Goal: Transaction & Acquisition: Purchase product/service

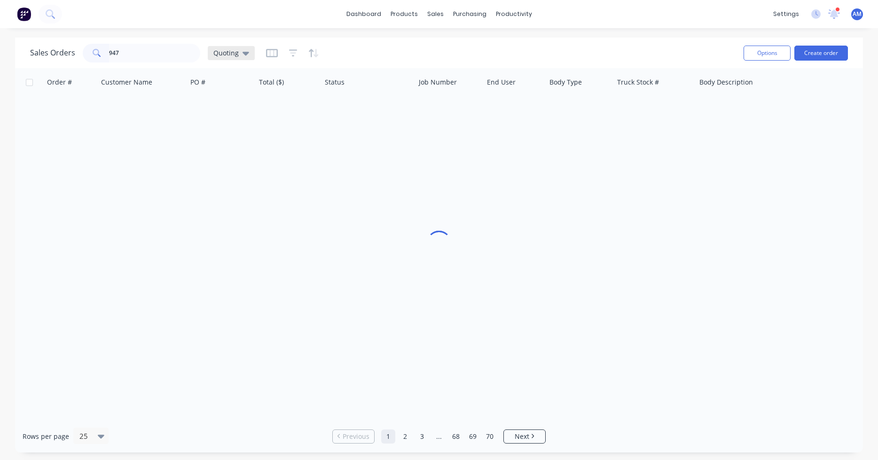
type input "947"
click at [242, 48] on div "Quoting" at bounding box center [231, 53] width 47 height 14
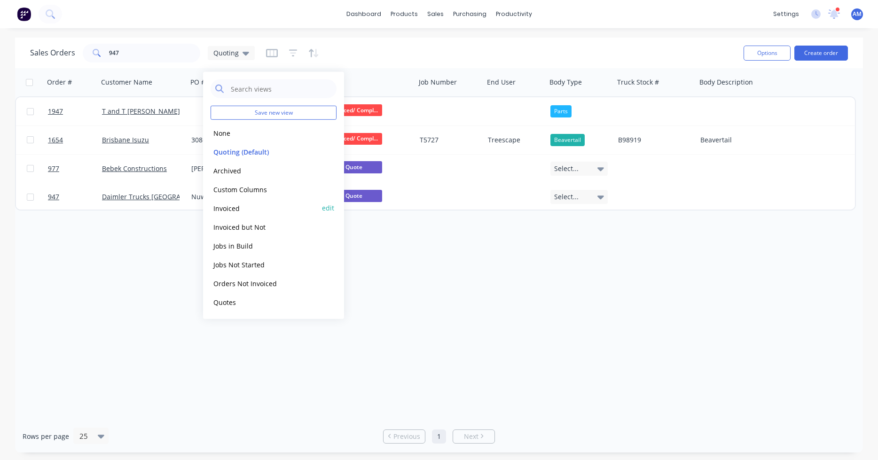
click at [233, 212] on button "Invoiced" at bounding box center [264, 208] width 107 height 11
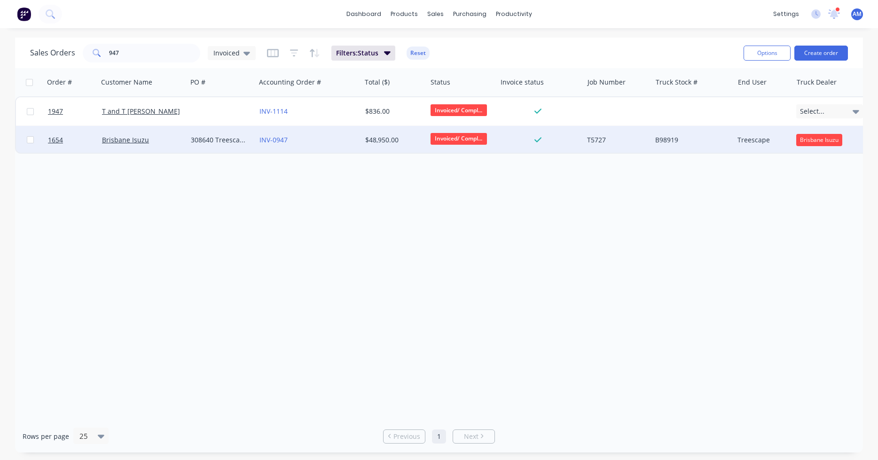
click at [228, 140] on div "308640 Treescapes" at bounding box center [220, 139] width 58 height 9
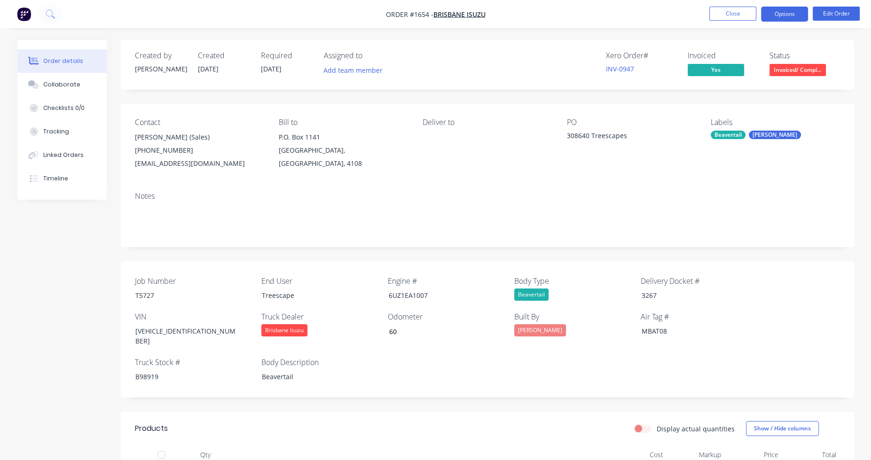
click at [786, 10] on button "Options" at bounding box center [784, 14] width 47 height 15
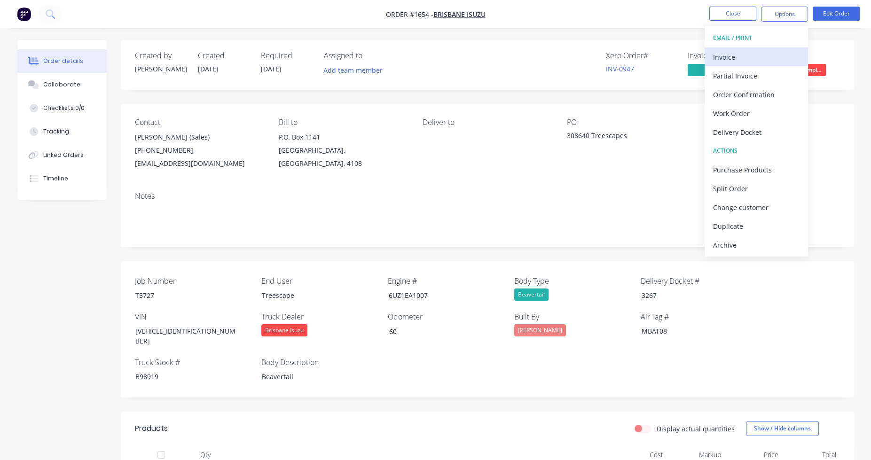
click at [740, 55] on div "Invoice" at bounding box center [756, 57] width 87 height 14
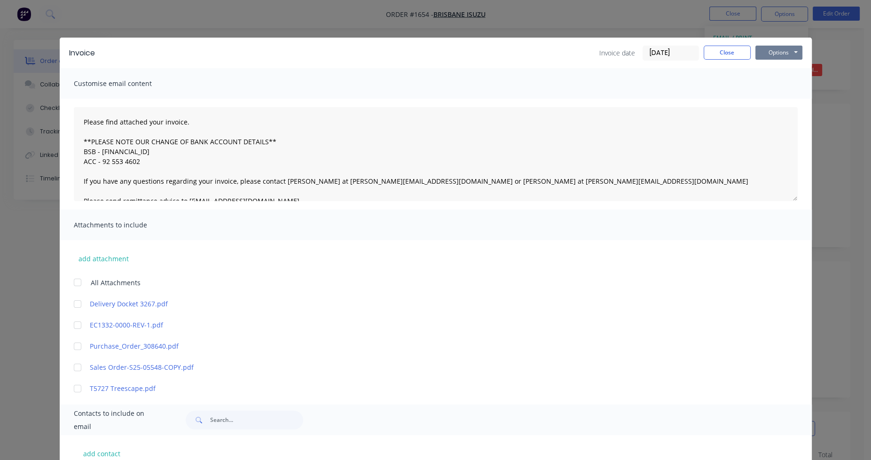
click at [785, 51] on button "Options" at bounding box center [779, 53] width 47 height 14
click at [784, 65] on button "Preview" at bounding box center [786, 70] width 60 height 16
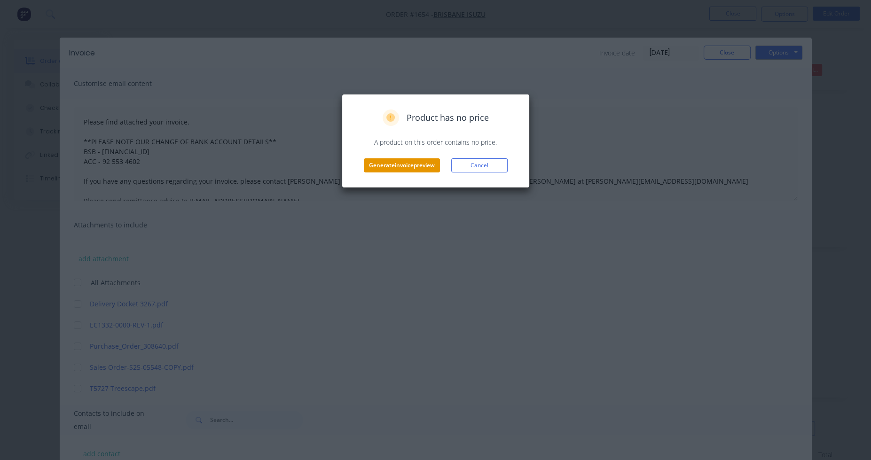
click at [424, 166] on button "Generate invoice preview" at bounding box center [402, 165] width 76 height 14
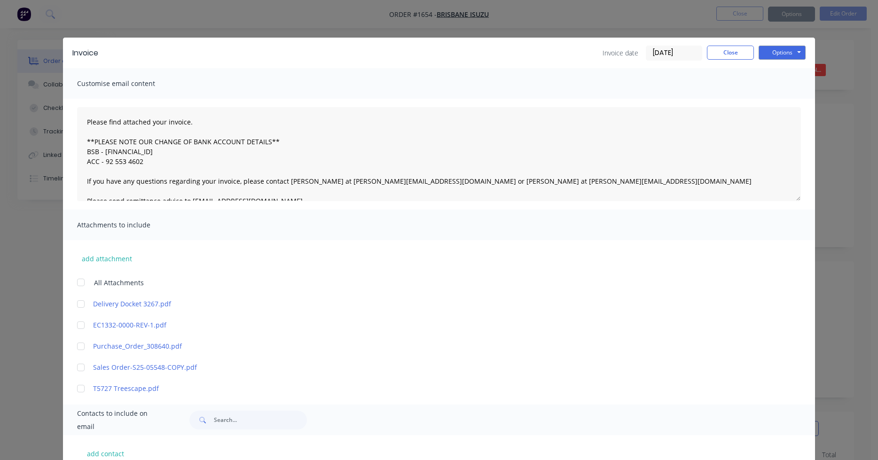
type textarea "Please find attached your invoice. **PLEASE NOTE OUR CHANGE OF BANK ACCOUNT DET…"
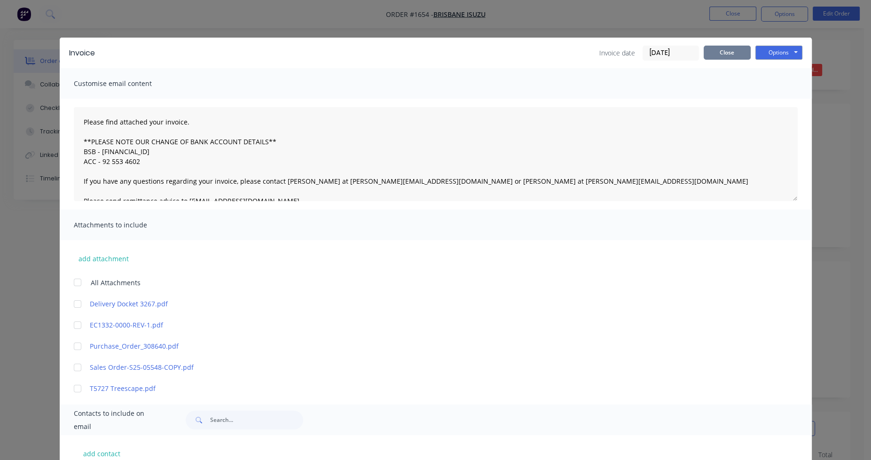
click at [718, 47] on button "Close" at bounding box center [727, 53] width 47 height 14
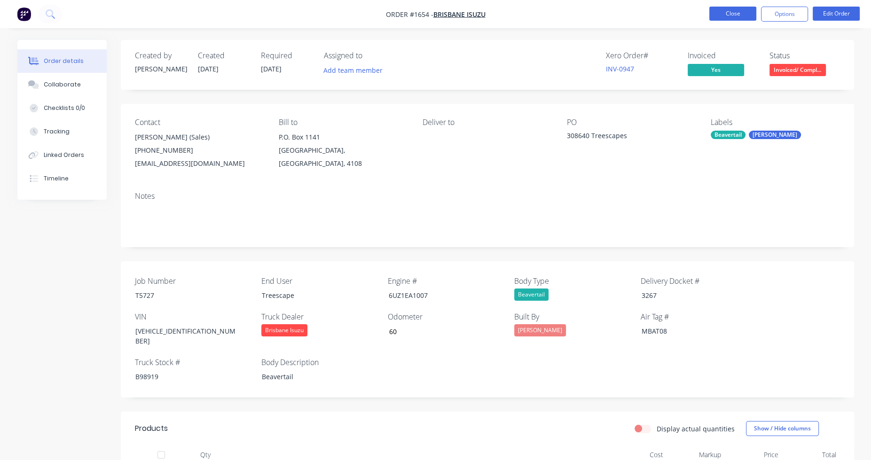
click at [737, 14] on button "Close" at bounding box center [733, 14] width 47 height 14
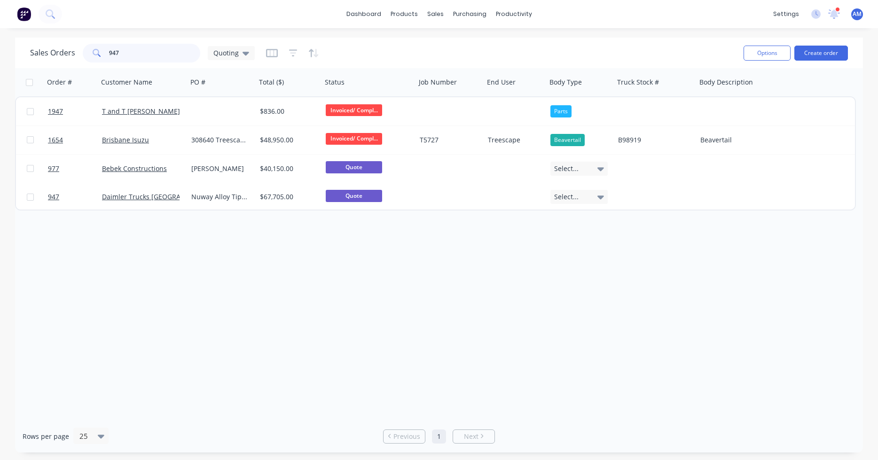
drag, startPoint x: 143, startPoint y: 58, endPoint x: 87, endPoint y: 58, distance: 56.0
click at [87, 58] on div "947" at bounding box center [142, 53] width 118 height 19
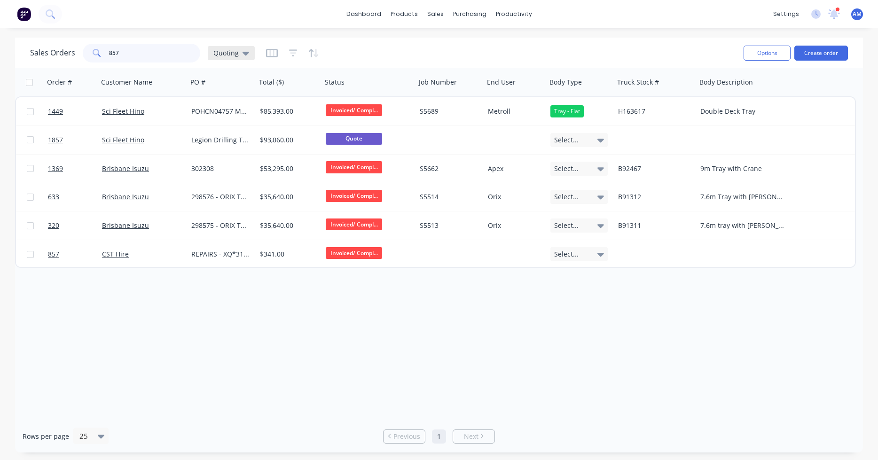
type input "857"
click at [243, 51] on icon at bounding box center [246, 53] width 7 height 10
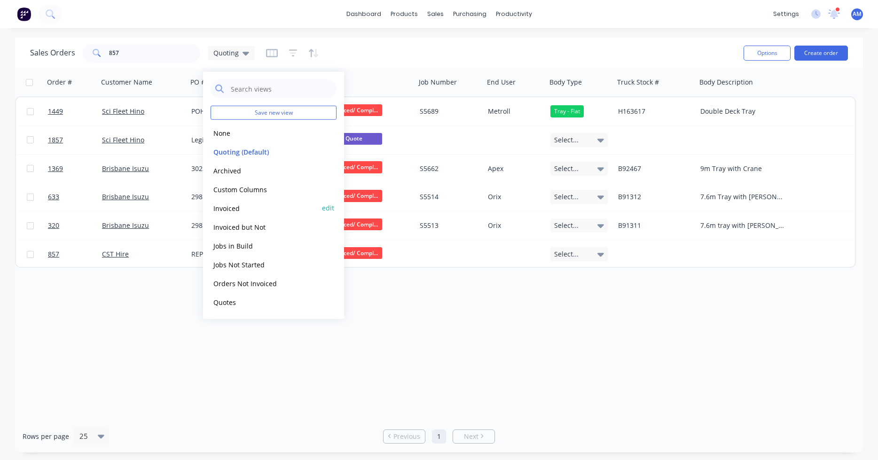
click at [228, 207] on button "Invoiced" at bounding box center [264, 208] width 107 height 11
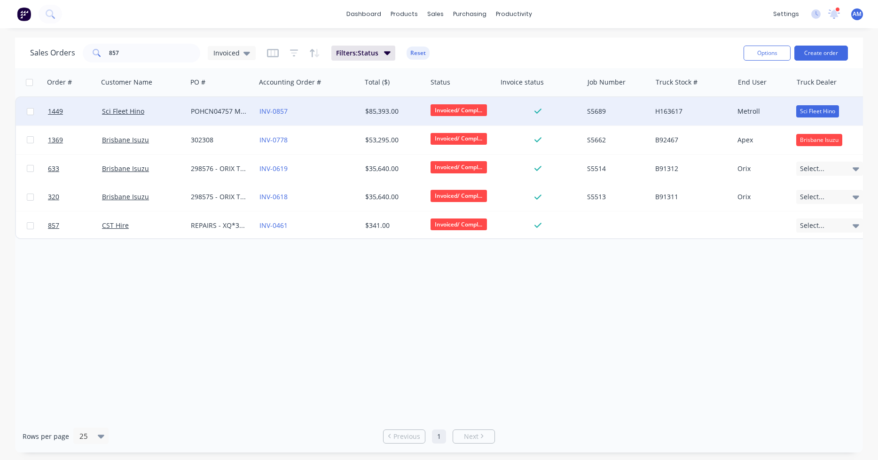
click at [224, 107] on div "POHCN04757 Metroll" at bounding box center [220, 111] width 58 height 9
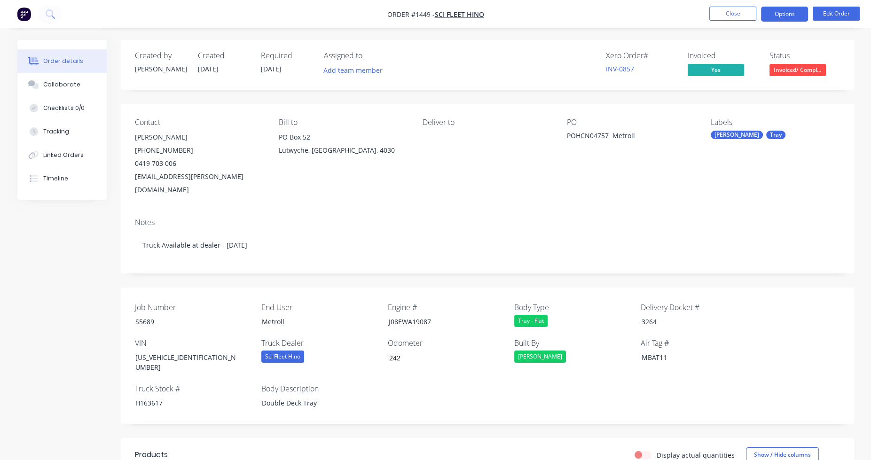
click at [786, 19] on button "Options" at bounding box center [784, 14] width 47 height 15
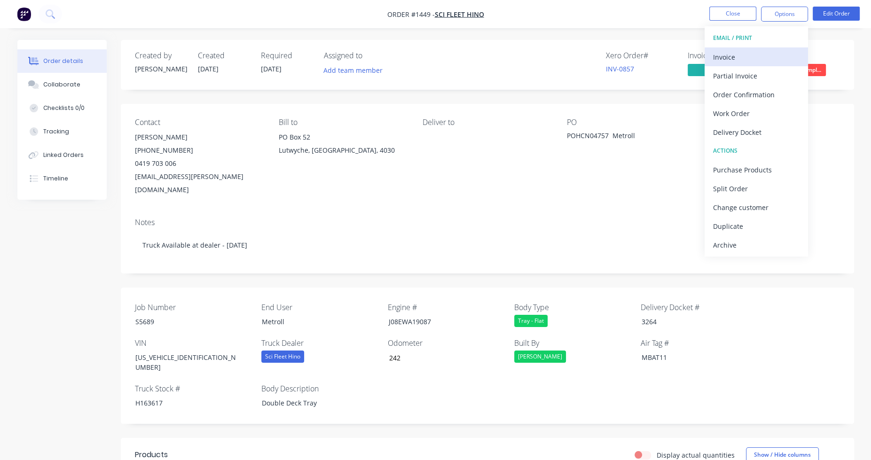
click at [756, 50] on div "Invoice" at bounding box center [756, 57] width 87 height 14
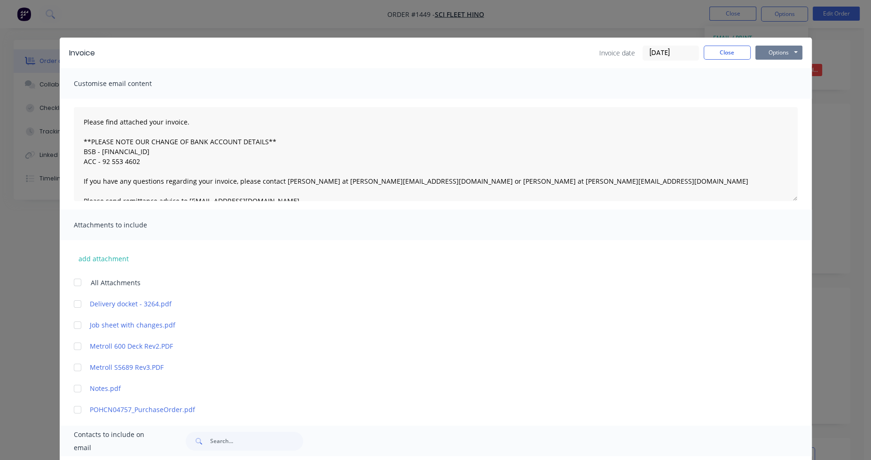
click at [773, 52] on button "Options" at bounding box center [779, 53] width 47 height 14
click at [780, 69] on button "Preview" at bounding box center [786, 70] width 60 height 16
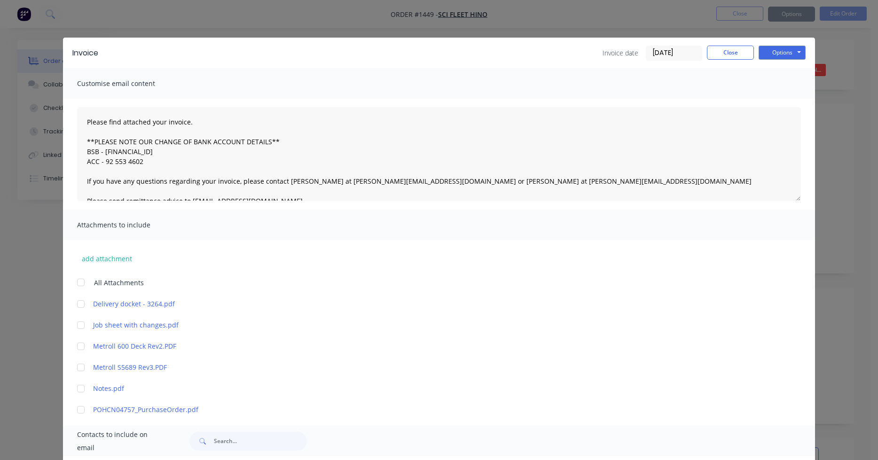
type textarea "Please find attached your invoice. **PLEASE NOTE OUR CHANGE OF BANK ACCOUNT DET…"
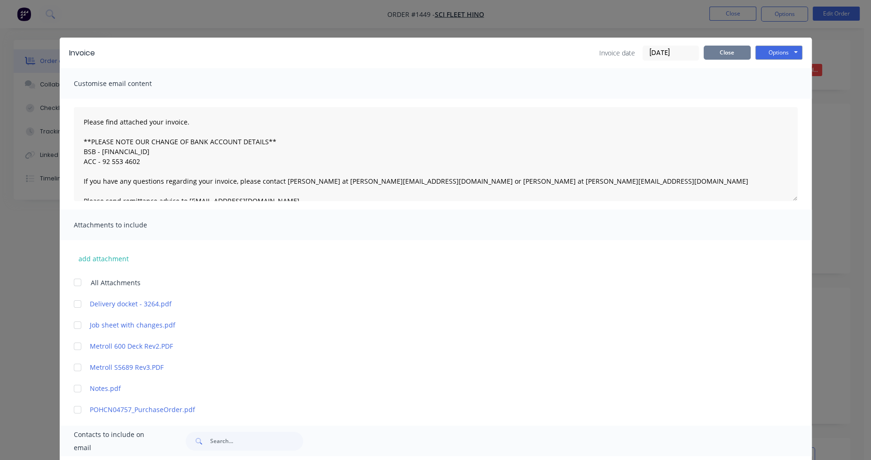
click at [718, 53] on button "Close" at bounding box center [727, 53] width 47 height 14
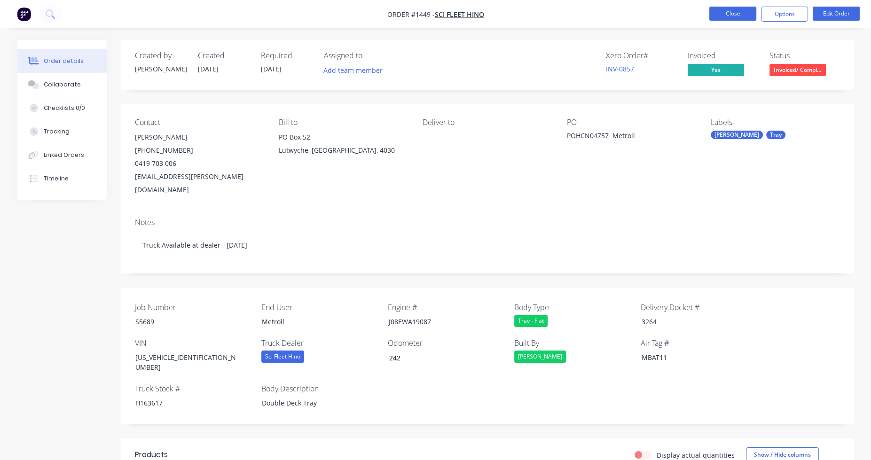
click at [735, 13] on button "Close" at bounding box center [733, 14] width 47 height 14
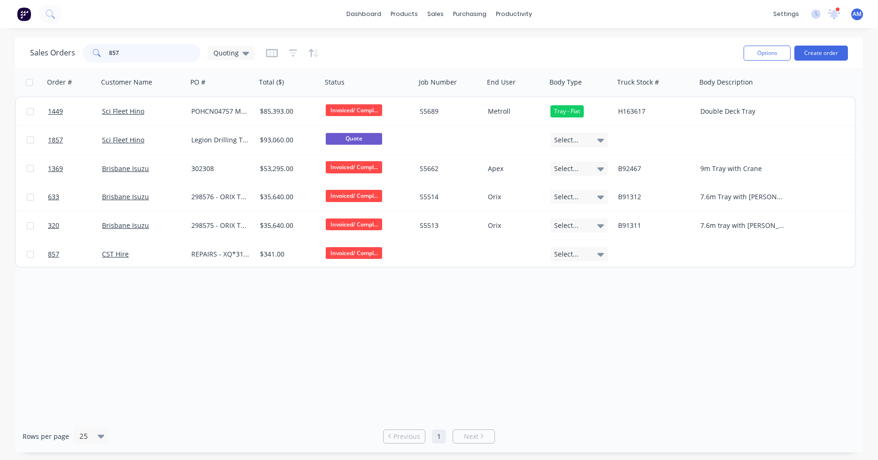
drag, startPoint x: 134, startPoint y: 52, endPoint x: 73, endPoint y: 58, distance: 61.9
click at [73, 58] on div "Sales Orders 857 Quoting" at bounding box center [142, 53] width 225 height 19
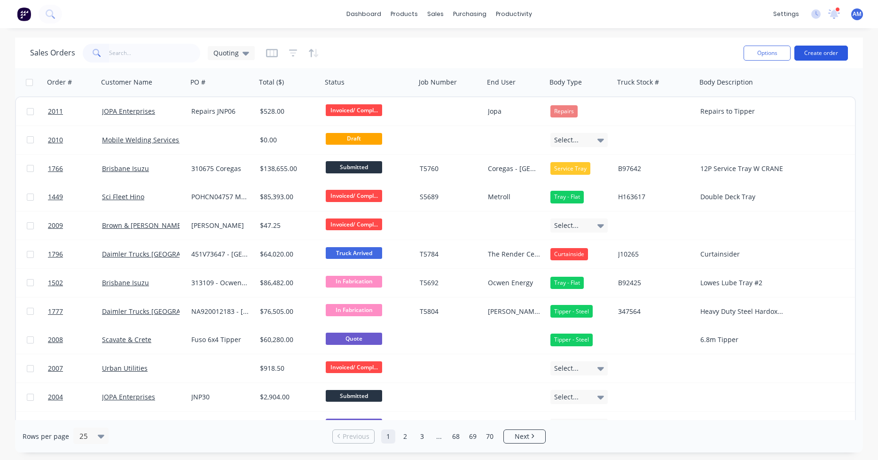
click at [820, 50] on button "Create order" at bounding box center [822, 53] width 54 height 15
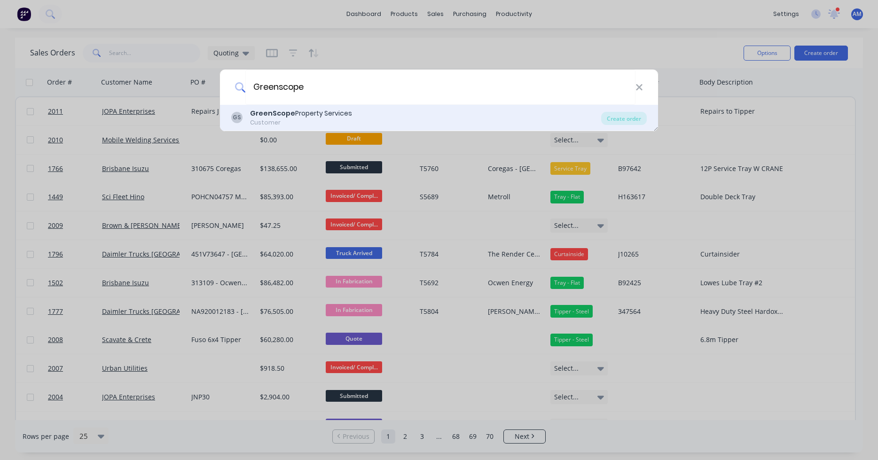
type input "Greenscope"
click at [325, 114] on div "GreenScope Property Services" at bounding box center [301, 114] width 102 height 10
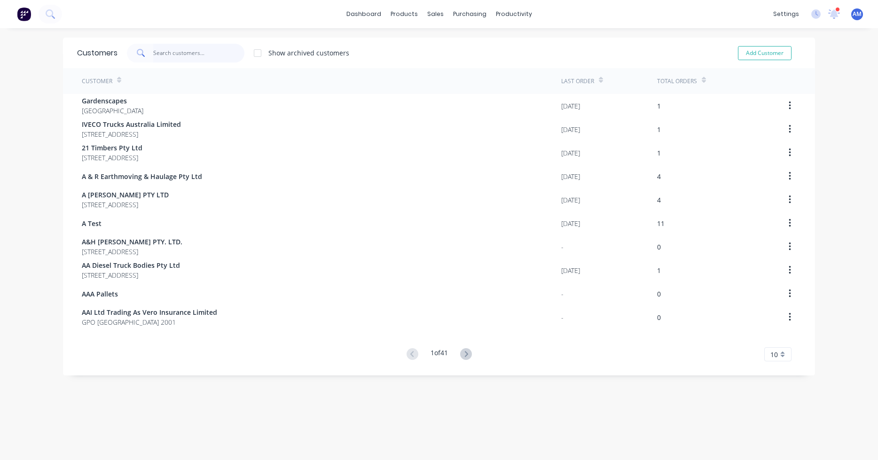
click at [167, 54] on input "text" at bounding box center [199, 53] width 92 height 19
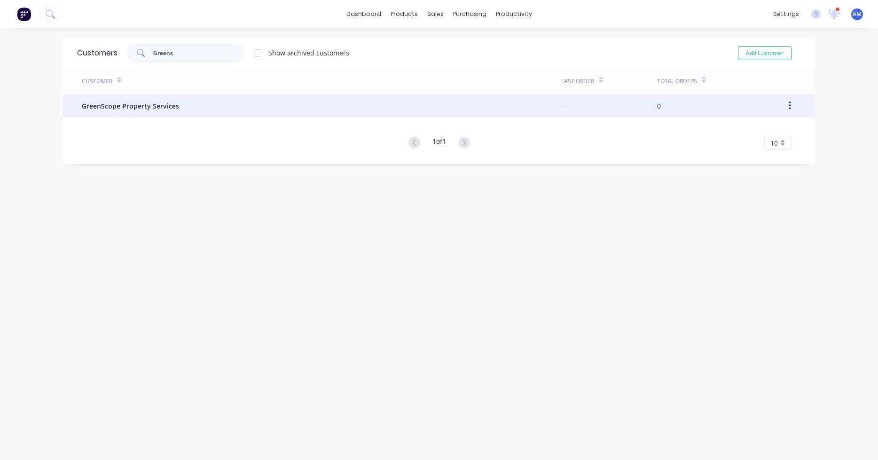
type input "Greens"
click at [166, 104] on span "GreenScope Property Services" at bounding box center [130, 106] width 97 height 10
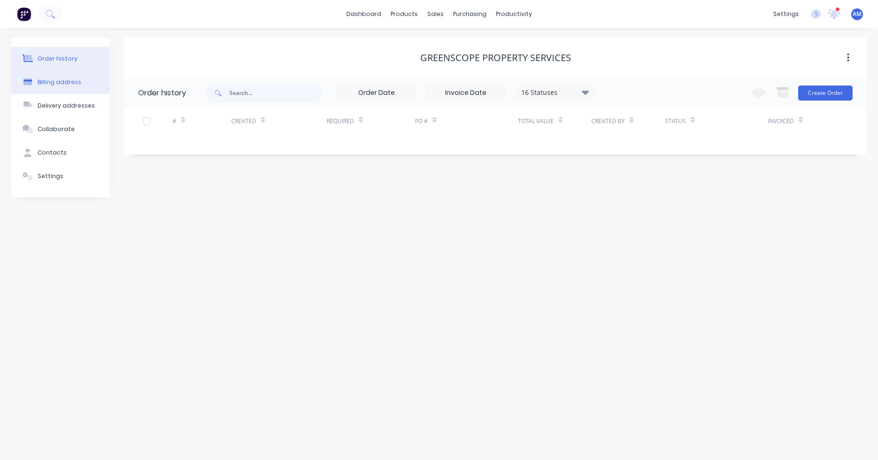
click at [70, 80] on div "Billing address" at bounding box center [60, 82] width 44 height 8
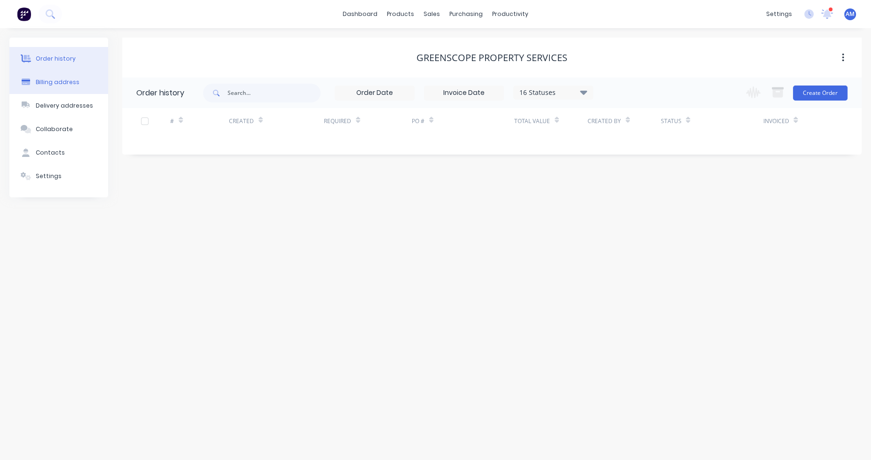
select select "AU"
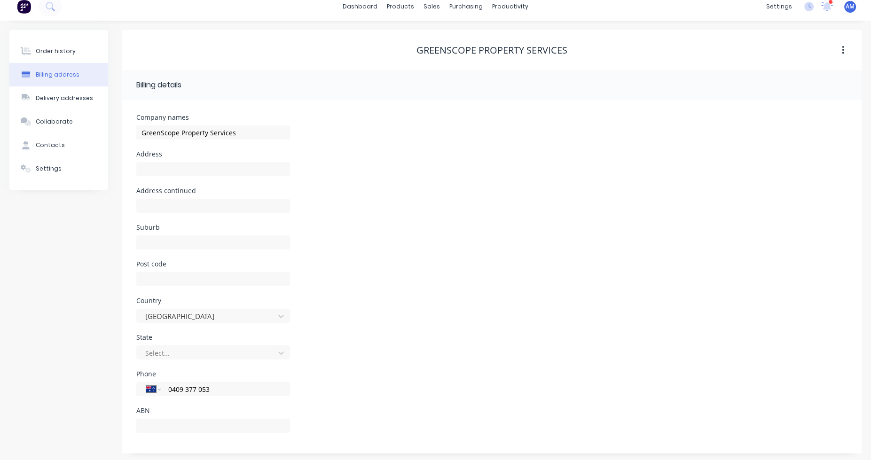
scroll to position [10, 0]
click at [168, 420] on input "text" at bounding box center [213, 424] width 154 height 14
click at [169, 423] on input "text" at bounding box center [213, 424] width 154 height 14
paste input "62 650 820 027"
type input "62 650 820 027"
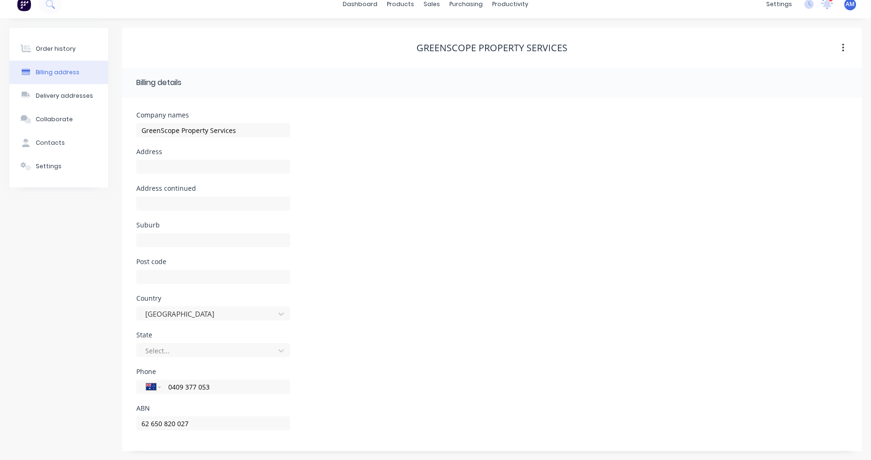
click at [371, 324] on div "Country [GEOGRAPHIC_DATA]" at bounding box center [491, 313] width 711 height 37
click at [58, 119] on div "Collaborate" at bounding box center [54, 119] width 37 height 8
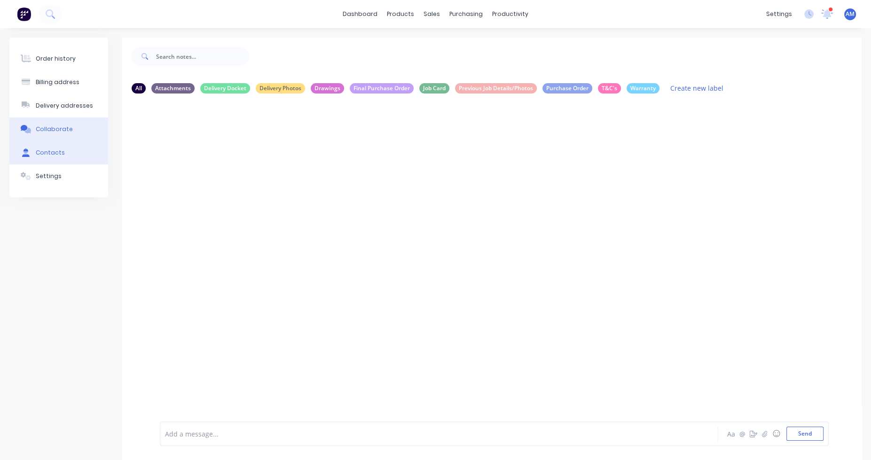
click at [52, 154] on div "Contacts" at bounding box center [50, 153] width 29 height 8
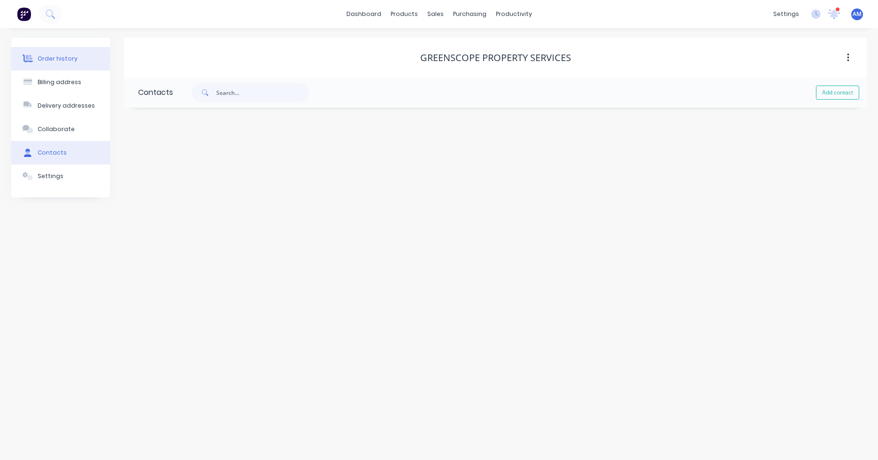
click at [58, 63] on div "Order history" at bounding box center [58, 59] width 40 height 8
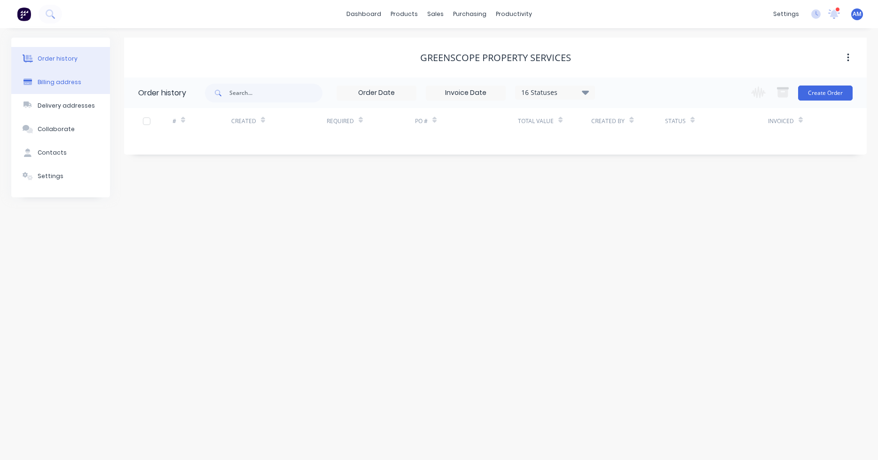
click at [59, 79] on div "Billing address" at bounding box center [60, 82] width 44 height 8
select select "AU"
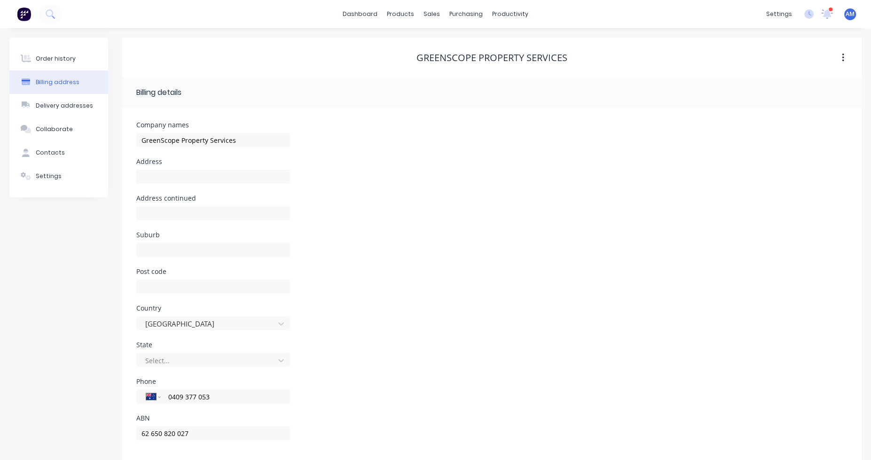
scroll to position [10, 0]
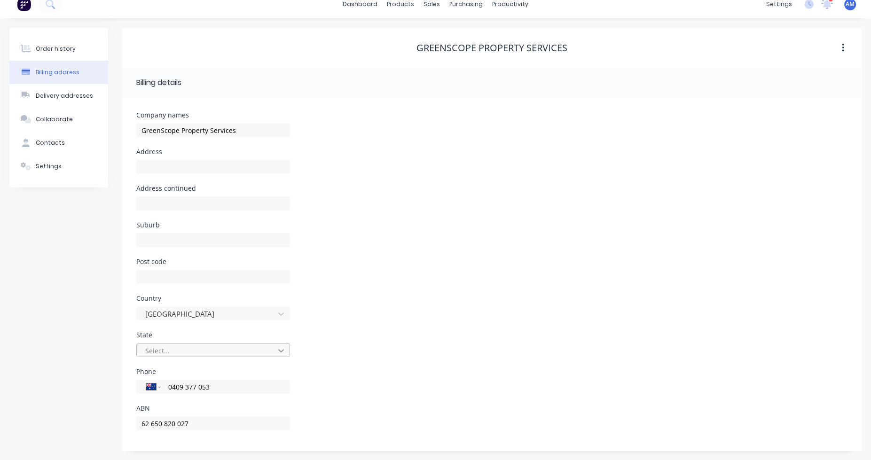
click at [280, 350] on icon at bounding box center [281, 350] width 6 height 3
click at [204, 411] on div "[GEOGRAPHIC_DATA]" at bounding box center [213, 406] width 154 height 10
click at [339, 377] on div "Phone International [GEOGRAPHIC_DATA] [GEOGRAPHIC_DATA] [GEOGRAPHIC_DATA] [GEOG…" at bounding box center [491, 387] width 711 height 37
click at [73, 101] on button "Delivery addresses" at bounding box center [58, 96] width 99 height 24
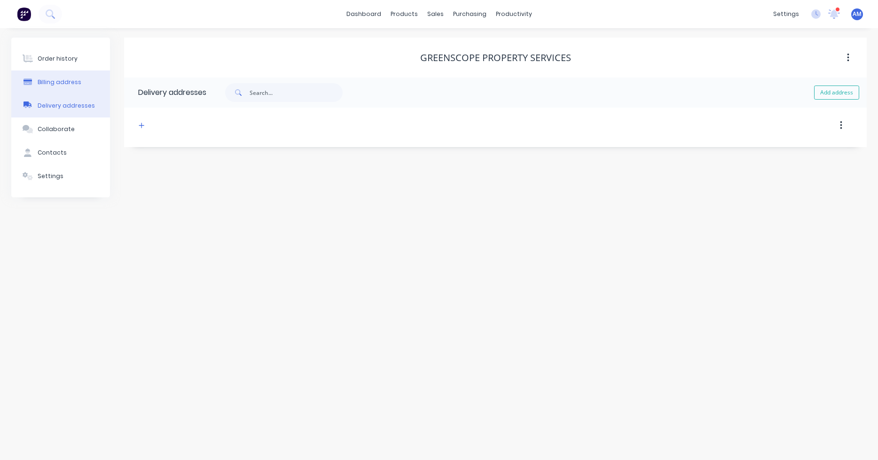
click at [72, 84] on div "Billing address" at bounding box center [60, 82] width 44 height 8
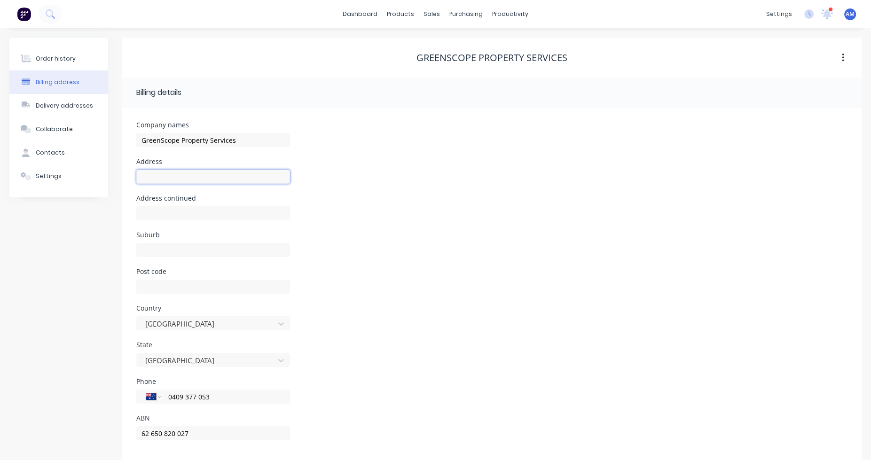
click at [173, 178] on input "text" at bounding box center [213, 177] width 154 height 14
type input "PO Box 246"
click at [159, 252] on input "text" at bounding box center [213, 250] width 154 height 14
type input "[PERSON_NAME]"
click at [172, 289] on input "text" at bounding box center [213, 287] width 154 height 14
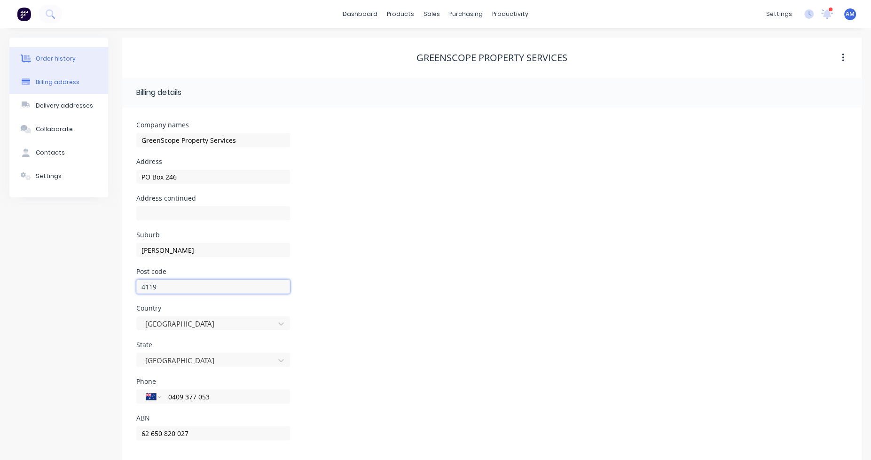
type input "4119"
click at [53, 58] on div "Order history" at bounding box center [56, 59] width 40 height 8
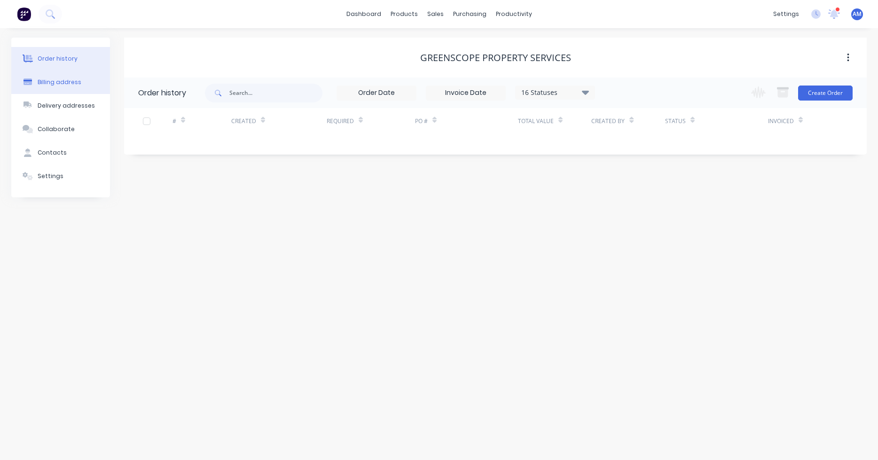
click at [55, 82] on div "Billing address" at bounding box center [60, 82] width 44 height 8
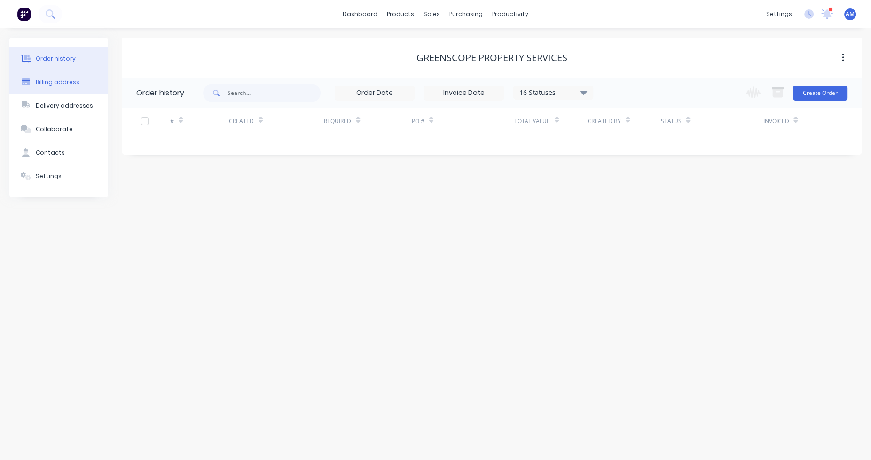
select select "AU"
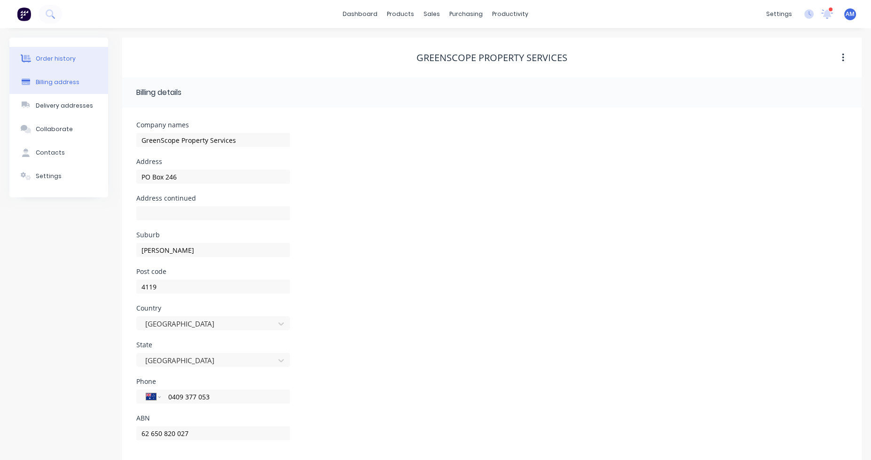
click at [53, 54] on button "Order history" at bounding box center [58, 59] width 99 height 24
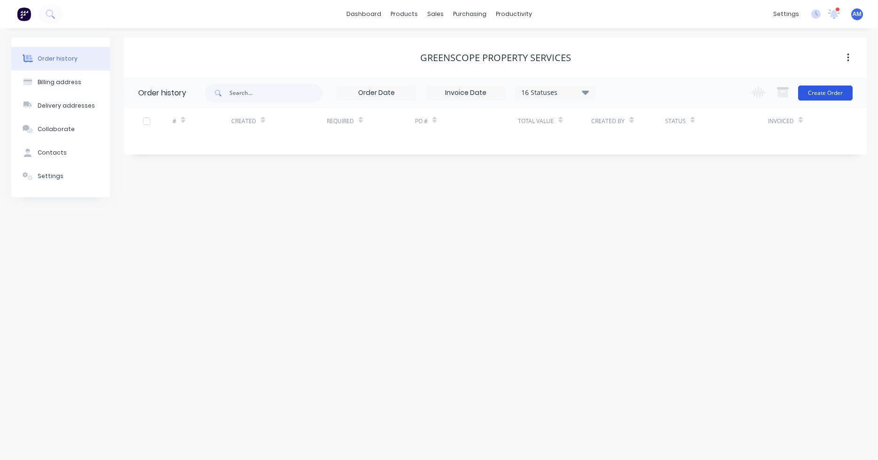
click at [831, 91] on button "Create Order" at bounding box center [825, 93] width 55 height 15
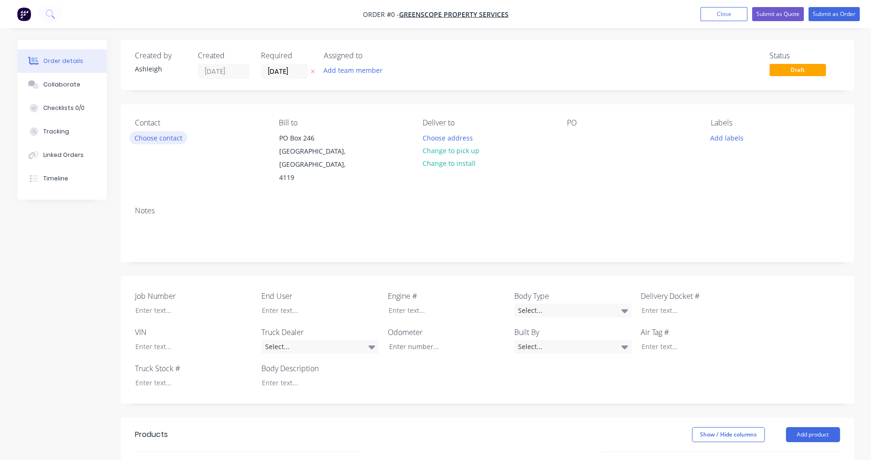
click at [160, 139] on button "Choose contact" at bounding box center [158, 137] width 58 height 13
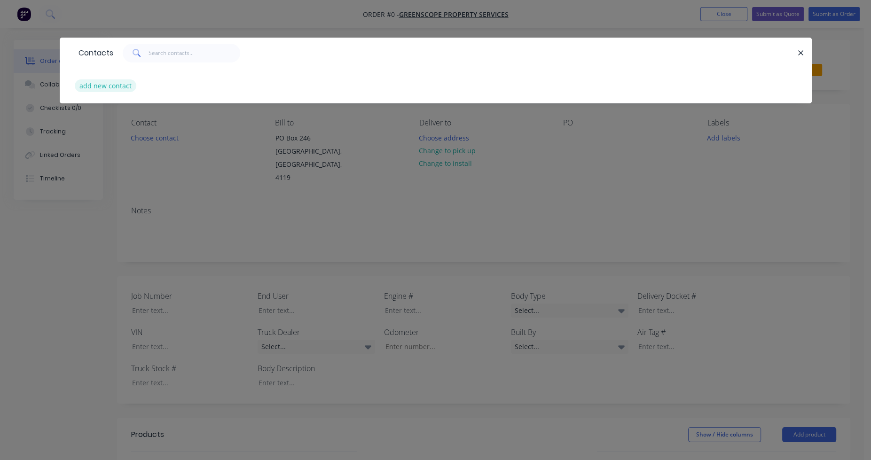
click at [114, 87] on button "add new contact" at bounding box center [106, 85] width 62 height 13
select select "AU"
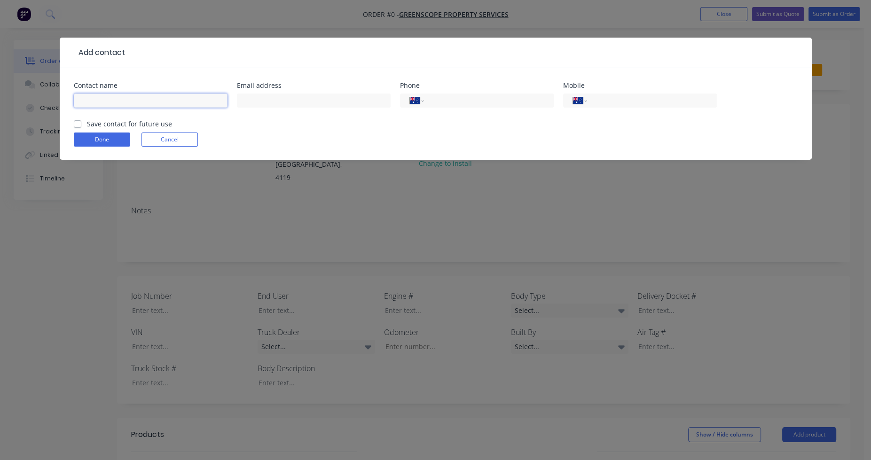
click at [126, 99] on input "text" at bounding box center [151, 101] width 154 height 14
type input "[PERSON_NAME]"
click at [278, 101] on input "text" at bounding box center [314, 101] width 154 height 14
paste input "[PERSON_NAME][EMAIL_ADDRESS][DOMAIN_NAME]"
type input "[PERSON_NAME][EMAIL_ADDRESS][DOMAIN_NAME]"
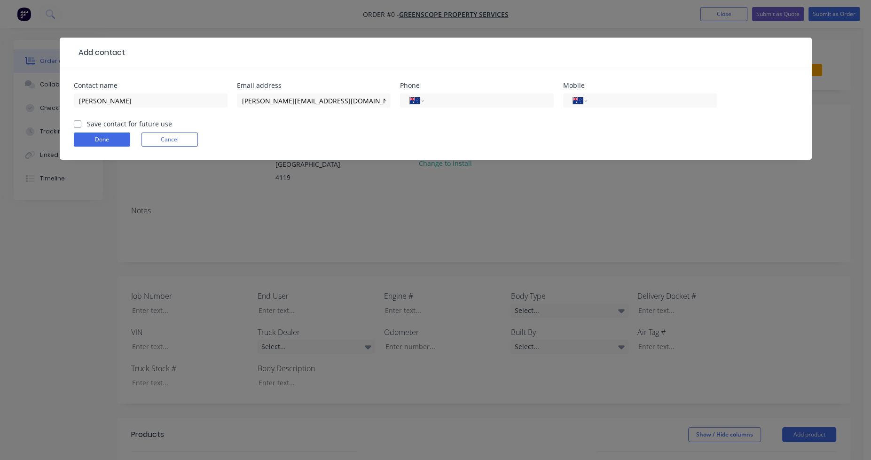
click at [87, 125] on label "Save contact for future use" at bounding box center [129, 124] width 85 height 10
click at [79, 125] on input "Save contact for future use" at bounding box center [78, 123] width 8 height 9
checkbox input "true"
click at [104, 141] on button "Done" at bounding box center [102, 140] width 56 height 14
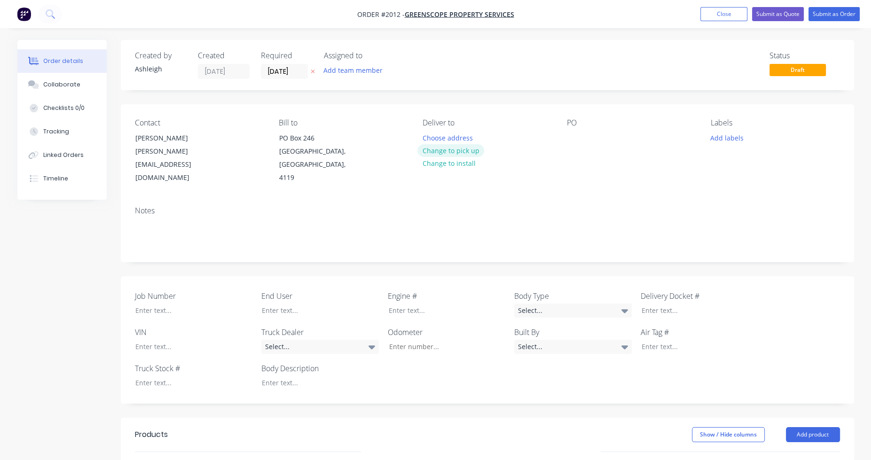
click at [472, 151] on button "Change to pick up" at bounding box center [451, 150] width 67 height 13
click at [572, 138] on div at bounding box center [574, 138] width 15 height 14
click at [582, 139] on div "FActory Tipper Modifications" at bounding box center [619, 138] width 105 height 14
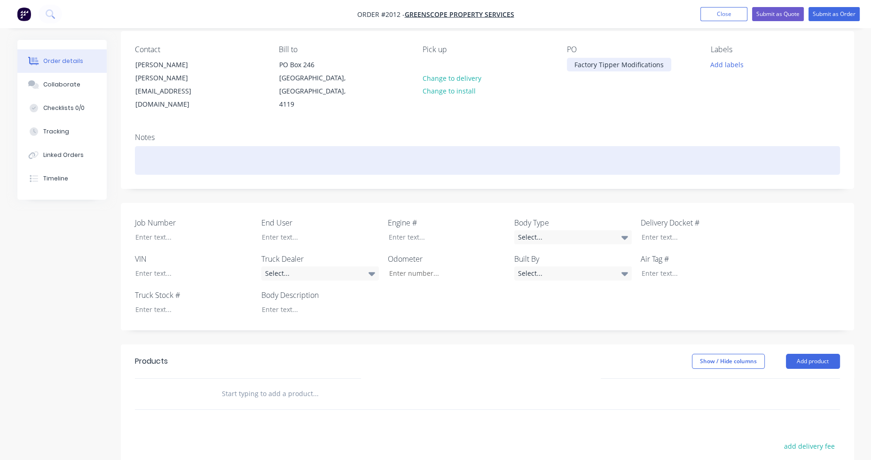
scroll to position [188, 0]
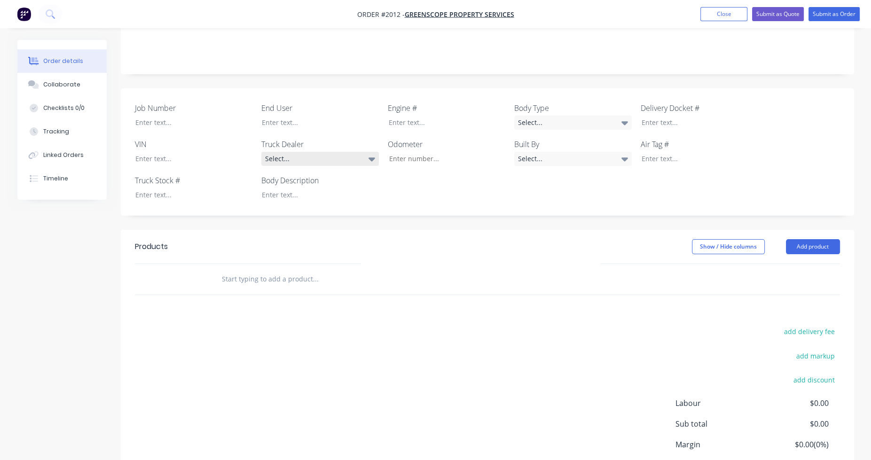
click at [344, 152] on div "Select..." at bounding box center [320, 159] width 118 height 14
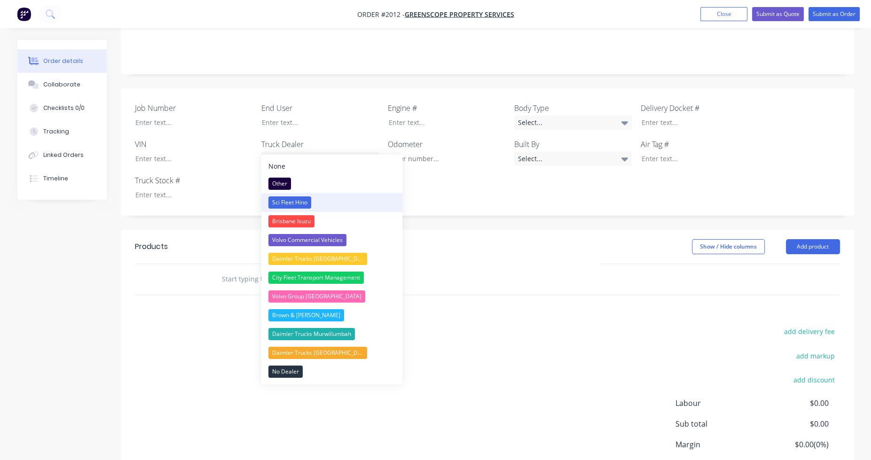
click at [304, 199] on div "Sci Fleet Hino" at bounding box center [289, 203] width 43 height 12
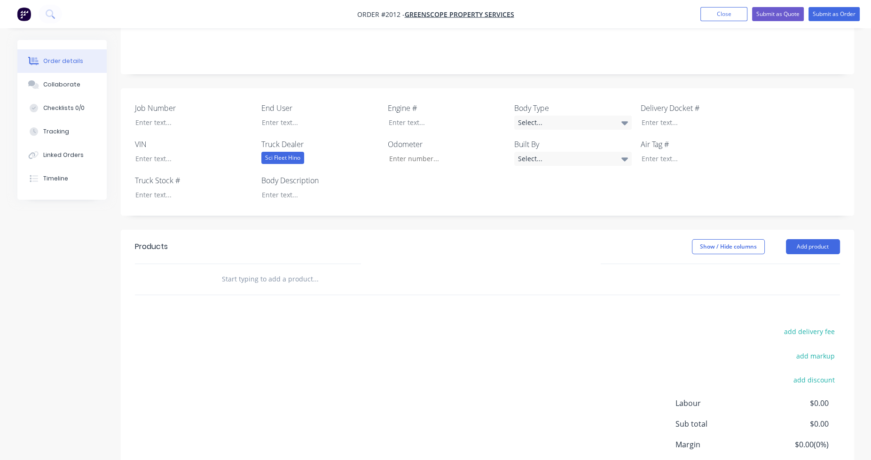
click at [407, 184] on div "Job Number End User Engine # Body Type Select... Delivery Docket # VIN Truck De…" at bounding box center [487, 151] width 733 height 127
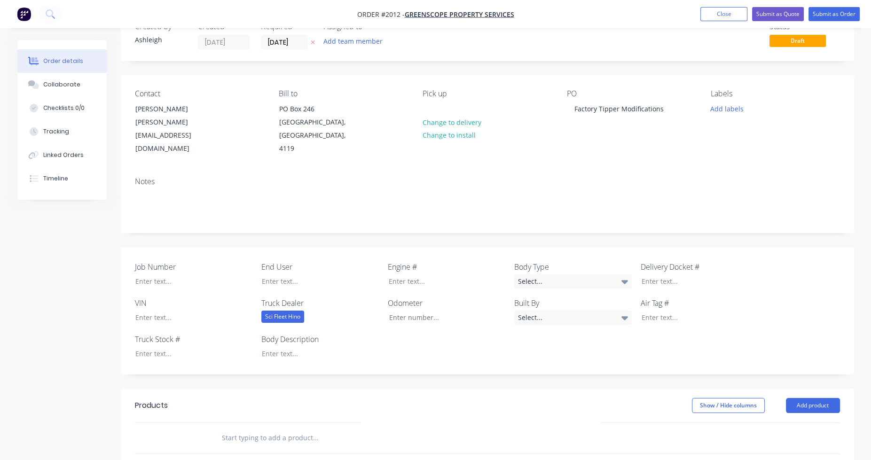
scroll to position [0, 0]
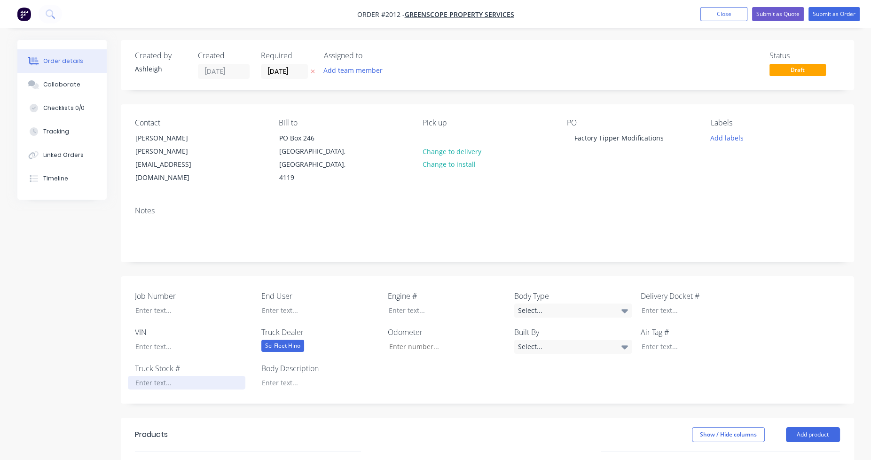
click at [152, 376] on div at bounding box center [187, 383] width 118 height 14
click at [660, 340] on div at bounding box center [693, 347] width 118 height 14
click at [626, 306] on icon at bounding box center [625, 311] width 7 height 10
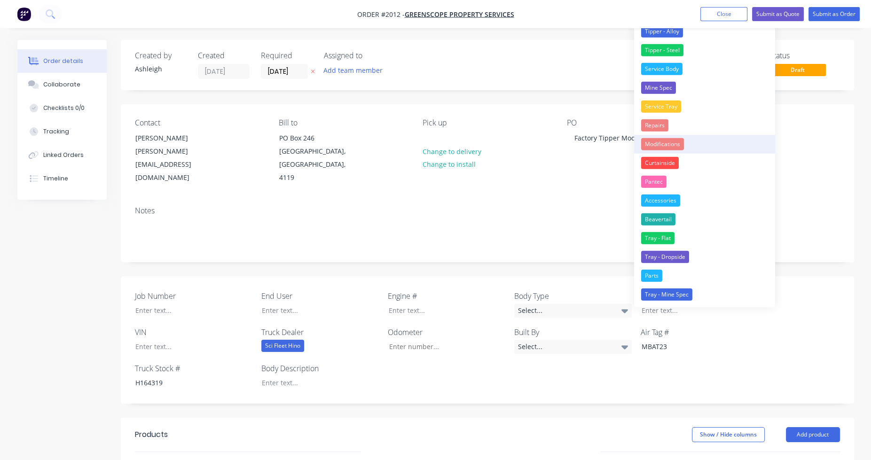
click at [671, 146] on div "Modifications" at bounding box center [662, 144] width 43 height 12
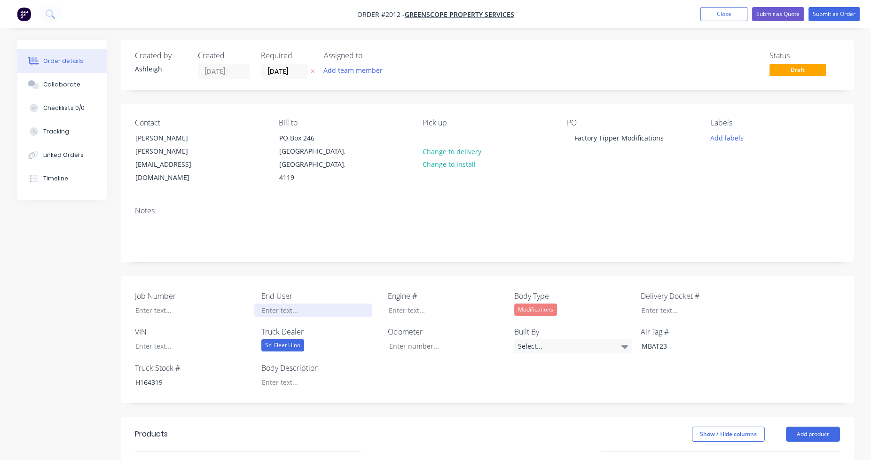
click at [279, 304] on div at bounding box center [313, 311] width 118 height 14
click at [277, 376] on div at bounding box center [313, 383] width 118 height 14
click at [176, 304] on div at bounding box center [187, 311] width 118 height 14
click at [452, 370] on div "Job Number T5807 End User Greenscope Engine # Body Type Modifications Delivery …" at bounding box center [487, 339] width 733 height 127
click at [271, 376] on div "FActory Tipper Modifications" at bounding box center [313, 383] width 118 height 14
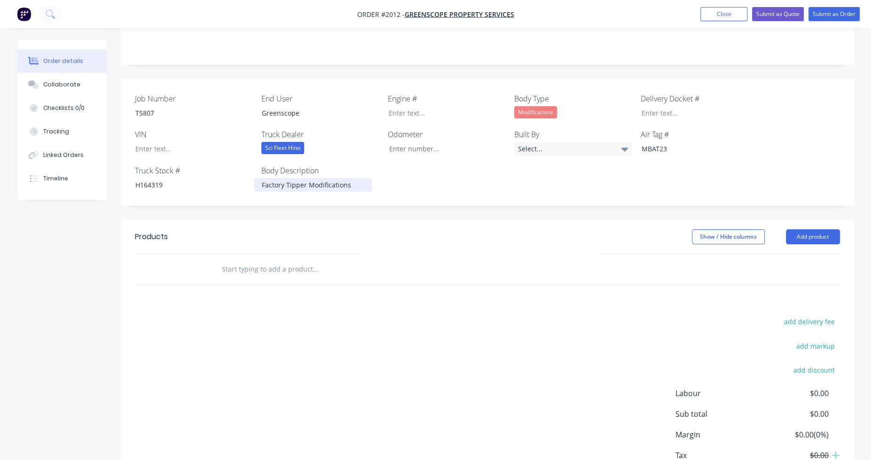
scroll to position [235, 0]
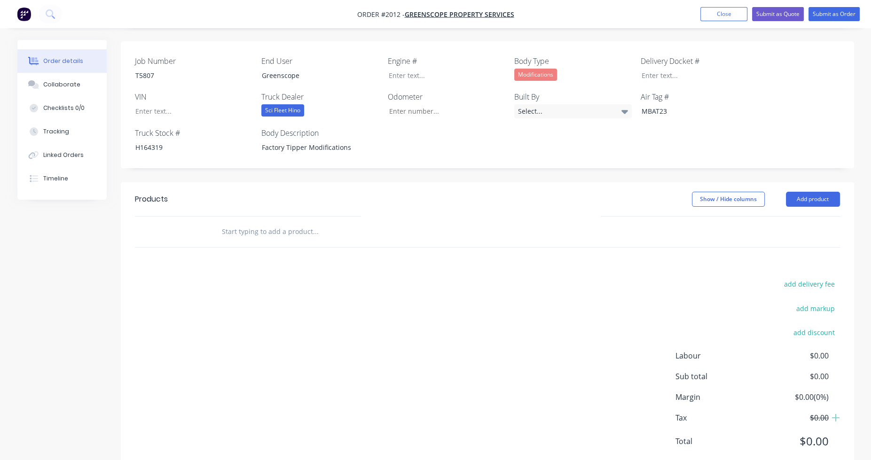
click at [241, 222] on input "text" at bounding box center [315, 231] width 188 height 19
click at [209, 218] on div at bounding box center [182, 232] width 56 height 31
click at [242, 222] on input "text" at bounding box center [315, 231] width 188 height 19
type input "m"
type input "M"
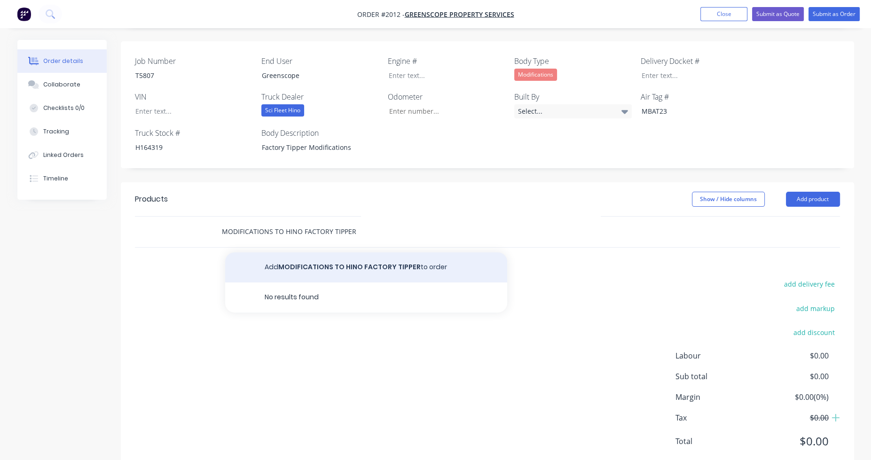
type input "MODIFICATIONS TO HINO FACTORY TIPPER"
click at [282, 255] on button "Add MODIFICATIONS TO HINO FACTORY TIPPER to order" at bounding box center [366, 267] width 282 height 30
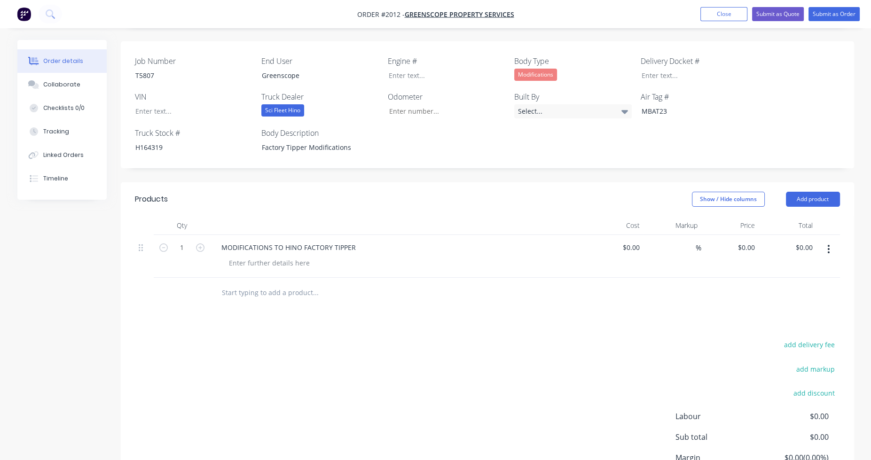
click at [255, 284] on input "text" at bounding box center [315, 293] width 188 height 19
type input "f"
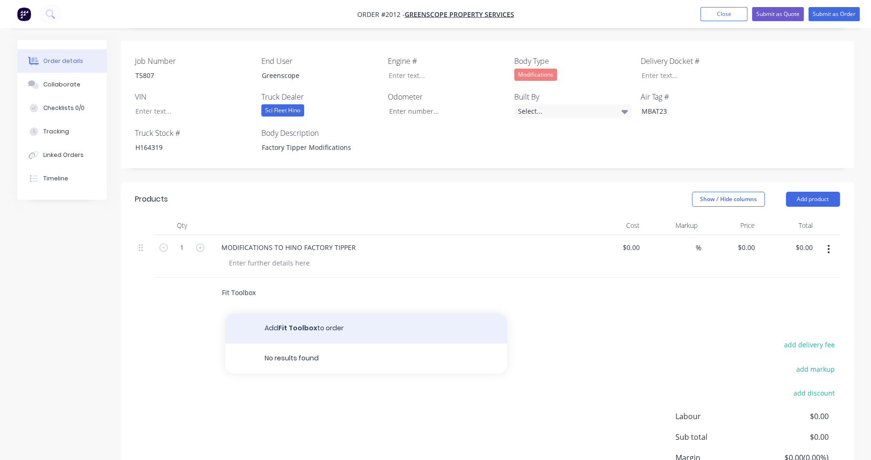
type input "Fit Toolbox"
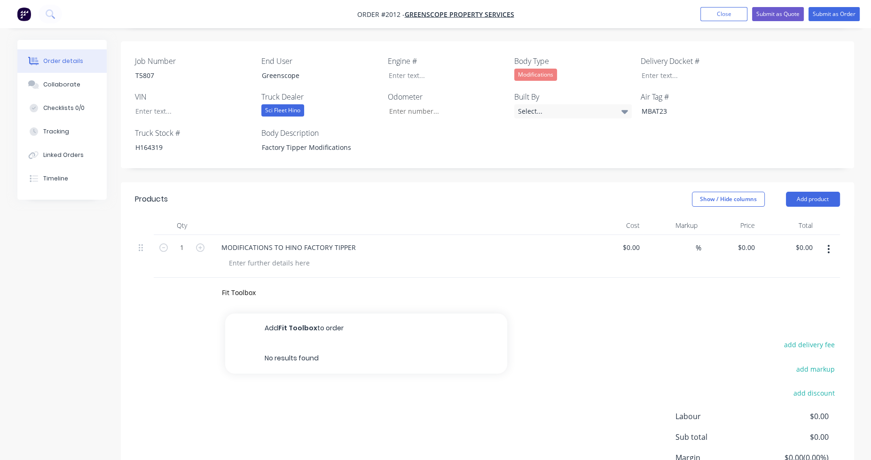
click at [287, 314] on button "Add Fit Toolbox to order" at bounding box center [366, 329] width 282 height 30
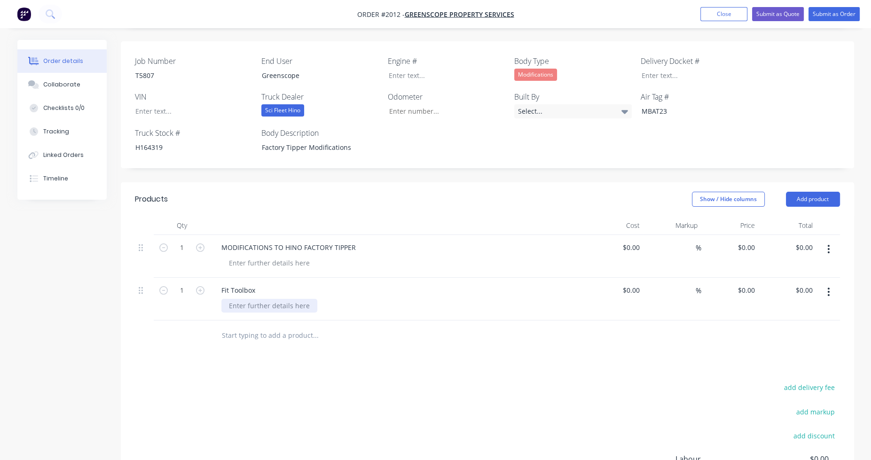
click at [244, 299] on div at bounding box center [269, 306] width 96 height 14
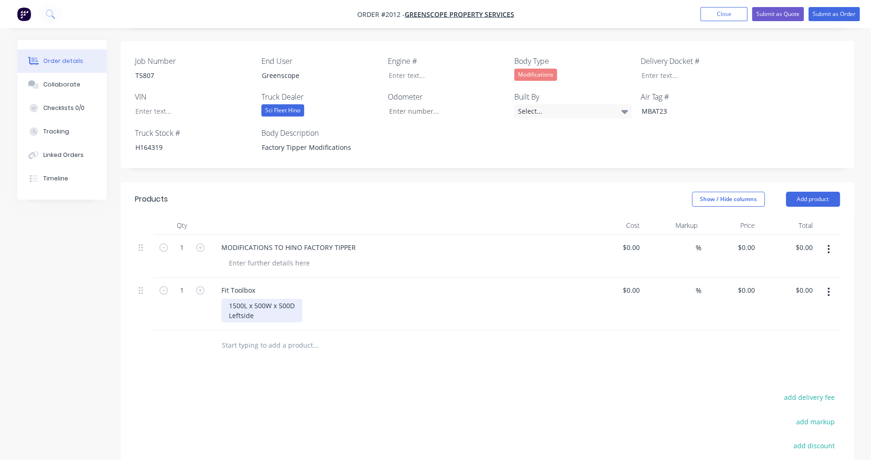
click at [239, 303] on div "1500L x 500W x 500D Leftside" at bounding box center [261, 311] width 81 height 24
click at [267, 336] on input "text" at bounding box center [315, 345] width 188 height 19
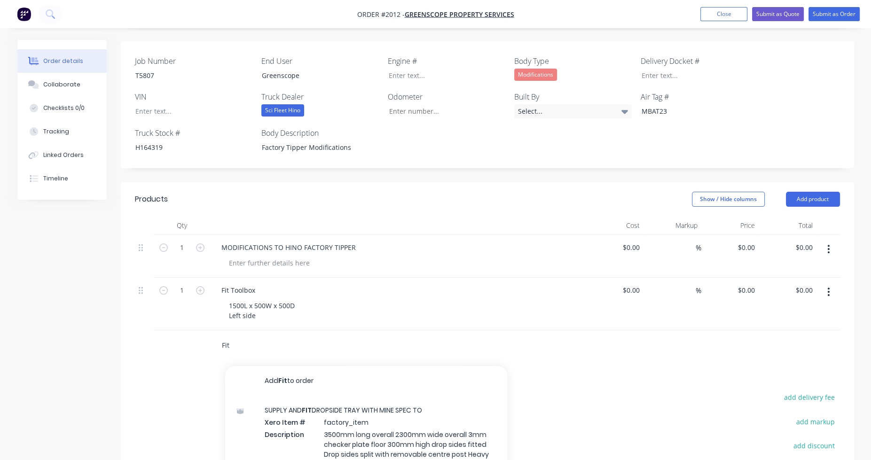
click at [252, 336] on input "Fit" at bounding box center [315, 345] width 188 height 19
drag, startPoint x: 238, startPoint y: 332, endPoint x: 208, endPoint y: 332, distance: 30.1
click at [208, 332] on div "Fit Add Fit to order SUPPLY AND FIT DROPSIDE TRAY WITH MINE SPEC TO Xero Item #…" at bounding box center [487, 346] width 705 height 31
paste input "fit door stoppers to tool box door"
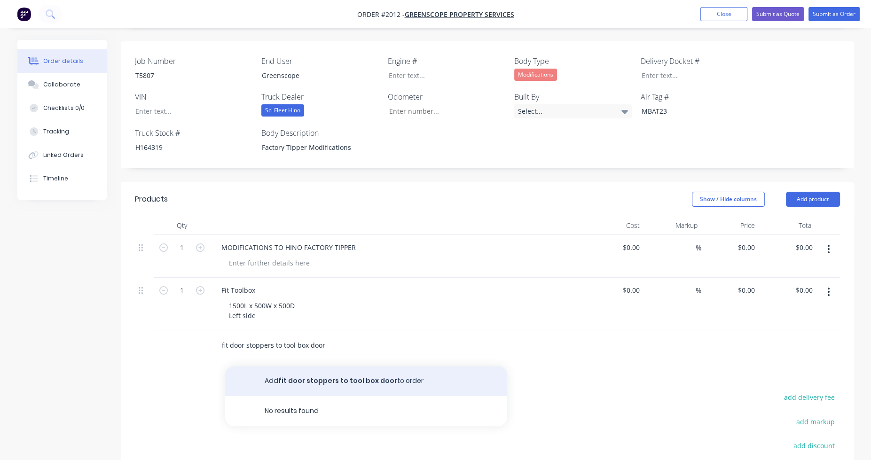
type input "fit door stoppers to tool box door"
click at [353, 366] on button "Add fit door stoppers to tool box door to order" at bounding box center [366, 381] width 282 height 30
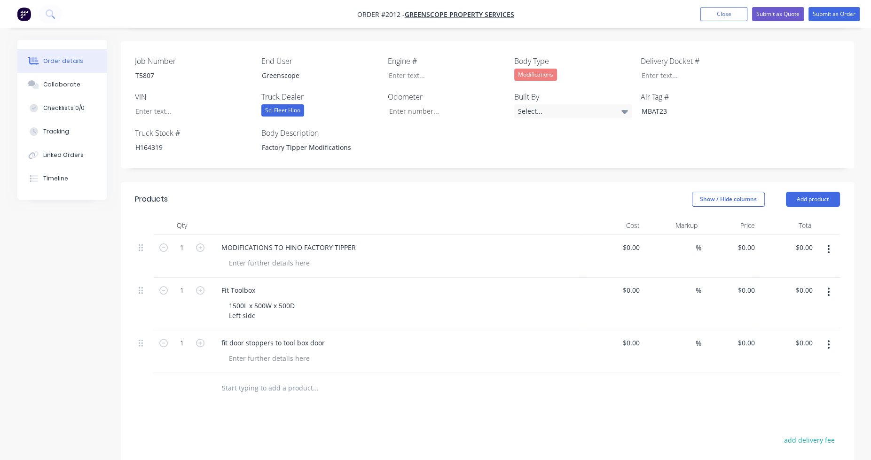
click at [255, 379] on input "text" at bounding box center [315, 388] width 188 height 19
paste input "remove door stoppers from body"
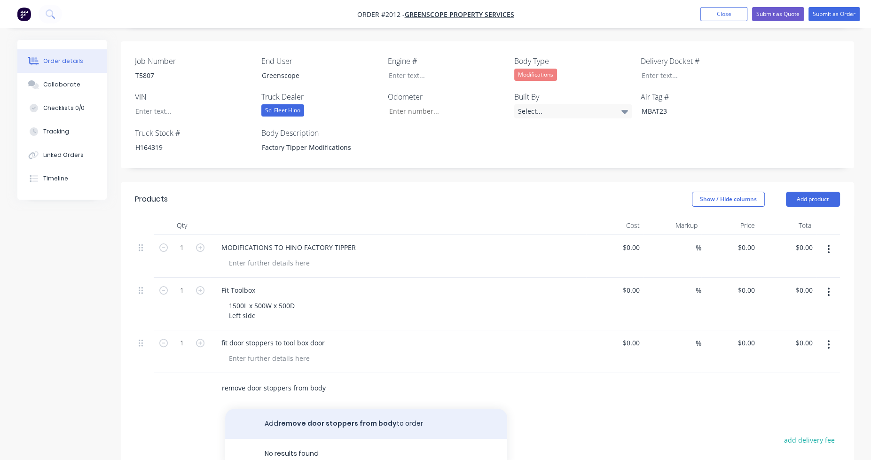
type input "remove door stoppers from body"
click at [326, 409] on button "Add remove door stoppers from body to order" at bounding box center [366, 424] width 282 height 30
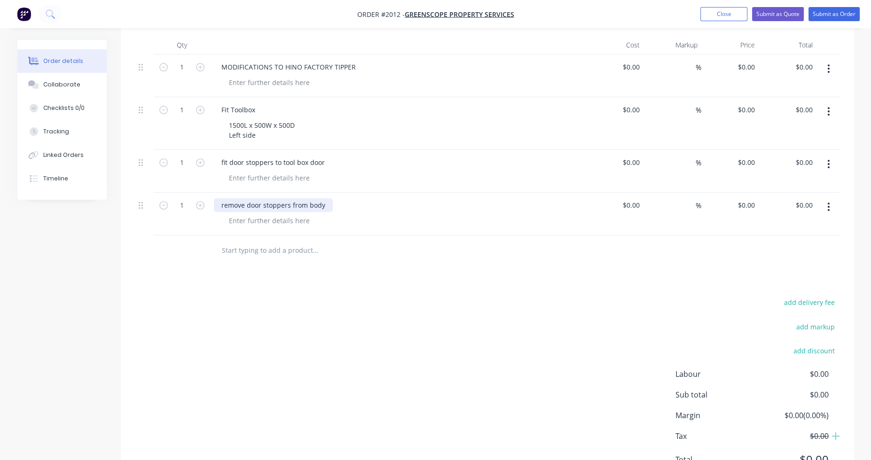
scroll to position [423, 0]
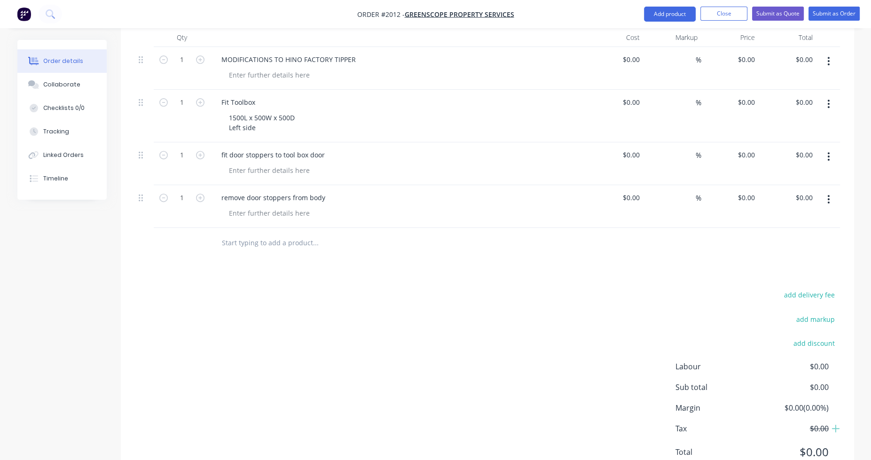
click at [240, 234] on input "text" at bounding box center [315, 243] width 188 height 19
paste input "remove factory guards and fit new alloy guards to miss sides"
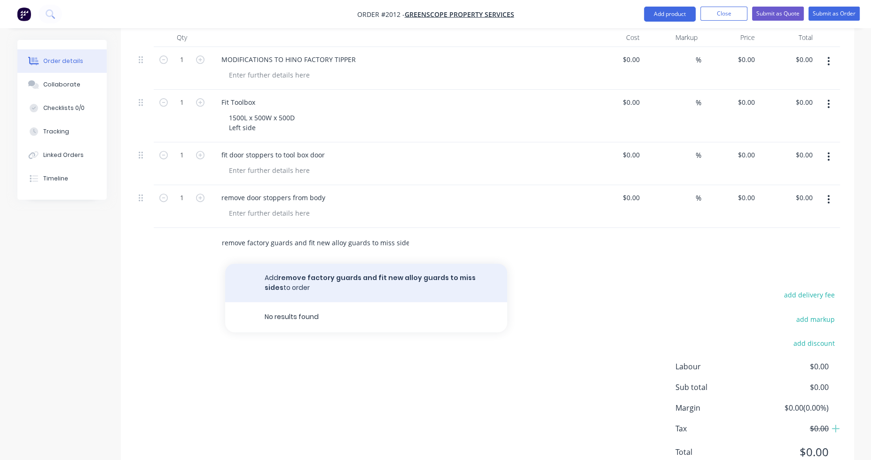
type input "remove factory guards and fit new alloy guards to miss sides"
click at [305, 275] on button "Add remove factory guards and fit new alloy guards to miss sides to order" at bounding box center [366, 283] width 282 height 39
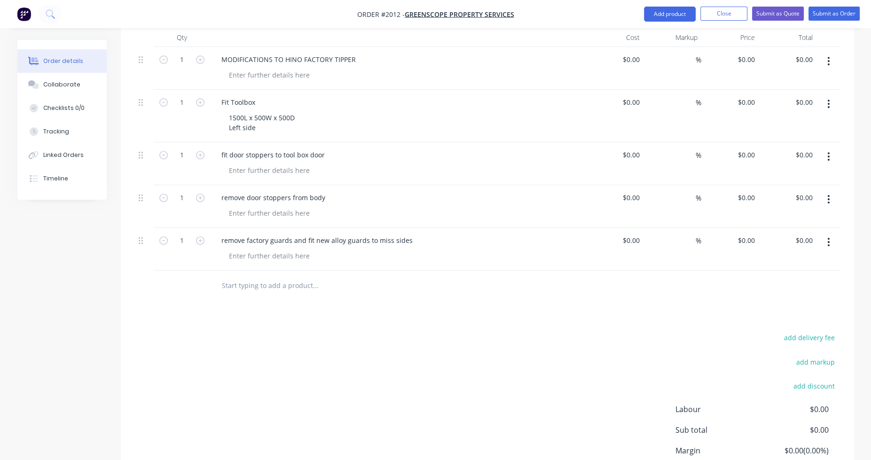
click at [257, 276] on input "text" at bounding box center [315, 285] width 188 height 19
paste input "fit front ladder to body both sides, custom steel profile cut"
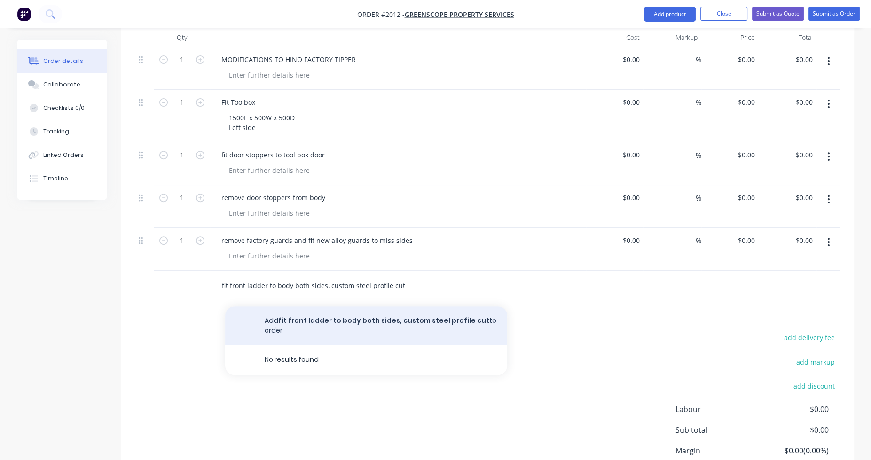
type input "fit front ladder to body both sides, custom steel profile cut"
click at [320, 312] on button "Add fit front ladder to body both sides, custom steel profile cut to order" at bounding box center [366, 326] width 282 height 39
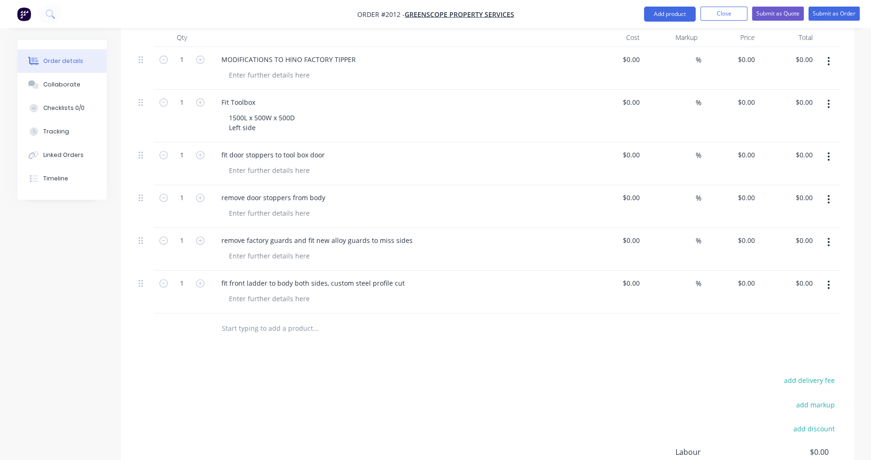
click at [248, 319] on input "text" at bounding box center [315, 328] width 188 height 19
paste input "Fit rear steps to body both sides, steel, painted black, weld to tie rails"
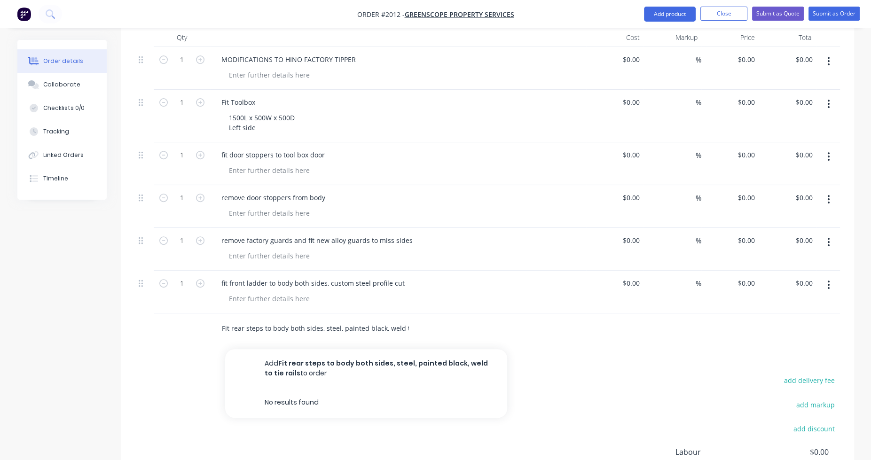
scroll to position [0, 23]
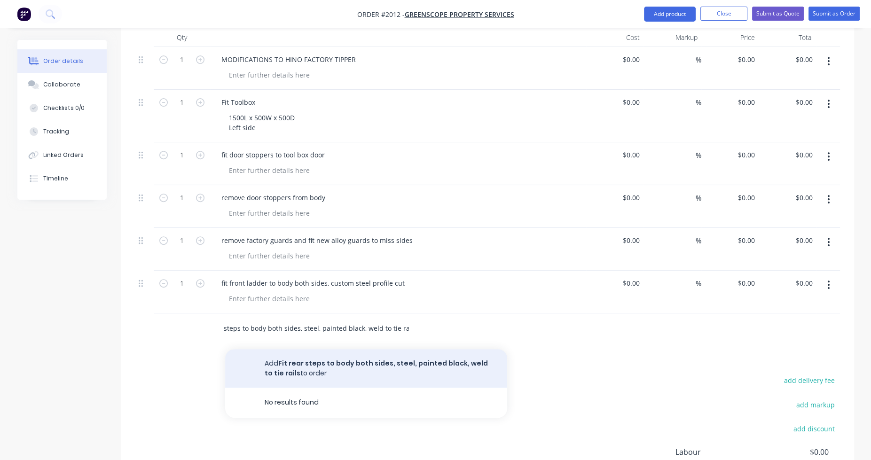
type input "Fit rear steps to body both sides, steel, painted black, weld to tie rails"
click at [303, 351] on button "Add Fit rear steps to body both sides, steel, painted black, weld to tie rails …" at bounding box center [366, 368] width 282 height 39
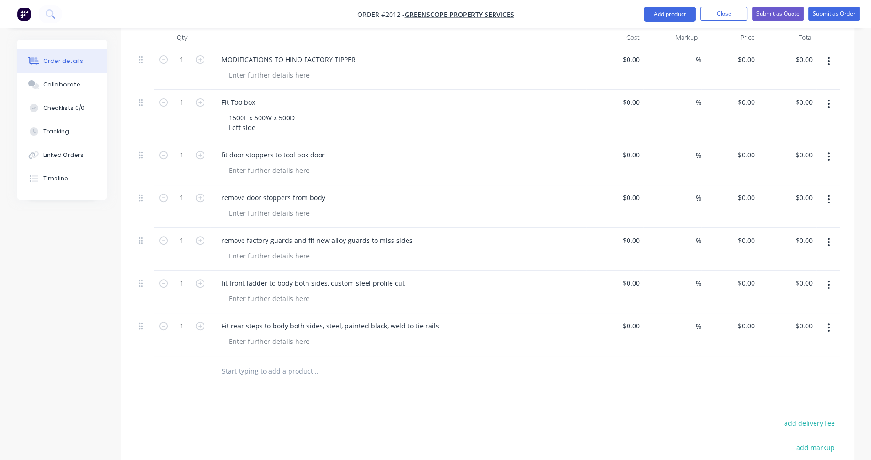
click at [260, 363] on input "text" at bounding box center [315, 371] width 188 height 19
paste input "Fit pull out hoop tarp to head board, 1995mm wide"
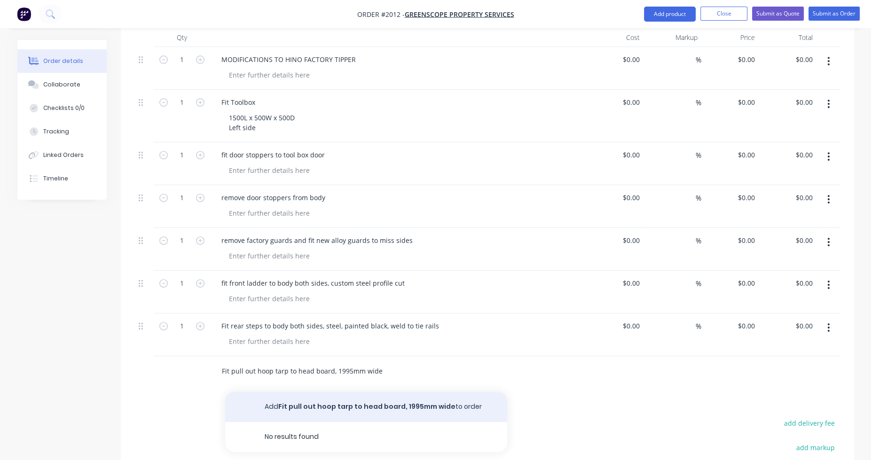
type input "Fit pull out hoop tarp to head board, 1995mm wide"
click at [332, 392] on button "Add Fit pull out hoop tarp to head board, 1995mm wide to order" at bounding box center [366, 407] width 282 height 30
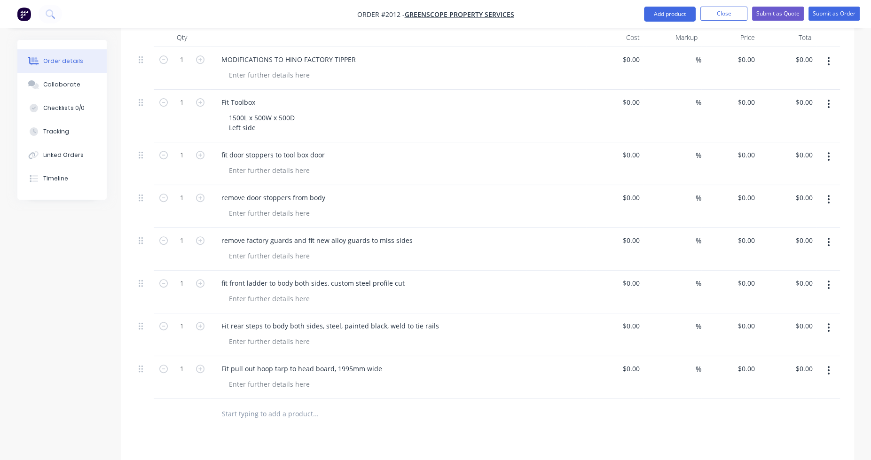
click at [223, 405] on input "text" at bounding box center [315, 414] width 188 height 19
paste input "Weld rack to tarp"
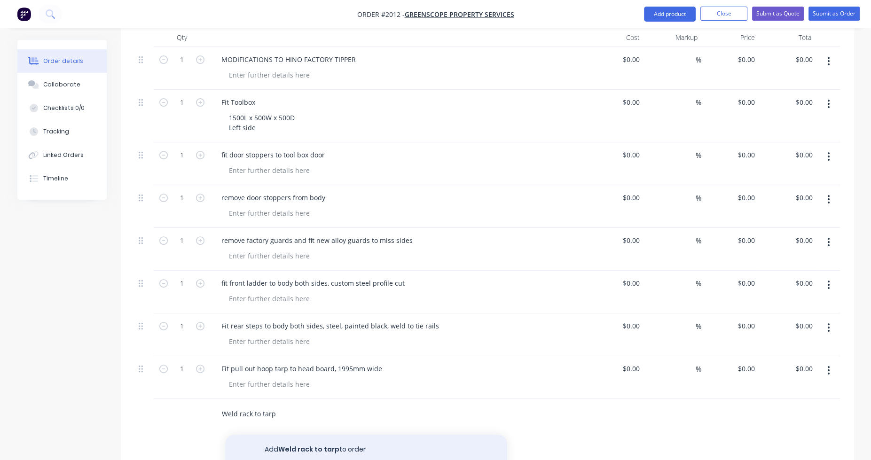
type input "Weld rack to tarp"
click at [290, 435] on button "Add Weld rack to tarp to order" at bounding box center [366, 450] width 282 height 30
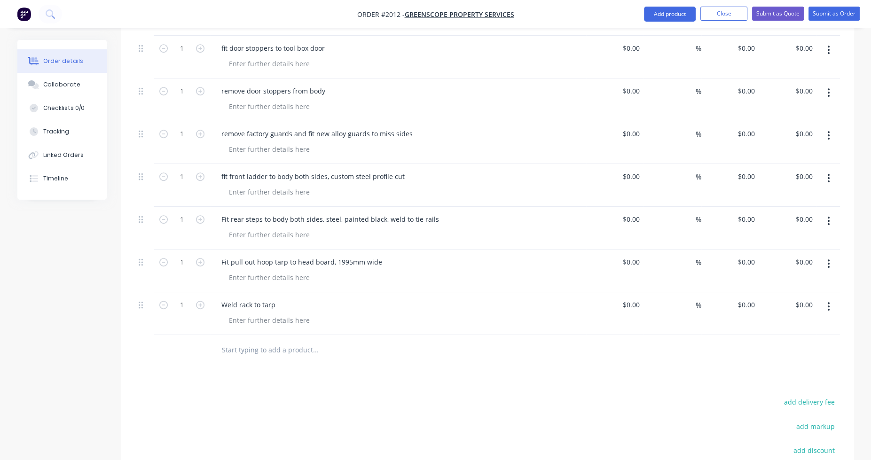
scroll to position [564, 0]
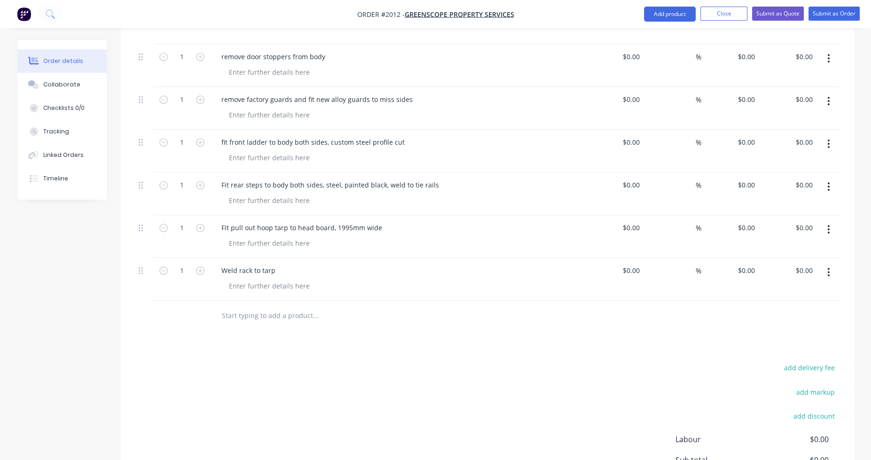
click at [251, 307] on input "text" at bounding box center [315, 316] width 188 height 19
paste input "Fit tarp rope tie off on front of body"
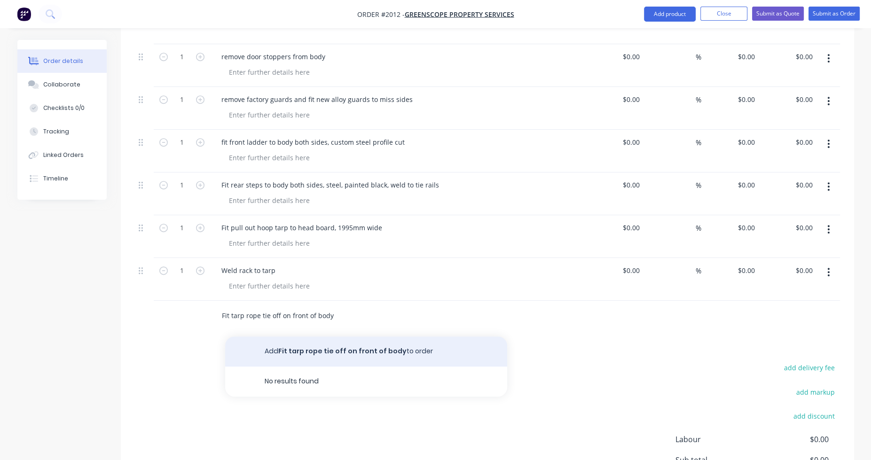
type input "Fit tarp rope tie off on front of body"
click at [353, 337] on button "Add Fit tarp rope tie off on front of body to order" at bounding box center [366, 352] width 282 height 30
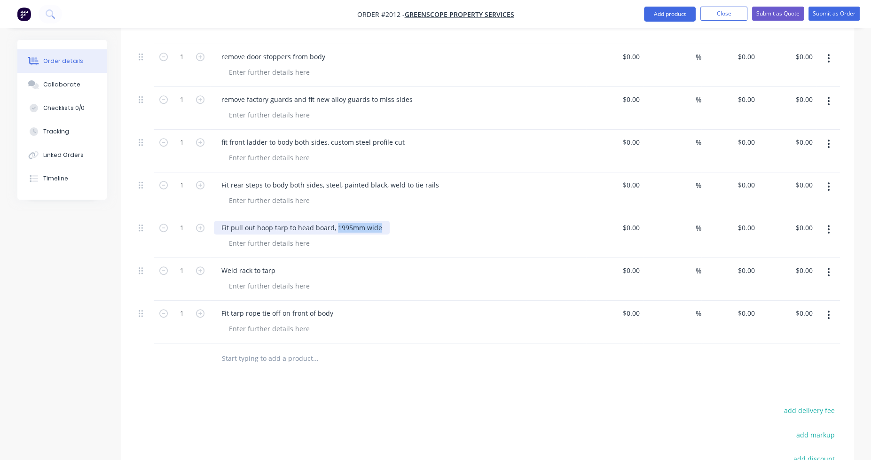
drag, startPoint x: 335, startPoint y: 213, endPoint x: 377, endPoint y: 213, distance: 41.9
click at [377, 221] on div "Fit pull out hoop tarp to head board, 1995mm wide" at bounding box center [302, 228] width 176 height 14
click at [255, 237] on div at bounding box center [269, 244] width 96 height 14
paste div
click at [337, 221] on div "Fit pull out hoop tarp to head board," at bounding box center [279, 228] width 130 height 14
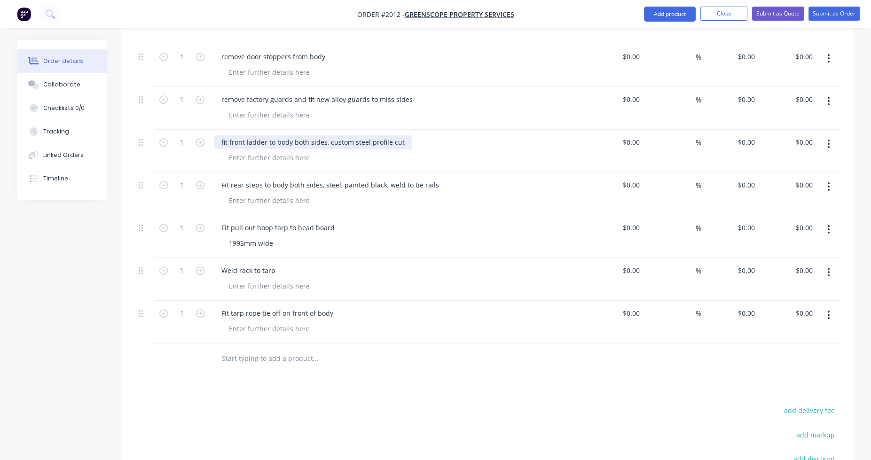
click at [221, 135] on div "fit front ladder to body both sides, custom steel profile cut" at bounding box center [313, 142] width 198 height 14
click at [223, 135] on div "fit front ladder to body both sides, custom steel profile cut" at bounding box center [313, 142] width 198 height 14
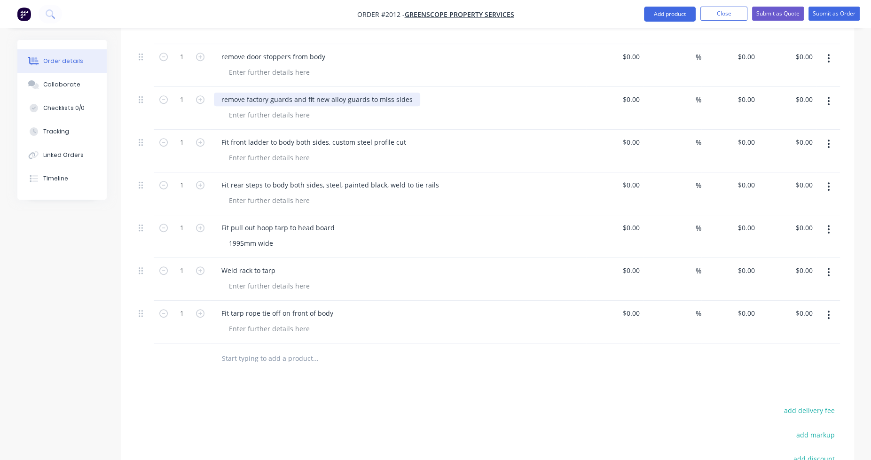
click at [222, 93] on div "remove factory guards and fit new alloy guards to miss sides" at bounding box center [317, 100] width 206 height 14
click at [221, 93] on div "remove factory guards and fit new alloy guards to miss sides" at bounding box center [317, 100] width 206 height 14
click at [224, 93] on div "remove factory guards and fit new alloy guards to miss sides" at bounding box center [317, 100] width 206 height 14
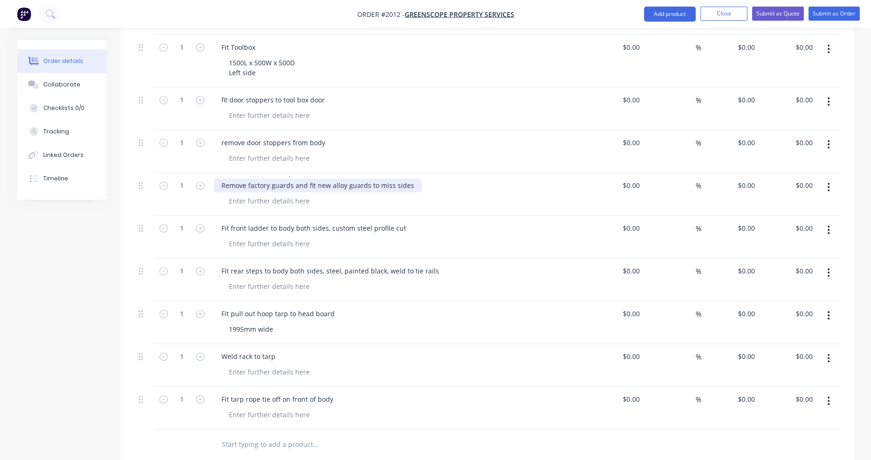
scroll to position [470, 0]
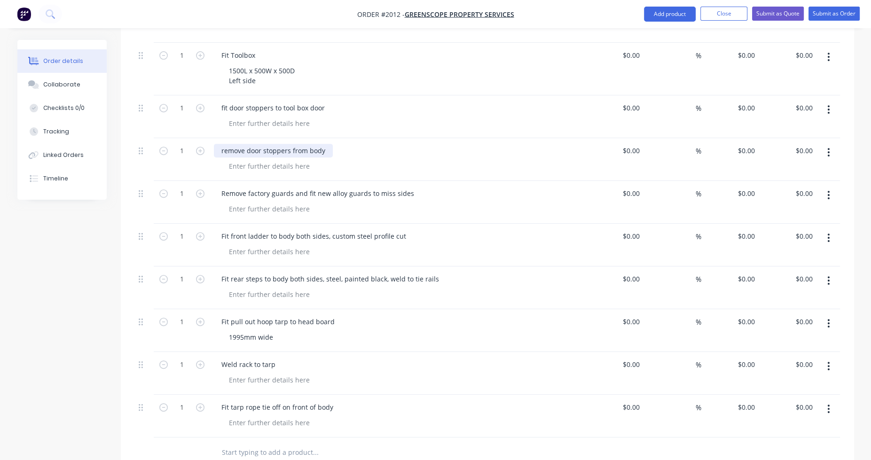
click at [222, 144] on div "remove door stoppers from body" at bounding box center [273, 151] width 119 height 14
click at [223, 144] on div "remove door stoppers from body" at bounding box center [273, 151] width 119 height 14
click at [221, 101] on div "fit door stoppers to tool box door" at bounding box center [273, 108] width 118 height 14
click at [223, 101] on div "fit door stoppers to tool box door" at bounding box center [273, 108] width 118 height 14
click at [340, 119] on div "Fit door stoppers to tool box door" at bounding box center [398, 116] width 376 height 43
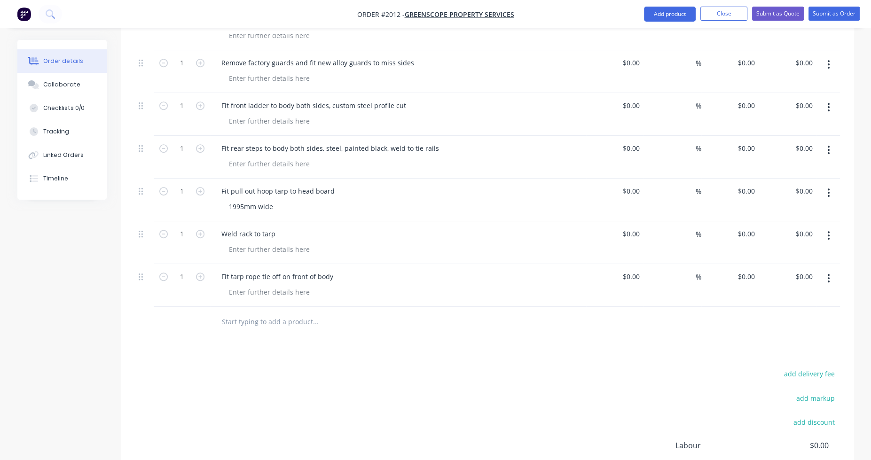
scroll to position [611, 0]
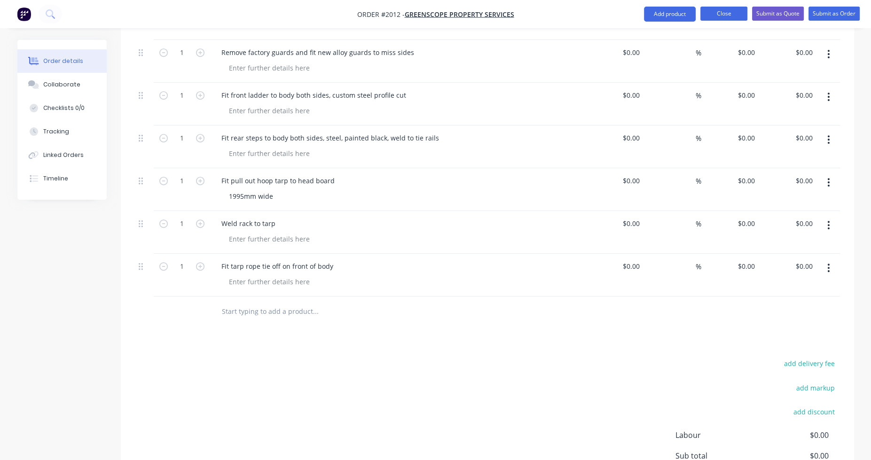
click at [739, 15] on button "Close" at bounding box center [724, 14] width 47 height 14
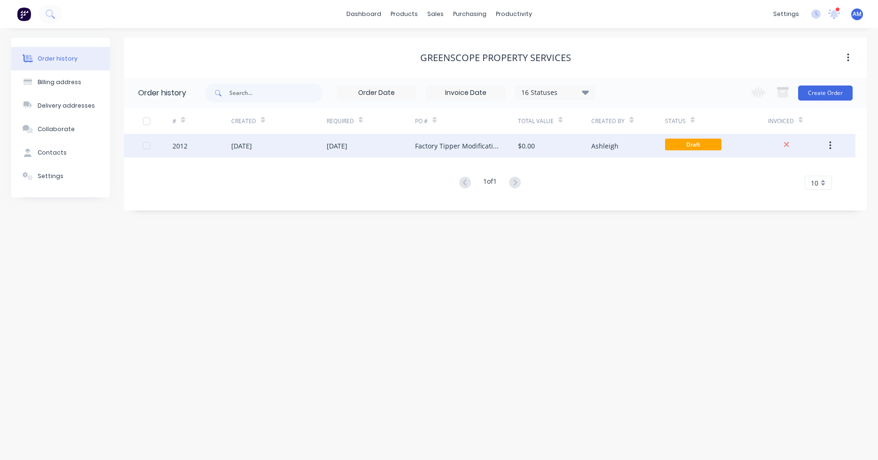
click at [347, 150] on div "[DATE]" at bounding box center [337, 146] width 21 height 10
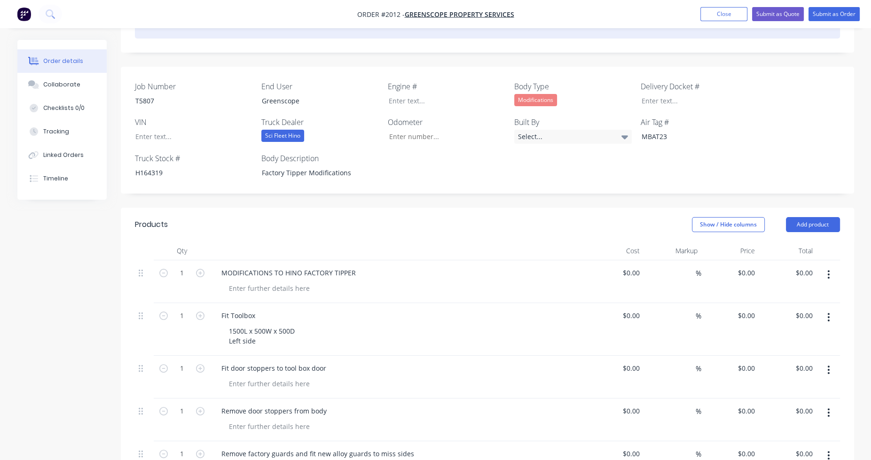
scroll to position [282, 0]
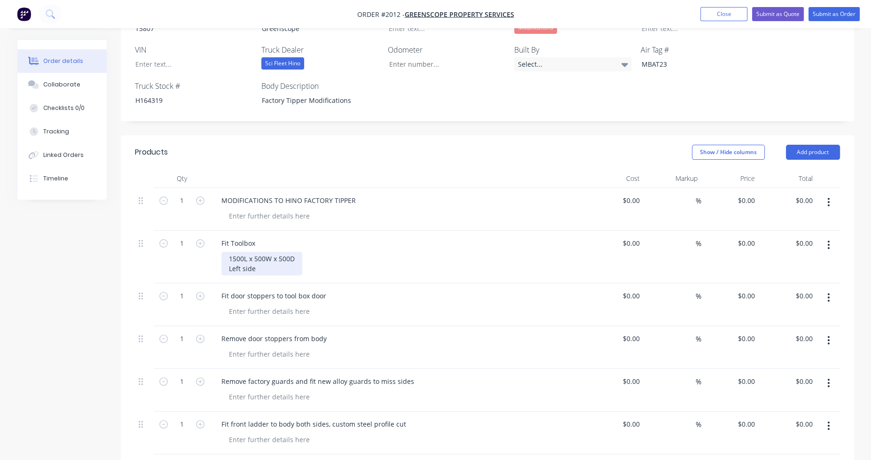
click at [275, 254] on div "1500L x 500W x 500D Left side" at bounding box center [261, 264] width 81 height 24
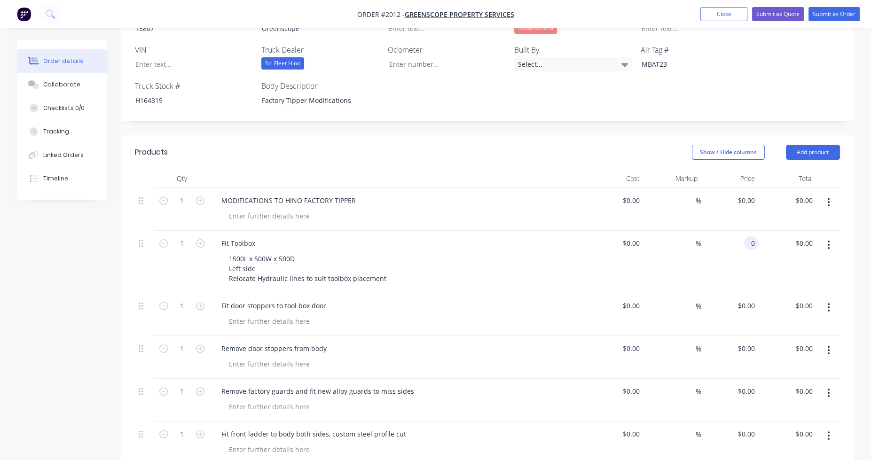
click at [742, 232] on div "0 0" at bounding box center [731, 262] width 58 height 63
type input "$1,400.00"
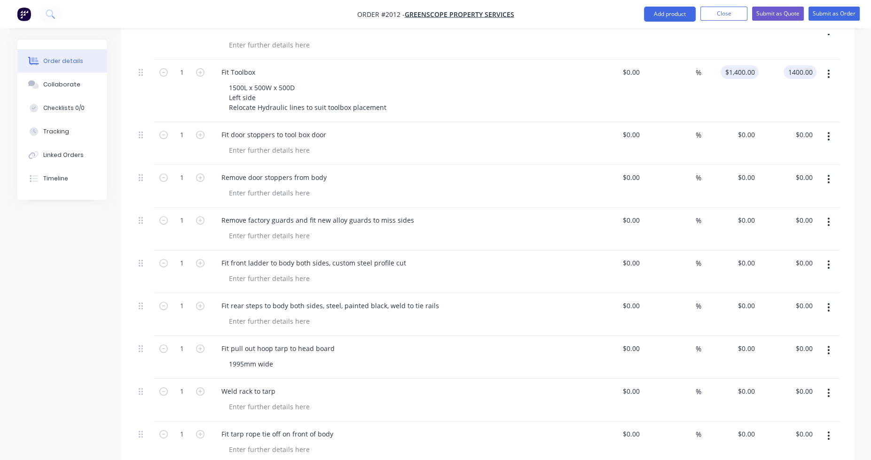
scroll to position [470, 0]
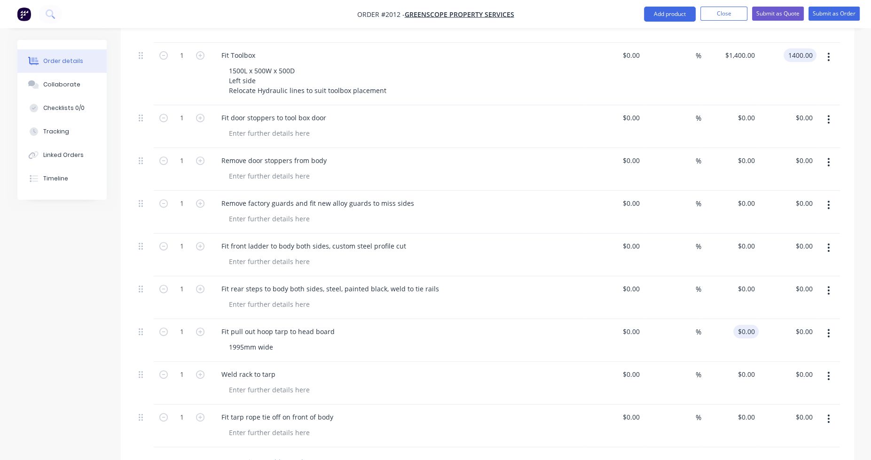
type input "$1,400.00"
click at [739, 319] on div "0 0" at bounding box center [731, 340] width 58 height 43
type input "$1,950.00"
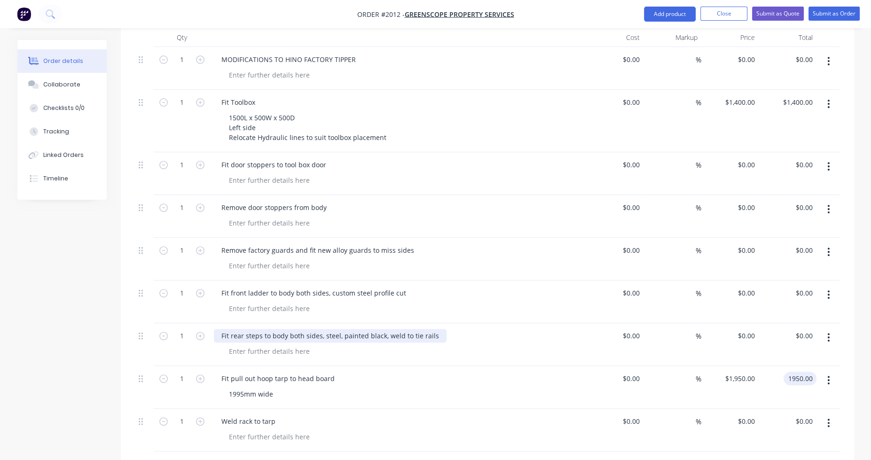
scroll to position [376, 0]
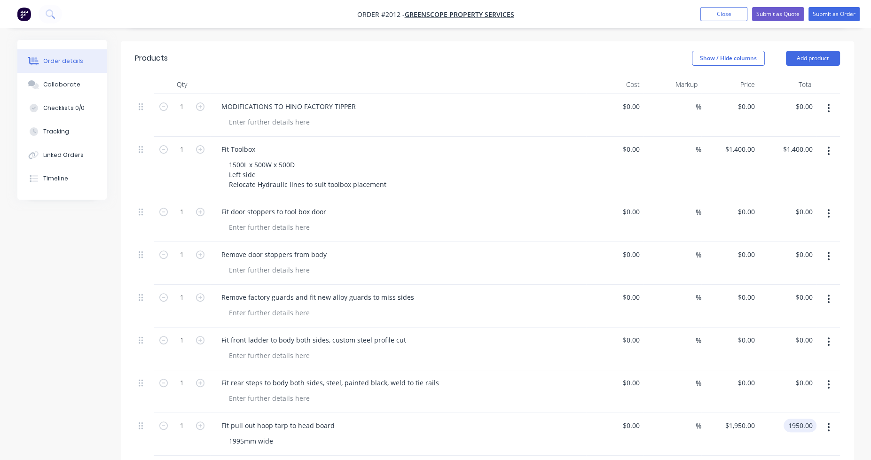
type input "$1,950.00"
click at [828, 205] on button "button" at bounding box center [829, 213] width 22 height 17
click at [789, 288] on div "Delete" at bounding box center [795, 295] width 72 height 14
click at [828, 209] on icon "button" at bounding box center [829, 213] width 2 height 8
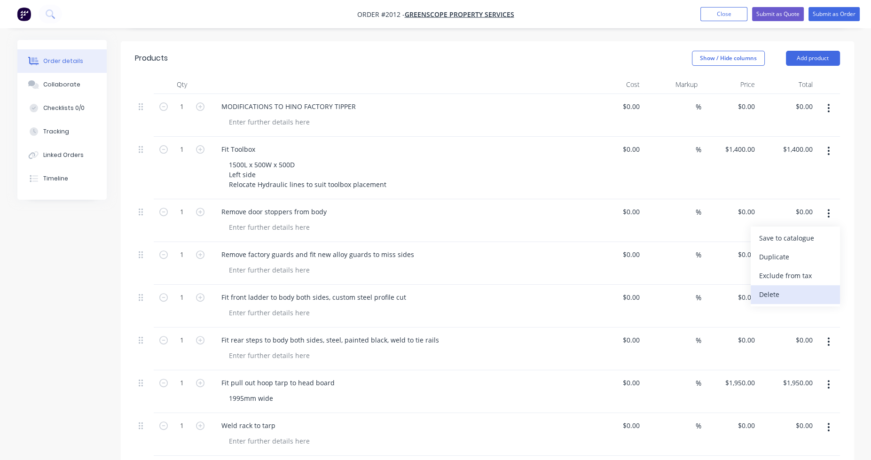
click at [813, 285] on button "Delete" at bounding box center [795, 294] width 89 height 19
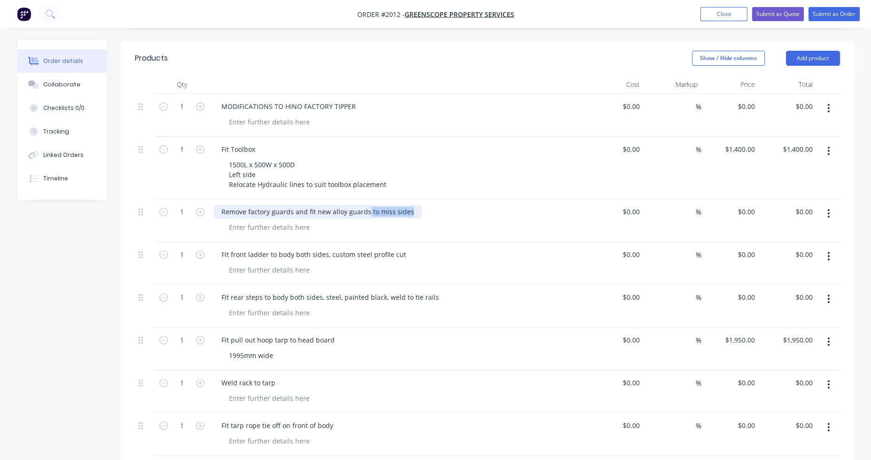
drag, startPoint x: 406, startPoint y: 197, endPoint x: 365, endPoint y: 197, distance: 40.9
click at [365, 205] on div "Remove factory guards and fit new alloy guards to miss sides" at bounding box center [318, 212] width 208 height 14
click at [754, 205] on input "0" at bounding box center [748, 212] width 22 height 14
type input "$900.00"
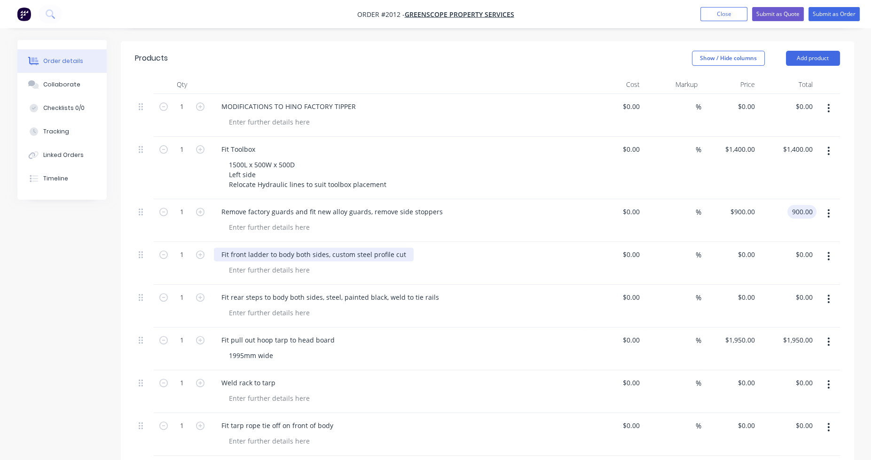
type input "$900.00"
drag, startPoint x: 406, startPoint y: 239, endPoint x: 224, endPoint y: 241, distance: 182.4
click at [224, 248] on div "Fit front ladder to body both sides, custom steel profile cut" at bounding box center [314, 255] width 200 height 14
drag, startPoint x: 221, startPoint y: 241, endPoint x: 395, endPoint y: 241, distance: 174.9
click at [395, 248] on div "Fit front ladder to body both sides, custom steel profile cut" at bounding box center [314, 255] width 200 height 14
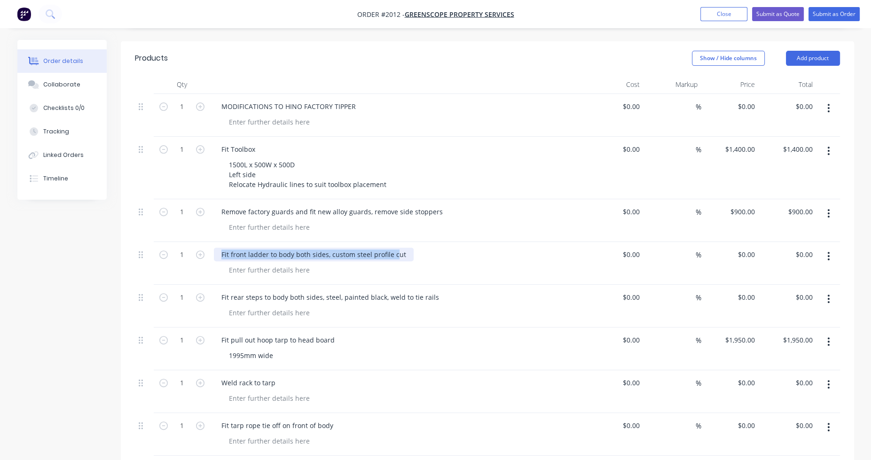
click at [276, 248] on div "Fit front ladder to body both sides, custom steel profile cut" at bounding box center [314, 255] width 200 height 14
drag, startPoint x: 220, startPoint y: 239, endPoint x: 414, endPoint y: 238, distance: 194.7
click at [414, 248] on div "Fit front ladder to body both sides, custom steel profile cut" at bounding box center [398, 255] width 369 height 14
paste div
click at [744, 242] on div "0 $0.00" at bounding box center [731, 263] width 58 height 43
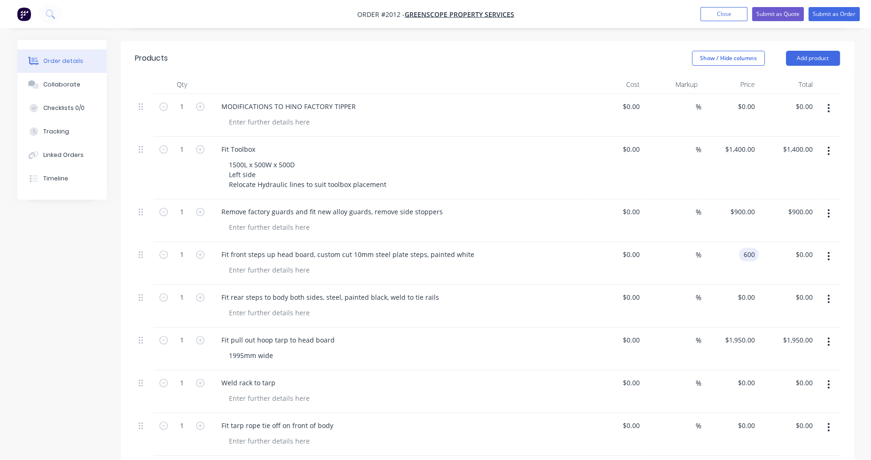
type input "$600.00"
type input "600.00"
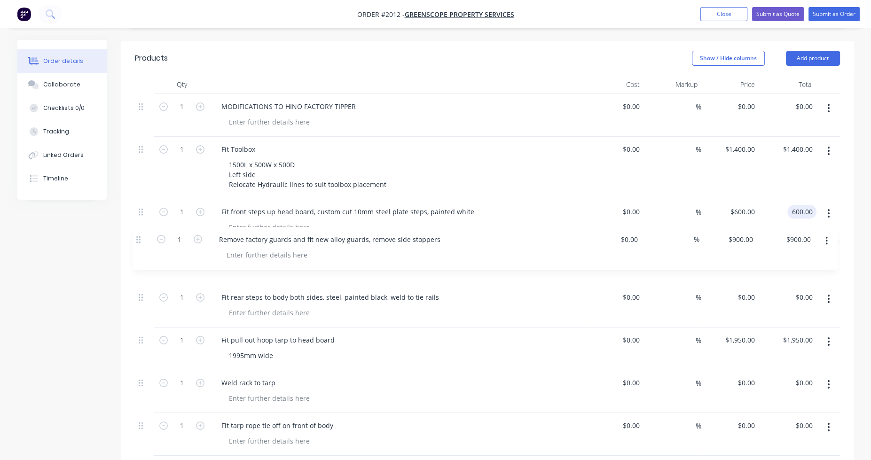
drag, startPoint x: 141, startPoint y: 198, endPoint x: 139, endPoint y: 242, distance: 43.8
click at [139, 242] on div "1 MODIFICATIONS TO HINO FACTORY TIPPER $0.00 $0.00 % $0.00 $0.00 $0.00 $0.00 1 …" at bounding box center [487, 275] width 705 height 362
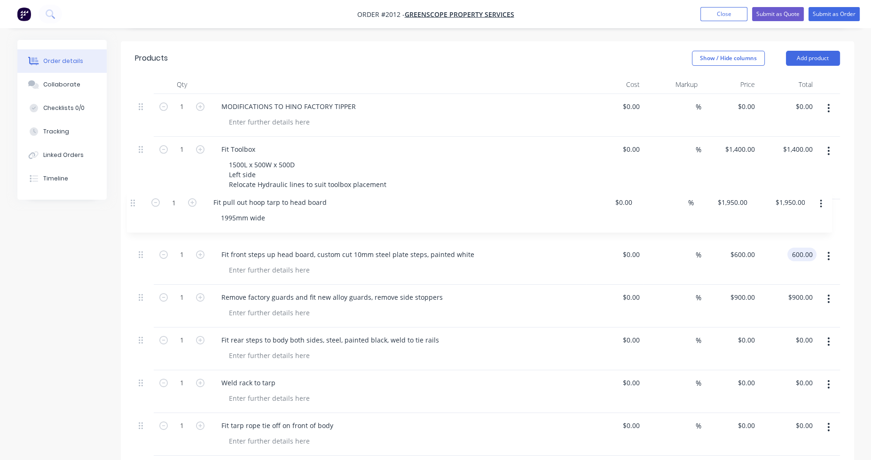
drag, startPoint x: 141, startPoint y: 327, endPoint x: 134, endPoint y: 200, distance: 127.2
click at [134, 200] on div "Qty Cost Markup Price Total 1 MODIFICATIONS TO HINO FACTORY TIPPER $0.00 $0.00 …" at bounding box center [487, 280] width 733 height 411
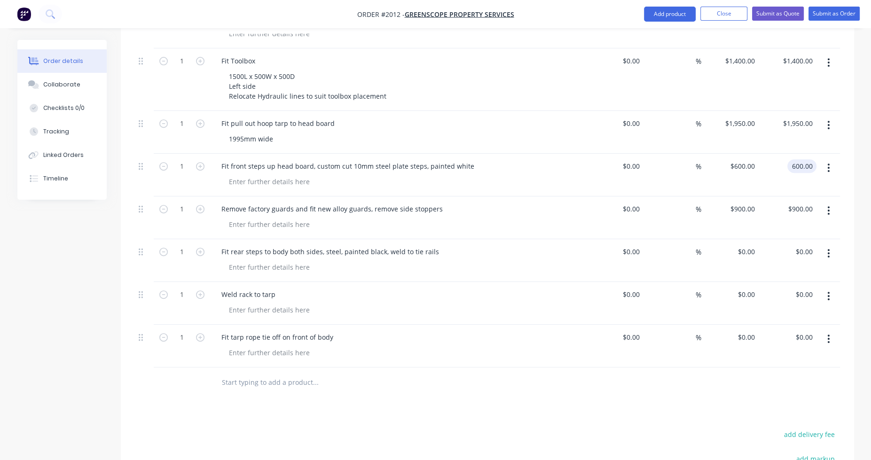
scroll to position [470, 0]
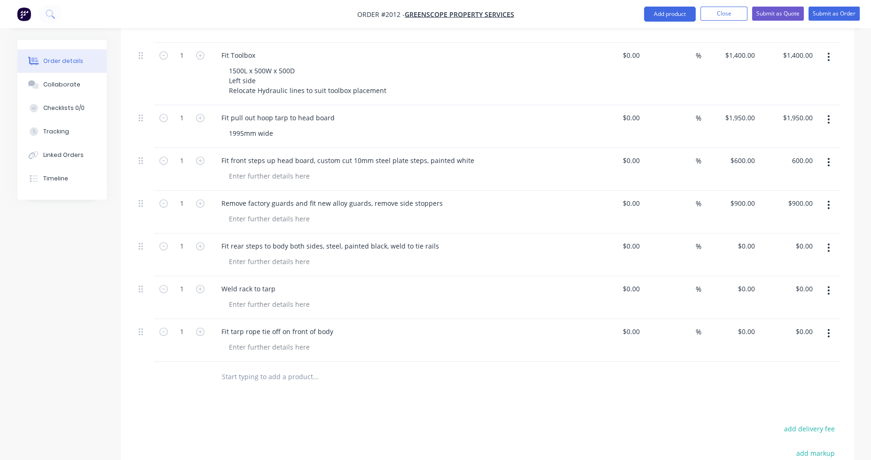
click at [829, 329] on icon "button" at bounding box center [829, 333] width 2 height 8
type input "$600.00"
click at [829, 286] on icon "button" at bounding box center [829, 290] width 2 height 8
click at [787, 363] on button "Delete" at bounding box center [795, 372] width 89 height 19
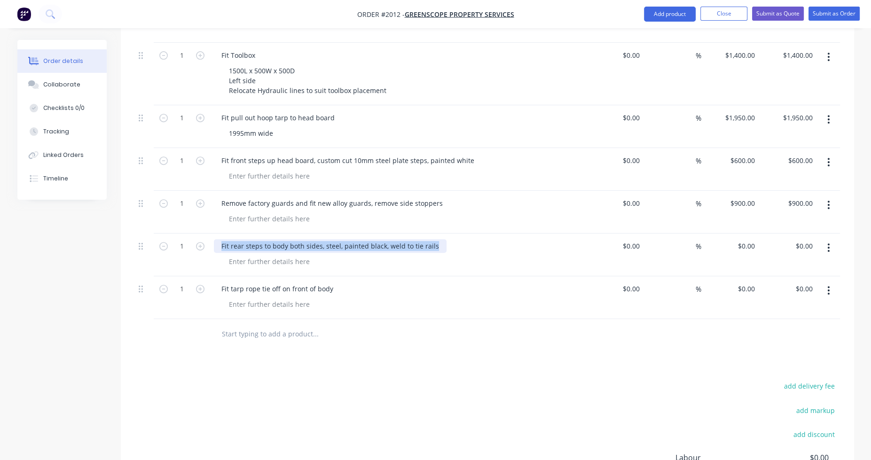
drag, startPoint x: 220, startPoint y: 231, endPoint x: 444, endPoint y: 231, distance: 223.8
click at [444, 239] on div "Fit rear steps to body both sides, steel, painted black, weld to tie rails" at bounding box center [398, 246] width 369 height 14
paste div
click at [741, 235] on div "0 $0.00" at bounding box center [731, 255] width 58 height 43
type input "$120.00"
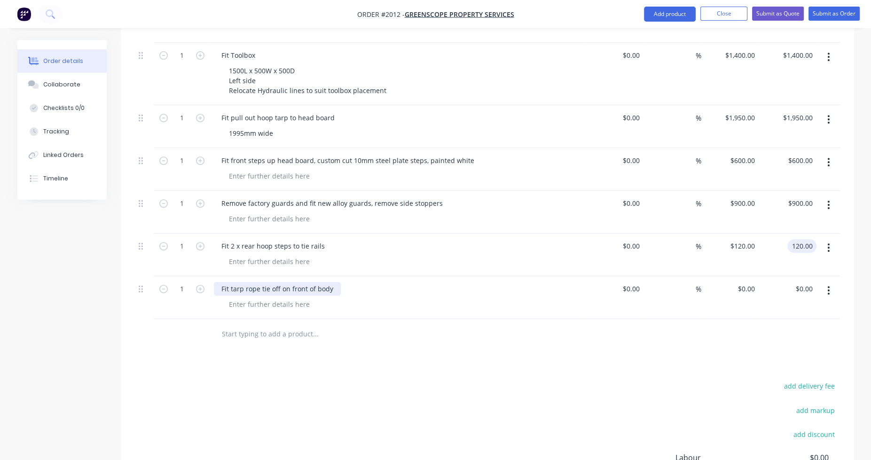
type input "$120.00"
drag, startPoint x: 231, startPoint y: 275, endPoint x: 330, endPoint y: 276, distance: 99.2
click at [330, 282] on div "Fit tarp rope tie off on front of body" at bounding box center [277, 289] width 127 height 14
drag, startPoint x: 229, startPoint y: 276, endPoint x: 331, endPoint y: 273, distance: 101.6
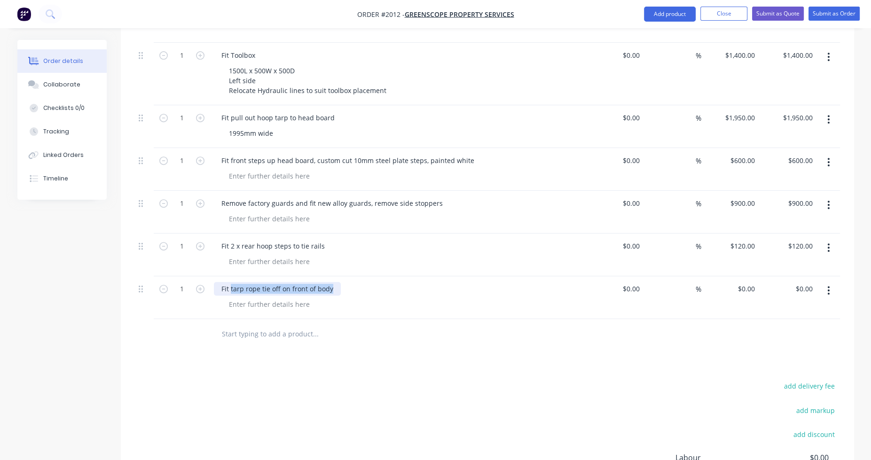
click at [331, 282] on div "Fit tarp rope tie off on front of body" at bounding box center [277, 289] width 127 height 14
click at [280, 126] on div "1995mm wide" at bounding box center [401, 133] width 361 height 14
click at [276, 126] on div "1995mm wide" at bounding box center [250, 133] width 59 height 14
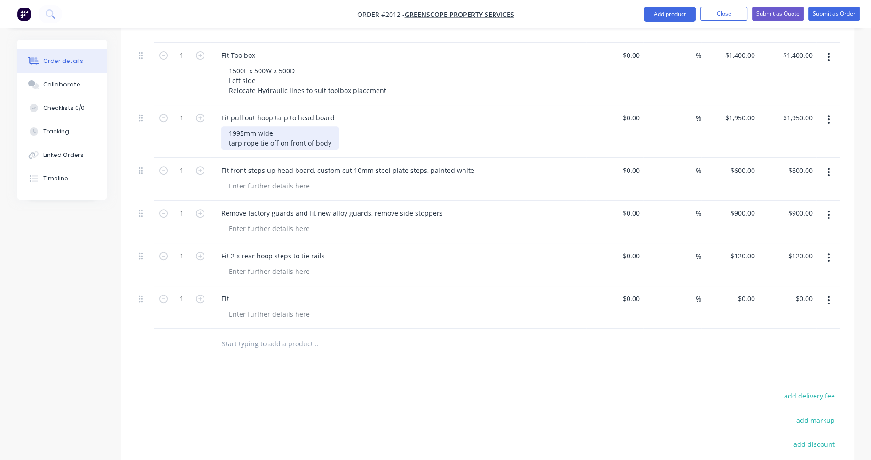
click at [229, 129] on div "1995mm wide tarp rope tie off on front of body" at bounding box center [280, 138] width 118 height 24
click at [327, 335] on input "text" at bounding box center [315, 344] width 188 height 19
click at [826, 292] on button "button" at bounding box center [829, 300] width 22 height 17
click at [788, 375] on div "Delete" at bounding box center [795, 382] width 72 height 14
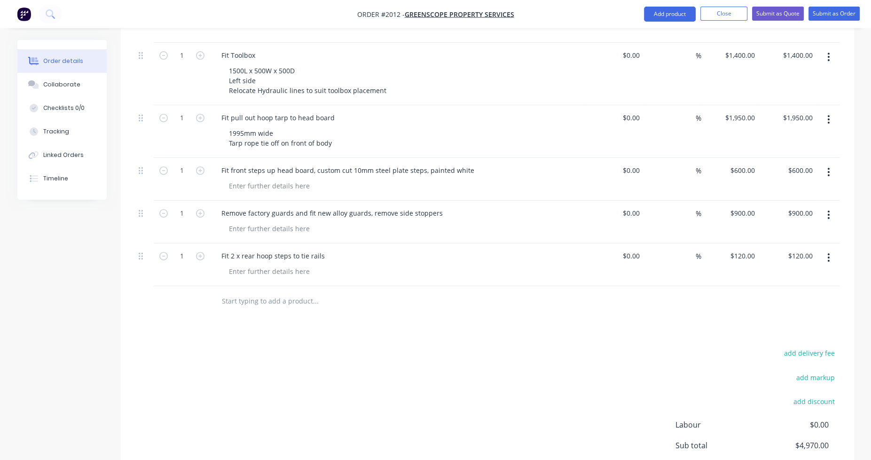
click at [676, 327] on div "Products Show / Hide columns Add product Qty Cost Markup Price Total 1 MODIFICA…" at bounding box center [487, 244] width 733 height 595
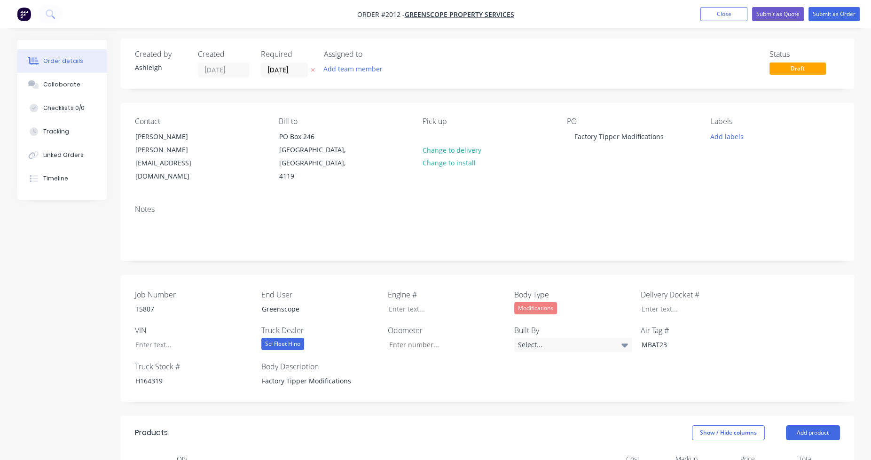
scroll to position [0, 0]
click at [774, 14] on button "Submit as Quote" at bounding box center [778, 14] width 52 height 14
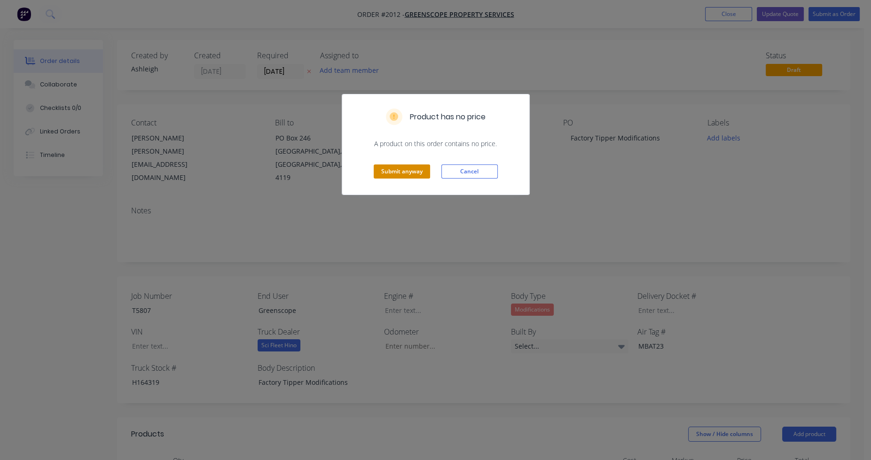
click at [408, 171] on button "Submit anyway" at bounding box center [402, 172] width 56 height 14
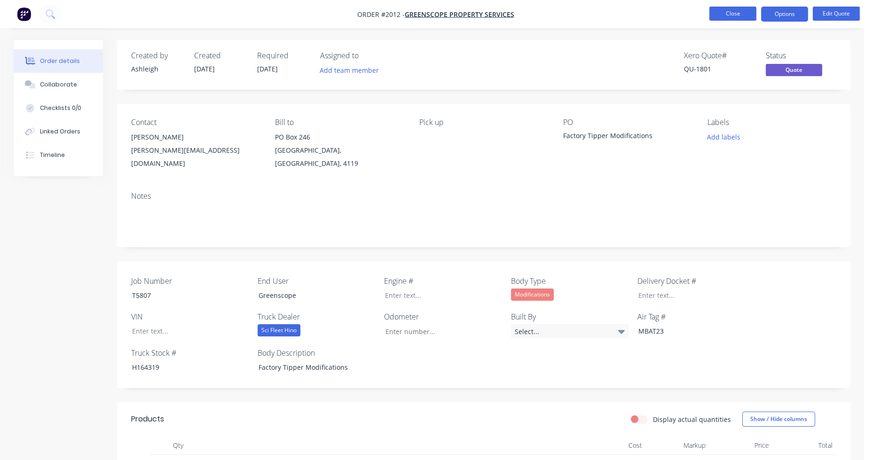
click at [745, 14] on button "Close" at bounding box center [733, 14] width 47 height 14
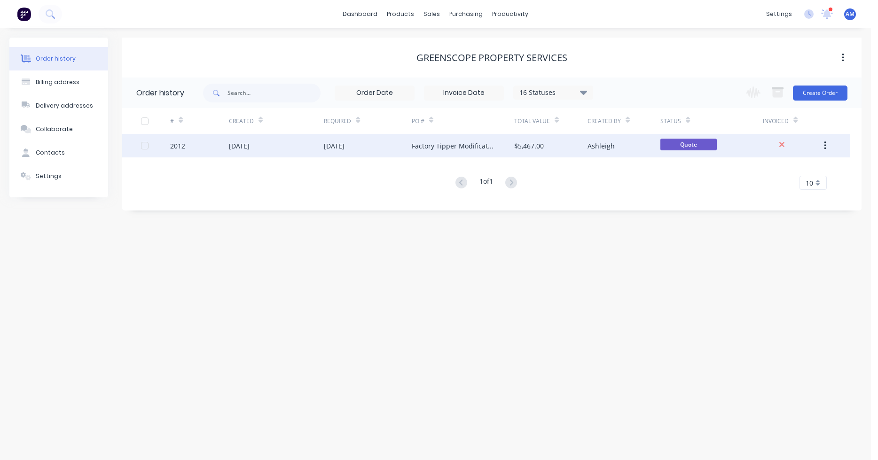
click at [331, 145] on div "[DATE]" at bounding box center [334, 146] width 21 height 10
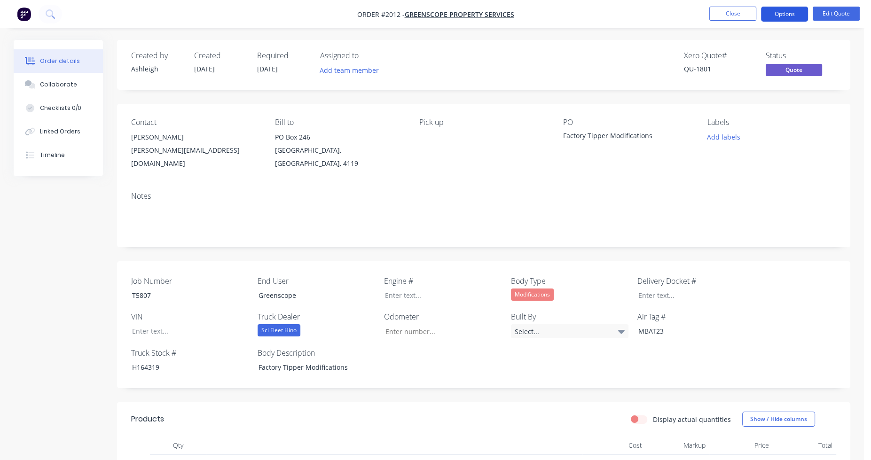
click at [783, 14] on button "Options" at bounding box center [784, 14] width 47 height 15
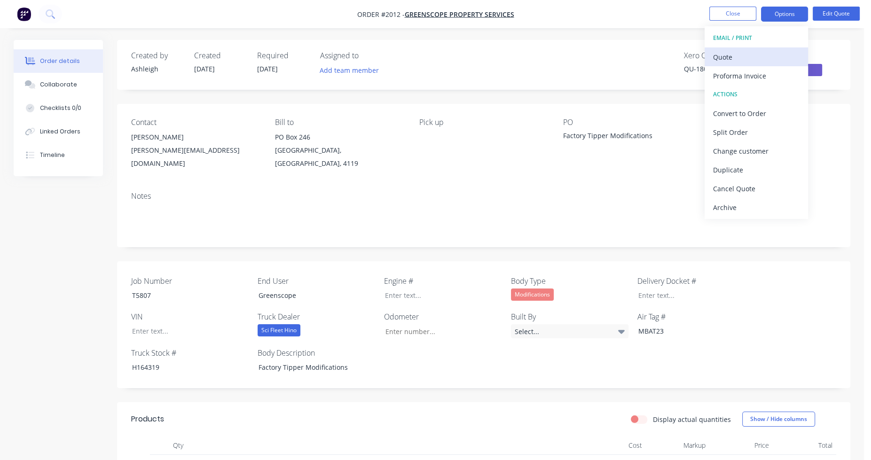
click at [750, 53] on div "Quote" at bounding box center [756, 57] width 87 height 14
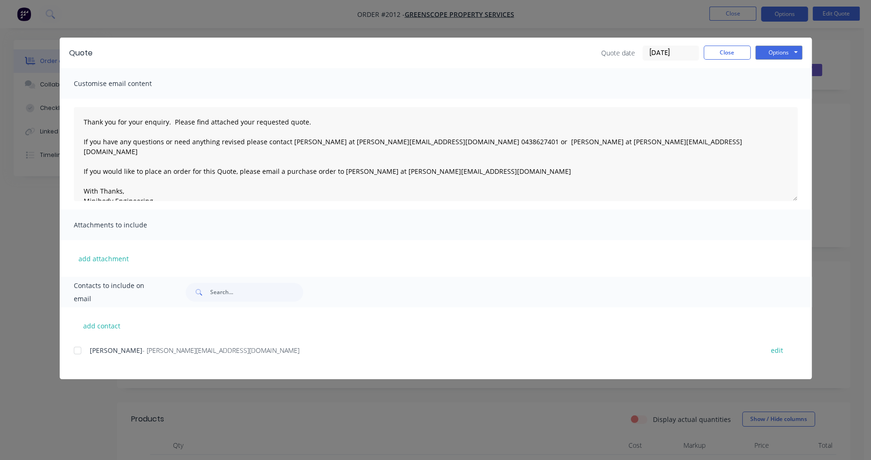
click at [77, 352] on div at bounding box center [77, 350] width 19 height 19
click at [768, 58] on button "Options" at bounding box center [779, 53] width 47 height 14
click at [771, 99] on button "Email" at bounding box center [786, 101] width 60 height 16
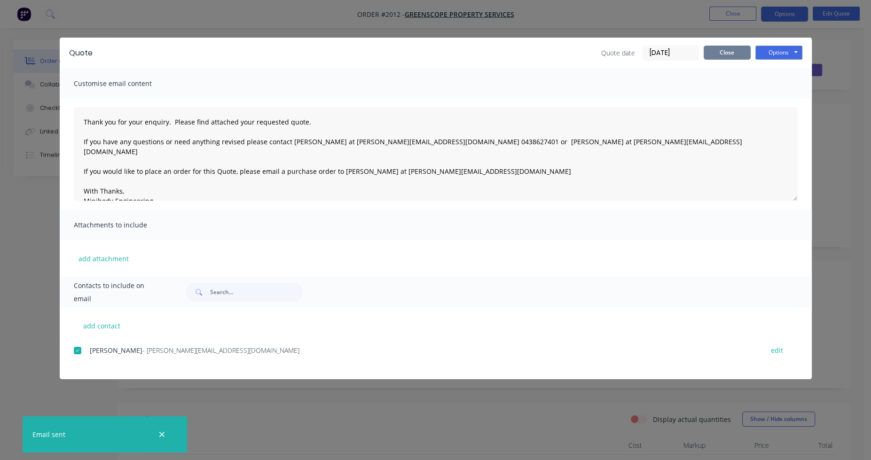
click at [736, 57] on button "Close" at bounding box center [727, 53] width 47 height 14
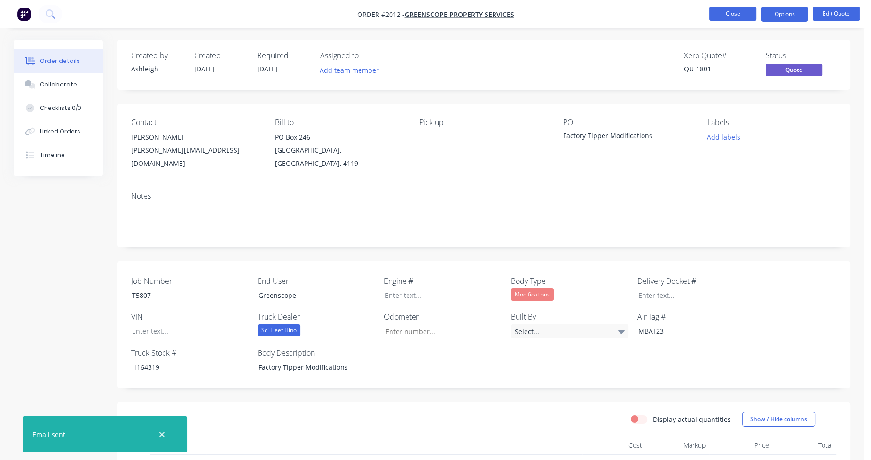
click at [732, 13] on button "Close" at bounding box center [733, 14] width 47 height 14
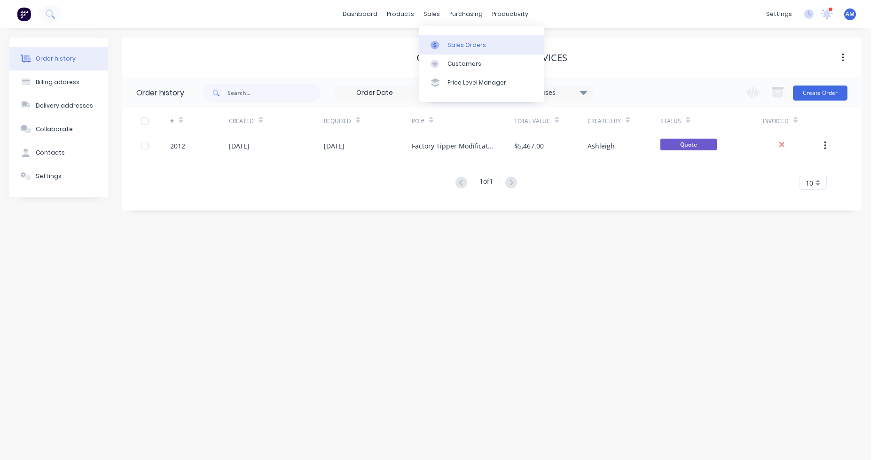
click at [445, 37] on link "Sales Orders" at bounding box center [481, 44] width 125 height 19
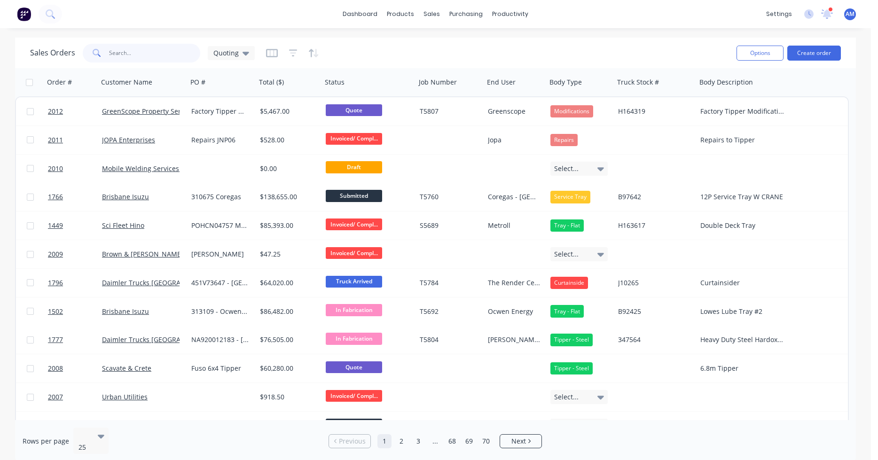
click at [127, 60] on input "text" at bounding box center [155, 53] width 92 height 19
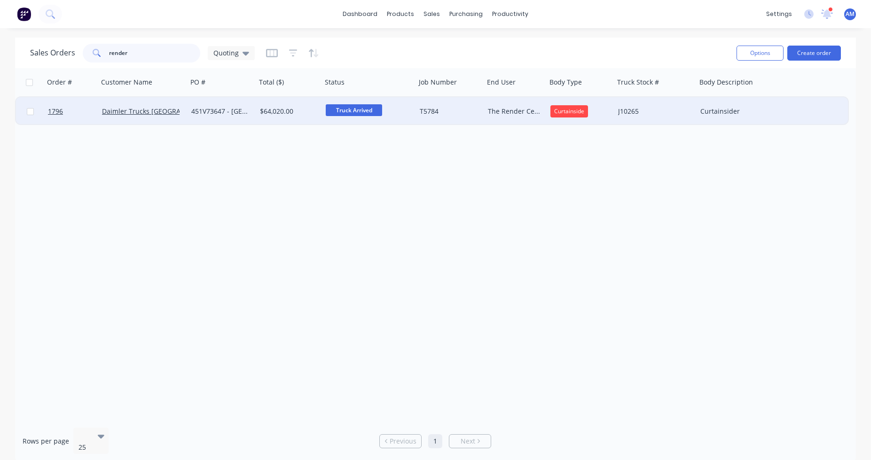
type input "render"
click at [214, 112] on div "451V73647 - [GEOGRAPHIC_DATA]" at bounding box center [220, 111] width 58 height 9
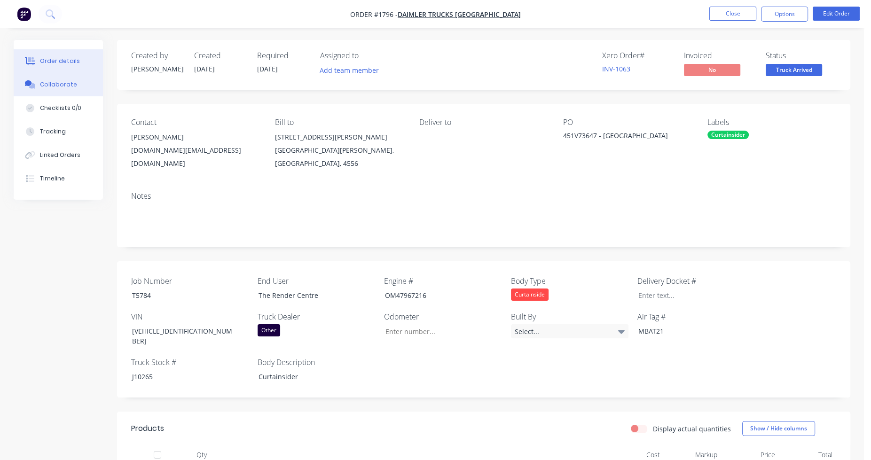
click at [69, 90] on button "Collaborate" at bounding box center [58, 85] width 89 height 24
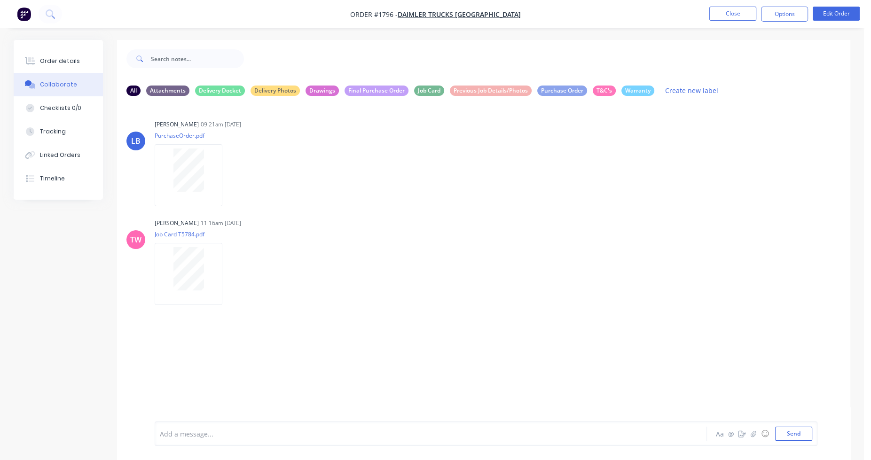
scroll to position [14, 0]
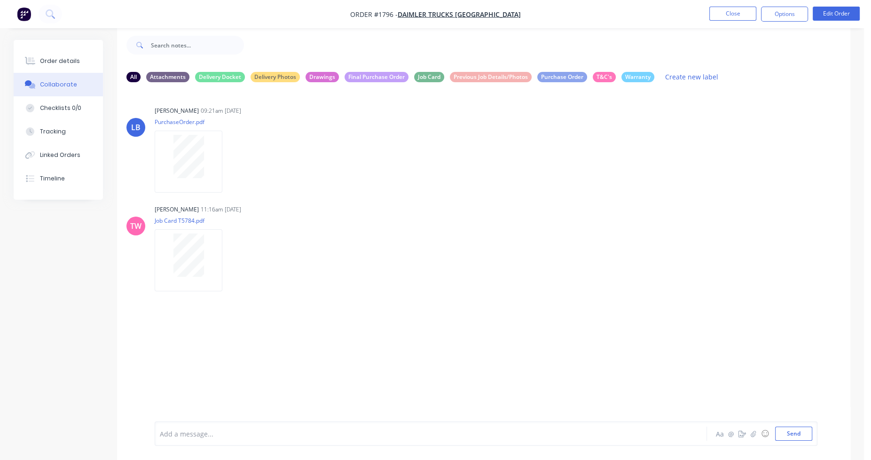
click at [188, 436] on div at bounding box center [404, 434] width 489 height 10
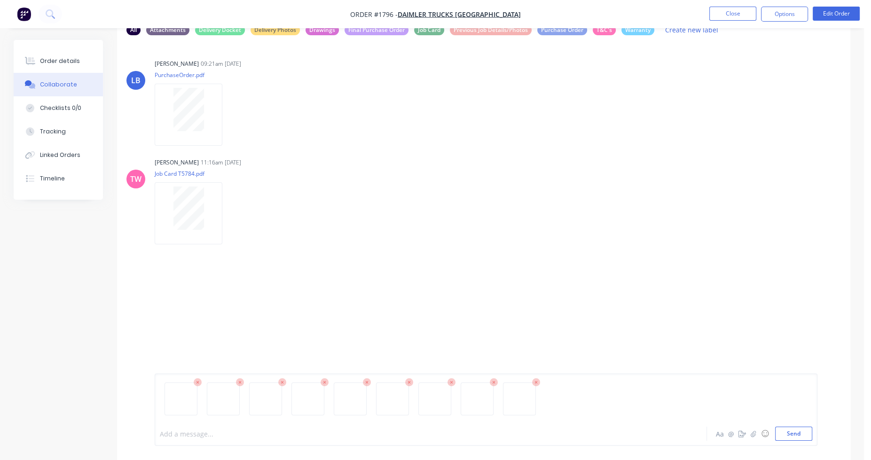
scroll to position [62, 0]
click at [790, 434] on button "Send" at bounding box center [793, 434] width 37 height 14
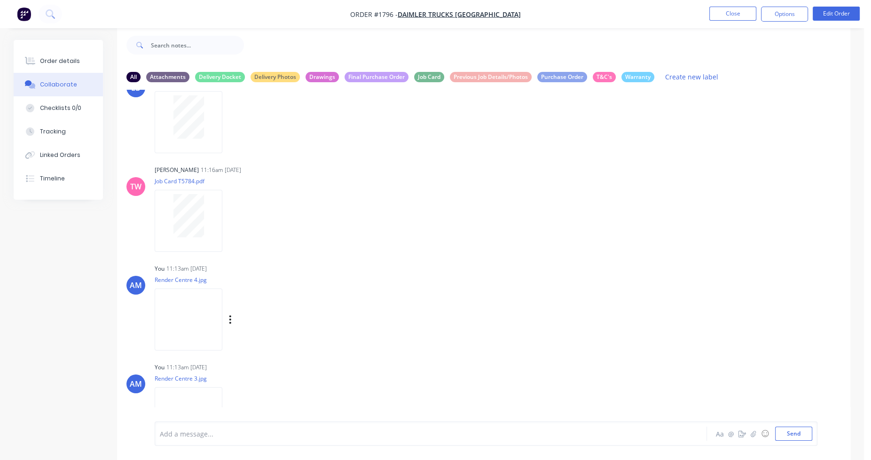
scroll to position [0, 0]
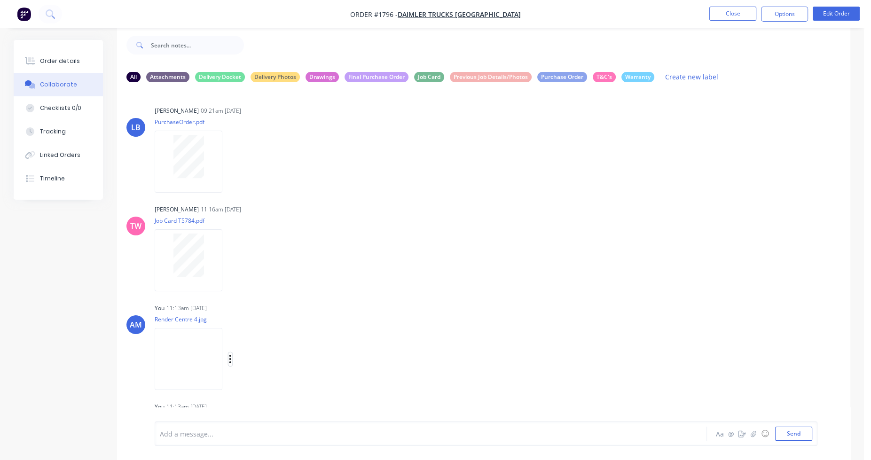
click at [230, 359] on icon "button" at bounding box center [230, 359] width 2 height 8
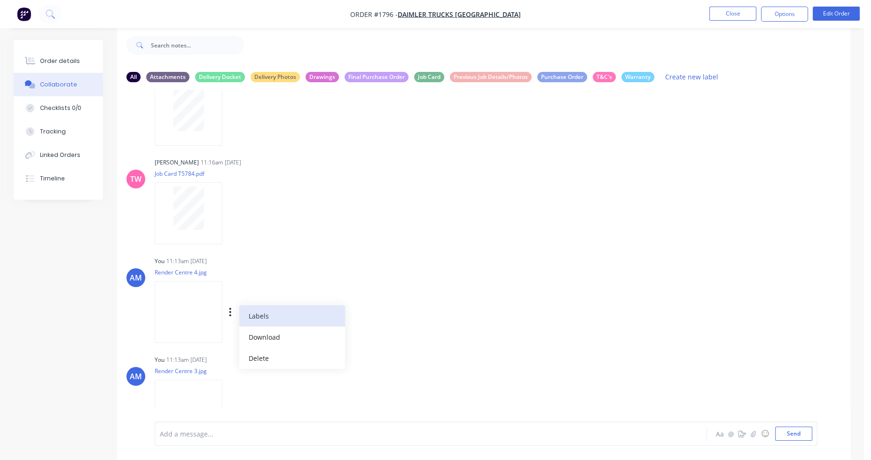
click at [265, 312] on button "Labels" at bounding box center [292, 316] width 106 height 21
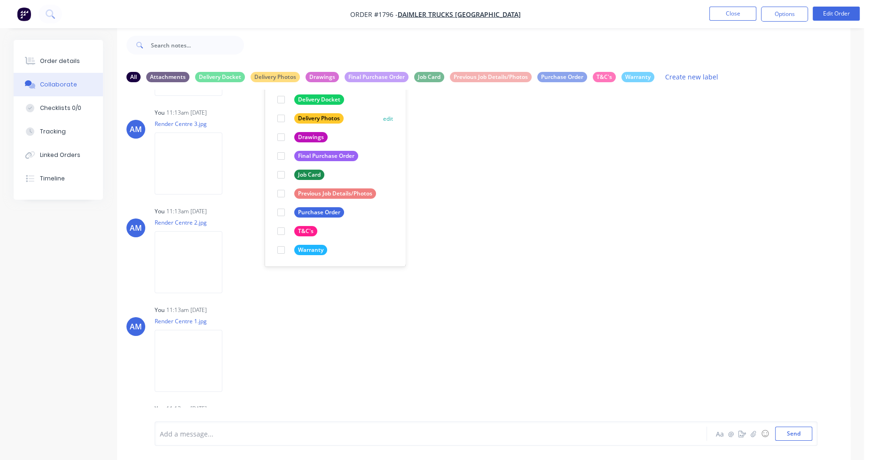
scroll to position [329, 0]
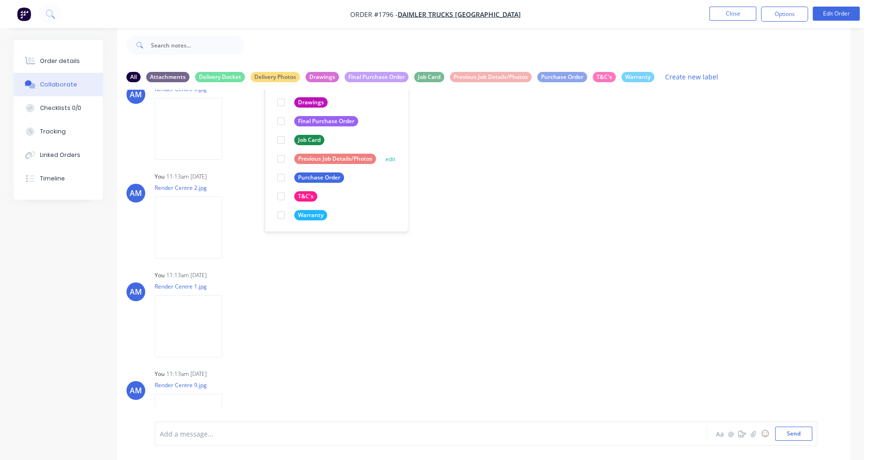
click at [280, 154] on div at bounding box center [281, 159] width 19 height 19
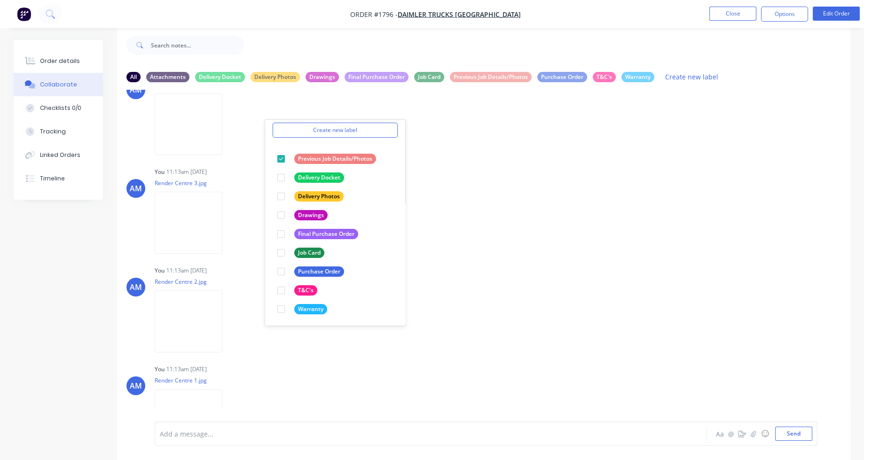
click at [232, 144] on div "Labels Download Delete" at bounding box center [193, 124] width 77 height 71
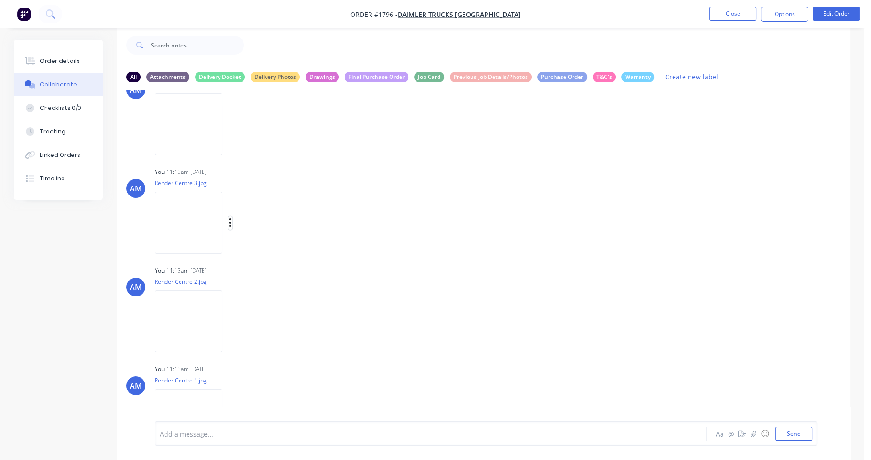
click at [231, 223] on icon "button" at bounding box center [230, 223] width 3 height 11
click at [253, 228] on button "Labels" at bounding box center [292, 226] width 106 height 21
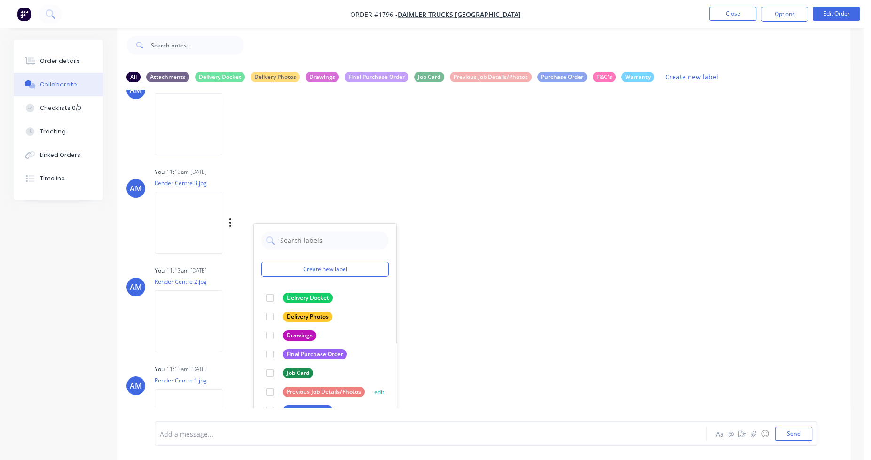
click at [271, 392] on div at bounding box center [269, 392] width 19 height 19
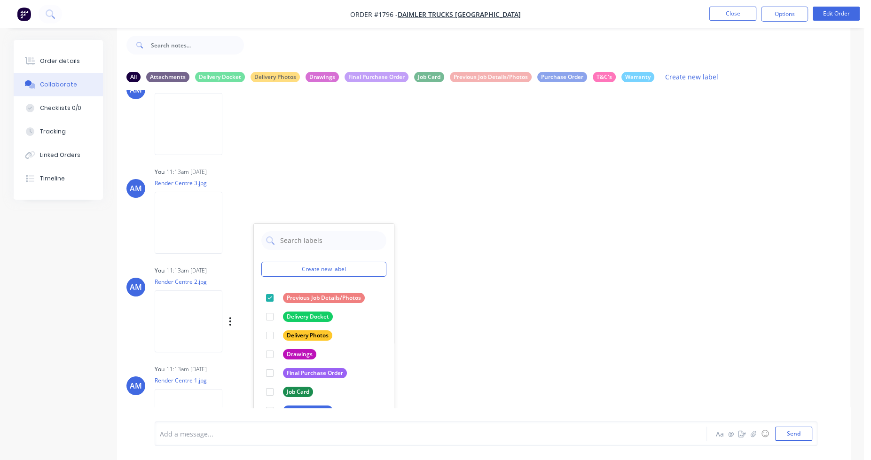
click at [211, 331] on img at bounding box center [189, 322] width 68 height 62
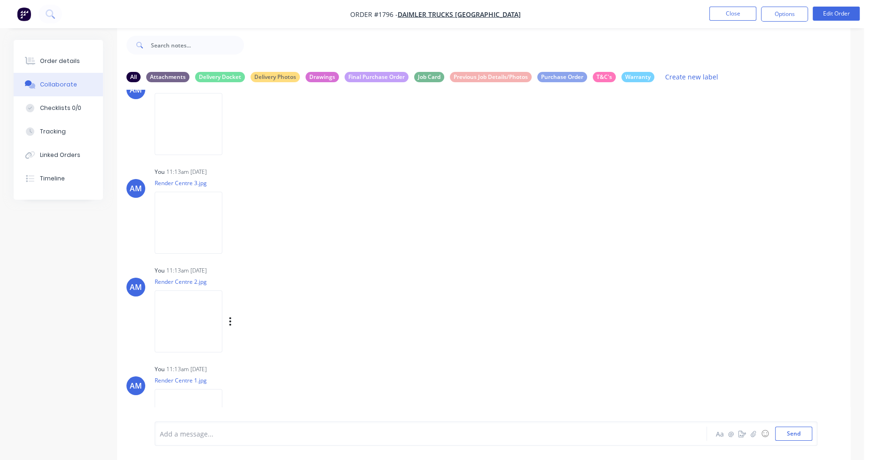
click at [244, 319] on div "Labels Download Delete" at bounding box center [279, 322] width 106 height 14
click at [231, 321] on icon "button" at bounding box center [230, 321] width 2 height 8
click at [269, 321] on button "Labels" at bounding box center [292, 325] width 106 height 21
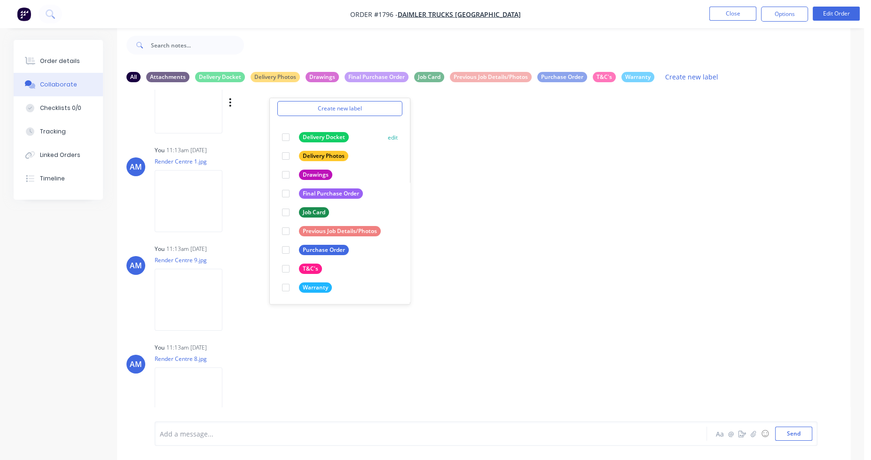
scroll to position [470, 0]
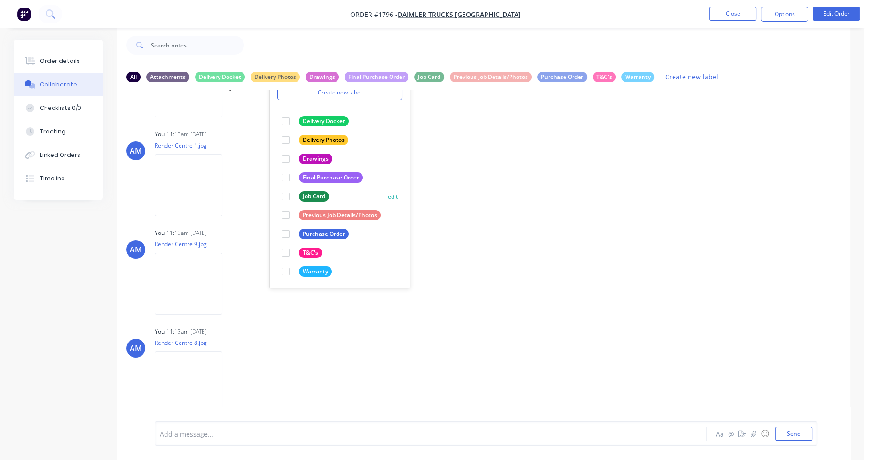
click at [286, 215] on div at bounding box center [285, 215] width 19 height 19
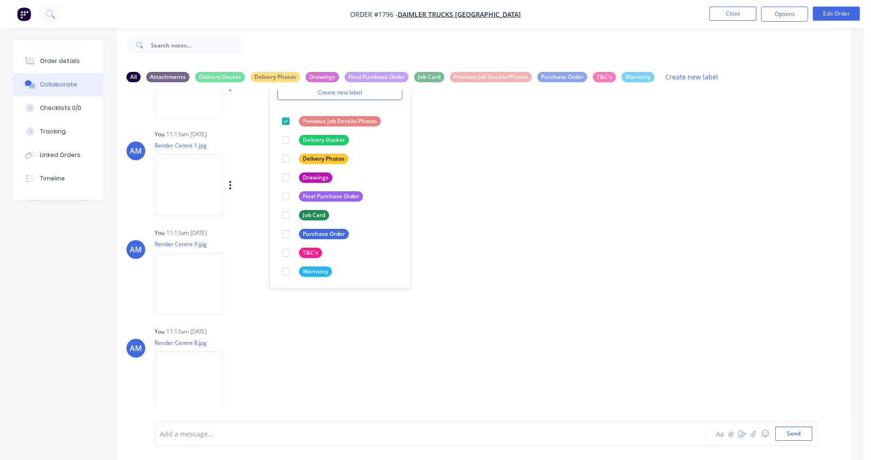
click at [251, 195] on div "Labels Download Delete" at bounding box center [241, 185] width 173 height 71
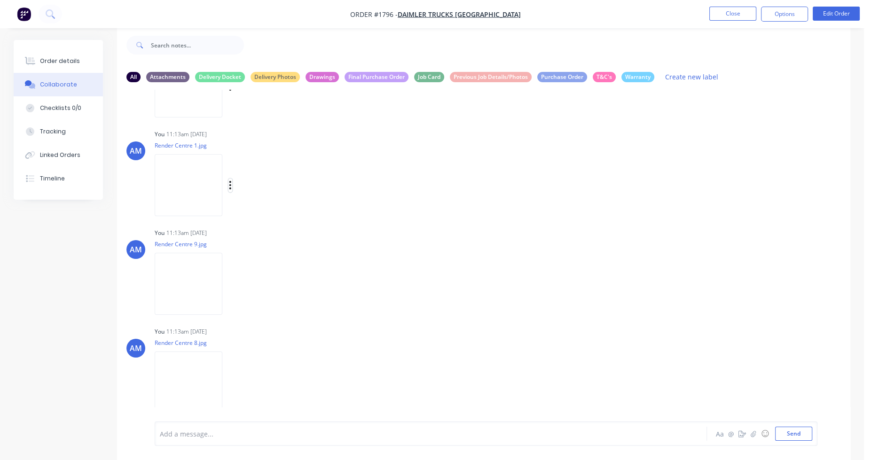
click at [229, 186] on icon "button" at bounding box center [230, 185] width 3 height 11
click at [266, 189] on button "Labels" at bounding box center [292, 189] width 106 height 21
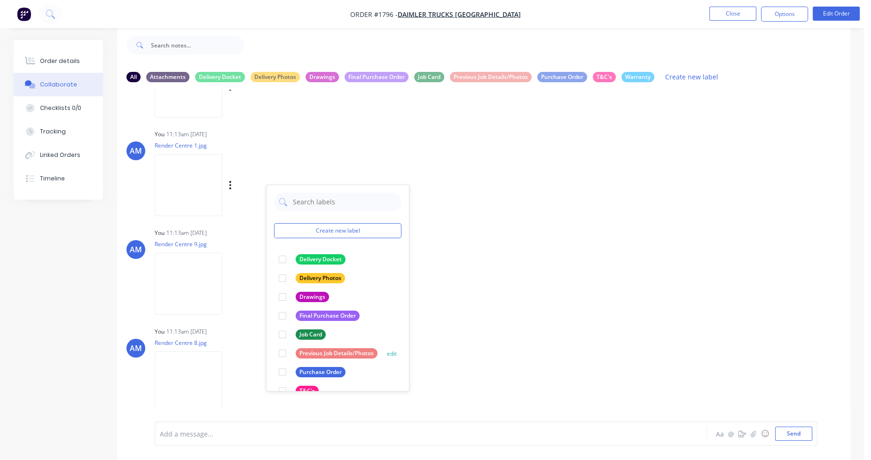
click at [284, 355] on div at bounding box center [282, 353] width 19 height 19
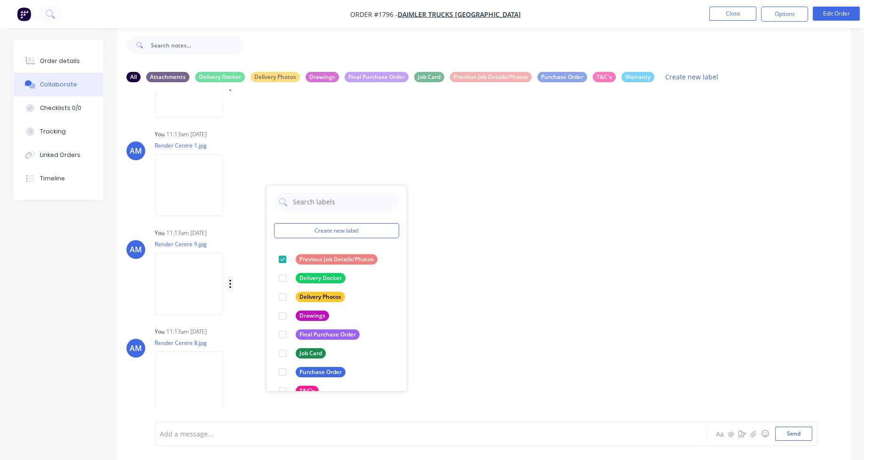
click at [230, 283] on icon "button" at bounding box center [230, 284] width 2 height 8
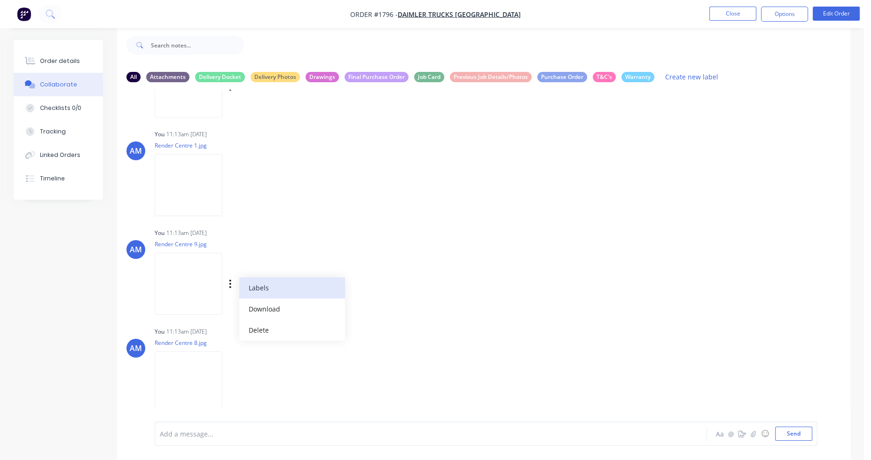
click at [251, 285] on button "Labels" at bounding box center [292, 287] width 106 height 21
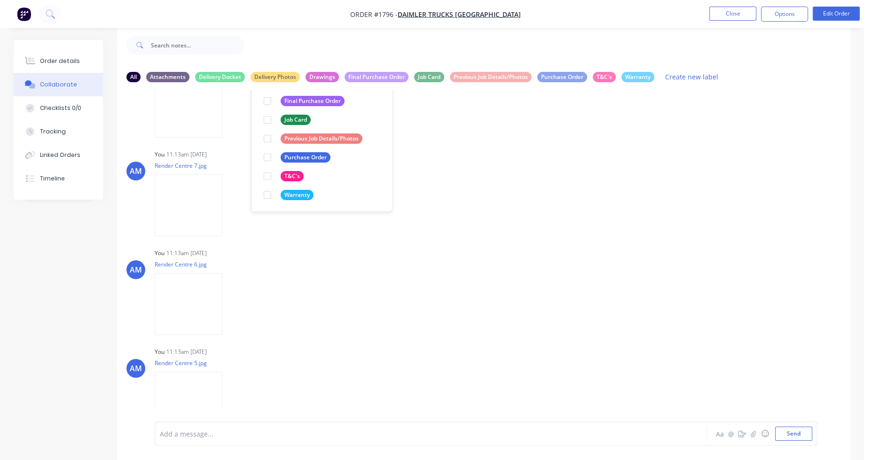
scroll to position [752, 0]
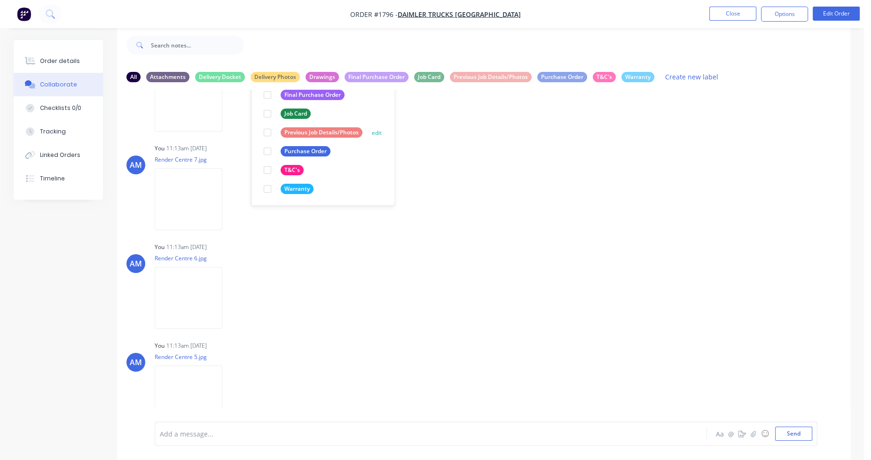
click at [269, 129] on div at bounding box center [267, 132] width 19 height 19
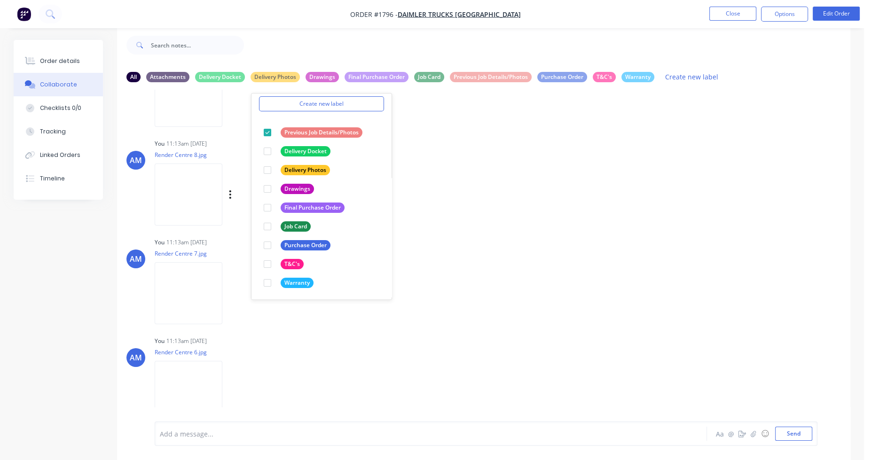
click at [239, 220] on div "Labels Download Delete" at bounding box center [241, 194] width 173 height 71
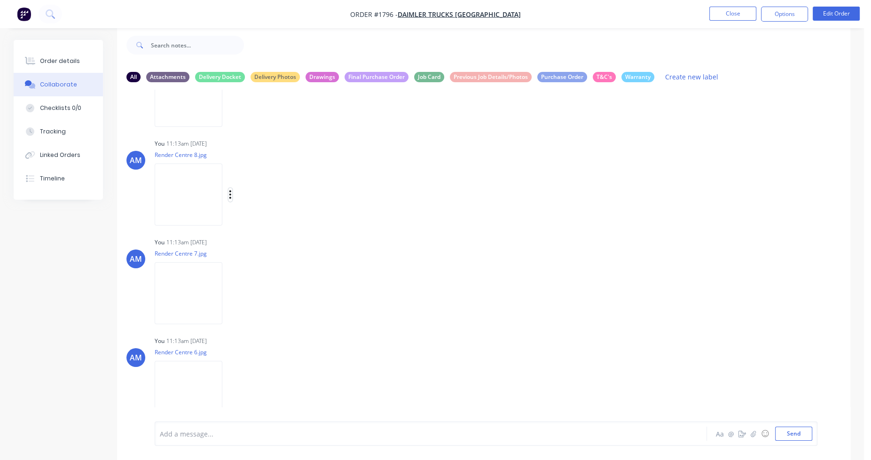
click at [229, 196] on icon "button" at bounding box center [230, 194] width 3 height 11
click at [253, 202] on button "Labels" at bounding box center [292, 198] width 106 height 21
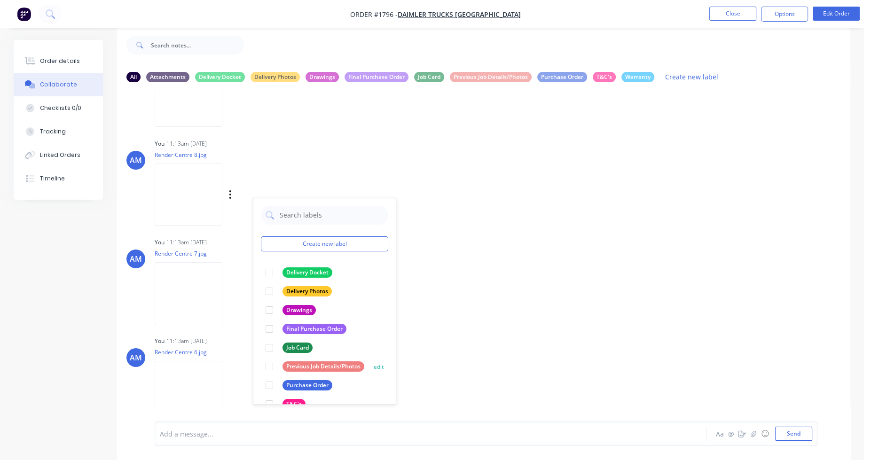
click at [271, 365] on div at bounding box center [269, 366] width 19 height 19
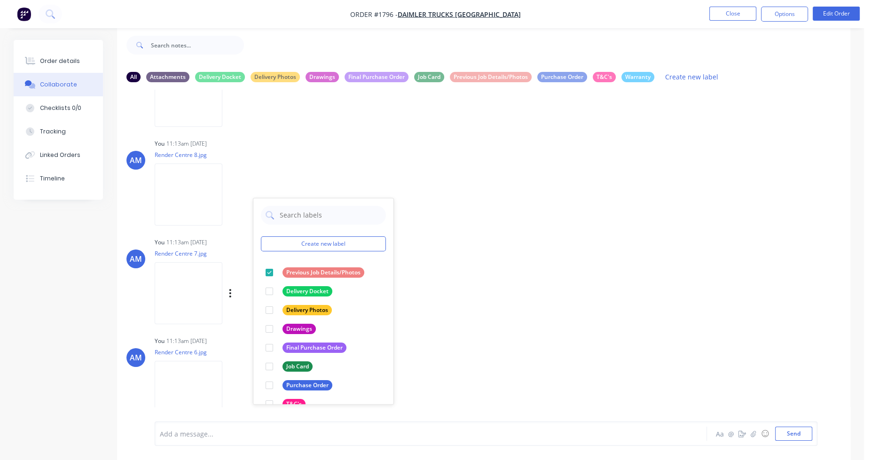
click at [228, 299] on div "Labels Download Delete" at bounding box center [279, 294] width 106 height 14
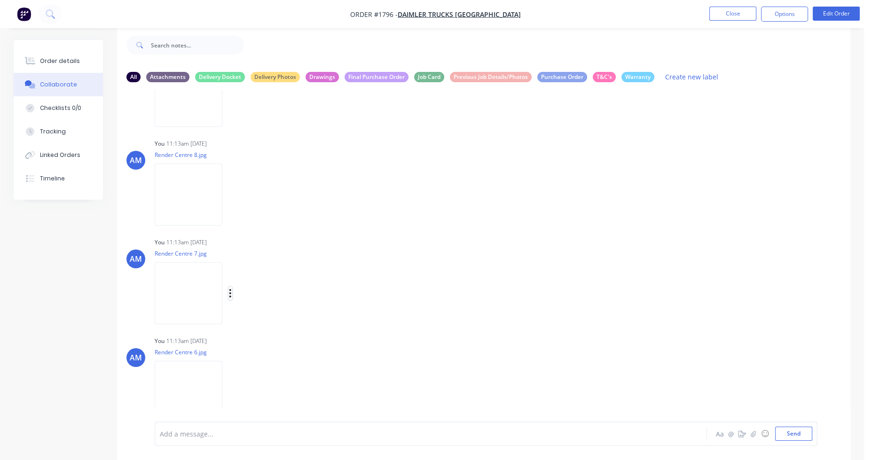
click at [229, 295] on icon "button" at bounding box center [230, 293] width 3 height 11
click at [271, 296] on button "Labels" at bounding box center [292, 297] width 106 height 21
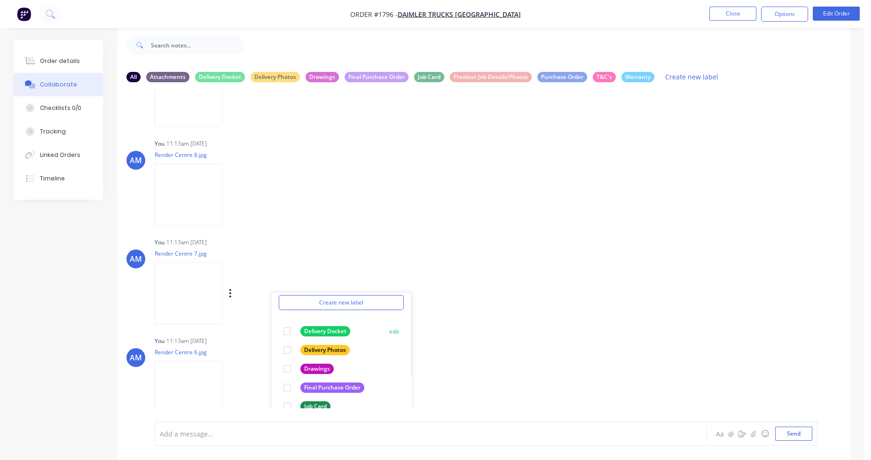
scroll to position [776, 0]
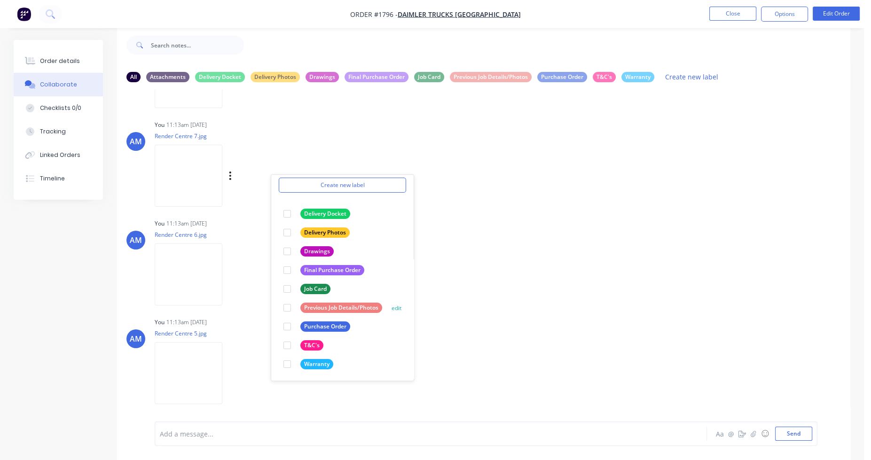
click at [285, 305] on div at bounding box center [287, 308] width 19 height 19
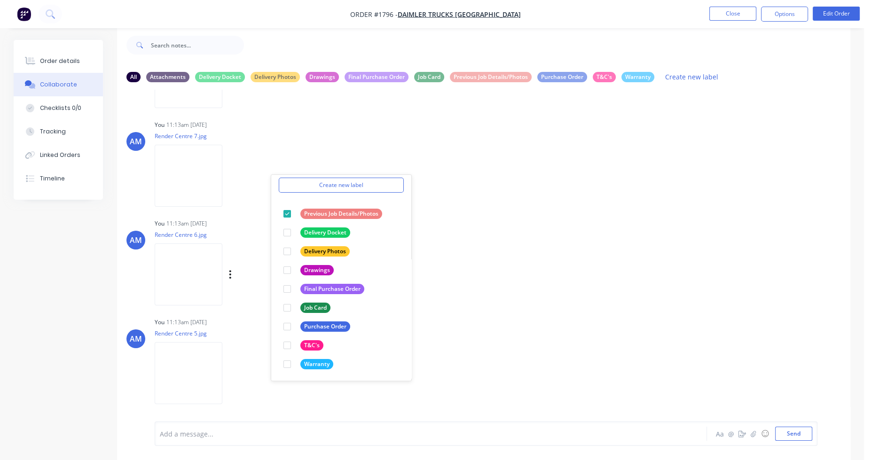
click at [235, 284] on div "Labels Download Delete" at bounding box center [241, 274] width 173 height 71
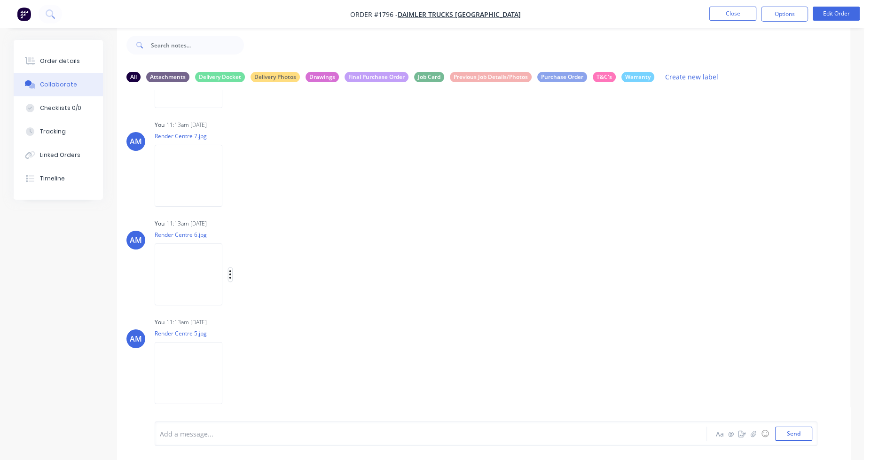
click at [230, 276] on icon "button" at bounding box center [230, 274] width 3 height 11
click at [268, 281] on button "Labels" at bounding box center [292, 278] width 106 height 21
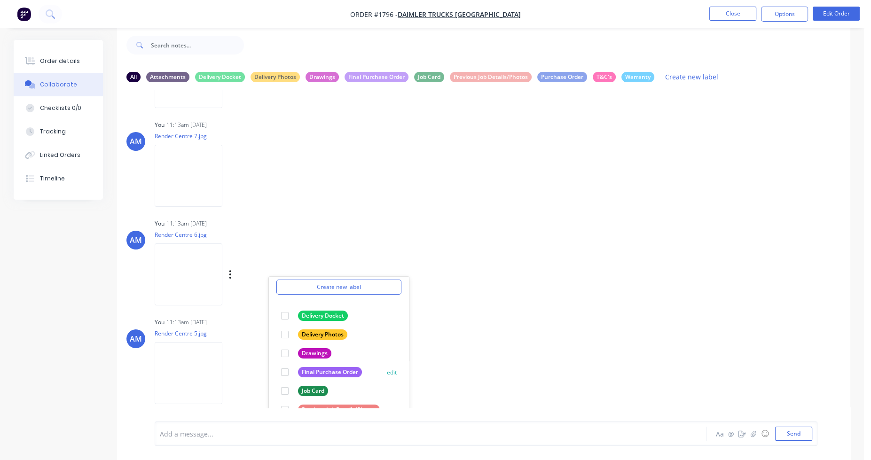
scroll to position [850, 0]
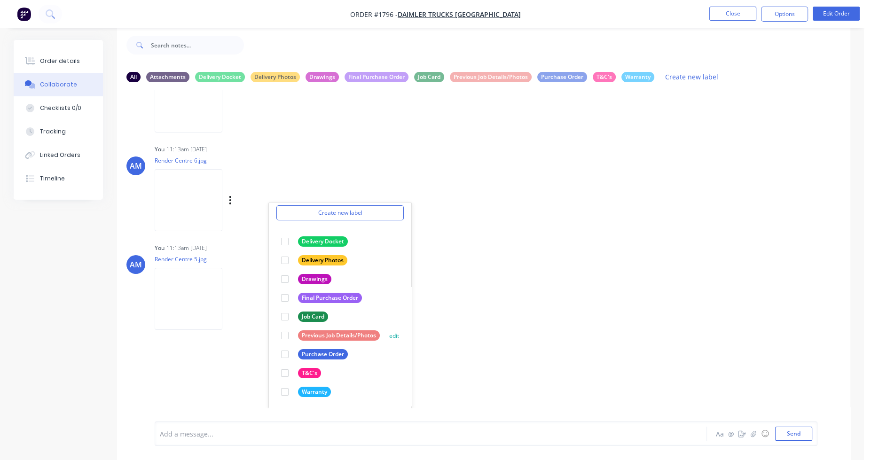
click at [284, 335] on div at bounding box center [285, 335] width 19 height 19
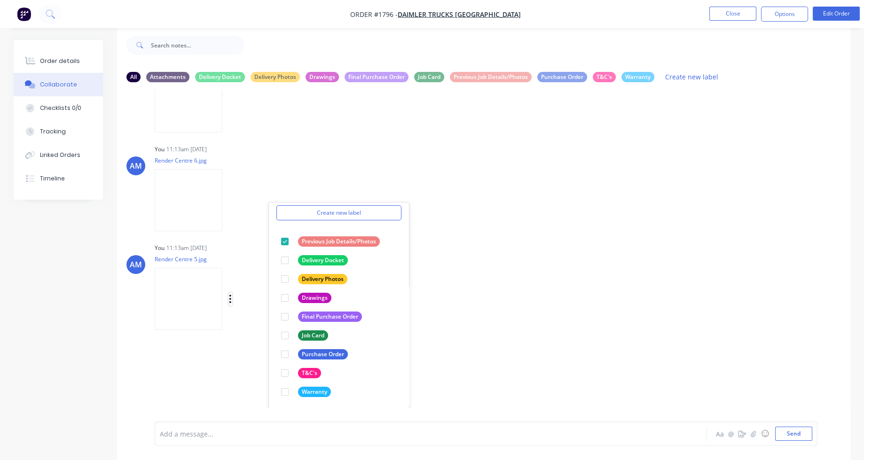
click at [231, 300] on icon "button" at bounding box center [230, 299] width 3 height 11
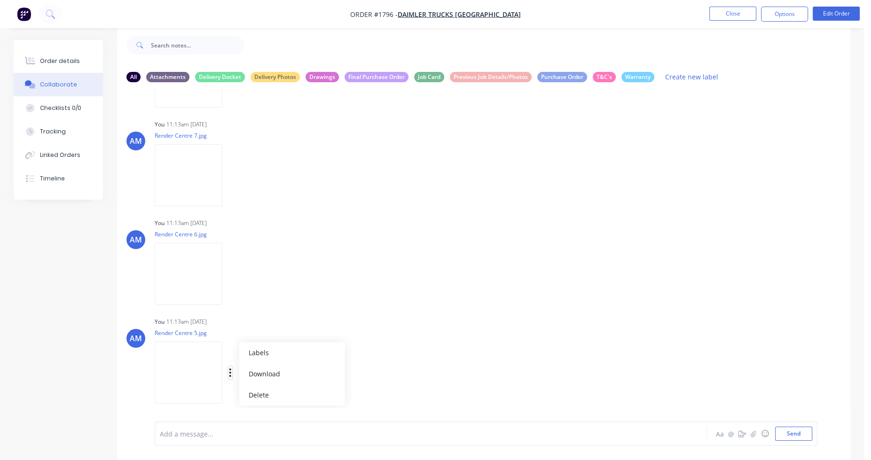
scroll to position [776, 0]
click at [268, 349] on button "Labels" at bounding box center [292, 353] width 106 height 21
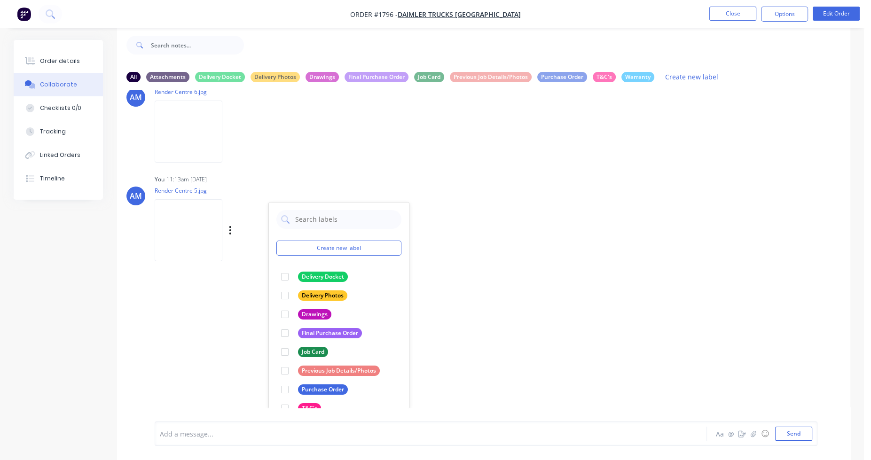
scroll to position [919, 0]
click at [286, 369] on div at bounding box center [285, 370] width 19 height 19
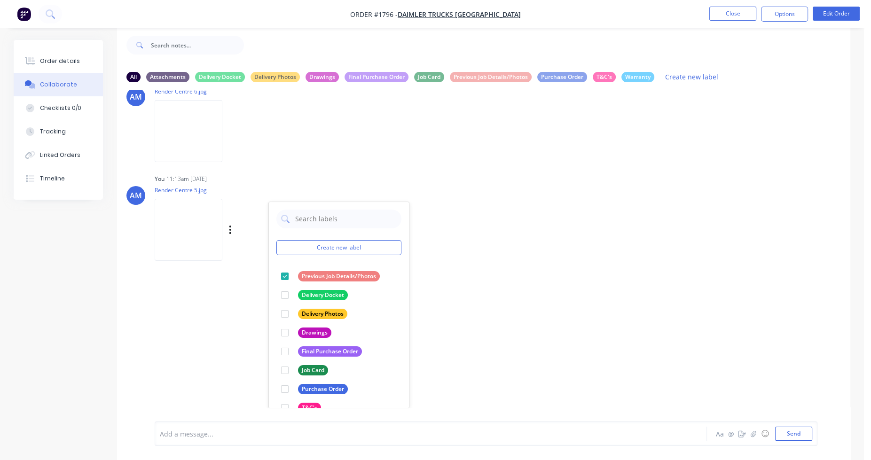
click at [509, 286] on div "LB [PERSON_NAME] 09:21am [DATE] PurchaseOrder.pdf Labels Download Delete [PERSO…" at bounding box center [483, 249] width 733 height 318
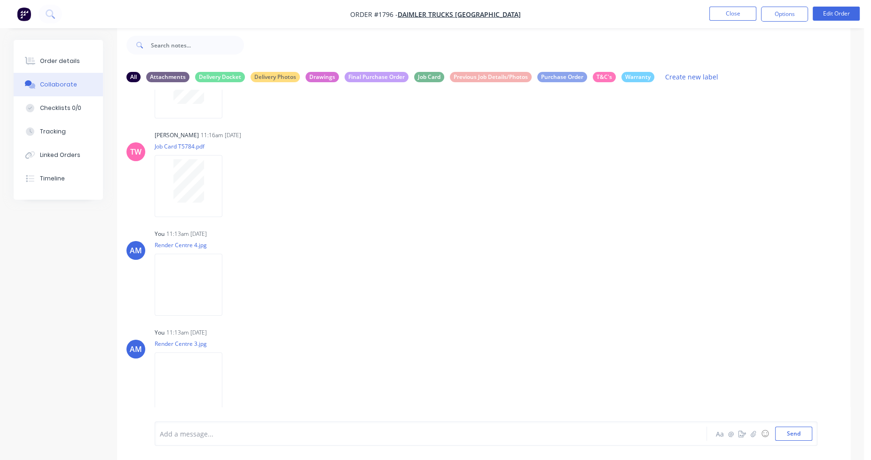
scroll to position [0, 0]
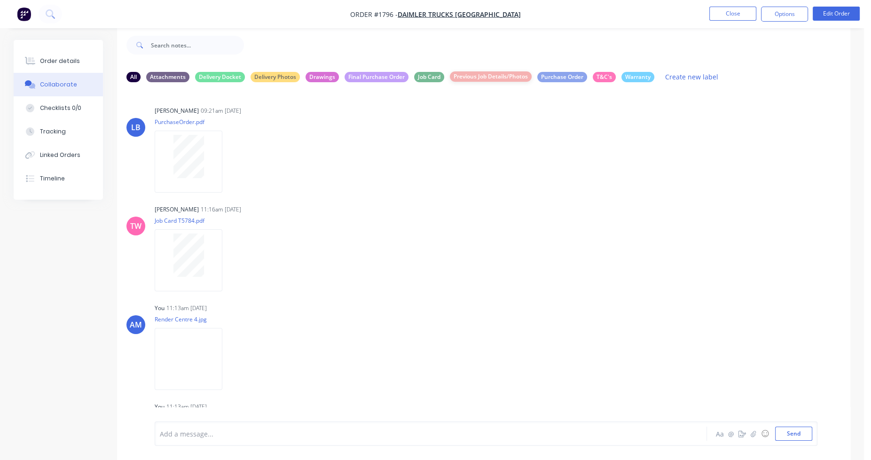
click at [505, 76] on div "Previous Job Details/Photos" at bounding box center [491, 76] width 82 height 10
click at [131, 76] on div "All" at bounding box center [133, 76] width 14 height 10
click at [229, 161] on icon "button" at bounding box center [230, 162] width 3 height 11
click at [254, 163] on button "Labels" at bounding box center [292, 165] width 106 height 21
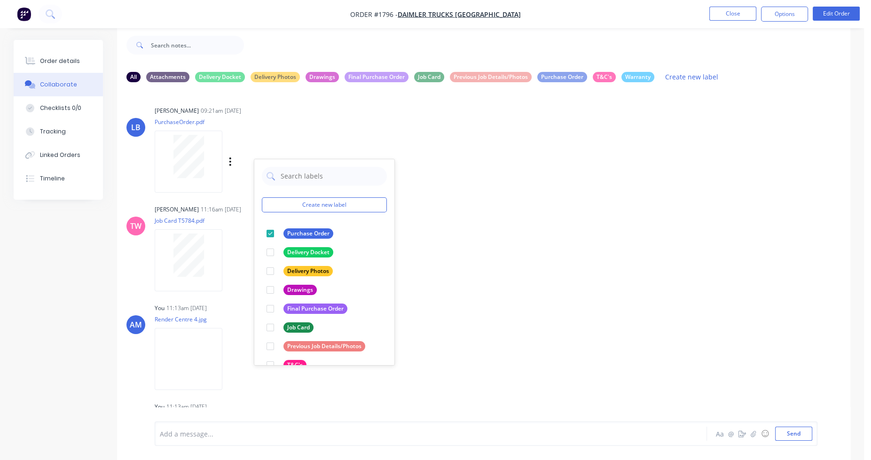
click at [248, 123] on p "PurchaseOrder.pdf" at bounding box center [241, 122] width 173 height 8
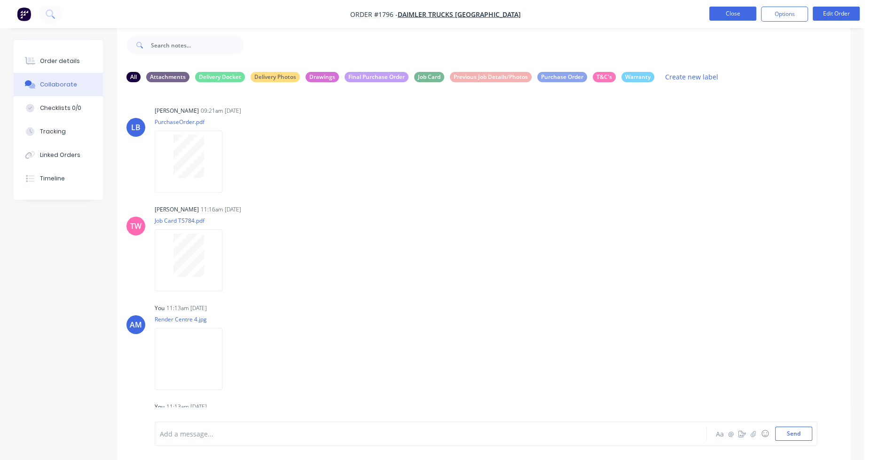
click at [739, 12] on button "Close" at bounding box center [733, 14] width 47 height 14
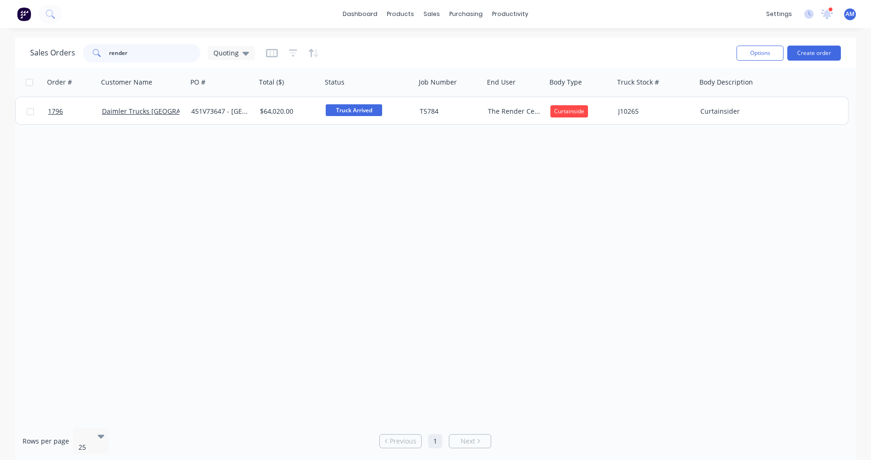
drag, startPoint x: 132, startPoint y: 52, endPoint x: 49, endPoint y: 56, distance: 83.3
click at [49, 56] on div "Sales Orders render Quoting" at bounding box center [142, 53] width 225 height 19
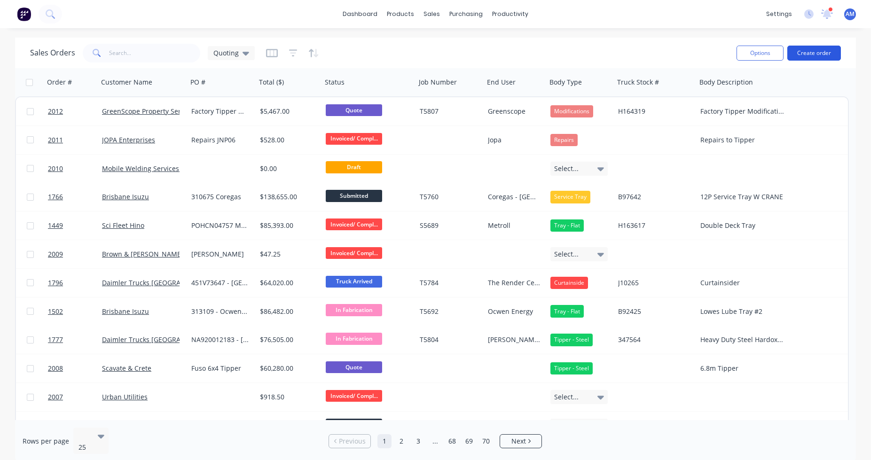
click at [824, 55] on button "Create order" at bounding box center [815, 53] width 54 height 15
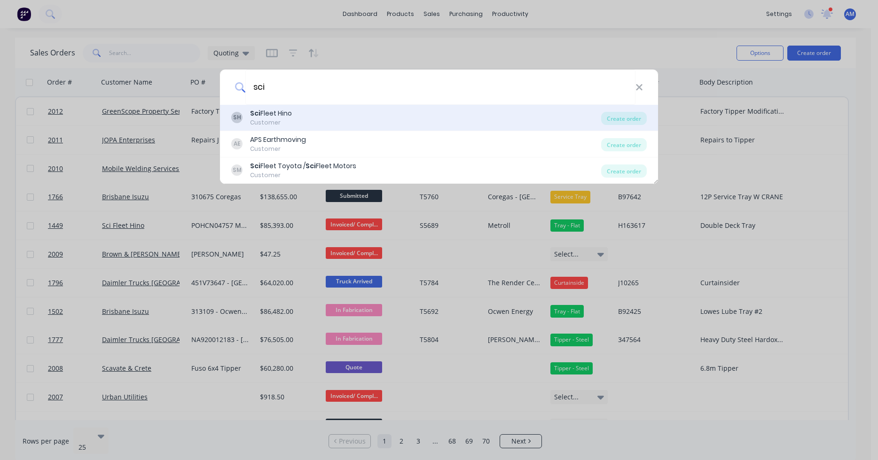
type input "sci"
click at [403, 111] on div "SH Sci Fleet Hino Customer" at bounding box center [416, 118] width 370 height 18
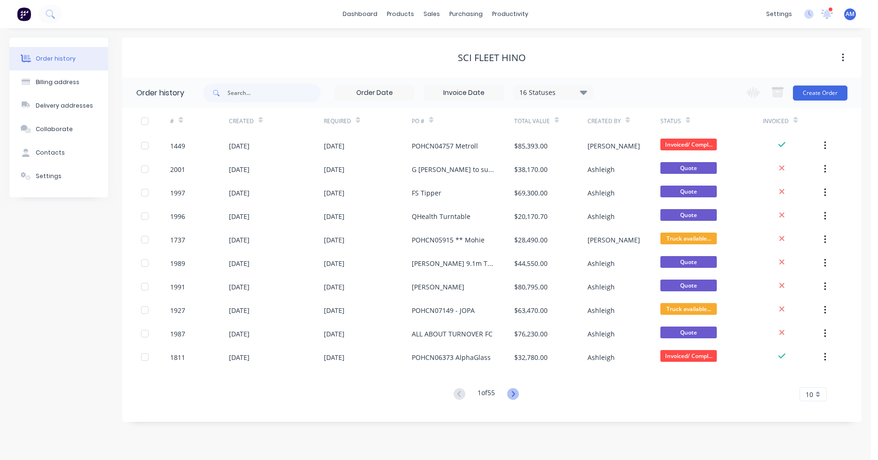
click at [515, 394] on icon at bounding box center [513, 394] width 12 height 12
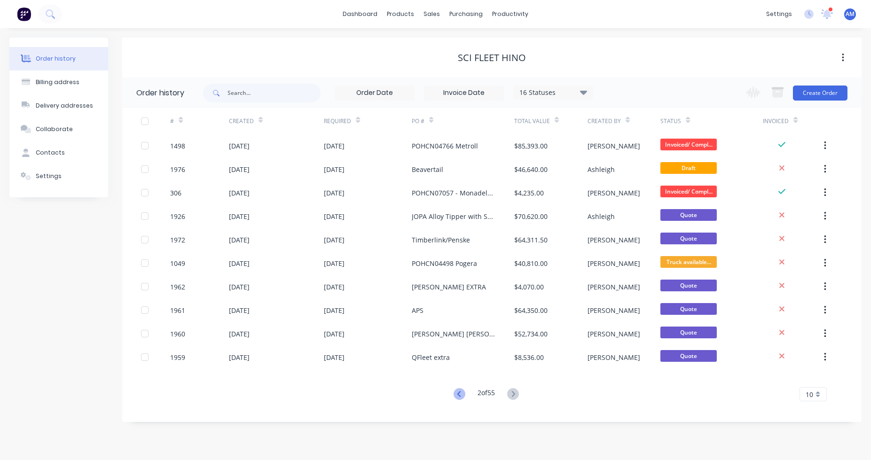
click at [457, 394] on icon at bounding box center [460, 394] width 12 height 12
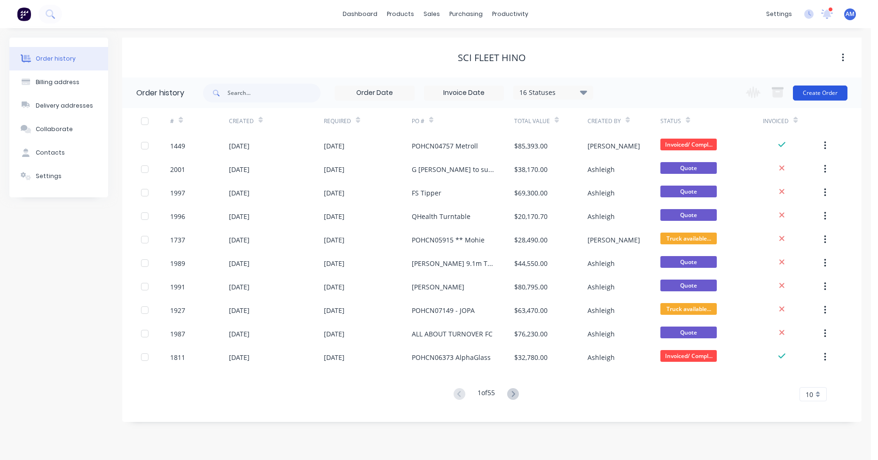
click at [822, 92] on button "Create Order" at bounding box center [820, 93] width 55 height 15
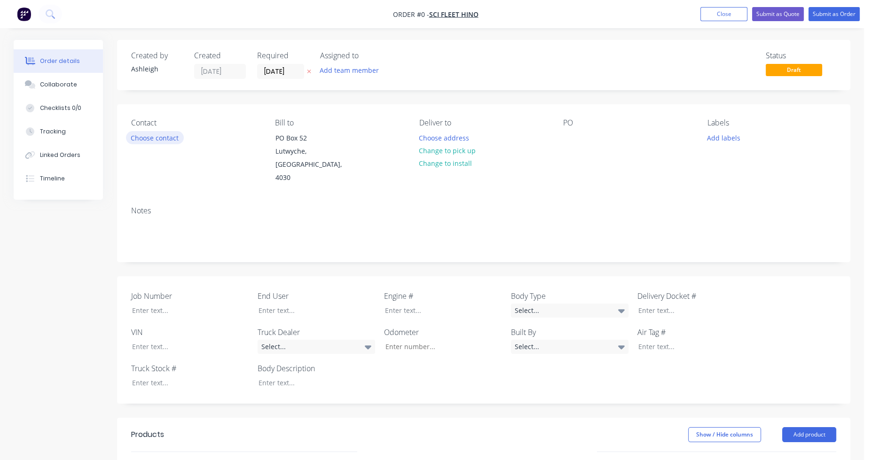
click at [143, 138] on button "Choose contact" at bounding box center [155, 137] width 58 height 13
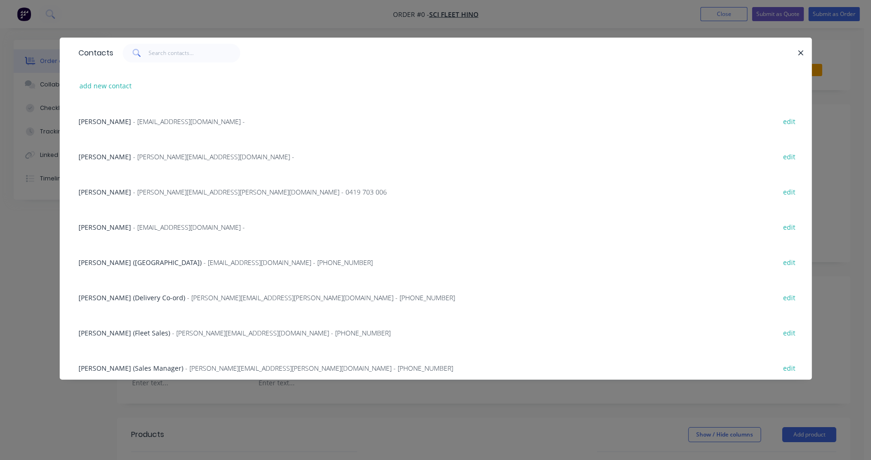
click at [113, 191] on span "[PERSON_NAME]" at bounding box center [105, 192] width 53 height 9
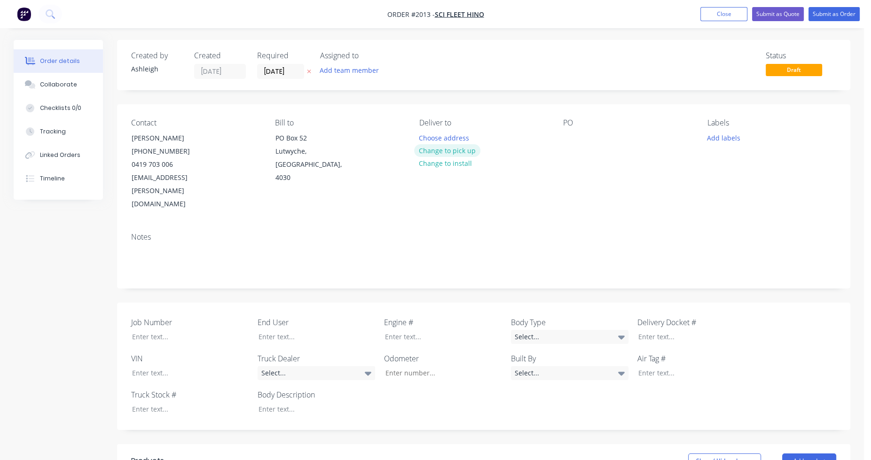
click at [467, 151] on button "Change to pick up" at bounding box center [447, 150] width 67 height 13
click at [575, 134] on div at bounding box center [570, 138] width 15 height 14
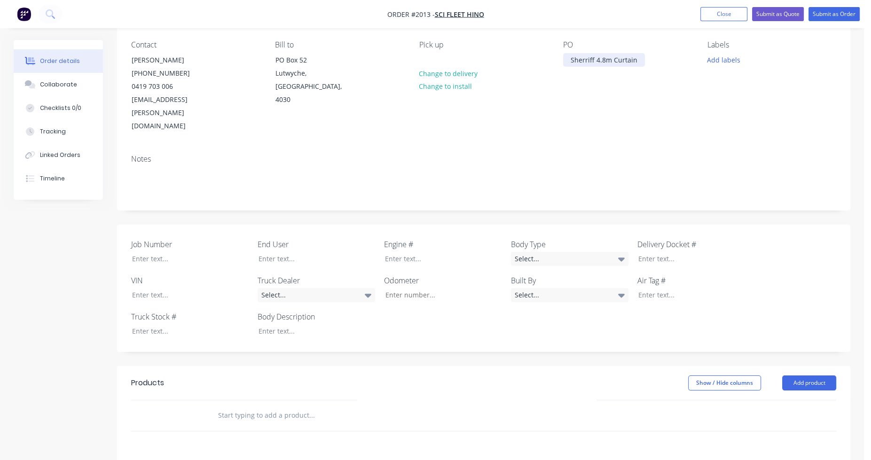
scroll to position [188, 0]
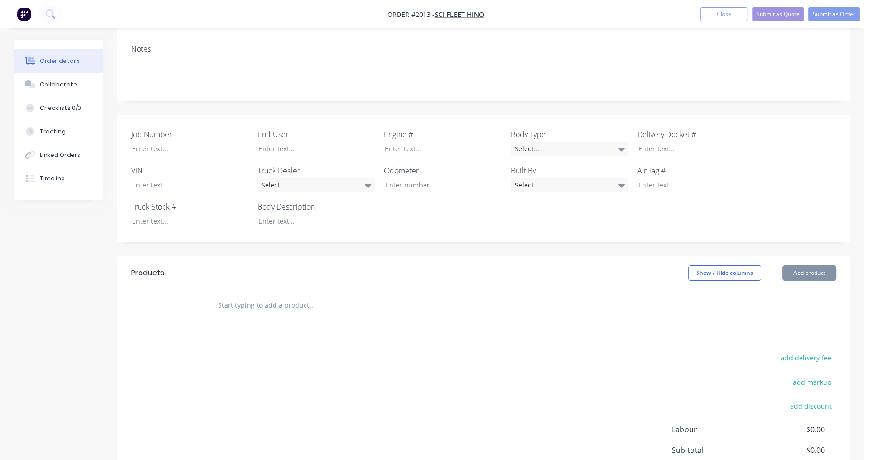
click at [250, 296] on input "text" at bounding box center [312, 305] width 188 height 19
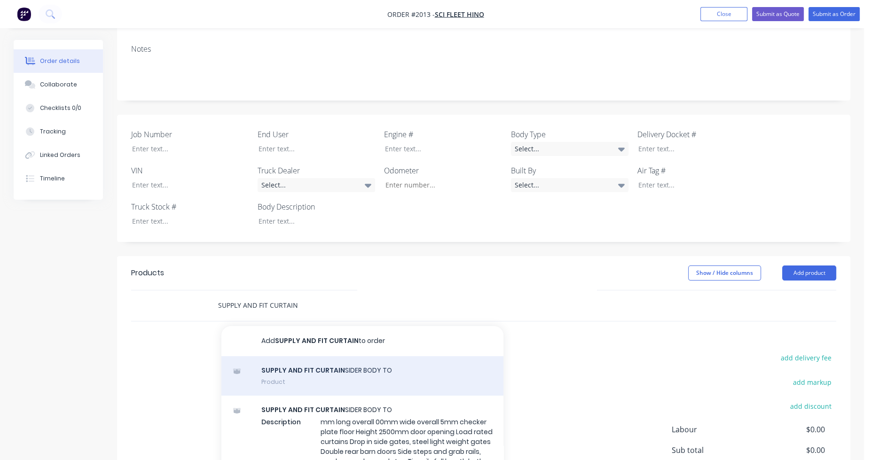
type input "SUPPLY AND FIT CURTAIN"
click at [312, 356] on div "SUPPLY AND FIT CURTAIN SIDER BODY TO Product" at bounding box center [362, 375] width 282 height 39
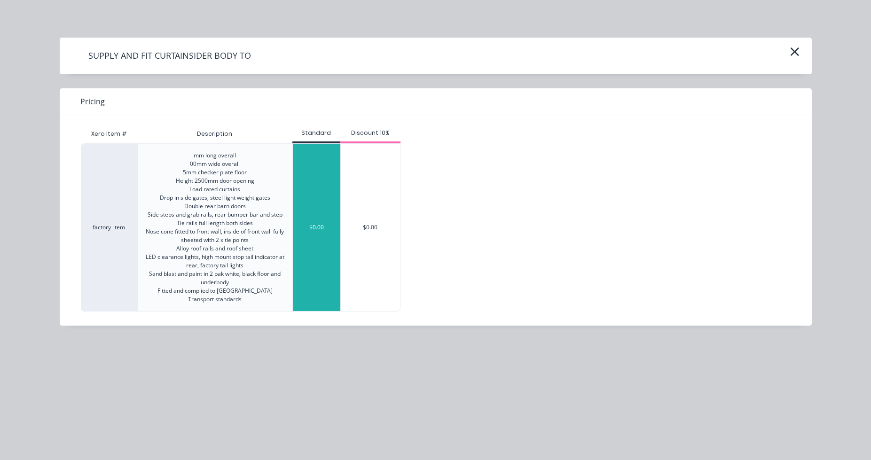
click at [320, 252] on div "$0.00" at bounding box center [316, 227] width 47 height 167
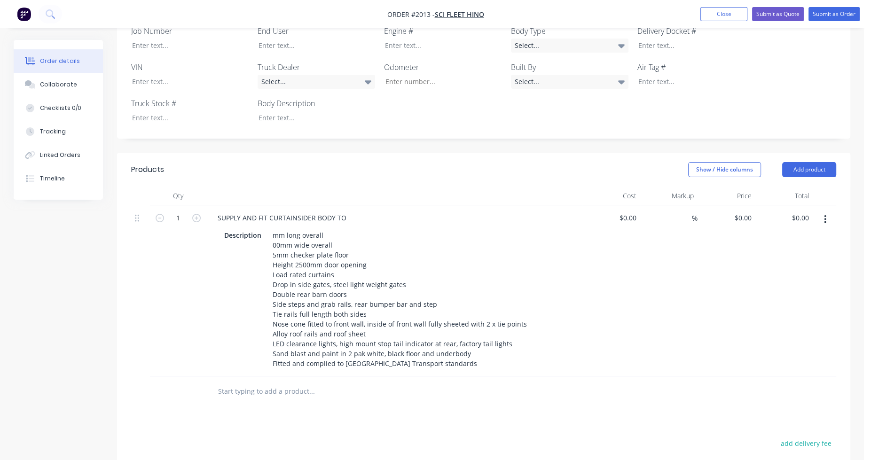
scroll to position [329, 0]
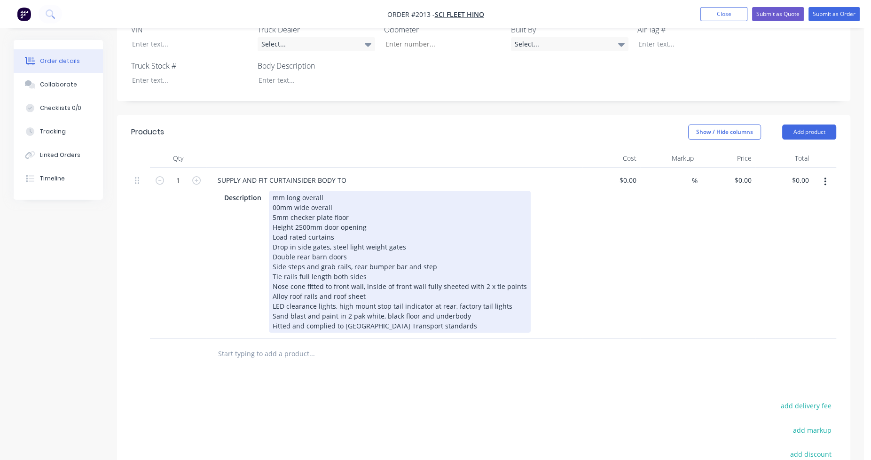
click at [272, 191] on div "mm long overall 00mm wide overall 5mm checker plate floor Height 2500mm door op…" at bounding box center [400, 262] width 262 height 142
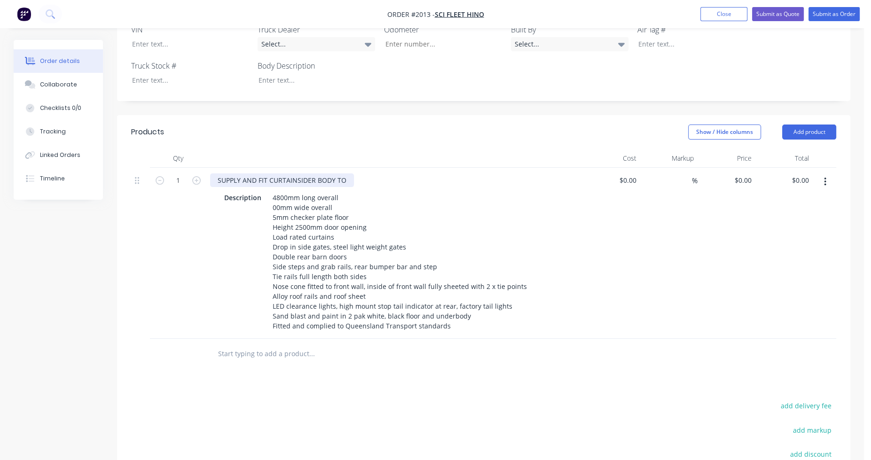
click at [350, 173] on div "SUPPLY AND FIT CURTAINSIDER BODY TO" at bounding box center [282, 180] width 144 height 14
click at [355, 173] on div "SUPPLY AND FIT CURTAINSIDER BODY TO" at bounding box center [394, 180] width 369 height 14
click at [348, 173] on div "SUPPLY AND FIT CURTAINSIDER BODY TO" at bounding box center [282, 180] width 144 height 14
drag, startPoint x: 358, startPoint y: 153, endPoint x: 348, endPoint y: 153, distance: 10.4
click at [348, 173] on div "SUPPLY AND FIT CURTAINSIDER BODY TO Hino 721 AT 3800 WIDE" at bounding box center [319, 180] width 219 height 14
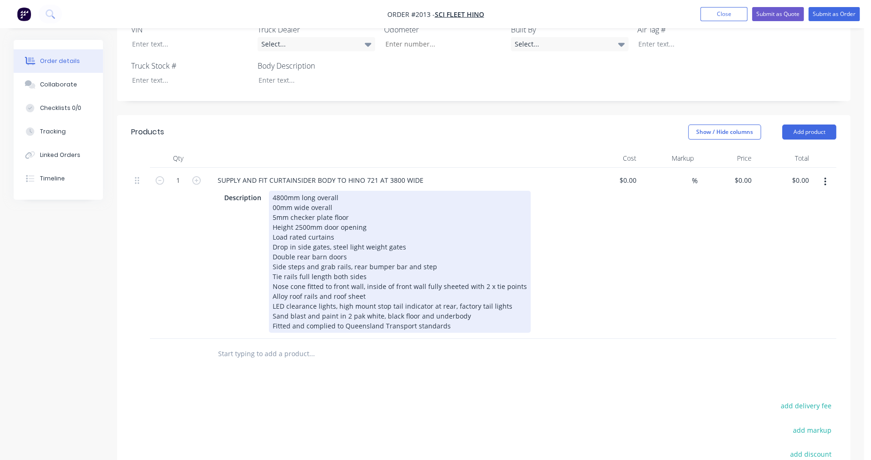
click at [273, 191] on div "4800mm long overall 00mm wide overall 5mm checker plate floor Height 2500mm doo…" at bounding box center [400, 262] width 262 height 142
click at [344, 191] on div "4800mm long overall 2500mm wide overall 5mm checker plate floor Height 2500mm d…" at bounding box center [400, 262] width 262 height 142
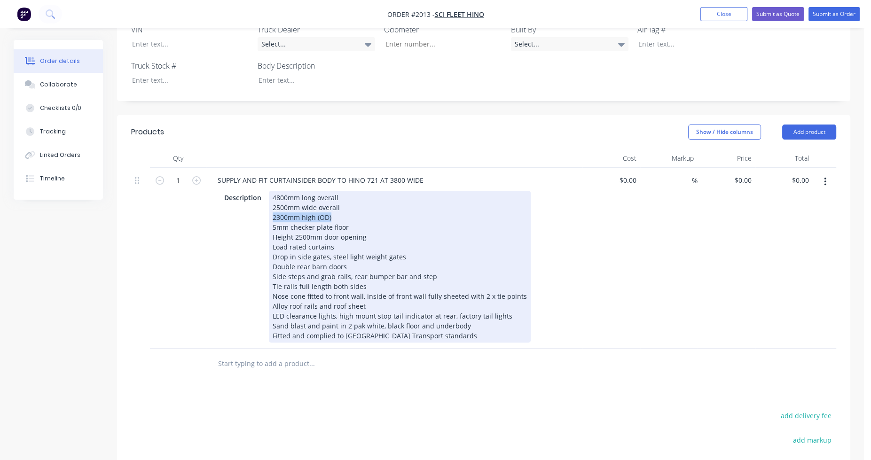
drag, startPoint x: 332, startPoint y: 190, endPoint x: 272, endPoint y: 191, distance: 60.7
click at [272, 191] on div "4800mm long overall 2500mm wide overall 2300mm high (OD) 5mm checker plate floo…" at bounding box center [400, 267] width 262 height 152
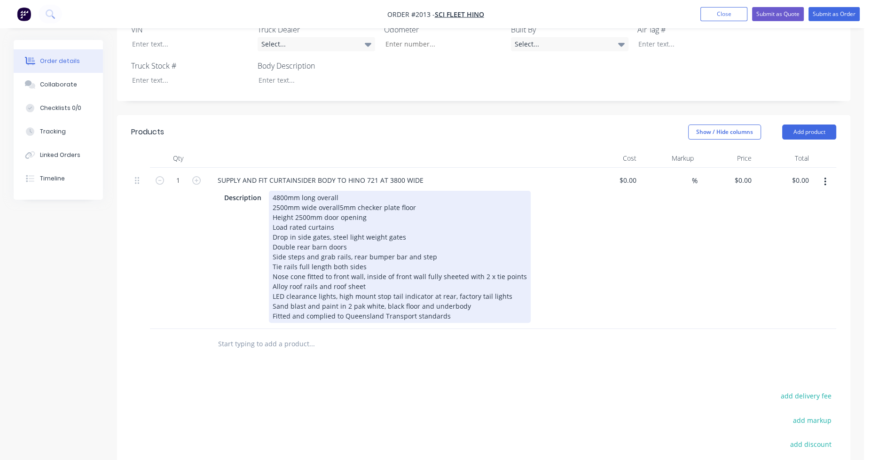
click at [301, 198] on div "4800mm long overall 2500mm wide overall 5mm checker plate floor Height 2500mm d…" at bounding box center [400, 257] width 262 height 132
drag, startPoint x: 402, startPoint y: 220, endPoint x: 326, endPoint y: 222, distance: 76.2
click at [326, 222] on div "4800mm long overall 2500mm wide overall 5mm checker plate floor Height 2300mm d…" at bounding box center [400, 257] width 262 height 132
drag, startPoint x: 297, startPoint y: 220, endPoint x: 273, endPoint y: 221, distance: 24.0
click at [273, 221] on div "4800mm long overall 2500mm wide overall 5mm checker plate floor Height 2300mm d…" at bounding box center [400, 257] width 262 height 132
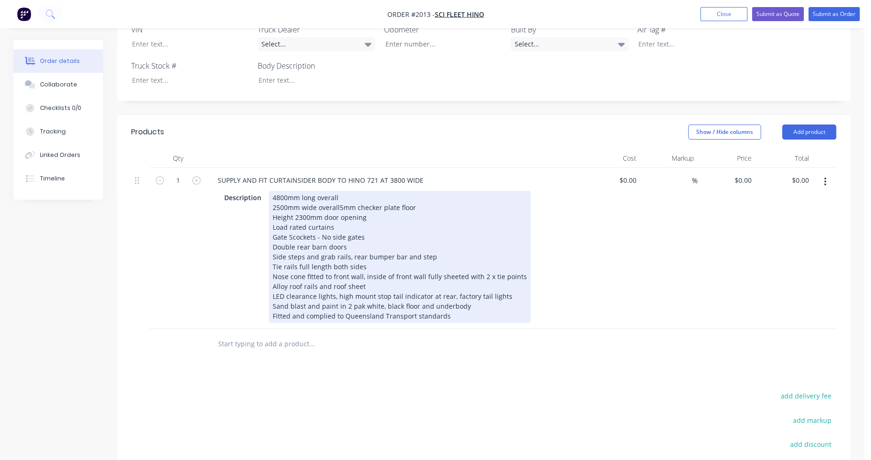
click at [296, 221] on div "4800mm long overall 2500mm wide overall 5mm checker plate floor Height 2300mm d…" at bounding box center [400, 257] width 262 height 132
drag, startPoint x: 409, startPoint y: 260, endPoint x: 519, endPoint y: 260, distance: 110.5
click at [519, 260] on div "4800mm long overall 2500mm wide overall 5mm checker plate floor Height 2300mm d…" at bounding box center [400, 257] width 262 height 132
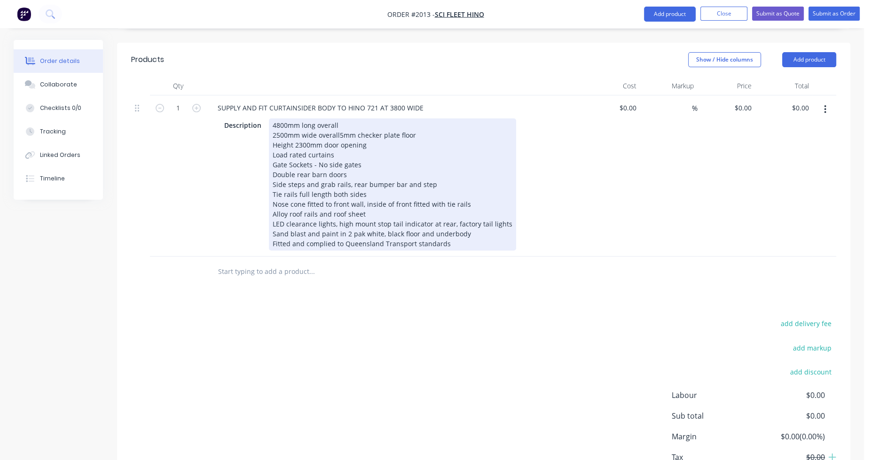
scroll to position [423, 0]
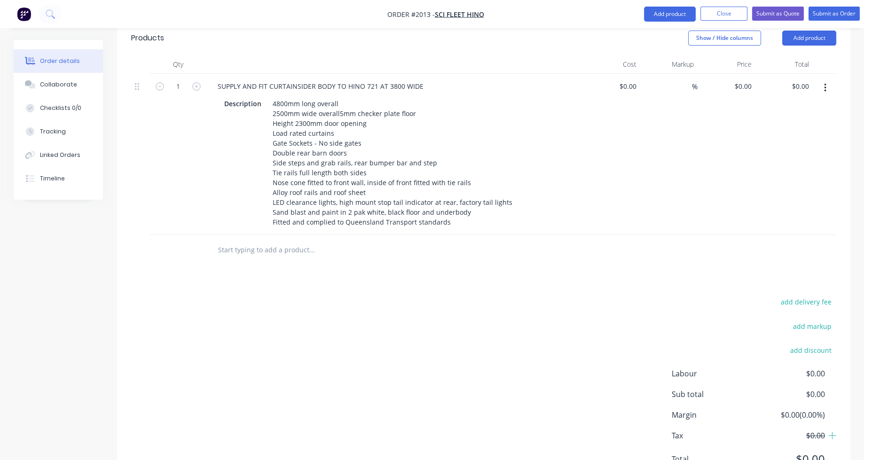
click at [290, 241] on input "text" at bounding box center [312, 250] width 188 height 19
type input "6"
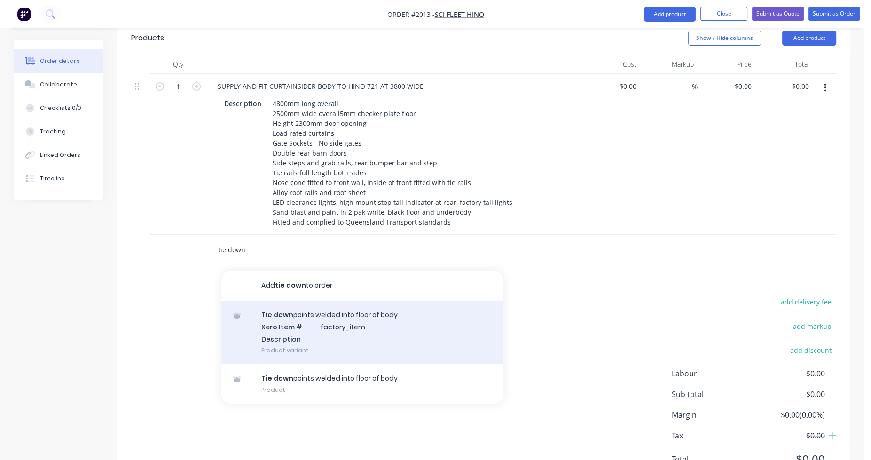
type input "tie down"
click at [299, 301] on div "Tie down points welded into floor of body Xero Item # factory_item Description …" at bounding box center [362, 332] width 282 height 63
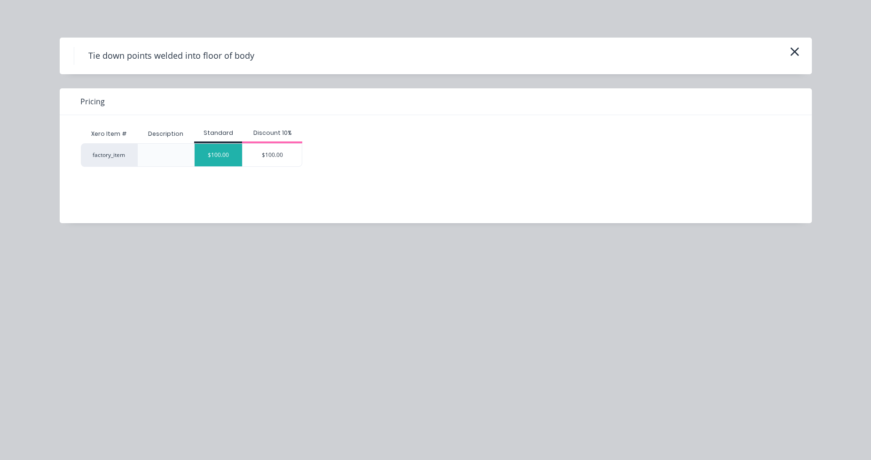
click at [223, 154] on div "$100.00" at bounding box center [218, 155] width 47 height 23
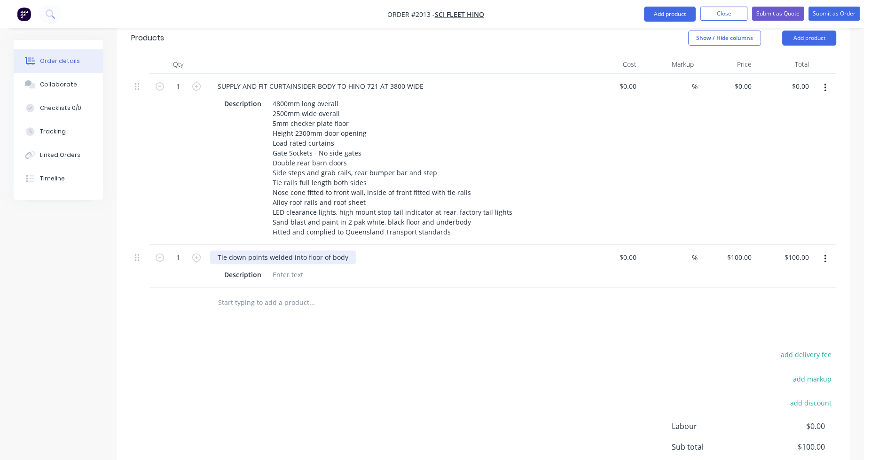
click at [219, 251] on div "Tie down points welded into floor of body" at bounding box center [283, 258] width 146 height 14
click at [749, 251] on input "100" at bounding box center [740, 258] width 29 height 14
type input "$800.00"
type input "800.00"
type input "800"
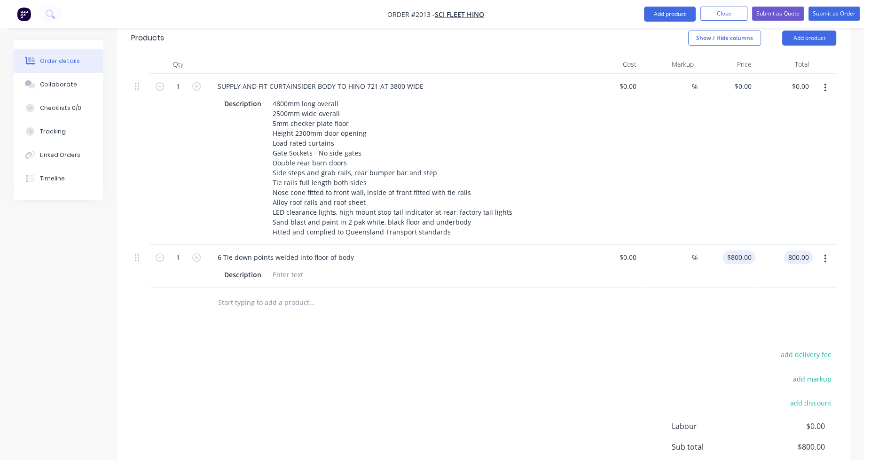
type input "$800.00"
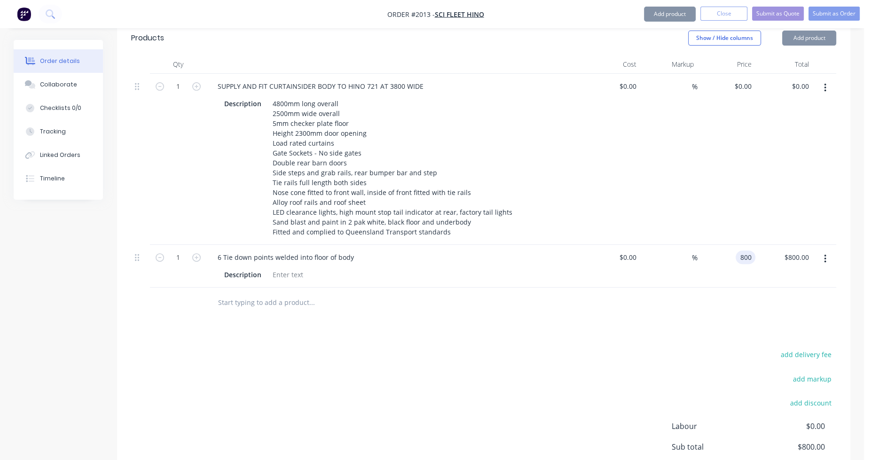
click at [749, 251] on input "800" at bounding box center [748, 258] width 16 height 14
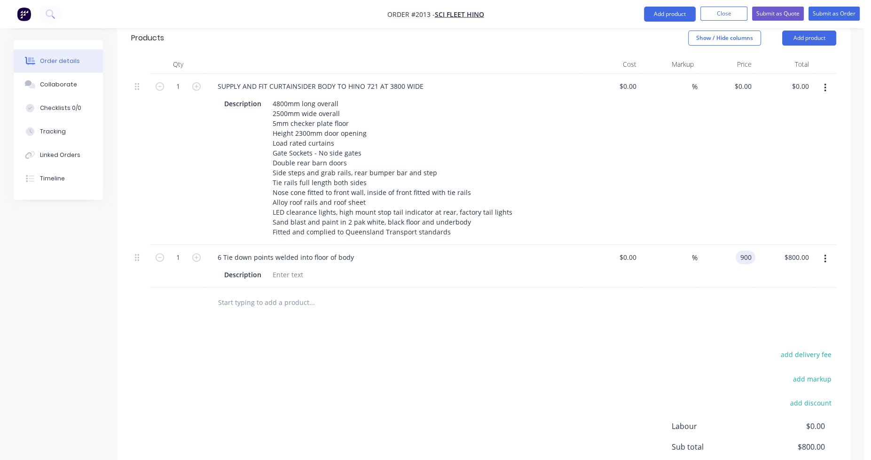
type input "$900.00"
click at [353, 251] on div "6 Tie down points welded into floor of body" at bounding box center [285, 258] width 151 height 14
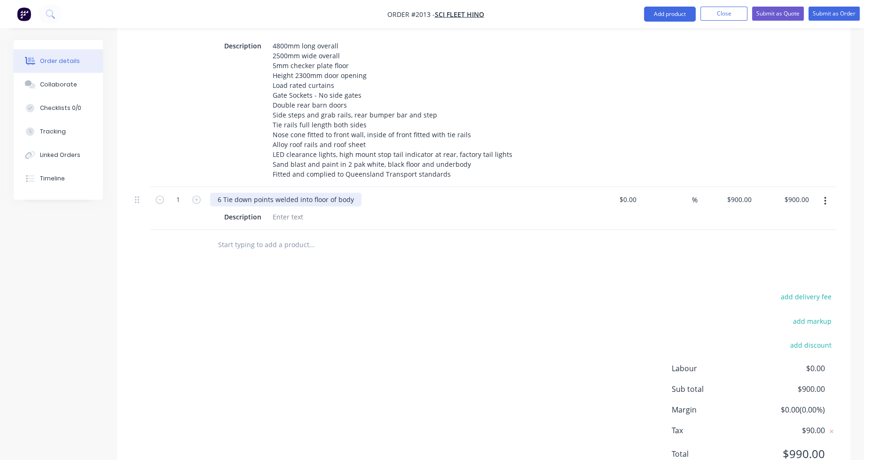
scroll to position [494, 0]
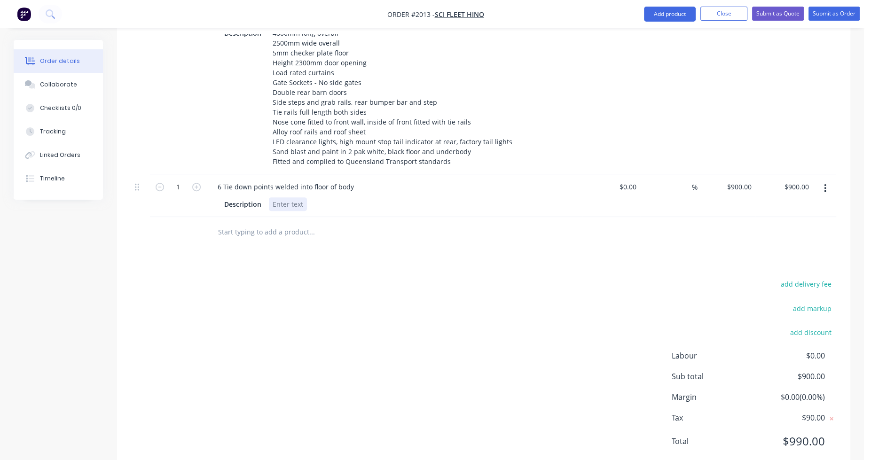
click at [278, 185] on div "6 Tie down points welded into floor of body Description" at bounding box center [394, 195] width 376 height 43
drag, startPoint x: 262, startPoint y: 177, endPoint x: 214, endPoint y: 178, distance: 47.5
click at [214, 196] on div "Description 3 each side along combing rails" at bounding box center [394, 204] width 369 height 16
click at [259, 223] on input "text" at bounding box center [312, 232] width 188 height 19
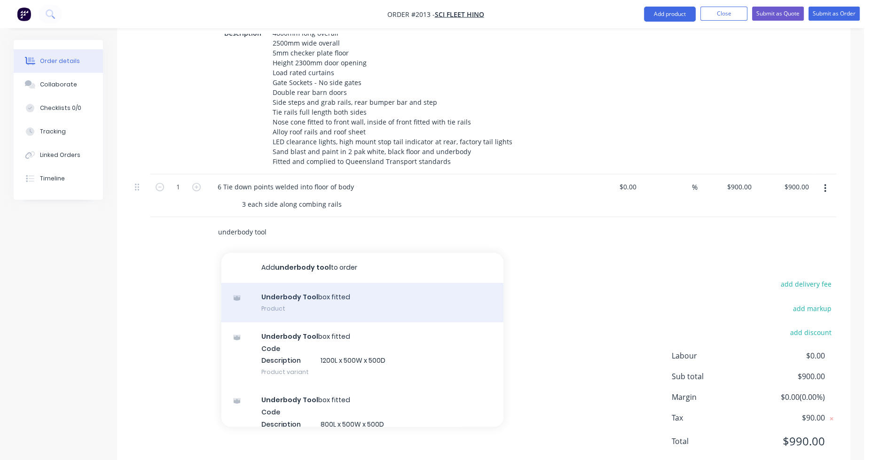
type input "underbody tool"
click at [307, 283] on div "Underbody Tool box fitted Product" at bounding box center [362, 302] width 282 height 39
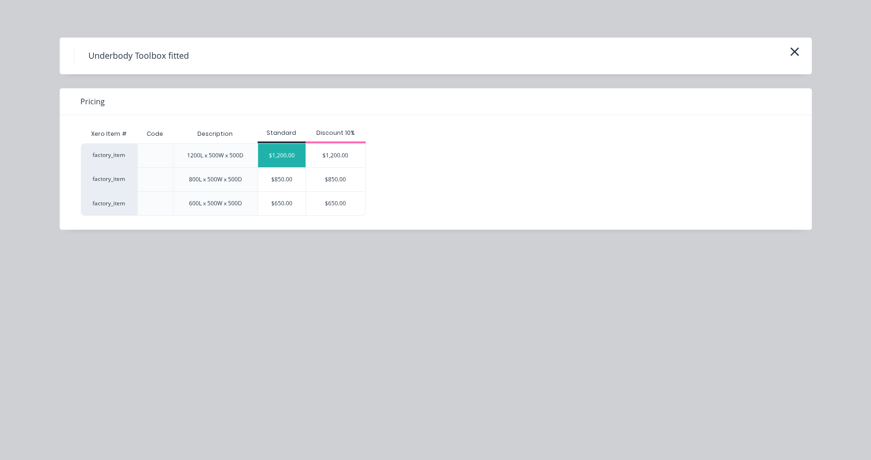
click at [286, 155] on div "$1,200.00" at bounding box center [281, 156] width 47 height 24
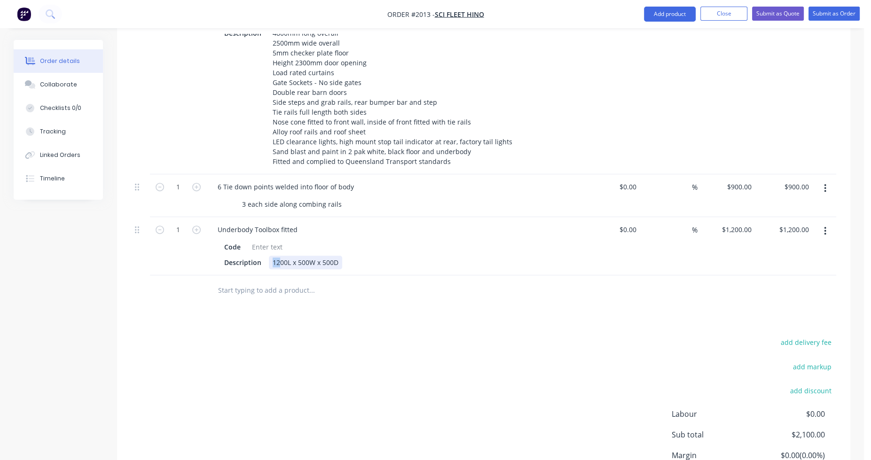
drag, startPoint x: 279, startPoint y: 235, endPoint x: 272, endPoint y: 235, distance: 7.5
click at [272, 256] on div "1200L x 500W x 500D" at bounding box center [305, 263] width 73 height 14
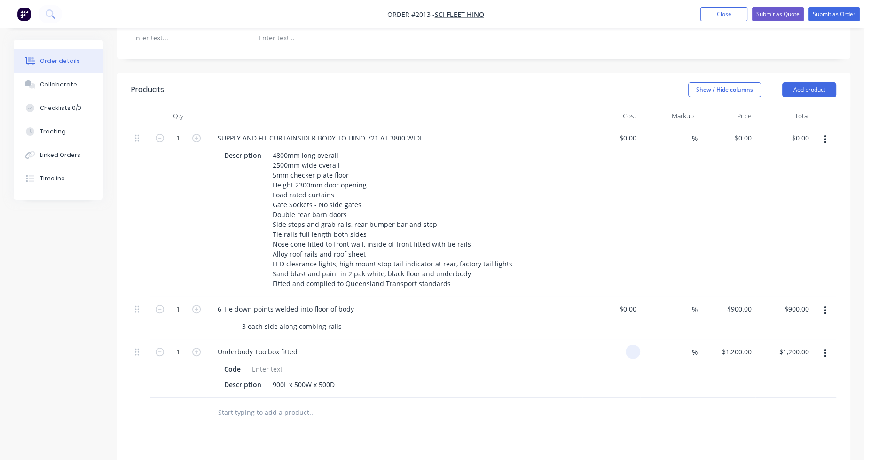
scroll to position [353, 0]
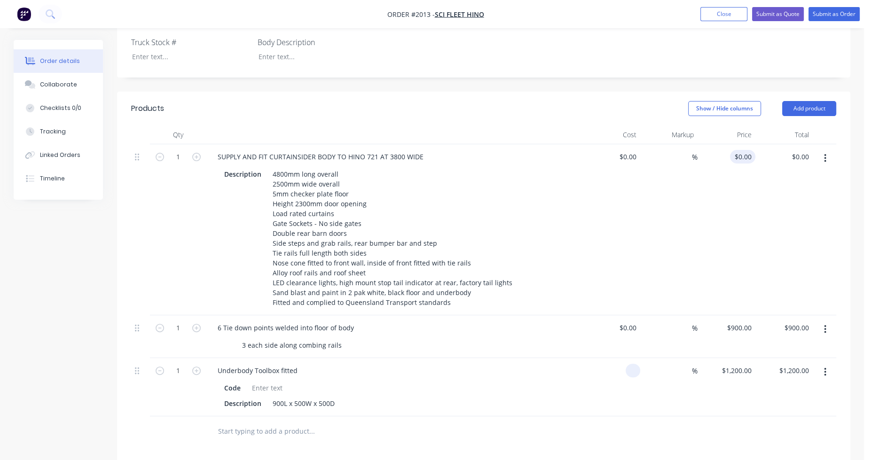
type input "0"
type input "$0.00"
click at [740, 144] on div "0 $0.00" at bounding box center [727, 229] width 58 height 171
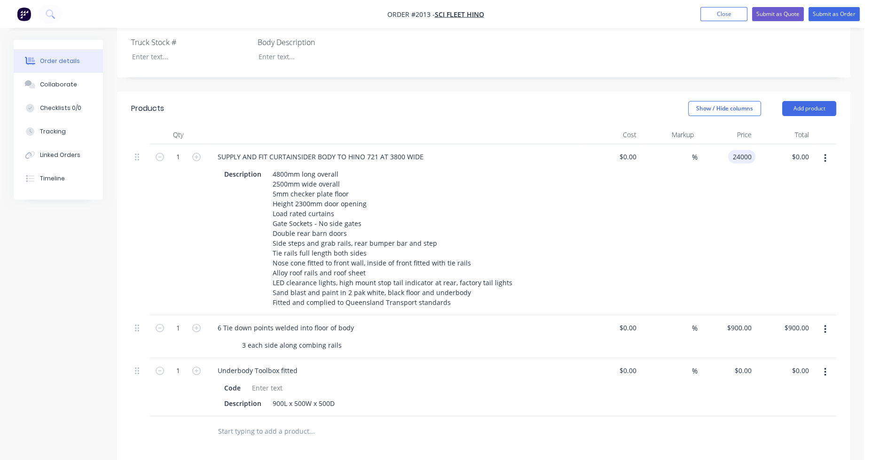
type input "$24,000.00"
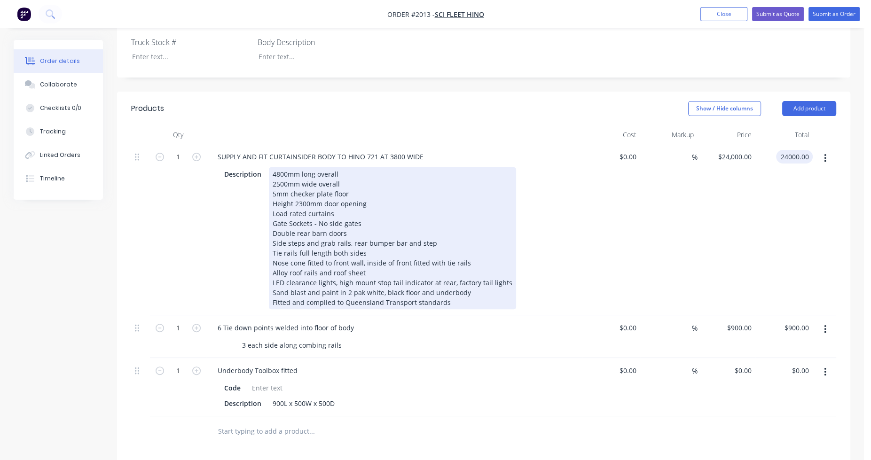
type input "$24,000.00"
click at [344, 188] on div "4800mm long overall 2500mm wide overall 5mm checker plate floor Height 2300mm d…" at bounding box center [392, 238] width 247 height 142
click at [340, 187] on div "4800mm long overall 2500mm wide overall 5mm checker plate floor Height 2300mm d…" at bounding box center [392, 238] width 247 height 142
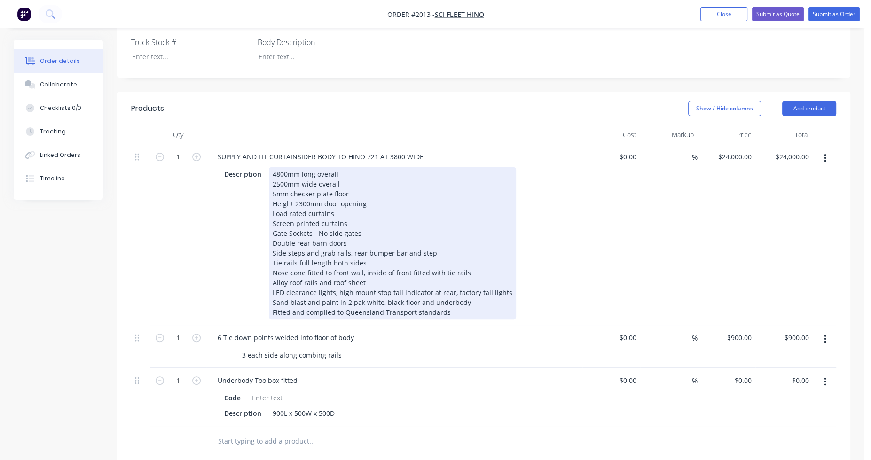
click at [349, 226] on div "4800mm long overall 2500mm wide overall 5mm checker plate floor Height 2300mm d…" at bounding box center [392, 243] width 247 height 152
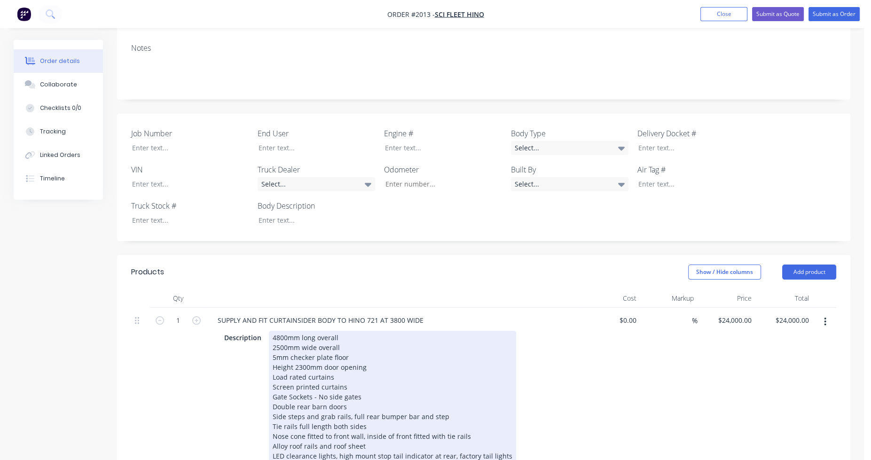
scroll to position [165, 0]
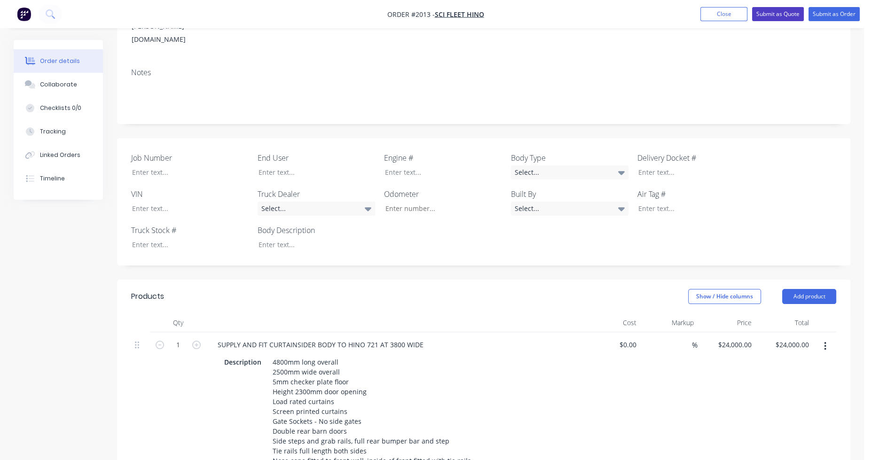
click at [767, 10] on button "Submit as Quote" at bounding box center [778, 14] width 52 height 14
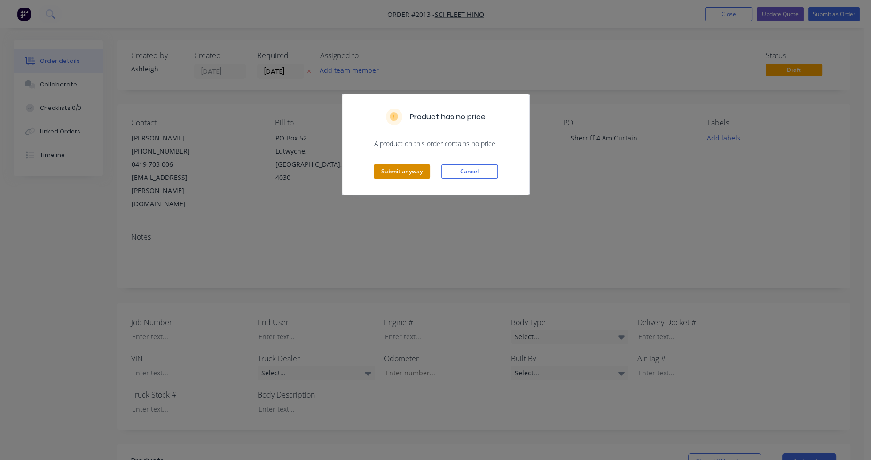
click at [409, 171] on button "Submit anyway" at bounding box center [402, 172] width 56 height 14
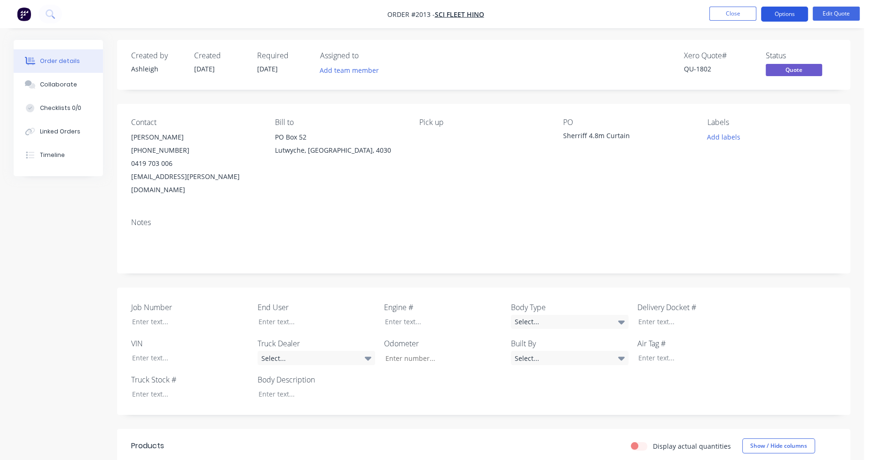
click at [787, 11] on button "Options" at bounding box center [784, 14] width 47 height 15
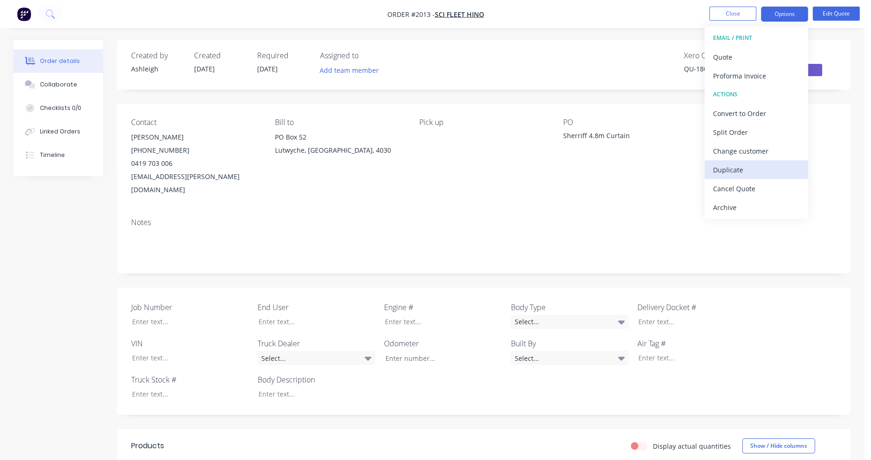
click at [754, 163] on div "Duplicate" at bounding box center [756, 170] width 87 height 14
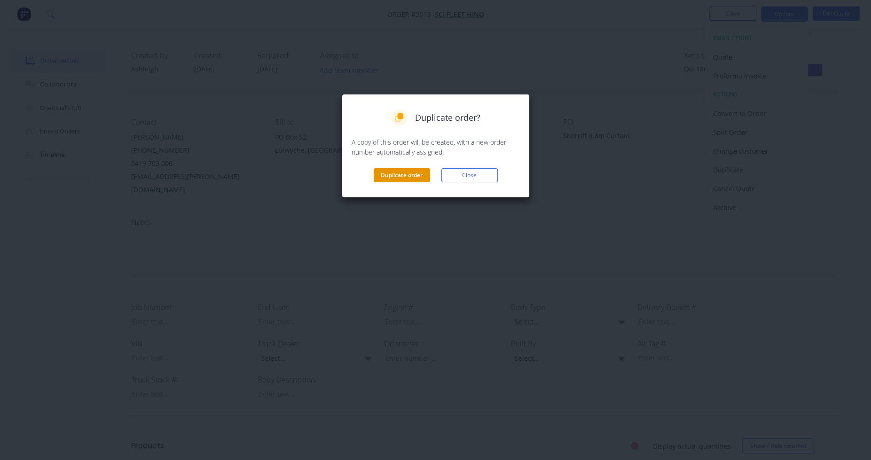
click at [399, 171] on button "Duplicate order" at bounding box center [402, 175] width 56 height 14
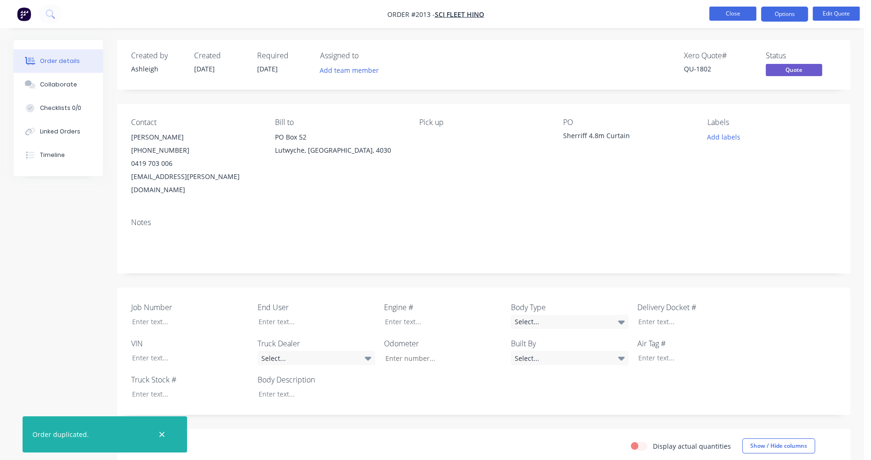
click at [741, 14] on button "Close" at bounding box center [733, 14] width 47 height 14
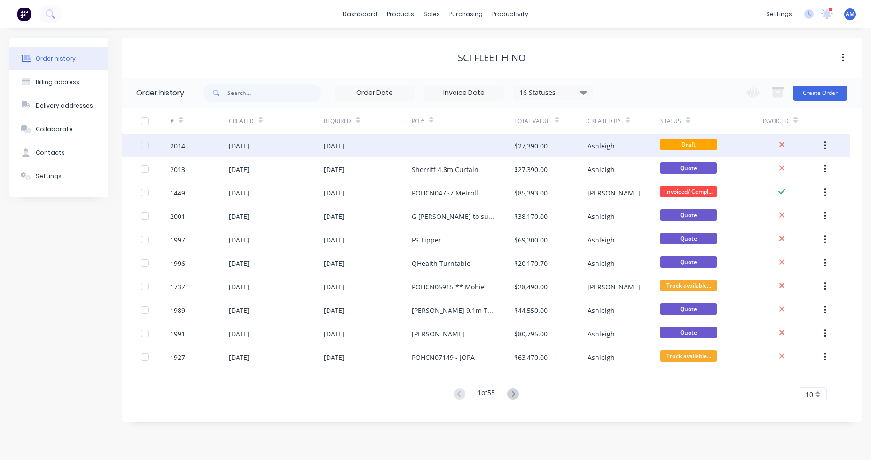
click at [389, 146] on div "[DATE]" at bounding box center [368, 146] width 88 height 24
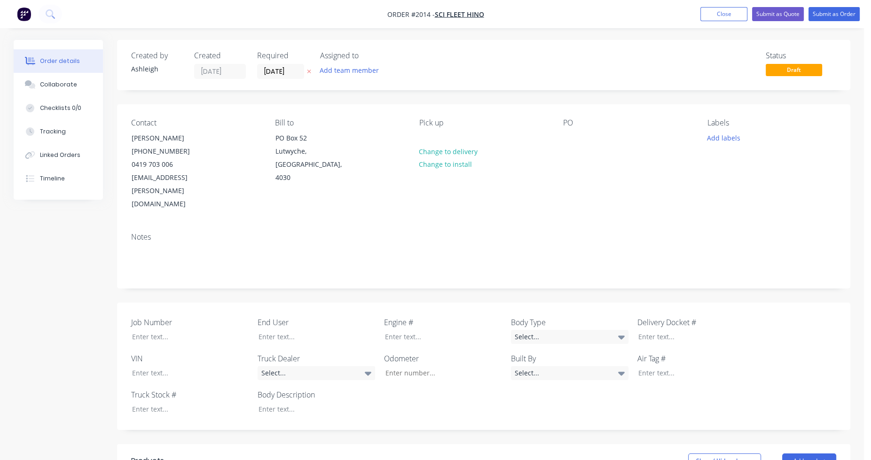
click at [565, 146] on div "PO" at bounding box center [627, 164] width 129 height 93
click at [577, 144] on div at bounding box center [570, 138] width 15 height 14
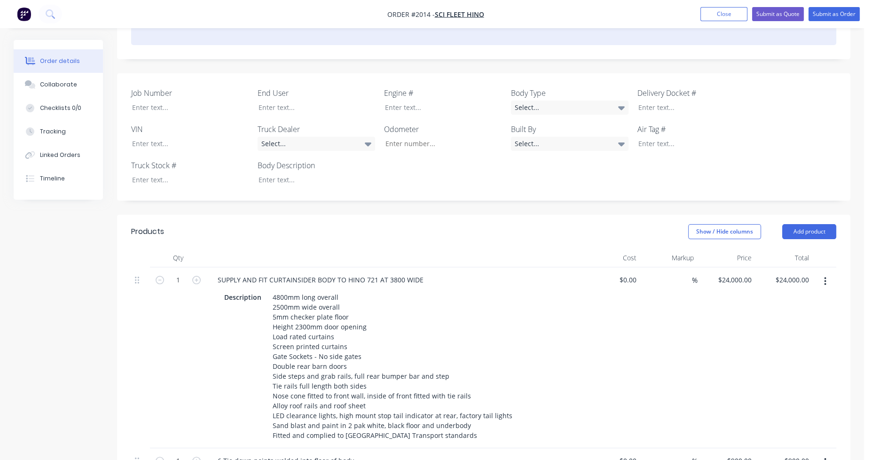
scroll to position [282, 0]
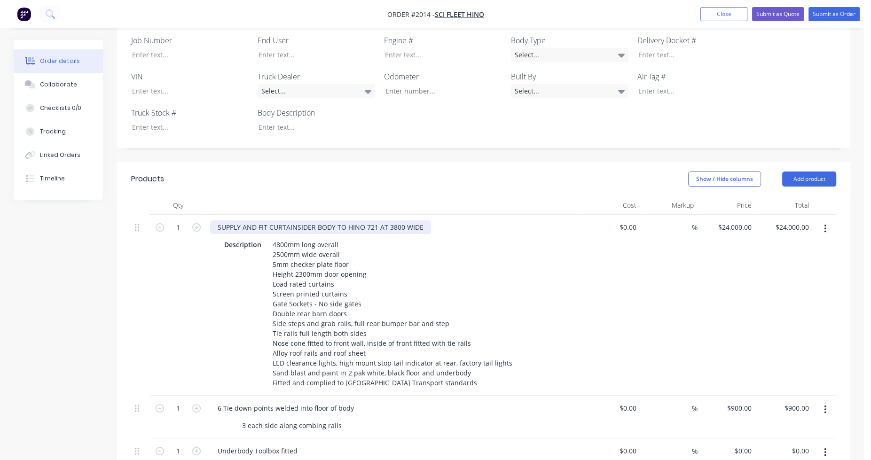
click at [365, 221] on div "SUPPLY AND FIT CURTAINSIDER BODY TO HINO 721 AT 3800 WIDE" at bounding box center [320, 228] width 221 height 14
drag, startPoint x: 365, startPoint y: 200, endPoint x: 418, endPoint y: 197, distance: 53.2
click at [418, 221] on div "SUPPLY AND FIT CURTAINSIDER BODY TO HINO 721 AT 3800 WIDE" at bounding box center [320, 228] width 221 height 14
paste div
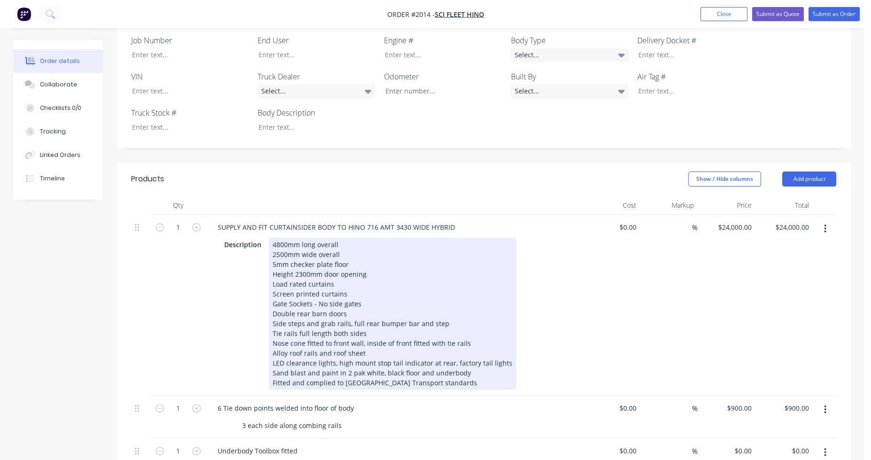
click at [280, 238] on div "4800mm long overall 2500mm wide overall 5mm checker plate floor Height 2300mm d…" at bounding box center [392, 314] width 247 height 152
click at [277, 238] on div "4800mm long overall 2500mm wide overall 5mm checker plate floor Height 2300mm d…" at bounding box center [392, 314] width 247 height 152
click at [279, 238] on div "4800mm long overall 2500mm wide overall 5mm checker plate floor Height 2300mm d…" at bounding box center [392, 314] width 247 height 152
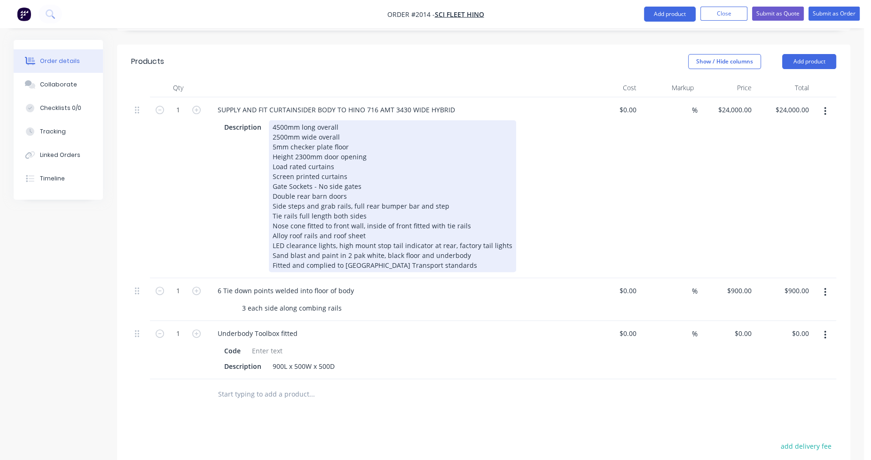
scroll to position [423, 0]
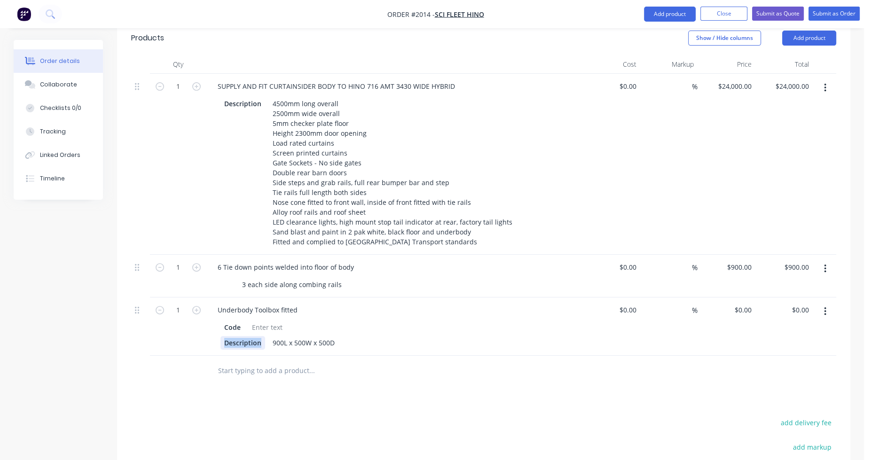
drag, startPoint x: 260, startPoint y: 315, endPoint x: 205, endPoint y: 317, distance: 56.0
click at [205, 317] on div "1 Underbody Toolbox fitted Code Description 900L x 500W x 500D $0.00 $0.00 % $0…" at bounding box center [483, 327] width 705 height 58
drag, startPoint x: 240, startPoint y: 300, endPoint x: 206, endPoint y: 300, distance: 33.9
click at [206, 300] on div "Underbody Toolbox fitted Code 900L x 500W x 500D" at bounding box center [394, 327] width 376 height 58
drag, startPoint x: 307, startPoint y: 315, endPoint x: 233, endPoint y: 315, distance: 73.8
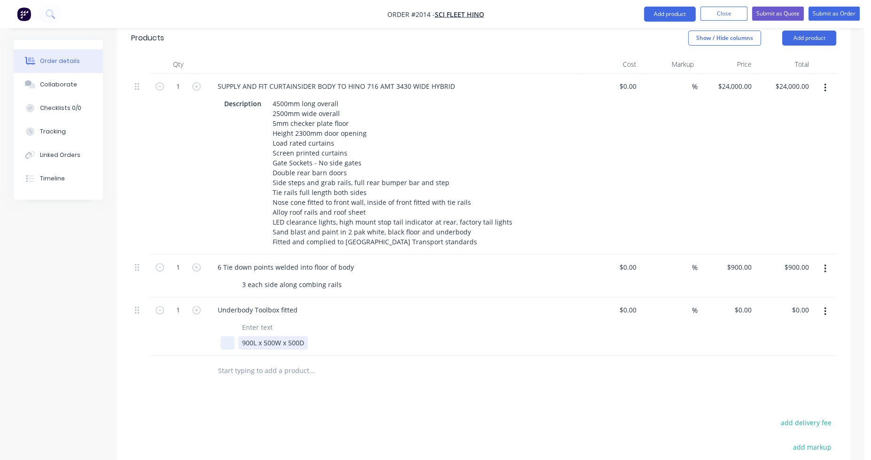
click at [233, 336] on div "900L x 500W x 500D" at bounding box center [393, 343] width 344 height 14
click at [378, 336] on div "Size TBC Behind drive Passenger side" at bounding box center [393, 352] width 344 height 33
click at [384, 336] on div "Size TBC Behind drive Passenger side" at bounding box center [393, 352] width 344 height 33
click at [740, 298] on div "0 0" at bounding box center [727, 337] width 58 height 78
type input "$1,200.00"
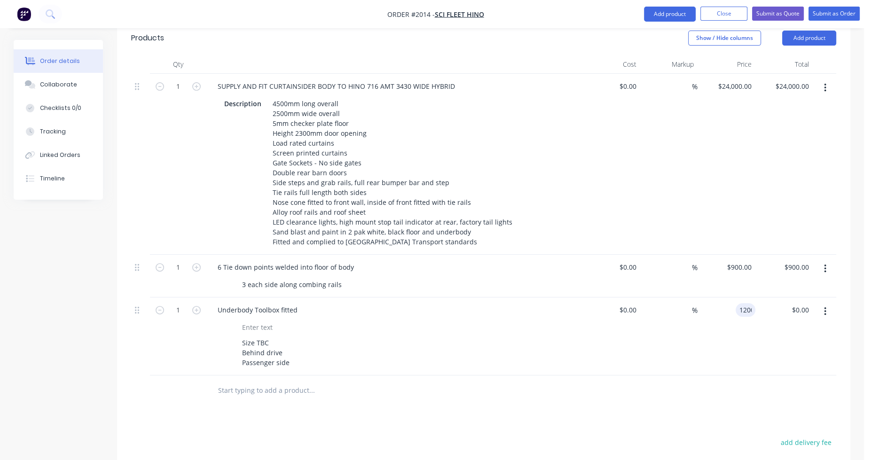
type input "1200.00"
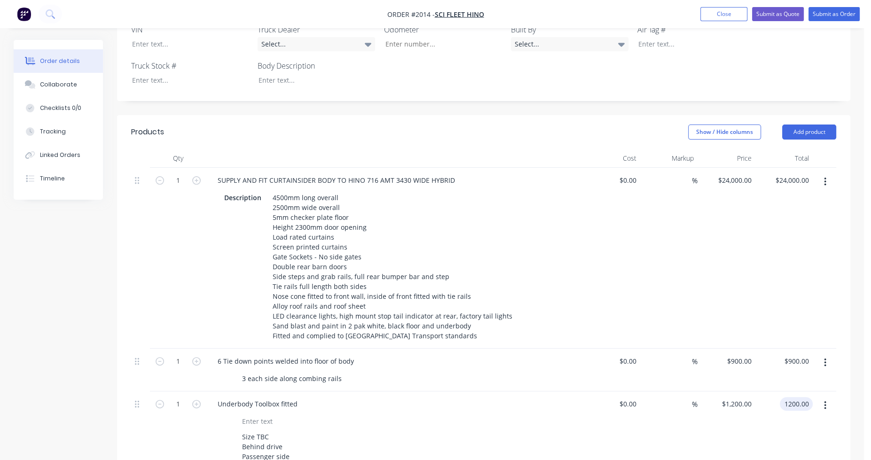
scroll to position [329, 0]
type input "24000"
type input "$1,200.00"
click at [730, 173] on div "24000 24000" at bounding box center [741, 180] width 27 height 14
type input "$22,500.00"
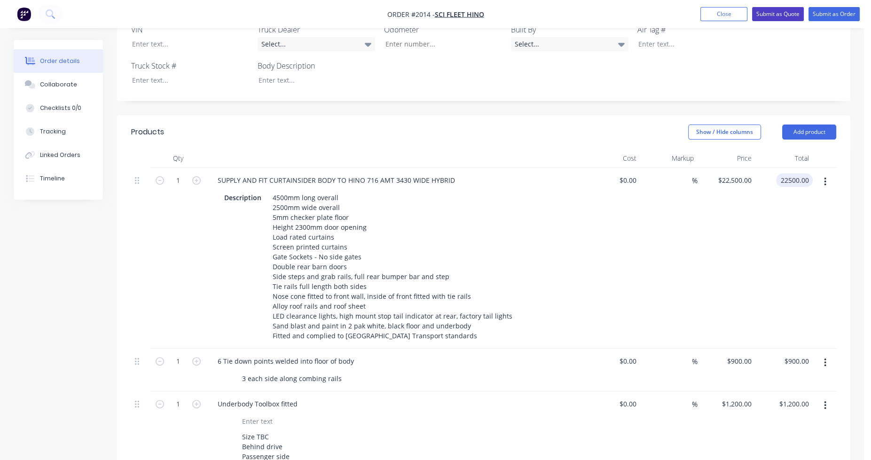
type input "$22,500.00"
click at [740, 13] on button "Close" at bounding box center [724, 14] width 47 height 14
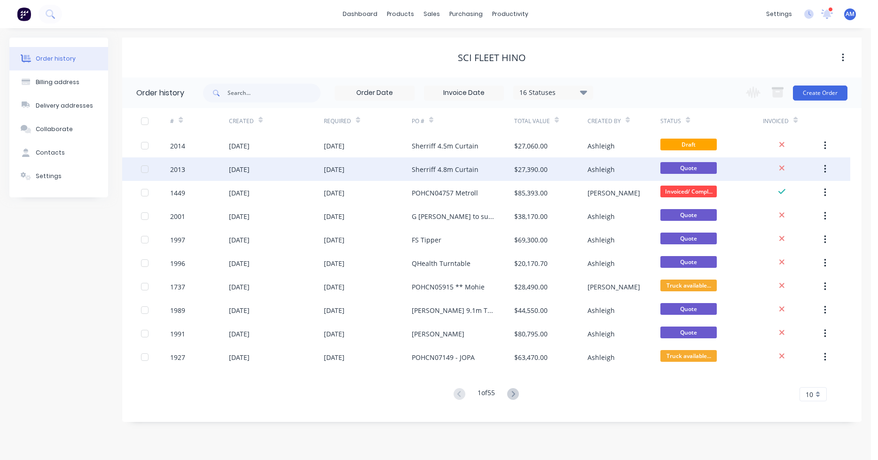
click at [471, 170] on div "Sherriff 4.8m Curtain" at bounding box center [445, 170] width 67 height 10
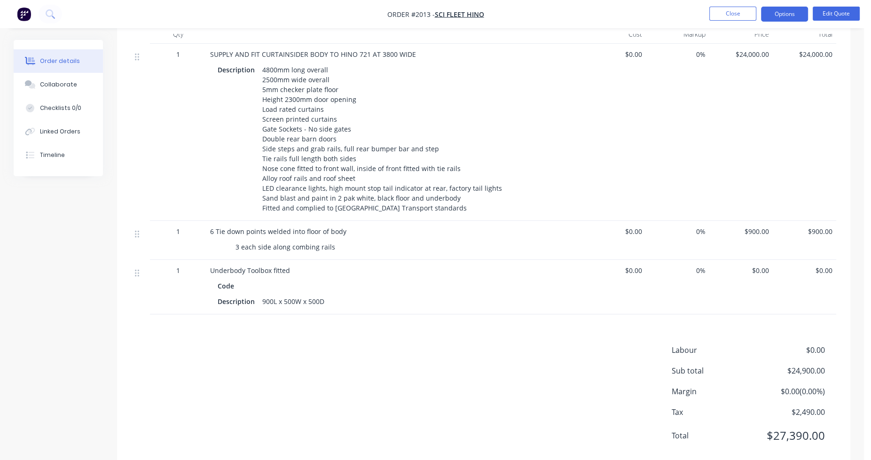
scroll to position [446, 0]
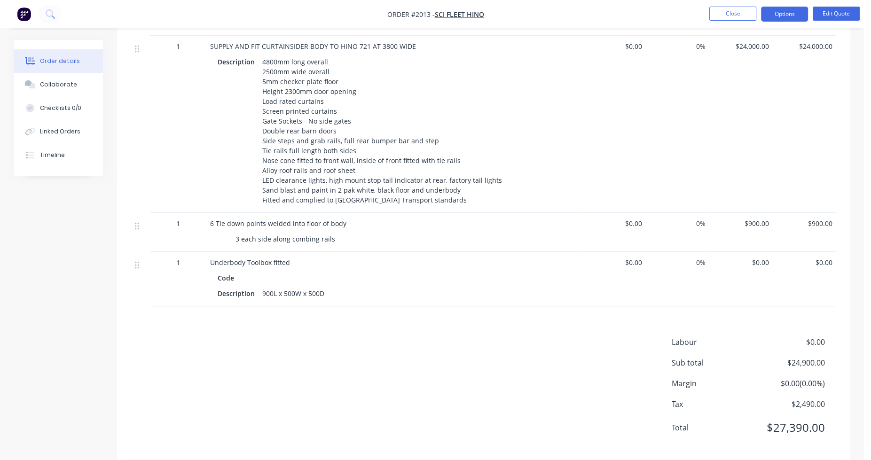
click at [760, 258] on span "$0.00" at bounding box center [741, 263] width 56 height 10
click at [757, 258] on span "$0.00" at bounding box center [741, 263] width 56 height 10
click at [843, 9] on button "Edit Quote" at bounding box center [836, 14] width 47 height 14
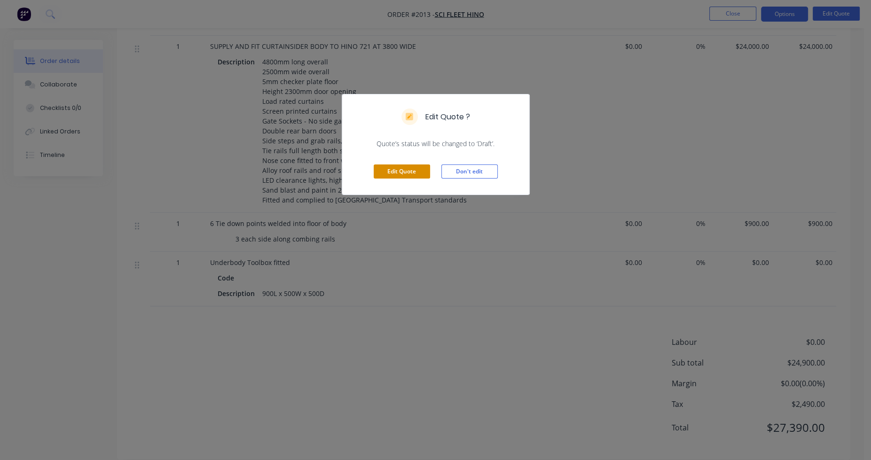
click at [412, 168] on button "Edit Quote" at bounding box center [402, 172] width 56 height 14
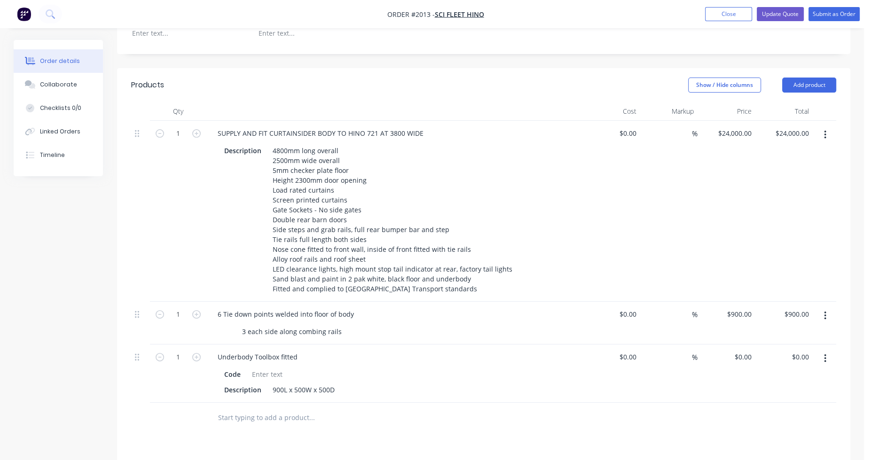
scroll to position [517, 0]
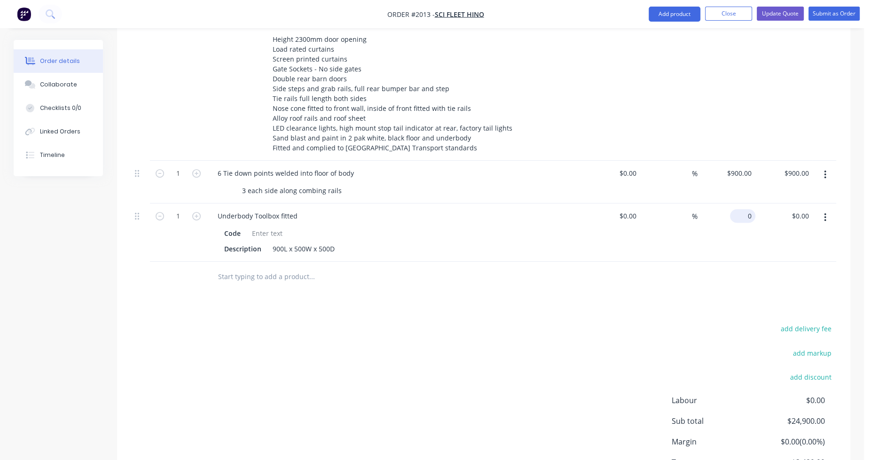
click at [744, 209] on input "0" at bounding box center [745, 216] width 22 height 14
type input "$1,200.00"
drag, startPoint x: 241, startPoint y: 206, endPoint x: 205, endPoint y: 206, distance: 36.2
click at [205, 206] on div "1 Underbody Toolbox fitted Code Description 900L x 500W x 500D $0.00 $0.00 % $1…" at bounding box center [483, 233] width 705 height 58
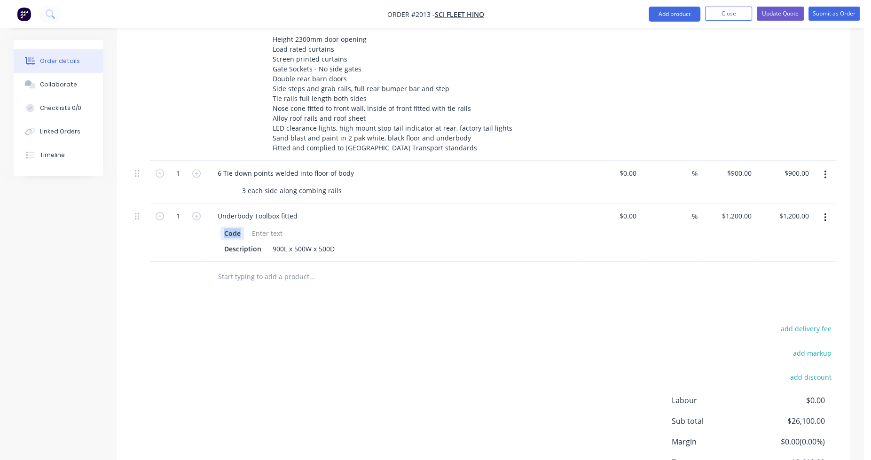
click at [240, 227] on div "Code" at bounding box center [233, 234] width 24 height 14
drag, startPoint x: 242, startPoint y: 207, endPoint x: 221, endPoint y: 207, distance: 20.2
click at [221, 227] on div "Code" at bounding box center [233, 234] width 24 height 14
drag, startPoint x: 261, startPoint y: 223, endPoint x: 214, endPoint y: 223, distance: 47.0
click at [214, 225] on div "Description 900L x 500W x 500D" at bounding box center [394, 240] width 369 height 31
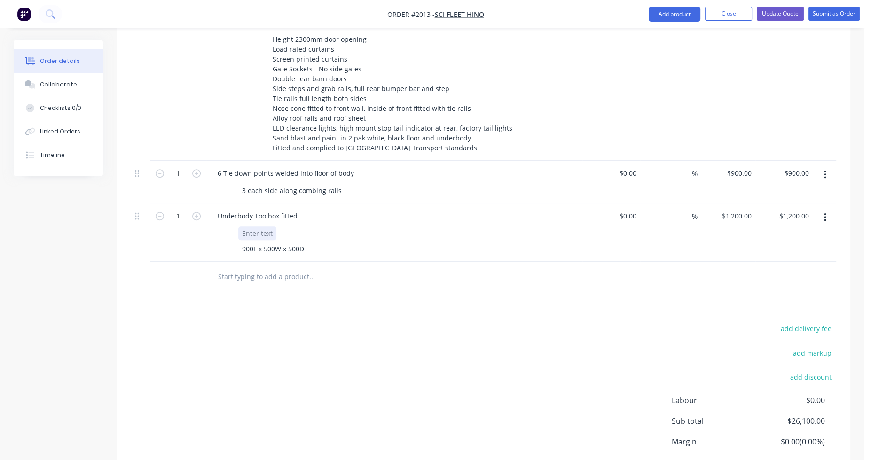
click at [304, 227] on div at bounding box center [393, 234] width 344 height 14
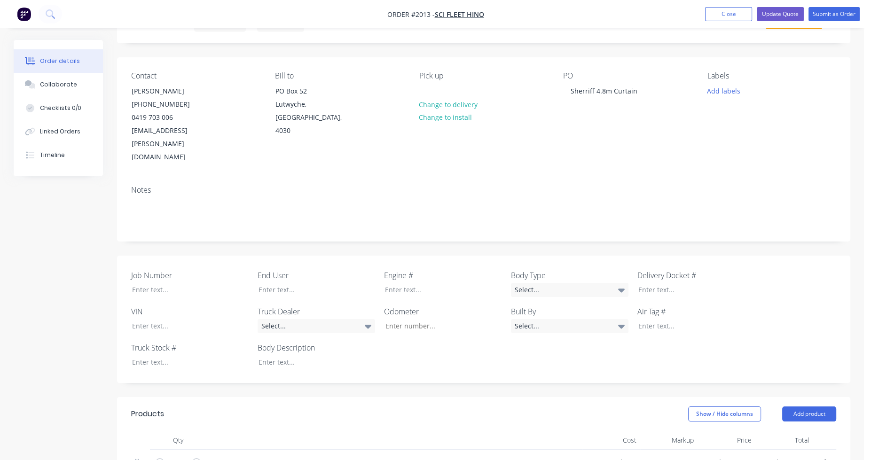
scroll to position [0, 0]
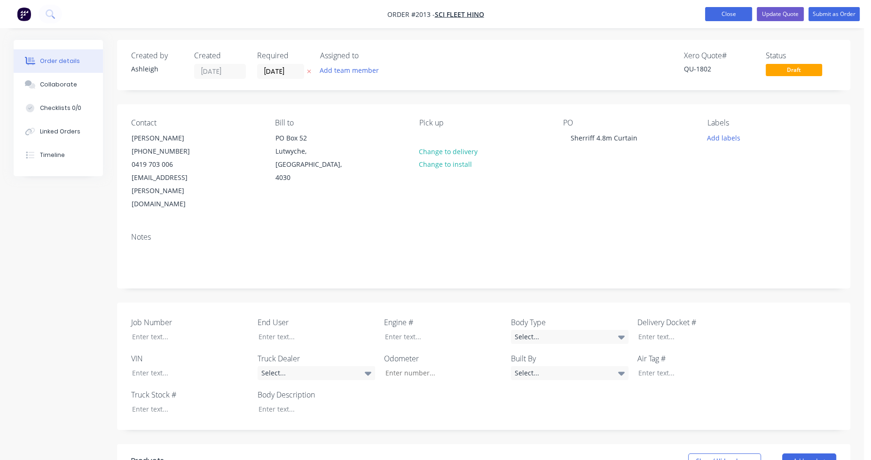
click at [732, 15] on button "Close" at bounding box center [728, 14] width 47 height 14
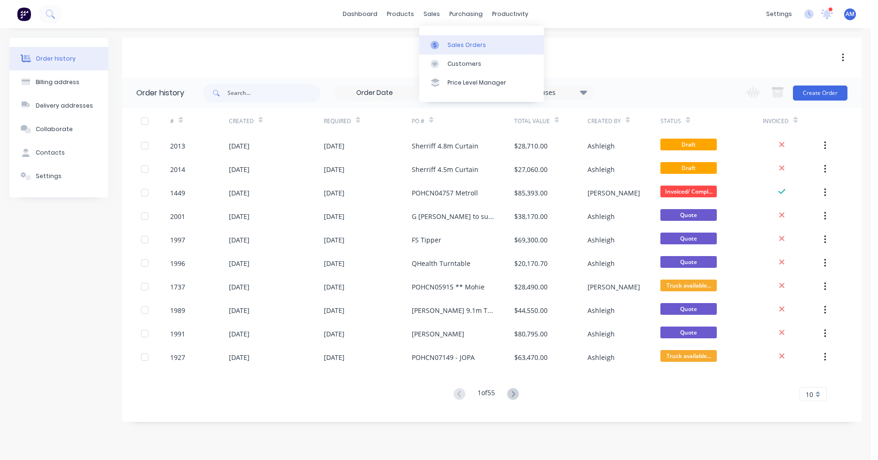
click at [447, 42] on link "Sales Orders" at bounding box center [481, 44] width 125 height 19
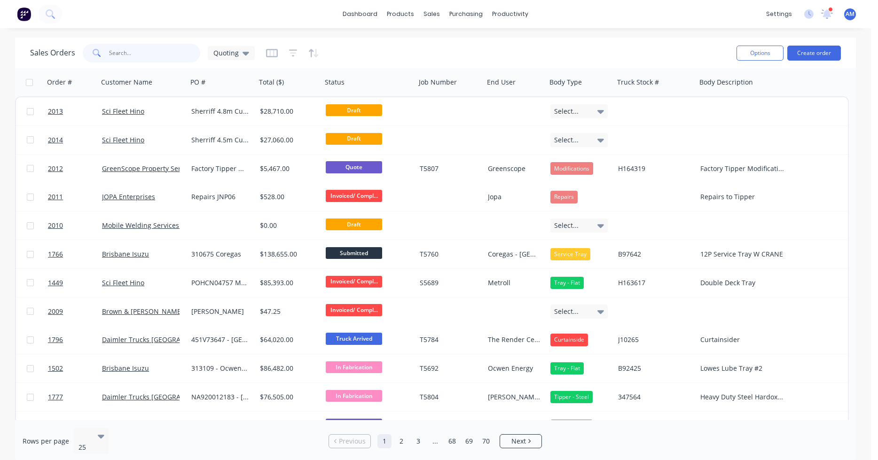
click at [141, 52] on input "text" at bounding box center [155, 53] width 92 height 19
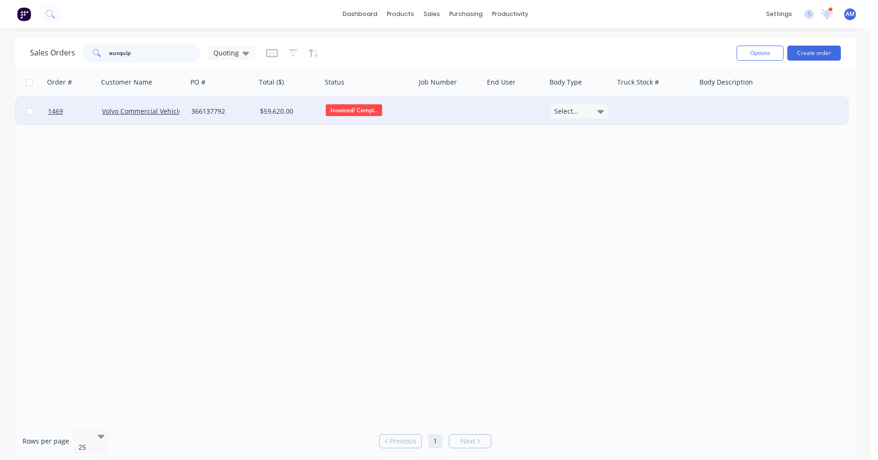
type input "ausquip"
click at [274, 111] on div "$59,620.00" at bounding box center [287, 111] width 55 height 9
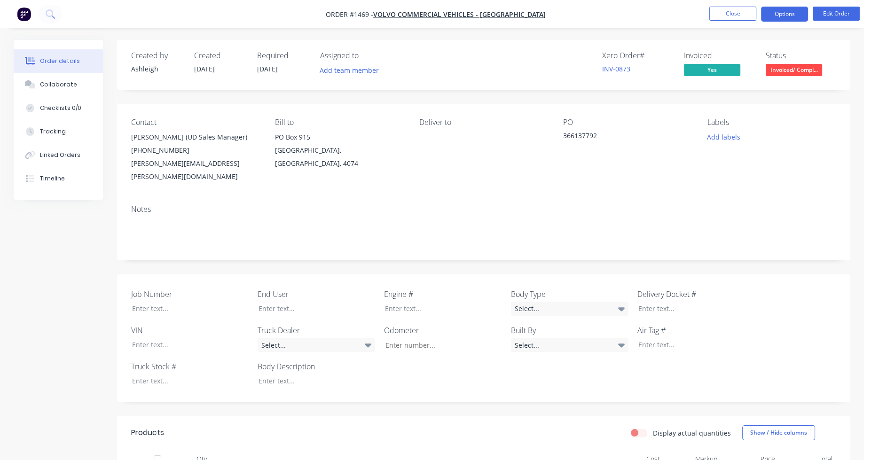
click at [784, 14] on button "Options" at bounding box center [784, 14] width 47 height 15
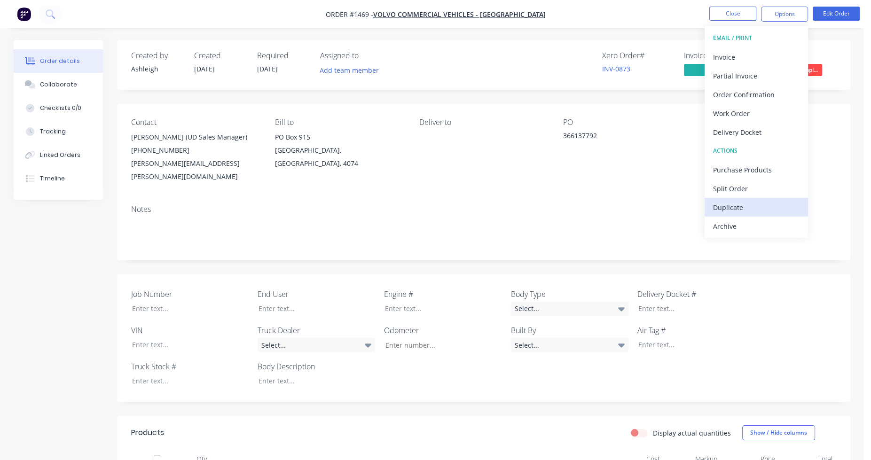
click at [758, 204] on div "Duplicate" at bounding box center [756, 208] width 87 height 14
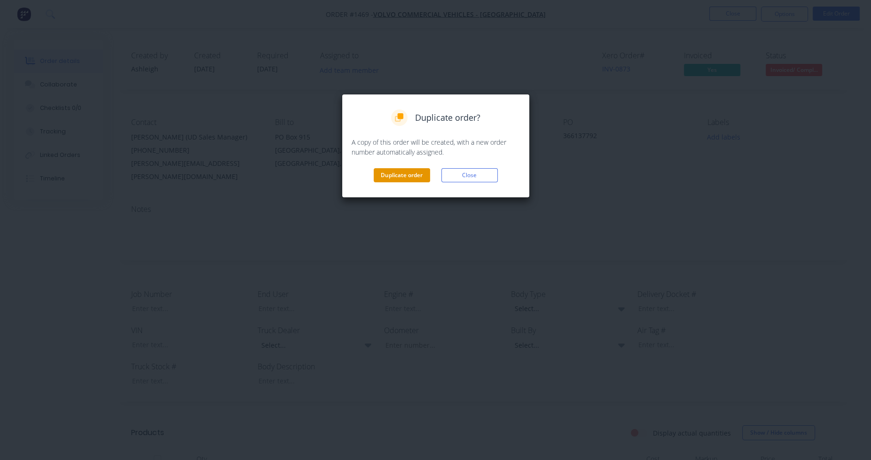
click at [398, 177] on button "Duplicate order" at bounding box center [402, 175] width 56 height 14
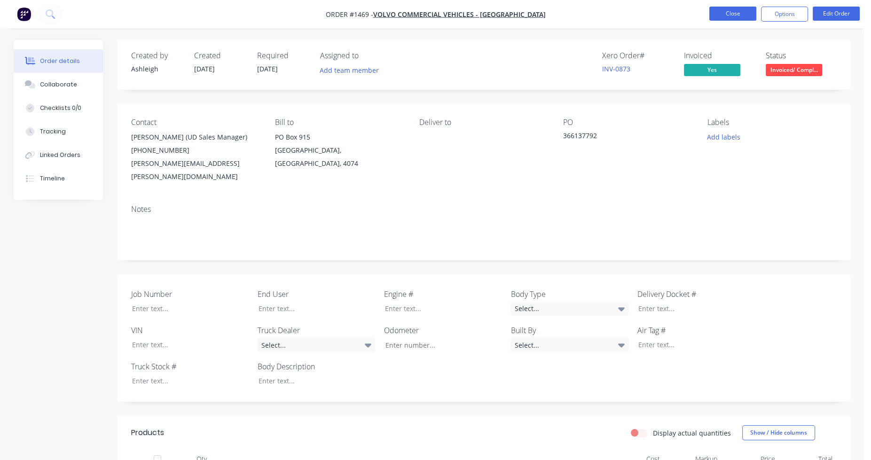
click at [725, 16] on button "Close" at bounding box center [733, 14] width 47 height 14
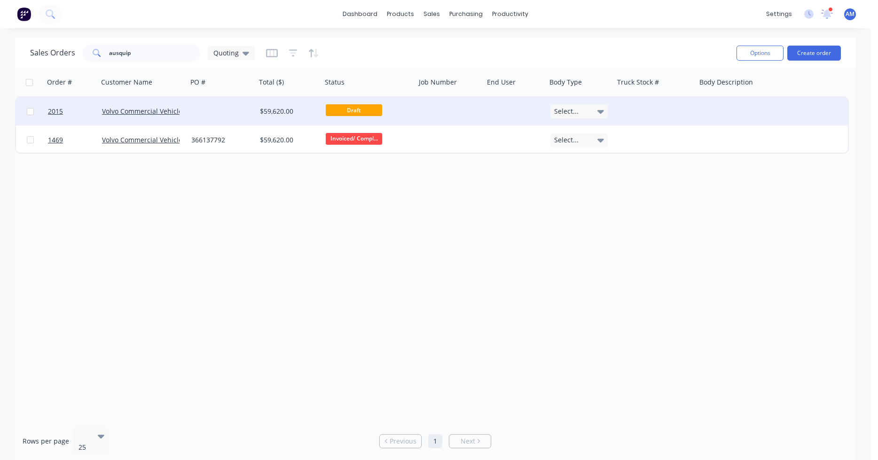
click at [204, 106] on div at bounding box center [222, 111] width 69 height 28
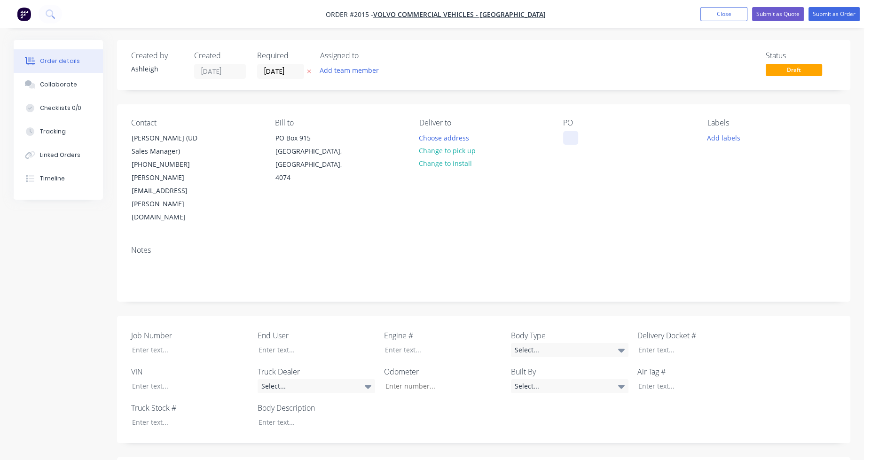
click at [574, 140] on div at bounding box center [570, 138] width 15 height 14
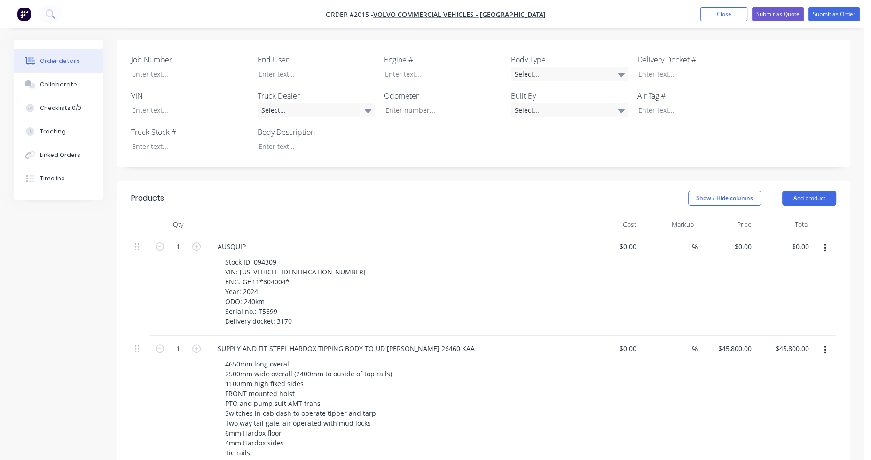
scroll to position [282, 0]
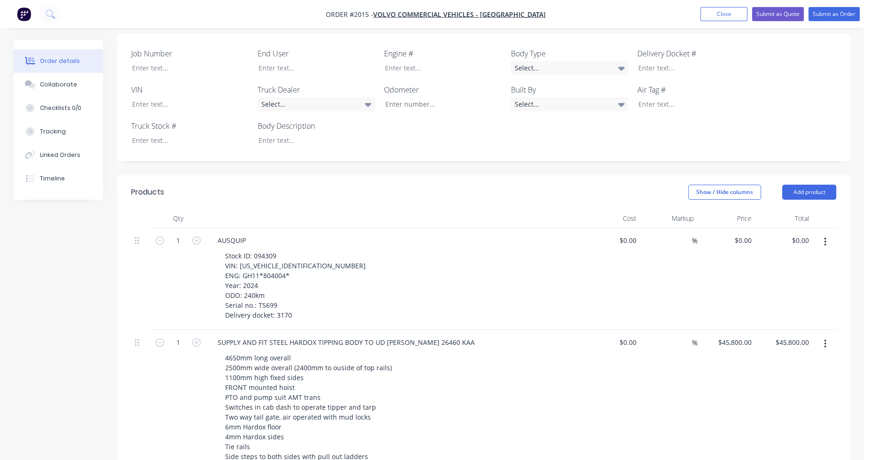
click at [825, 237] on icon "button" at bounding box center [825, 242] width 2 height 10
click at [786, 316] on div "Delete" at bounding box center [792, 323] width 72 height 14
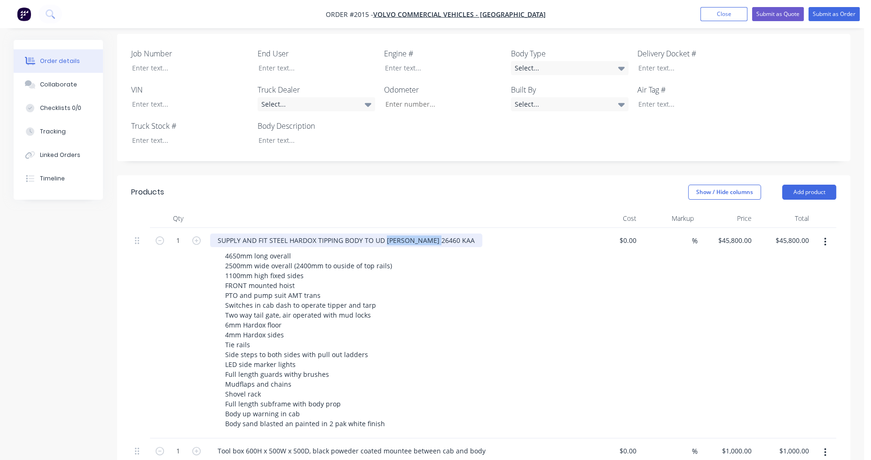
drag, startPoint x: 384, startPoint y: 199, endPoint x: 441, endPoint y: 201, distance: 56.9
click at [441, 234] on div "SUPPLY AND FIT STEEL HARDOX TIPPING BODY TO UD [PERSON_NAME] 26460 KAA" at bounding box center [346, 241] width 272 height 14
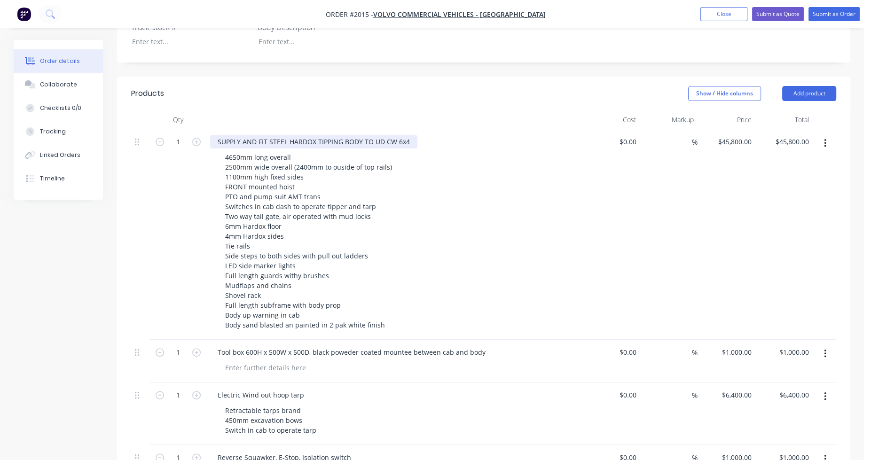
scroll to position [423, 0]
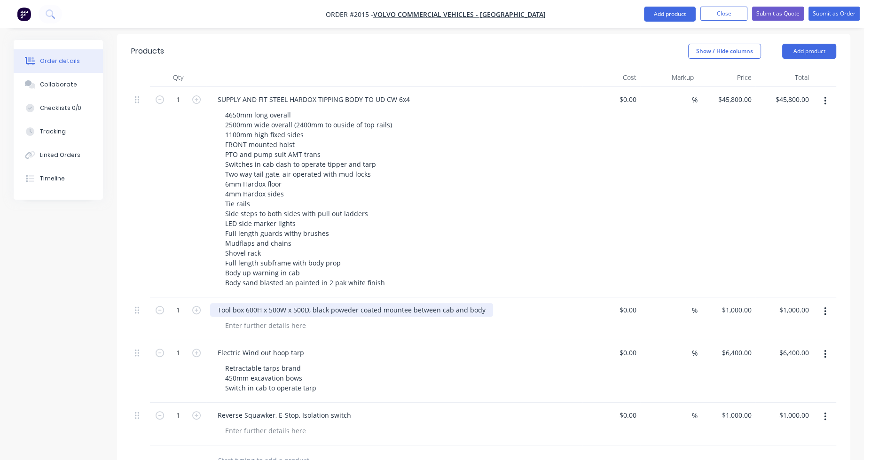
click at [408, 303] on div "Tool box 600H x 500W x 500D, black poweder coated mountee between cab and body" at bounding box center [351, 310] width 283 height 14
click at [346, 303] on div "Tool box 600H x 500W x 500D, black poweder coated mounted between cab and body" at bounding box center [352, 310] width 284 height 14
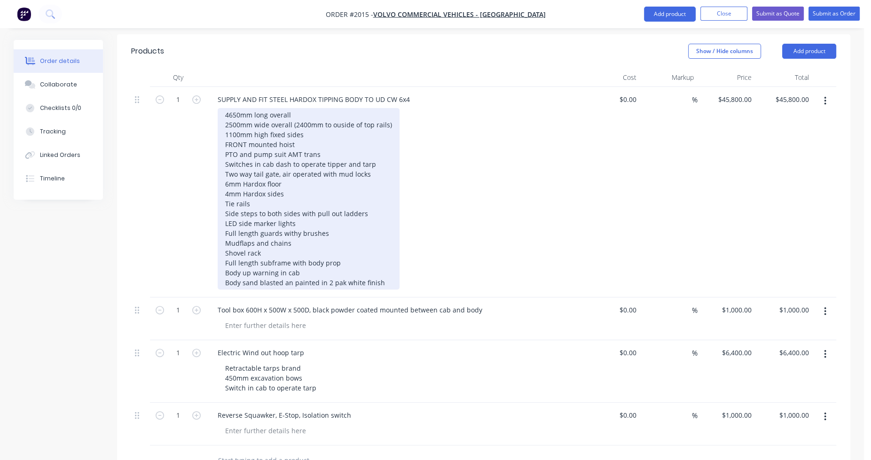
click at [232, 108] on div "4650mm long overall 2500mm wide overall (2400mm to ouside of top rails) 1100mm …" at bounding box center [309, 198] width 182 height 181
click at [233, 108] on div "4650mm long overall 2500mm wide overall (2400mm to ouside of top rails) 1100mm …" at bounding box center [309, 198] width 182 height 181
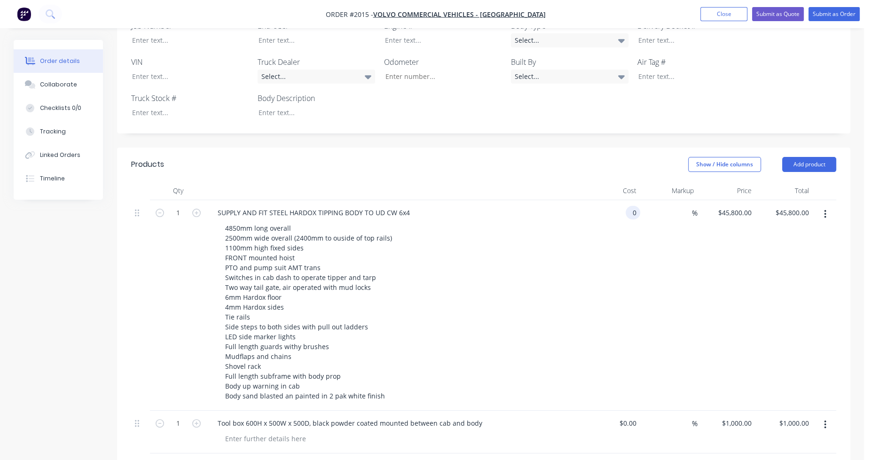
scroll to position [309, 0]
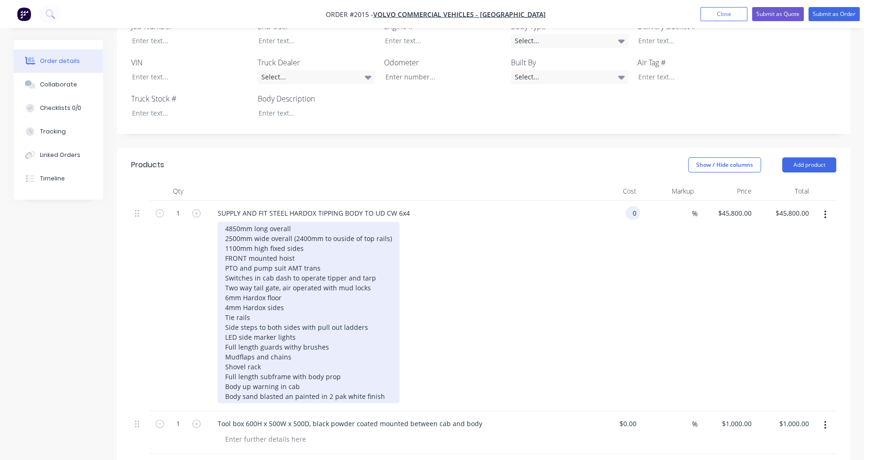
type input "$0.00"
click at [319, 231] on div "4850mm long overall 2500mm wide overall (2400mm to ouside of top rails) 1100mm …" at bounding box center [309, 312] width 182 height 181
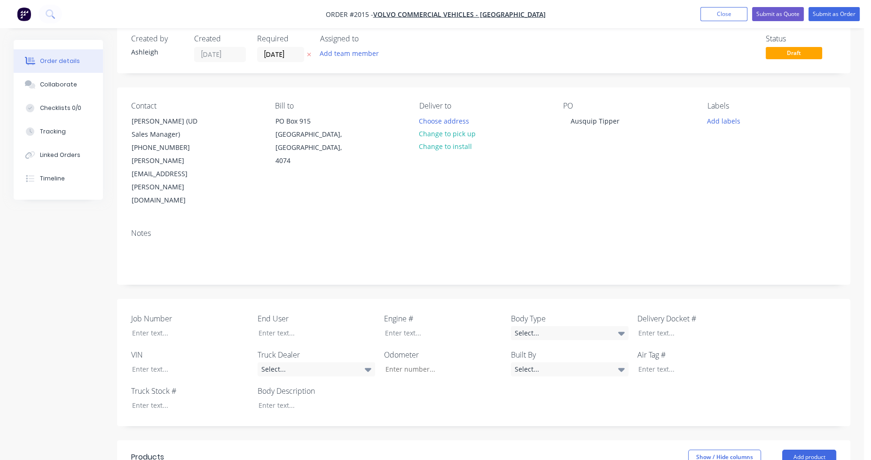
scroll to position [0, 0]
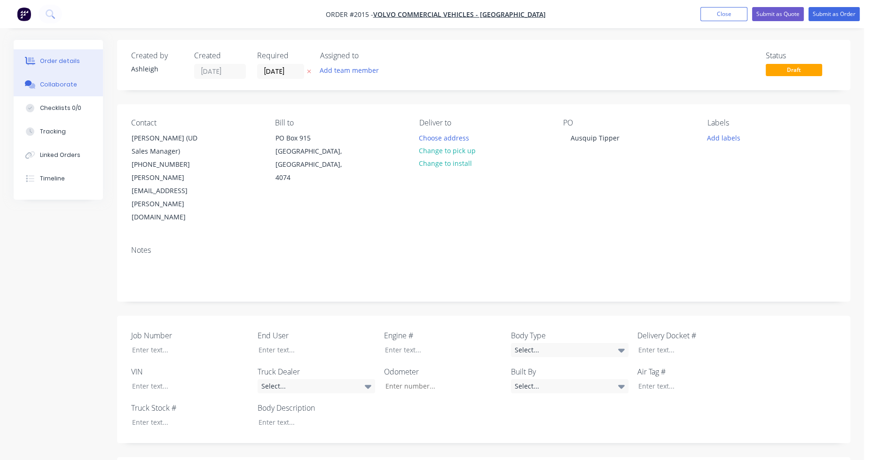
click at [64, 84] on div "Collaborate" at bounding box center [58, 84] width 37 height 8
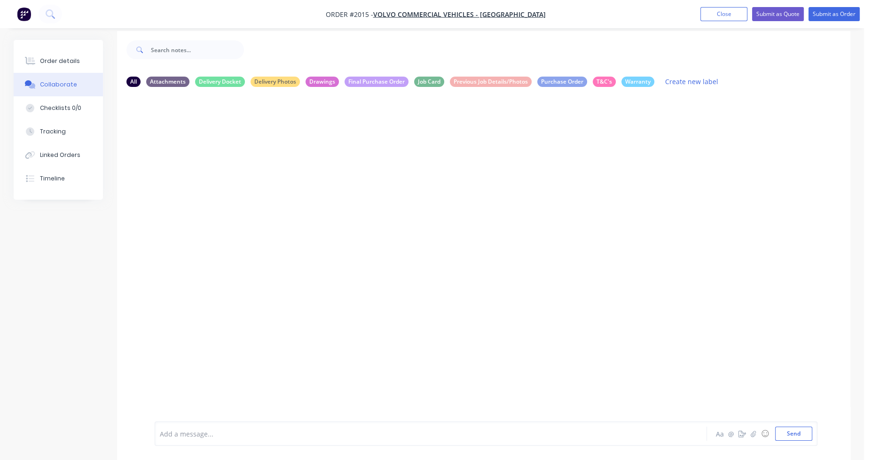
scroll to position [14, 0]
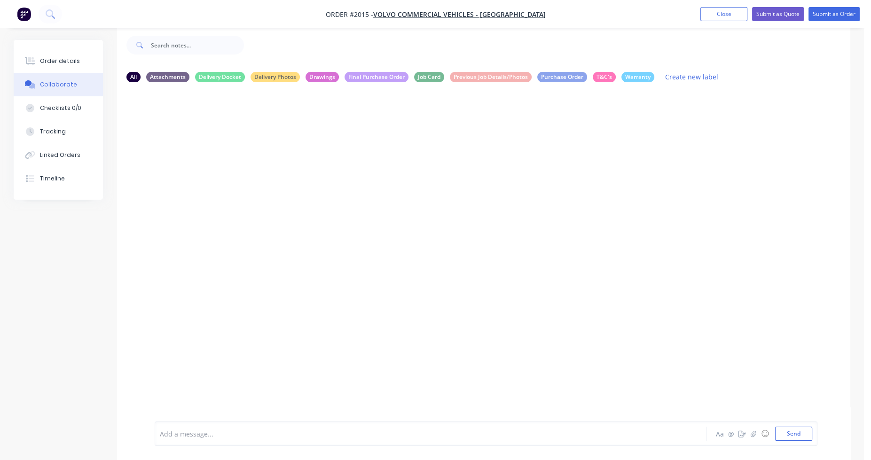
click at [190, 429] on div at bounding box center [404, 434] width 489 height 10
click at [795, 432] on button "Send" at bounding box center [793, 434] width 37 height 14
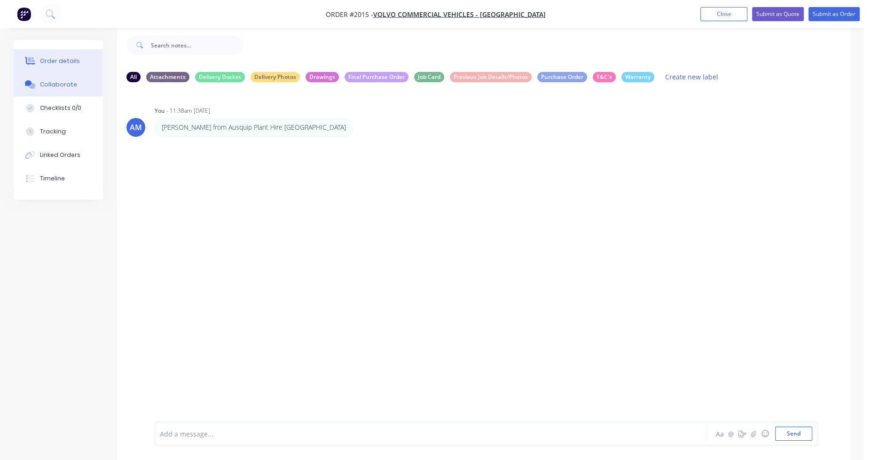
click at [62, 55] on button "Order details" at bounding box center [58, 61] width 89 height 24
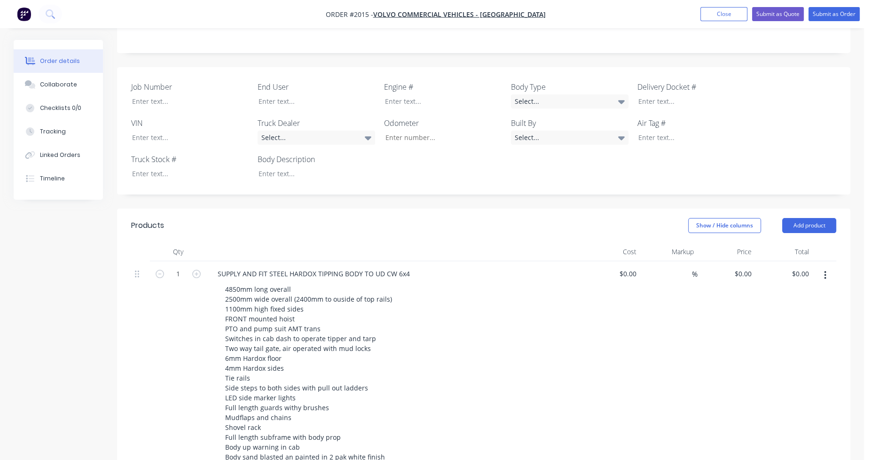
scroll to position [202, 0]
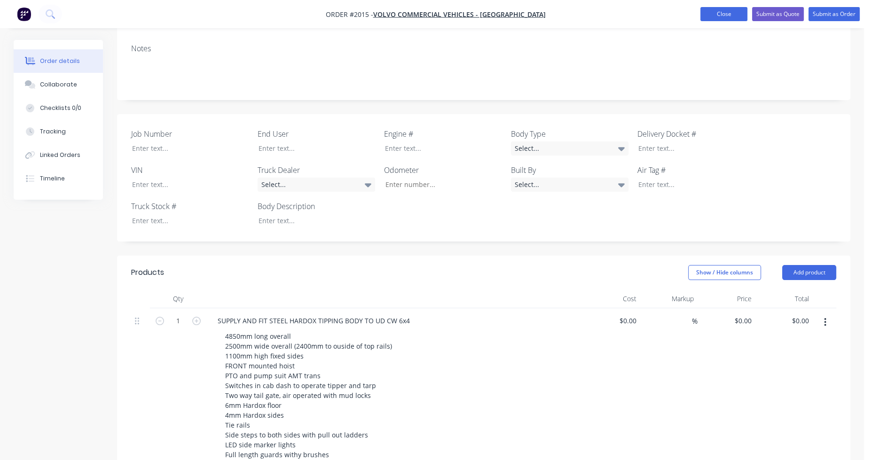
click at [735, 12] on button "Close" at bounding box center [724, 14] width 47 height 14
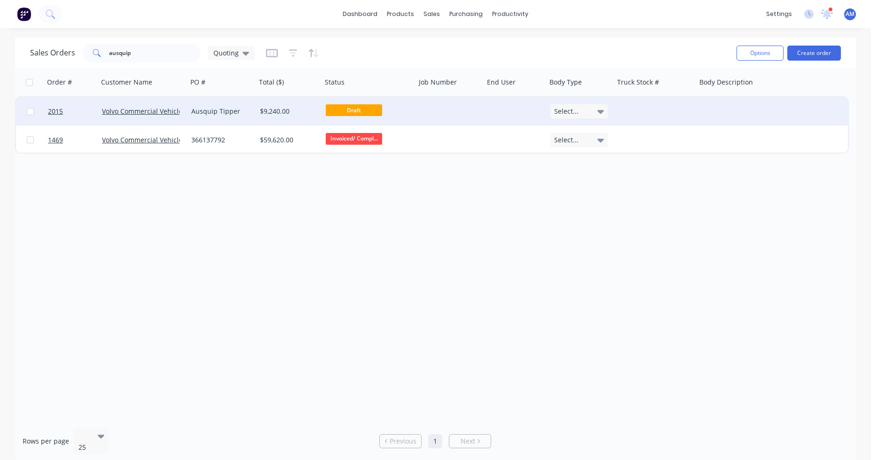
click at [213, 110] on div "Ausquip Tipper" at bounding box center [220, 111] width 58 height 9
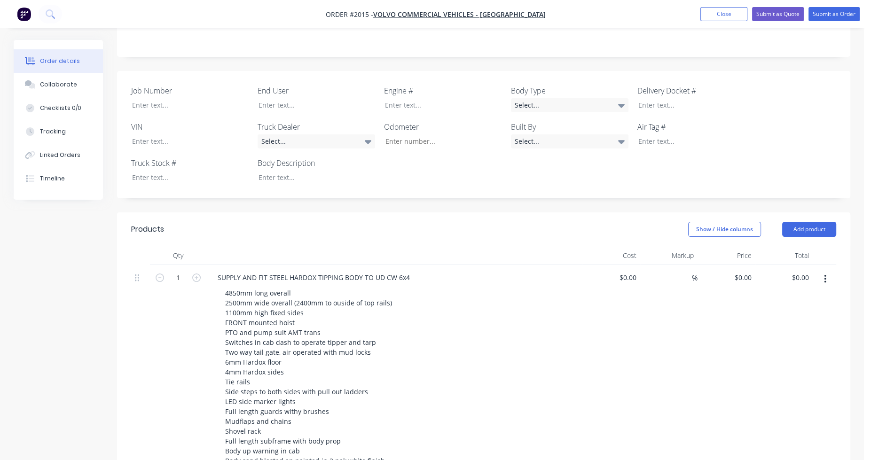
scroll to position [235, 0]
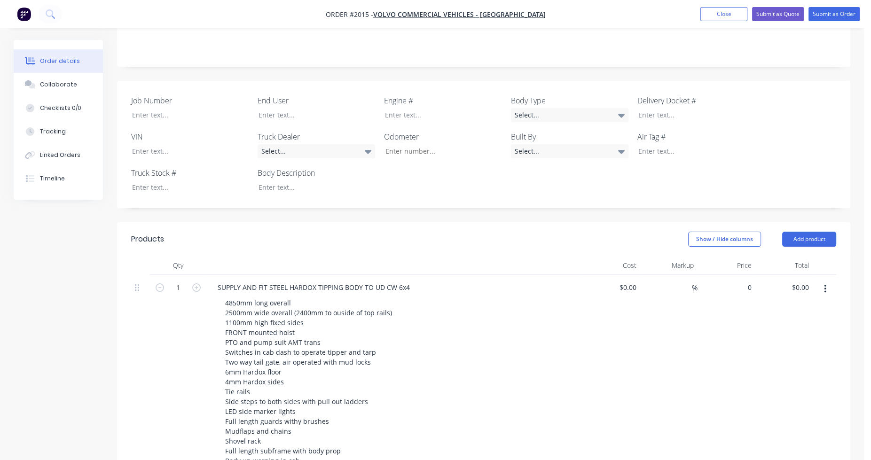
click at [741, 275] on div "0 $0.00" at bounding box center [727, 380] width 58 height 211
type input "$45,800.00"
click at [693, 308] on div "%" at bounding box center [669, 380] width 58 height 211
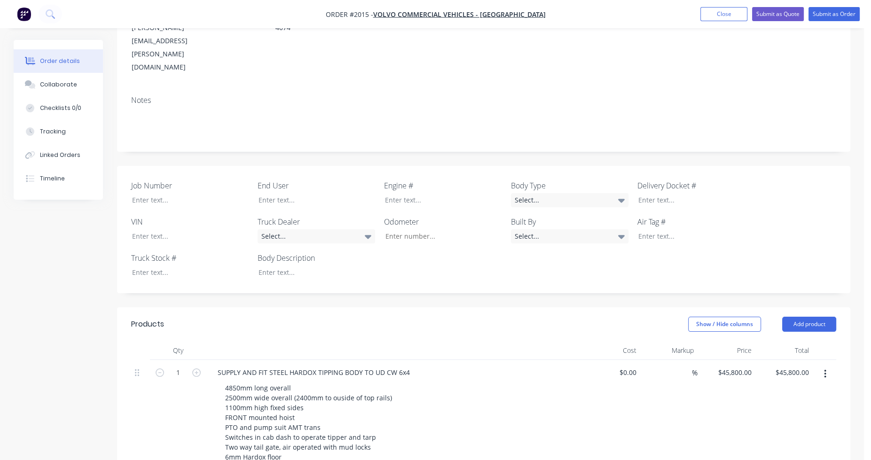
scroll to position [0, 0]
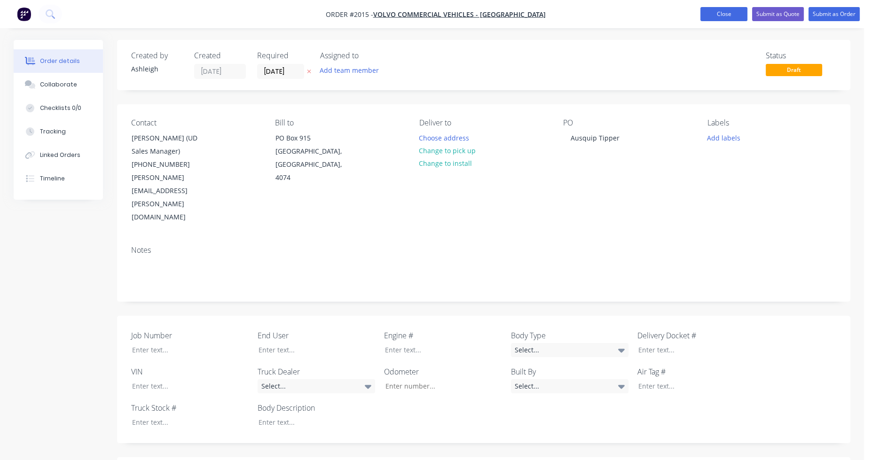
click at [737, 13] on button "Close" at bounding box center [724, 14] width 47 height 14
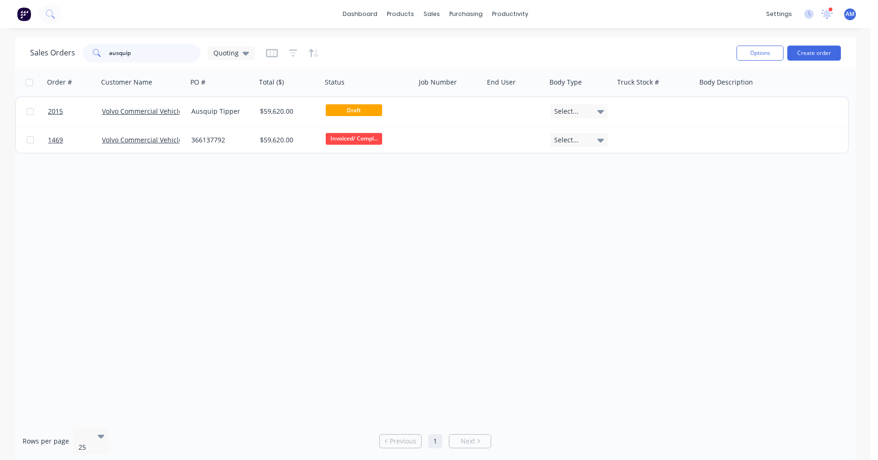
drag, startPoint x: 144, startPoint y: 53, endPoint x: 87, endPoint y: 52, distance: 57.8
click at [87, 52] on div "ausquip" at bounding box center [142, 53] width 118 height 19
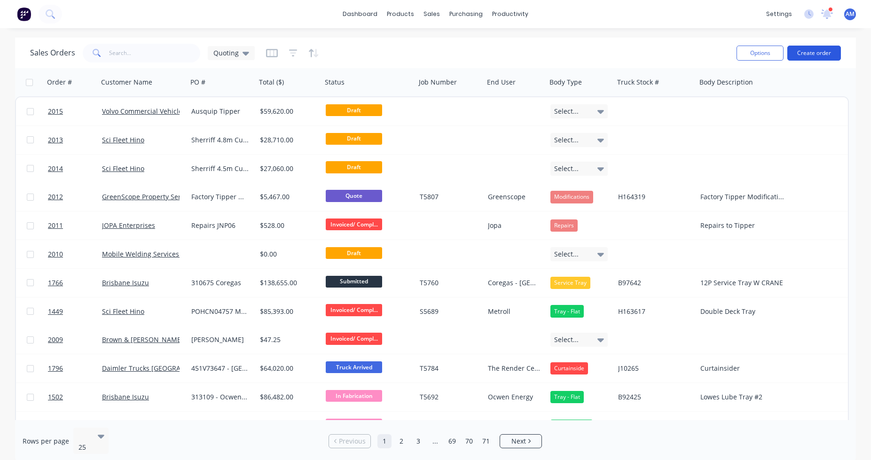
click at [813, 52] on button "Create order" at bounding box center [815, 53] width 54 height 15
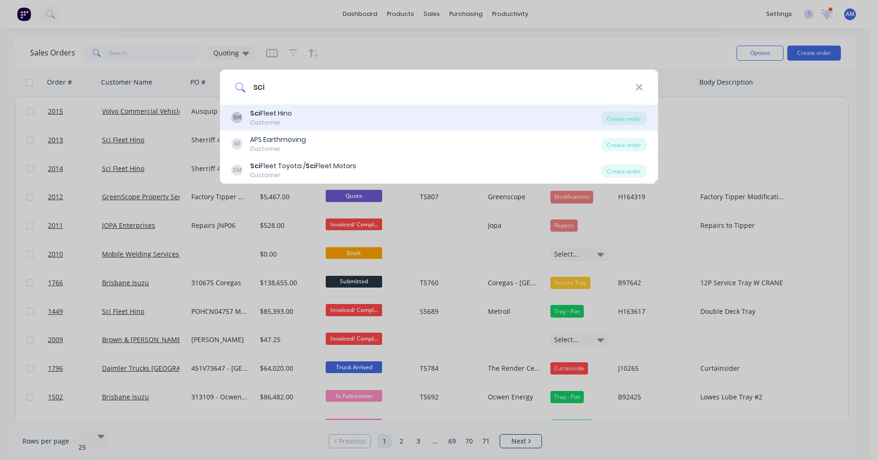
type input "sci"
click at [449, 119] on div "SH Sci Fleet Hino Customer" at bounding box center [416, 118] width 370 height 18
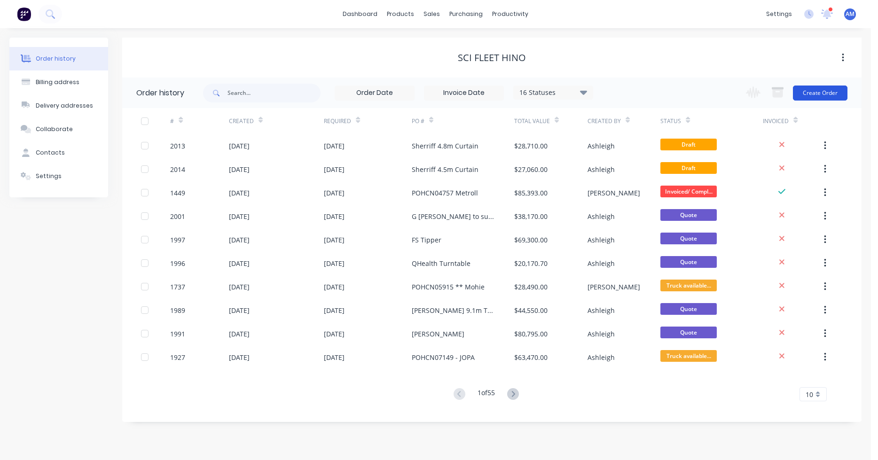
click at [826, 92] on button "Create Order" at bounding box center [820, 93] width 55 height 15
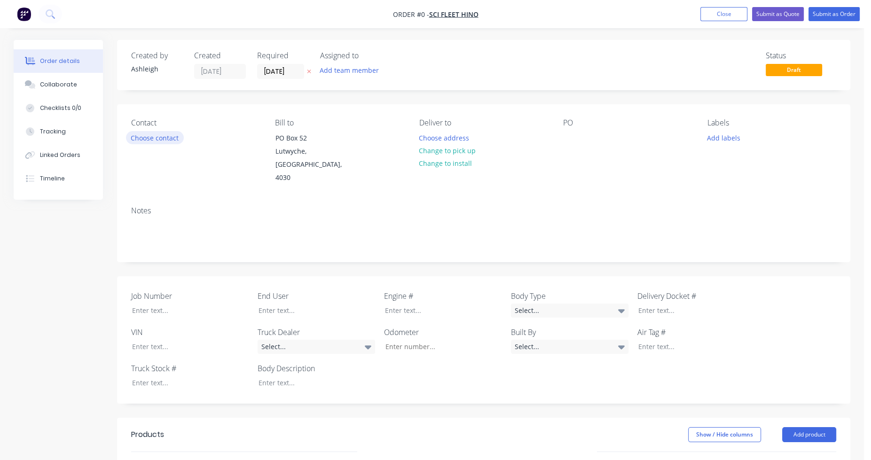
click at [167, 142] on button "Choose contact" at bounding box center [155, 137] width 58 height 13
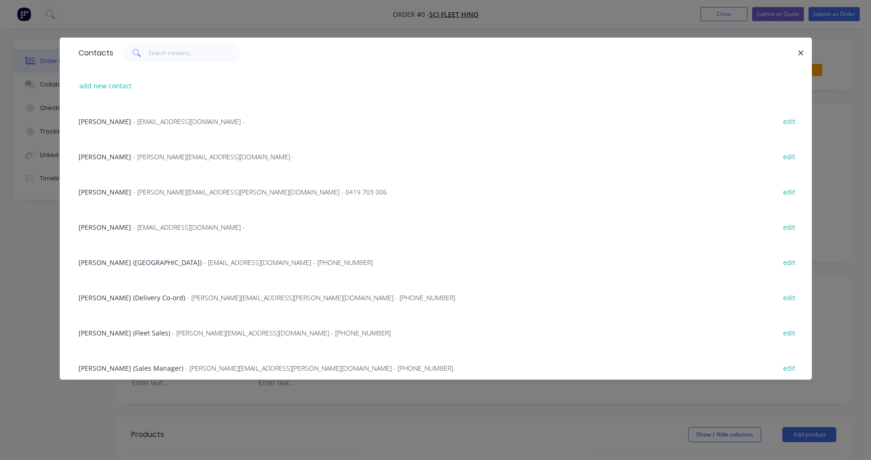
click at [117, 191] on div "[PERSON_NAME] - [PERSON_NAME][EMAIL_ADDRESS][PERSON_NAME][DOMAIN_NAME] - 0419 7…" at bounding box center [233, 192] width 308 height 10
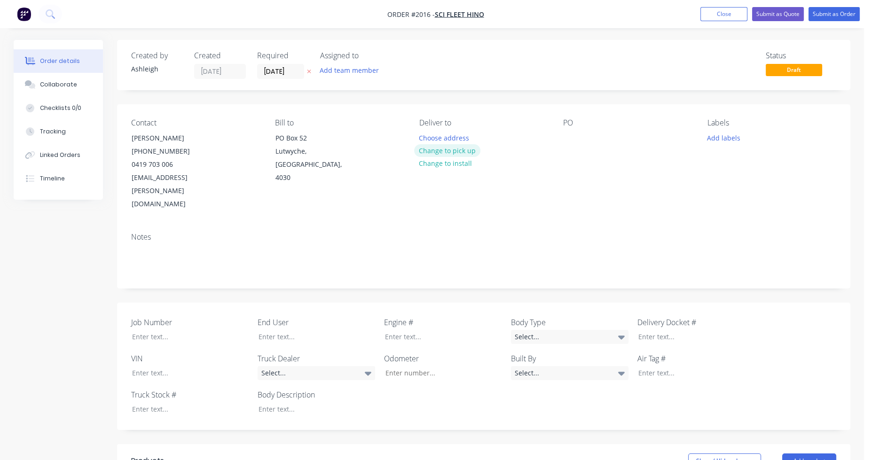
click at [470, 151] on button "Change to pick up" at bounding box center [447, 150] width 67 height 13
click at [569, 138] on div at bounding box center [570, 138] width 15 height 14
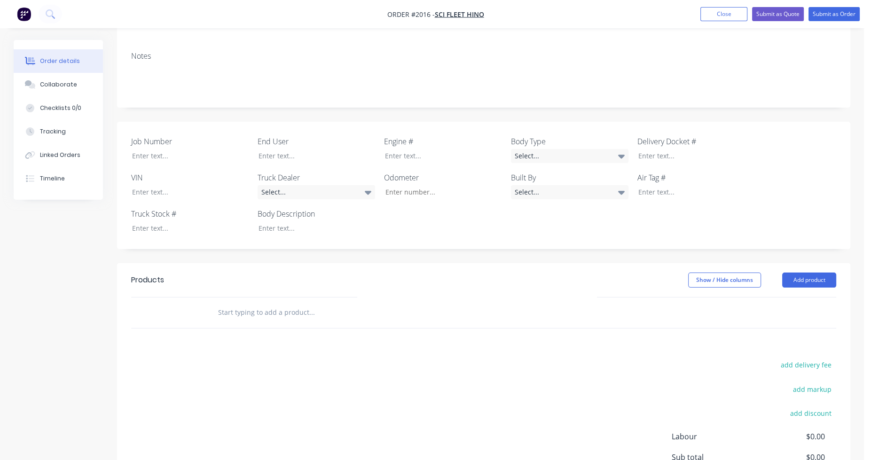
scroll to position [188, 0]
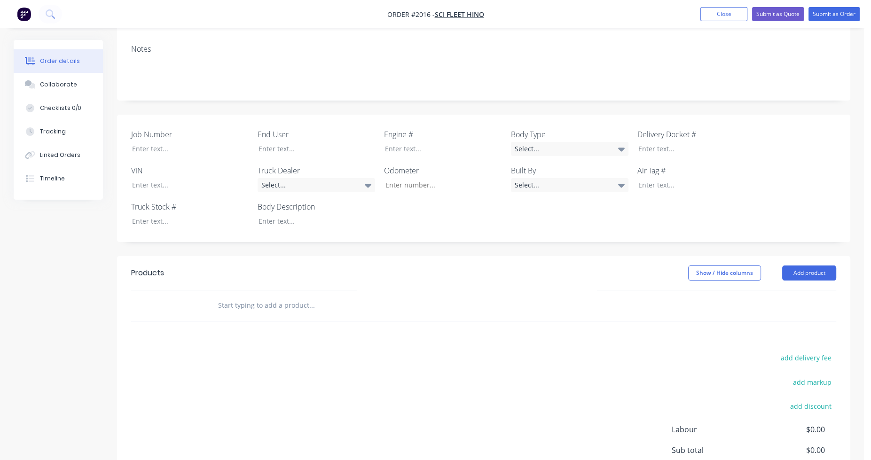
click at [295, 296] on input "text" at bounding box center [312, 305] width 188 height 19
type input "t"
click at [259, 296] on input "text" at bounding box center [312, 305] width 188 height 19
click at [266, 296] on input "text" at bounding box center [312, 305] width 188 height 19
paste input "• Prime Mover Set-up to tow plant trailer"
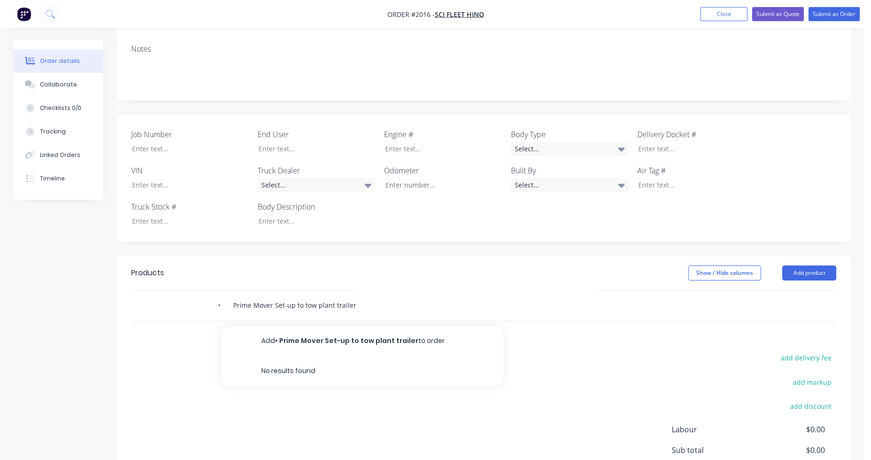
type input "• Prime Mover Set-up to tow plant trailer"
click at [344, 326] on button "Add • Prime Mover Set-up to tow plant trailer to order" at bounding box center [362, 341] width 282 height 30
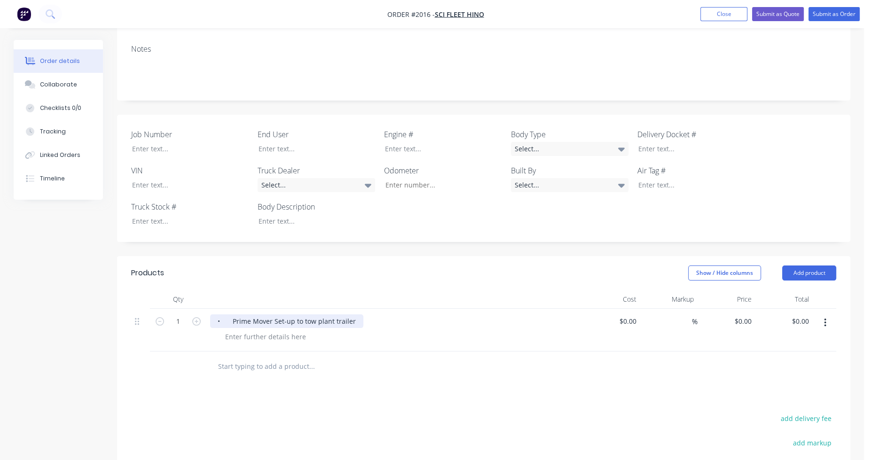
click at [232, 315] on div "• Prime Mover Set-up to tow plant trailer" at bounding box center [286, 322] width 153 height 14
click at [243, 357] on input "text" at bounding box center [312, 366] width 188 height 19
drag, startPoint x: 253, startPoint y: 346, endPoint x: 244, endPoint y: 342, distance: 9.3
click at [253, 357] on input "text" at bounding box center [312, 366] width 188 height 19
paste input "• 3-points of contact with steps"
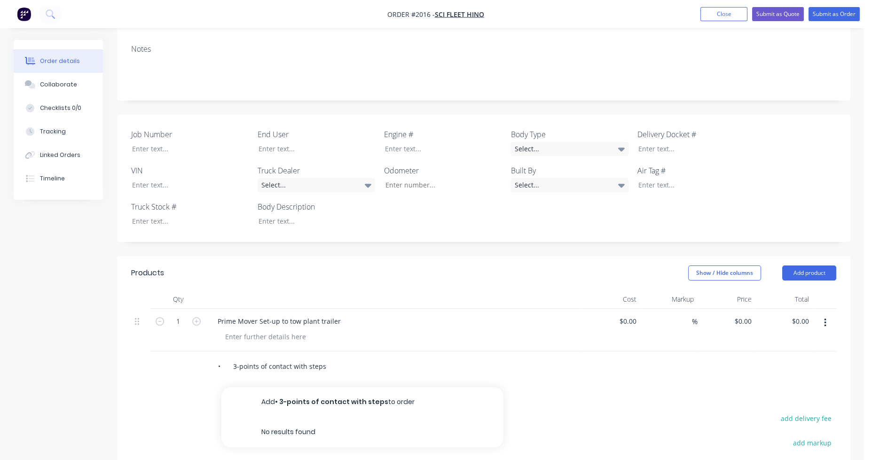
click at [265, 357] on input "• 3-points of contact with steps" at bounding box center [312, 366] width 188 height 19
click at [233, 357] on input "• 3-points of contact with steps" at bounding box center [312, 366] width 188 height 19
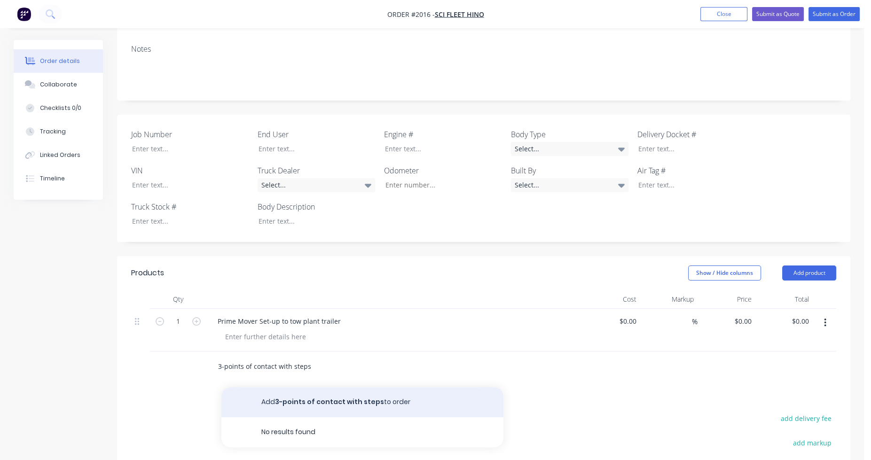
type input "3-points of contact with steps"
click at [308, 387] on button "Add 3-points of contact with steps to order" at bounding box center [362, 402] width 282 height 30
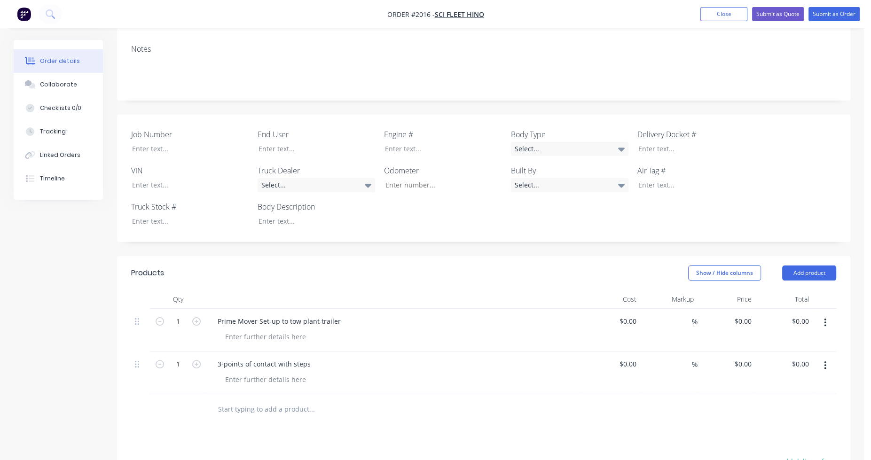
click at [248, 400] on input "text" at bounding box center [312, 409] width 188 height 19
paste input "• LED Work Light at rear looking over Prime Mover Set-Up"
click at [232, 400] on input "• LED Work Light at rear looking over Prime Mover Set-Up" at bounding box center [312, 409] width 188 height 19
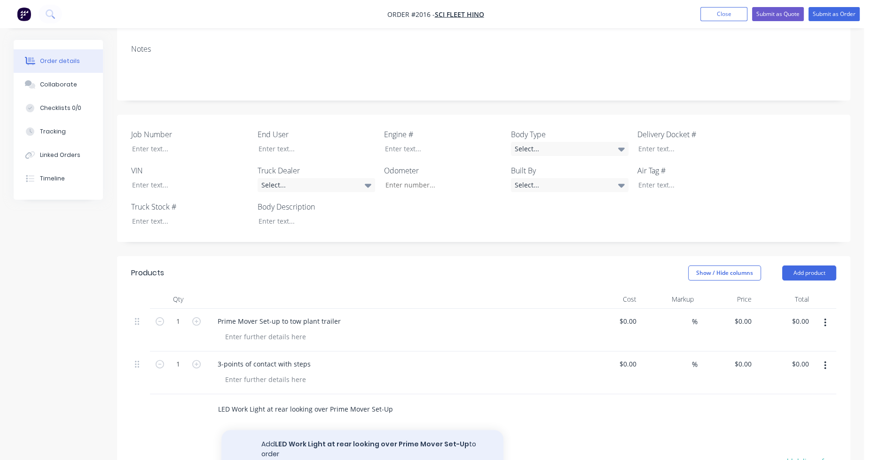
type input "LED Work Light at rear looking over Prime Mover Set-Up"
click at [277, 430] on button "Add LED Work Light at rear looking over Prime Mover Set-Up to order" at bounding box center [362, 449] width 282 height 39
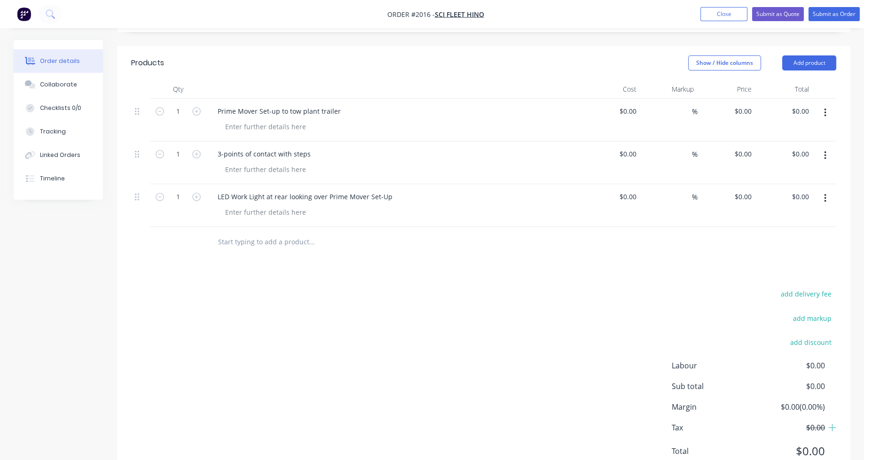
scroll to position [408, 0]
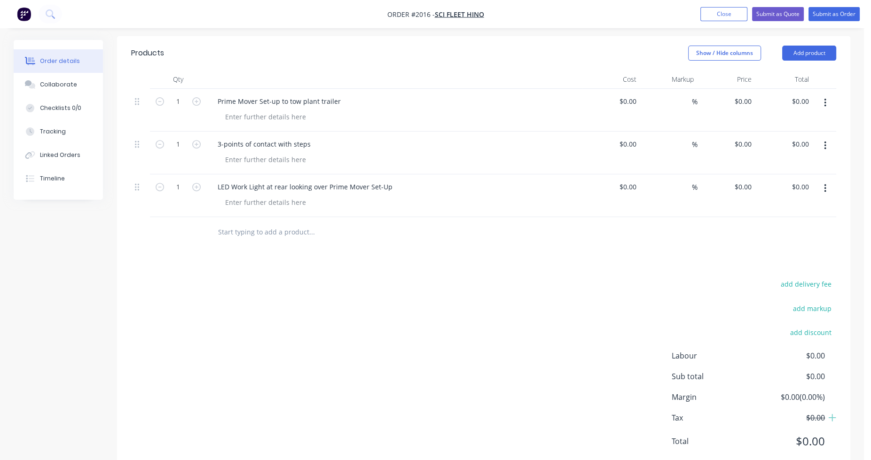
click at [279, 223] on input "text" at bounding box center [312, 232] width 188 height 19
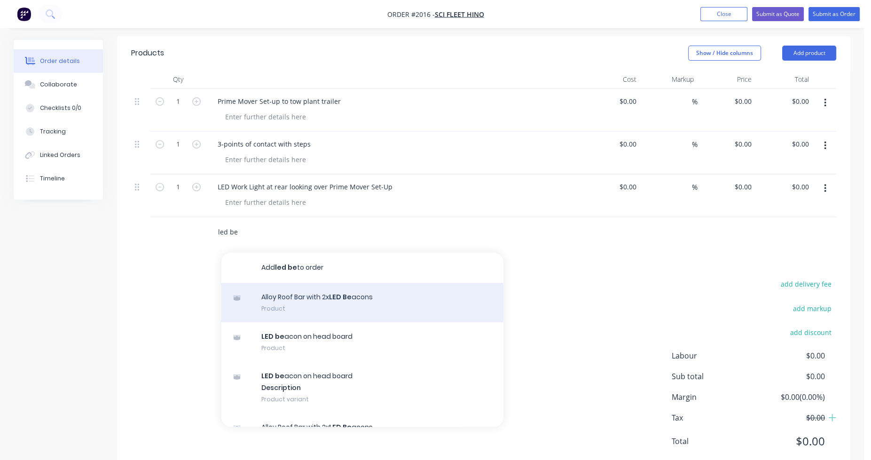
type input "led be"
click at [300, 287] on div "Alloy Roof Bar with 2x LED Be acons Product" at bounding box center [362, 302] width 282 height 39
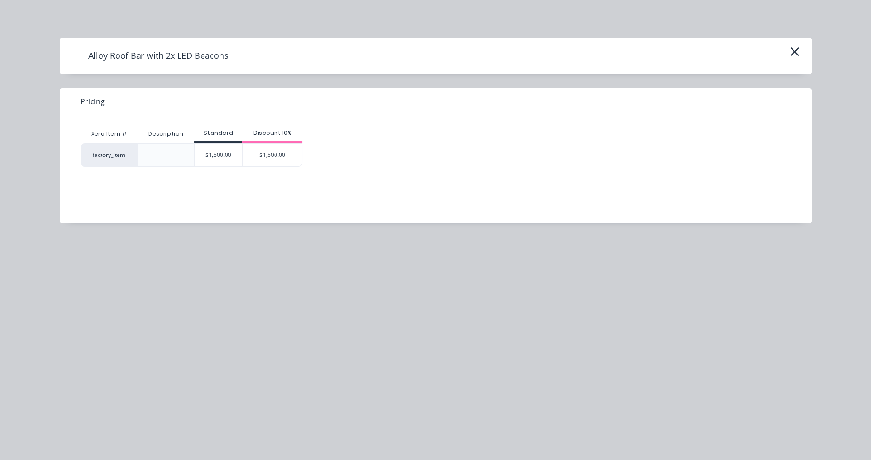
click at [223, 153] on div "$1,500.00" at bounding box center [218, 155] width 47 height 23
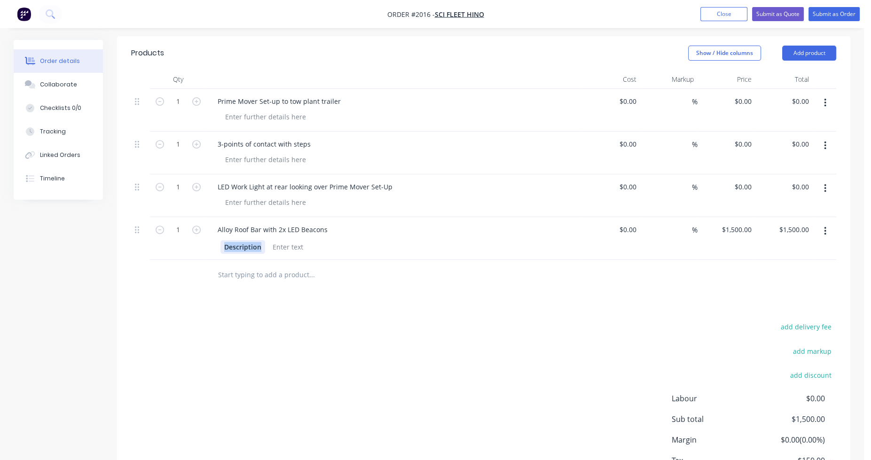
drag, startPoint x: 261, startPoint y: 222, endPoint x: 218, endPoint y: 225, distance: 43.8
click at [218, 238] on div "Description" at bounding box center [394, 246] width 369 height 16
click at [221, 266] on input "text" at bounding box center [312, 275] width 188 height 19
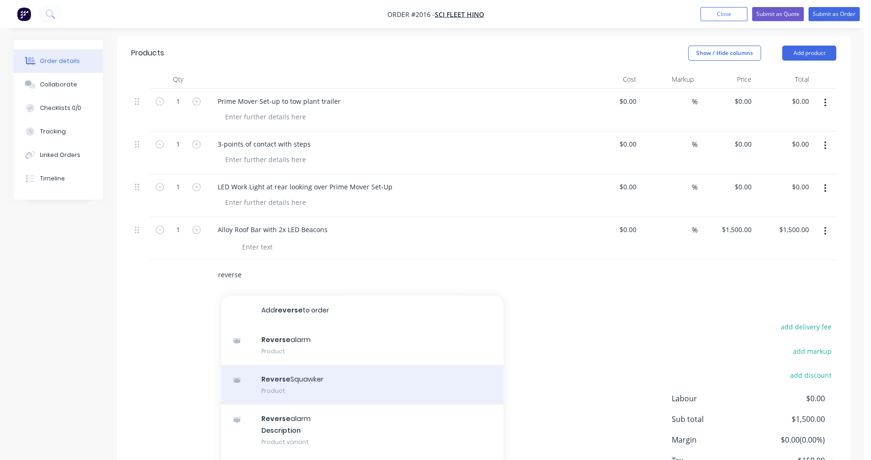
type input "reverse"
click at [285, 365] on div "Reverse Squawker Product" at bounding box center [362, 384] width 282 height 39
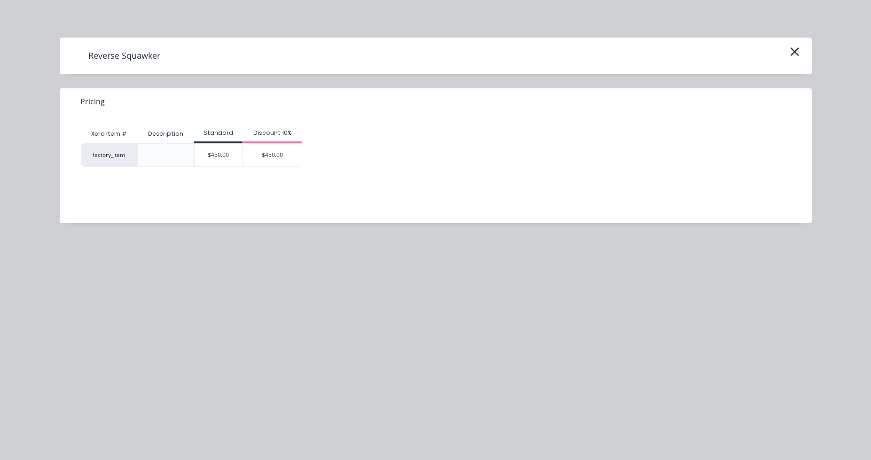
click at [208, 150] on div "$450.00" at bounding box center [218, 155] width 47 height 23
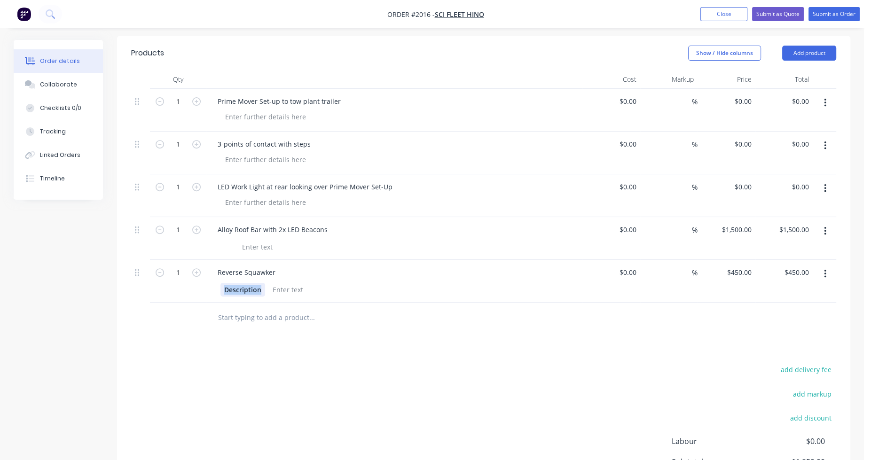
drag, startPoint x: 263, startPoint y: 260, endPoint x: 223, endPoint y: 261, distance: 39.5
click at [223, 283] on div "Description" at bounding box center [243, 290] width 45 height 14
click at [227, 308] on input "text" at bounding box center [312, 317] width 188 height 19
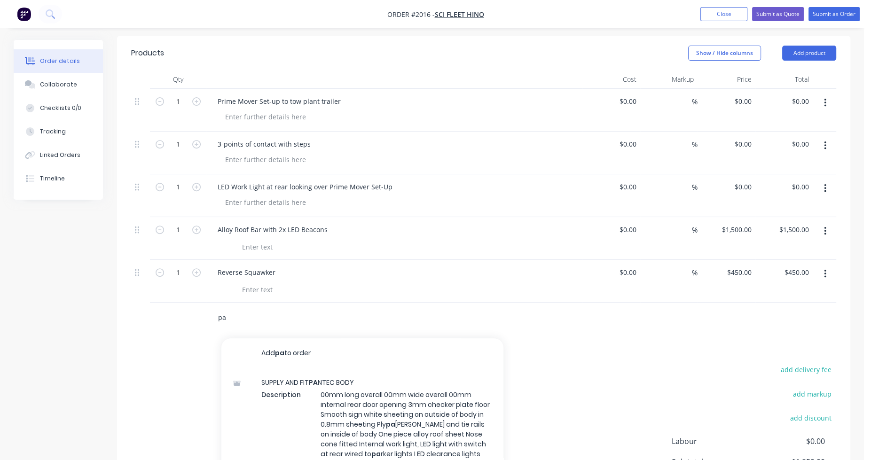
type input "p"
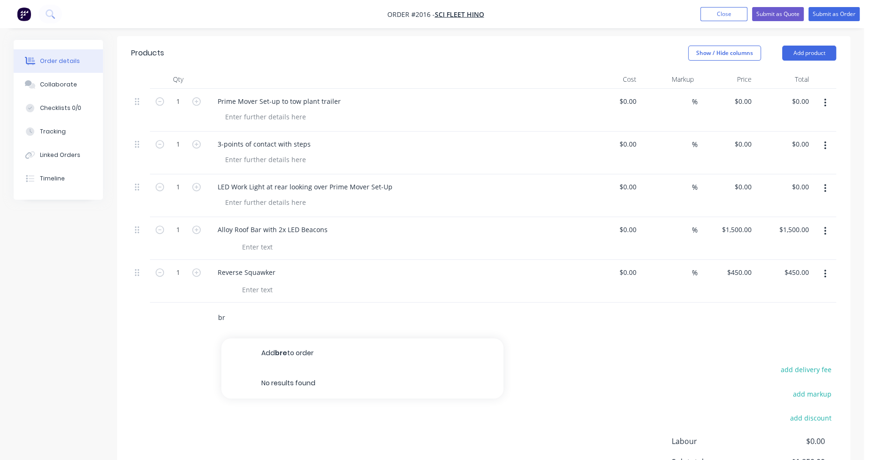
type input "b"
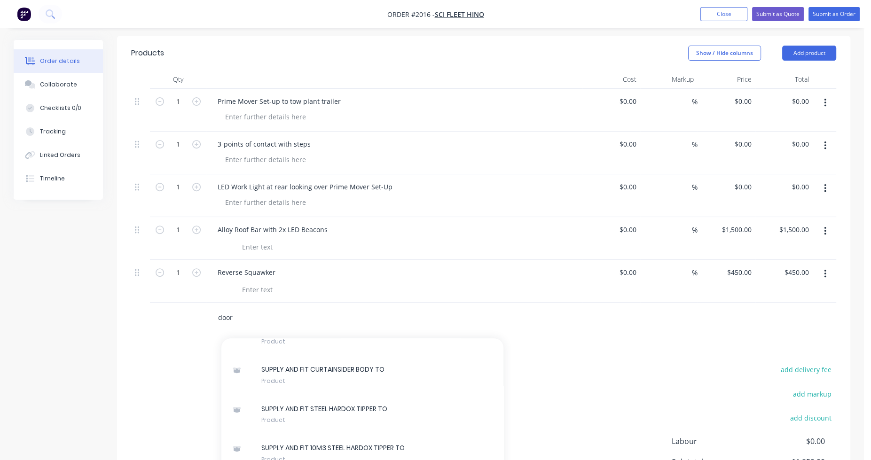
drag, startPoint x: 240, startPoint y: 289, endPoint x: 211, endPoint y: 291, distance: 29.7
click at [211, 308] on div "door Add door to order SIDE DOOR Xero Item # factory_item Description 1400W Fro…" at bounding box center [351, 317] width 282 height 19
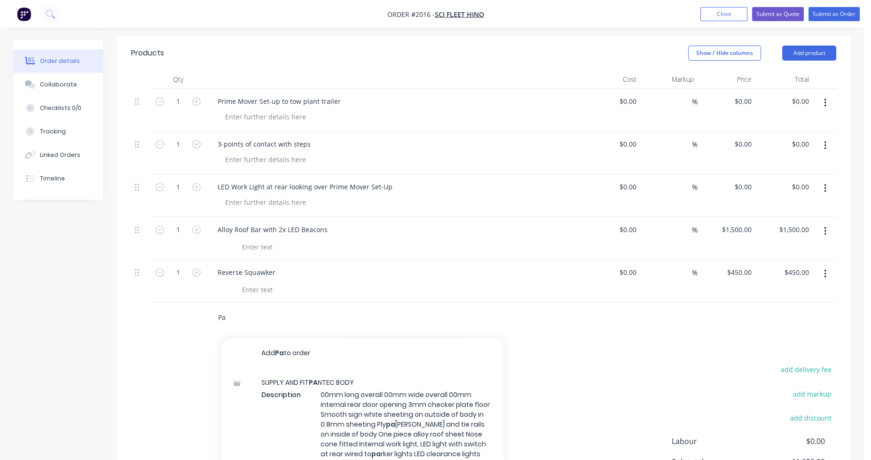
type input "P"
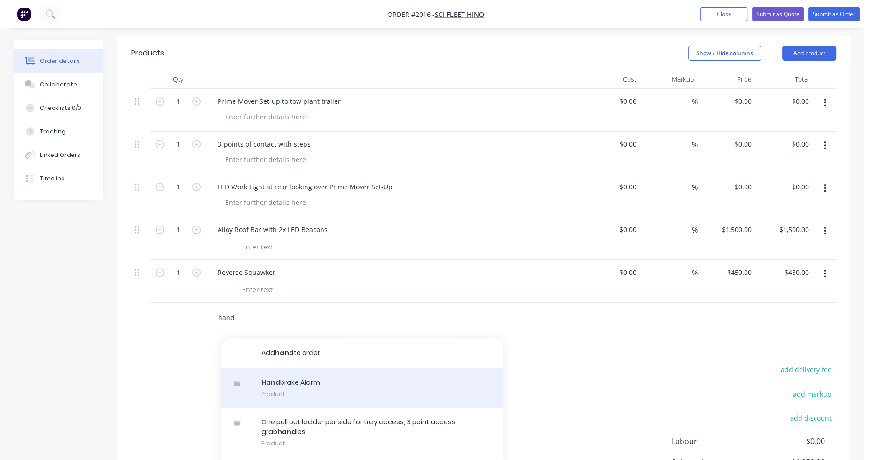
type input "hand"
click at [273, 369] on div "Hand brake Alarm Product" at bounding box center [362, 388] width 282 height 39
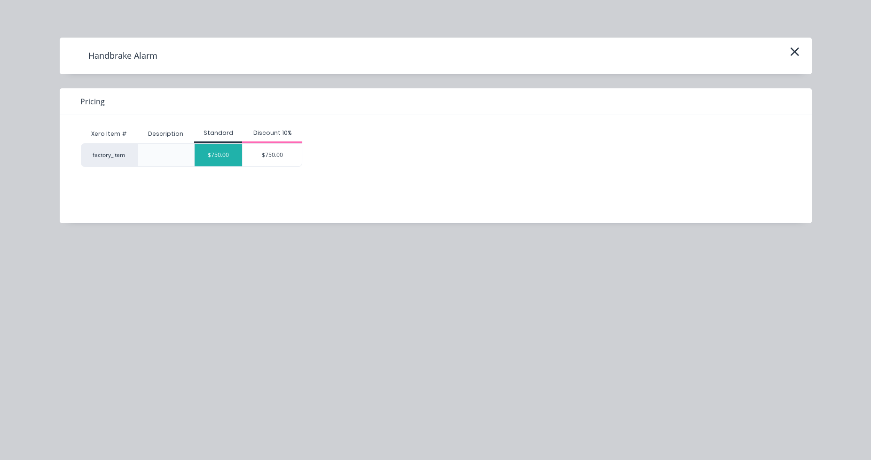
click at [205, 158] on div "$750.00" at bounding box center [218, 155] width 47 height 23
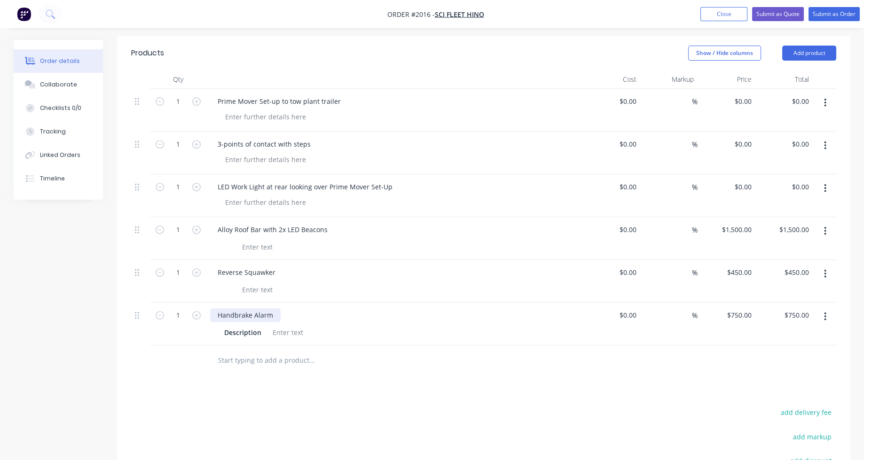
click at [253, 308] on div "Handbrake Alarm" at bounding box center [245, 315] width 71 height 14
click at [250, 351] on input "text" at bounding box center [312, 360] width 188 height 19
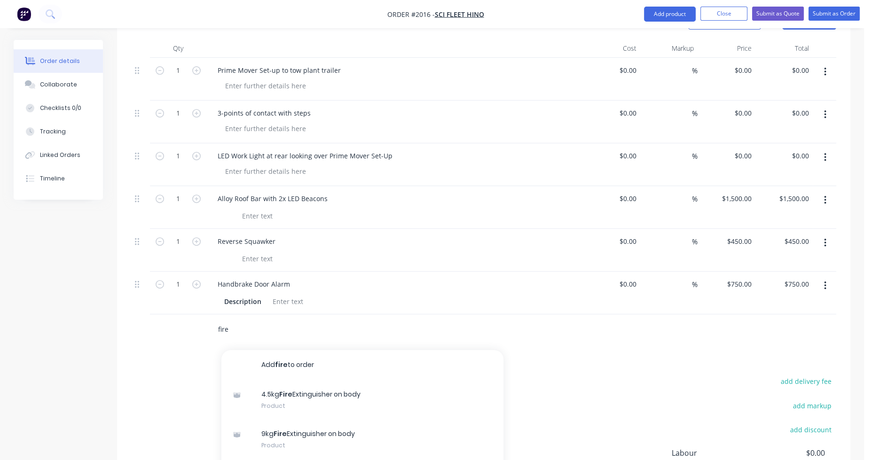
scroll to position [455, 0]
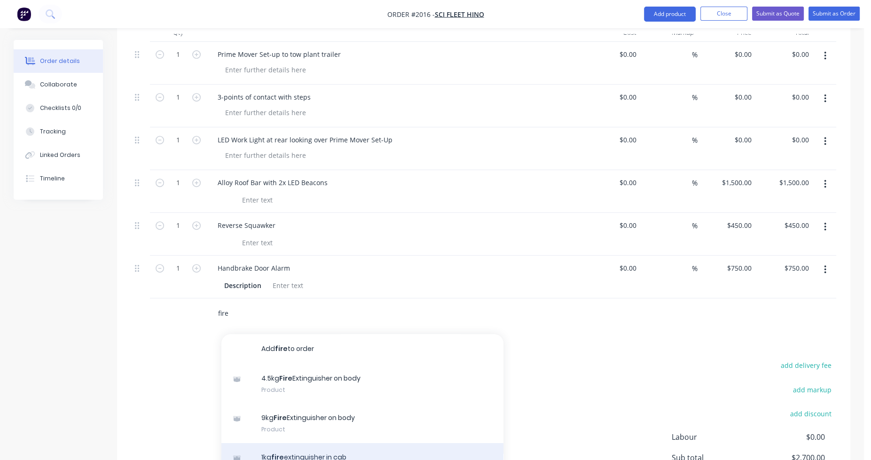
type input "fire"
click at [294, 443] on div "1kg fire extinguisher in cab Product" at bounding box center [362, 462] width 282 height 39
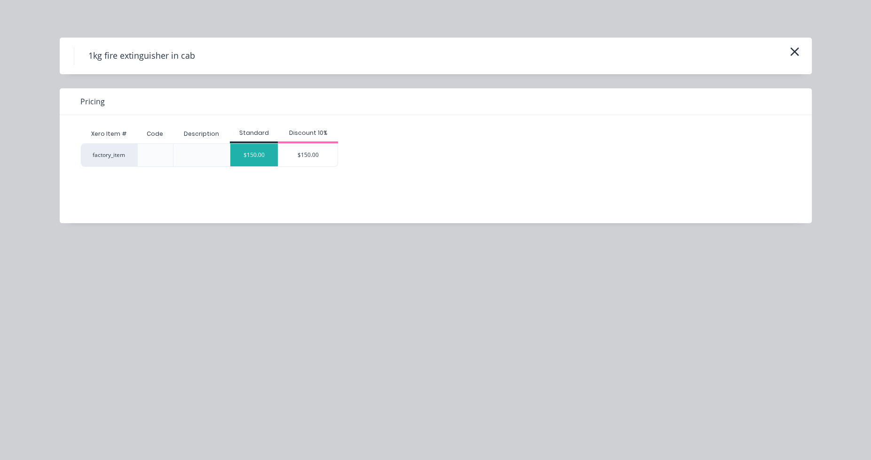
click at [255, 158] on div "$150.00" at bounding box center [253, 155] width 47 height 23
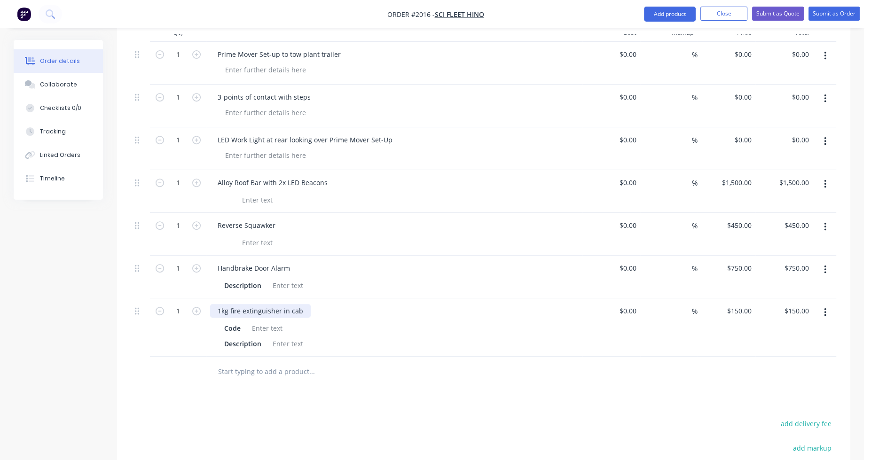
click at [221, 304] on div "1kg fire extinguisher in cab" at bounding box center [260, 311] width 101 height 14
drag, startPoint x: 245, startPoint y: 303, endPoint x: 213, endPoint y: 301, distance: 32.0
click at [213, 320] on div "Code Description" at bounding box center [394, 335] width 369 height 31
click at [237, 322] on div "Code" at bounding box center [233, 329] width 24 height 14
drag, startPoint x: 241, startPoint y: 300, endPoint x: 205, endPoint y: 300, distance: 35.7
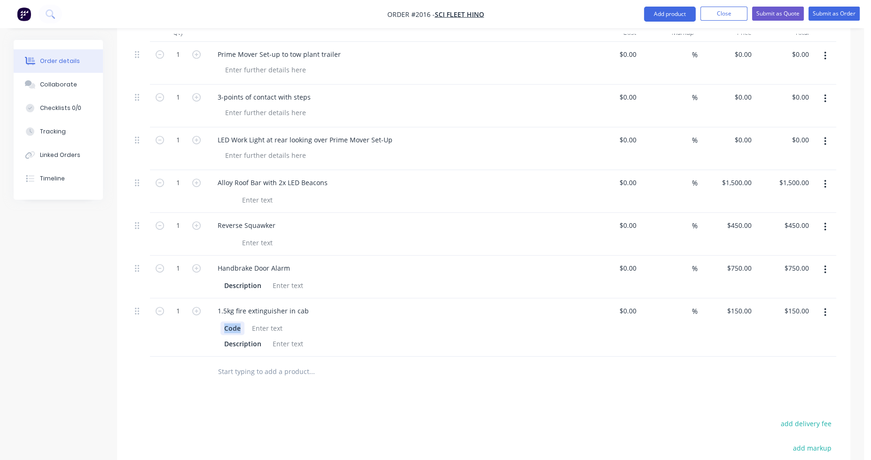
click at [205, 300] on div "1 1.5kg fire extinguisher in cab Code Description $0.00 $0.00 % $150.00 $150.00…" at bounding box center [483, 328] width 705 height 58
drag, startPoint x: 264, startPoint y: 314, endPoint x: 205, endPoint y: 313, distance: 59.3
click at [205, 313] on div "1 1.5kg fire extinguisher in cab Description $0.00 $0.00 % $150.00 $150.00 $150…" at bounding box center [483, 328] width 705 height 58
click at [276, 363] on input "text" at bounding box center [312, 372] width 188 height 19
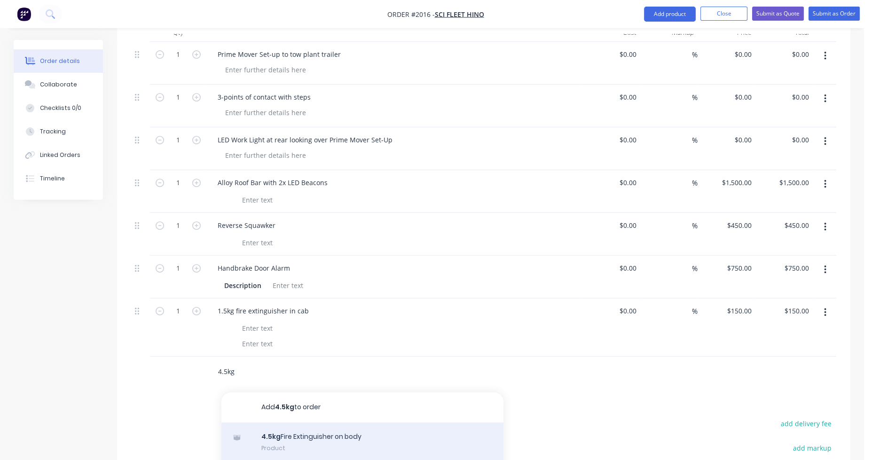
type input "4.5kg"
click at [327, 423] on div "4.5kg Fire Extinguisher on body Product" at bounding box center [362, 442] width 282 height 39
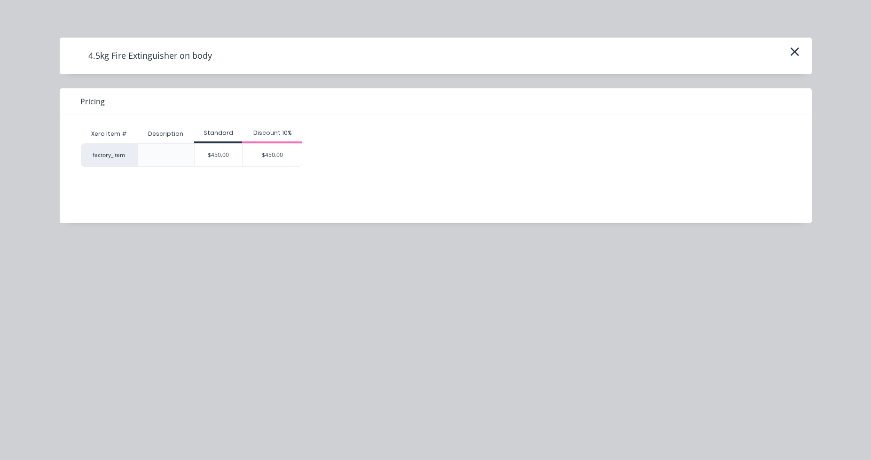
click at [226, 154] on div "$450.00" at bounding box center [218, 155] width 47 height 23
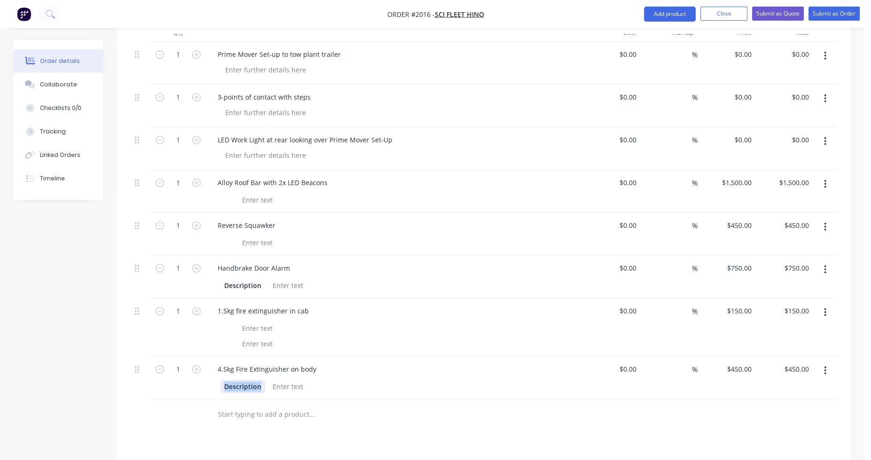
drag, startPoint x: 260, startPoint y: 361, endPoint x: 216, endPoint y: 362, distance: 43.3
click at [216, 378] on div "Description" at bounding box center [394, 386] width 369 height 16
click at [240, 405] on input "text" at bounding box center [312, 414] width 188 height 19
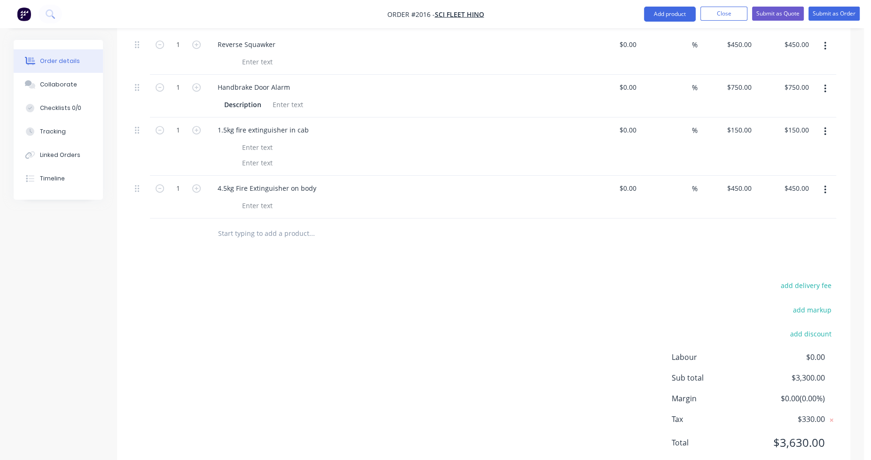
scroll to position [637, 0]
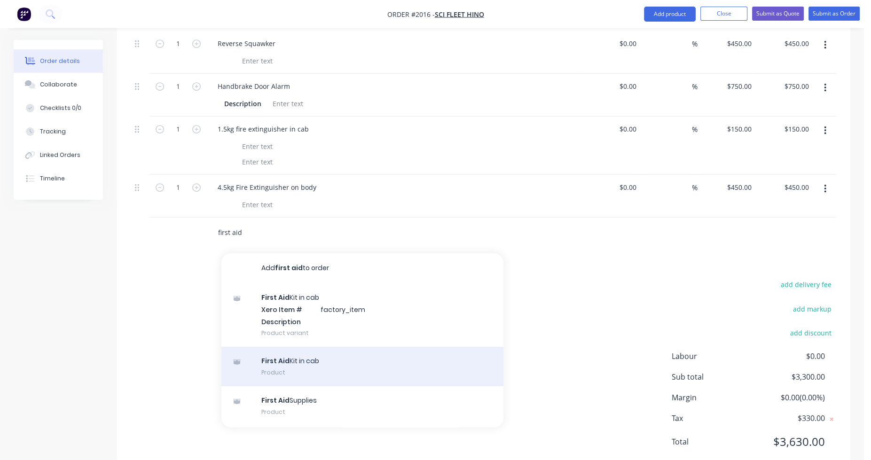
type input "first aid"
click at [281, 347] on div "First Aid Kit in cab Product" at bounding box center [362, 366] width 282 height 39
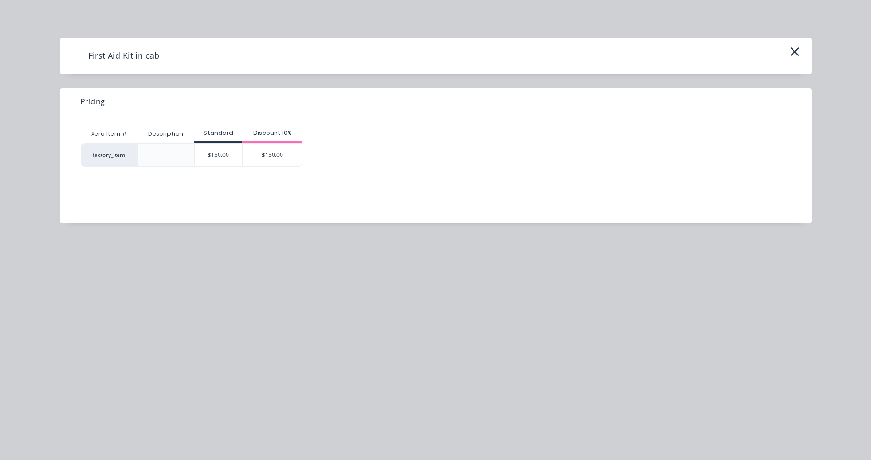
click at [212, 151] on div "$150.00" at bounding box center [218, 155] width 47 height 23
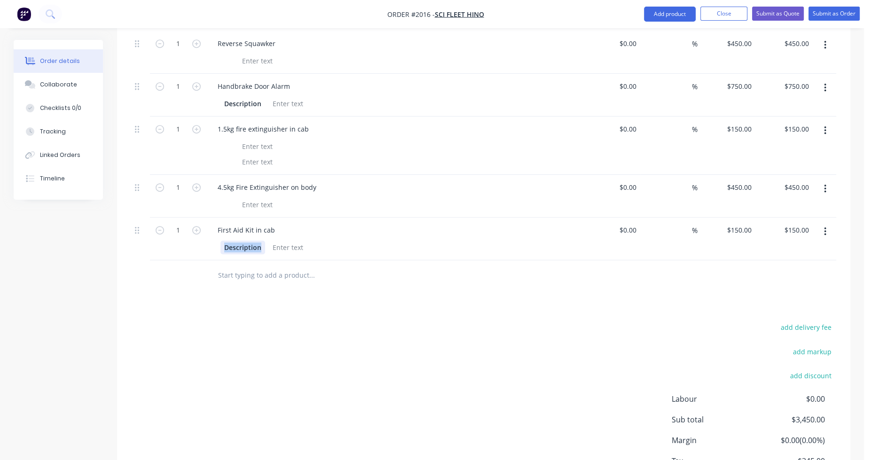
drag, startPoint x: 261, startPoint y: 221, endPoint x: 211, endPoint y: 221, distance: 50.3
click at [211, 239] on div "Description" at bounding box center [394, 247] width 369 height 16
click at [235, 266] on input "text" at bounding box center [312, 275] width 188 height 19
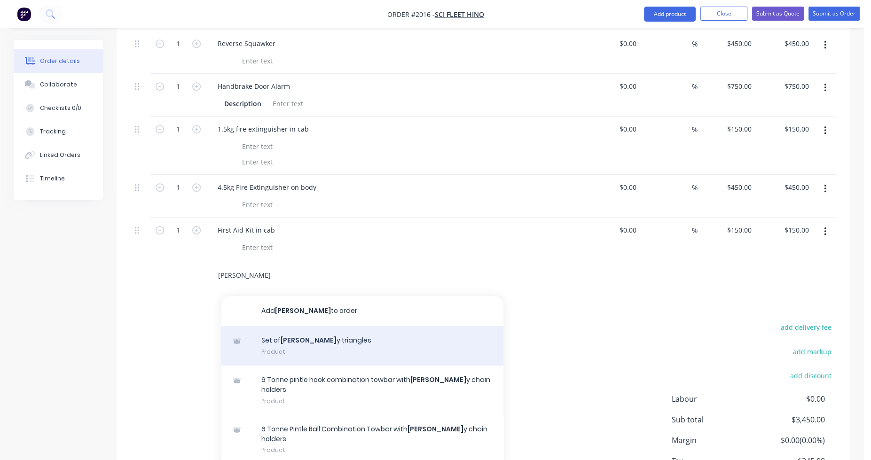
type input "[PERSON_NAME]"
click at [272, 326] on div "Set of [PERSON_NAME] y triangles Product" at bounding box center [362, 345] width 282 height 39
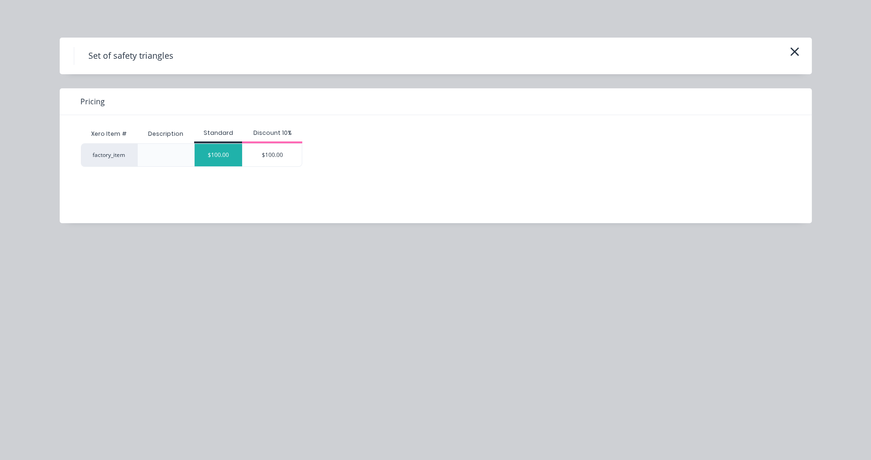
click at [229, 161] on div "$100.00" at bounding box center [218, 155] width 47 height 23
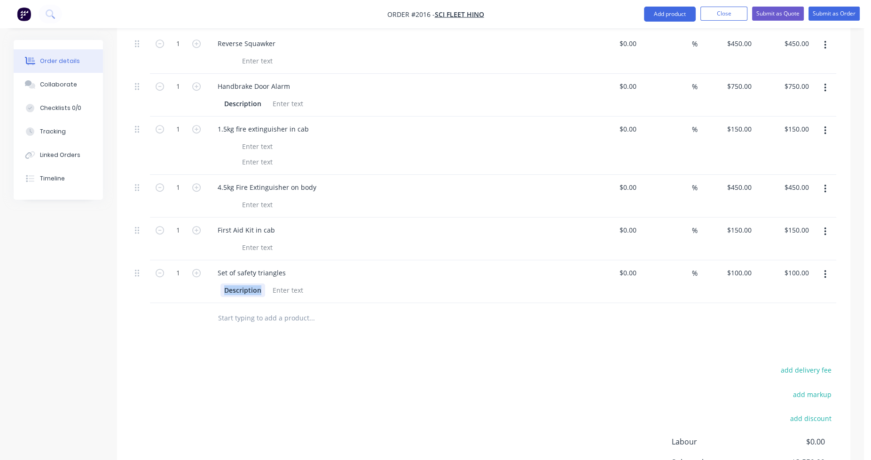
drag, startPoint x: 262, startPoint y: 263, endPoint x: 218, endPoint y: 265, distance: 44.2
click at [218, 282] on div "Description" at bounding box center [394, 290] width 369 height 16
click at [265, 309] on input "text" at bounding box center [312, 318] width 188 height 19
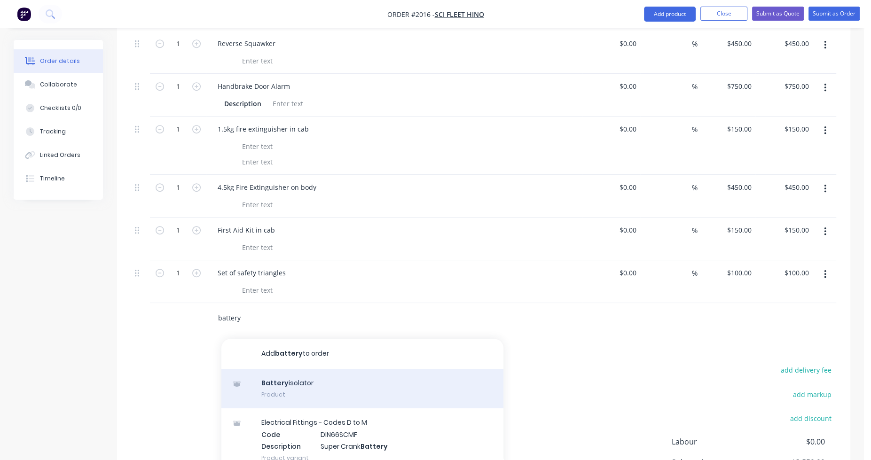
type input "battery"
click at [300, 369] on div "Battery isolator Product" at bounding box center [362, 388] width 282 height 39
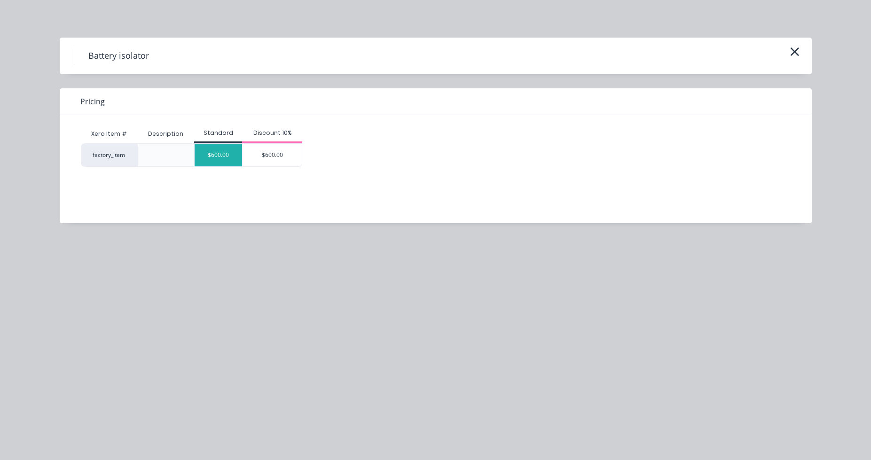
click at [222, 162] on div "$600.00" at bounding box center [218, 155] width 47 height 23
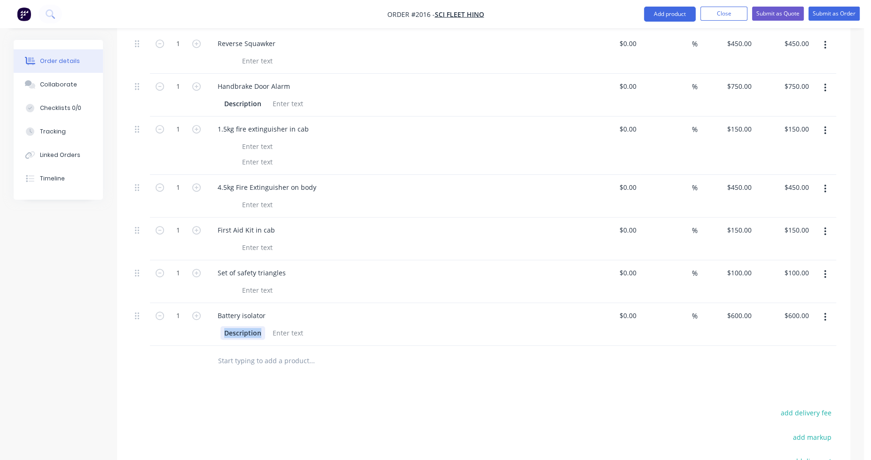
drag, startPoint x: 261, startPoint y: 304, endPoint x: 212, endPoint y: 300, distance: 49.0
click at [212, 324] on div "Description" at bounding box center [394, 332] width 369 height 16
click at [252, 326] on div at bounding box center [257, 333] width 38 height 14
click at [258, 352] on input "text" at bounding box center [312, 361] width 188 height 19
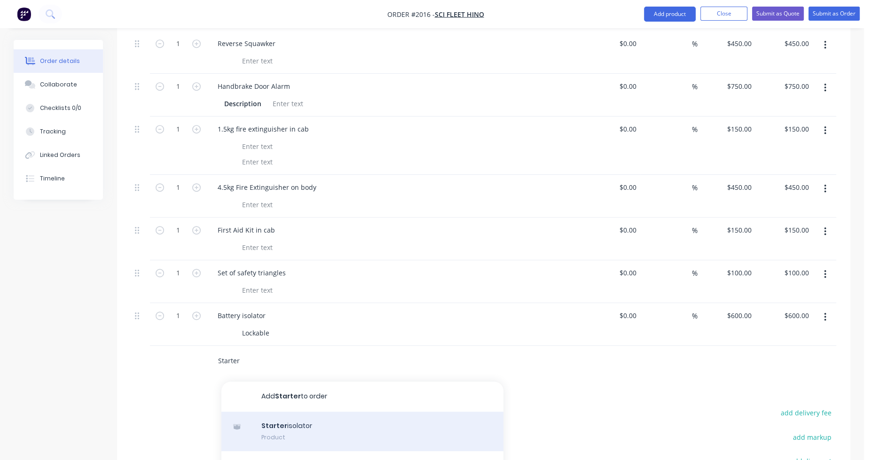
type input "Starter"
click at [269, 412] on div "Starter isolator Product" at bounding box center [362, 431] width 282 height 39
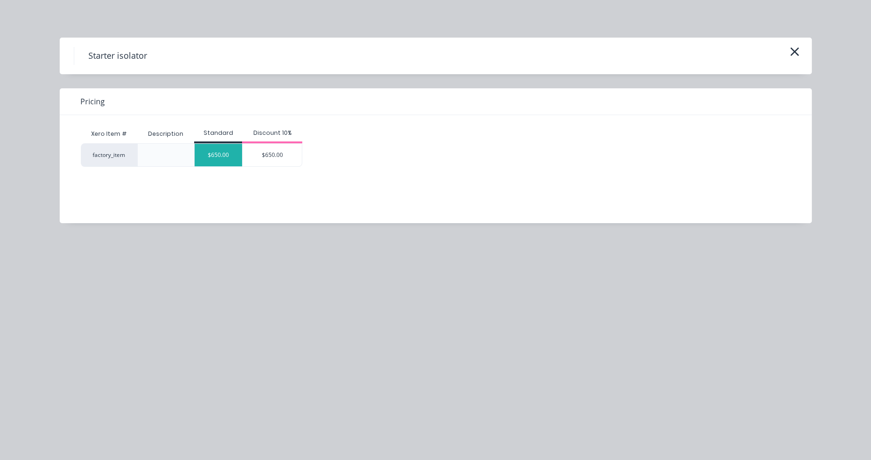
click at [229, 155] on div "$650.00" at bounding box center [218, 155] width 47 height 23
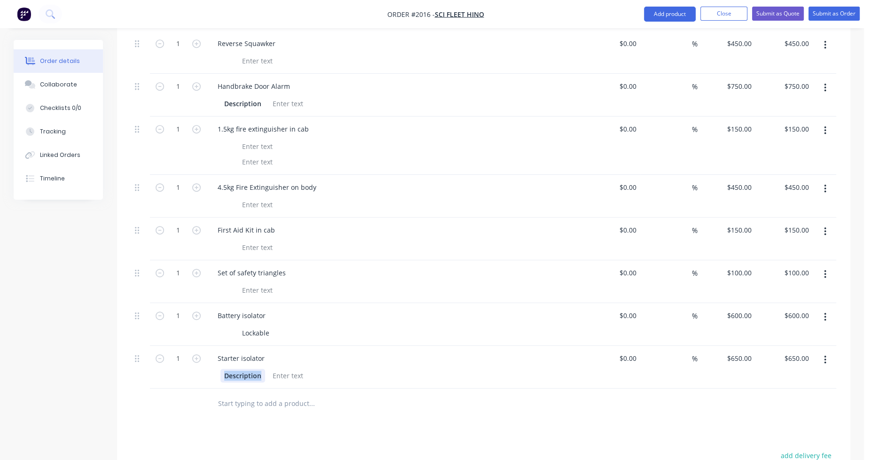
drag, startPoint x: 262, startPoint y: 348, endPoint x: 216, endPoint y: 350, distance: 46.1
click at [216, 367] on div "Description" at bounding box center [394, 375] width 369 height 16
click at [247, 369] on div at bounding box center [257, 376] width 38 height 14
click at [273, 394] on input "text" at bounding box center [312, 403] width 188 height 19
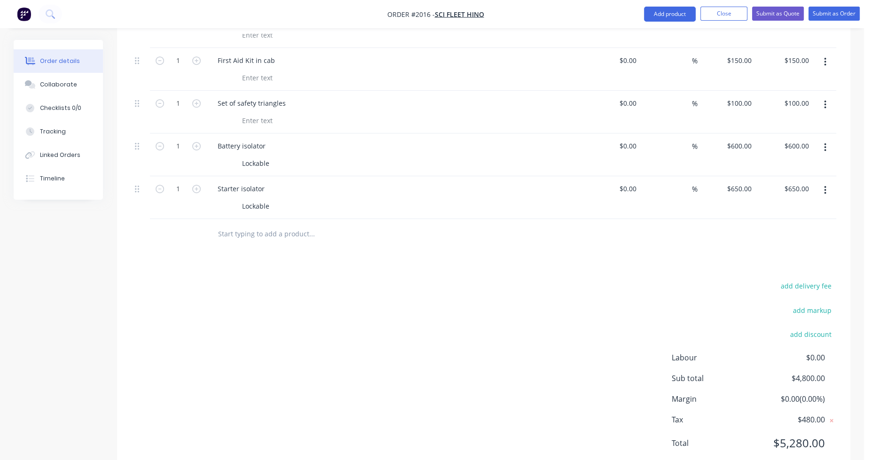
scroll to position [808, 0]
click at [228, 218] on div at bounding box center [375, 233] width 339 height 31
click at [229, 224] on input "text" at bounding box center [312, 233] width 188 height 19
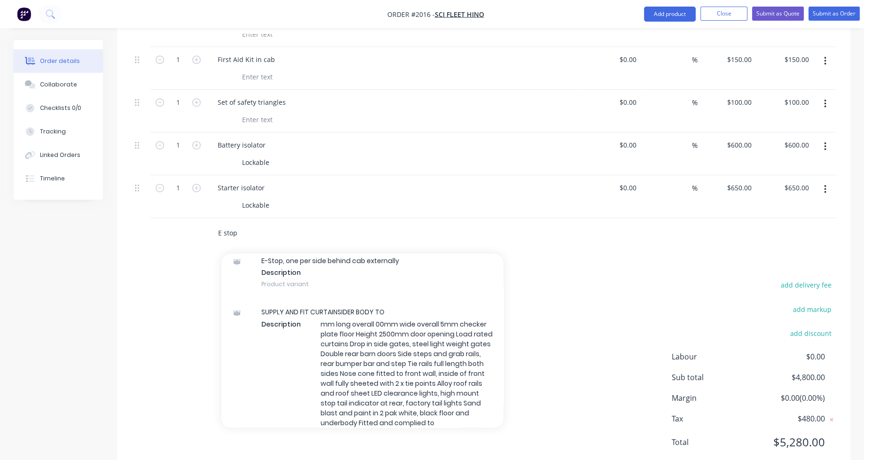
scroll to position [355, 0]
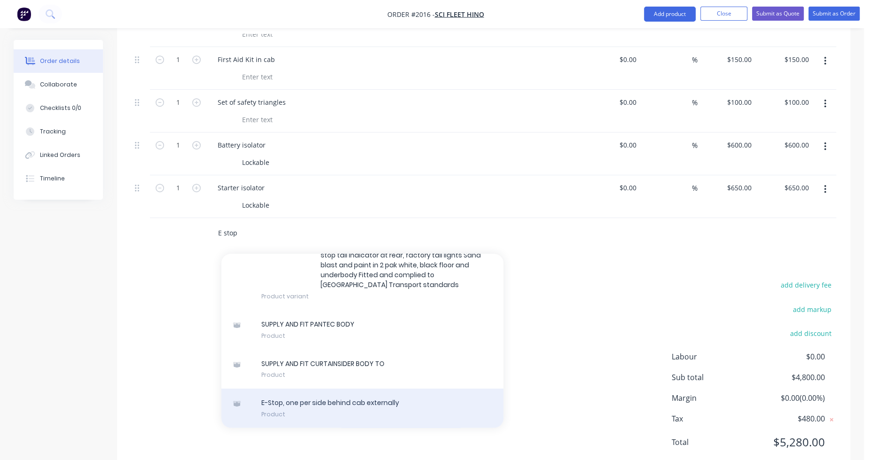
type input "E stop"
click at [340, 389] on div "E-Stop, one per side behind cab externally Product" at bounding box center [362, 408] width 282 height 39
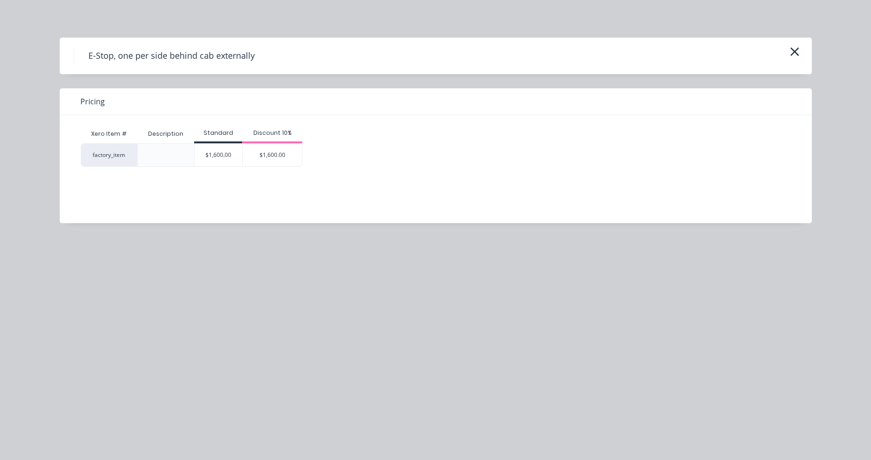
click at [231, 153] on div "$1,600.00" at bounding box center [218, 155] width 47 height 23
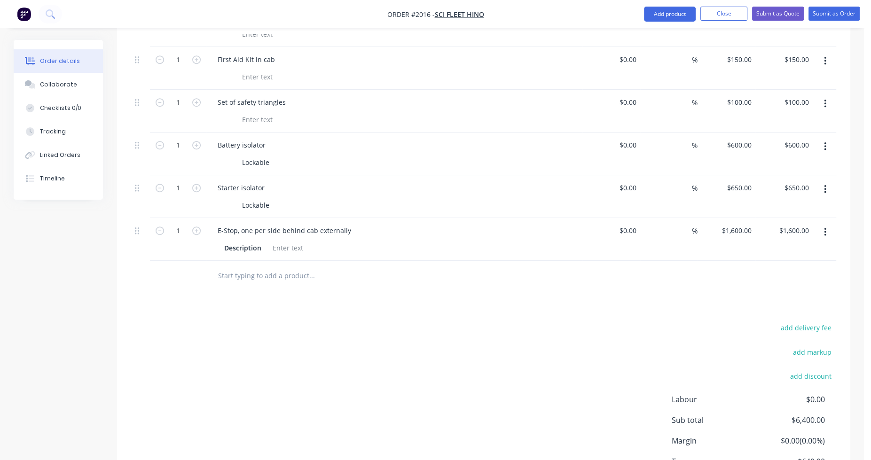
click at [234, 267] on input "text" at bounding box center [312, 276] width 188 height 19
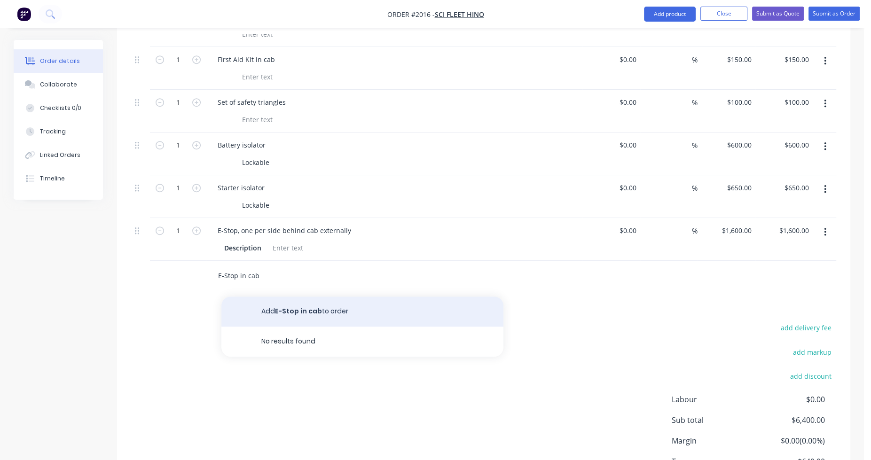
type input "E-Stop in cab"
click at [288, 297] on button "Add E-Stop in cab to order" at bounding box center [362, 312] width 282 height 30
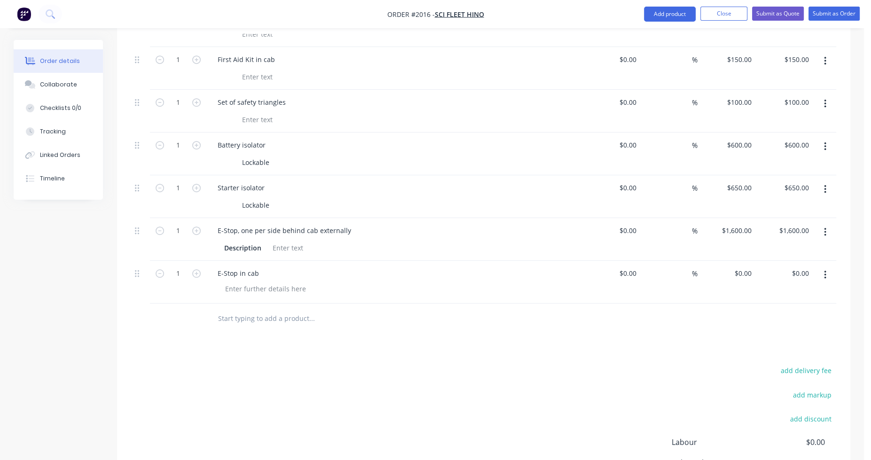
click at [269, 309] on input "text" at bounding box center [312, 318] width 188 height 19
type input "h"
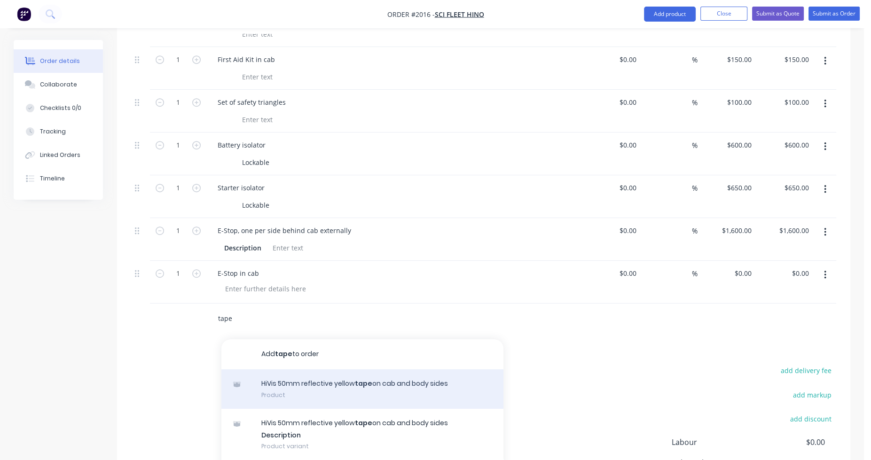
type input "tape"
click at [307, 370] on div "HiVis 50mm reflective yellow tape on cab and body sides Product" at bounding box center [362, 389] width 282 height 39
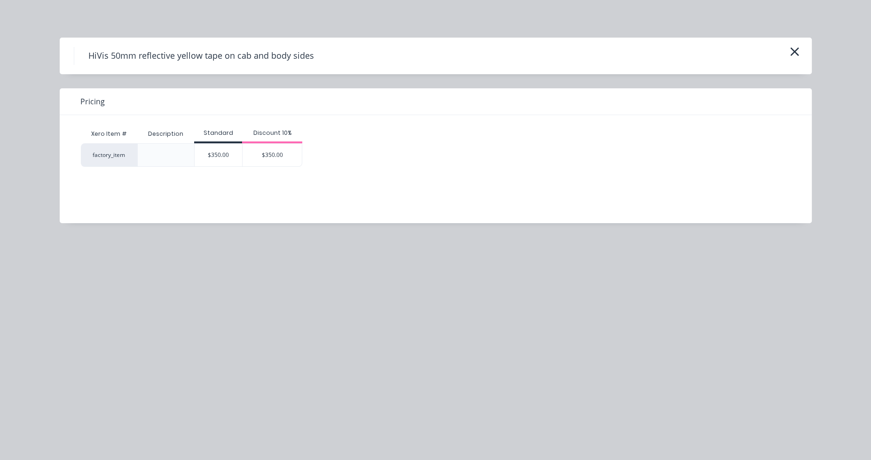
click at [221, 153] on div "$350.00" at bounding box center [218, 155] width 47 height 23
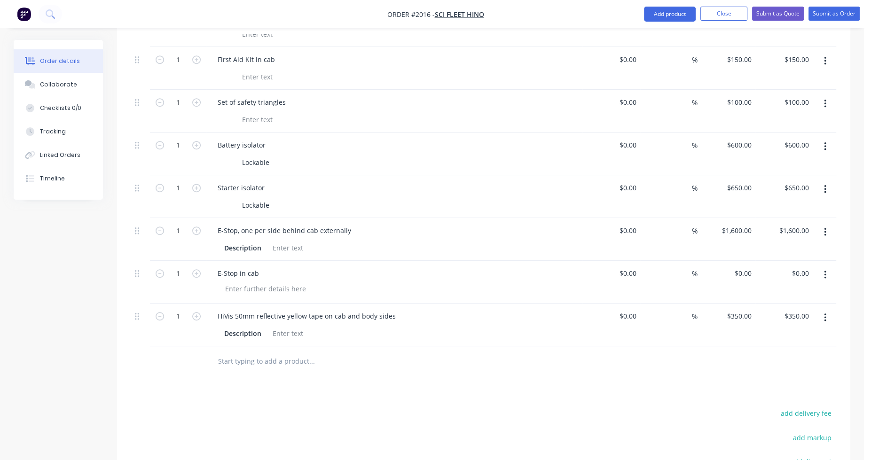
click at [267, 352] on input "text" at bounding box center [312, 361] width 188 height 19
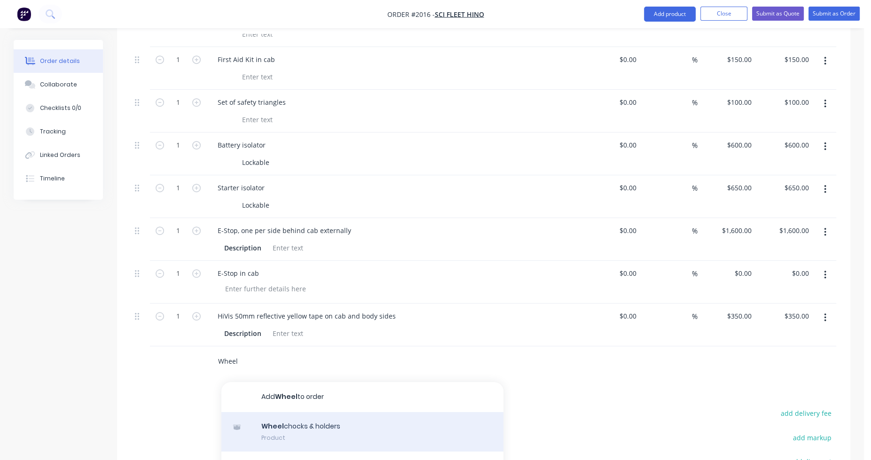
type input "Wheel"
click at [286, 412] on div "Wheel chocks & holders Product" at bounding box center [362, 431] width 282 height 39
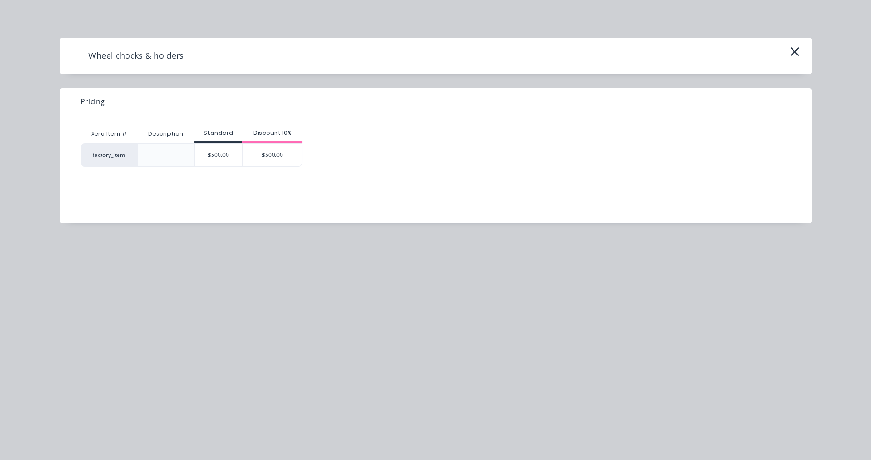
click at [213, 156] on div "$500.00" at bounding box center [218, 155] width 47 height 23
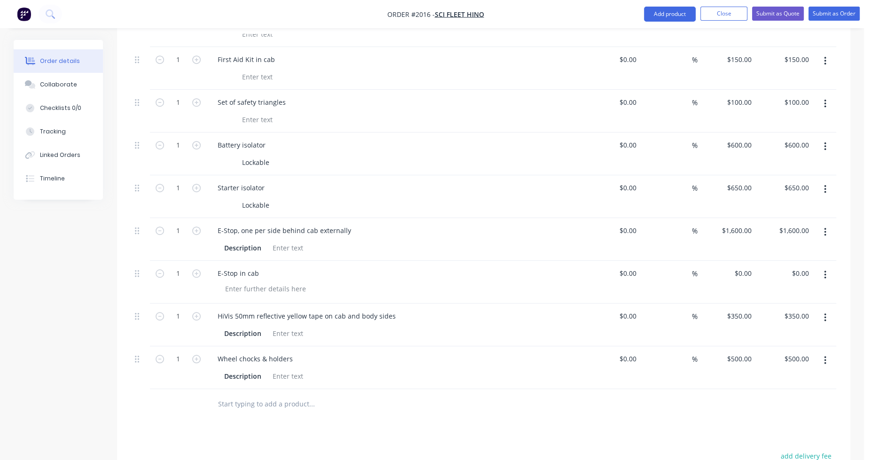
click at [231, 395] on input "text" at bounding box center [312, 404] width 188 height 19
type input "Wheel n"
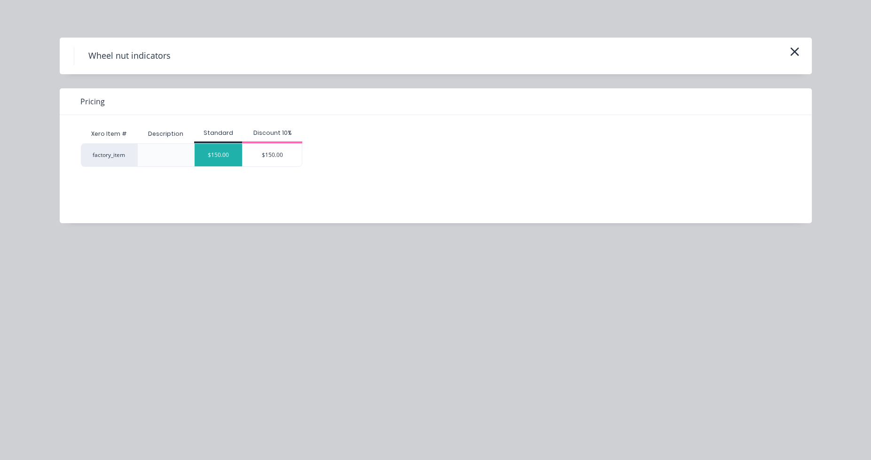
click at [221, 159] on div "$150.00" at bounding box center [218, 155] width 47 height 23
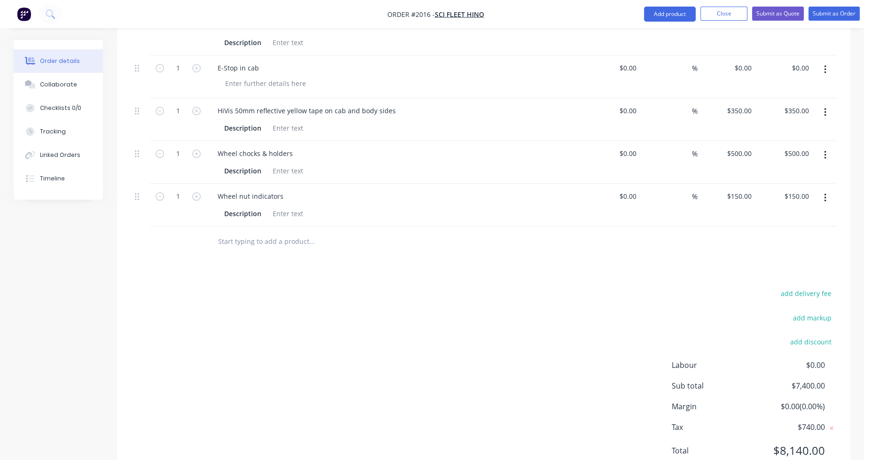
scroll to position [1021, 0]
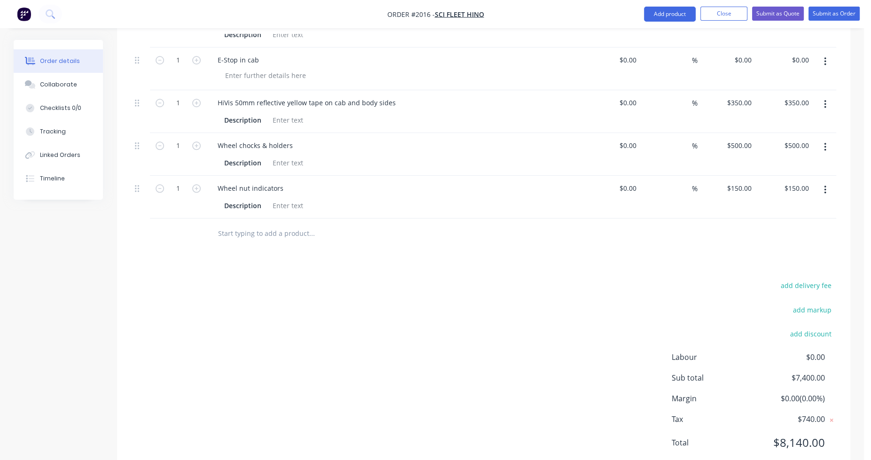
click at [237, 224] on input "text" at bounding box center [312, 233] width 188 height 19
click at [339, 224] on input "PRIME MOVER SET UP FITTED TO HINO" at bounding box center [312, 233] width 188 height 19
paste input "700 SS 2848 AMT AIR PRIME MOVER"
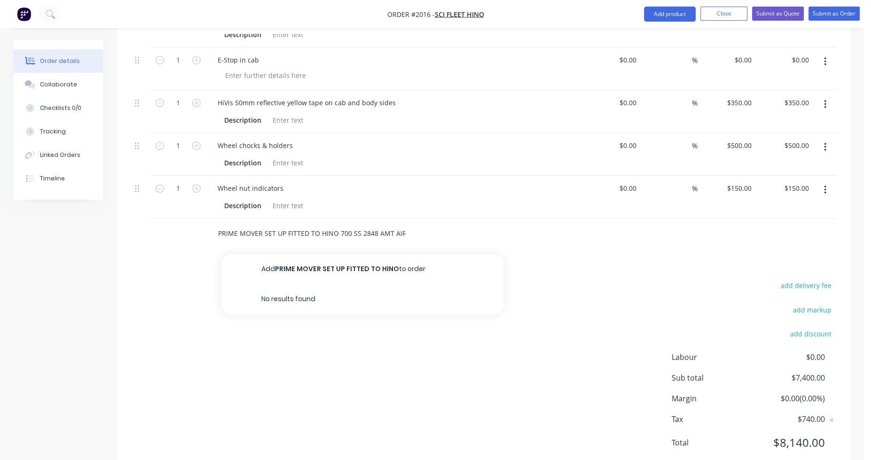
scroll to position [0, 42]
click at [251, 224] on input "PRIME MOVER SET UP FITTED TO HINO 700 SS 2848 AMT AIR PRIME MOVER" at bounding box center [312, 233] width 188 height 19
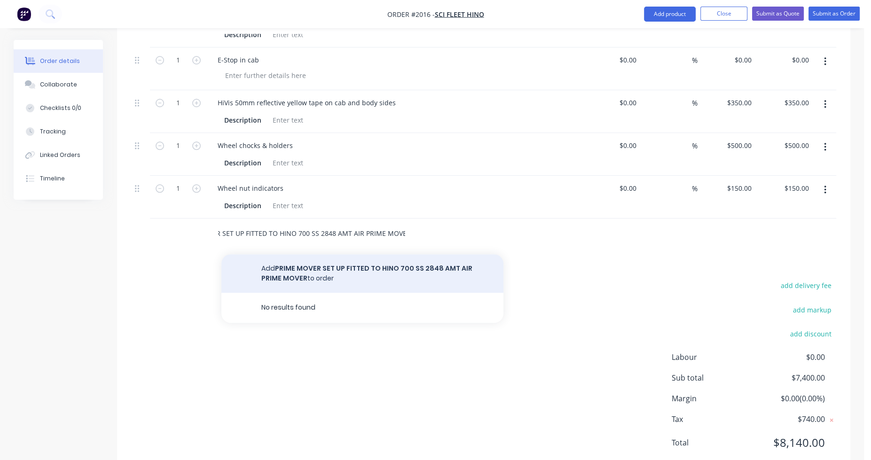
type input "PRIME MOVER SET UP FITTED TO HINO 700 SS 2848 AMT AIR PRIME MOVER"
click at [357, 254] on button "Add PRIME MOVER SET UP FITTED TO HINO 700 SS 2848 AMT AIR PRIME MOVER to order" at bounding box center [362, 273] width 282 height 39
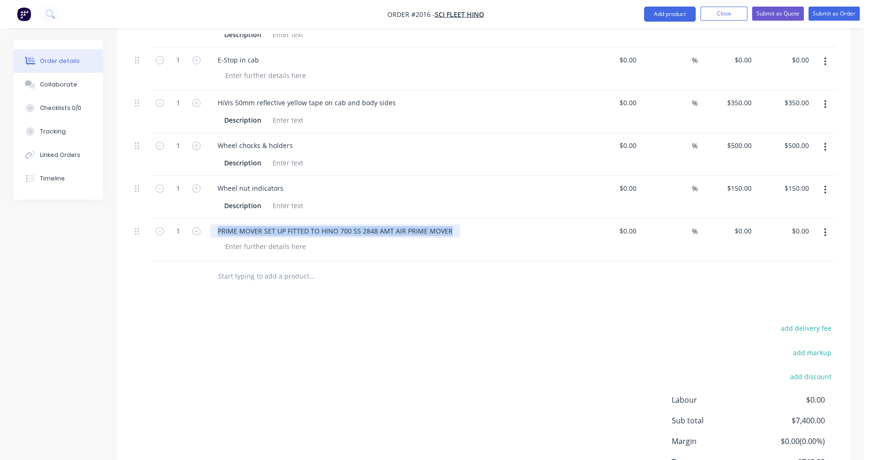
drag, startPoint x: 449, startPoint y: 204, endPoint x: 210, endPoint y: 220, distance: 239.4
click at [210, 220] on div "PRIME MOVER SET UP FITTED TO HINO 700 SS 2848 AMT AIR PRIME MOVER" at bounding box center [394, 240] width 376 height 43
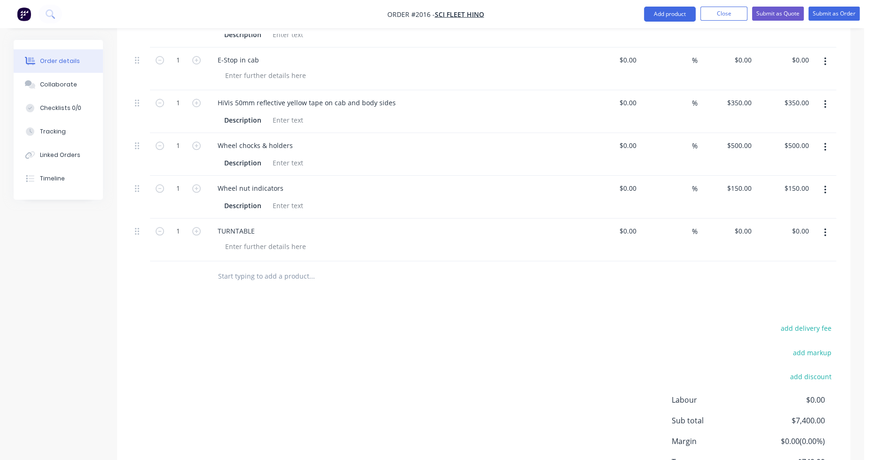
click at [260, 267] on input "text" at bounding box center [312, 276] width 188 height 19
drag, startPoint x: 259, startPoint y: 200, endPoint x: 200, endPoint y: 198, distance: 58.8
click at [200, 219] on div "1 TURNTABLE $0.00 $0.00 % $0.00 $0.00 $0.00 $0.00" at bounding box center [483, 240] width 705 height 43
click at [225, 267] on input "text" at bounding box center [312, 276] width 188 height 19
type input "T"
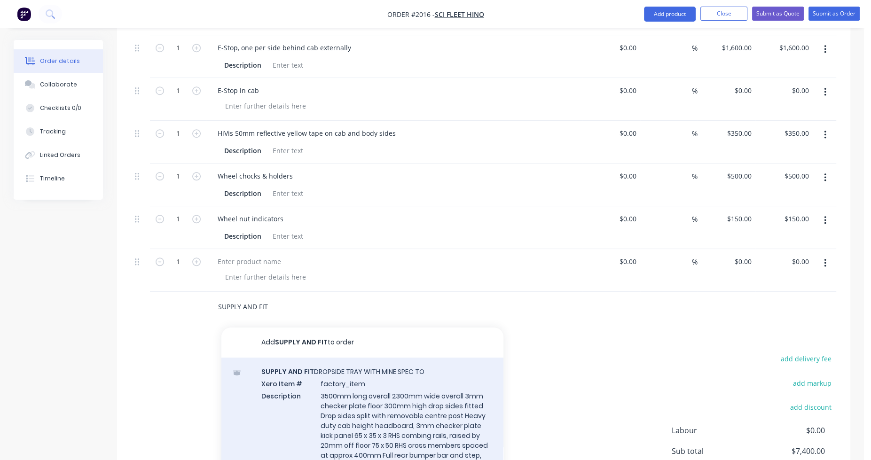
scroll to position [974, 0]
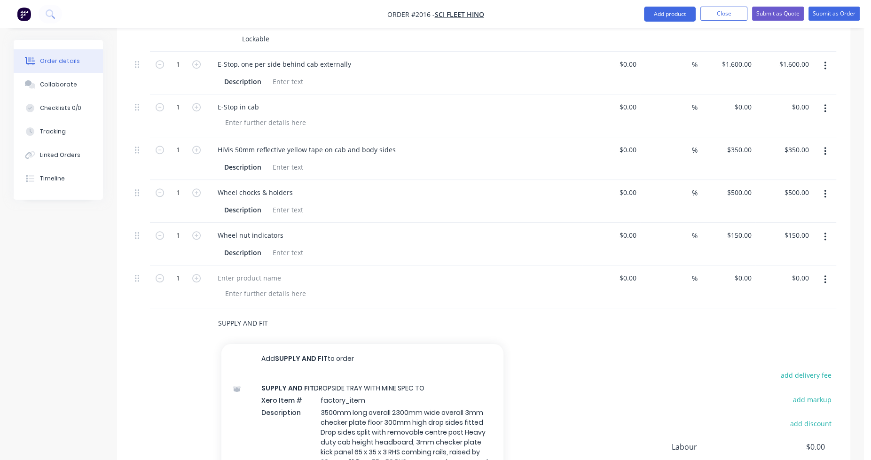
type input "SUPPLY AND FIT"
click at [538, 323] on div "Products Show / Hide columns Add product Qty Cost Markup Price Total 1 Prime Mo…" at bounding box center [483, 17] width 733 height 1095
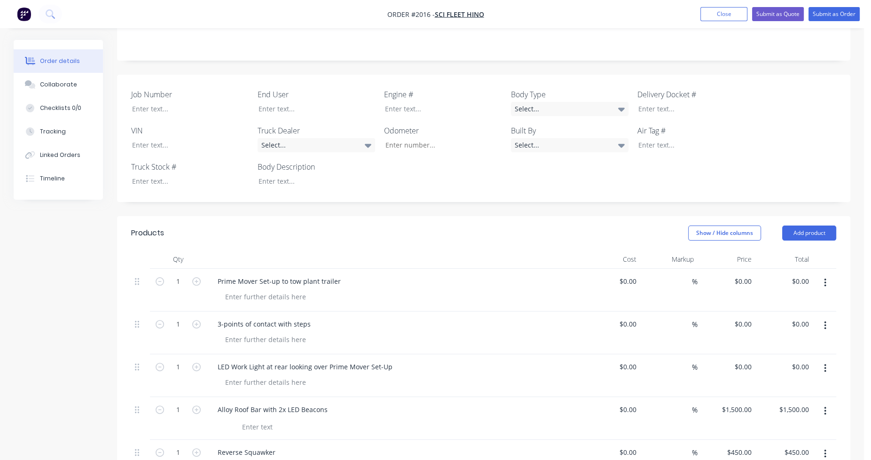
scroll to position [222, 0]
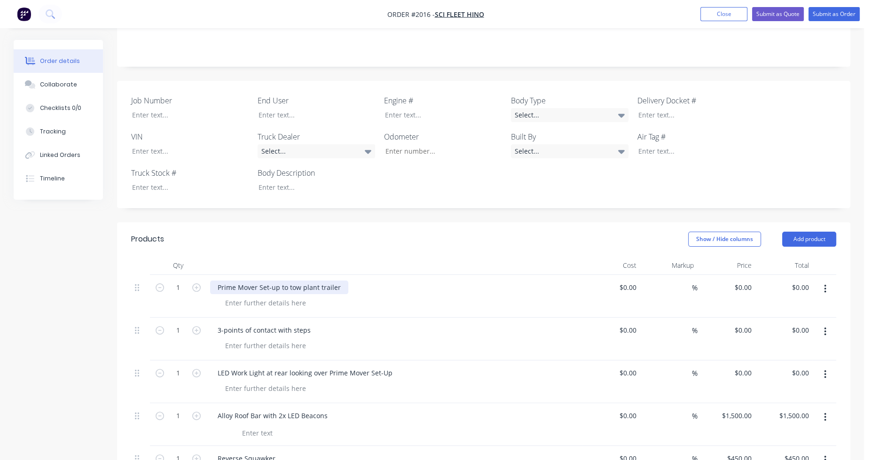
click at [327, 281] on div "Prime Mover Set-up to tow plant trailer" at bounding box center [279, 288] width 138 height 14
drag, startPoint x: 340, startPoint y: 260, endPoint x: 205, endPoint y: 265, distance: 135.0
click at [205, 275] on div "1 Prime Mover Set-up to tow plant trailer $0.00 $0.00 % $0.00 $0.00 $0.00 $0.00" at bounding box center [483, 296] width 705 height 43
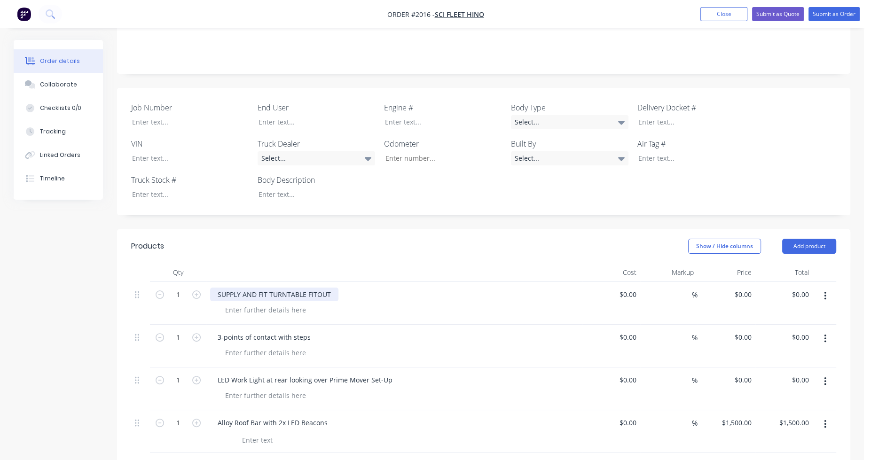
scroll to position [269, 0]
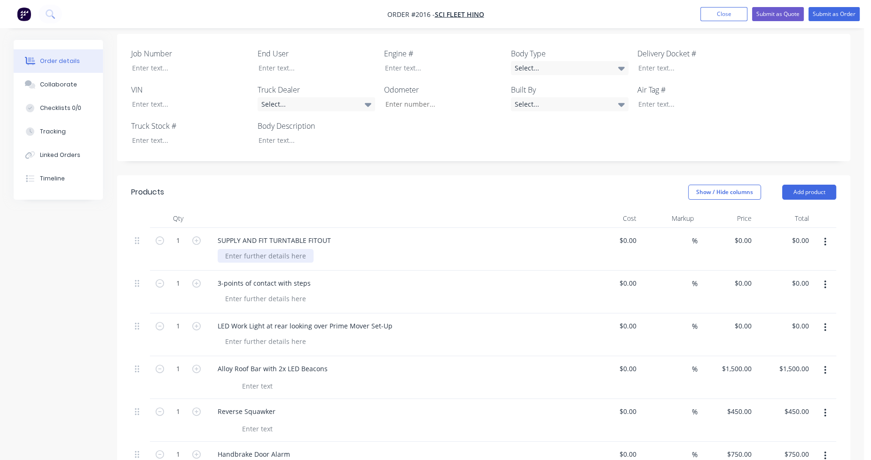
click at [276, 249] on div at bounding box center [266, 256] width 96 height 14
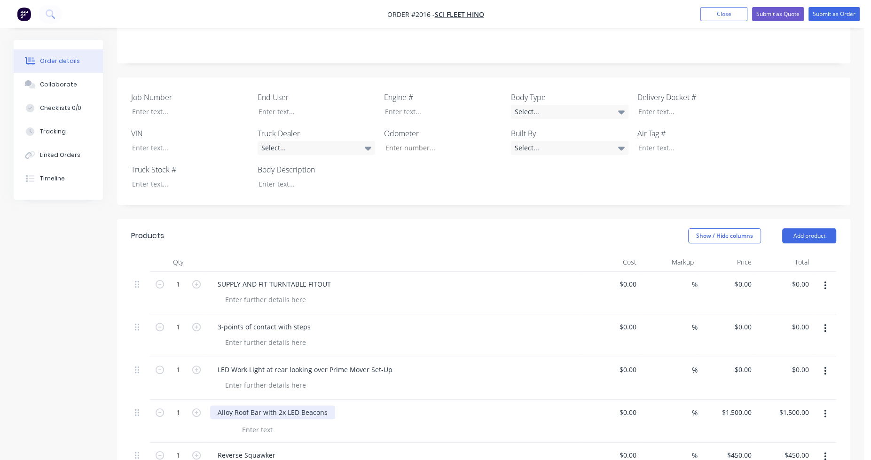
scroll to position [202, 0]
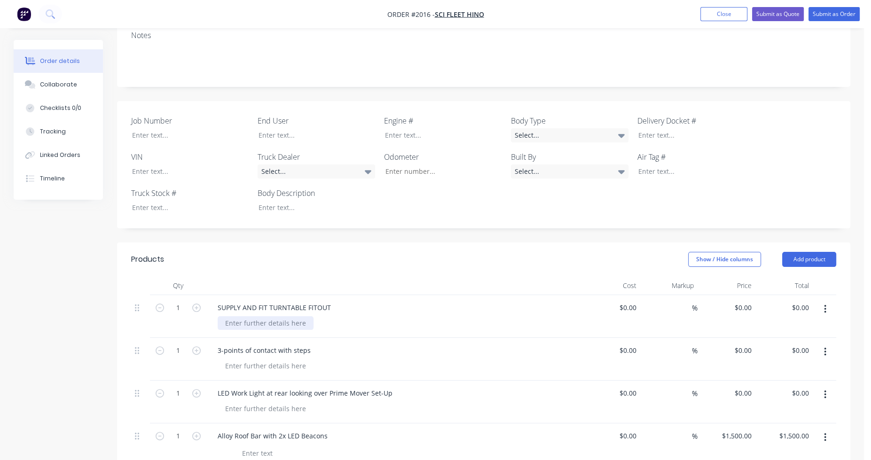
click at [273, 316] on div at bounding box center [266, 323] width 96 height 14
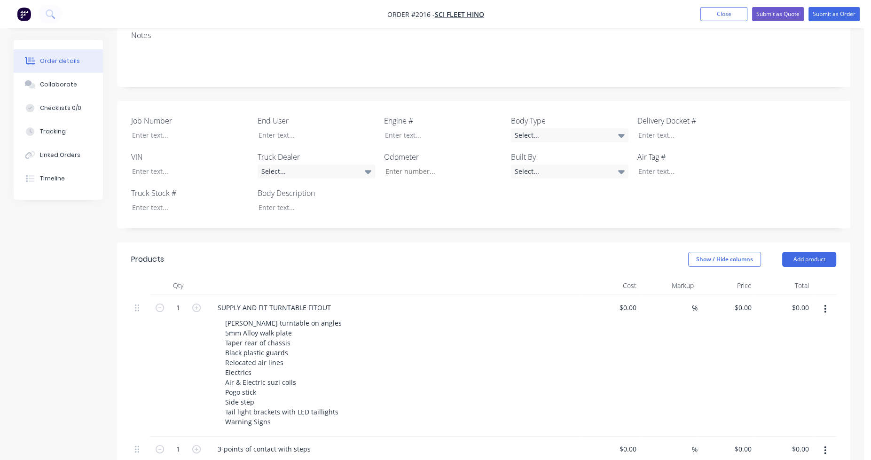
click at [451, 339] on div "[PERSON_NAME] turntable on angles 5mm Alloy walk plate Taper rear of chassis Bl…" at bounding box center [398, 372] width 361 height 112
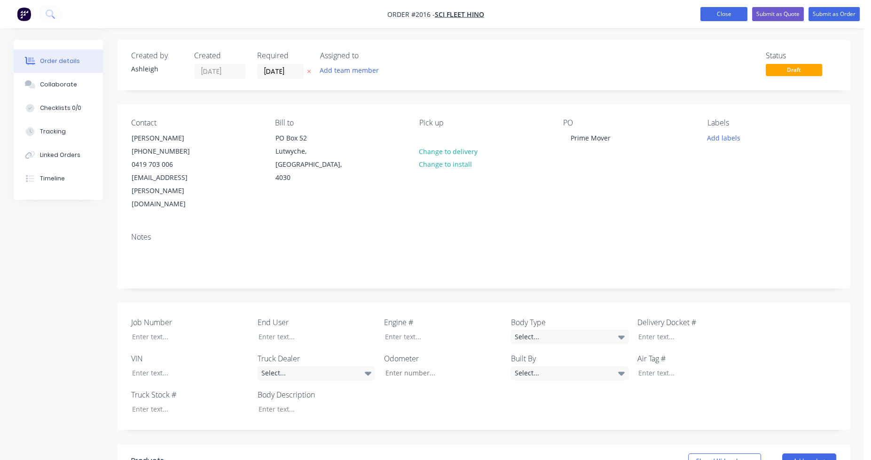
click at [717, 16] on button "Close" at bounding box center [724, 14] width 47 height 14
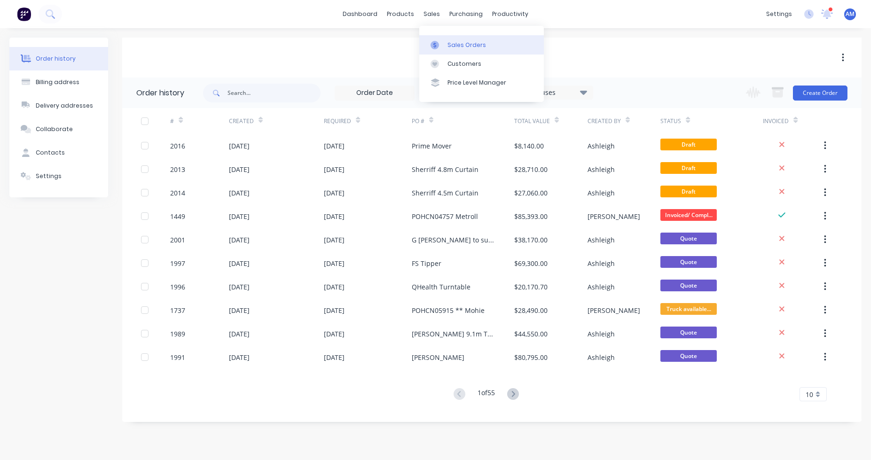
click at [453, 48] on div "Sales Orders" at bounding box center [467, 45] width 39 height 8
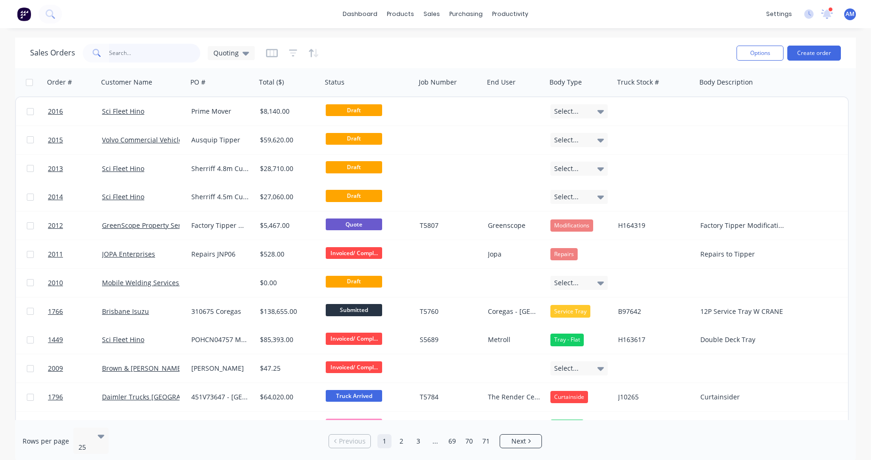
click at [139, 51] on input "text" at bounding box center [155, 53] width 92 height 19
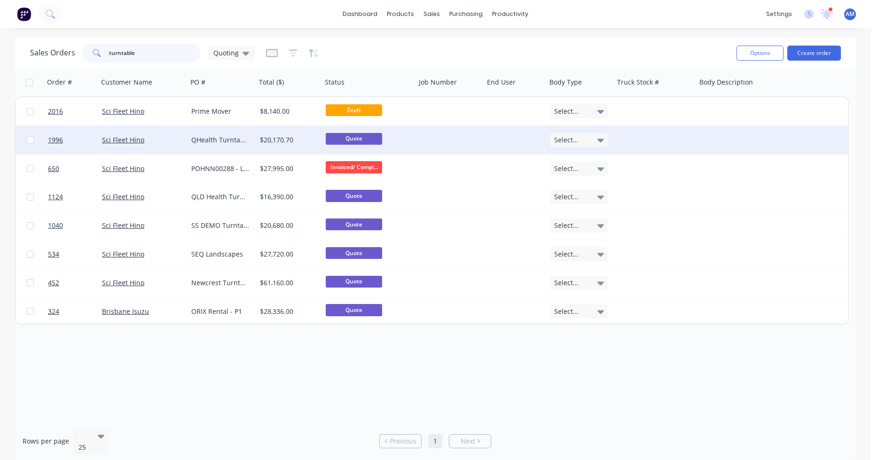
type input "turntable"
click at [208, 135] on div "QHealth Turntable" at bounding box center [220, 139] width 58 height 9
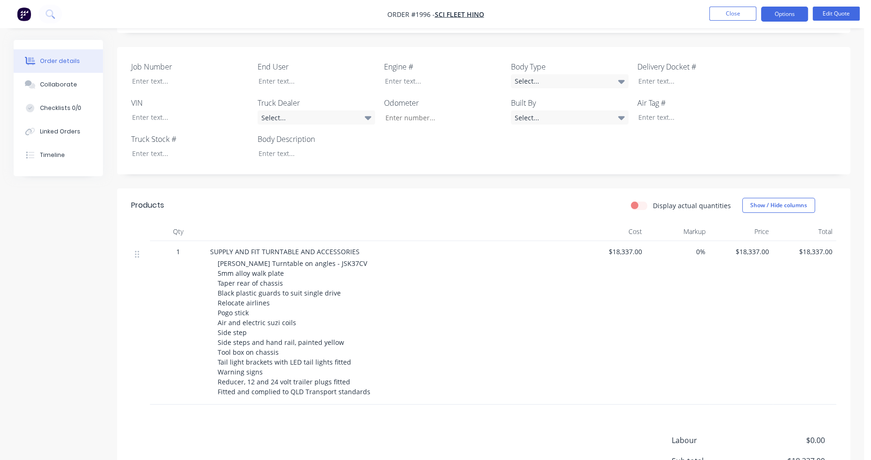
scroll to position [235, 0]
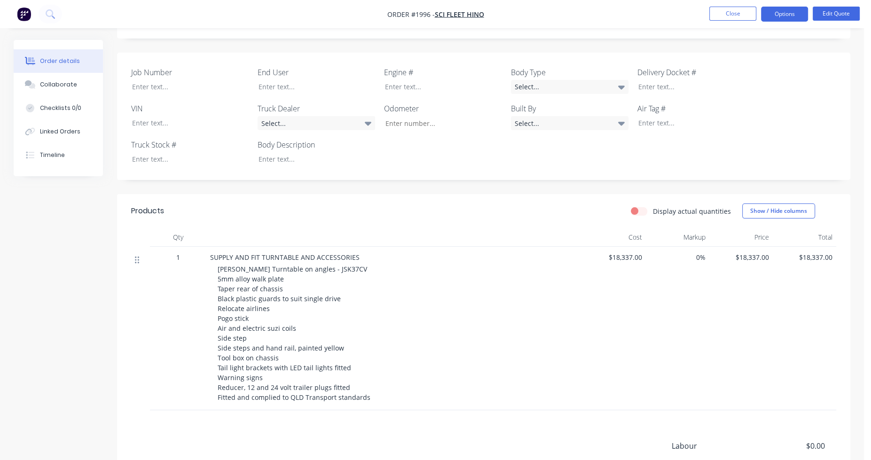
click at [137, 256] on icon at bounding box center [137, 260] width 4 height 8
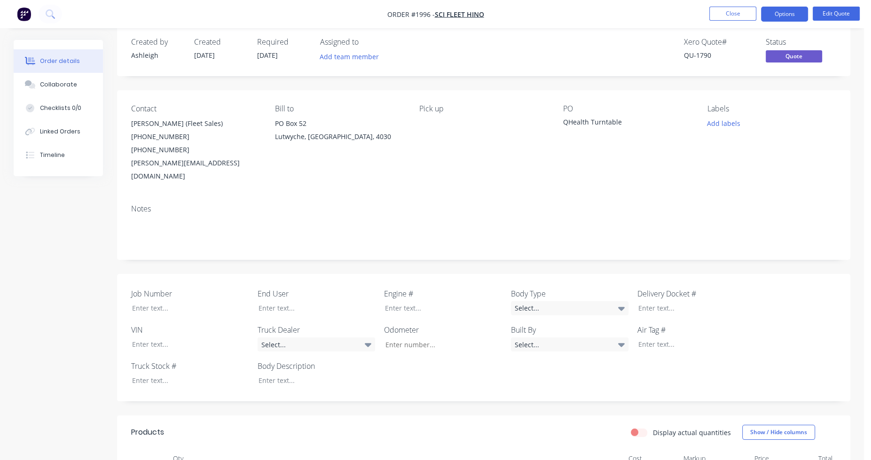
scroll to position [10, 0]
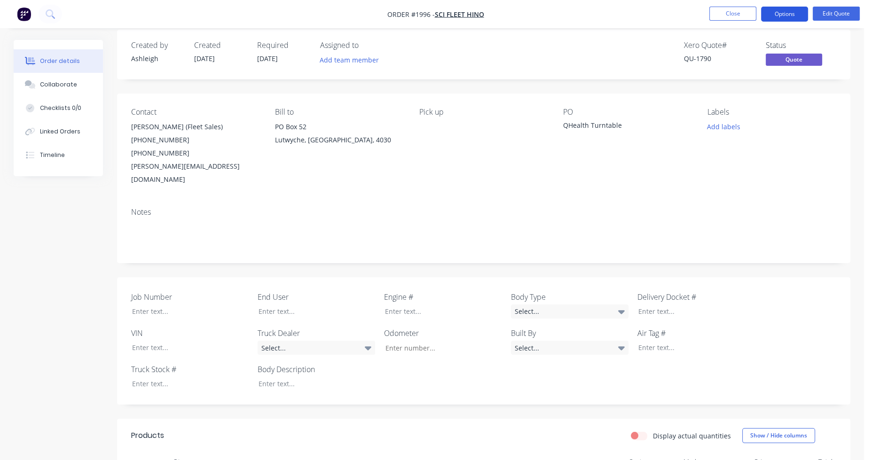
click at [789, 15] on button "Options" at bounding box center [784, 14] width 47 height 15
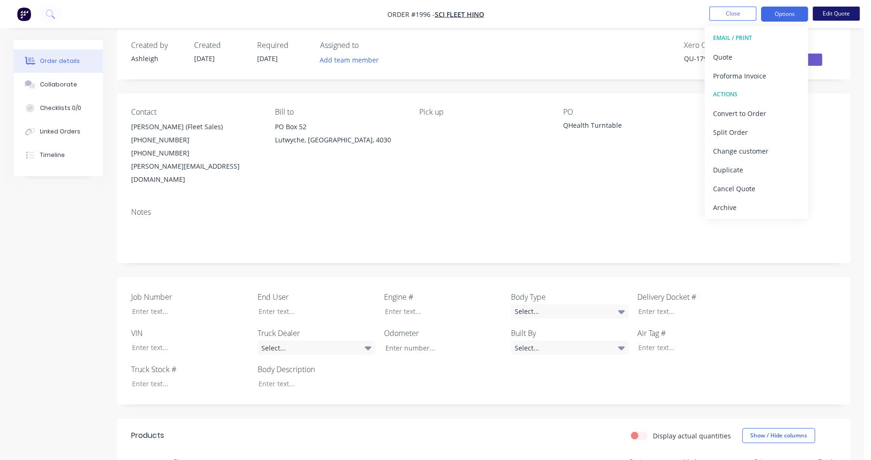
click at [832, 13] on button "Edit Quote" at bounding box center [836, 14] width 47 height 14
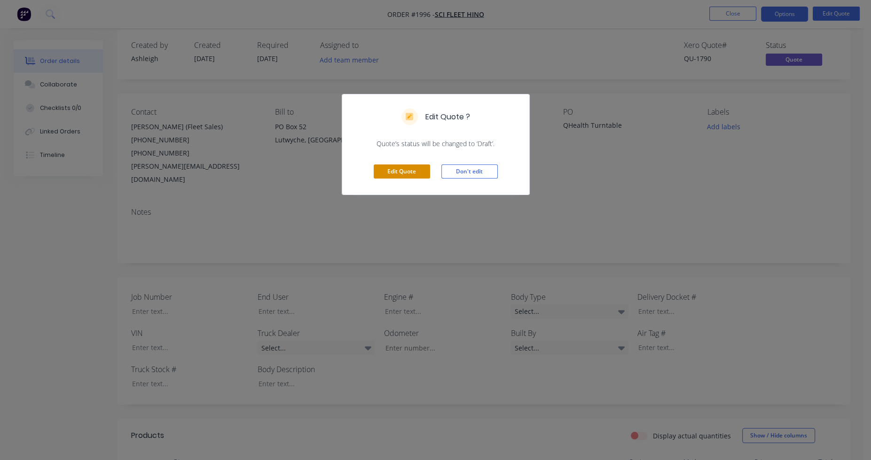
click at [407, 169] on button "Edit Quote" at bounding box center [402, 172] width 56 height 14
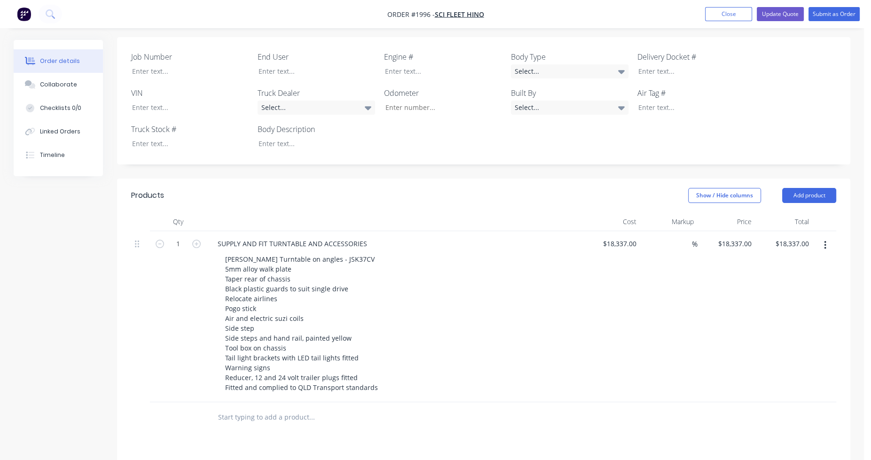
scroll to position [282, 0]
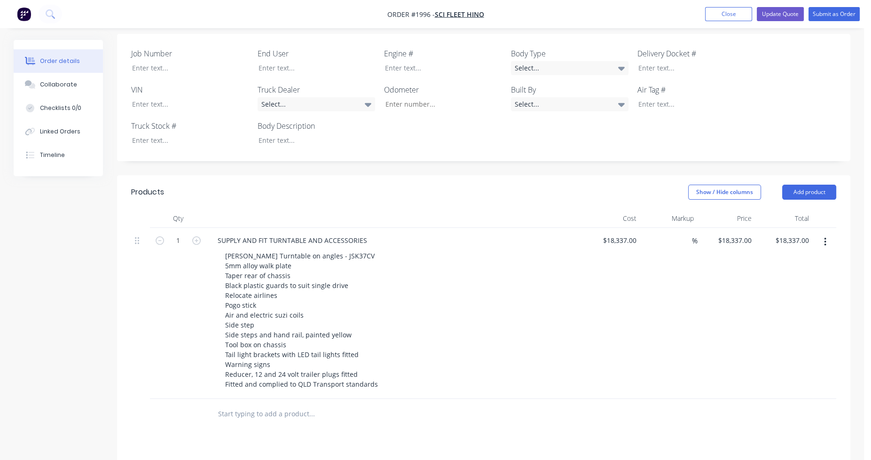
click at [827, 234] on button "button" at bounding box center [825, 242] width 22 height 17
click at [811, 260] on div "Save to catalogue" at bounding box center [792, 267] width 72 height 14
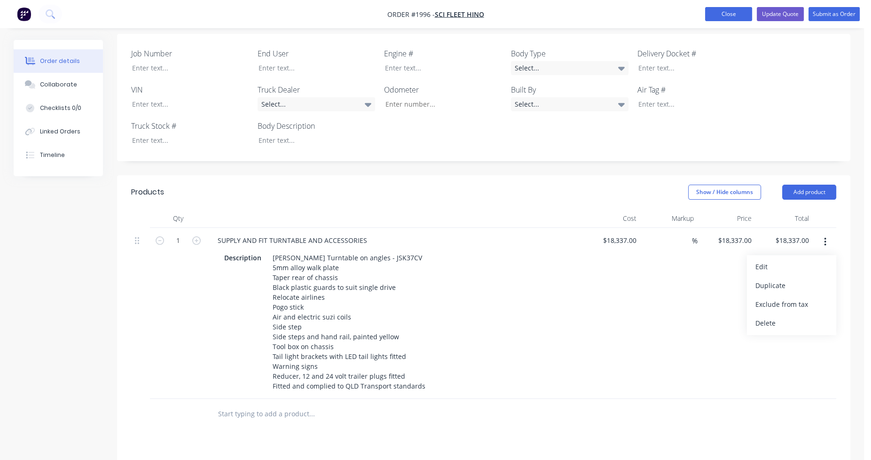
click at [731, 13] on button "Close" at bounding box center [728, 14] width 47 height 14
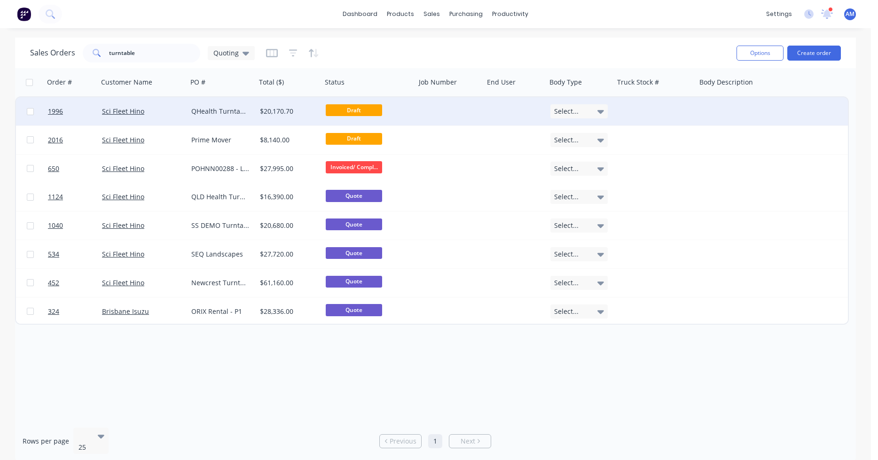
click at [227, 112] on div "QHealth Turntable" at bounding box center [220, 111] width 58 height 9
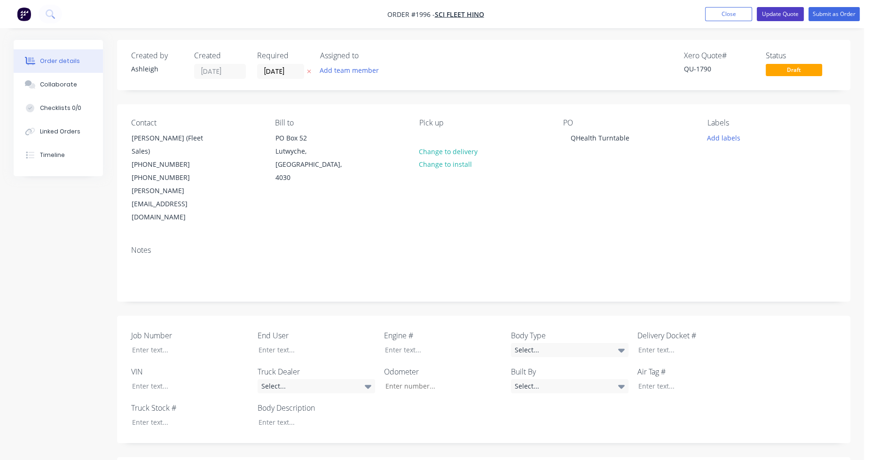
click at [786, 15] on button "Update Quote" at bounding box center [780, 14] width 47 height 14
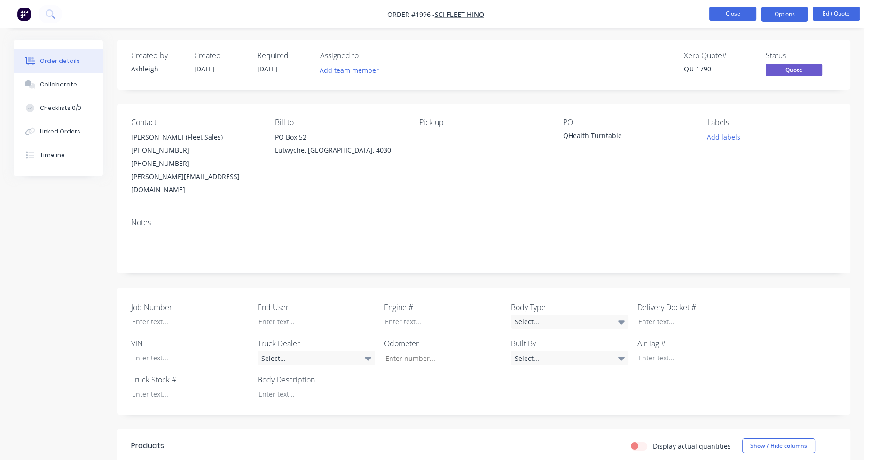
click at [722, 12] on button "Close" at bounding box center [733, 14] width 47 height 14
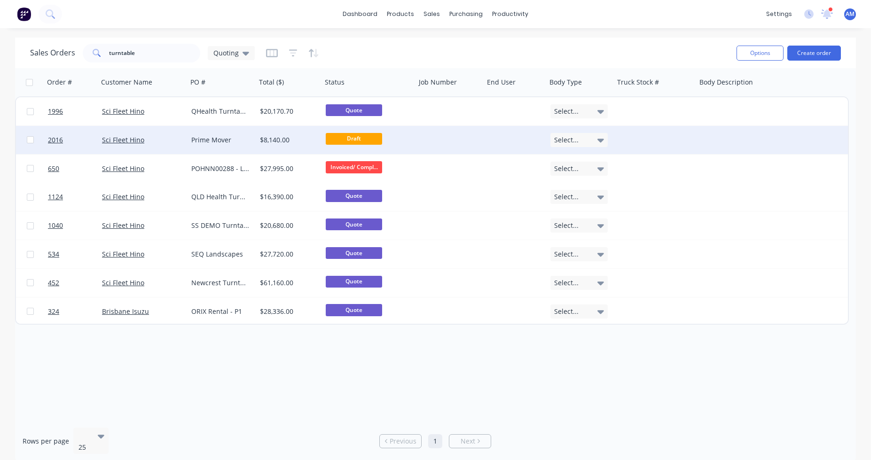
click at [239, 139] on div "Prime Mover" at bounding box center [220, 139] width 58 height 9
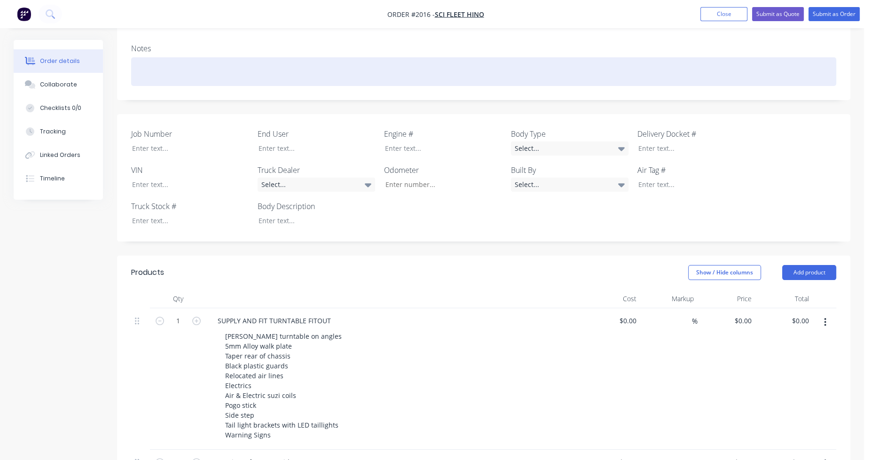
scroll to position [235, 0]
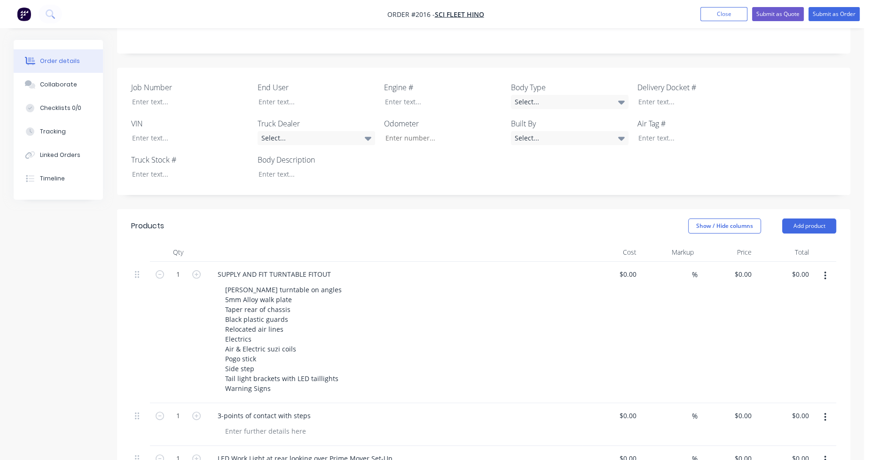
click at [824, 271] on icon "button" at bounding box center [825, 276] width 2 height 10
click at [791, 350] on div "Delete" at bounding box center [792, 357] width 72 height 14
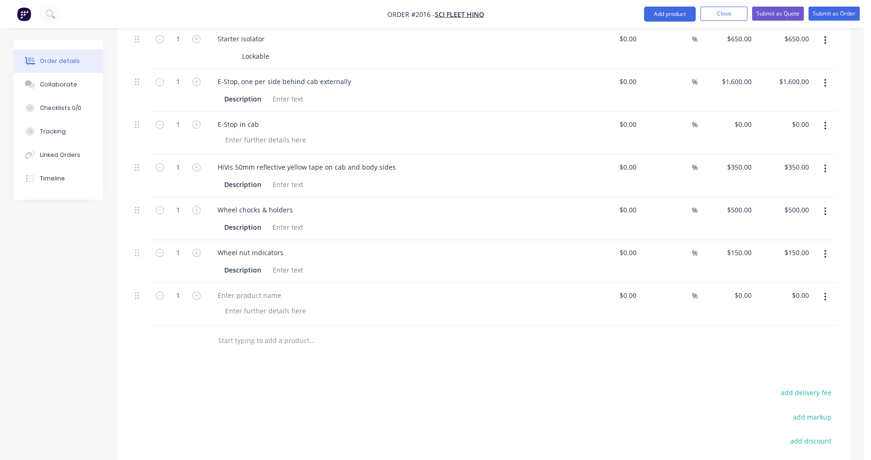
scroll to position [1021, 0]
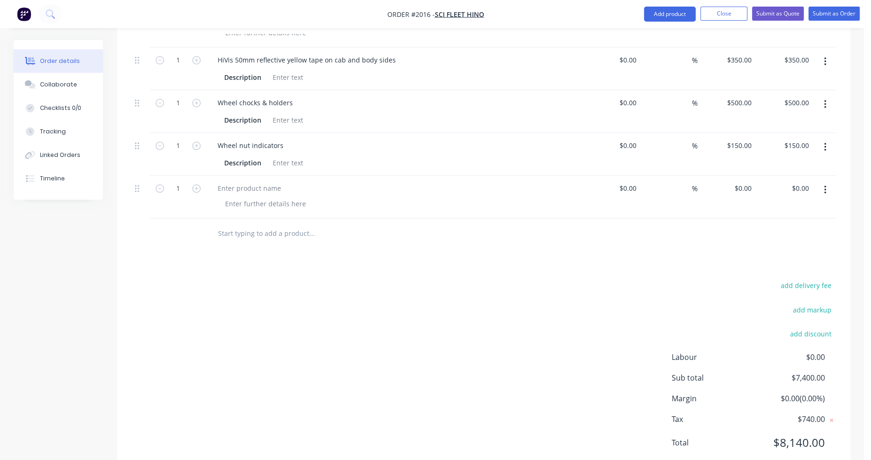
click at [826, 185] on icon "button" at bounding box center [825, 190] width 2 height 10
click at [807, 264] on div "Delete" at bounding box center [792, 271] width 72 height 14
click at [249, 224] on input "text" at bounding box center [312, 233] width 188 height 19
type input "s"
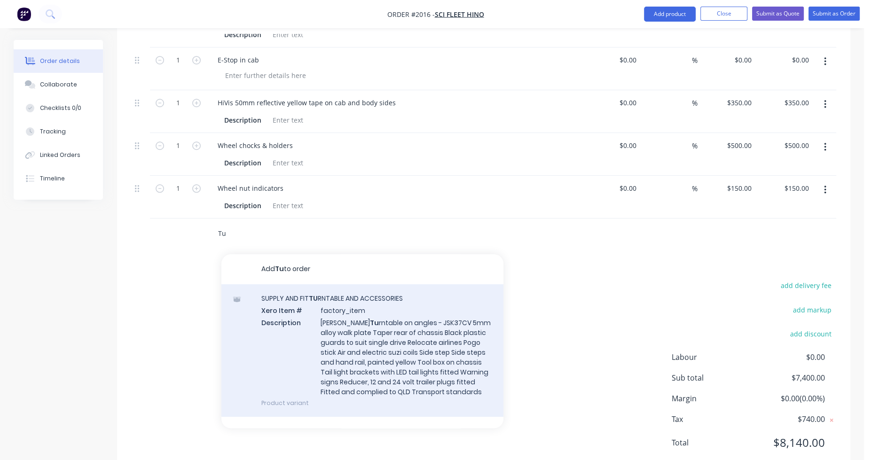
type input "Tu"
click at [393, 295] on div "SUPPLY AND FIT TU RNTABLE AND ACCESSORIES Xero Item # factory_item Description …" at bounding box center [362, 350] width 282 height 133
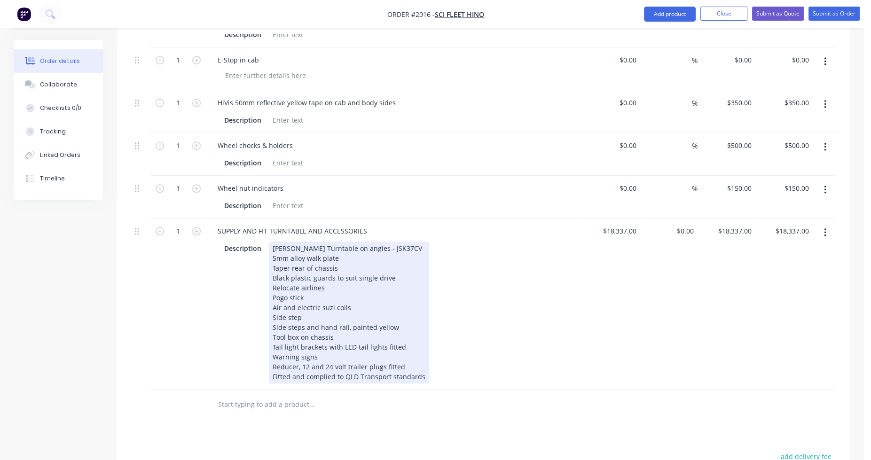
click at [479, 272] on div "Description [PERSON_NAME] Turntable on angles - JSK37CV 5mm alloy walk plate Ta…" at bounding box center [393, 313] width 344 height 142
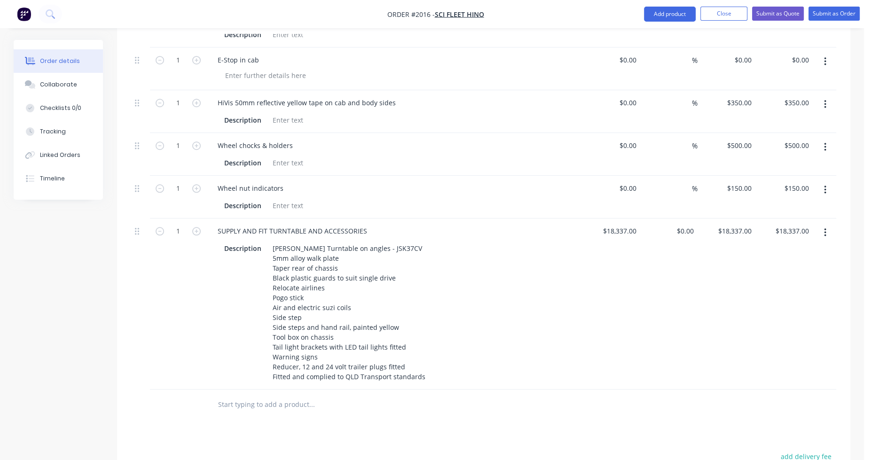
click at [627, 263] on div "$18,337.00 $18,337.00" at bounding box center [612, 304] width 58 height 171
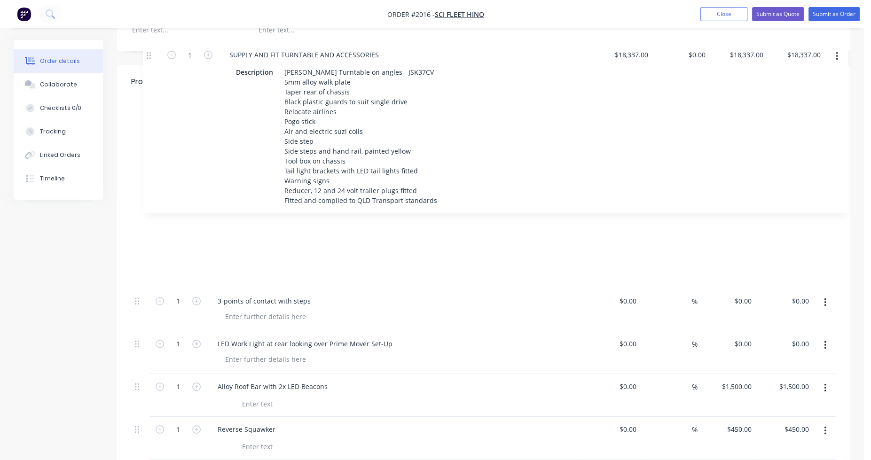
scroll to position [371, 0]
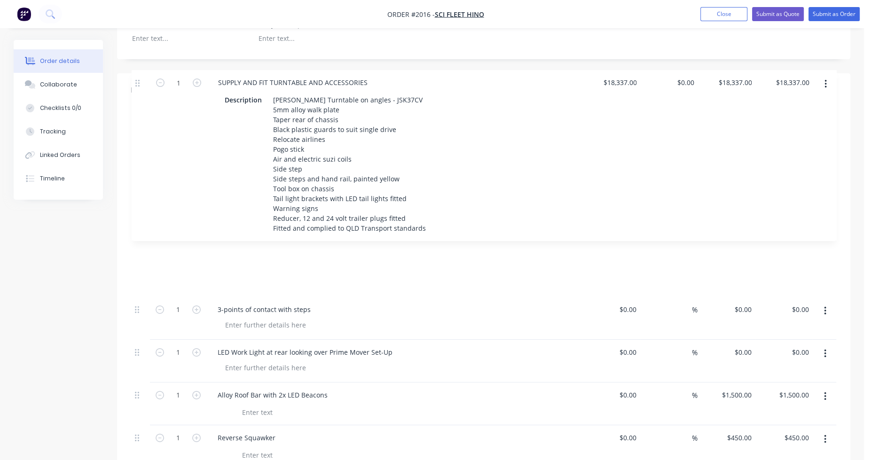
drag, startPoint x: 137, startPoint y: 205, endPoint x: 137, endPoint y: 84, distance: 121.3
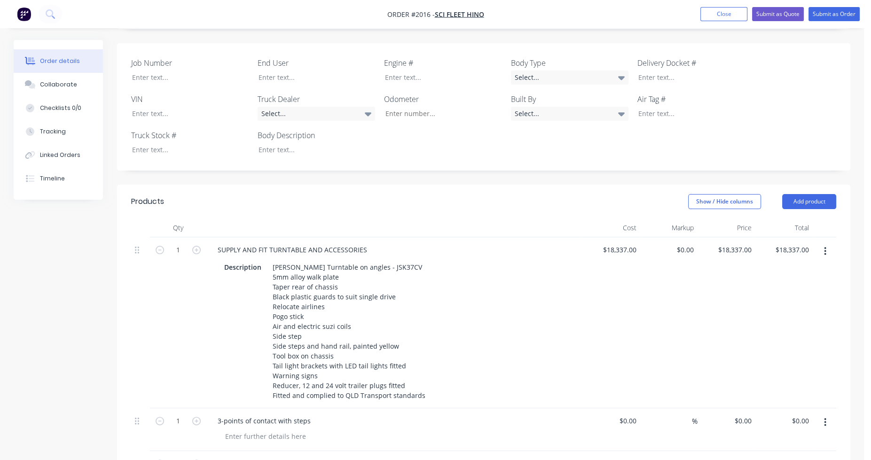
scroll to position [230, 0]
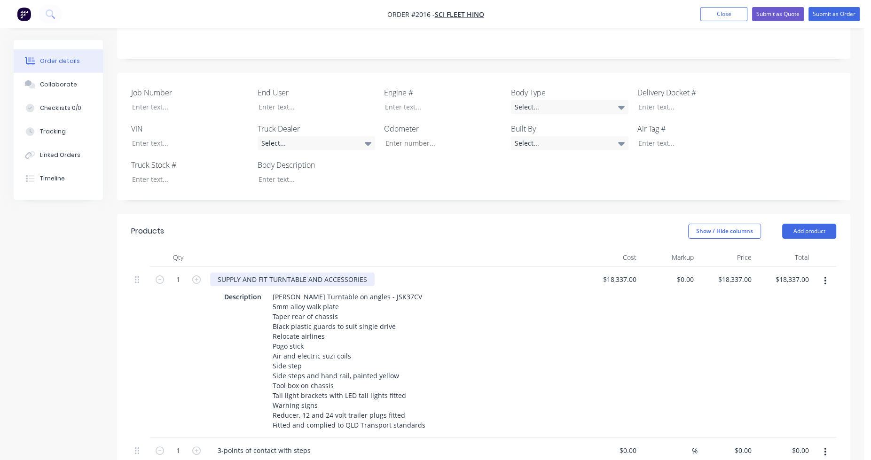
click at [366, 273] on div "SUPPLY AND FIT TURNTABLE AND ACCESSORIES" at bounding box center [292, 280] width 165 height 14
click at [378, 273] on div "SUPPLY AND FIT TURNTABLE AND ACCESSORIES TO" at bounding box center [297, 280] width 175 height 14
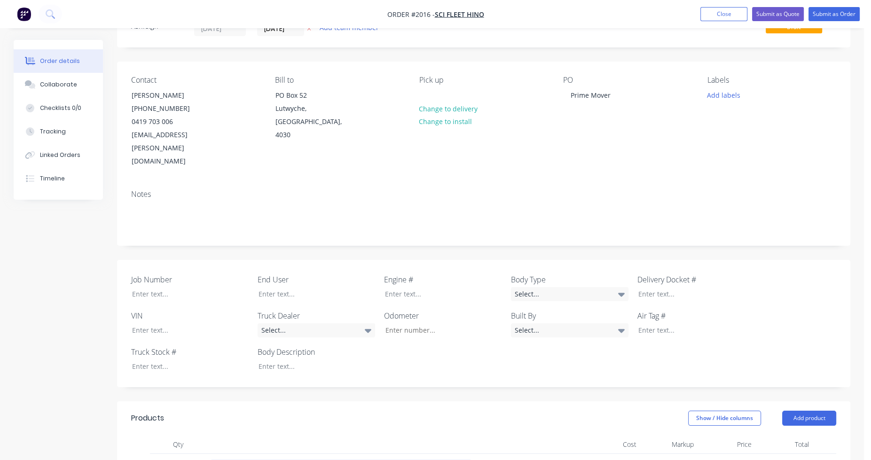
scroll to position [42, 0]
drag, startPoint x: 615, startPoint y: 96, endPoint x: 541, endPoint y: 100, distance: 73.9
click at [541, 100] on div "Contact [PERSON_NAME] [PHONE_NUMBER] [EMAIL_ADDRESS][PERSON_NAME][DOMAIN_NAME] …" at bounding box center [483, 123] width 733 height 121
click at [545, 150] on div "Contact [PERSON_NAME] [PHONE_NUMBER] [EMAIL_ADDRESS][PERSON_NAME][DOMAIN_NAME] …" at bounding box center [483, 123] width 733 height 121
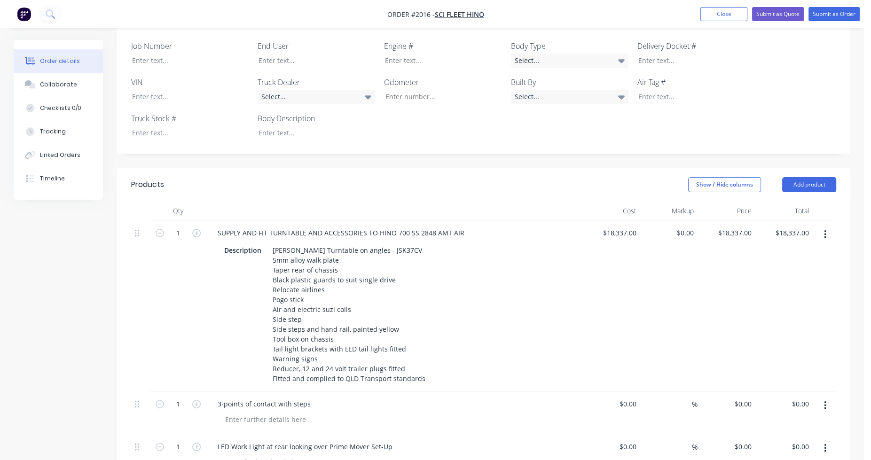
scroll to position [277, 0]
click at [462, 226] on div "SUPPLY AND FIT TURNTABLE AND ACCESSORIES TO HINO 700 SS 2848 AMT AIR" at bounding box center [341, 233] width 262 height 14
click at [500, 319] on div "Description [PERSON_NAME] Turntable on angles - JSK37CV 5mm alloy walk plate Ta…" at bounding box center [393, 314] width 344 height 142
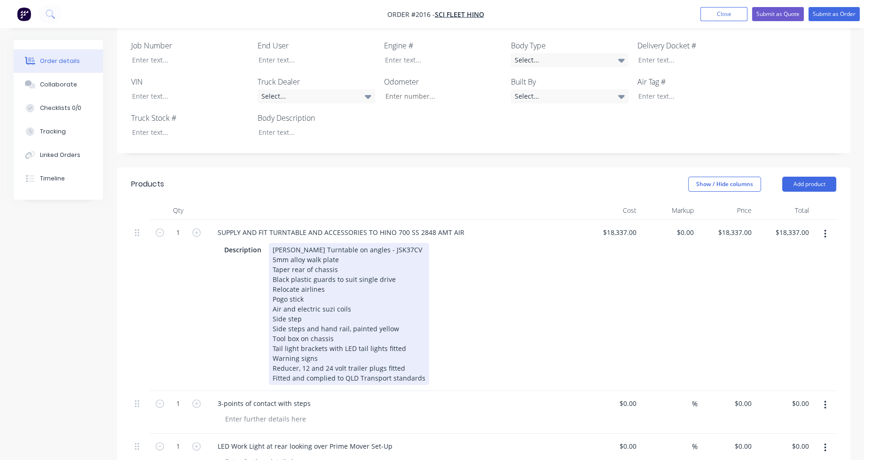
click at [518, 281] on div "Description [PERSON_NAME] Turntable on angles - JSK37CV 5mm alloy walk plate Ta…" at bounding box center [393, 314] width 344 height 142
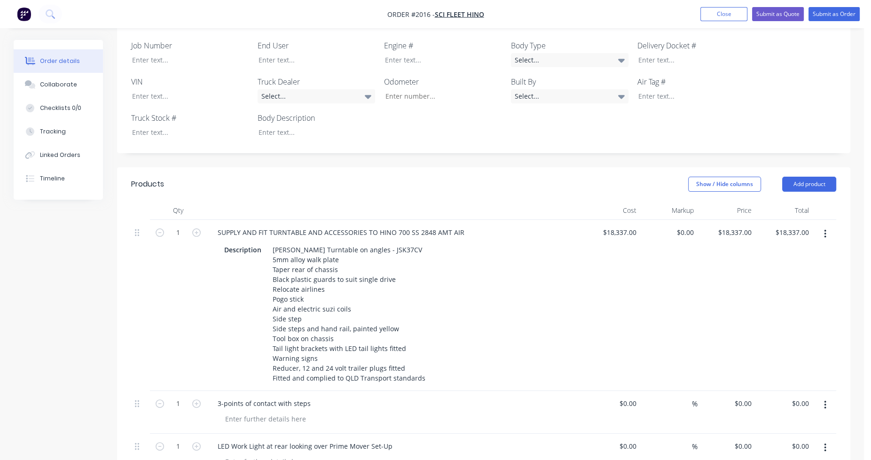
click at [518, 281] on div "Description [PERSON_NAME] Turntable on angles - JSK37CV 5mm alloy walk plate Ta…" at bounding box center [393, 314] width 344 height 142
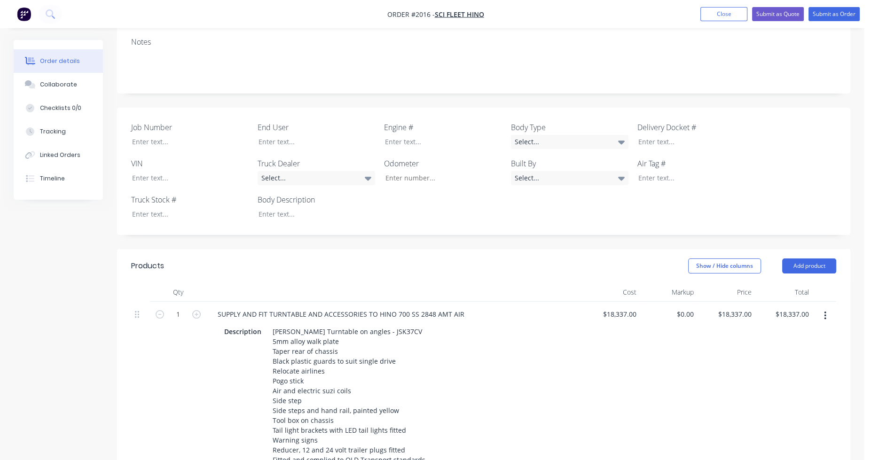
scroll to position [183, 0]
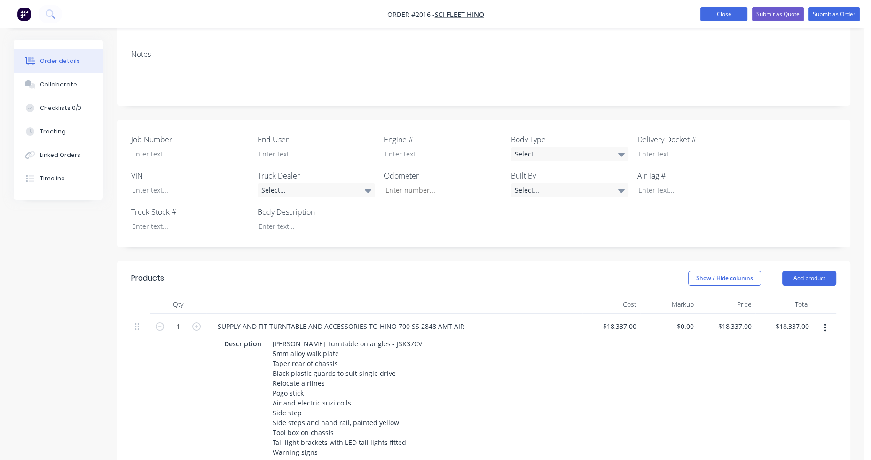
click at [721, 16] on button "Close" at bounding box center [724, 14] width 47 height 14
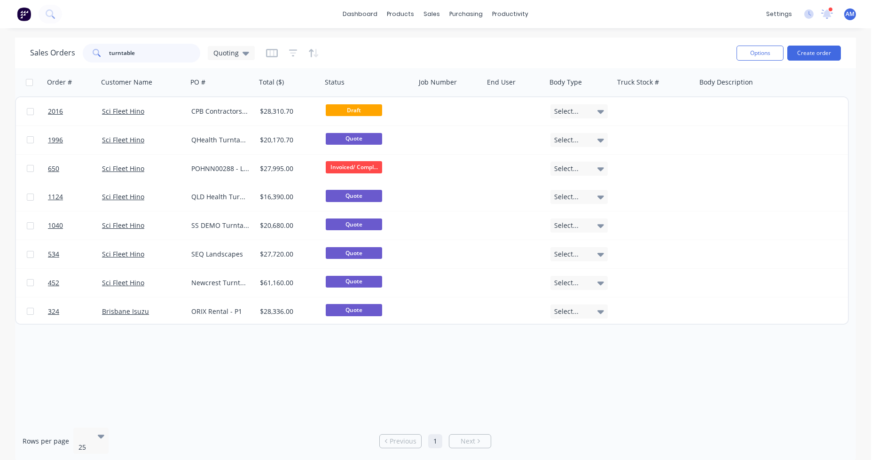
drag, startPoint x: 143, startPoint y: 54, endPoint x: 87, endPoint y: 51, distance: 55.6
click at [87, 51] on div "turntable" at bounding box center [142, 53] width 118 height 19
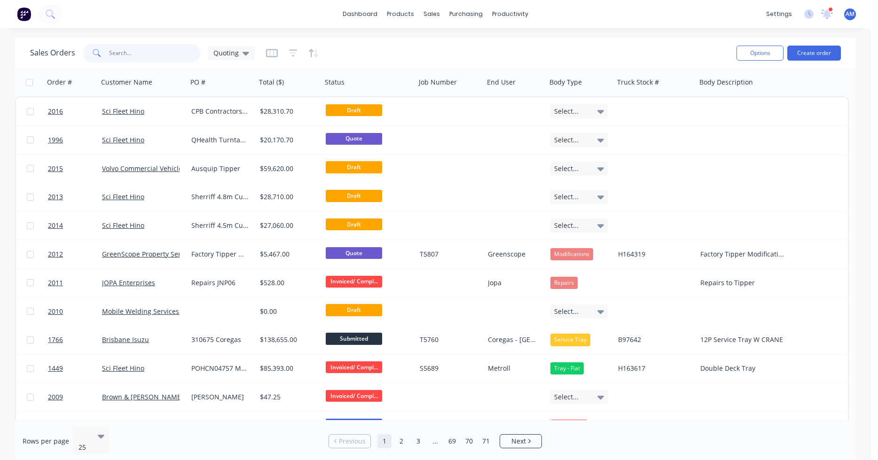
click at [121, 56] on input "text" at bounding box center [155, 53] width 92 height 19
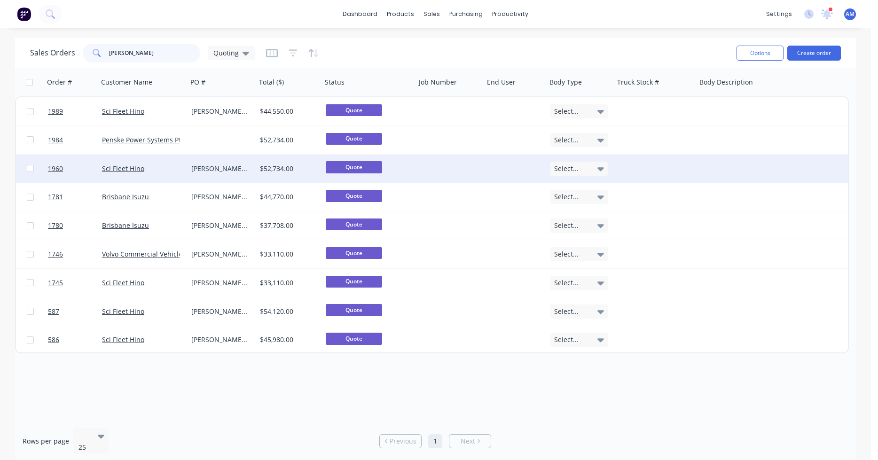
type input "[PERSON_NAME]"
click at [209, 167] on div "[PERSON_NAME] [PERSON_NAME]" at bounding box center [220, 168] width 58 height 9
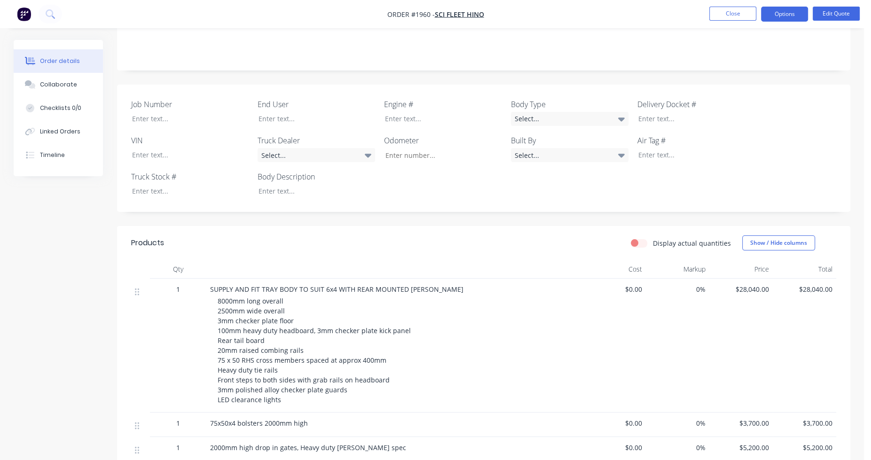
scroll to position [235, 0]
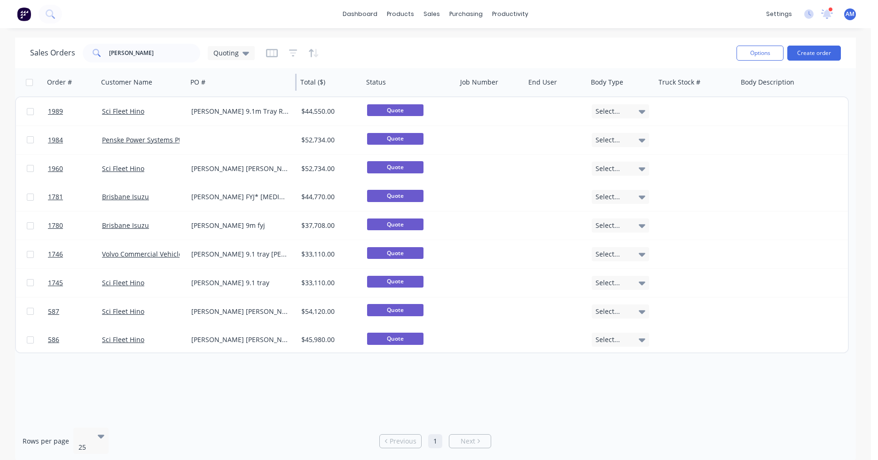
drag, startPoint x: 254, startPoint y: 85, endPoint x: 295, endPoint y: 83, distance: 41.4
click at [295, 83] on div at bounding box center [295, 82] width 1 height 17
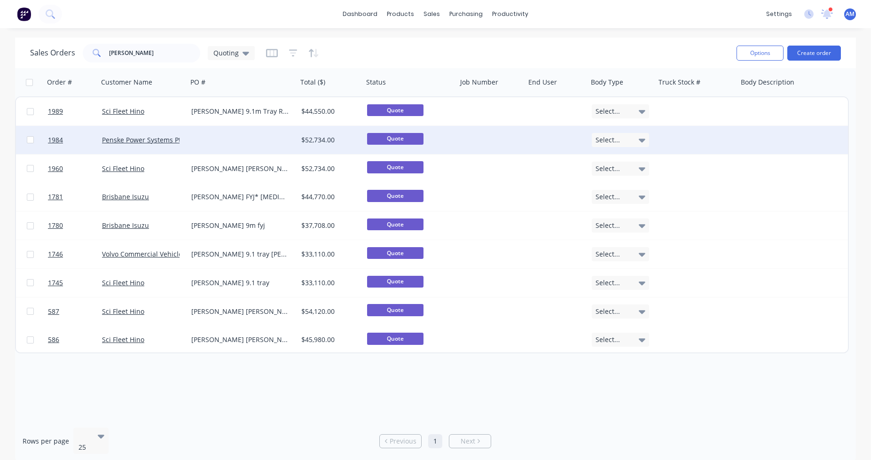
click at [260, 137] on div at bounding box center [243, 140] width 110 height 28
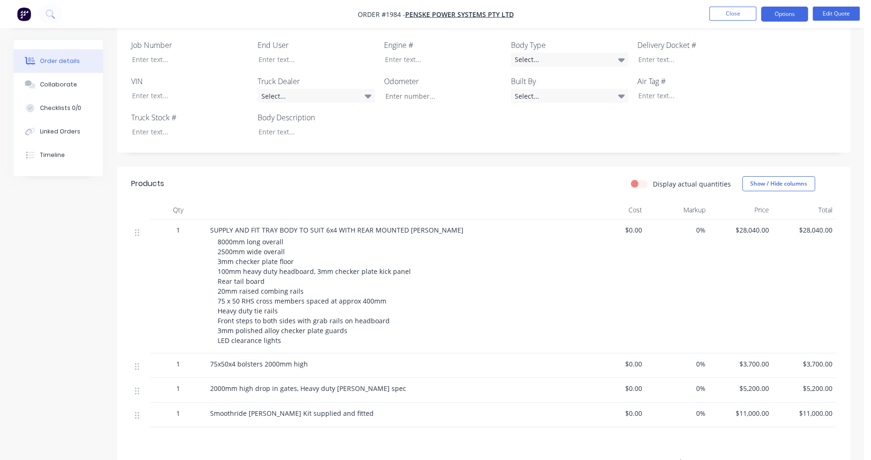
scroll to position [173, 0]
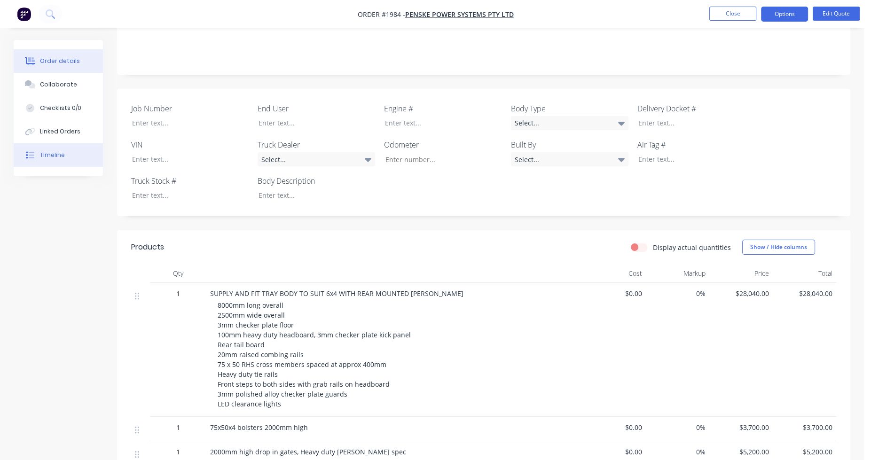
click at [63, 151] on button "Timeline" at bounding box center [58, 155] width 89 height 24
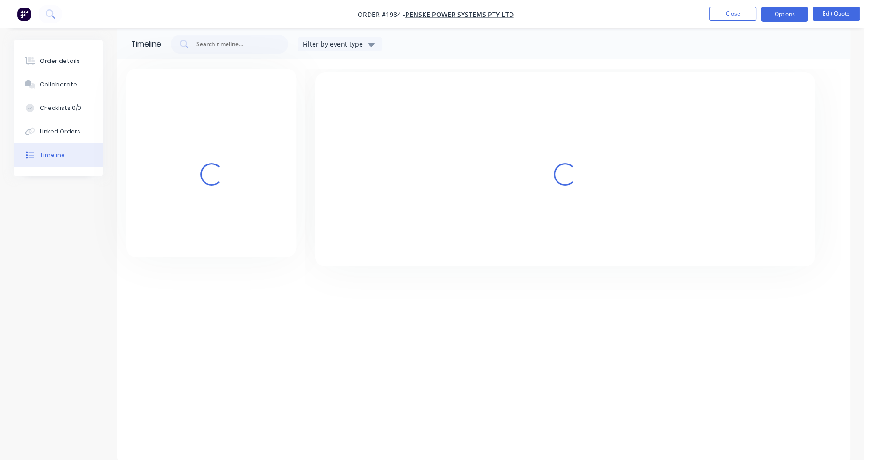
scroll to position [11, 0]
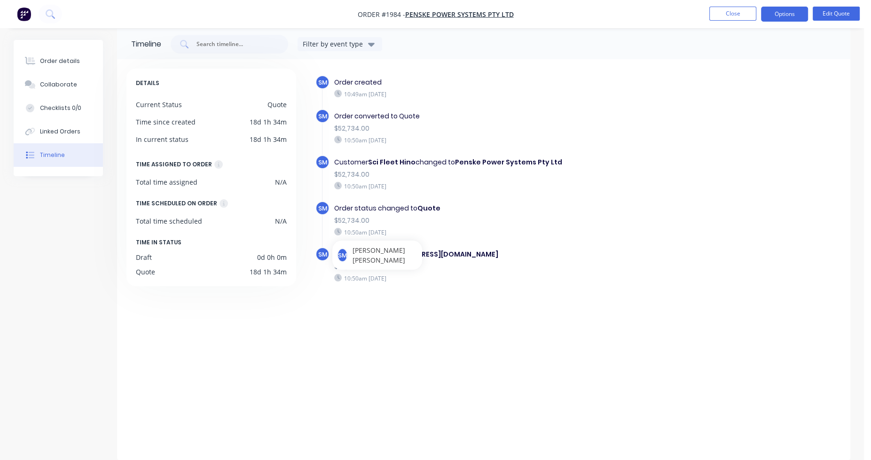
click at [390, 301] on div "SM Order created 10:49am [DATE] SM Order converted to Quote $52,734.00 10:50am …" at bounding box center [578, 196] width 526 height 242
drag, startPoint x: 422, startPoint y: 303, endPoint x: 418, endPoint y: 303, distance: 4.7
click at [422, 303] on div "SM Order created 10:49am [DATE] SM Order converted to Quote $52,734.00 10:50am …" at bounding box center [578, 196] width 526 height 242
click at [451, 219] on div "$52,734.00" at bounding box center [496, 221] width 325 height 10
click at [489, 180] on div "Customer Sci Fleet Hino changed to Penske Power Systems Pty Ltd $52,734.00 10:5…" at bounding box center [497, 174] width 335 height 38
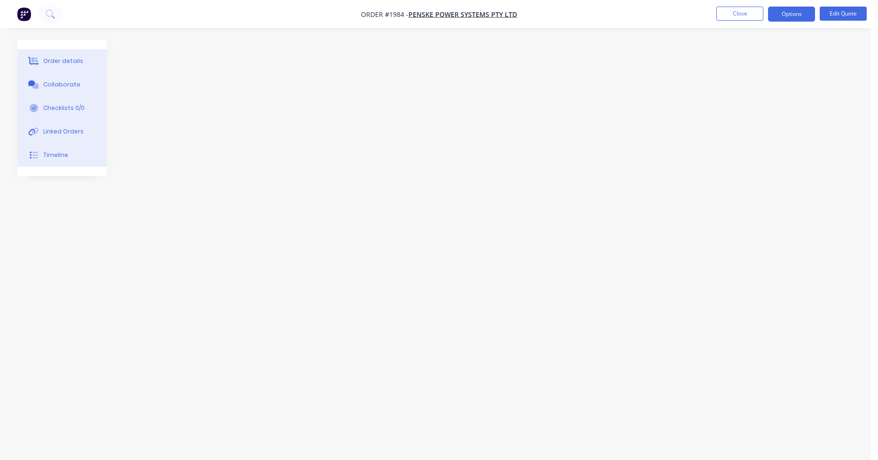
click at [133, 205] on div at bounding box center [435, 212] width 837 height 345
click at [735, 19] on button "Close" at bounding box center [740, 14] width 47 height 14
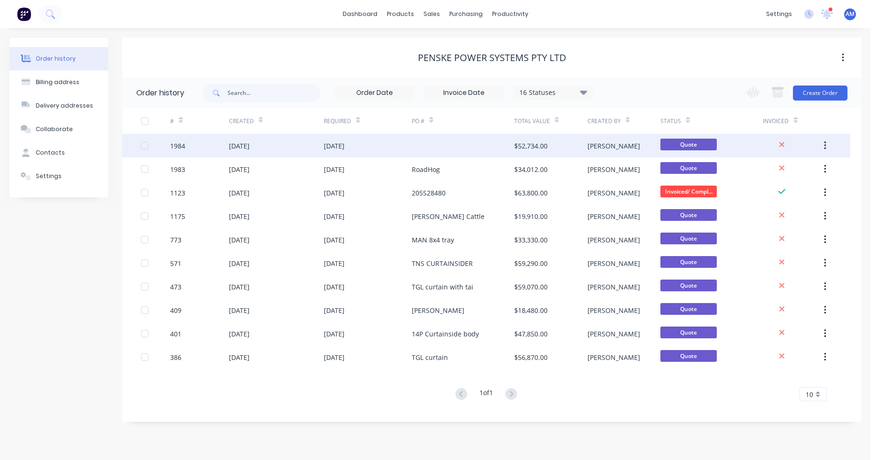
click at [425, 143] on div at bounding box center [463, 146] width 102 height 24
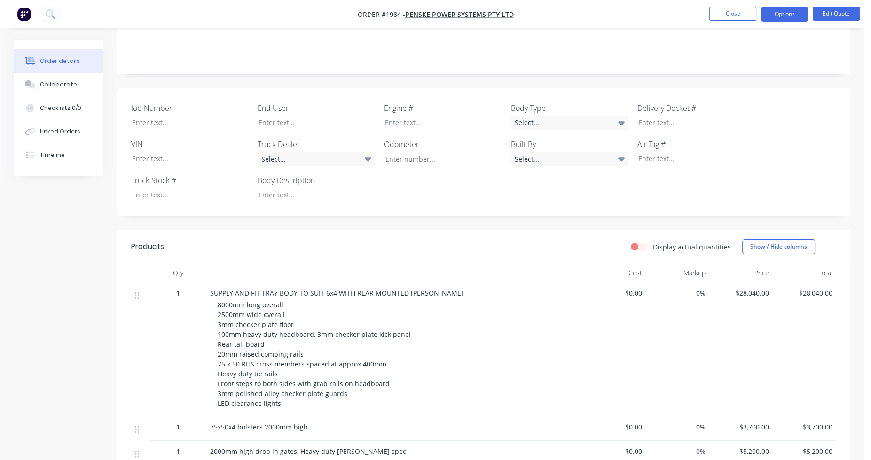
scroll to position [94, 0]
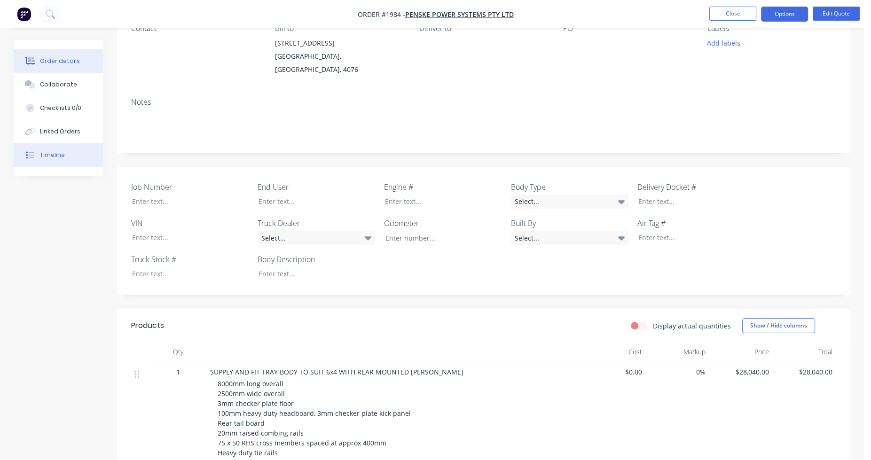
click at [58, 152] on div "Timeline" at bounding box center [52, 155] width 25 height 8
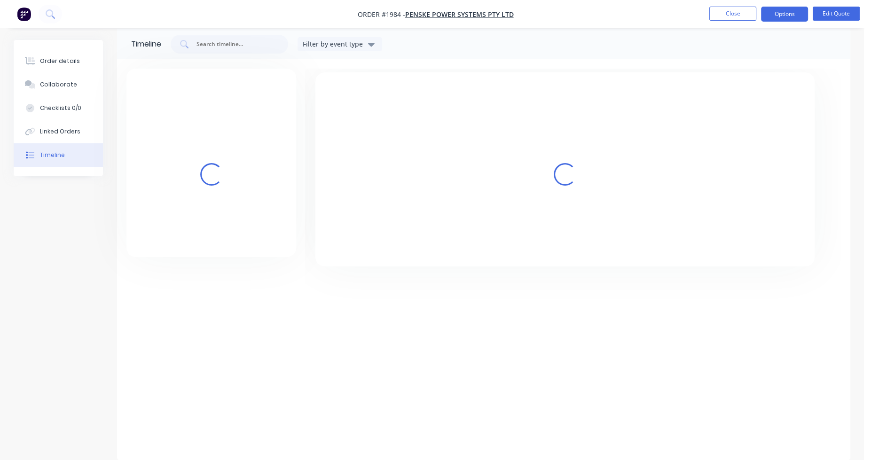
scroll to position [11, 0]
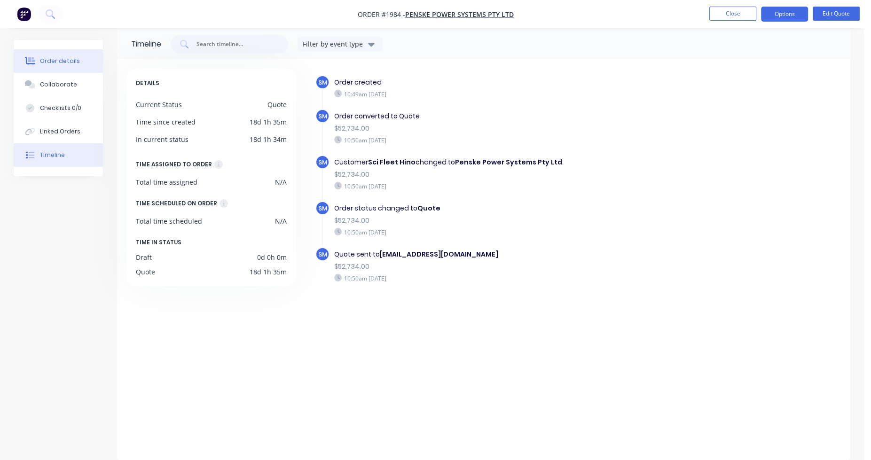
click at [68, 65] on div "Order details" at bounding box center [60, 61] width 40 height 8
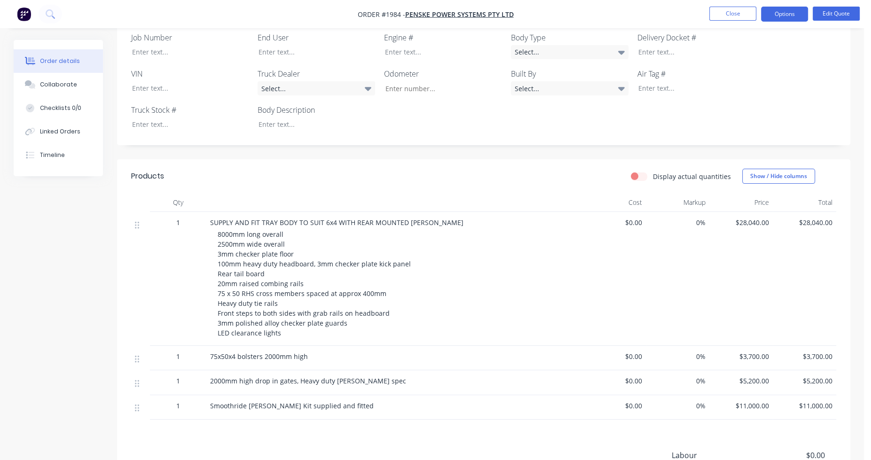
scroll to position [246, 0]
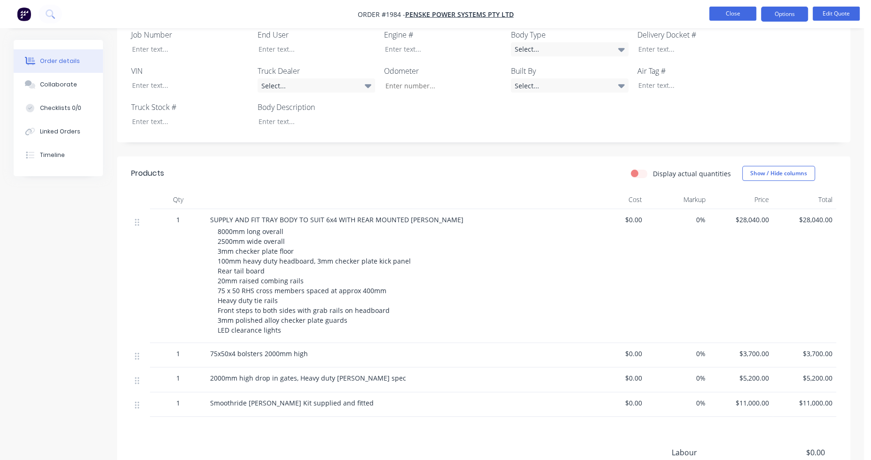
click at [740, 17] on button "Close" at bounding box center [733, 14] width 47 height 14
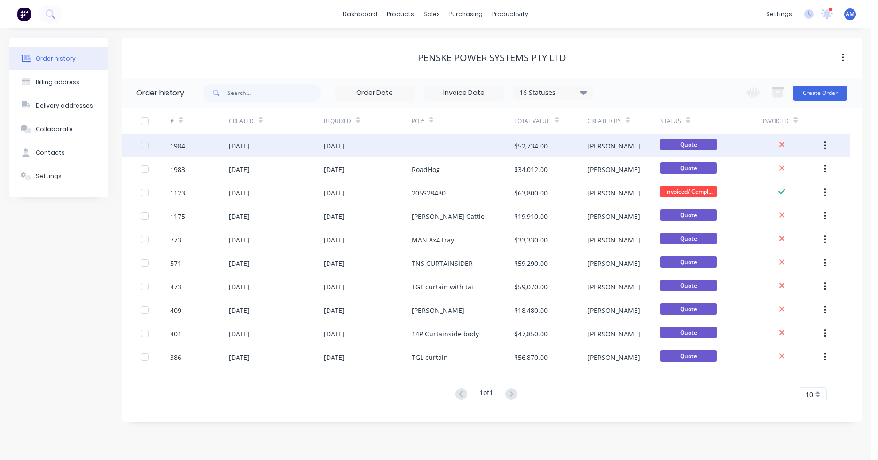
click at [282, 150] on div "[DATE]" at bounding box center [276, 146] width 95 height 24
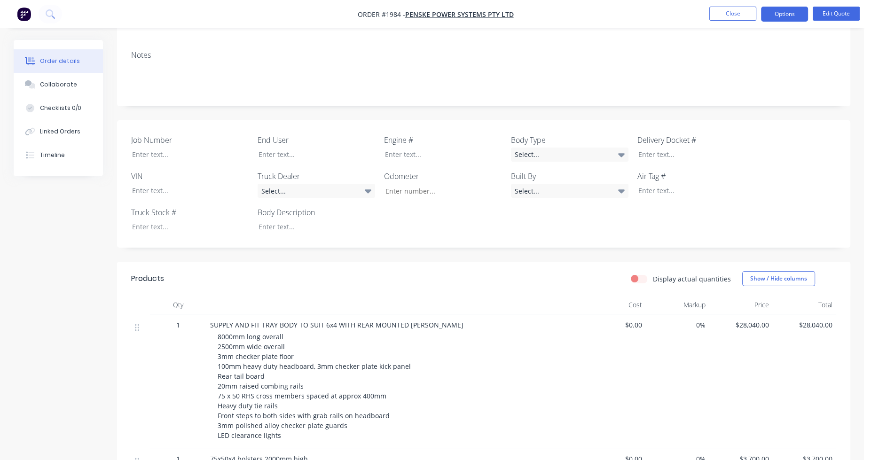
scroll to position [188, 0]
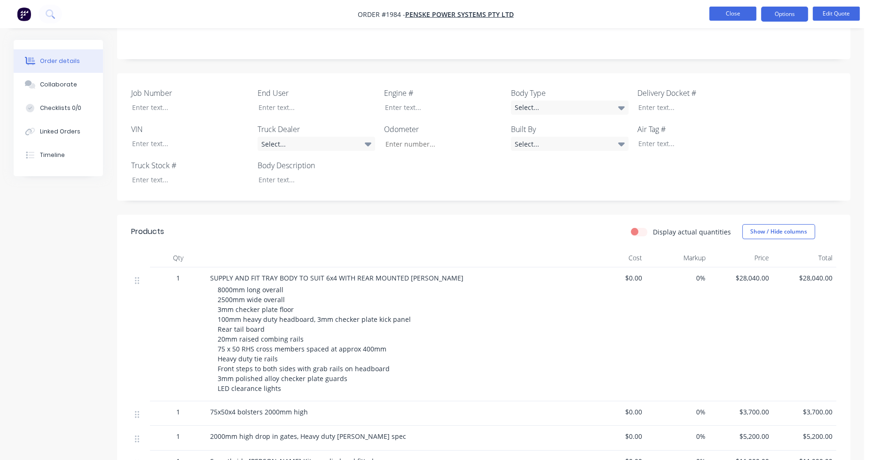
click at [733, 14] on button "Close" at bounding box center [733, 14] width 47 height 14
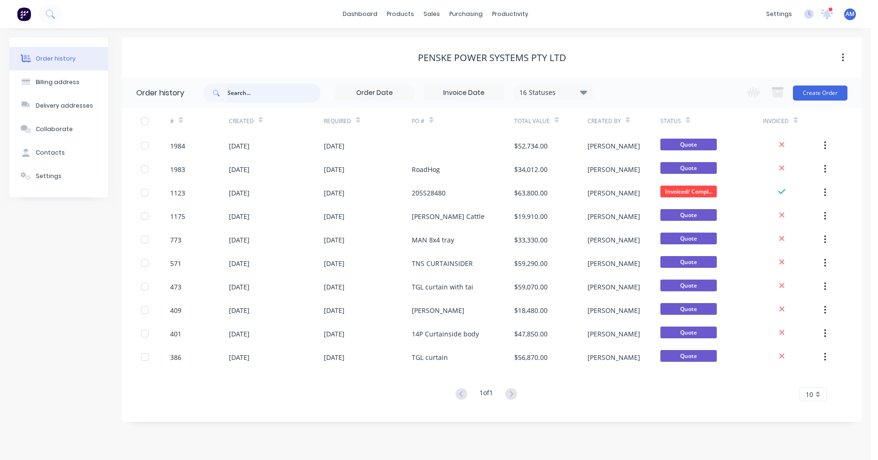
click at [254, 89] on input "text" at bounding box center [274, 93] width 93 height 19
type input "rod"
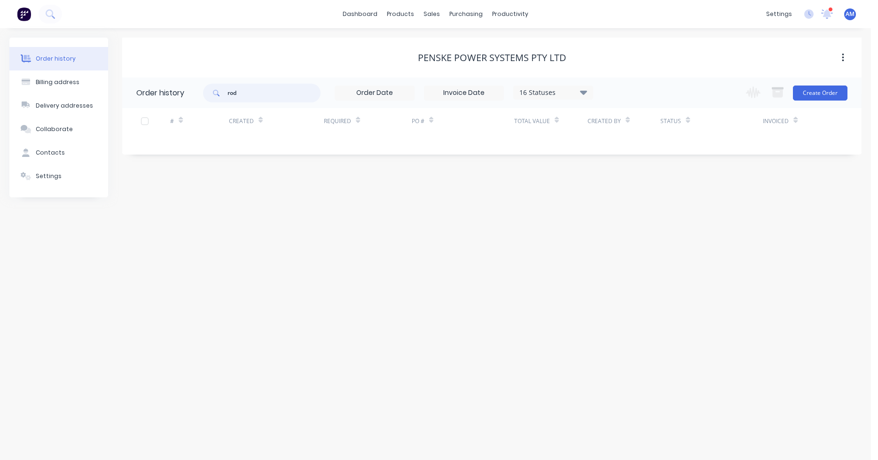
click at [254, 89] on input "rod" at bounding box center [274, 93] width 93 height 19
type input "r"
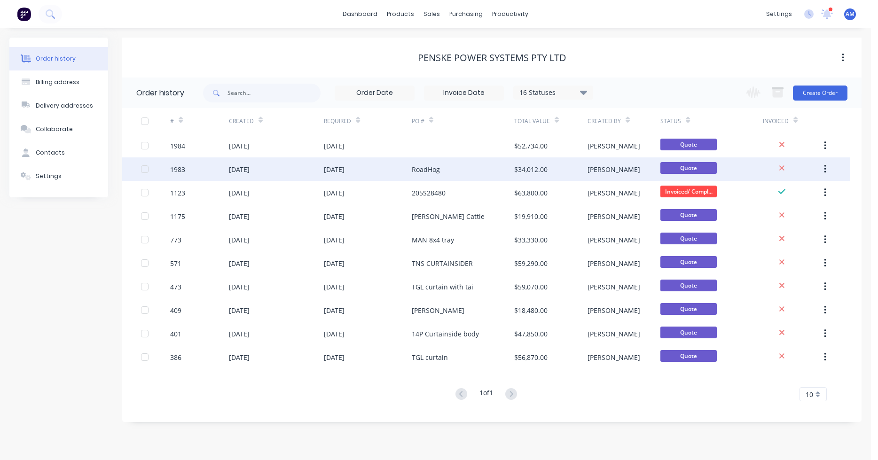
click at [419, 172] on div "RoadHog" at bounding box center [426, 170] width 28 height 10
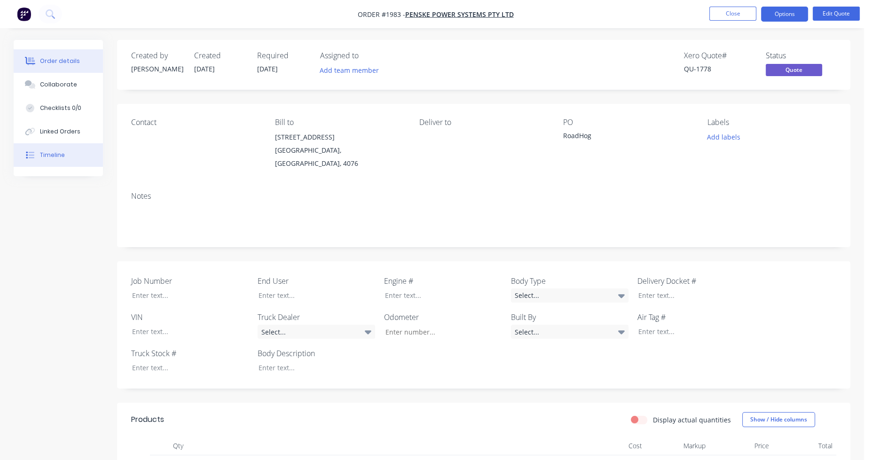
click at [56, 153] on div "Timeline" at bounding box center [52, 155] width 25 height 8
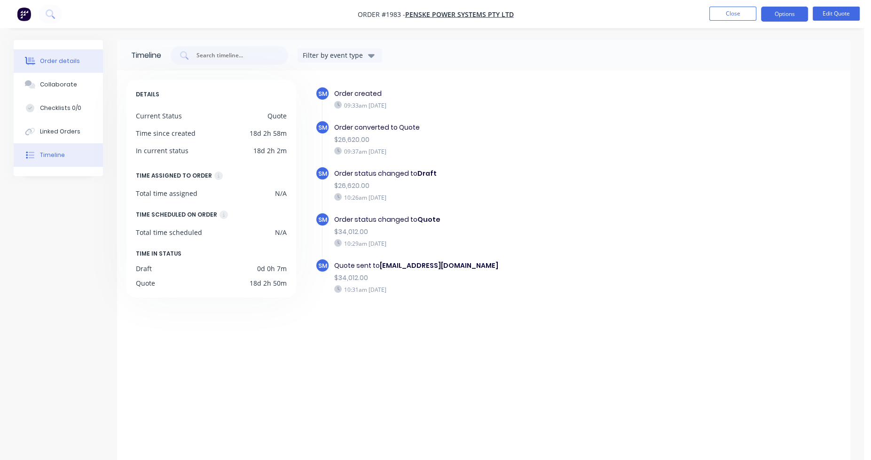
click at [77, 59] on button "Order details" at bounding box center [58, 61] width 89 height 24
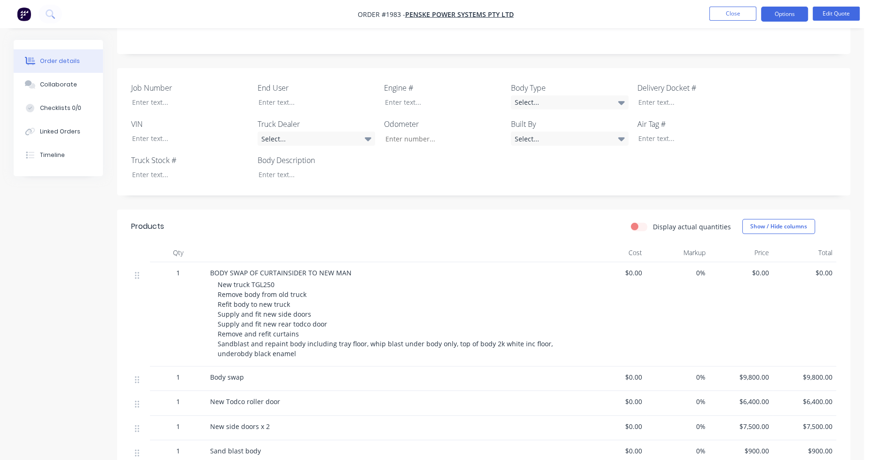
scroll to position [282, 0]
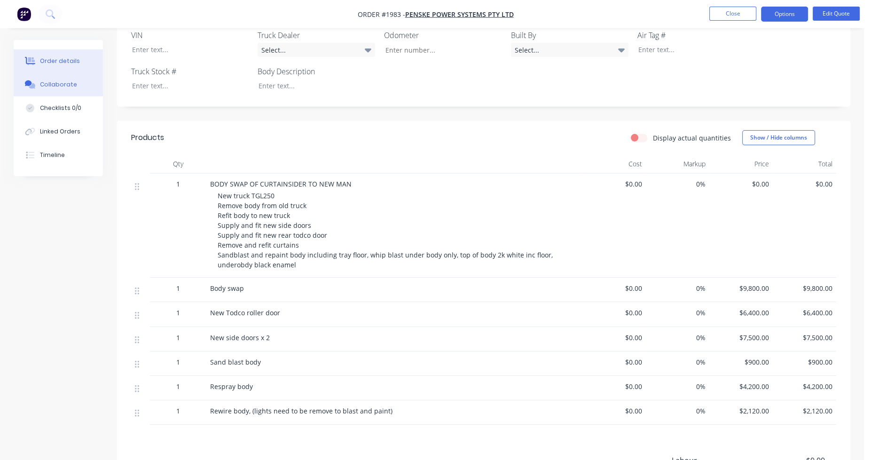
click at [71, 81] on div "Collaborate" at bounding box center [58, 84] width 37 height 8
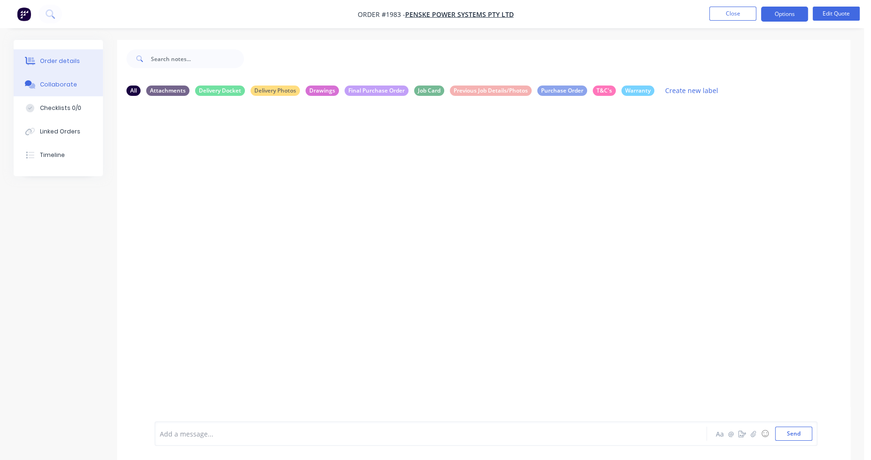
click at [71, 57] on div "Order details" at bounding box center [60, 61] width 40 height 8
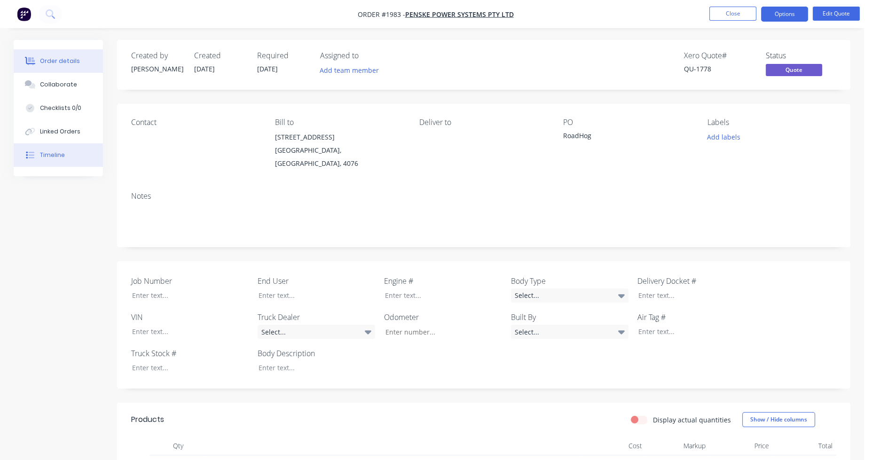
click at [62, 152] on div "Timeline" at bounding box center [52, 155] width 25 height 8
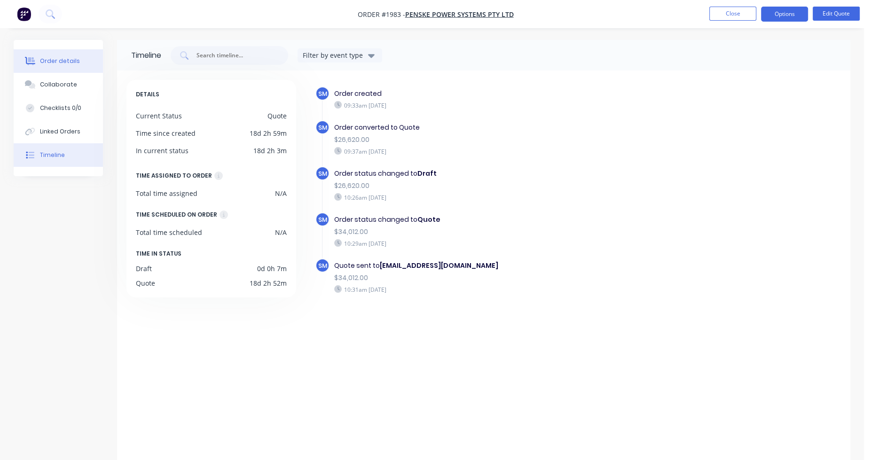
click at [72, 61] on div "Order details" at bounding box center [60, 61] width 40 height 8
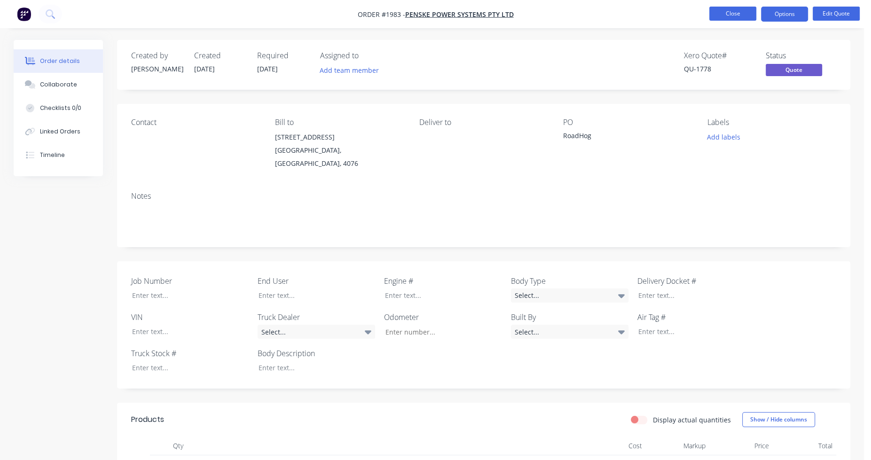
click at [749, 11] on button "Close" at bounding box center [733, 14] width 47 height 14
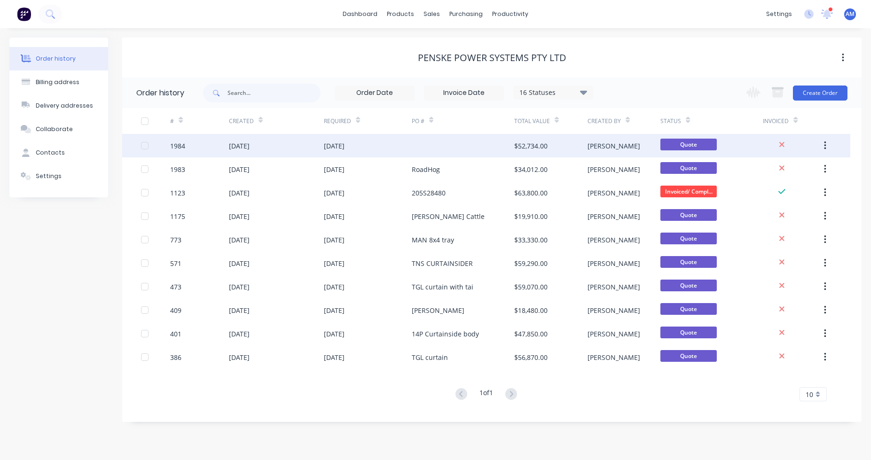
click at [426, 143] on div at bounding box center [463, 146] width 102 height 24
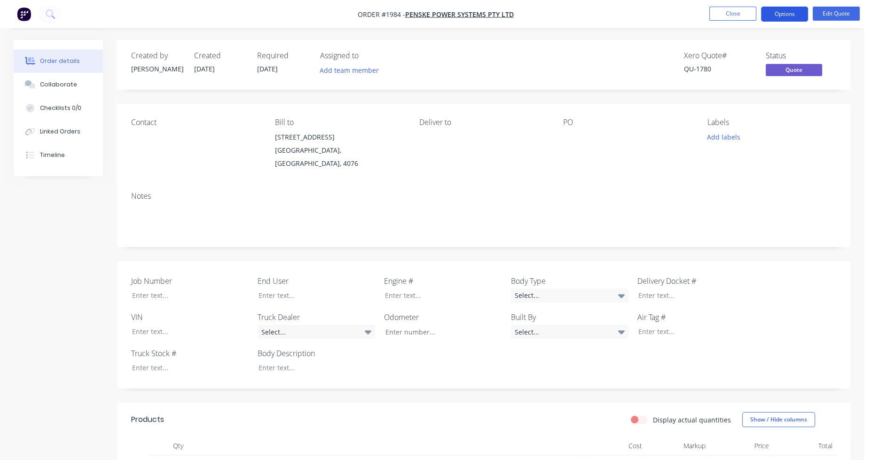
click at [776, 12] on button "Options" at bounding box center [784, 14] width 47 height 15
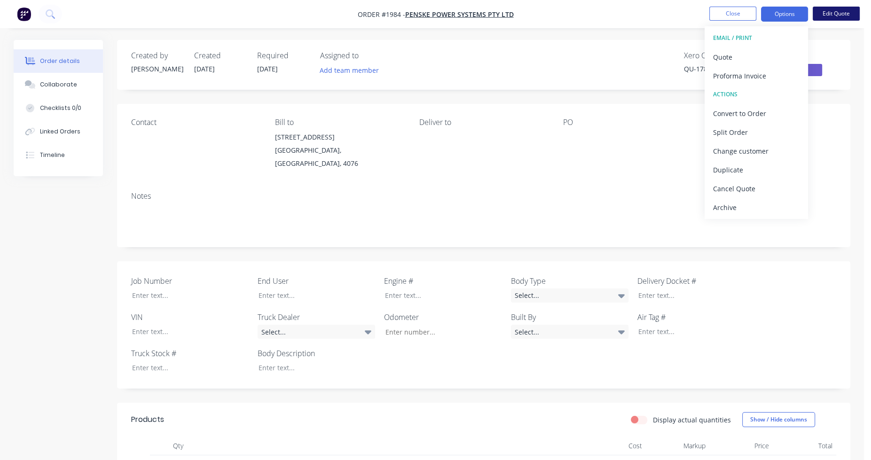
click at [832, 10] on button "Edit Quote" at bounding box center [836, 14] width 47 height 14
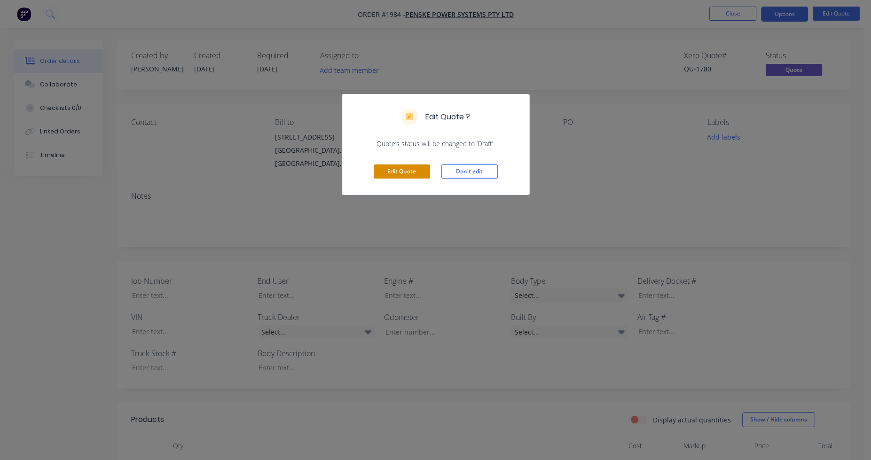
click at [410, 173] on button "Edit Quote" at bounding box center [402, 172] width 56 height 14
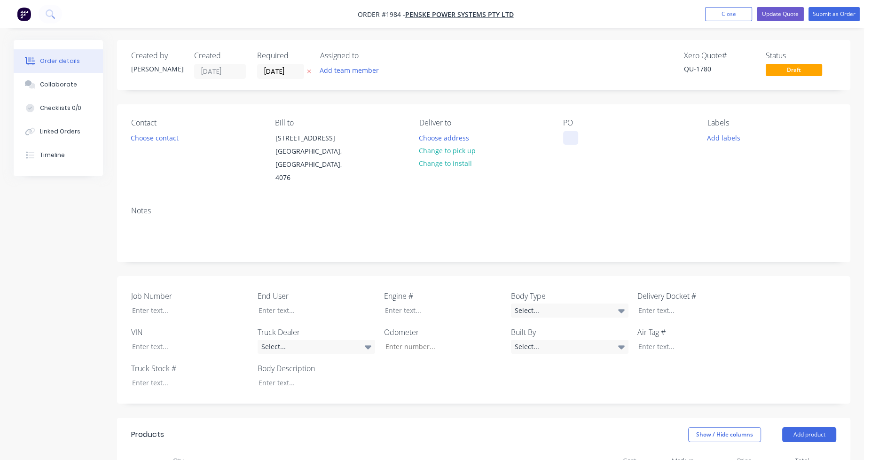
click at [576, 141] on div at bounding box center [570, 138] width 15 height 14
click at [782, 13] on button "Update Quote" at bounding box center [780, 14] width 47 height 14
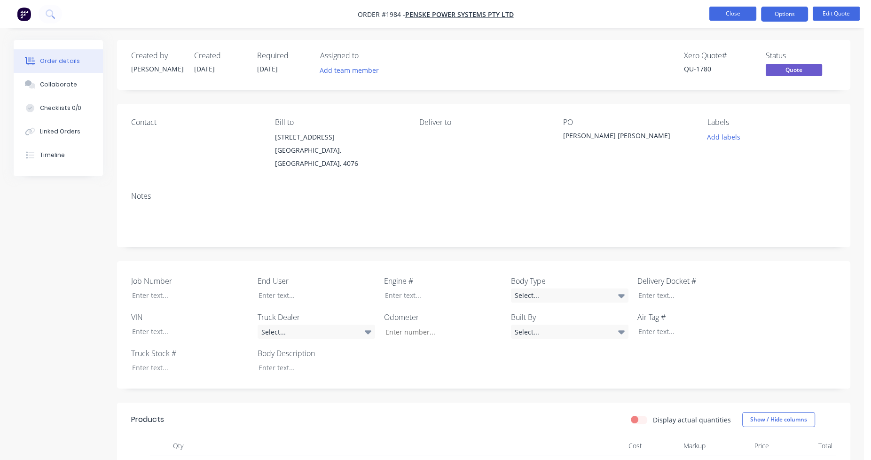
click at [745, 15] on button "Close" at bounding box center [733, 14] width 47 height 14
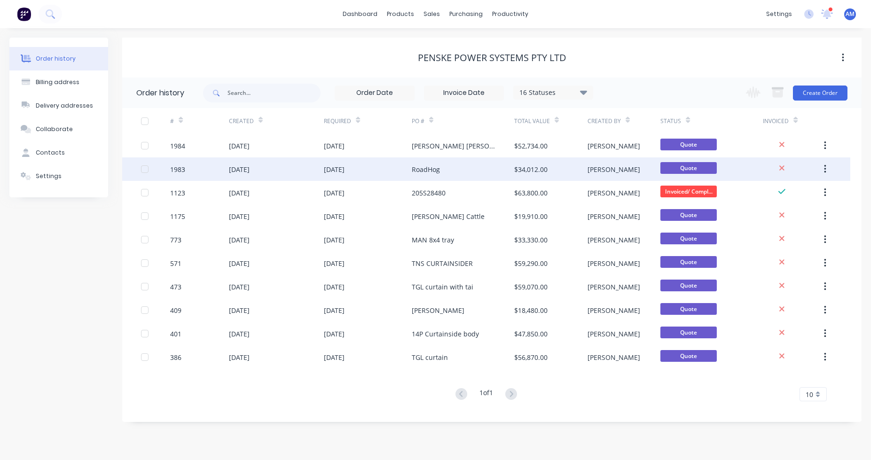
click at [426, 167] on div "RoadHog" at bounding box center [426, 170] width 28 height 10
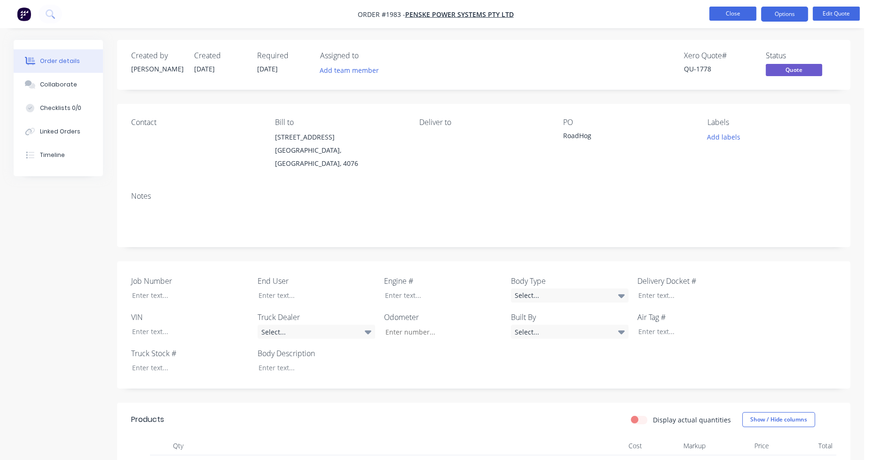
click at [733, 13] on button "Close" at bounding box center [733, 14] width 47 height 14
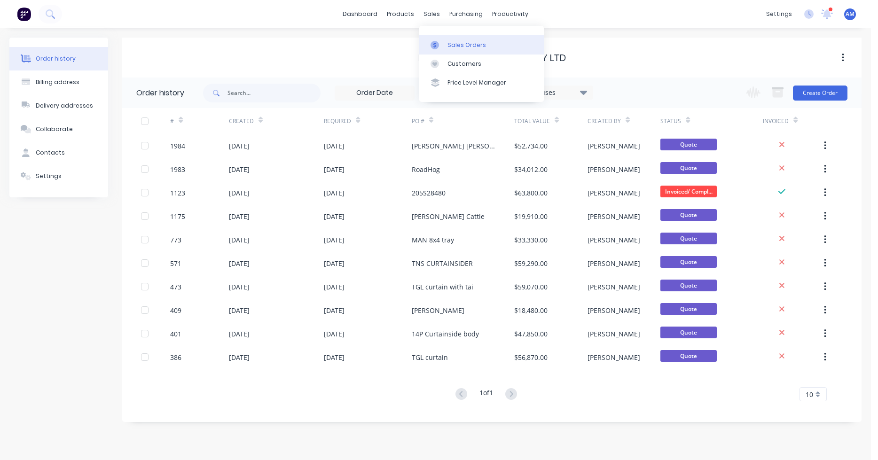
click at [452, 44] on div "Sales Orders" at bounding box center [467, 45] width 39 height 8
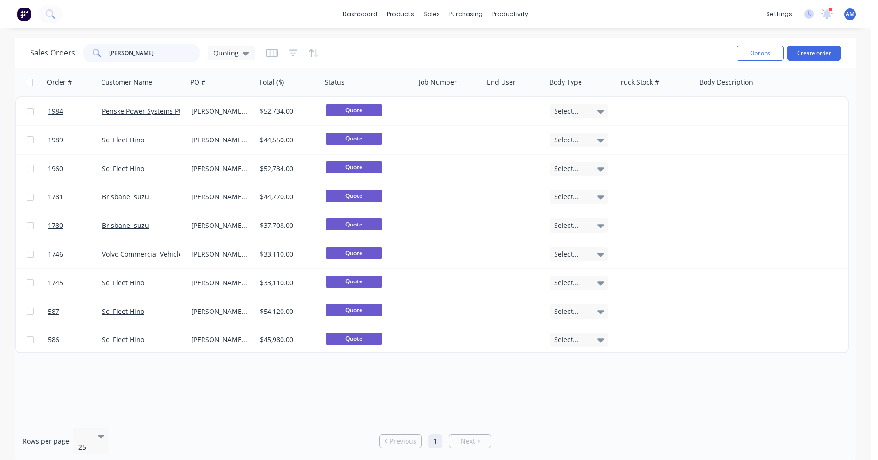
drag, startPoint x: 148, startPoint y: 53, endPoint x: 97, endPoint y: 57, distance: 51.0
click at [97, 57] on div "[PERSON_NAME]" at bounding box center [142, 53] width 118 height 19
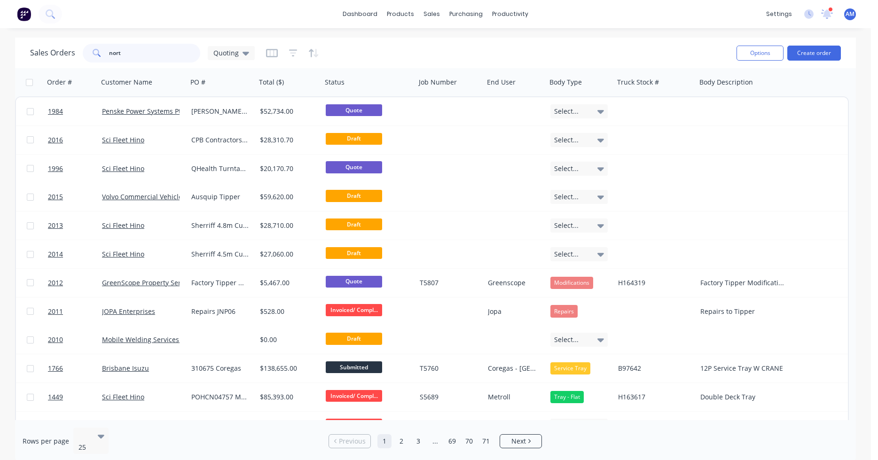
type input "north"
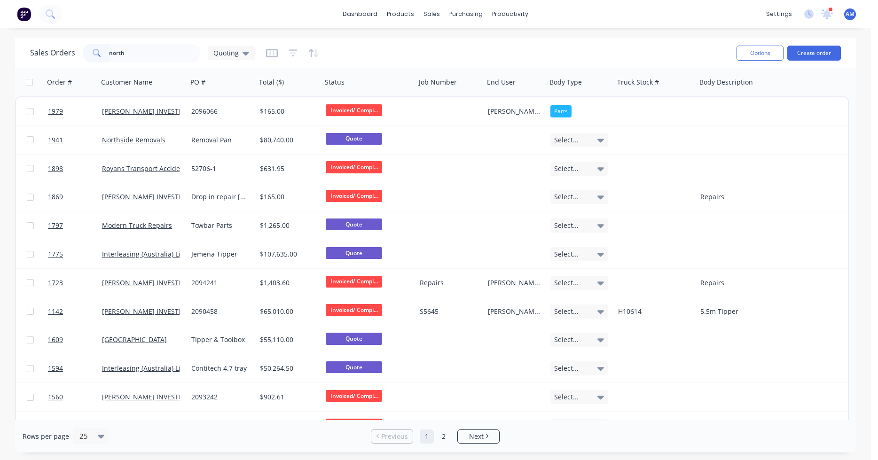
click at [170, 61] on input "north" at bounding box center [155, 53] width 92 height 19
drag, startPoint x: 145, startPoint y: 51, endPoint x: 81, endPoint y: 51, distance: 63.9
click at [81, 51] on div "Sales Orders north Quoting" at bounding box center [142, 53] width 225 height 19
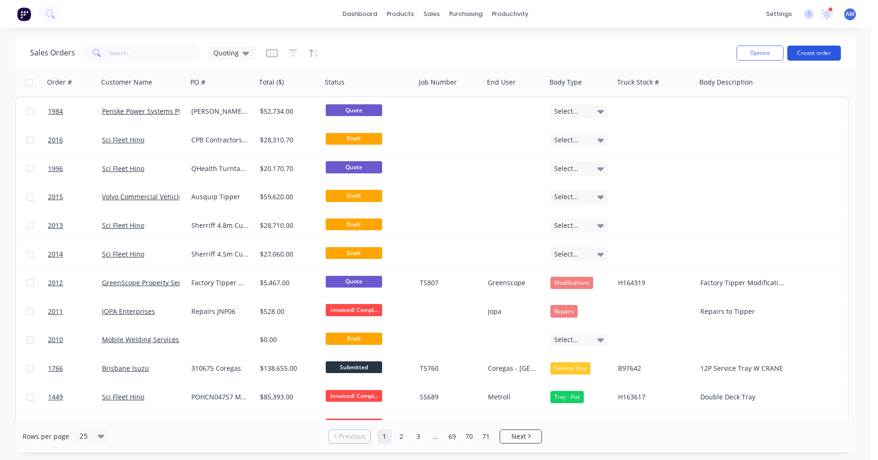
click at [825, 55] on button "Create order" at bounding box center [815, 53] width 54 height 15
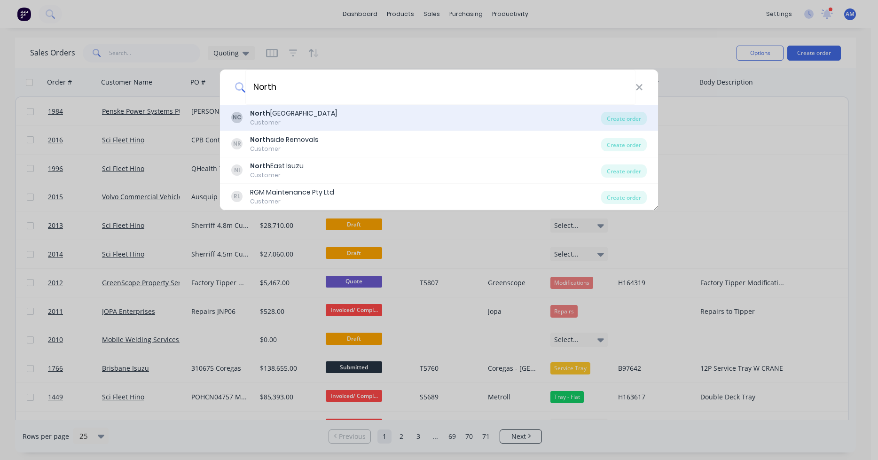
type input "North"
click at [365, 114] on div "NC [GEOGRAPHIC_DATA] Customer" at bounding box center [416, 118] width 370 height 18
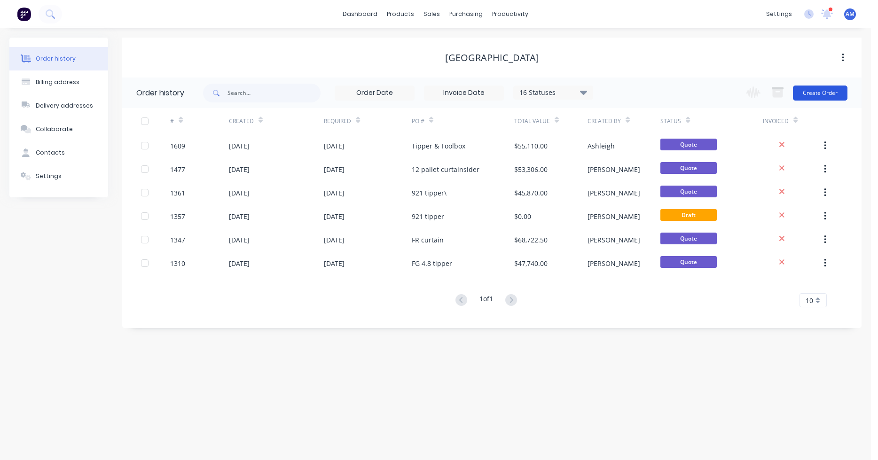
click at [821, 97] on button "Create Order" at bounding box center [820, 93] width 55 height 15
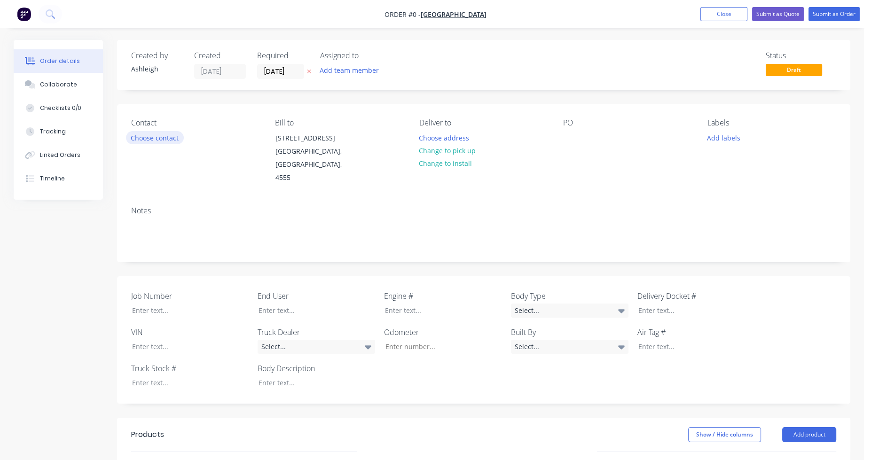
click at [146, 139] on button "Choose contact" at bounding box center [155, 137] width 58 height 13
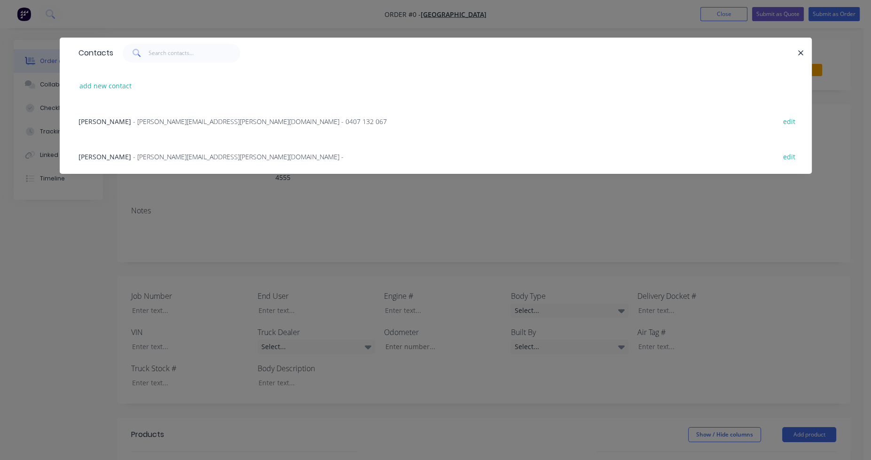
click at [142, 124] on span "- [PERSON_NAME][EMAIL_ADDRESS][PERSON_NAME][DOMAIN_NAME] - 0407 132 067" at bounding box center [260, 121] width 254 height 9
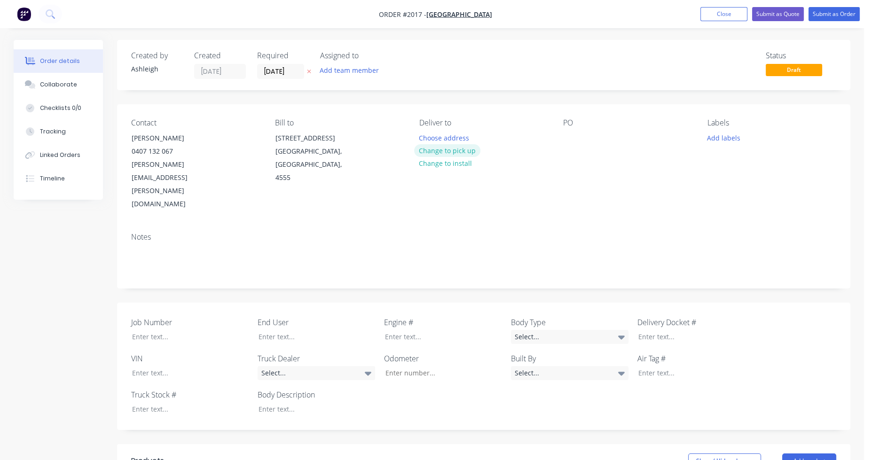
drag, startPoint x: 466, startPoint y: 150, endPoint x: 538, endPoint y: 147, distance: 72.0
click at [466, 150] on button "Change to pick up" at bounding box center [447, 150] width 67 height 13
click at [579, 139] on div "PO" at bounding box center [627, 164] width 129 height 93
click at [571, 138] on div at bounding box center [570, 138] width 15 height 14
click at [572, 135] on div "DS Tipper" at bounding box center [586, 138] width 46 height 14
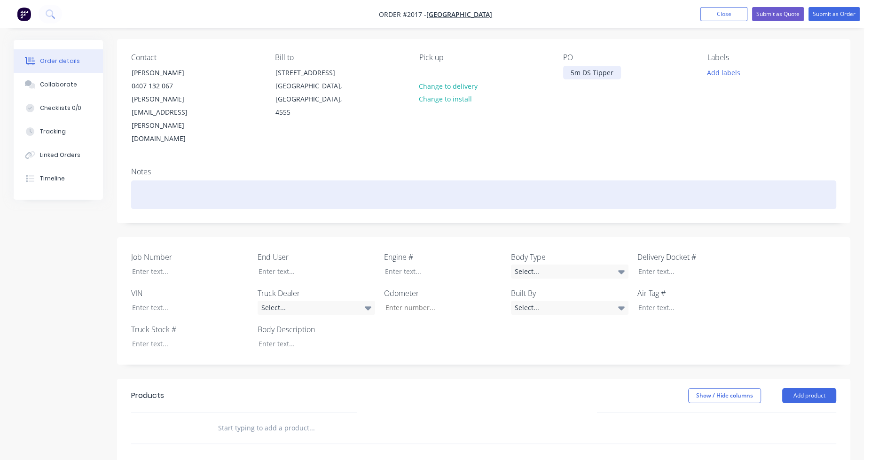
scroll to position [188, 0]
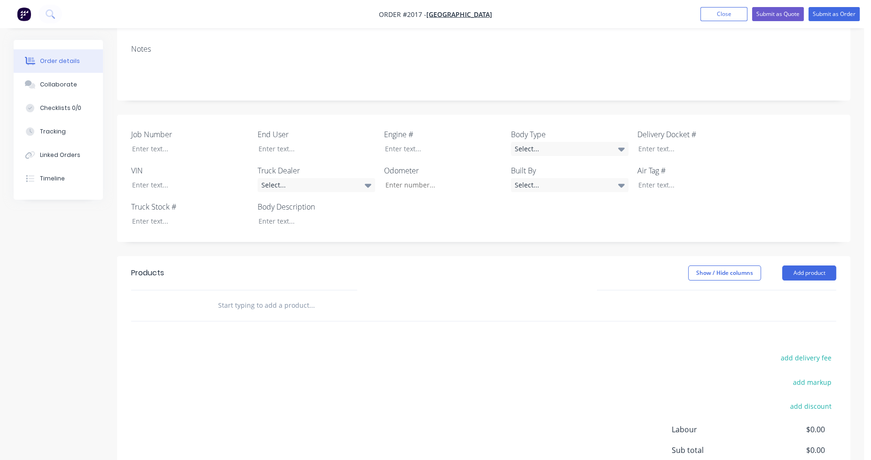
click at [260, 296] on input "text" at bounding box center [312, 305] width 188 height 19
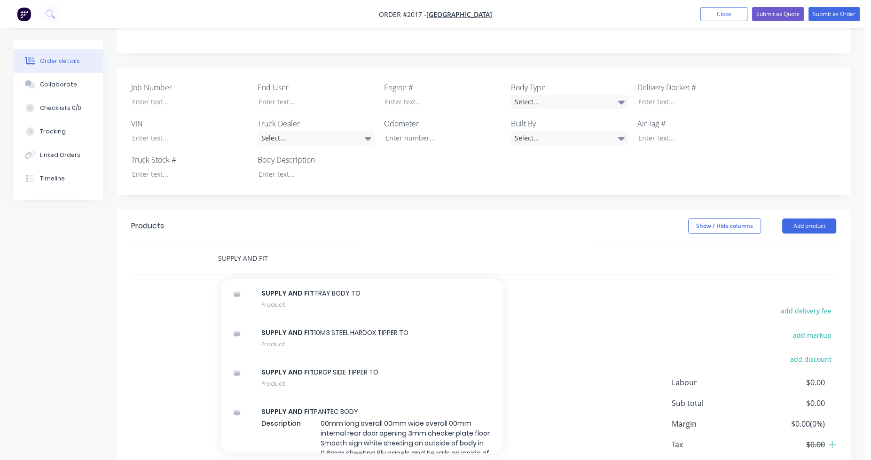
scroll to position [611, 0]
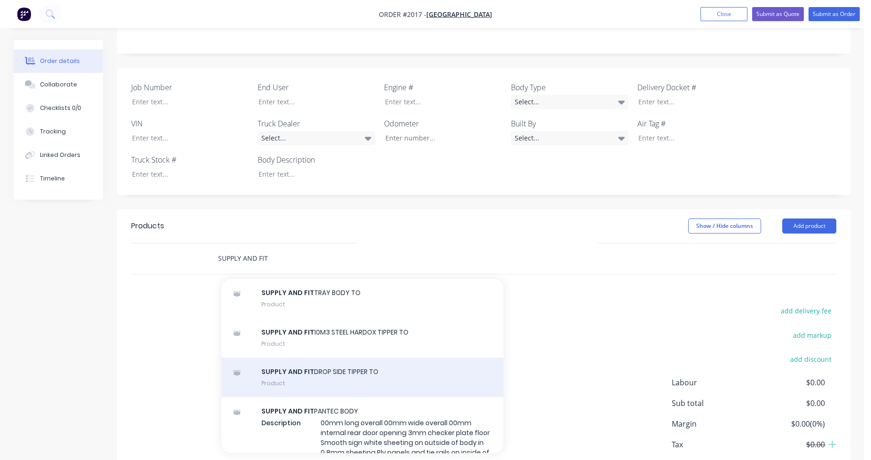
type input "SUPPLY AND FIT"
click at [284, 358] on div "SUPPLY AND FIT DROP SIDE TIPPER TO Product" at bounding box center [362, 377] width 282 height 39
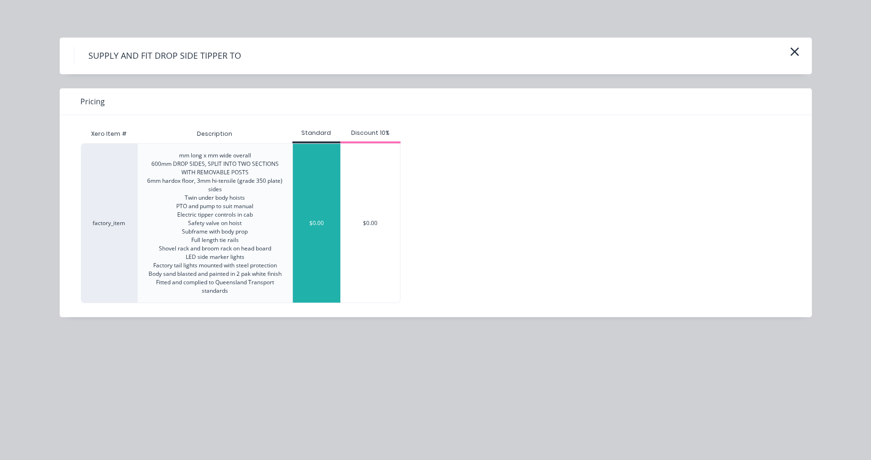
click at [300, 227] on div "$0.00" at bounding box center [316, 223] width 47 height 159
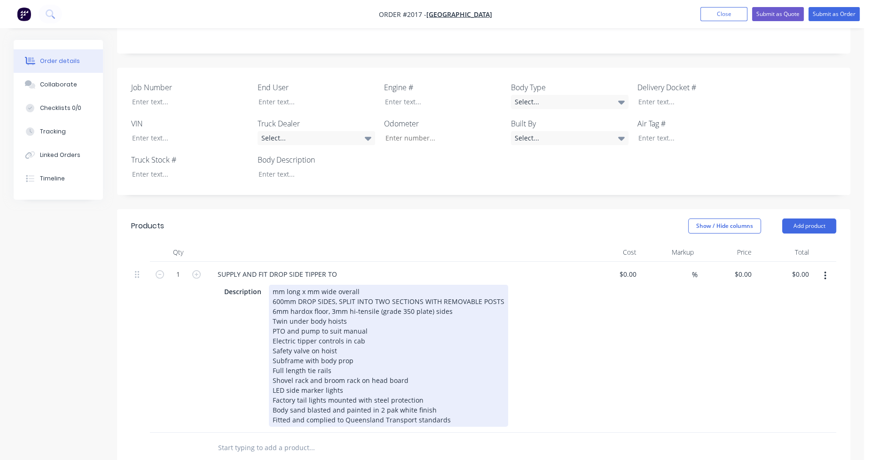
click at [271, 285] on div "mm long x mm wide overall 600mm DROP SIDES, SPLIT INTO TWO SECTIONS WITH REMOVA…" at bounding box center [388, 356] width 239 height 142
click at [321, 285] on div "5000mm long x mm wide overall 600mm DROP SIDES, SPLIT INTO TWO SECTIONS WITH RE…" at bounding box center [388, 356] width 239 height 142
click at [275, 285] on div "5000mm long x 2490mm wide overall 600mm DROP SIDES, SPLIT INTO TWO SECTIONS WIT…" at bounding box center [388, 356] width 239 height 142
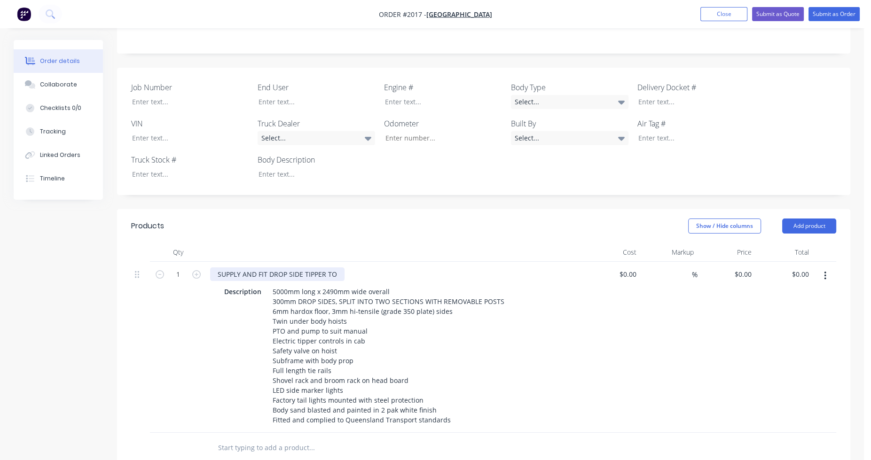
drag, startPoint x: 339, startPoint y: 233, endPoint x: 207, endPoint y: 238, distance: 131.8
click at [207, 262] on div "SUPPLY AND FIT DROP SIDE TIPPER TO Description 5000mm long x 2490mm wide overal…" at bounding box center [394, 347] width 376 height 171
click at [207, 287] on div "SUPPLY AND FIT DROP SIDE TIPPER TO Description 5000mm long x 2490mm wide overal…" at bounding box center [394, 347] width 376 height 171
click at [226, 439] on input "text" at bounding box center [312, 448] width 188 height 19
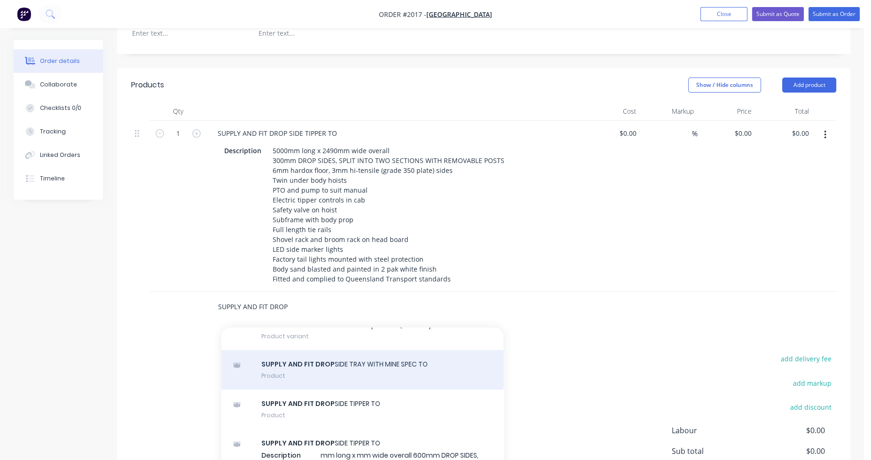
scroll to position [188, 0]
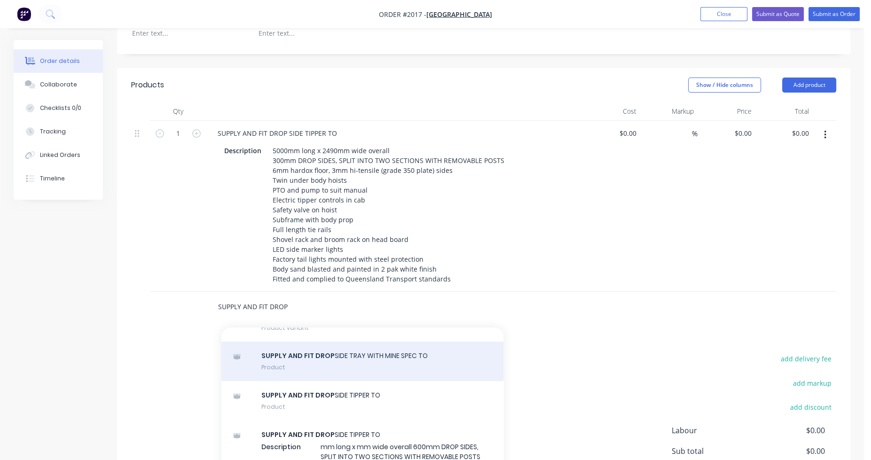
type input "SUPPLY AND FIT DROP"
click at [303, 342] on div "SUPPLY AND FIT DROP SIDE TRAY WITH MINE SPEC TO Product" at bounding box center [362, 361] width 282 height 39
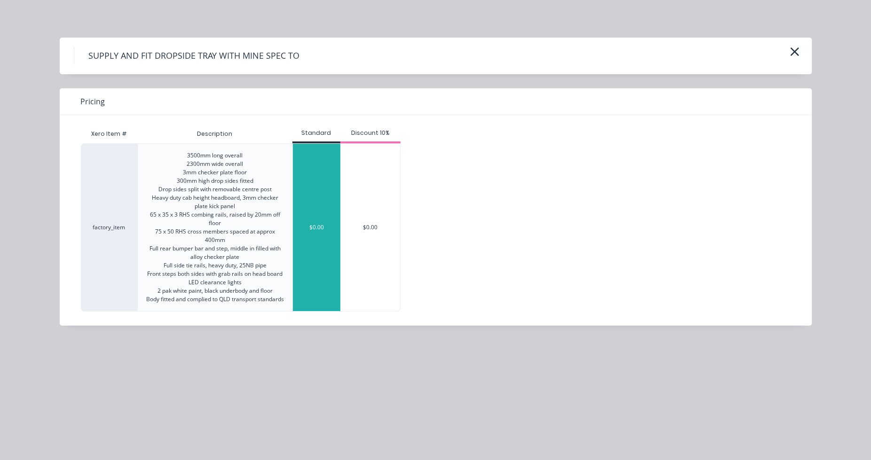
click at [323, 242] on div "$0.00" at bounding box center [316, 227] width 47 height 167
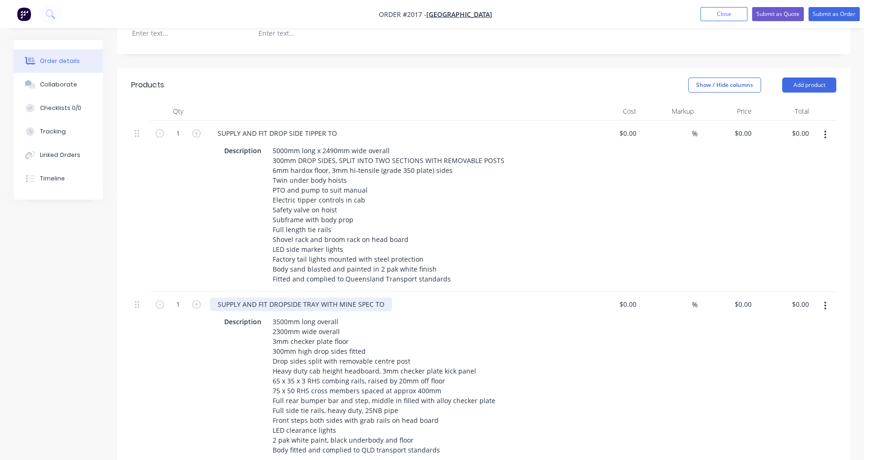
click at [372, 298] on div "SUPPLY AND FIT DROPSIDE TRAY WITH MINE SPEC TO" at bounding box center [301, 305] width 182 height 14
click at [303, 298] on div "SUPPLY AND FIT DROPSIDE TRAY TO" at bounding box center [273, 305] width 127 height 14
click at [355, 298] on div "SUPPLY AND FIT DROPSIDE TIPPING TRAY TO" at bounding box center [287, 305] width 154 height 14
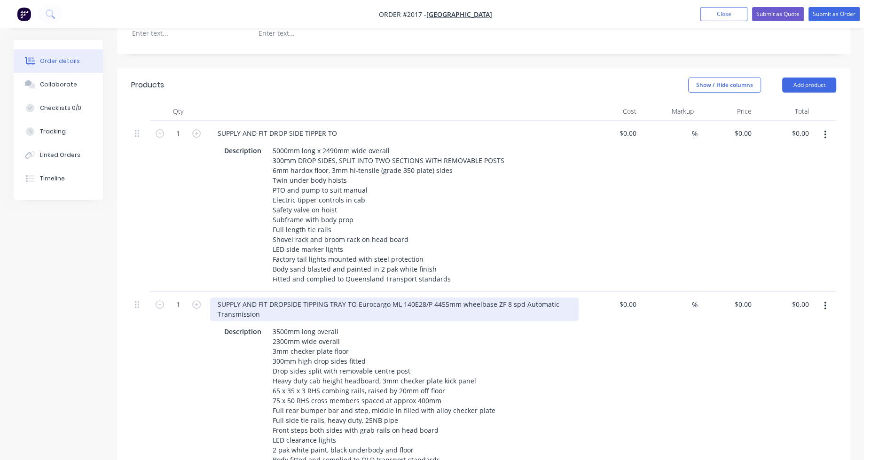
click at [414, 298] on div "SUPPLY AND FIT DROPSIDE TIPPING TRAY TO Eurocargo ML 140E28/P 4455mm wheelbase …" at bounding box center [394, 310] width 369 height 24
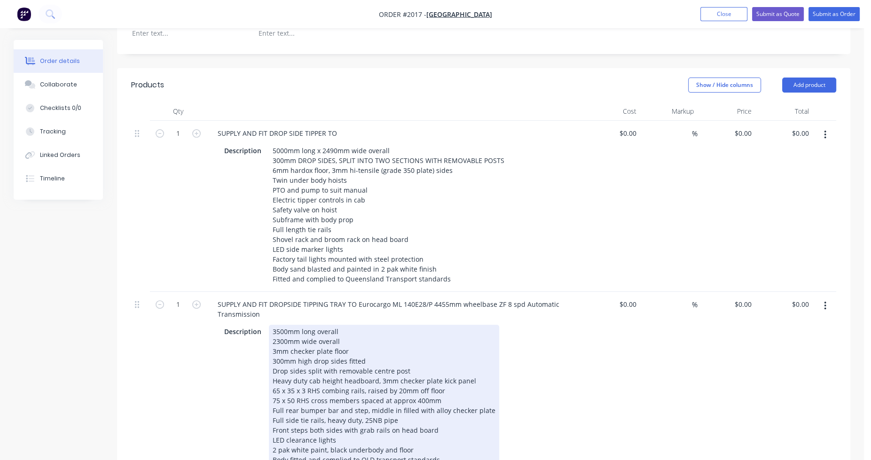
click at [276, 325] on div "3500mm long overall 2300mm wide overall 3mm checker plate floor 300mm high drop…" at bounding box center [384, 396] width 230 height 142
click at [278, 325] on div "3500mm long overall 2300mm wide overall 3mm checker plate floor 300mm high drop…" at bounding box center [384, 396] width 230 height 142
click at [275, 325] on div "3500mm long overall 2300mm wide overall 3mm checker plate floor 300mm high drop…" at bounding box center [384, 396] width 230 height 142
drag, startPoint x: 279, startPoint y: 300, endPoint x: 270, endPoint y: 301, distance: 8.5
click at [270, 325] on div "5000mm long overall 2300mm wide overall 3mm checker plate floor 300mm high drop…" at bounding box center [384, 396] width 230 height 142
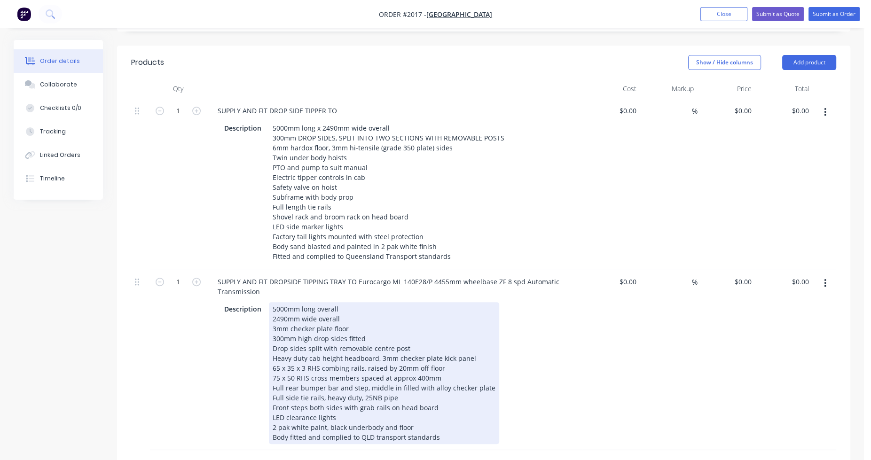
scroll to position [376, 0]
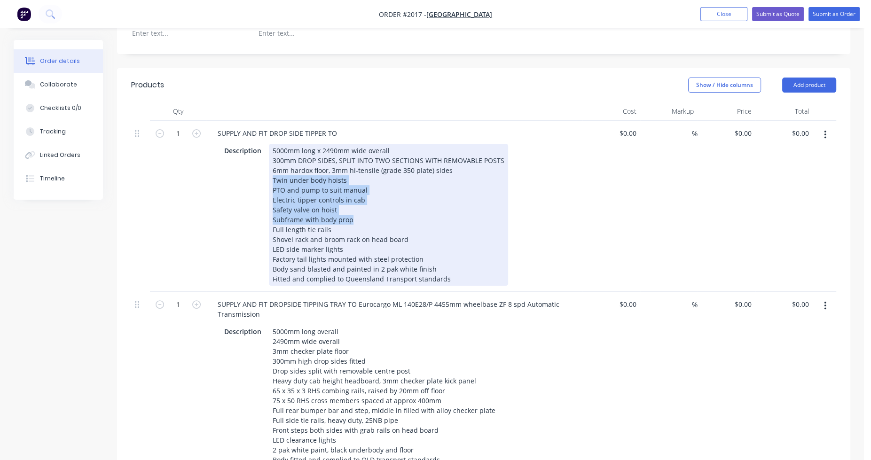
drag, startPoint x: 271, startPoint y: 139, endPoint x: 353, endPoint y: 182, distance: 92.5
click at [353, 182] on div "5000mm long x 2490mm wide overall 300mm DROP SIDES, SPLIT INTO TWO SECTIONS WIT…" at bounding box center [388, 215] width 239 height 142
copy div "Twin under body hoists PTO and pump to suit manual Electric tipper controls in …"
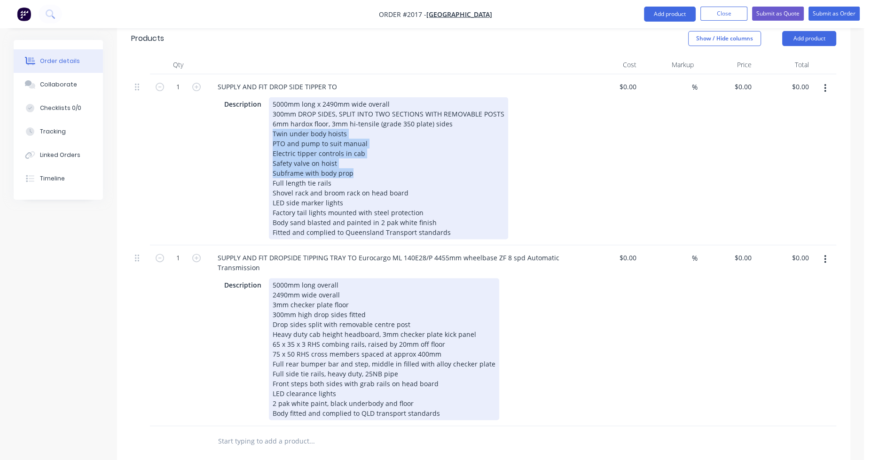
scroll to position [423, 0]
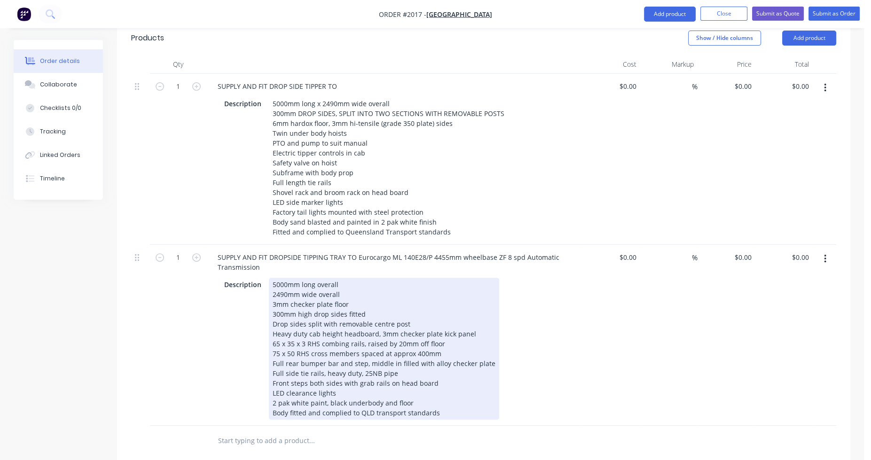
click at [445, 313] on div "5000mm long overall 2490mm wide overall 3mm checker plate floor 300mm high drop…" at bounding box center [384, 349] width 230 height 142
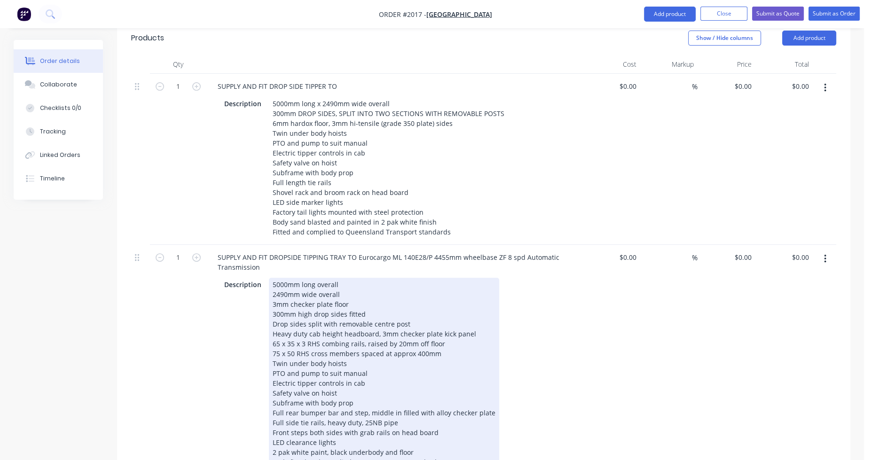
click at [419, 388] on div "Safety valve on hoist" at bounding box center [384, 393] width 223 height 10
click at [444, 314] on div "5000mm long overall 2490mm wide overall 3mm checker plate floor 300mm high drop…" at bounding box center [384, 373] width 230 height 191
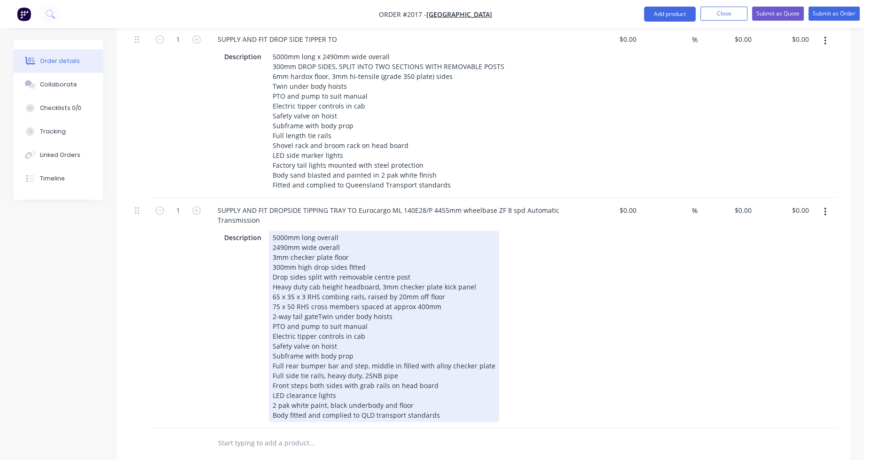
scroll to position [517, 0]
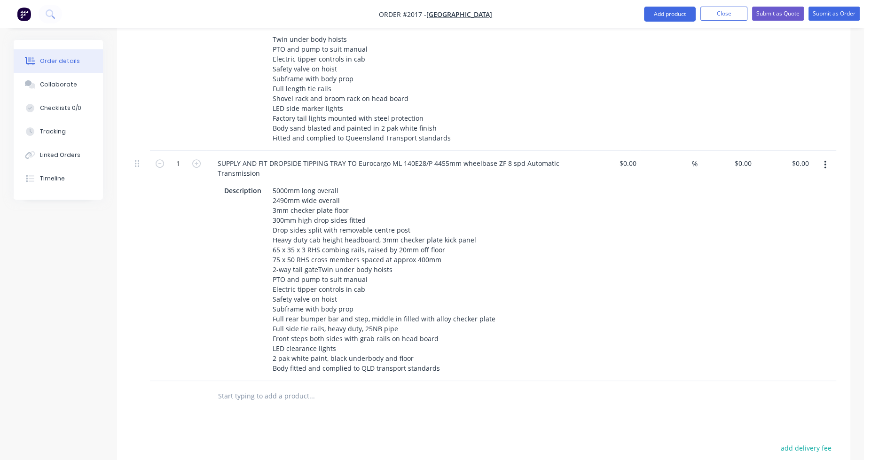
click at [285, 370] on div "Products Show / Hide columns Add product Qty Cost Markup Price Total 1 SUPPLY A…" at bounding box center [483, 282] width 733 height 710
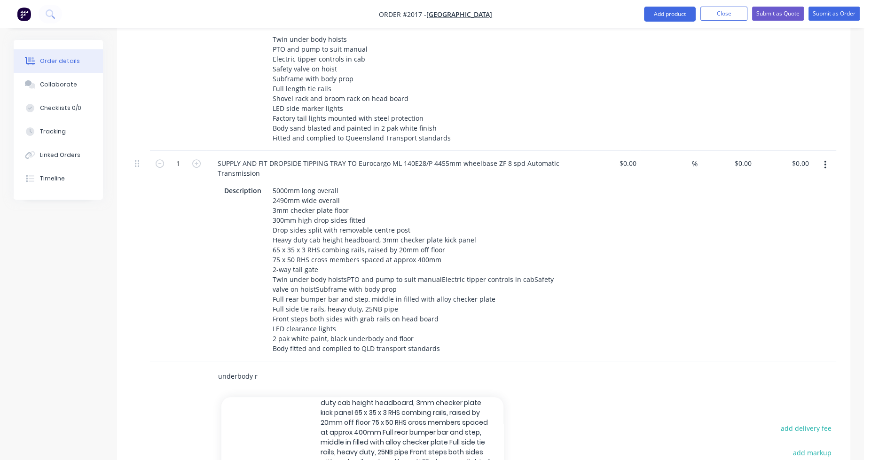
scroll to position [141, 0]
type input "underbody r"
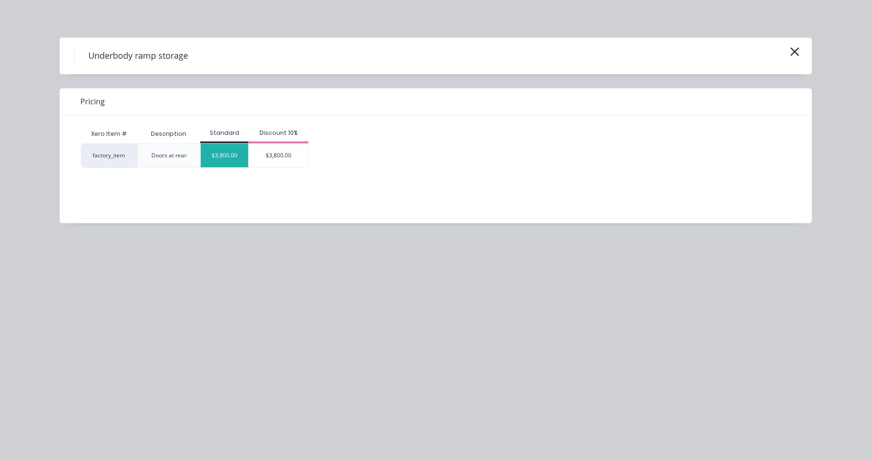
click at [237, 156] on div "$3,800.00" at bounding box center [224, 156] width 47 height 24
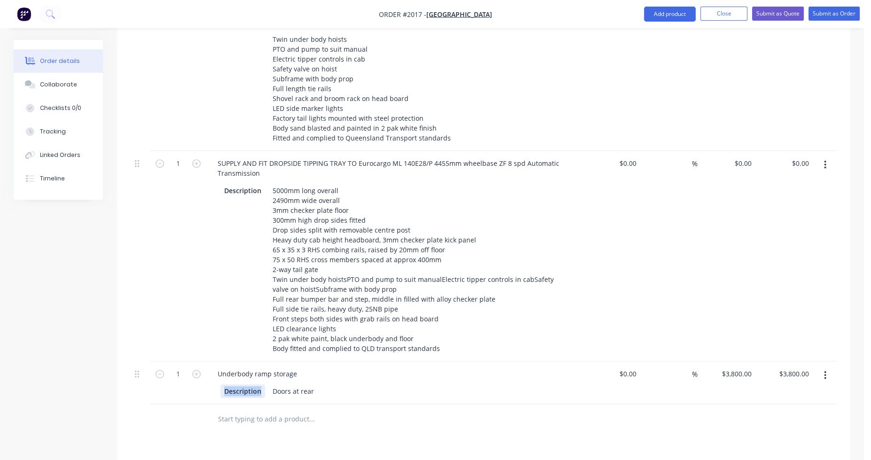
drag, startPoint x: 262, startPoint y: 353, endPoint x: 217, endPoint y: 354, distance: 45.1
click at [217, 383] on div "Description Doors at rear" at bounding box center [394, 391] width 369 height 16
click at [248, 410] on input "text" at bounding box center [312, 419] width 188 height 19
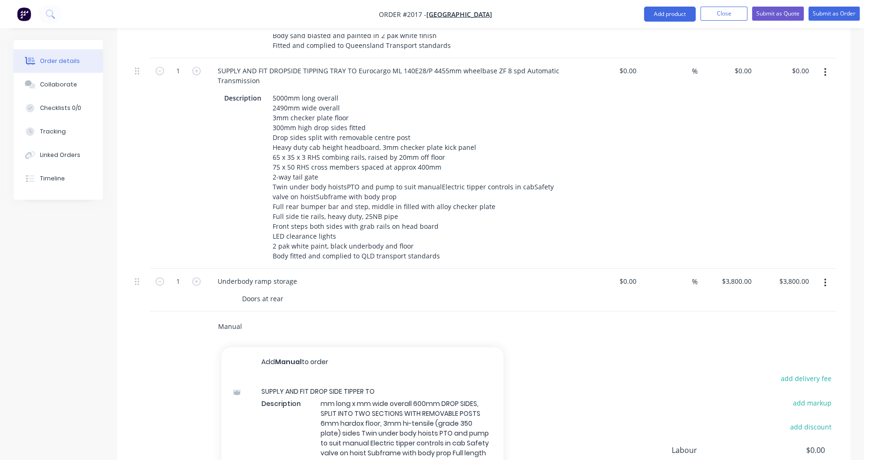
scroll to position [611, 0]
type input "M"
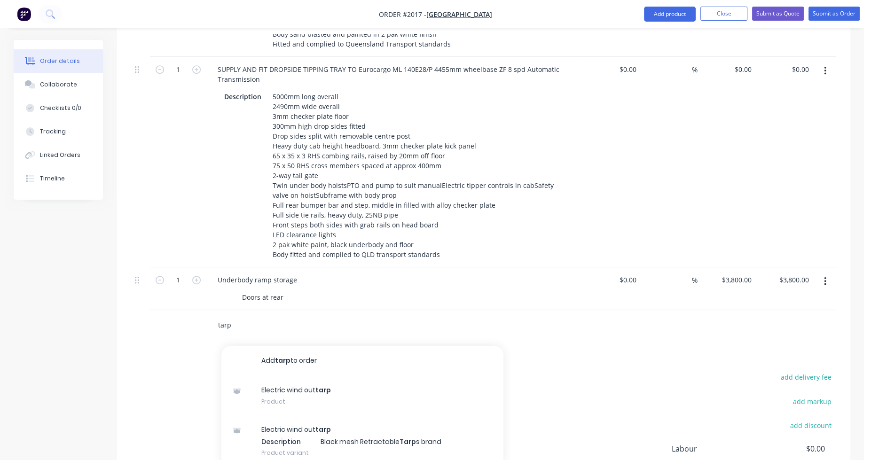
drag, startPoint x: 237, startPoint y: 283, endPoint x: 204, endPoint y: 284, distance: 32.4
click at [204, 310] on div "tarp Add tarp to order Electric wind out tarp Product Electric wind out tarp De…" at bounding box center [483, 325] width 705 height 31
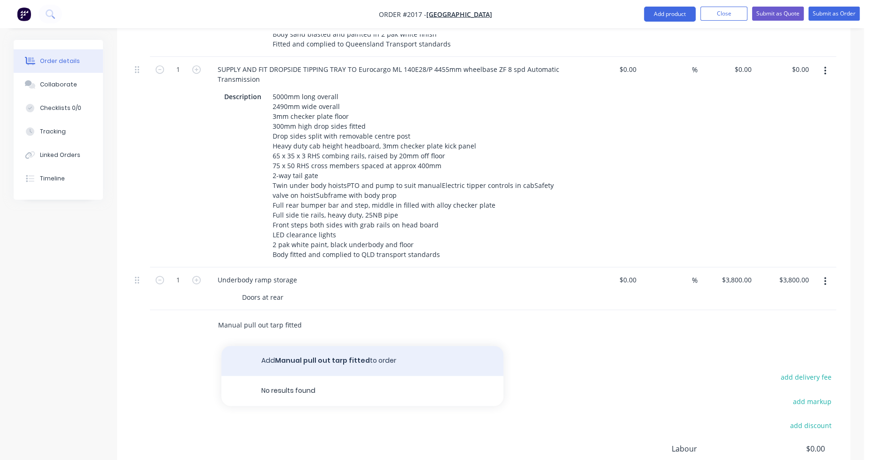
type input "Manual pull out tarp fitted"
click at [272, 346] on button "Add Manual pull out tarp fitted to order" at bounding box center [362, 361] width 282 height 30
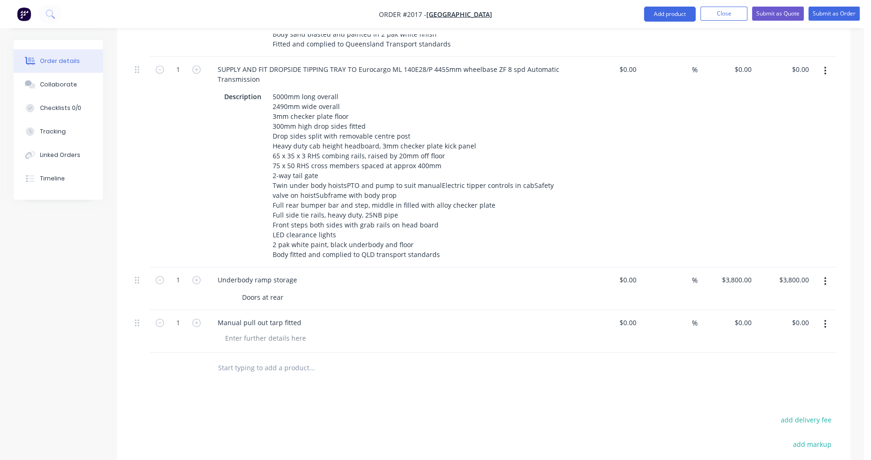
click at [247, 359] on input "text" at bounding box center [312, 368] width 188 height 19
click at [248, 359] on input "text" at bounding box center [312, 368] width 188 height 19
paste input "8 x D Rings welded into the floor"
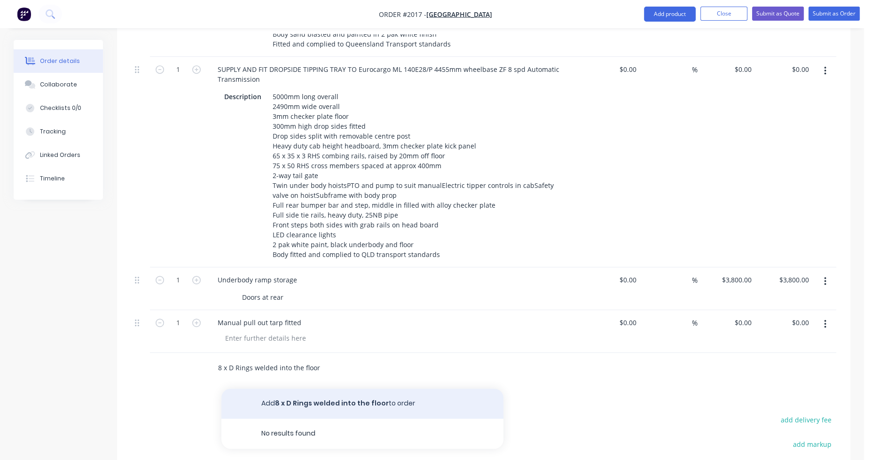
type input "8 x D Rings welded into the floor"
click at [319, 389] on button "Add 8 x D Rings welded into the floor to order" at bounding box center [362, 404] width 282 height 30
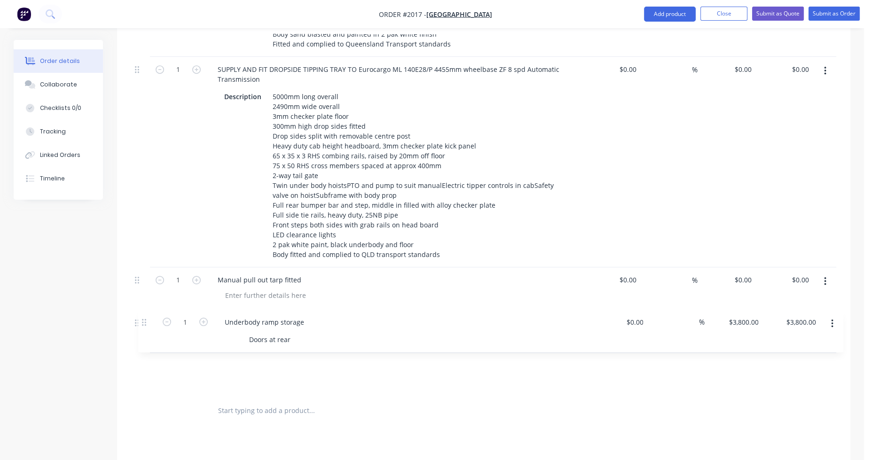
drag, startPoint x: 135, startPoint y: 238, endPoint x: 143, endPoint y: 323, distance: 85.4
click at [143, 323] on div "1 SUPPLY AND FIT DROP SIDE TIPPER TO Description 5000mm long x 2490mm wide over…" at bounding box center [483, 141] width 705 height 510
click at [235, 402] on input "text" at bounding box center [312, 411] width 188 height 19
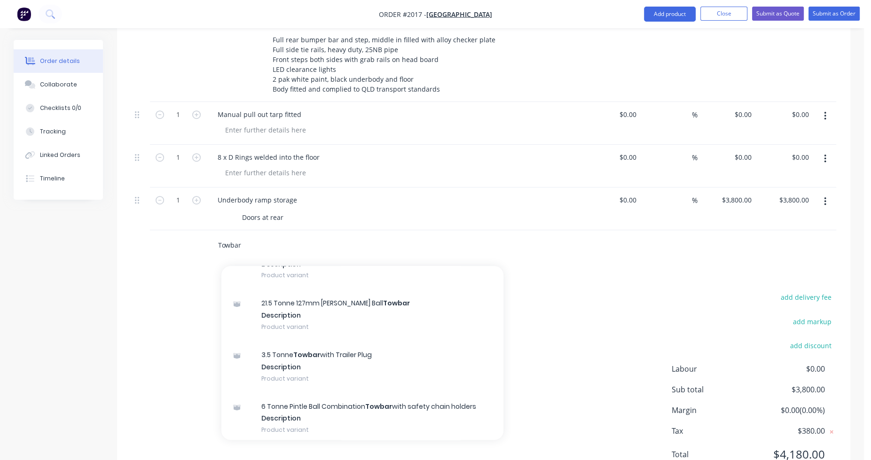
scroll to position [517, 0]
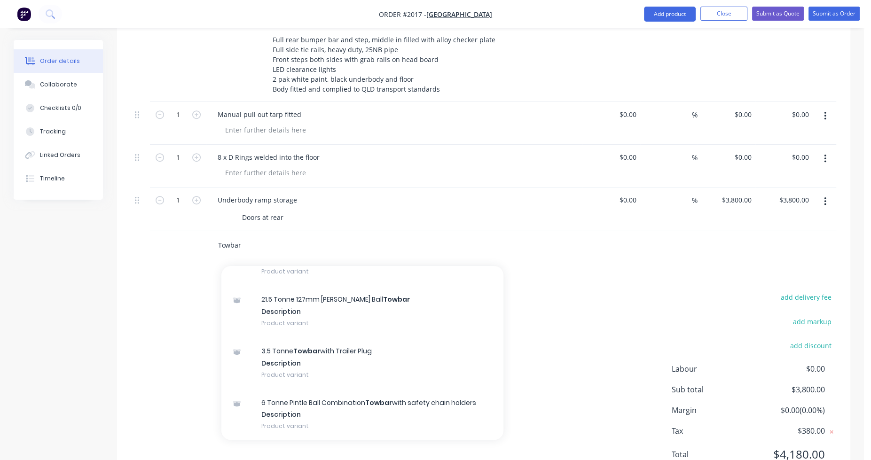
click at [245, 236] on input "Towbar" at bounding box center [312, 245] width 188 height 19
click at [222, 236] on input "Towbar" at bounding box center [312, 245] width 188 height 19
click at [218, 236] on input "Towbar" at bounding box center [312, 245] width 188 height 19
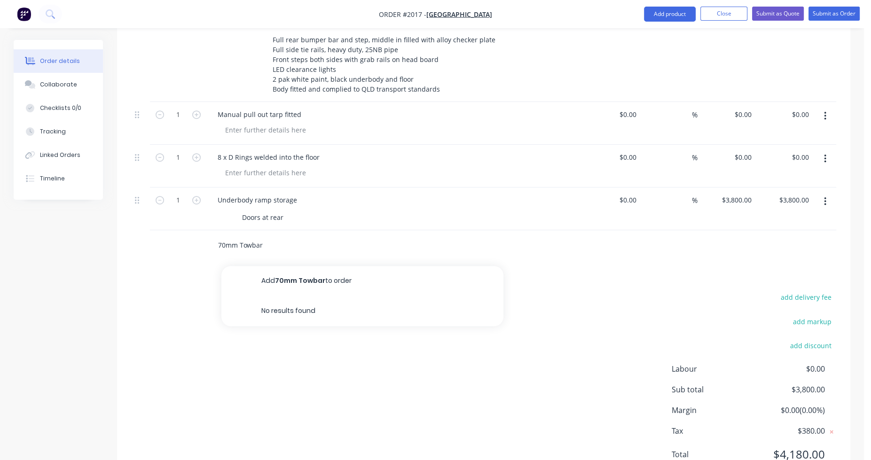
click at [276, 236] on input "70mm Towbar" at bounding box center [312, 245] width 188 height 19
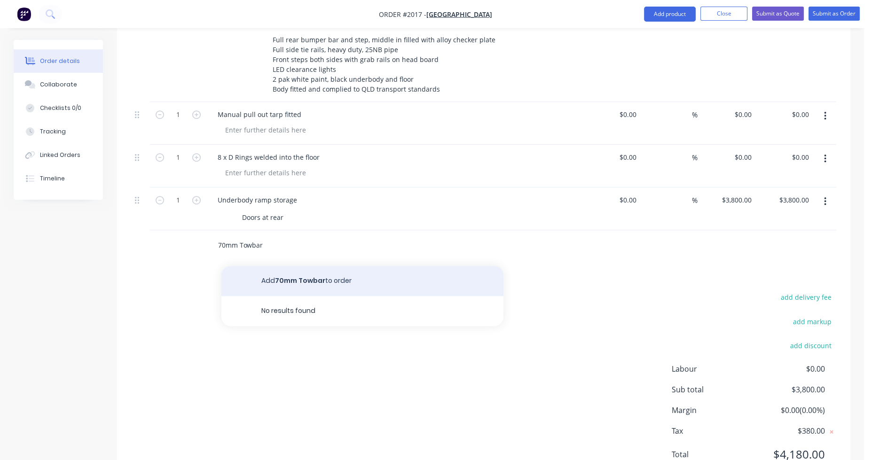
type input "70mm Towbar"
click at [297, 266] on button "Add 70mm Towbar to order" at bounding box center [362, 281] width 282 height 30
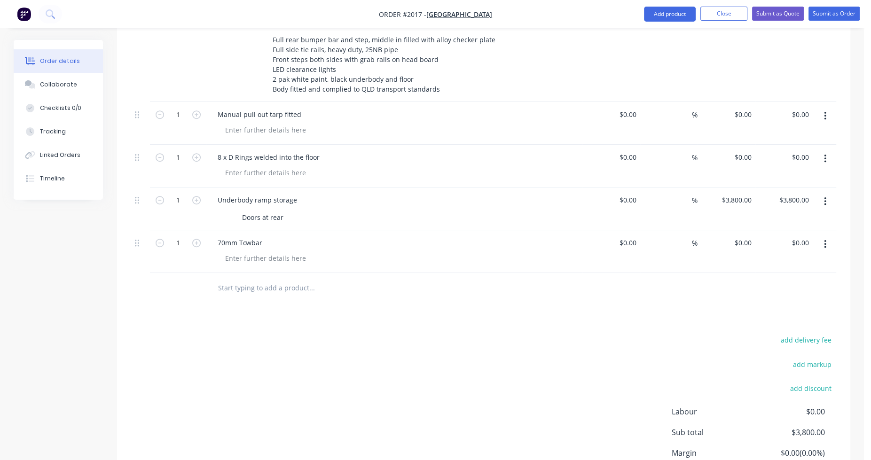
click at [252, 279] on input "text" at bounding box center [312, 288] width 188 height 19
type input "E"
type input "trailer"
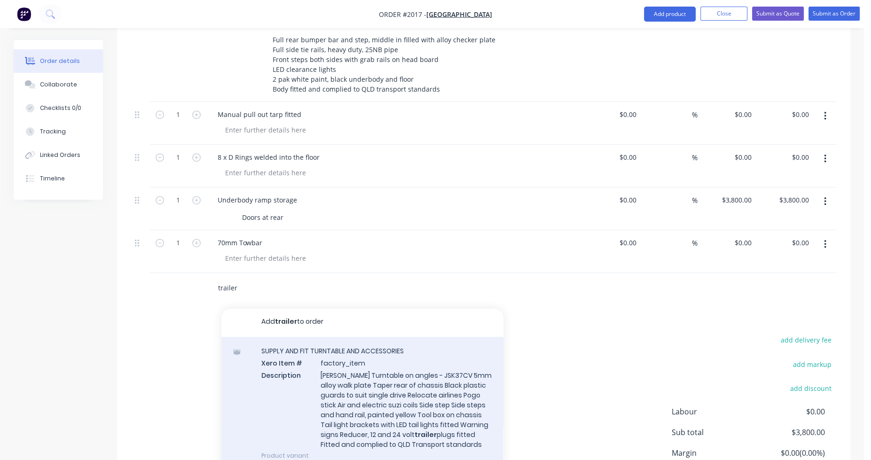
scroll to position [0, 0]
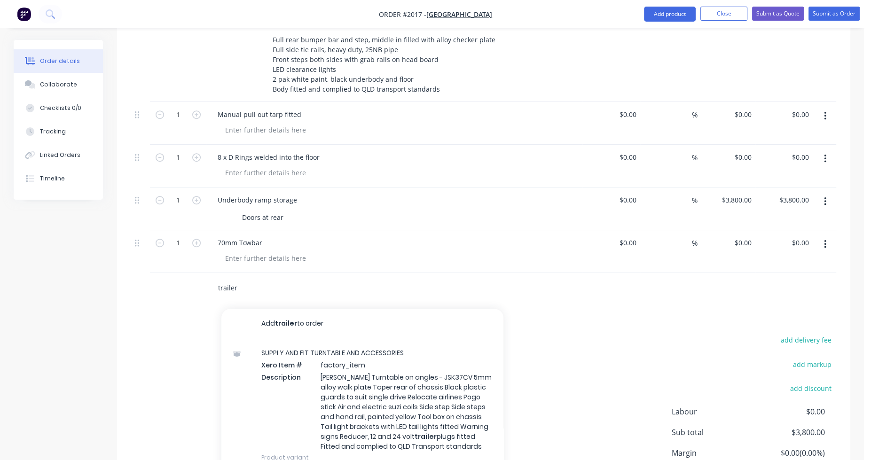
drag, startPoint x: 247, startPoint y: 245, endPoint x: 197, endPoint y: 248, distance: 49.4
click at [197, 273] on div "trailer Add trailer to order SUPPLY AND FIT TURNTABLE AND ACCESSORIES Xero Item…" at bounding box center [483, 288] width 705 height 31
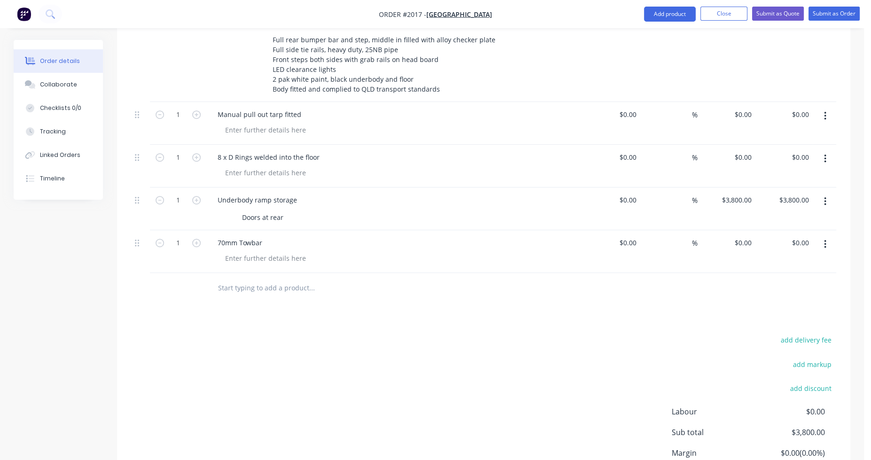
click at [273, 236] on div "70mm Towbar" at bounding box center [394, 243] width 369 height 14
click at [265, 236] on div "70mm Towbar" at bounding box center [240, 243] width 60 height 14
click at [331, 230] on div "70mm Towbar with electric trailer brakes" at bounding box center [394, 251] width 376 height 43
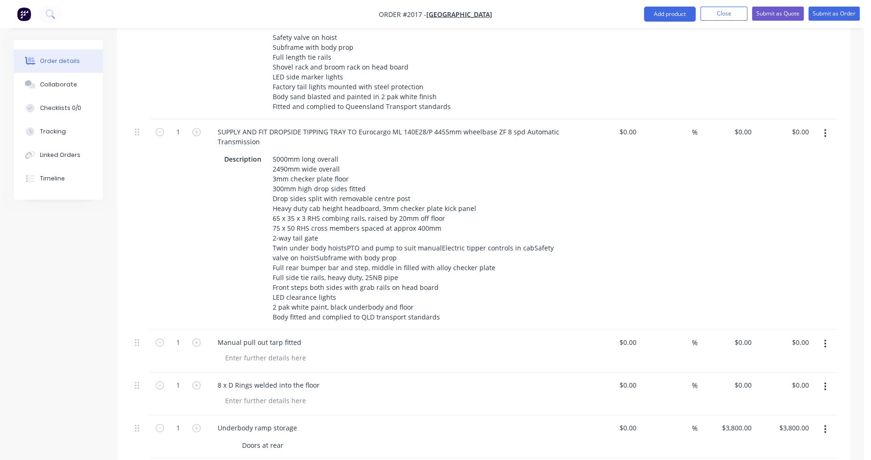
scroll to position [542, 0]
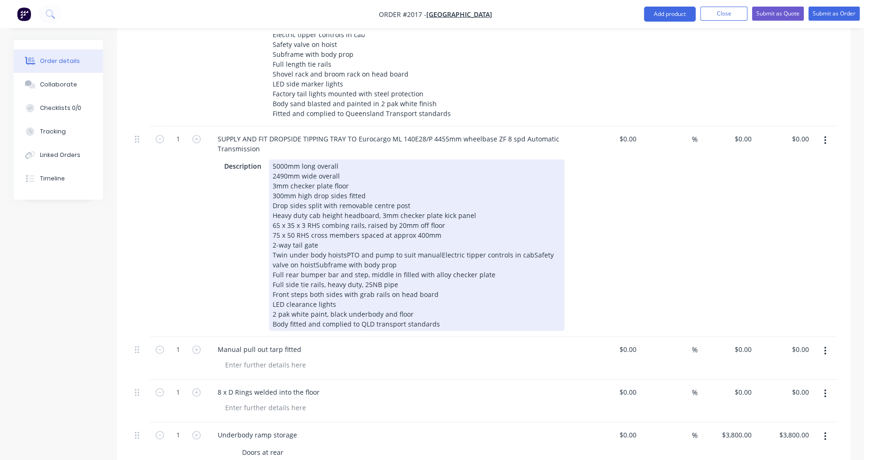
click at [344, 214] on div "5000mm long overall 2490mm wide overall 3mm checker plate floor 300mm high drop…" at bounding box center [417, 245] width 296 height 172
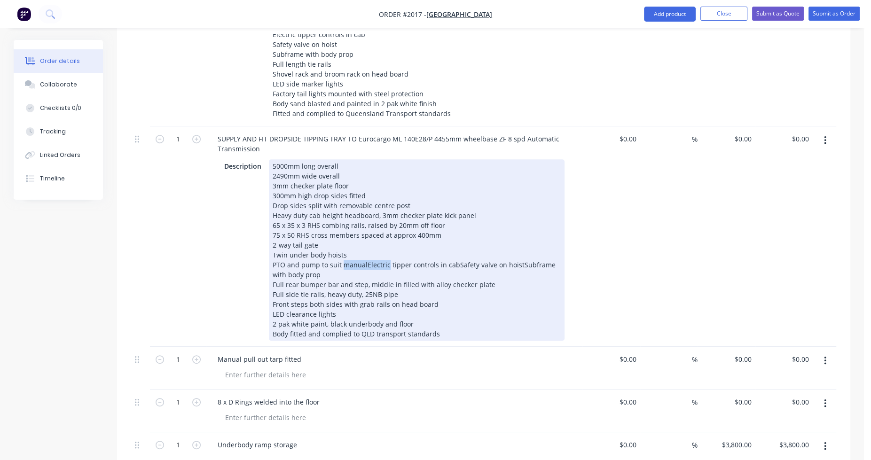
drag, startPoint x: 384, startPoint y: 224, endPoint x: 342, endPoint y: 225, distance: 41.9
click at [342, 225] on div "5000mm long overall 2490mm wide overall 3mm checker plate floor 300mm high drop…" at bounding box center [417, 249] width 296 height 181
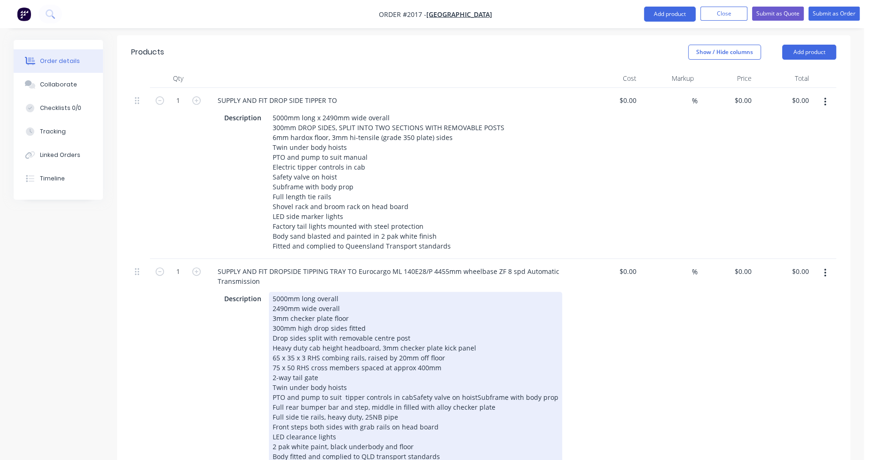
scroll to position [401, 0]
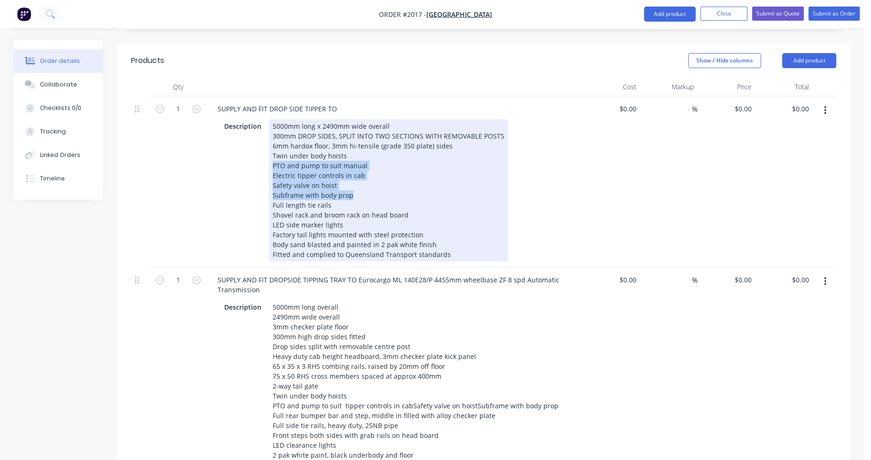
drag, startPoint x: 272, startPoint y: 125, endPoint x: 356, endPoint y: 156, distance: 90.1
click at [356, 156] on div "5000mm long x 2490mm wide overall 300mm DROP SIDES, SPLIT INTO TWO SECTIONS WIT…" at bounding box center [388, 190] width 239 height 142
copy div "PTO and pump to suit manual Electric tipper controls in cab Safety valve on hoi…"
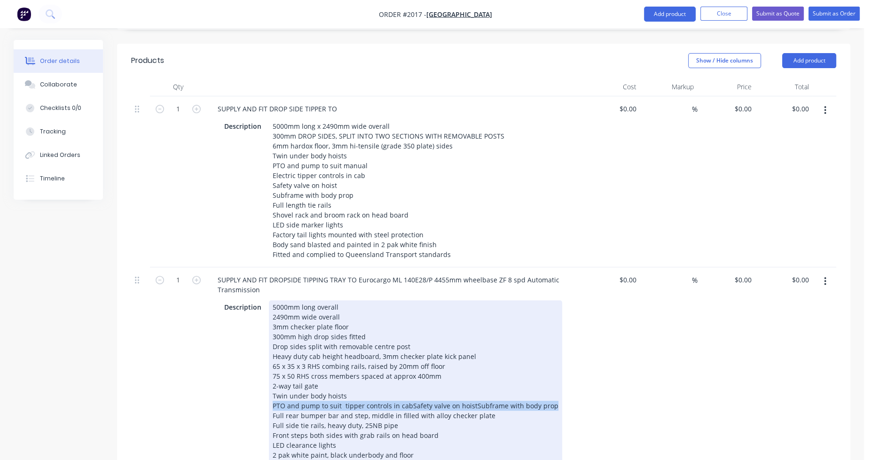
drag, startPoint x: 271, startPoint y: 364, endPoint x: 551, endPoint y: 367, distance: 279.3
click at [551, 367] on div "5000mm long overall 2490mm wide overall 3mm checker plate floor 300mm high drop…" at bounding box center [415, 386] width 293 height 172
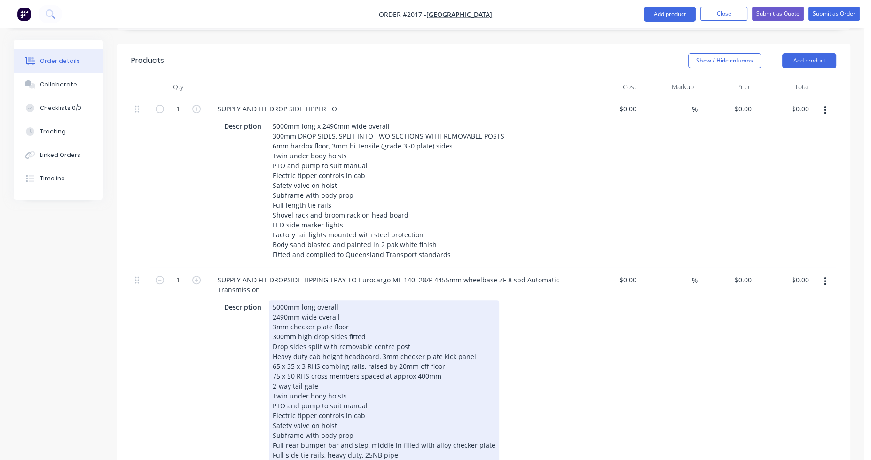
click at [398, 411] on div "Electric tipper controls in cab" at bounding box center [384, 416] width 223 height 10
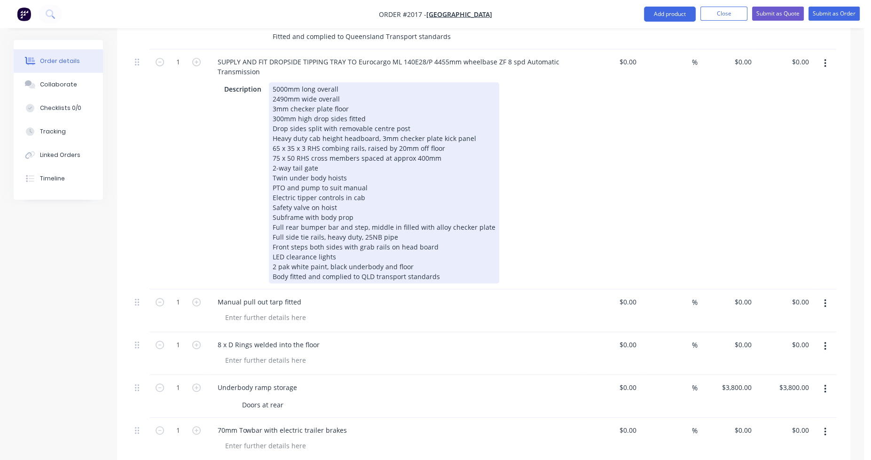
scroll to position [636, 0]
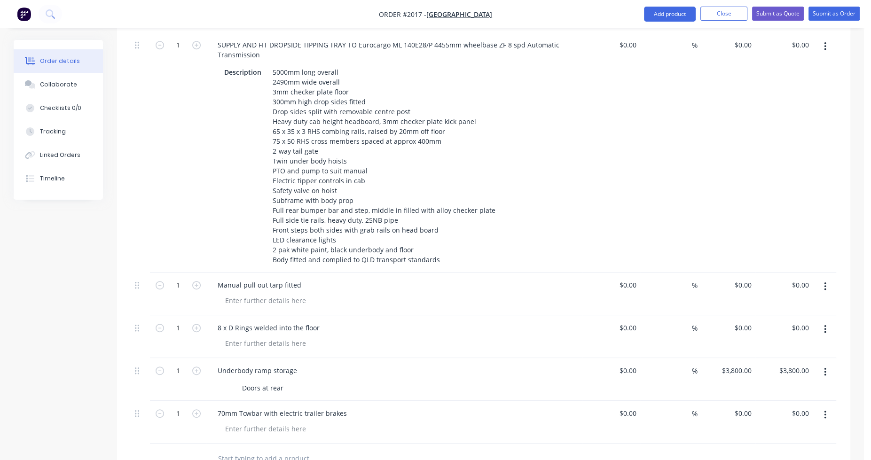
click at [231, 417] on div "Products Show / Hide columns Add product Qty Cost Markup Price Total 1 SUPPLY A…" at bounding box center [483, 254] width 733 height 891
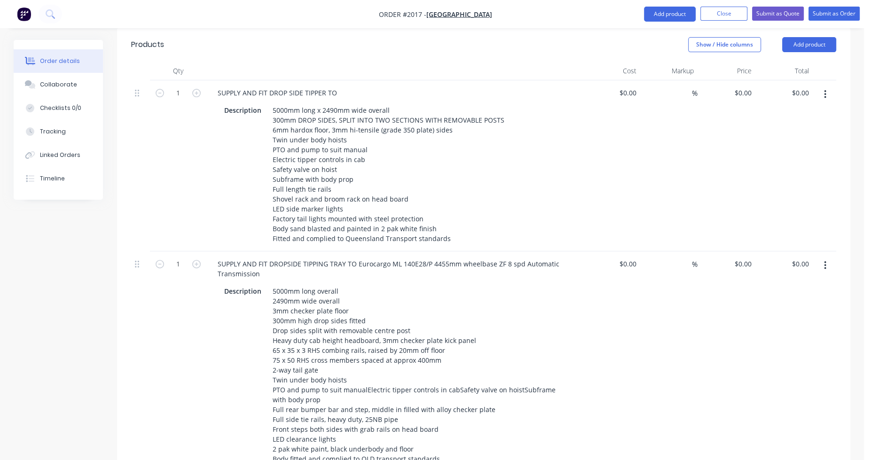
scroll to position [401, 0]
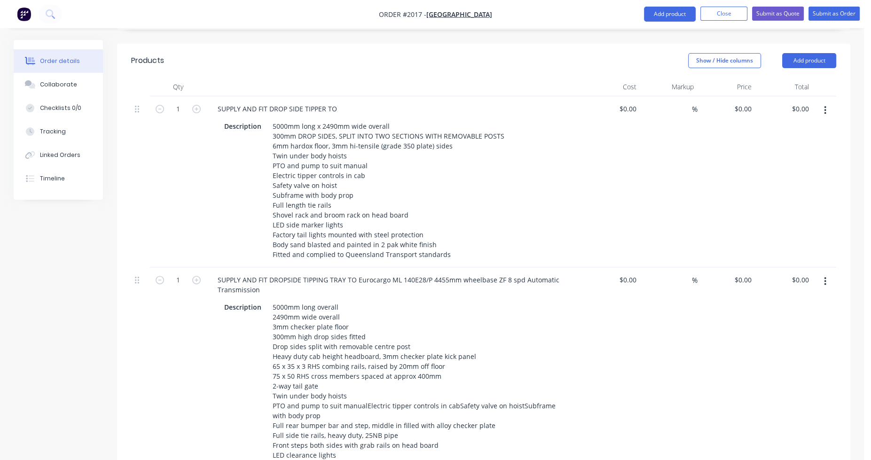
click at [825, 105] on icon "button" at bounding box center [825, 110] width 2 height 10
click at [809, 185] on div "Delete" at bounding box center [792, 192] width 72 height 14
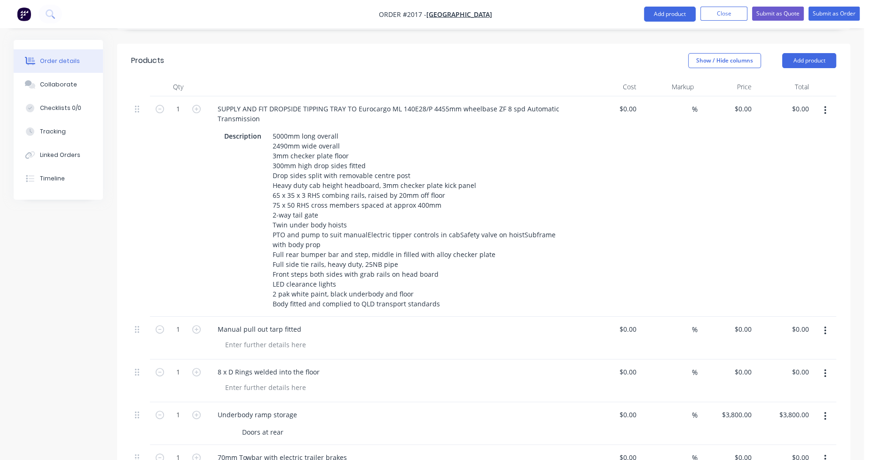
click at [826, 105] on icon "button" at bounding box center [825, 110] width 2 height 10
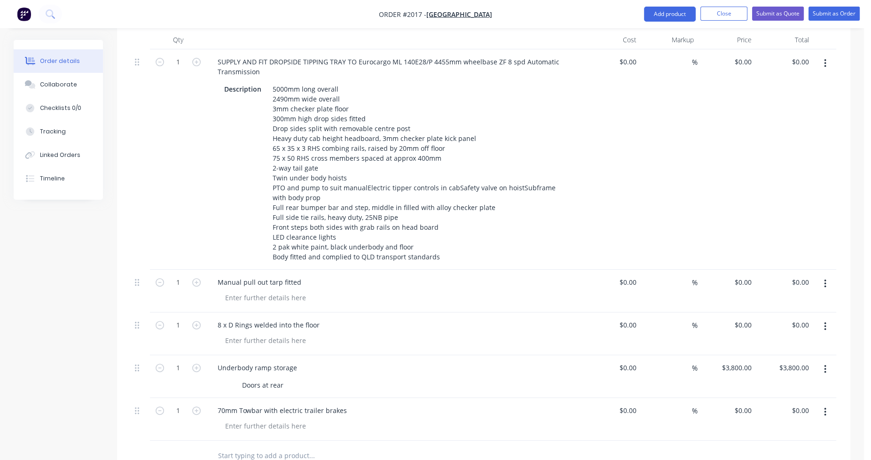
click at [227, 447] on input "text" at bounding box center [312, 456] width 188 height 19
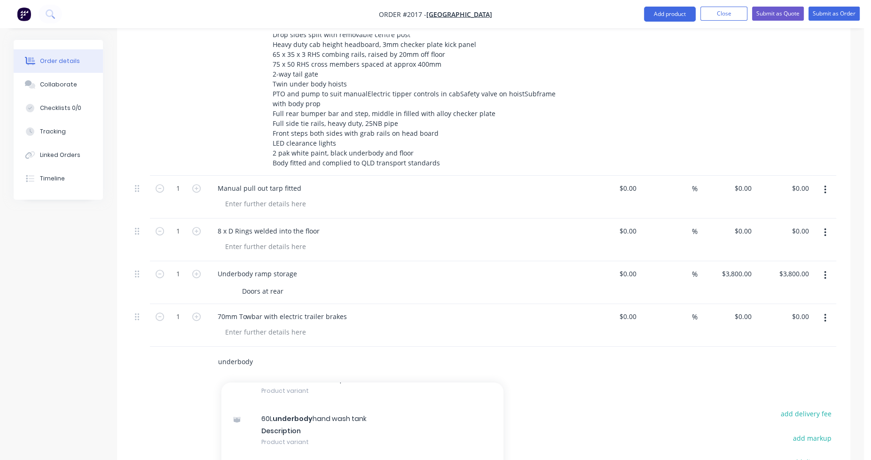
scroll to position [658, 0]
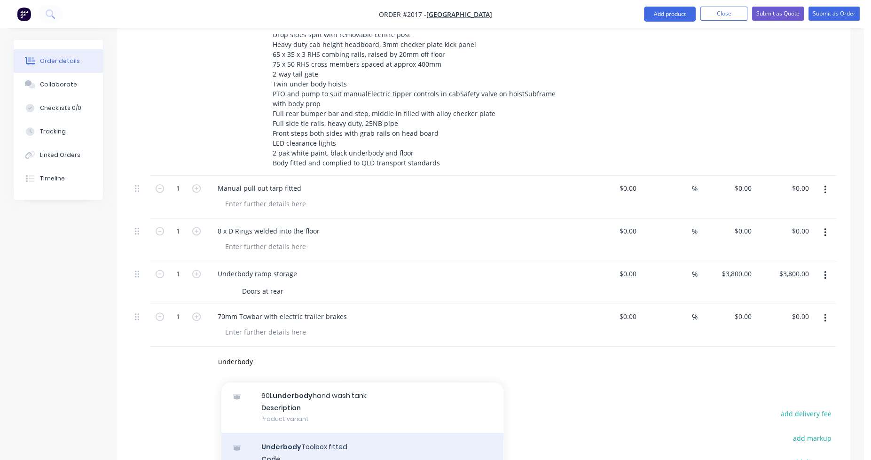
click at [301, 433] on div "Underbody Toolbox fitted Code Description 1200L x 500W x 500D Product variant" at bounding box center [362, 464] width 282 height 63
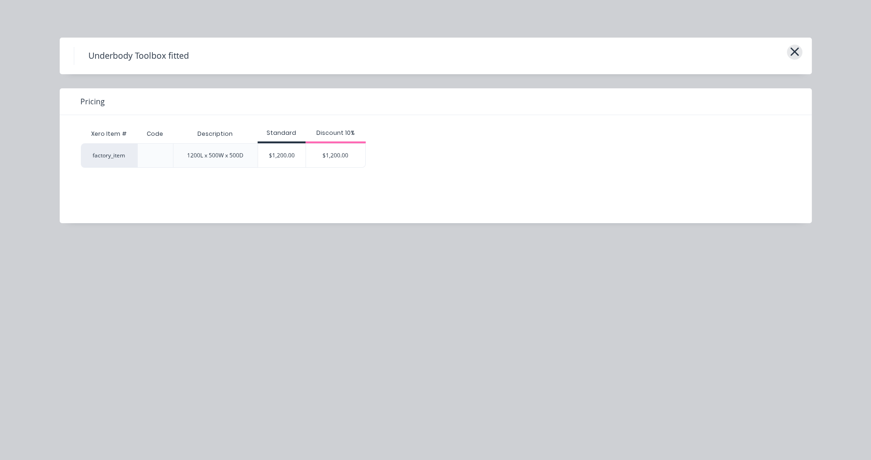
click at [795, 49] on icon "button" at bounding box center [795, 51] width 10 height 13
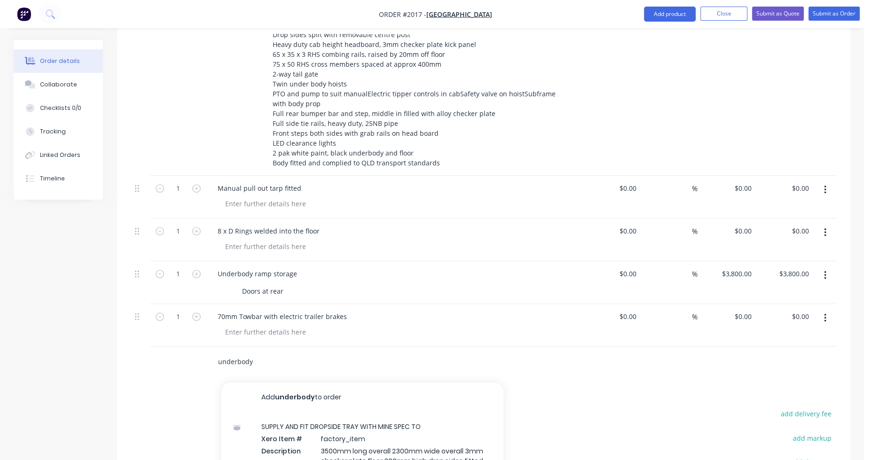
drag, startPoint x: 256, startPoint y: 323, endPoint x: 209, endPoint y: 325, distance: 47.1
click at [209, 347] on div "underbody Add underbody to order SUPPLY AND FIT DROPSIDE TRAY WITH MINE SPEC TO…" at bounding box center [375, 362] width 339 height 31
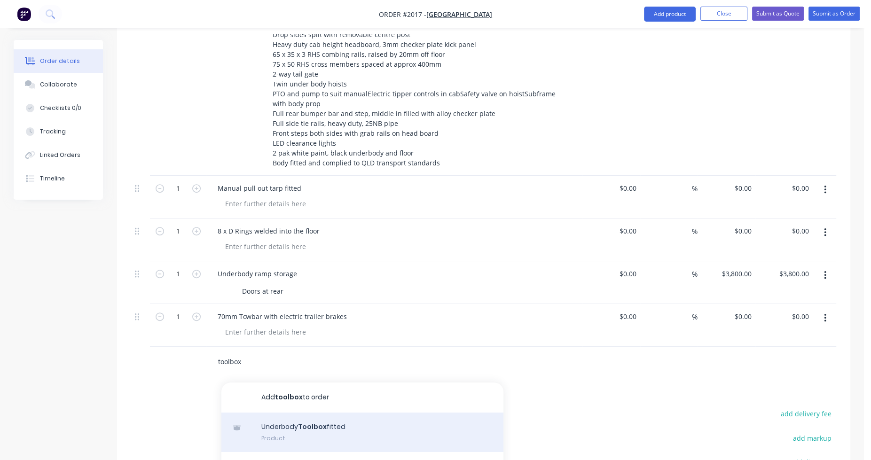
type input "toolbox"
click at [299, 413] on div "Underbody Toolbox fitted Product" at bounding box center [362, 432] width 282 height 39
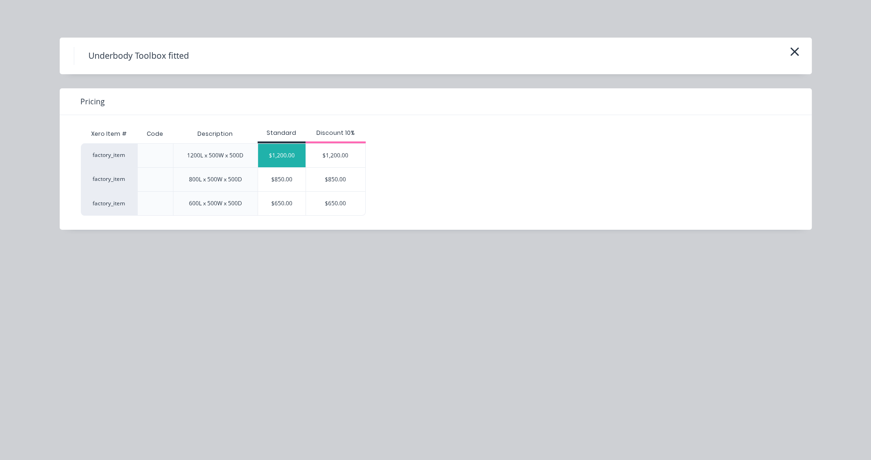
click at [297, 158] on div "$1,200.00" at bounding box center [281, 156] width 47 height 24
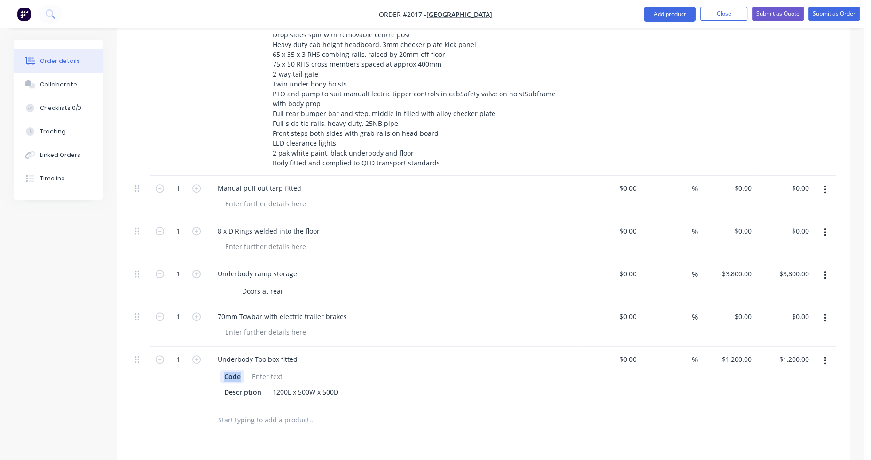
drag, startPoint x: 243, startPoint y: 336, endPoint x: 213, endPoint y: 334, distance: 29.2
click at [213, 368] on div "Code Description 1200L x 500W x 500D" at bounding box center [394, 383] width 369 height 31
drag, startPoint x: 261, startPoint y: 351, endPoint x: 219, endPoint y: 351, distance: 42.3
click at [220, 368] on div "Description 1200L x 500W x 500D" at bounding box center [394, 383] width 369 height 31
click at [264, 405] on div at bounding box center [375, 420] width 339 height 31
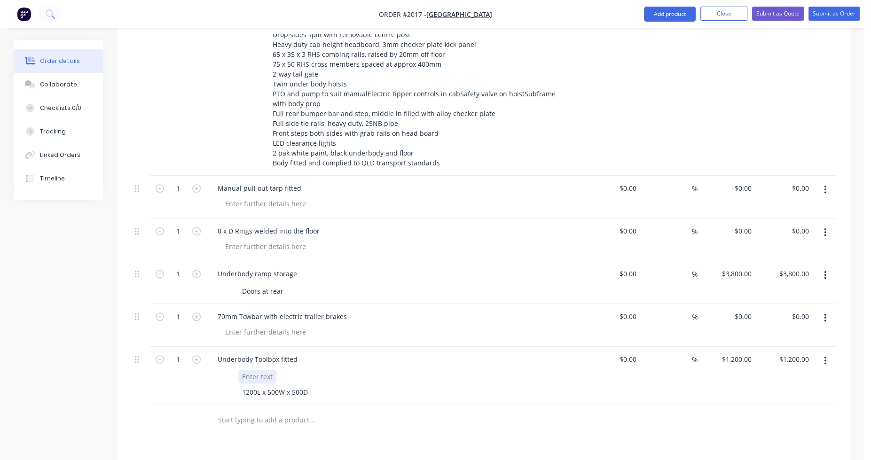
click at [273, 370] on div at bounding box center [257, 377] width 38 height 14
click at [265, 411] on input "text" at bounding box center [312, 420] width 188 height 19
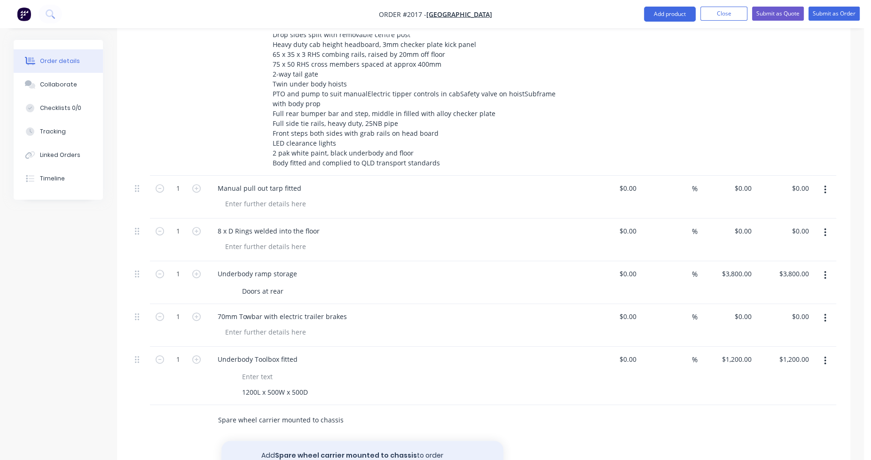
type input "Spare wheel carrier mounted to chassis"
click at [273, 441] on button "Add Spare wheel carrier mounted to chassis to order" at bounding box center [362, 456] width 282 height 30
click at [348, 454] on input "text" at bounding box center [312, 463] width 188 height 19
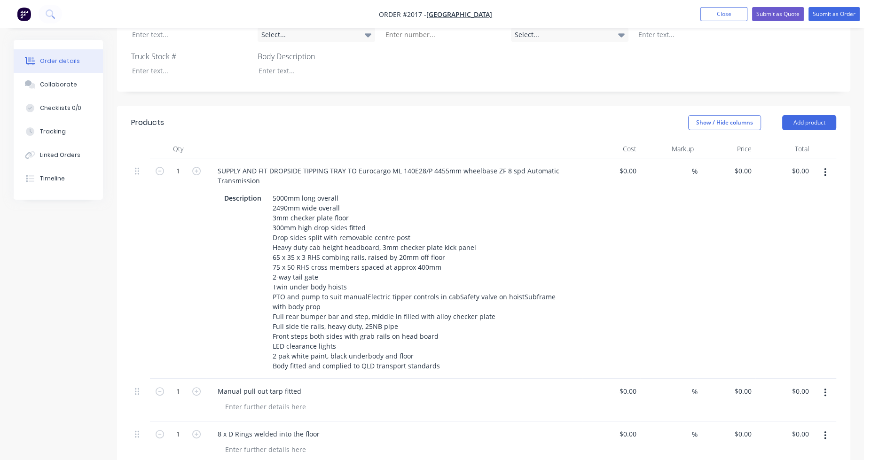
scroll to position [307, 0]
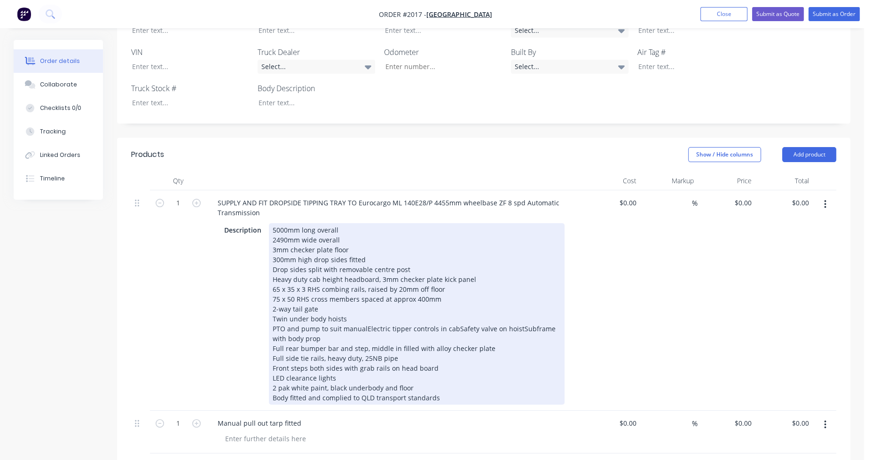
click at [364, 288] on div "5000mm long overall 2490mm wide overall 3mm checker plate floor 300mm high drop…" at bounding box center [417, 313] width 296 height 181
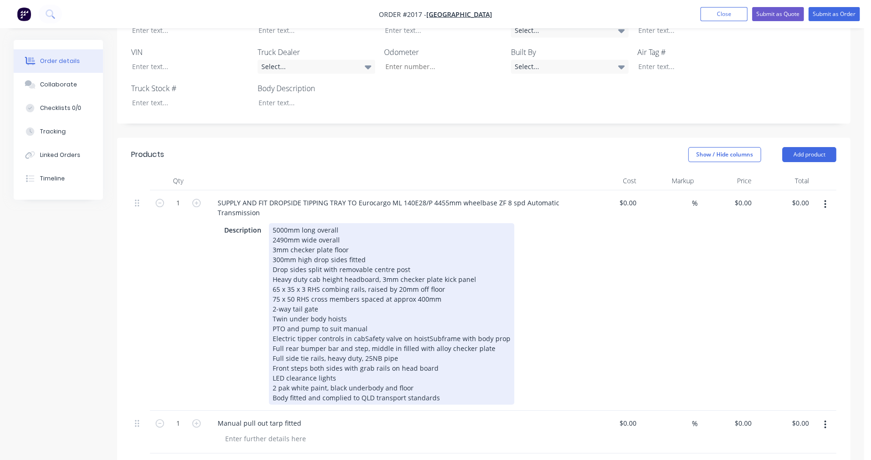
drag, startPoint x: 359, startPoint y: 298, endPoint x: 371, endPoint y: 297, distance: 11.3
click at [359, 299] on div "5000mm long overall 2490mm wide overall 3mm checker plate floor 300mm high drop…" at bounding box center [391, 313] width 245 height 181
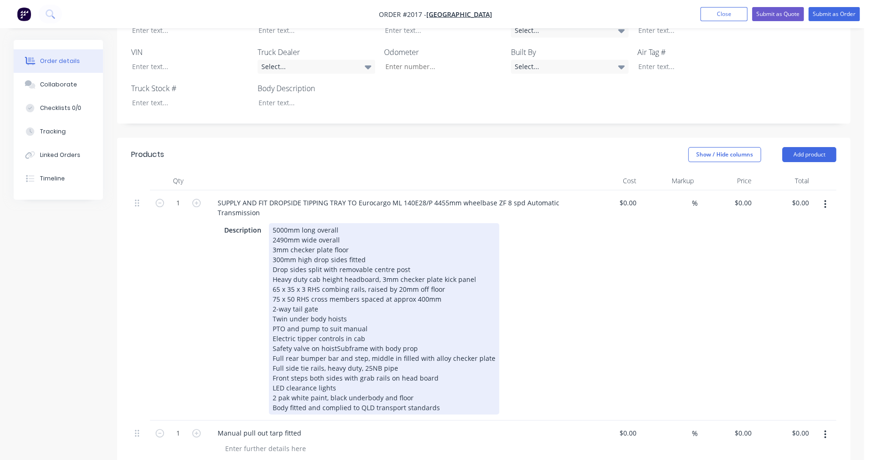
click at [335, 309] on div "5000mm long overall 2490mm wide overall 3mm checker plate floor 300mm high drop…" at bounding box center [384, 318] width 230 height 191
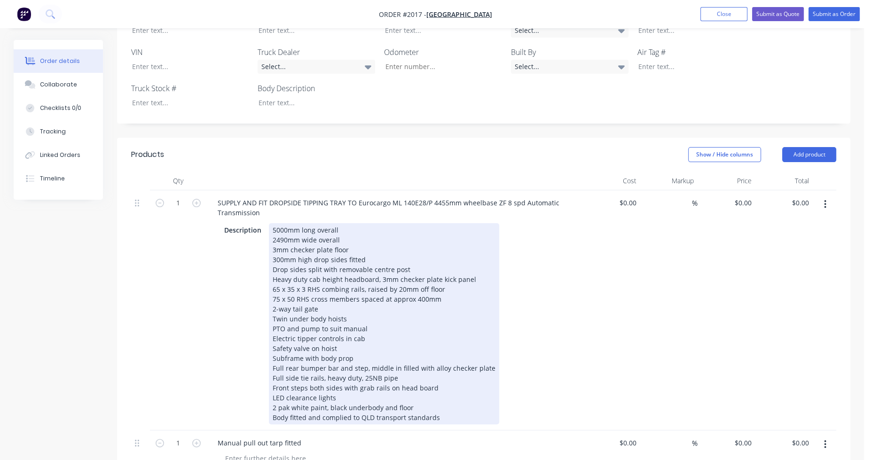
click at [366, 289] on div "5000mm long overall 2490mm wide overall 3mm checker plate floor 300mm high drop…" at bounding box center [384, 323] width 230 height 201
click at [376, 298] on div "5000mm long overall 2490mm wide overall 3mm checker plate floor 300mm high drop…" at bounding box center [384, 323] width 230 height 201
click at [377, 306] on div "5000mm long overall 2490mm wide overall 3mm checker plate floor 300mm high drop…" at bounding box center [384, 323] width 230 height 201
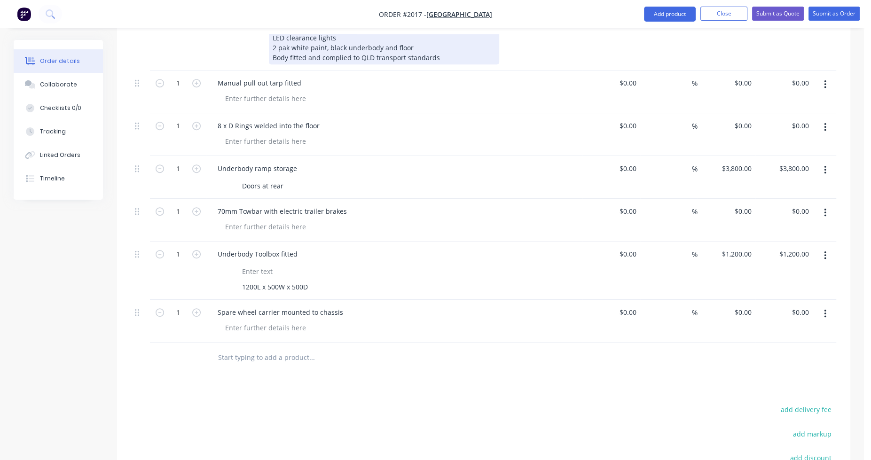
scroll to position [683, 0]
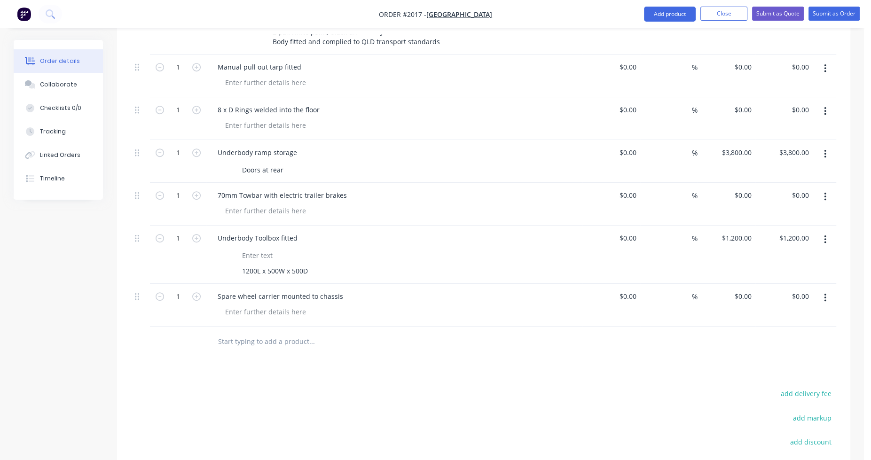
click at [245, 332] on input "text" at bounding box center [312, 341] width 188 height 19
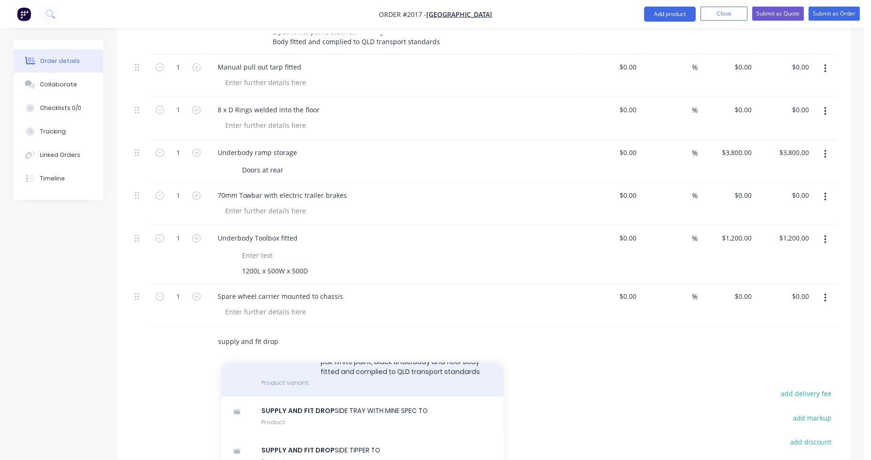
scroll to position [188, 0]
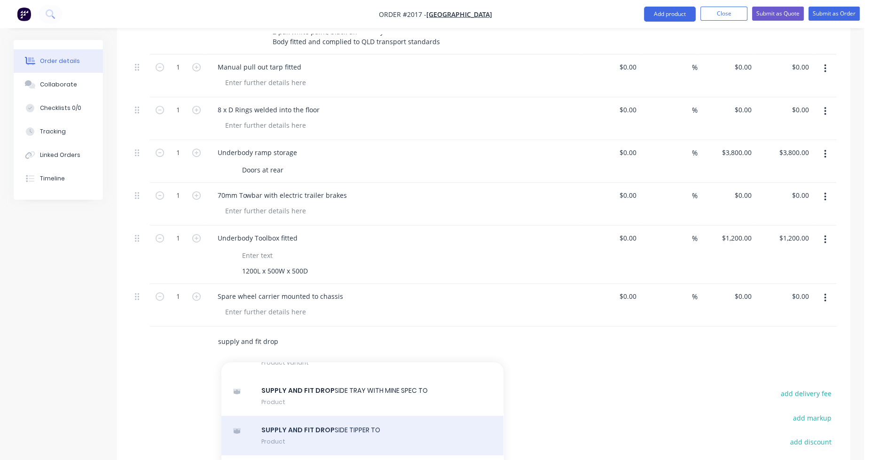
type input "supply and fit drop"
click at [322, 416] on div "SUPPLY AND FIT DROP SIDE TIPPER TO Product" at bounding box center [362, 435] width 282 height 39
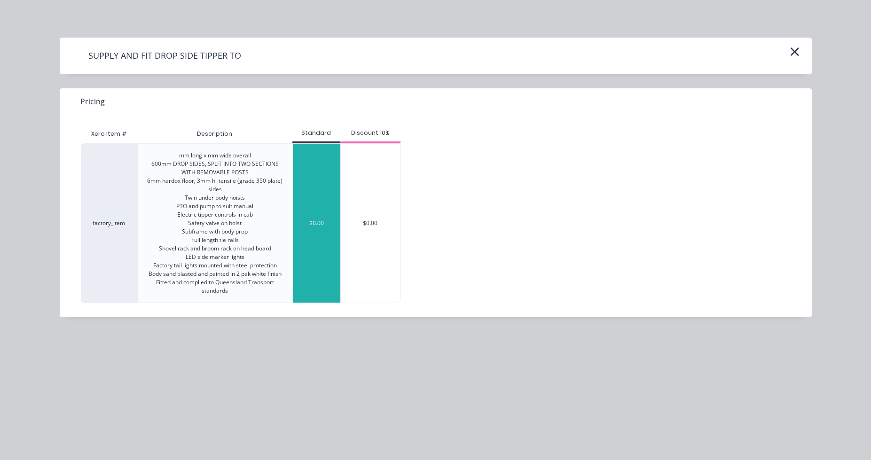
click at [305, 232] on div "$0.00" at bounding box center [316, 223] width 47 height 159
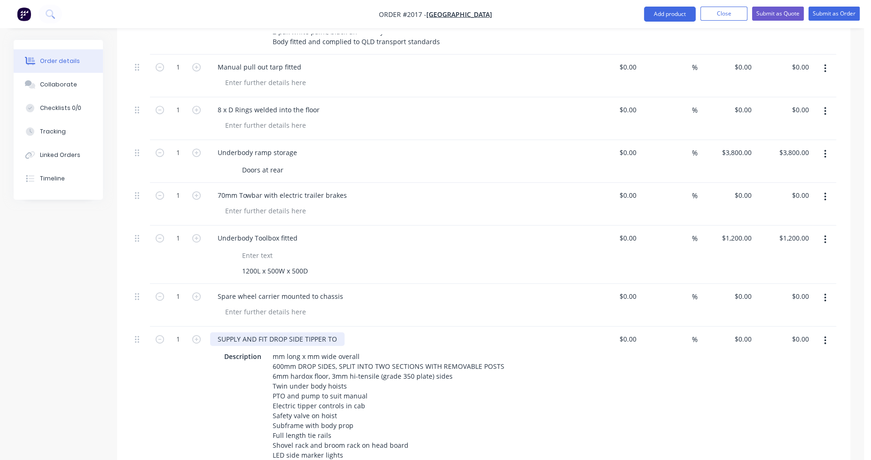
click at [340, 332] on div "SUPPLY AND FIT DROP SIDE TIPPER TO" at bounding box center [277, 339] width 134 height 14
click at [346, 332] on div "SUPPLY AND FIT DROP SIDE TIPPER TO" at bounding box center [394, 339] width 369 height 14
click at [338, 332] on div "SUPPLY AND FIT DROP SIDE TIPPER TO" at bounding box center [277, 339] width 134 height 14
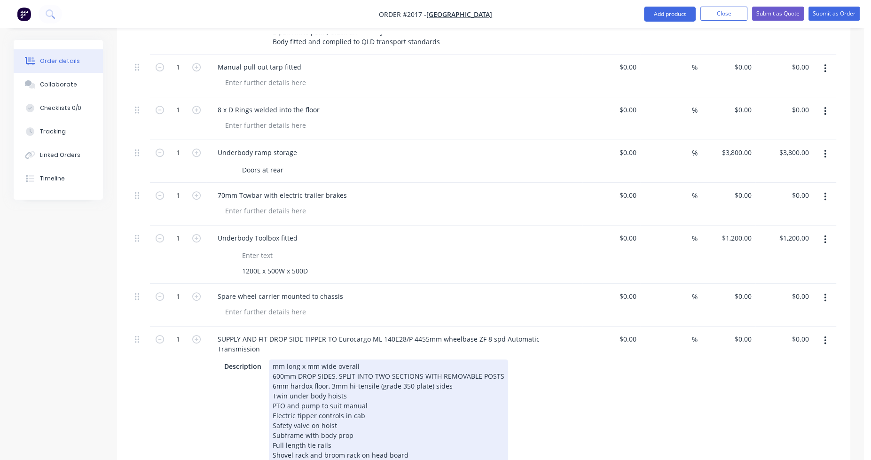
click at [274, 360] on div "mm long x mm wide overall 600mm DROP SIDES, SPLIT INTO TWO SECTIONS WITH REMOVA…" at bounding box center [388, 431] width 239 height 142
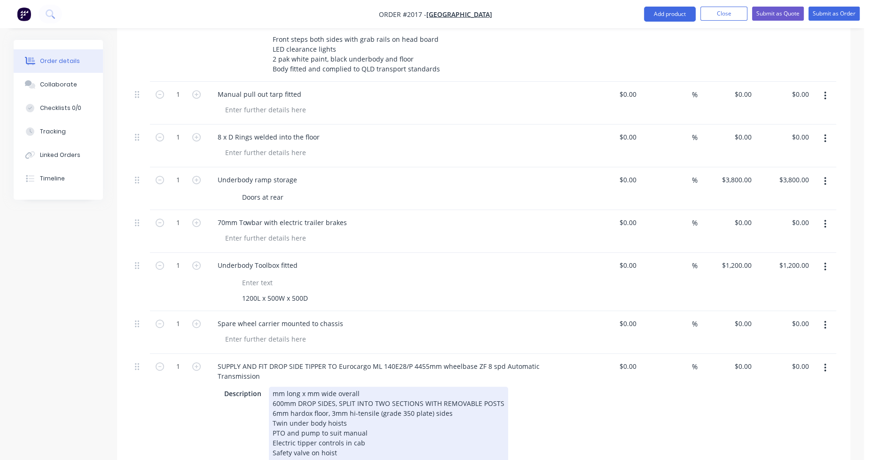
scroll to position [636, 0]
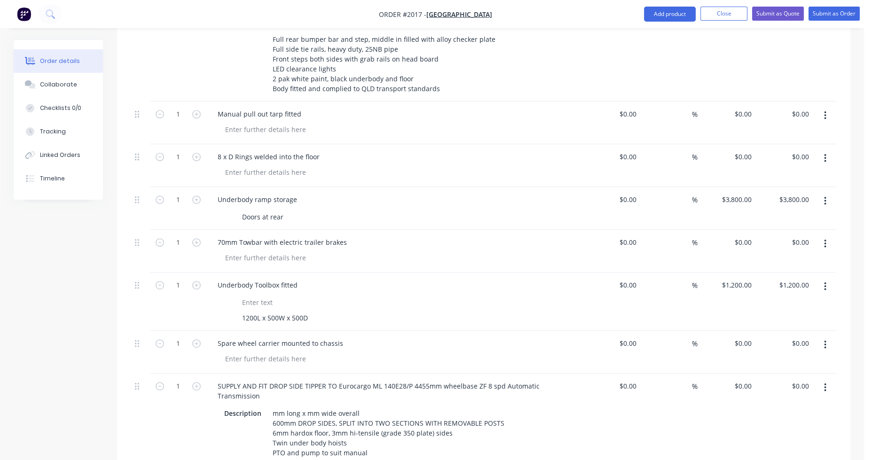
drag, startPoint x: 150, startPoint y: 383, endPoint x: 147, endPoint y: 375, distance: 8.6
click at [150, 383] on div "1" at bounding box center [178, 464] width 56 height 181
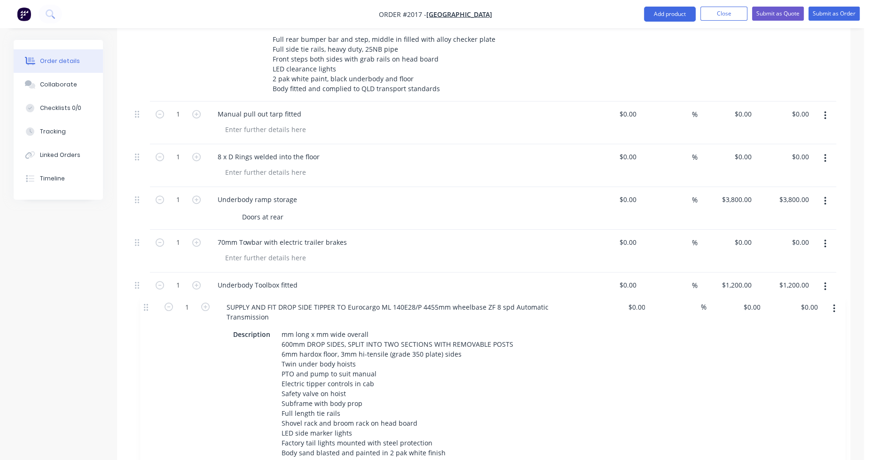
scroll to position [639, 0]
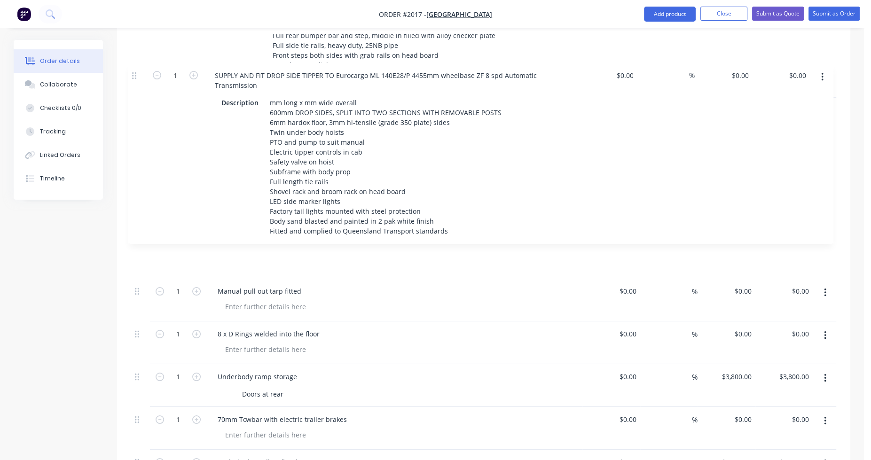
drag, startPoint x: 138, startPoint y: 348, endPoint x: 135, endPoint y: 76, distance: 272.7
click at [135, 76] on div "1 SUPPLY AND FIT DROPSIDE TIPPING TRAY TO Eurocargo ML 140E28/P 4455mm wheelbas…" at bounding box center [483, 205] width 705 height 694
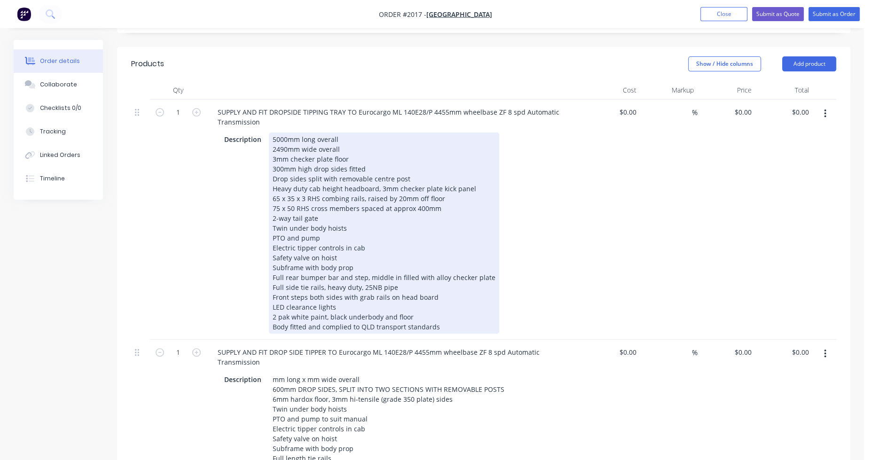
scroll to position [451, 0]
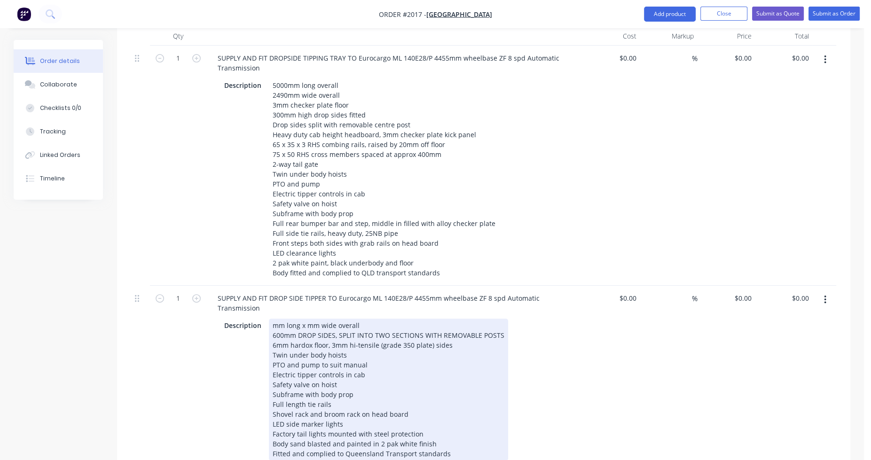
click at [273, 319] on div "mm long x mm wide overall 600mm DROP SIDES, SPLIT INTO TWO SECTIONS WITH REMOVA…" at bounding box center [388, 390] width 239 height 142
click at [321, 319] on div "5000mm long x mm wide overall 600mm DROP SIDES, SPLIT INTO TWO SECTIONS WITH RE…" at bounding box center [388, 390] width 239 height 142
click at [275, 319] on div "5000mm long x 2490mm wide overall 600mm DROP SIDES, SPLIT INTO TWO SECTIONS WIT…" at bounding box center [388, 390] width 239 height 142
click at [369, 325] on div "5000mm long x 2490mm wide overall 300mm DROP SIDES, SPLIT INTO TWO SECTIONS WIT…" at bounding box center [388, 390] width 239 height 142
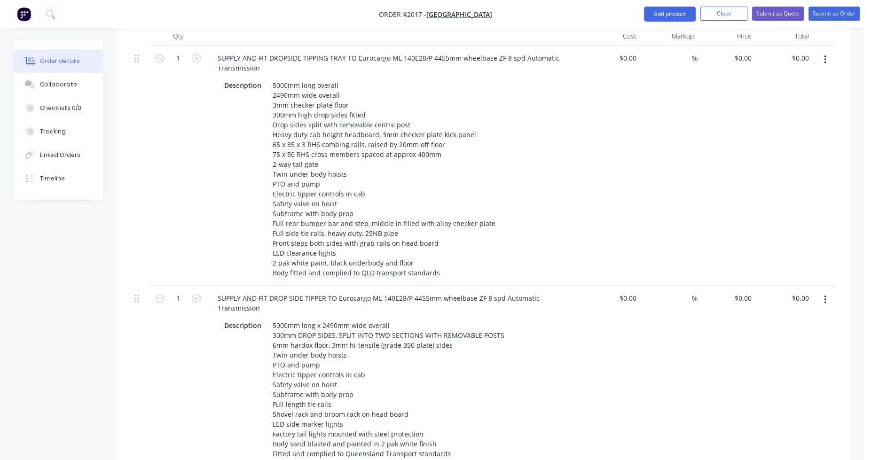
click at [540, 327] on div "Description 5000mm long x 2490mm wide overall 300mm DROP SIDES, SPLIT INTO TWO …" at bounding box center [393, 390] width 344 height 142
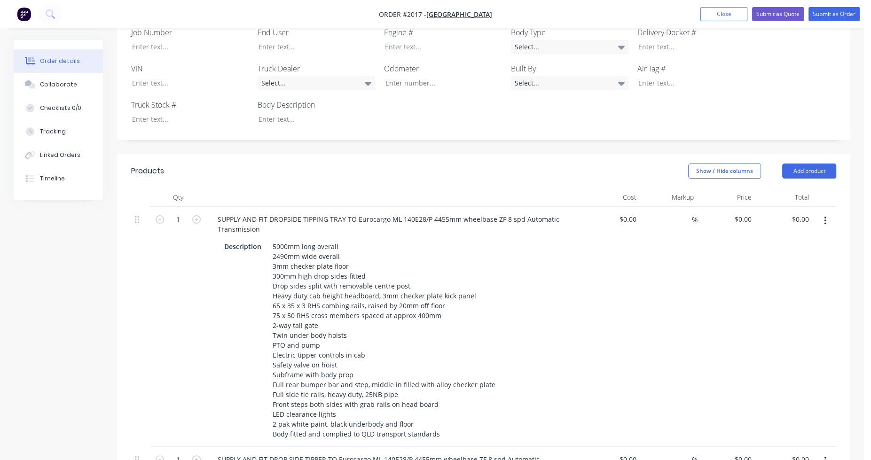
scroll to position [263, 0]
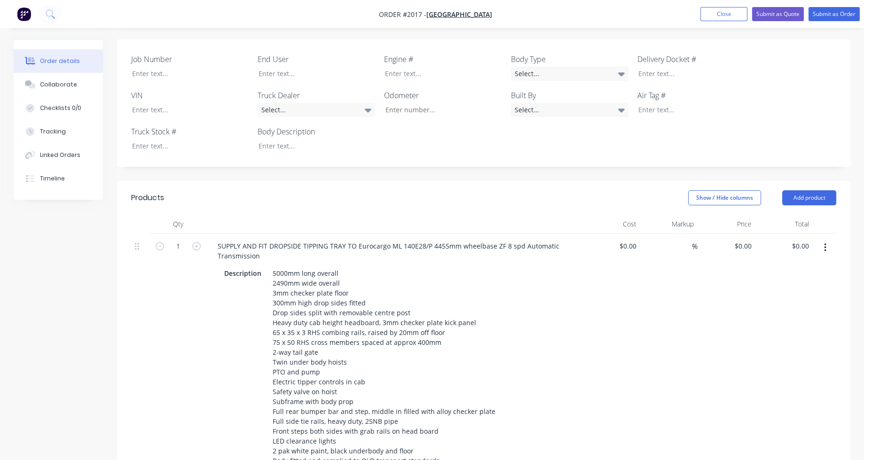
click at [825, 244] on icon "button" at bounding box center [825, 248] width 2 height 8
click at [790, 322] on div "Delete" at bounding box center [792, 329] width 72 height 14
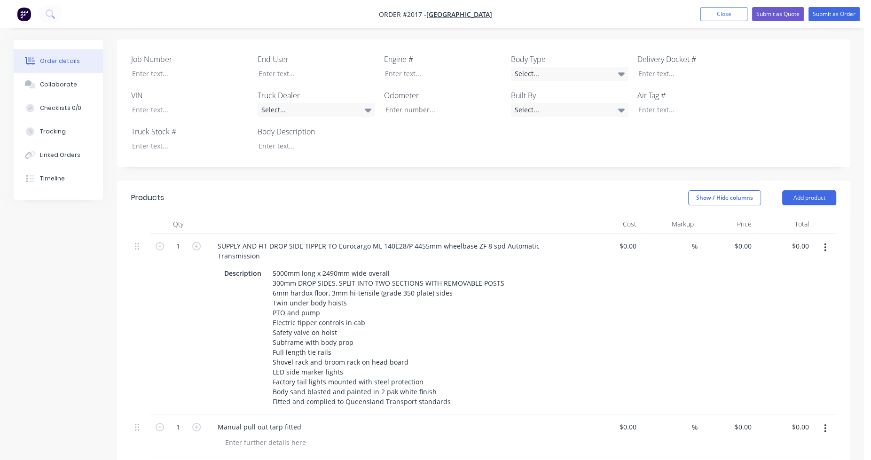
click at [617, 266] on div "$0.00 $0.00" at bounding box center [612, 324] width 58 height 181
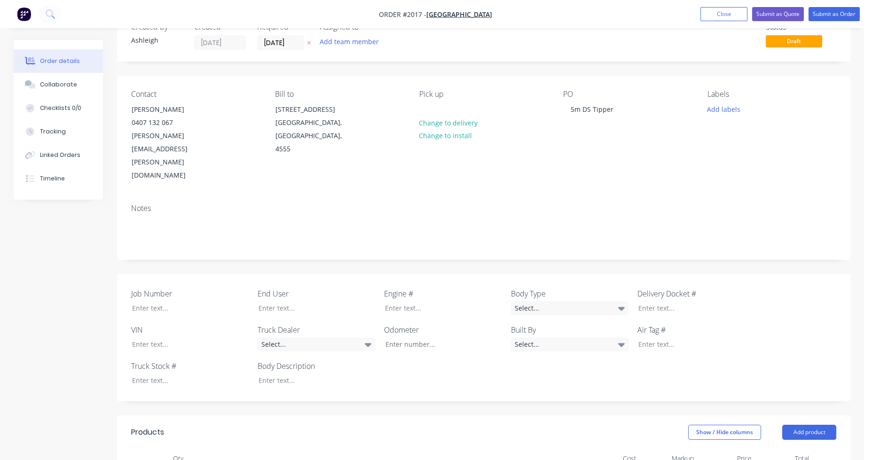
scroll to position [28, 0]
click at [728, 15] on button "Close" at bounding box center [724, 14] width 47 height 14
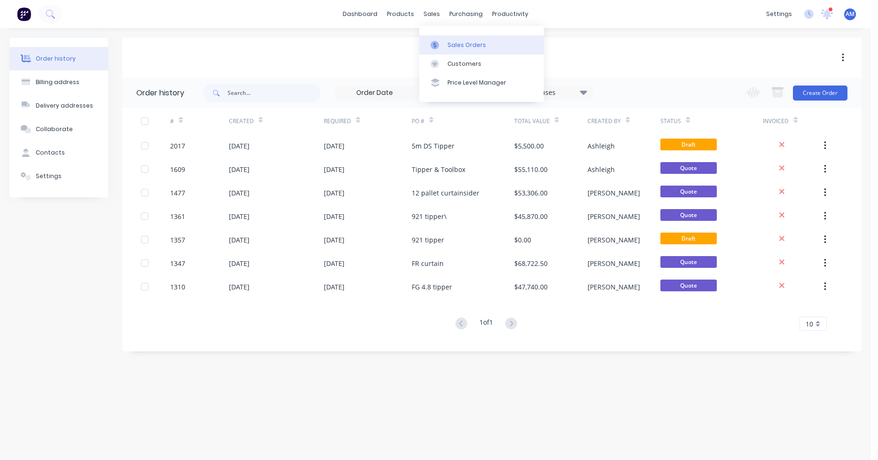
click at [446, 37] on link "Sales Orders" at bounding box center [481, 44] width 125 height 19
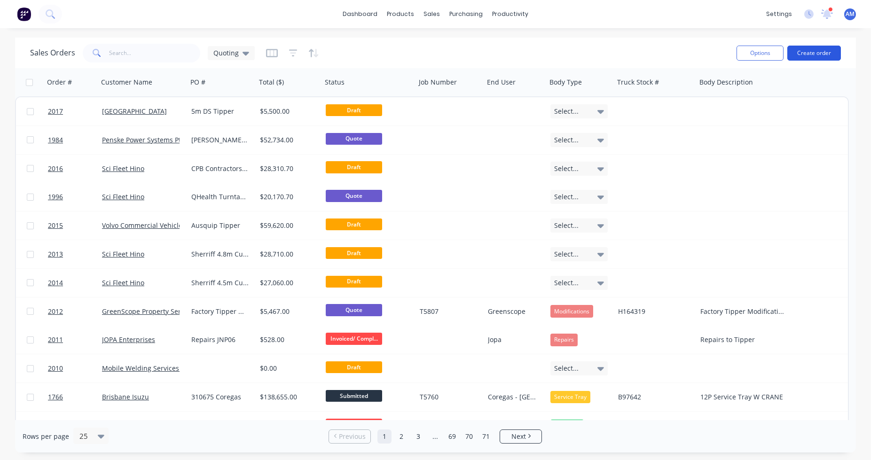
click at [820, 53] on button "Create order" at bounding box center [815, 53] width 54 height 15
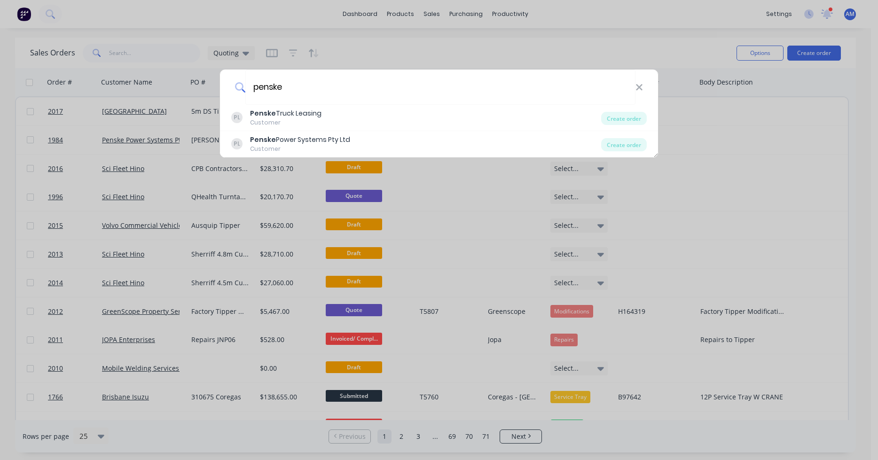
type input "penske"
click at [553, 45] on div "penske PL Penske Truck Leasing Customer Create order PL Penske Power Systems Pt…" at bounding box center [439, 230] width 878 height 460
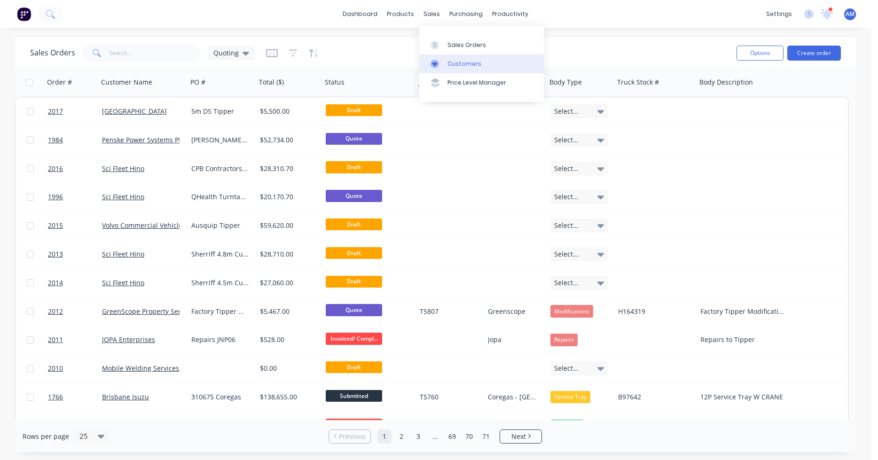
click at [456, 61] on div "Customers" at bounding box center [465, 64] width 34 height 8
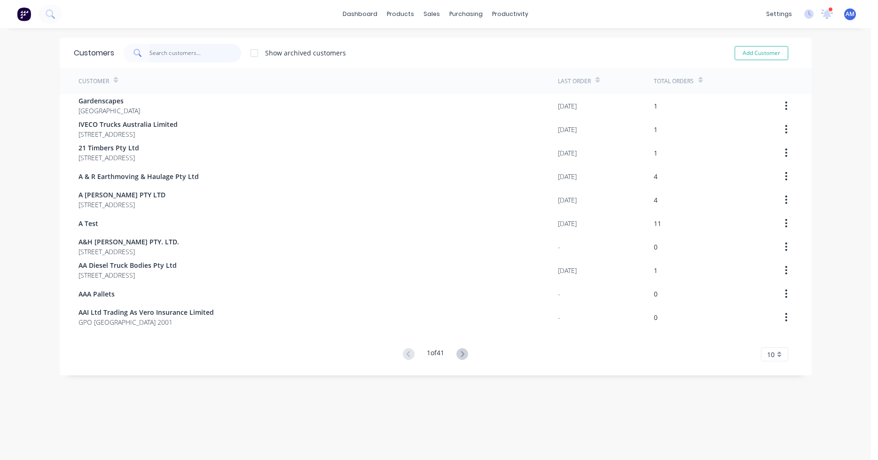
click at [175, 54] on input "text" at bounding box center [196, 53] width 92 height 19
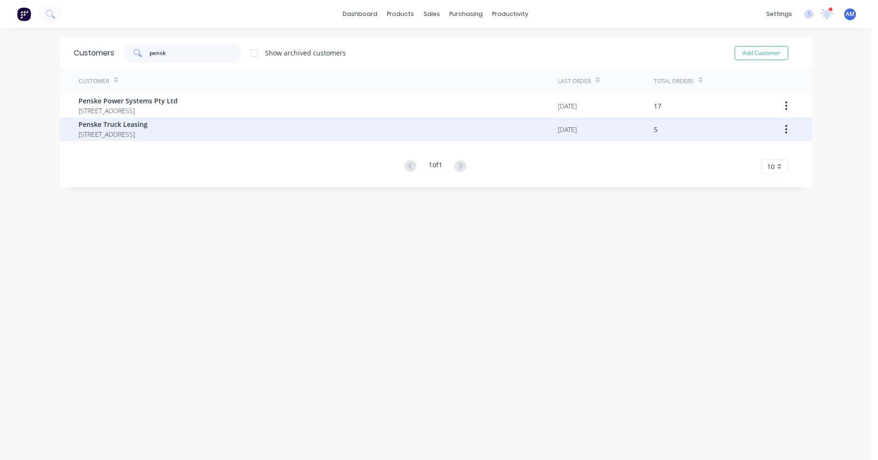
type input "pensk"
click at [134, 126] on span "Penske Truck Leasing" at bounding box center [113, 124] width 69 height 10
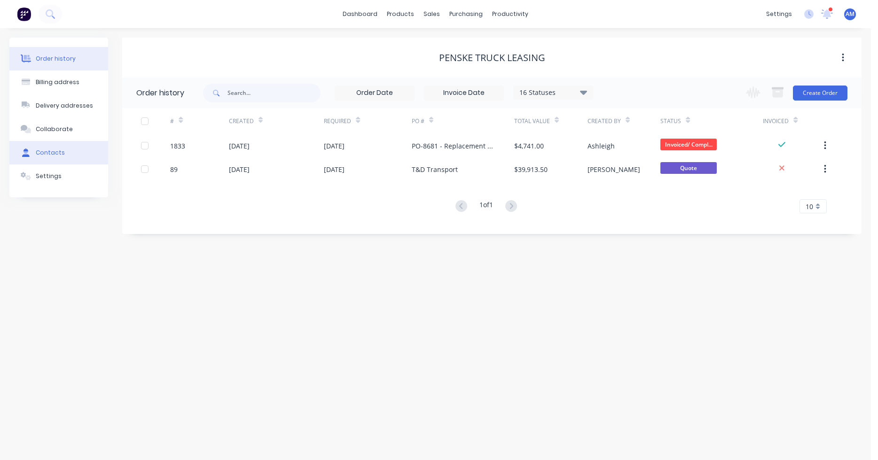
click at [55, 146] on button "Contacts" at bounding box center [58, 153] width 99 height 24
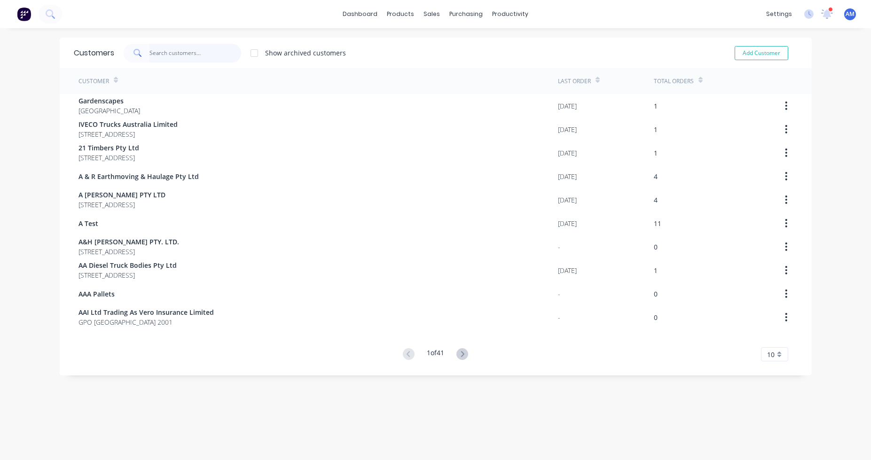
click at [162, 48] on input "text" at bounding box center [196, 53] width 92 height 19
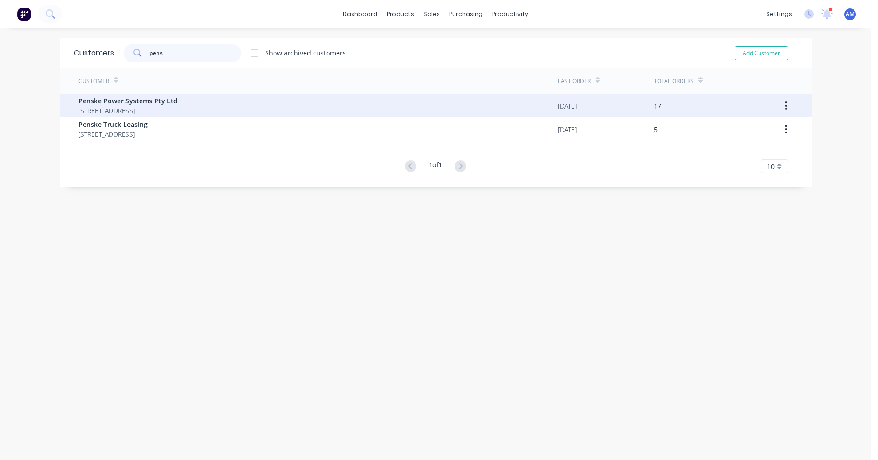
type input "pens"
click at [146, 107] on span "196 Viking Drive WALCOL Queensland 4076" at bounding box center [128, 111] width 99 height 10
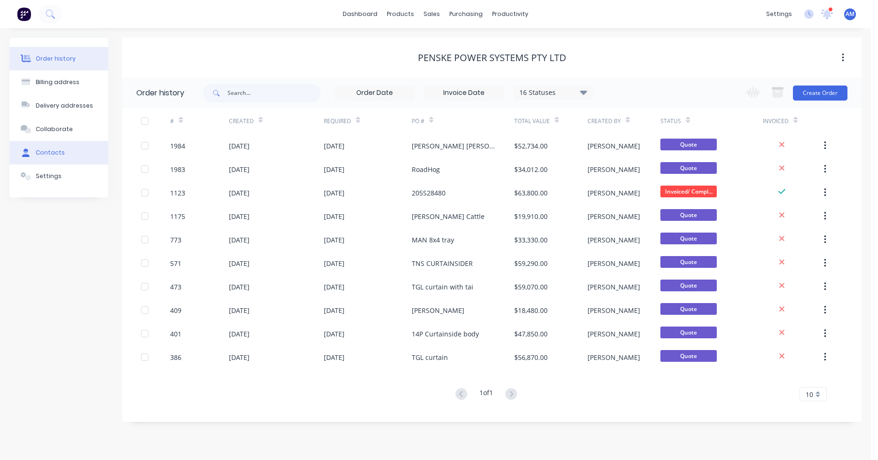
click at [56, 150] on div "Contacts" at bounding box center [50, 153] width 29 height 8
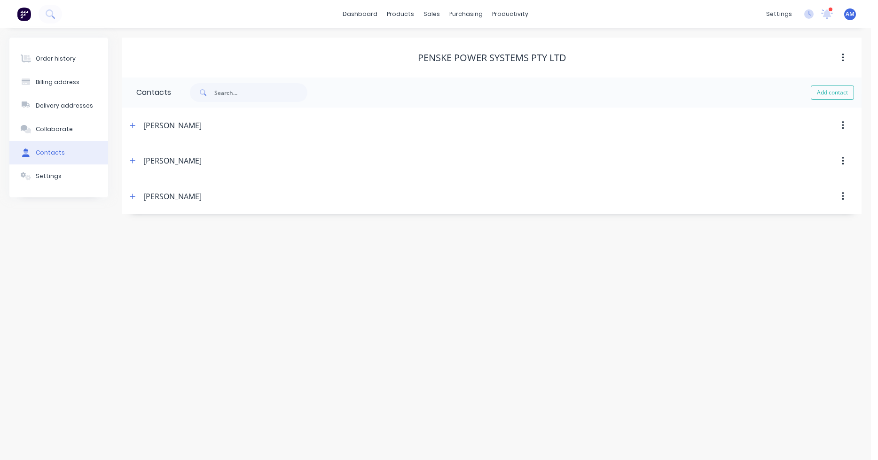
click at [174, 197] on div "Jame Deves" at bounding box center [172, 196] width 58 height 11
click at [135, 196] on icon "button" at bounding box center [132, 196] width 5 height 5
click at [0, 0] on input "Jame Deves" at bounding box center [0, 0] width 0 height 0
type input "Jayme Deves"
click at [135, 197] on icon "button" at bounding box center [133, 196] width 6 height 7
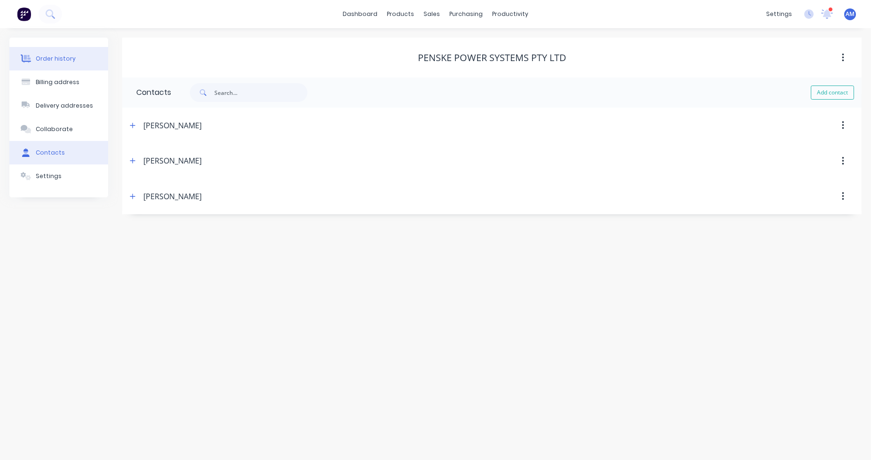
click at [71, 63] on button "Order history" at bounding box center [58, 59] width 99 height 24
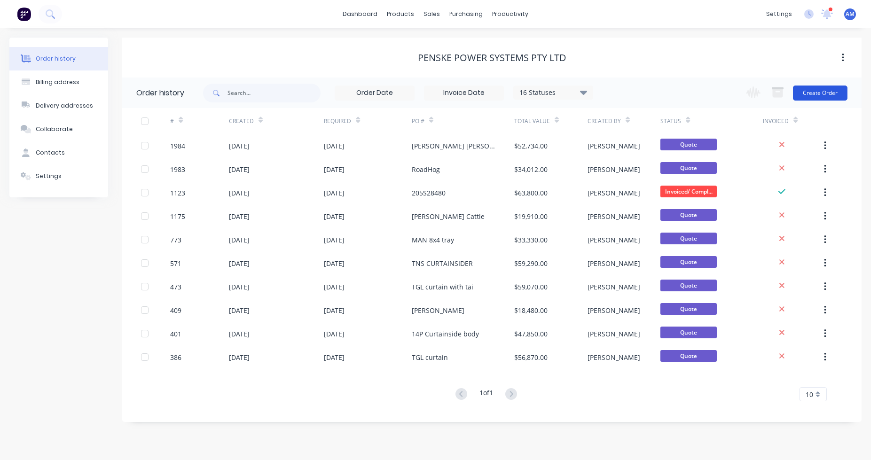
click at [829, 89] on button "Create Order" at bounding box center [820, 93] width 55 height 15
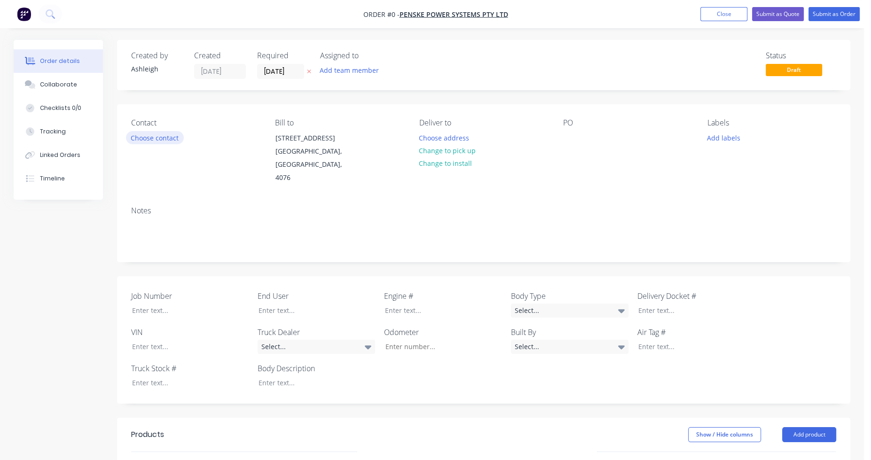
click at [143, 135] on button "Choose contact" at bounding box center [155, 137] width 58 height 13
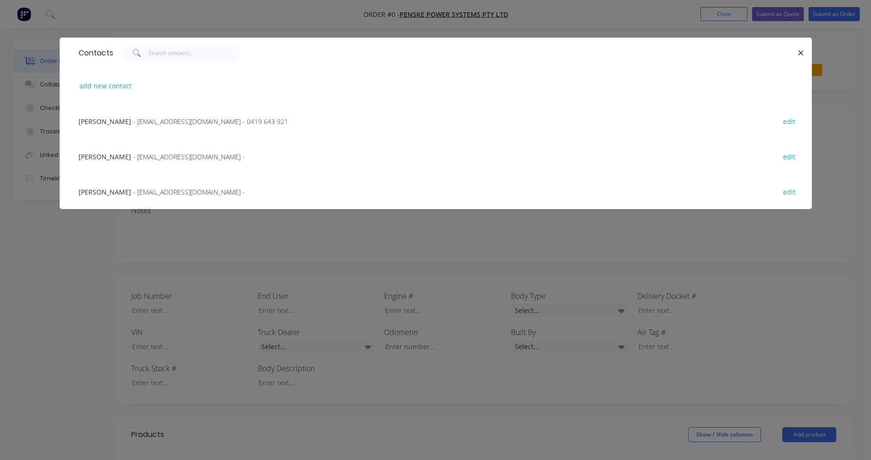
click at [134, 188] on span "- jadeves@penskeanz.com -" at bounding box center [189, 192] width 112 height 9
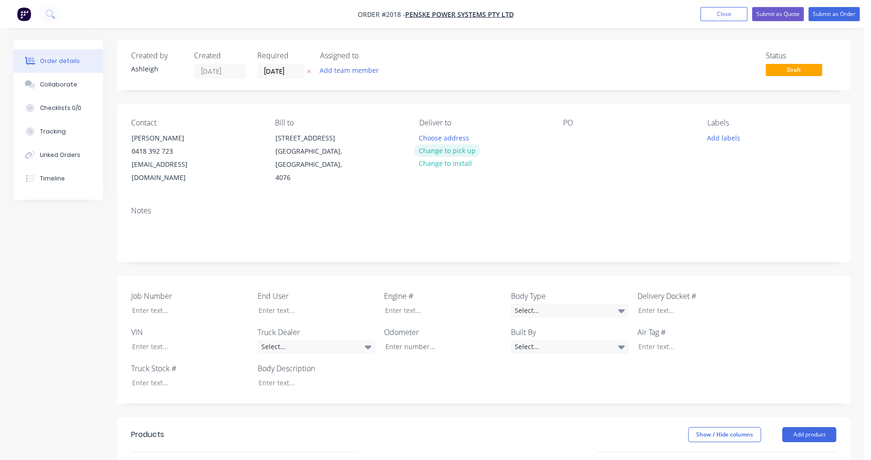
click at [457, 152] on button "Change to pick up" at bounding box center [447, 150] width 67 height 13
click at [572, 141] on div at bounding box center [570, 138] width 15 height 14
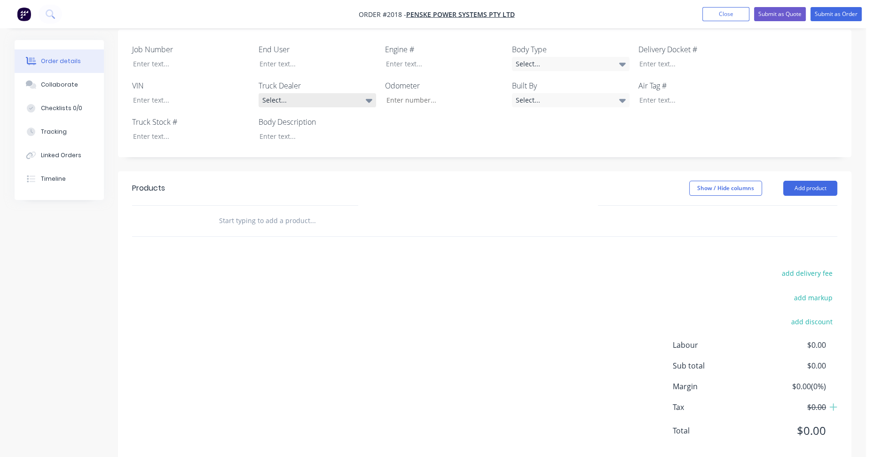
scroll to position [252, 0]
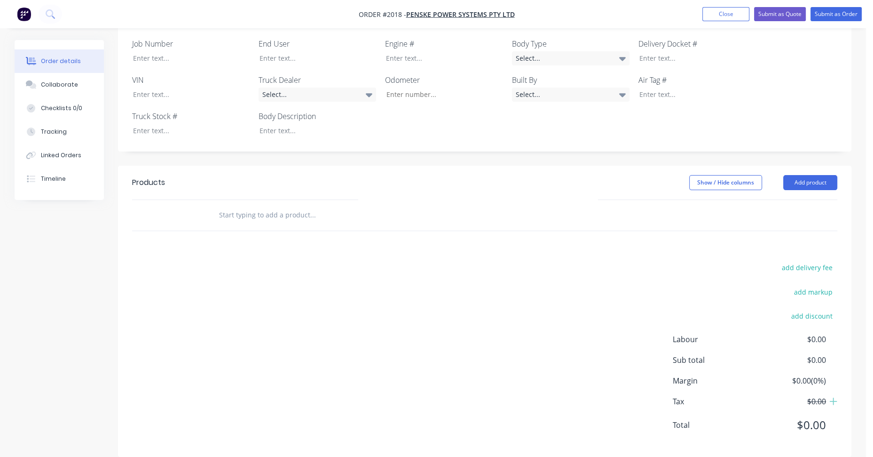
click at [278, 205] on input "text" at bounding box center [313, 214] width 188 height 19
paste input "SUPPLY AND FIT PANTEC BODY TO MAN"
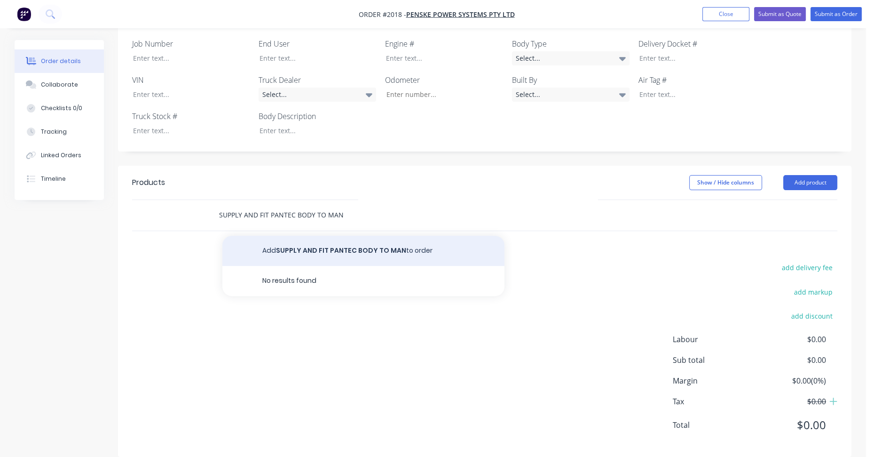
type input "SUPPLY AND FIT PANTEC BODY TO MAN"
click at [404, 236] on button "Add SUPPLY AND FIT PANTEC BODY TO MAN to order" at bounding box center [363, 251] width 282 height 30
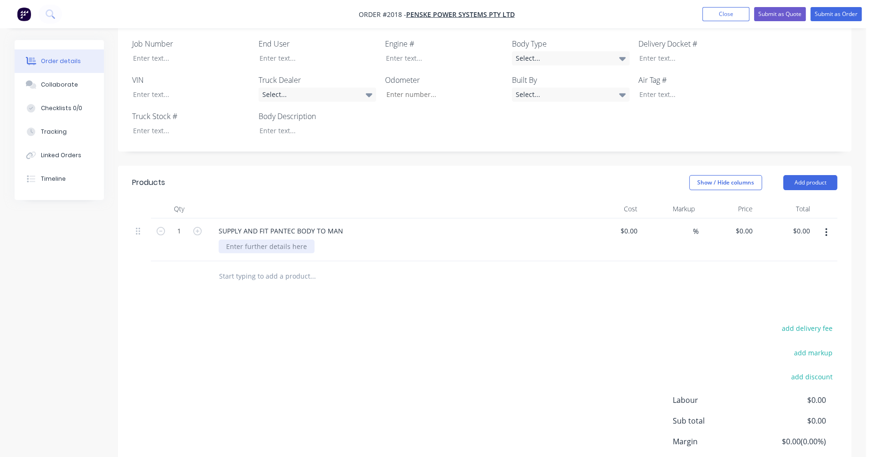
click at [236, 239] on div at bounding box center [267, 246] width 96 height 14
paste div
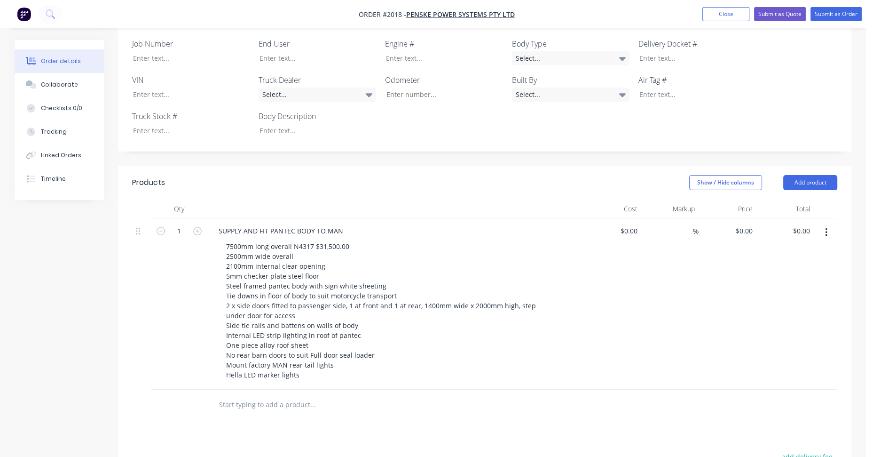
click at [294, 395] on input "text" at bounding box center [313, 404] width 188 height 19
type input "u"
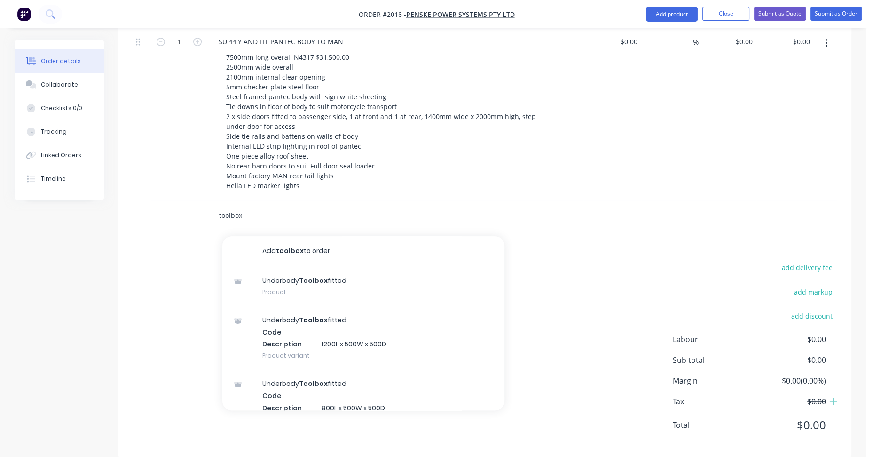
scroll to position [442, 0]
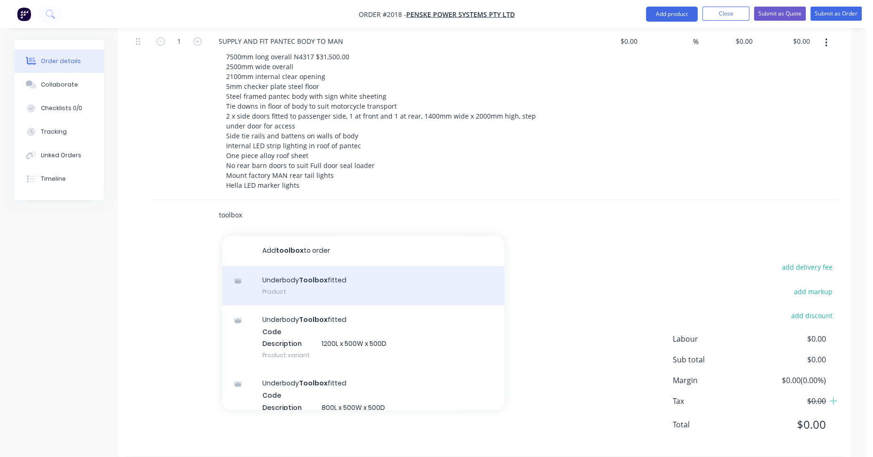
type input "toolbox"
click at [317, 275] on div "Underbody Toolbox fitted Product" at bounding box center [363, 285] width 282 height 39
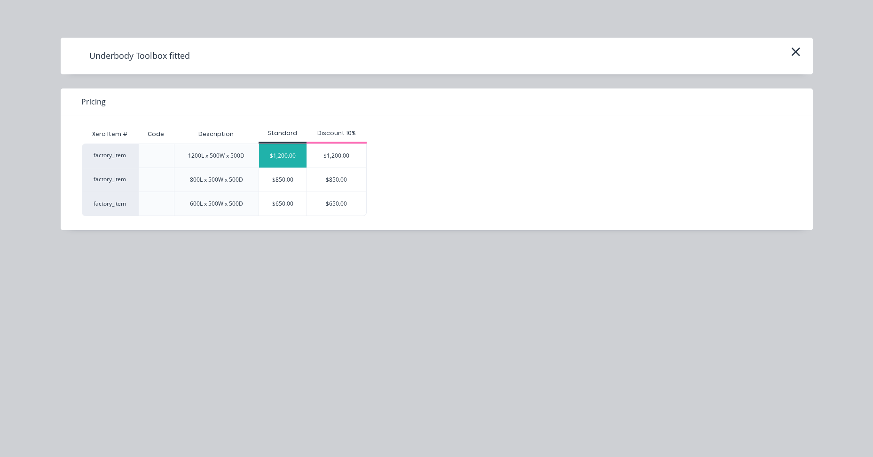
click at [272, 160] on div "$1,200.00" at bounding box center [282, 156] width 47 height 24
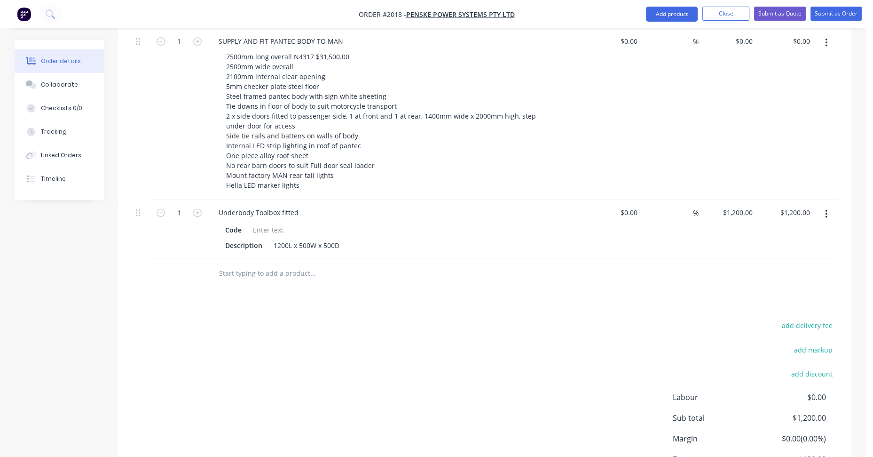
click at [258, 264] on input "text" at bounding box center [313, 273] width 188 height 19
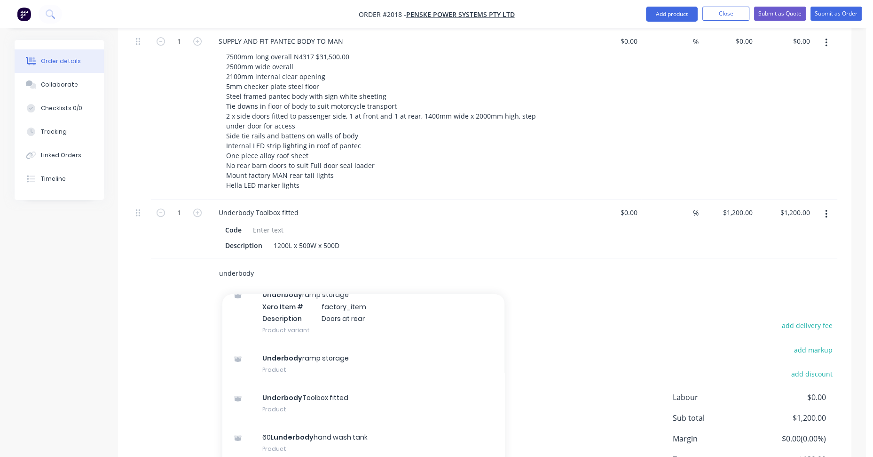
scroll to position [282, 0]
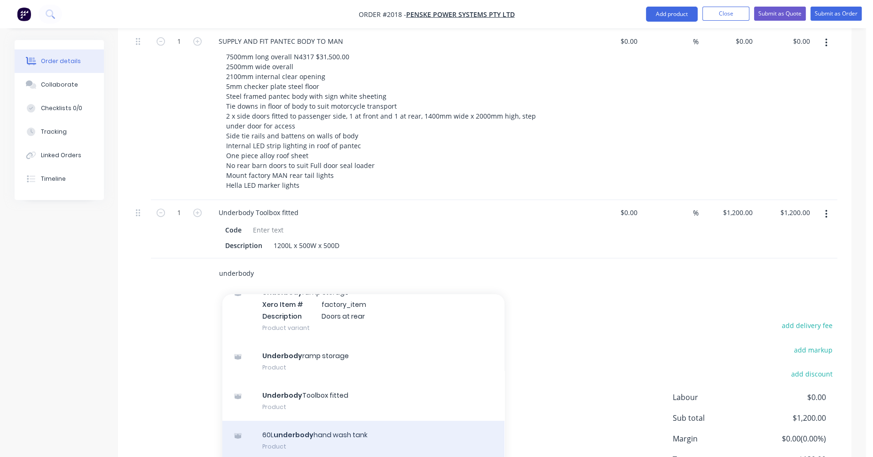
type input "underbody"
click at [331, 420] on div "60L underbody hand wash tank Product" at bounding box center [363, 439] width 282 height 39
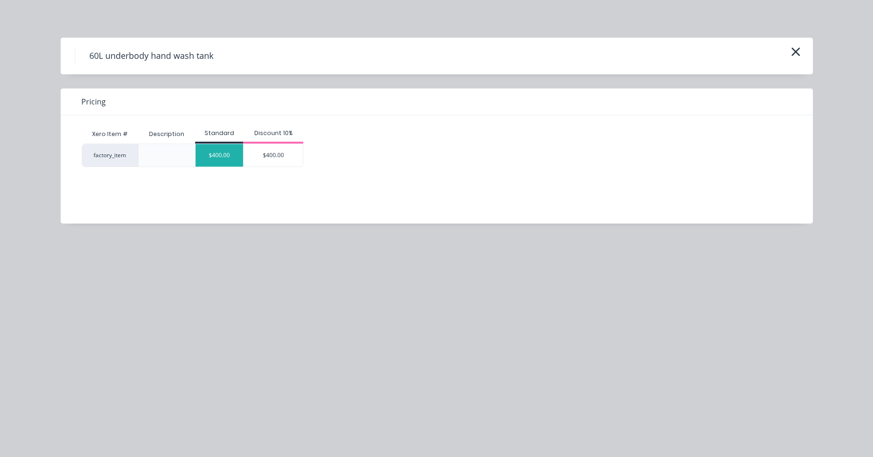
click at [220, 154] on div "$400.00" at bounding box center [219, 155] width 47 height 23
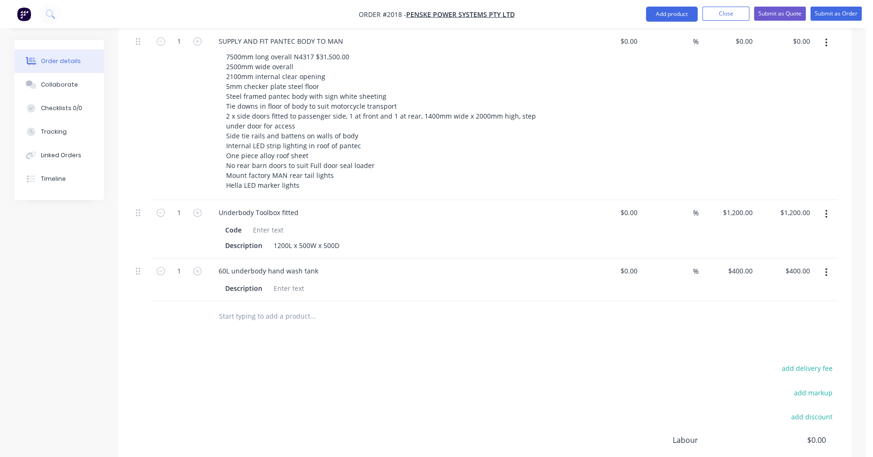
click at [233, 307] on input "text" at bounding box center [313, 316] width 188 height 19
paste input "Body painted in 2 pak white finish, black under body, grey internal"
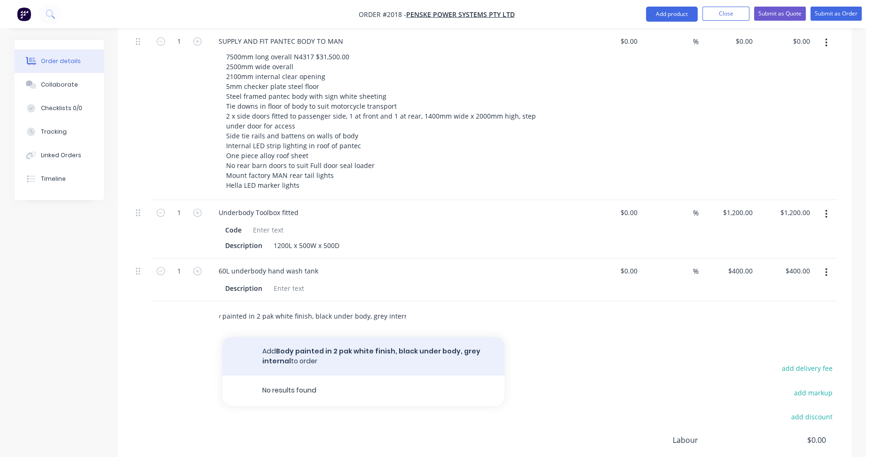
type input "Body painted in 2 pak white finish, black under body, grey internal"
click at [360, 337] on button "Add Body painted in 2 pak white finish, black under body, grey internal to order" at bounding box center [363, 356] width 282 height 39
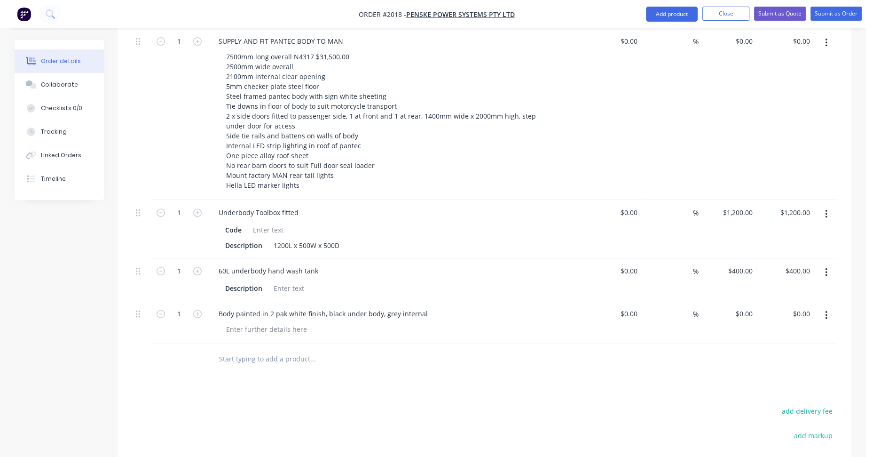
click at [258, 349] on input "text" at bounding box center [313, 358] width 188 height 19
paste input "2 tonne Dhollandia tail gate loader fitted, DHLMA.20 2000kg, alloy platform @ 2…"
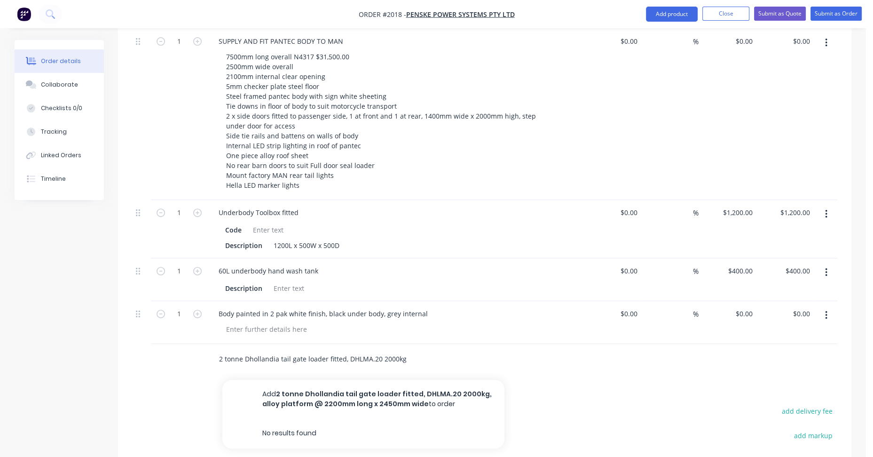
scroll to position [0, 144]
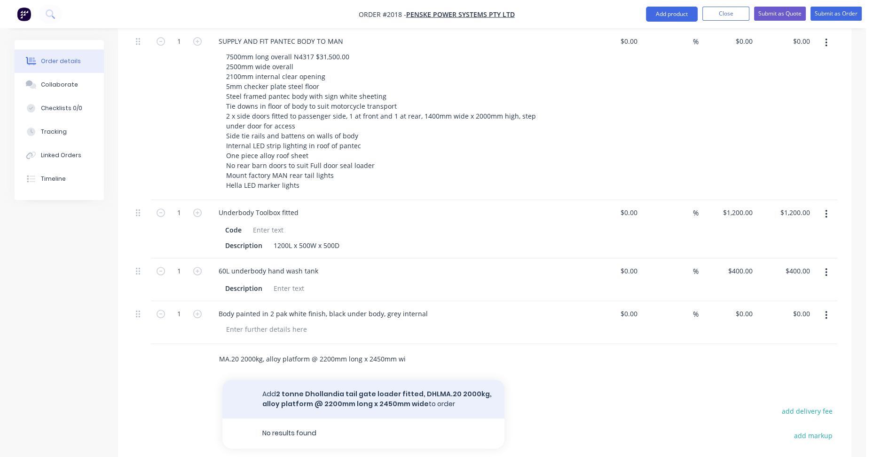
type input "2 tonne Dhollandia tail gate loader fitted, DHLMA.20 2000kg, alloy platform @ 2…"
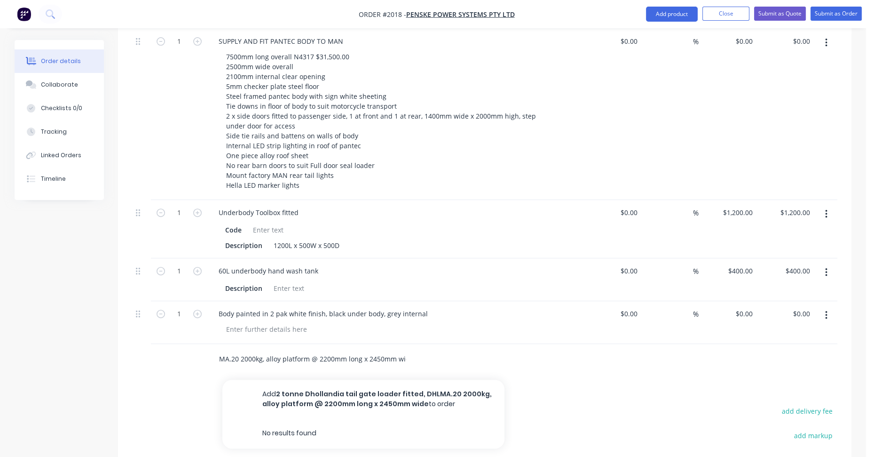
click at [306, 380] on button "Add 2 tonne Dhollandia tail gate loader fitted, DHLMA.20 2000kg, alloy platform…" at bounding box center [363, 398] width 282 height 39
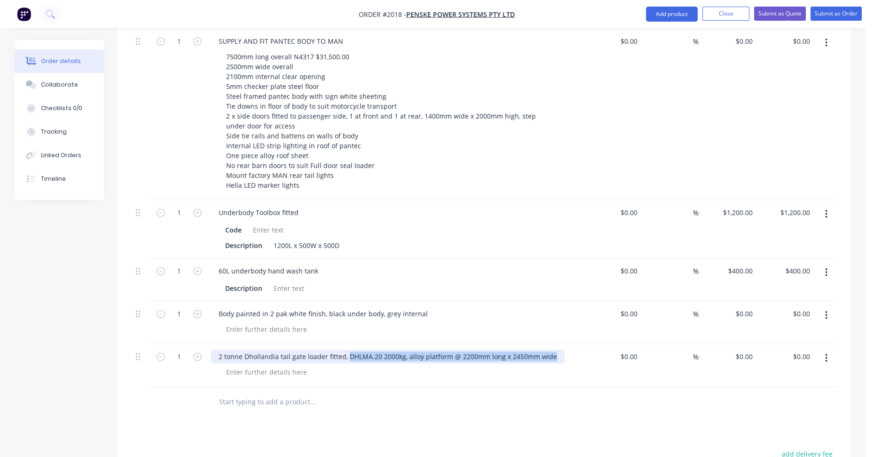
drag, startPoint x: 346, startPoint y: 342, endPoint x: 551, endPoint y: 342, distance: 205.0
click at [551, 349] on div "2 tonne Dhollandia tail gate loader fitted, DHLMA.20 2000kg, alloy platform @ 2…" at bounding box center [388, 356] width 354 height 14
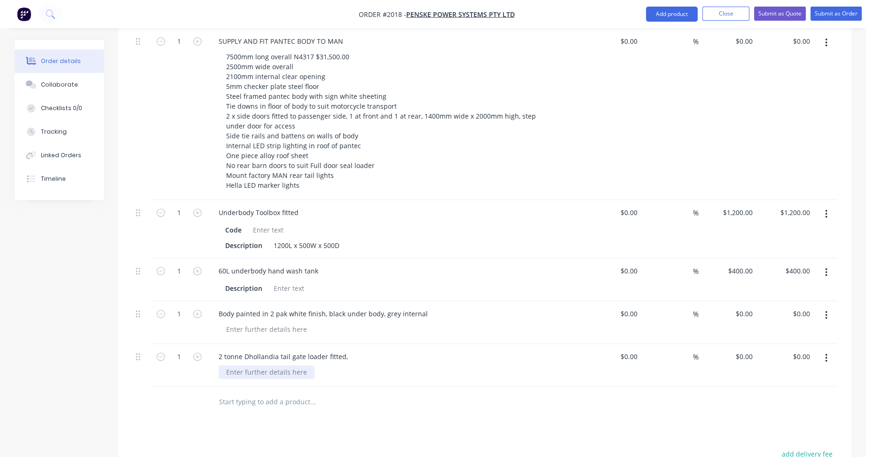
click at [234, 365] on div at bounding box center [267, 372] width 96 height 14
paste div
click at [260, 365] on div "DHLMA.20 2000kg, alloy platform @ 2200mm long x 2450mm wide" at bounding box center [330, 372] width 222 height 14
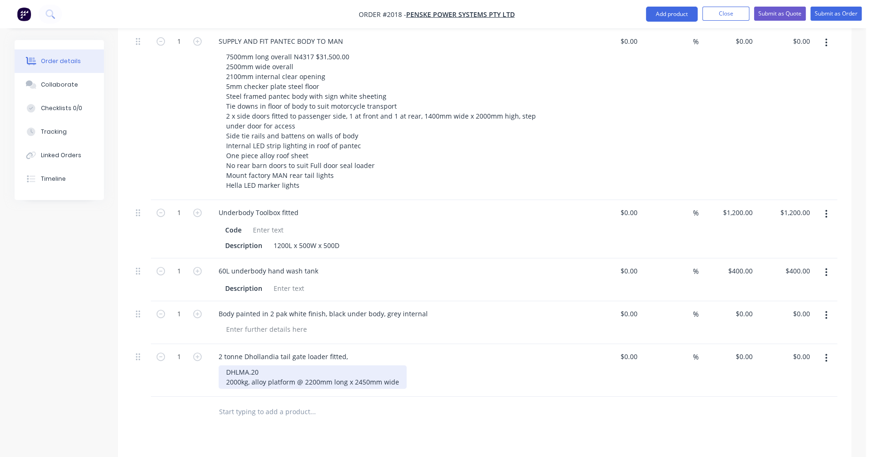
click at [252, 368] on div "DHLMA.20 2000kg, alloy platform @ 2200mm long x 2450mm wide" at bounding box center [313, 377] width 188 height 24
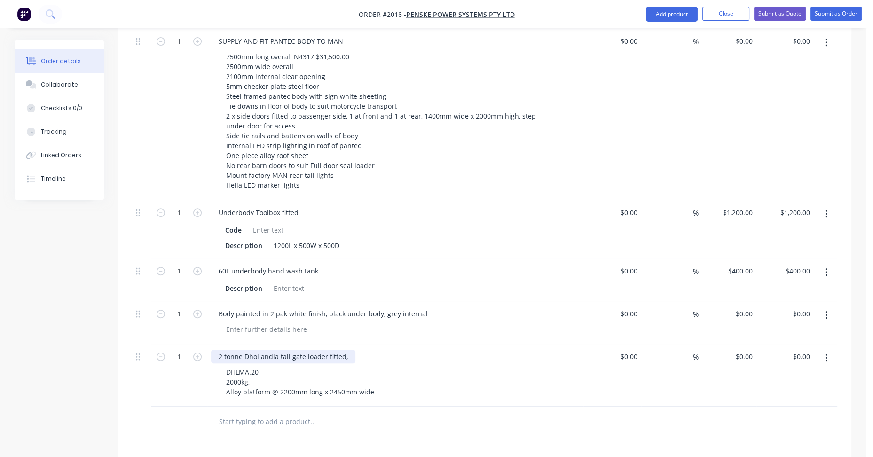
click at [226, 349] on div "2 tonne Dhollandia tail gate loader fitted," at bounding box center [283, 356] width 144 height 14
click at [416, 412] on div at bounding box center [352, 421] width 282 height 19
click at [272, 412] on input "text" at bounding box center [313, 421] width 188 height 19
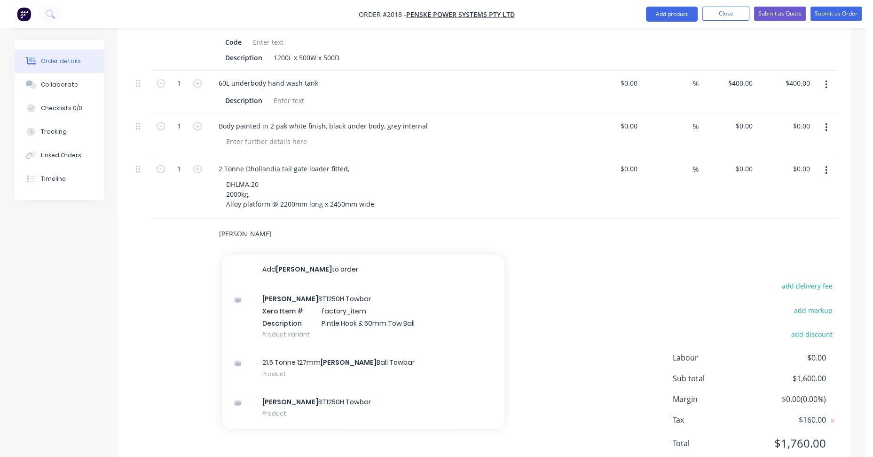
scroll to position [630, 0]
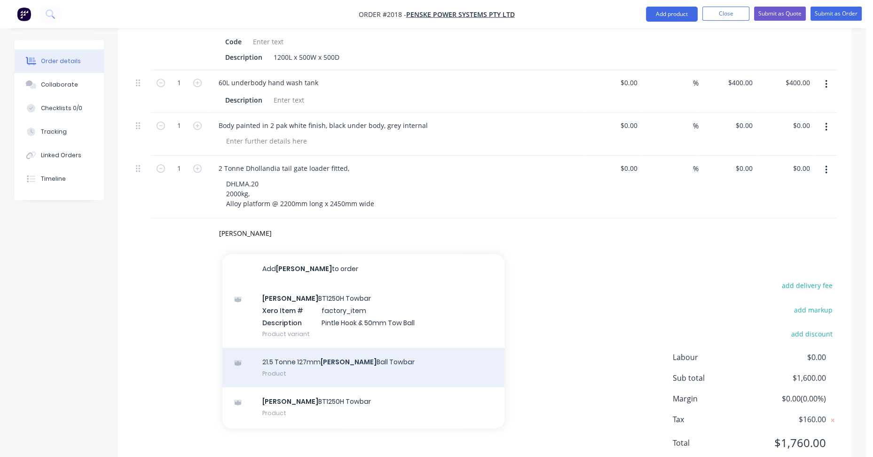
click at [290, 355] on div "21.5 Tonne 127mm Bartlett Ball Towbar Product" at bounding box center [363, 366] width 282 height 39
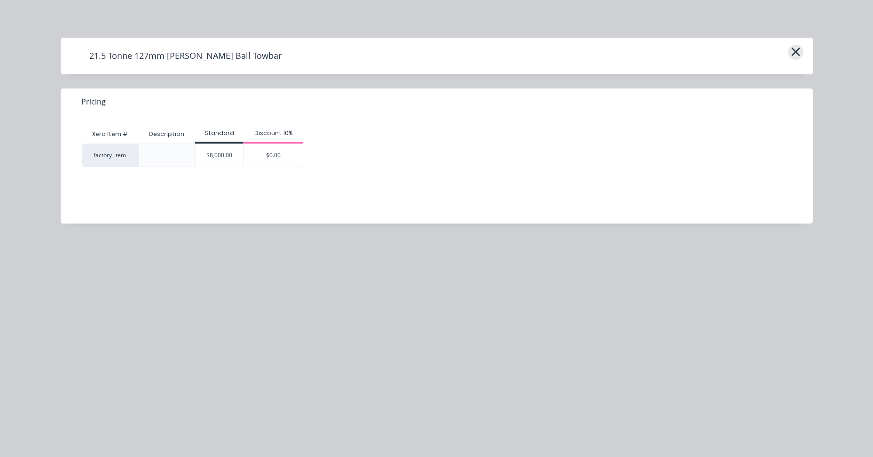
click at [796, 50] on icon "button" at bounding box center [796, 51] width 10 height 13
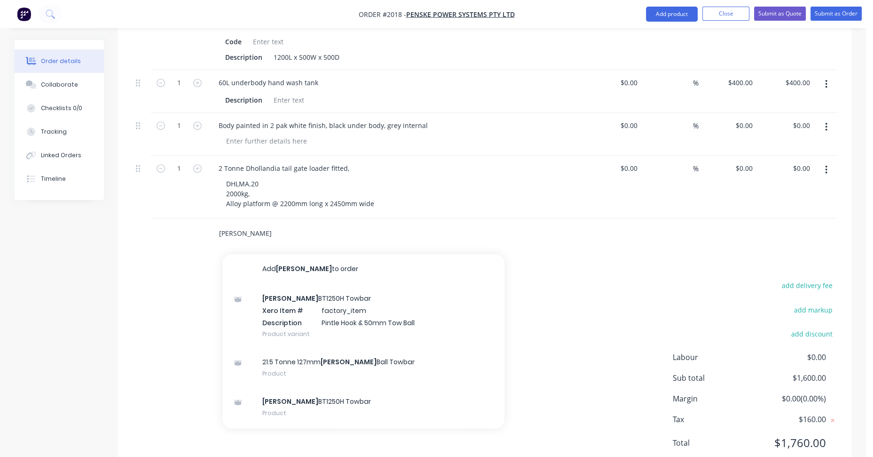
click at [265, 224] on input "bartlett" at bounding box center [313, 233] width 188 height 19
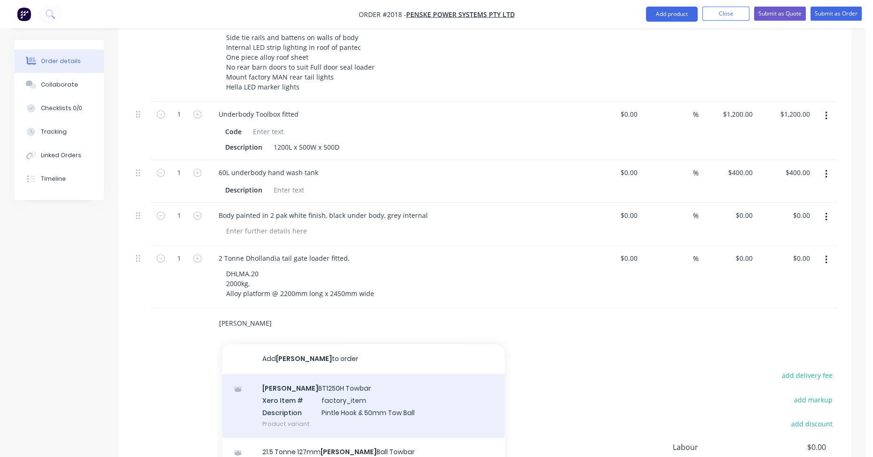
scroll to position [507, 0]
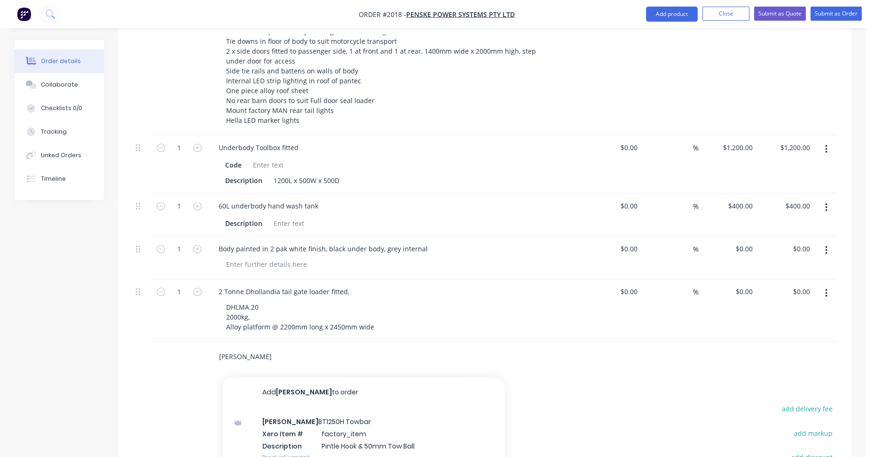
click at [297, 347] on input "bartlett" at bounding box center [313, 356] width 188 height 19
click at [268, 347] on input "bartlett" at bounding box center [313, 356] width 188 height 19
click at [278, 347] on input "bartlett" at bounding box center [313, 356] width 188 height 19
drag, startPoint x: 248, startPoint y: 346, endPoint x: 205, endPoint y: 346, distance: 42.8
click at [205, 346] on div "bartlett Add bartlett to order Bartlett BT1250H Towbar Xero Item # factory_item…" at bounding box center [484, 356] width 705 height 31
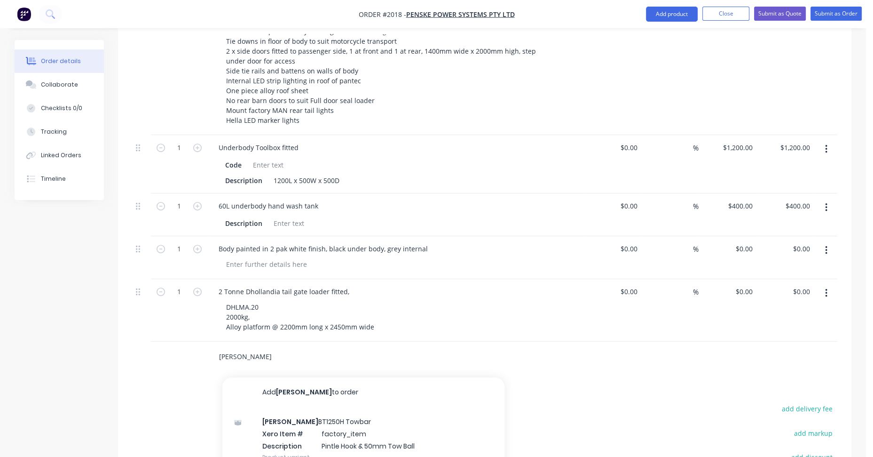
paste input "127mm Bartlett ball towbar fitted"
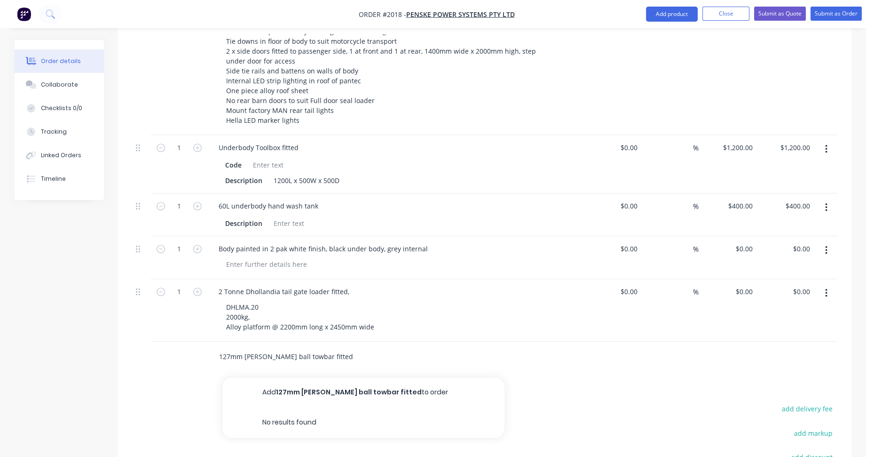
type input "127mm Bartlett ball towbar fitted"
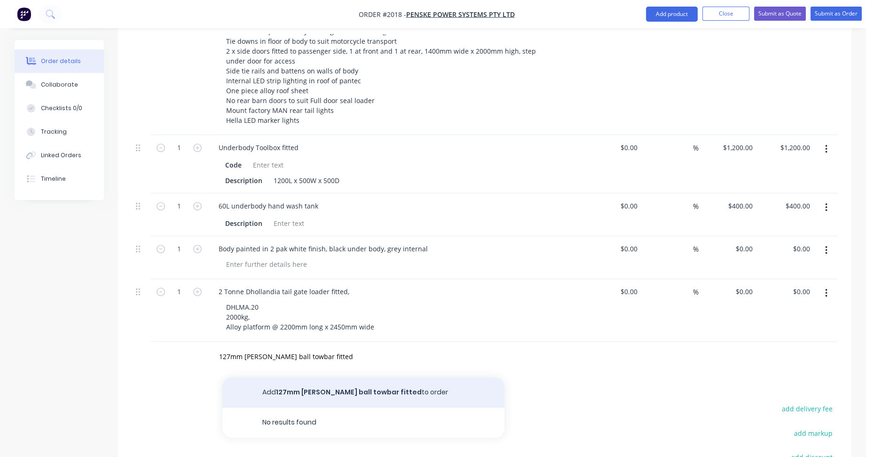
click at [368, 377] on button "Add 127mm Bartlett ball towbar fitted to order" at bounding box center [363, 392] width 282 height 30
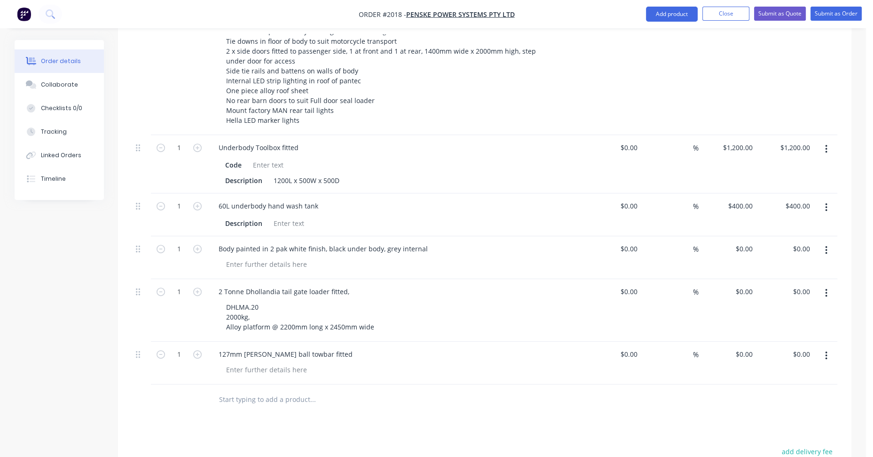
click at [242, 390] on input "text" at bounding box center [313, 399] width 188 height 19
paste input "Air lines and electric to towbar, Truck already fitted with air and electrics, …"
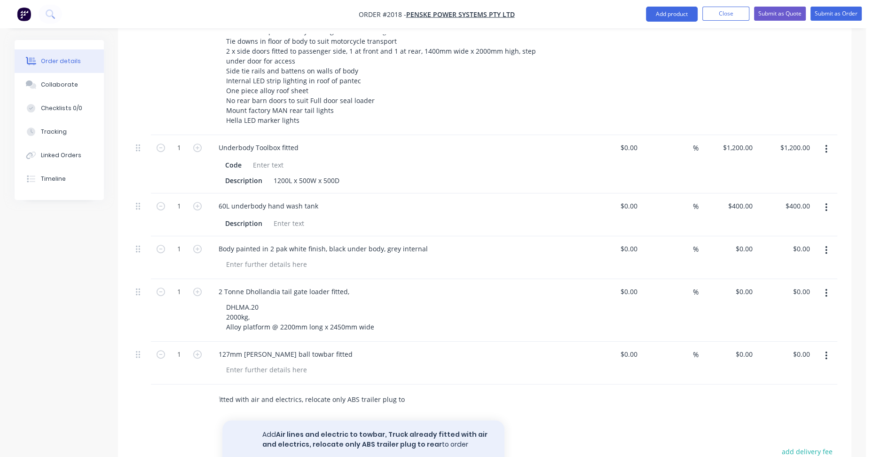
type input "Air lines and electric to towbar, Truck already fitted with air and electrics, …"
click at [345, 421] on button "Add Air lines and electric to towbar, Truck already fitted with air and electri…" at bounding box center [363, 439] width 282 height 39
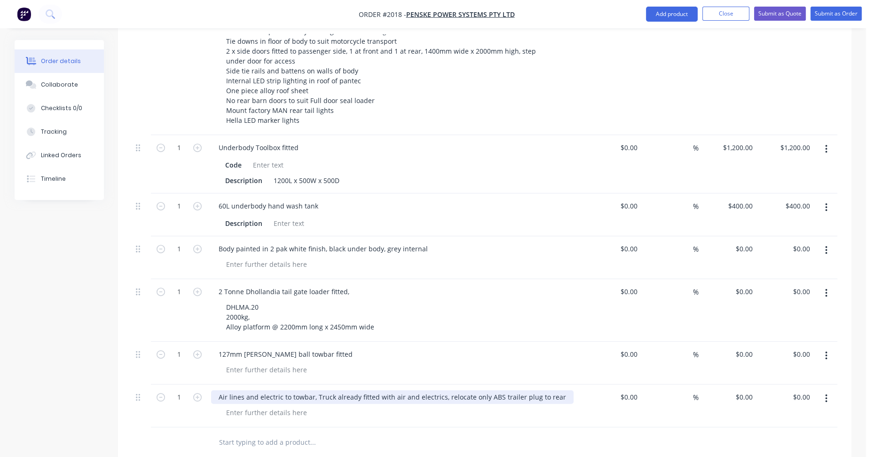
click at [316, 390] on div "Air lines and electric to towbar, Truck already fitted with air and electrics, …" at bounding box center [392, 397] width 363 height 14
click at [315, 390] on div "Air lines and electric to towbar, Truck already fitted with air and electrics, …" at bounding box center [392, 397] width 363 height 14
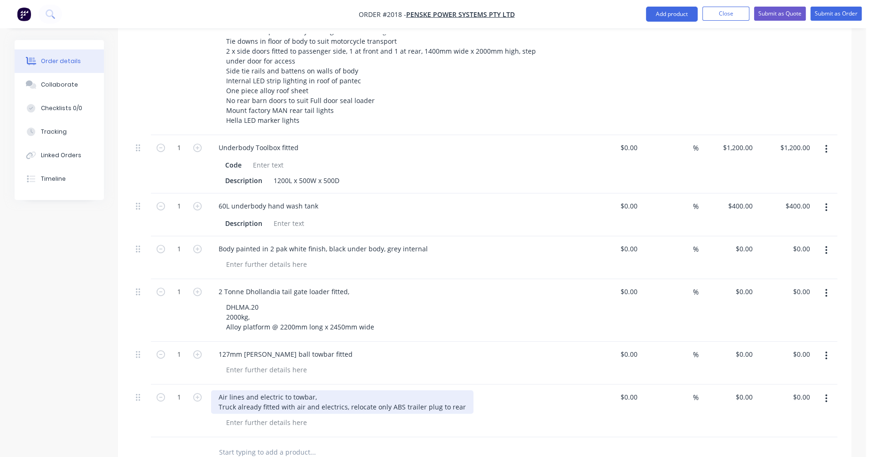
click at [347, 391] on div "Air lines and electric to towbar, Truck already fitted with air and electrics, …" at bounding box center [342, 402] width 262 height 24
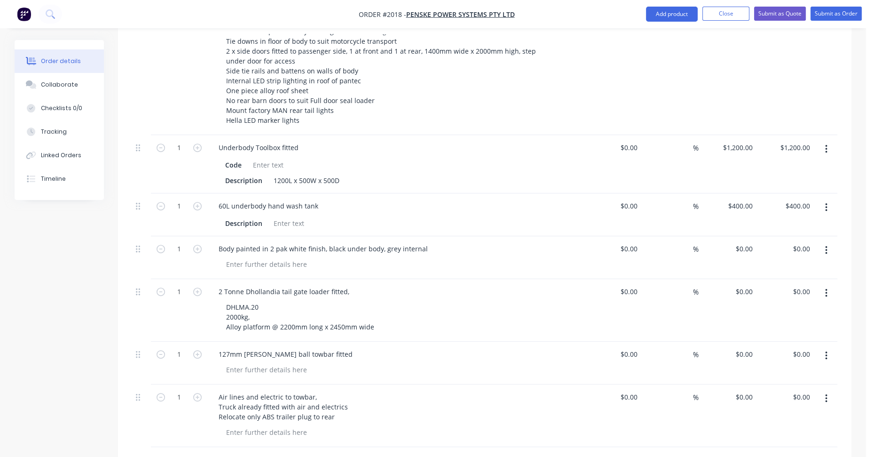
click at [249, 452] on input "text" at bounding box center [313, 461] width 188 height 19
paste input "Charge feed to rear for trailer batteries"
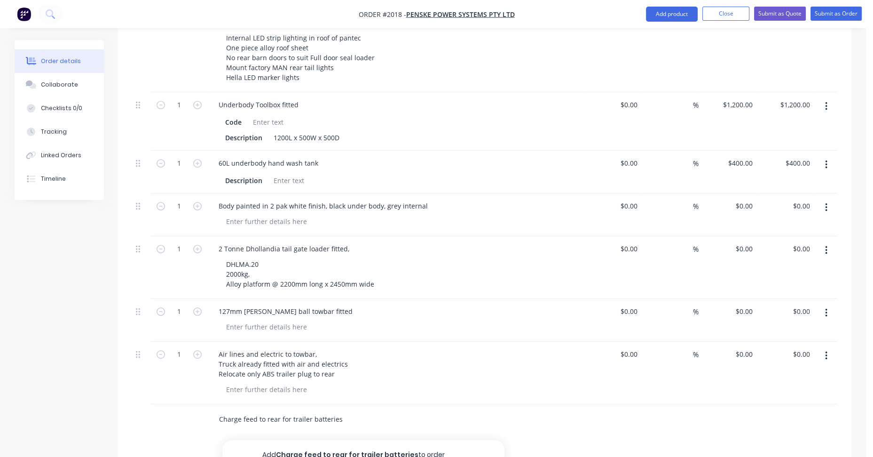
scroll to position [601, 0]
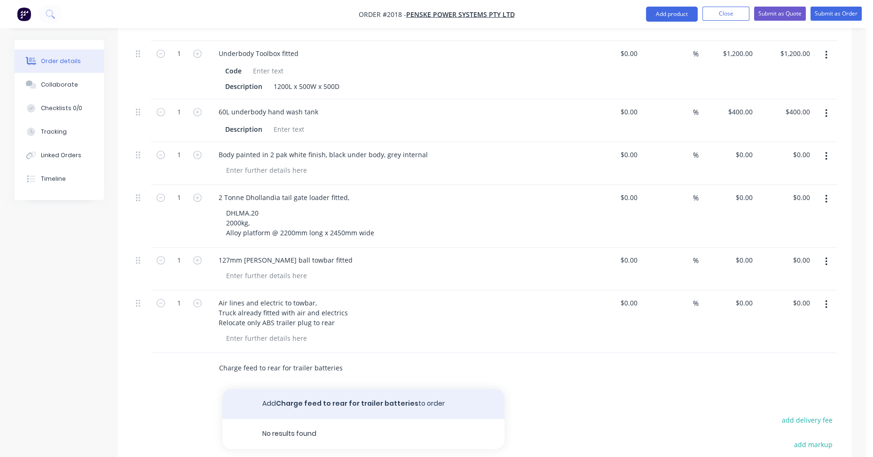
type input "Charge feed to rear for trailer batteries"
click at [393, 389] on button "Add Charge feed to rear for trailer batteries to order" at bounding box center [363, 403] width 282 height 30
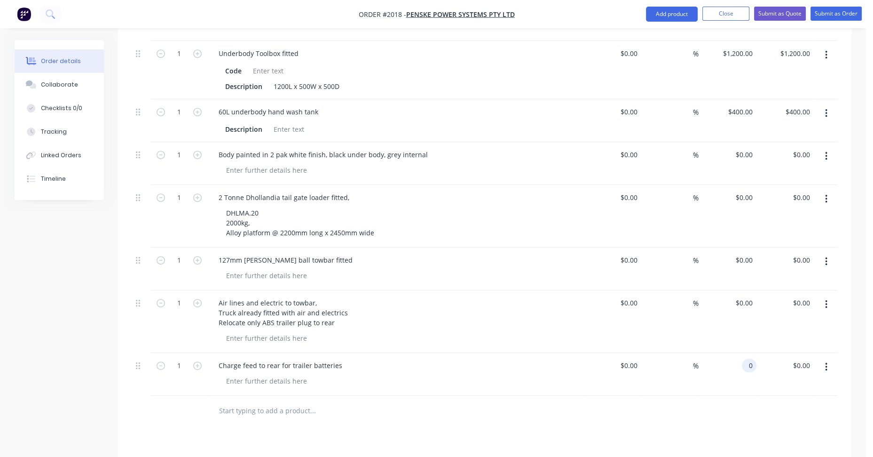
click at [742, 358] on div "0 0" at bounding box center [749, 365] width 15 height 14
type input "$500.00"
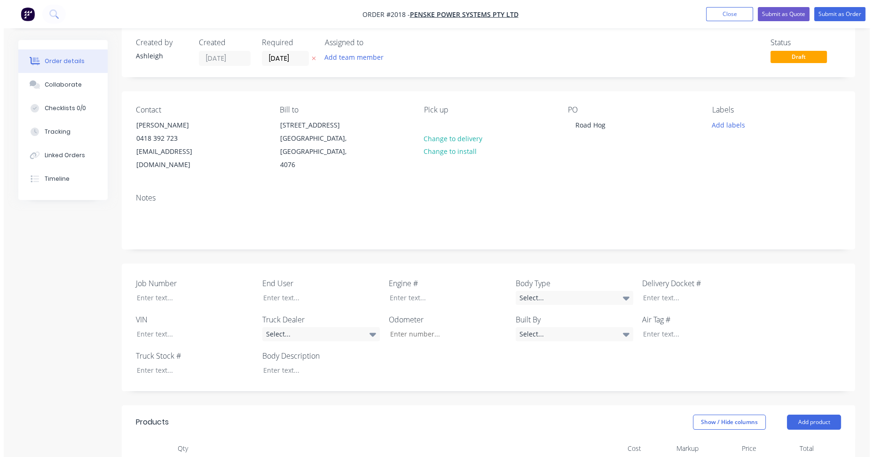
scroll to position [0, 0]
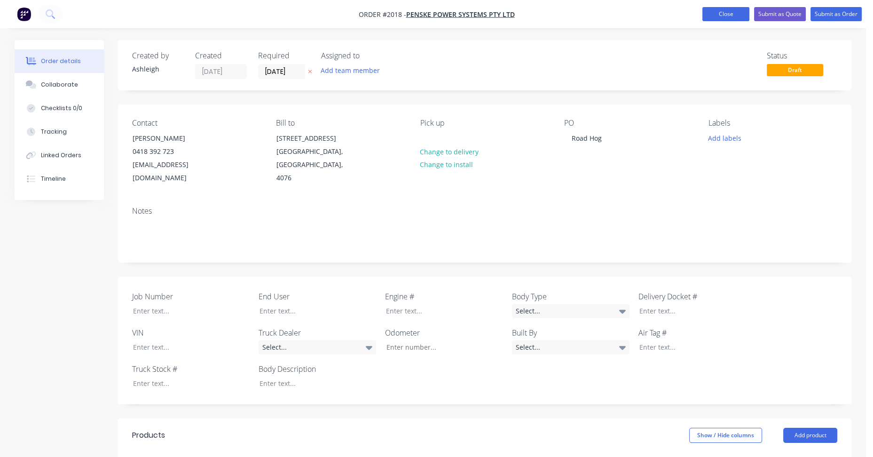
type input "$500.00"
click at [726, 11] on button "Close" at bounding box center [725, 14] width 47 height 14
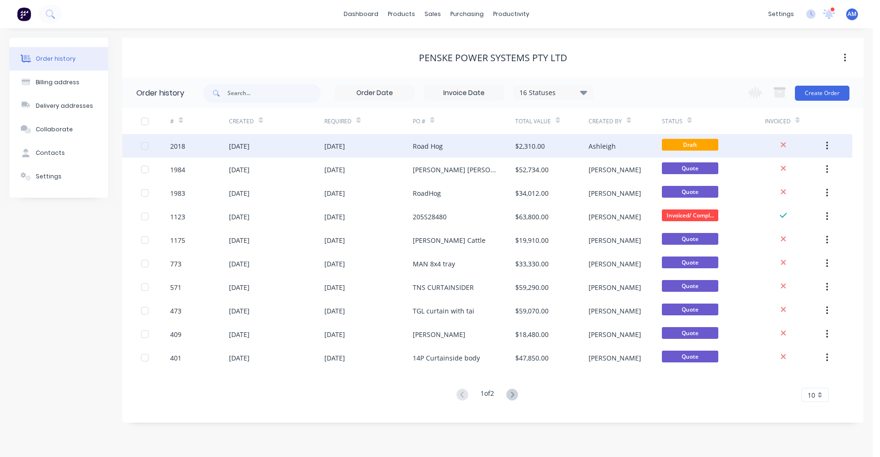
click at [447, 144] on div "Road Hog" at bounding box center [464, 146] width 103 height 24
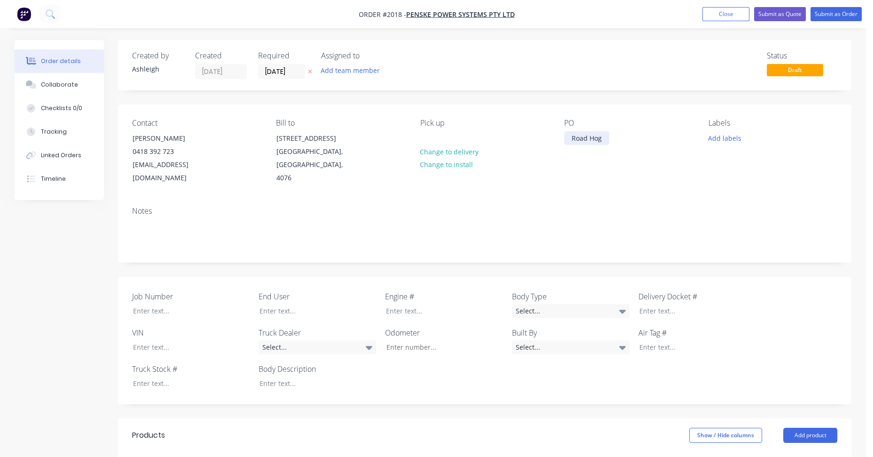
click at [606, 138] on div "Road Hog" at bounding box center [586, 138] width 45 height 14
click at [64, 80] on div "Collaborate" at bounding box center [59, 84] width 37 height 8
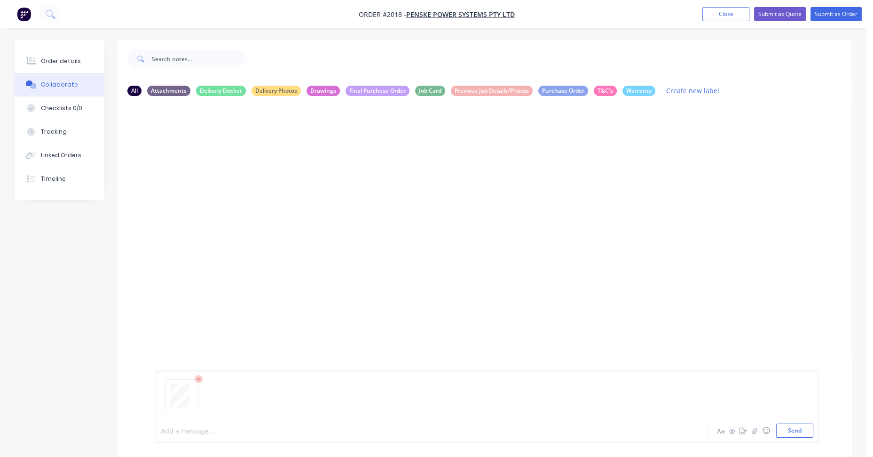
click at [181, 432] on div at bounding box center [405, 431] width 489 height 10
click at [794, 434] on button "Send" at bounding box center [794, 430] width 37 height 14
click at [230, 224] on icon "button" at bounding box center [231, 222] width 3 height 11
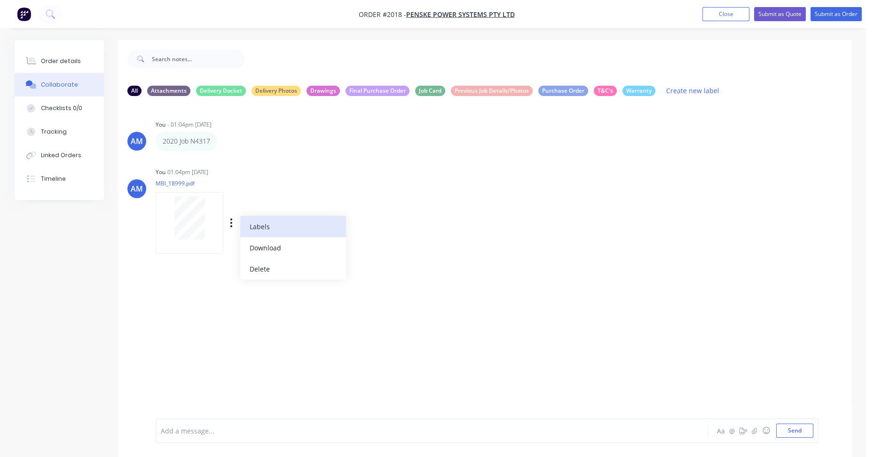
click at [266, 225] on button "Labels" at bounding box center [293, 226] width 106 height 21
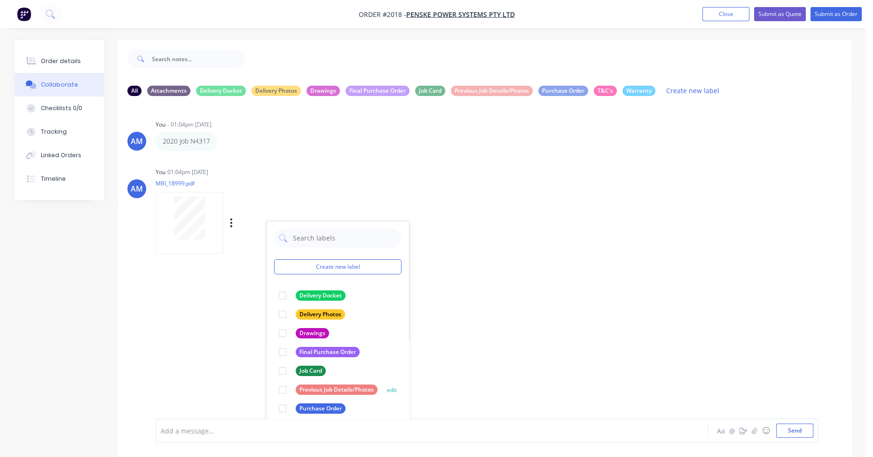
click at [335, 386] on div "Previous Job Details/Photos" at bounding box center [337, 389] width 82 height 10
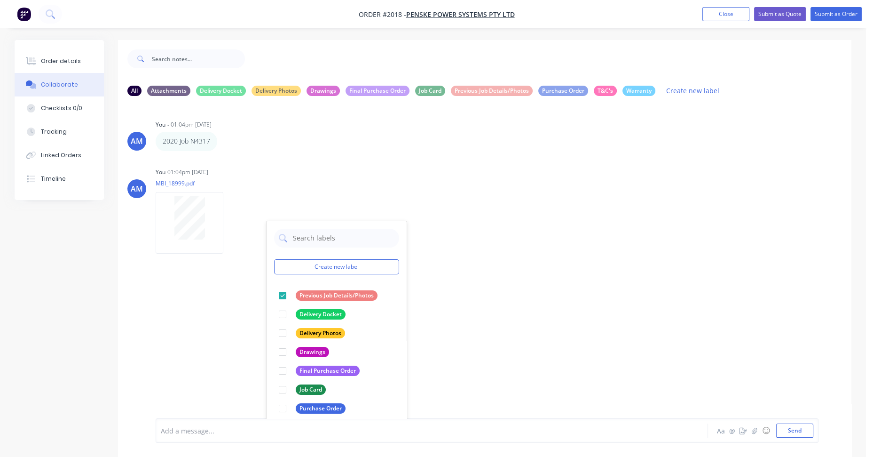
click at [243, 353] on div "AM You - 01:04pm 26/08/25 2020 Job N4317 Labels Edit Delete AM You 01:04pm 26/0…" at bounding box center [484, 260] width 733 height 315
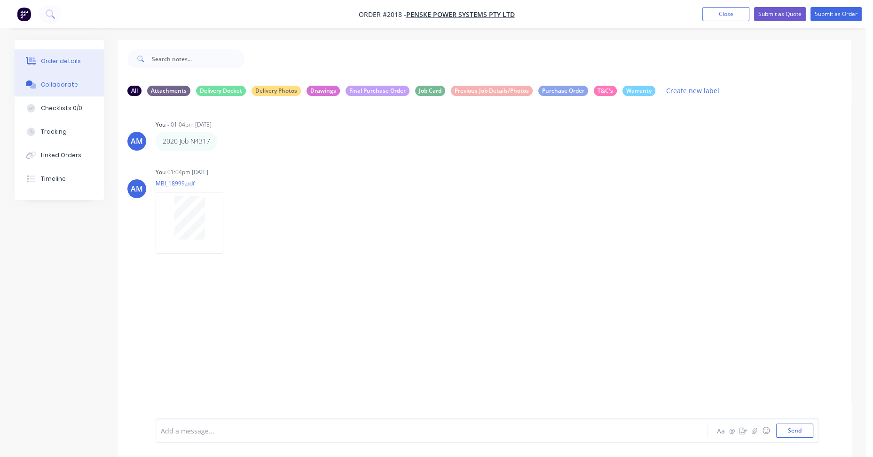
click at [59, 59] on div "Order details" at bounding box center [61, 61] width 40 height 8
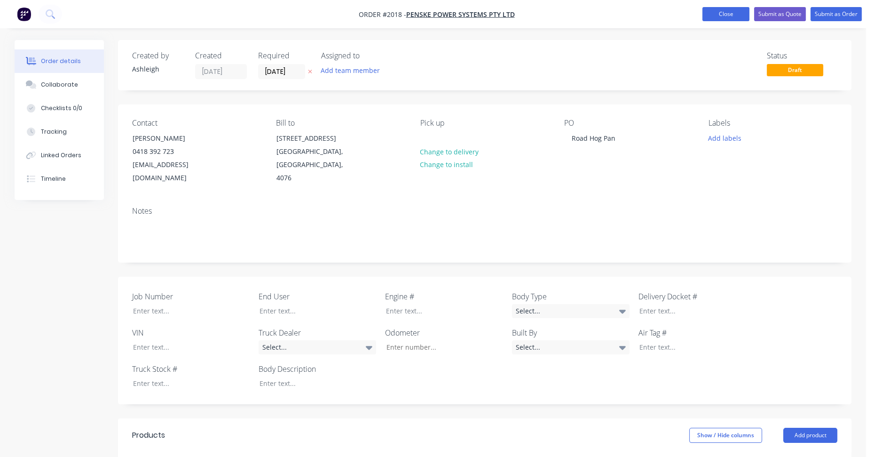
click at [740, 10] on button "Close" at bounding box center [725, 14] width 47 height 14
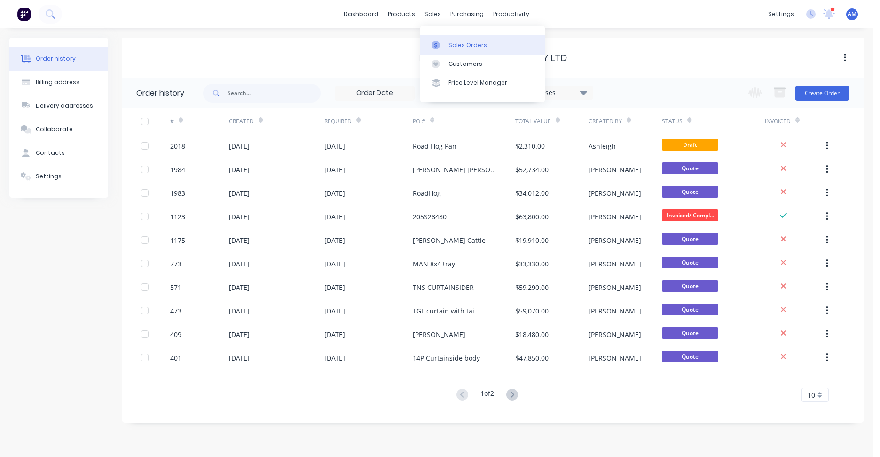
click at [459, 47] on div "Sales Orders" at bounding box center [468, 45] width 39 height 8
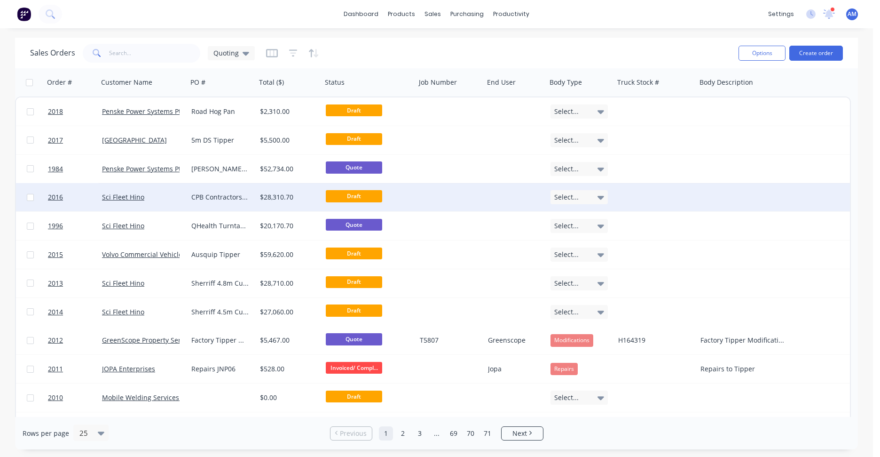
click at [216, 196] on div "CPB Contractors Prime Mover" at bounding box center [220, 196] width 58 height 9
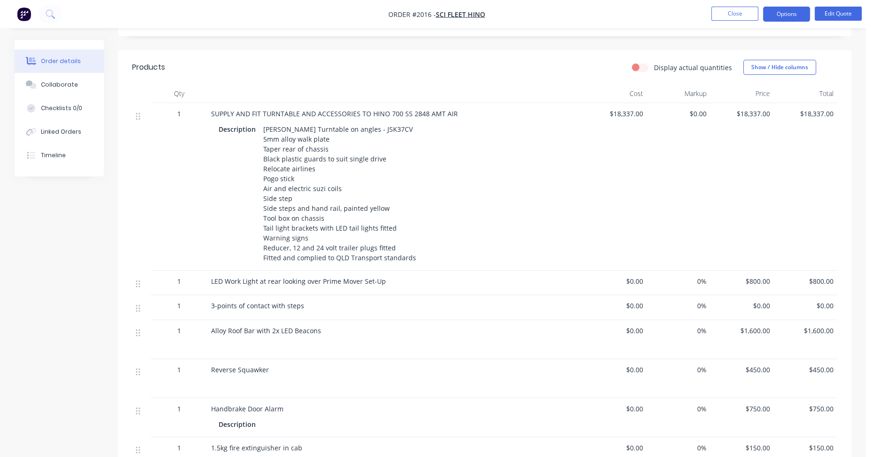
scroll to position [376, 0]
click at [721, 16] on button "Close" at bounding box center [734, 14] width 47 height 14
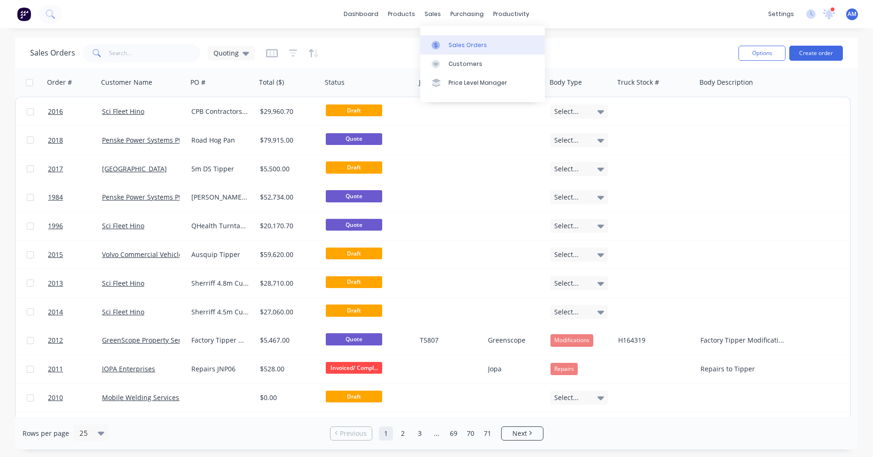
click at [452, 43] on div "Sales Orders" at bounding box center [468, 45] width 39 height 8
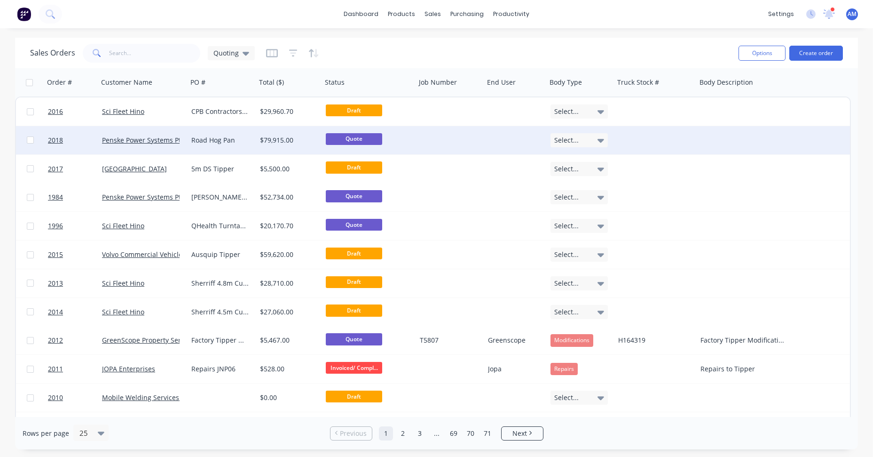
click at [215, 137] on div "Road Hog Pan" at bounding box center [220, 139] width 58 height 9
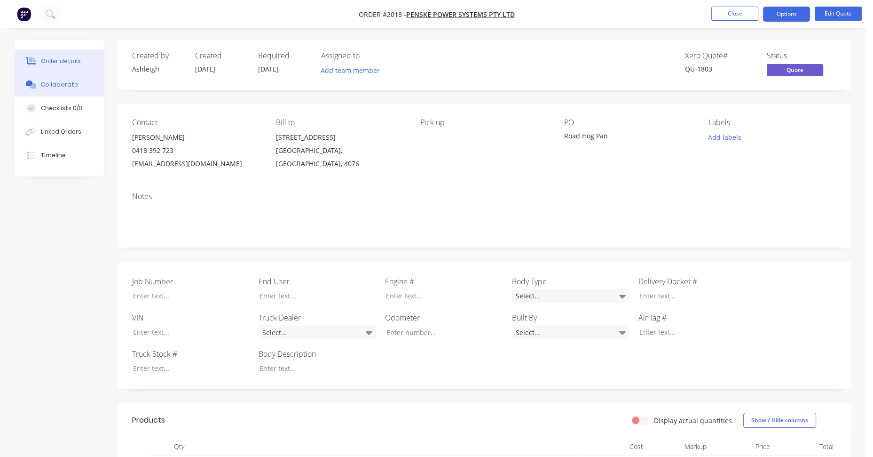
click at [63, 84] on div "Collaborate" at bounding box center [59, 84] width 37 height 8
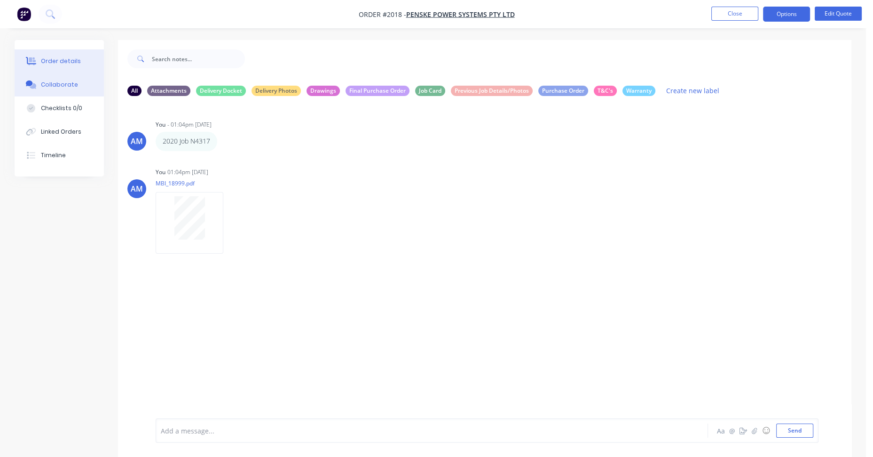
click at [61, 60] on div "Order details" at bounding box center [61, 61] width 40 height 8
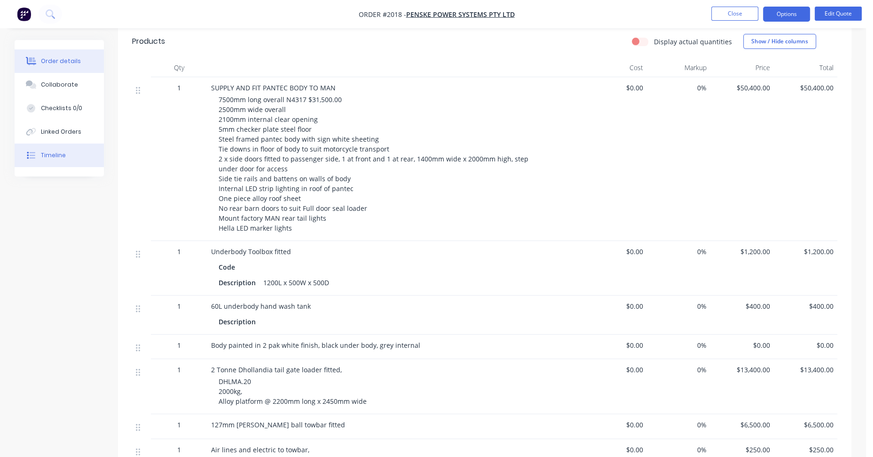
scroll to position [376, 0]
click at [51, 83] on div "Collaborate" at bounding box center [59, 84] width 37 height 8
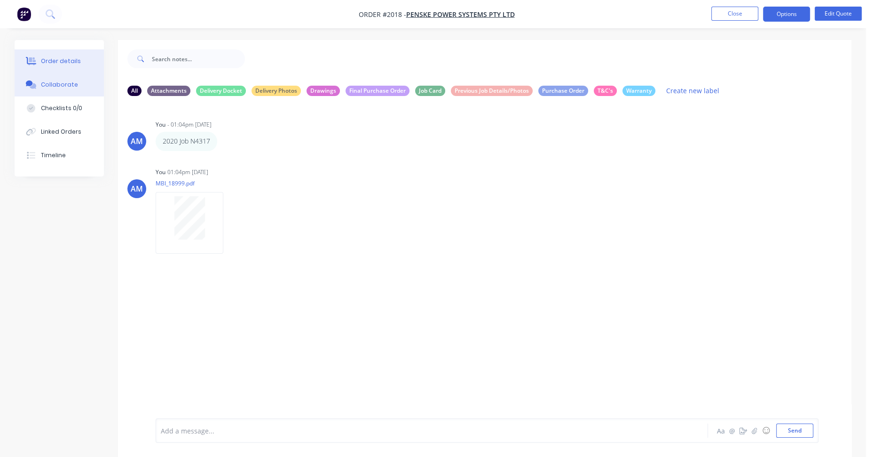
click at [72, 57] on div "Order details" at bounding box center [61, 61] width 40 height 8
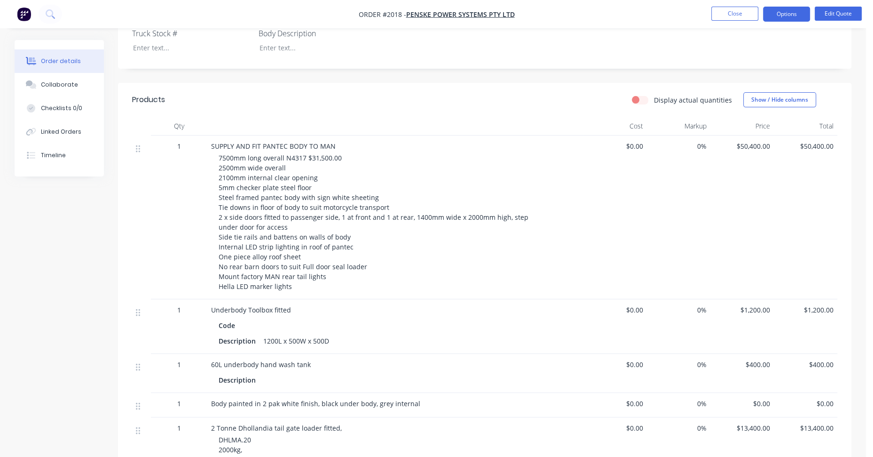
scroll to position [312, 0]
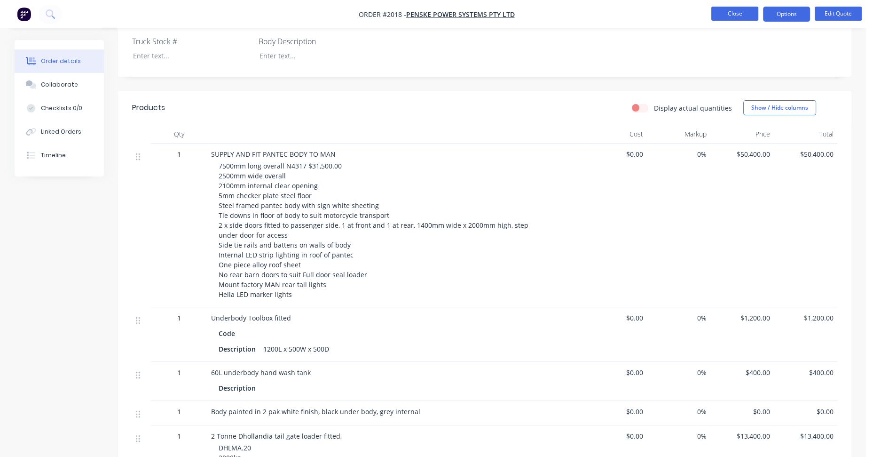
click at [730, 17] on button "Close" at bounding box center [734, 14] width 47 height 14
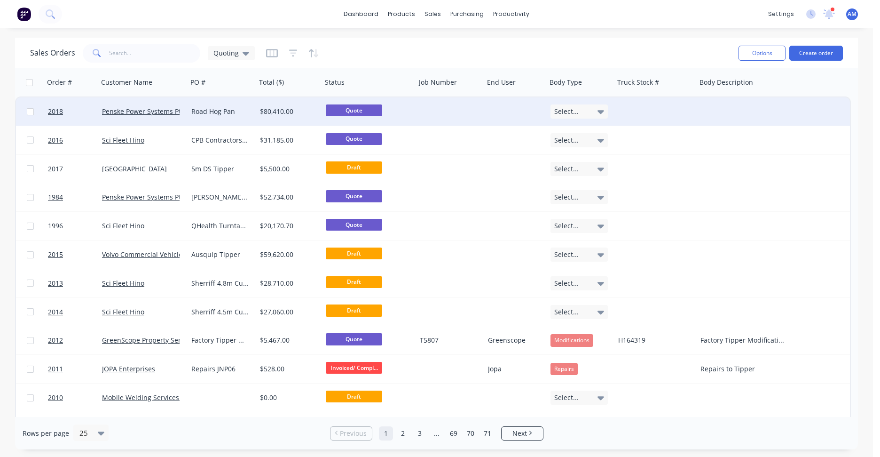
click at [218, 112] on div "Road Hog Pan" at bounding box center [220, 111] width 58 height 9
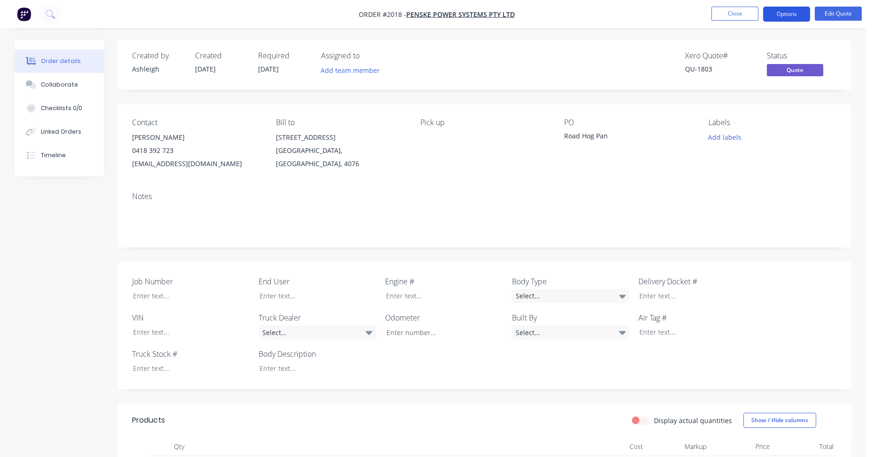
click at [788, 13] on button "Options" at bounding box center [786, 14] width 47 height 15
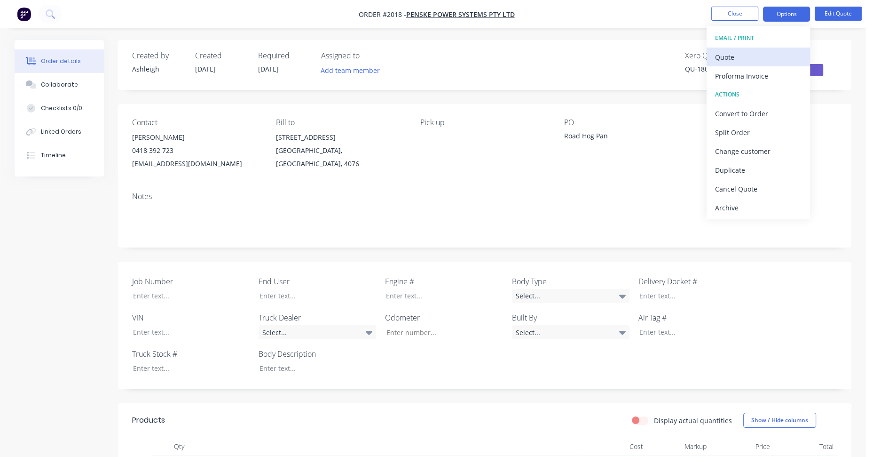
click at [743, 55] on div "Quote" at bounding box center [758, 57] width 87 height 14
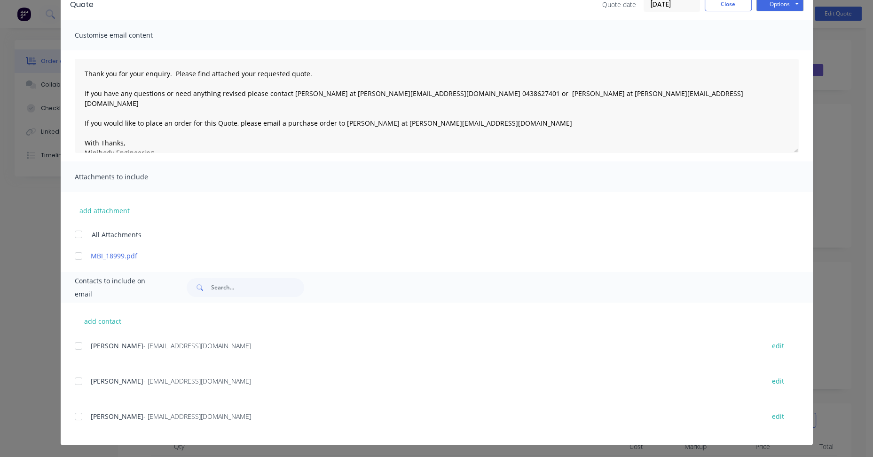
scroll to position [49, 0]
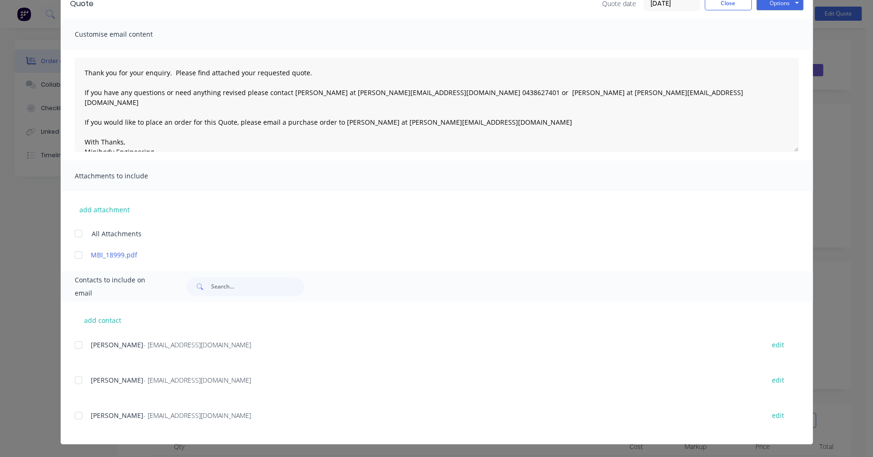
click at [75, 413] on div at bounding box center [78, 415] width 19 height 19
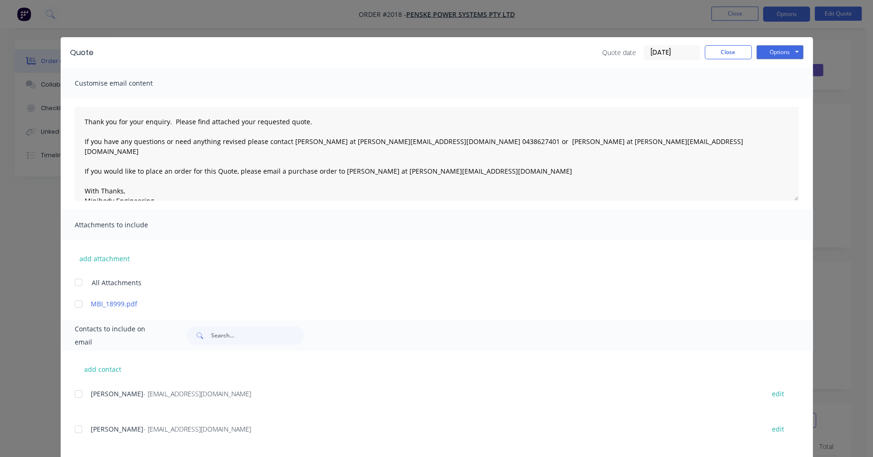
scroll to position [0, 0]
click at [770, 48] on button "Options" at bounding box center [780, 53] width 47 height 14
click at [772, 97] on button "Email" at bounding box center [787, 101] width 60 height 16
type textarea "Thank you for your enquiry. Please find attached your requested quote. If you h…"
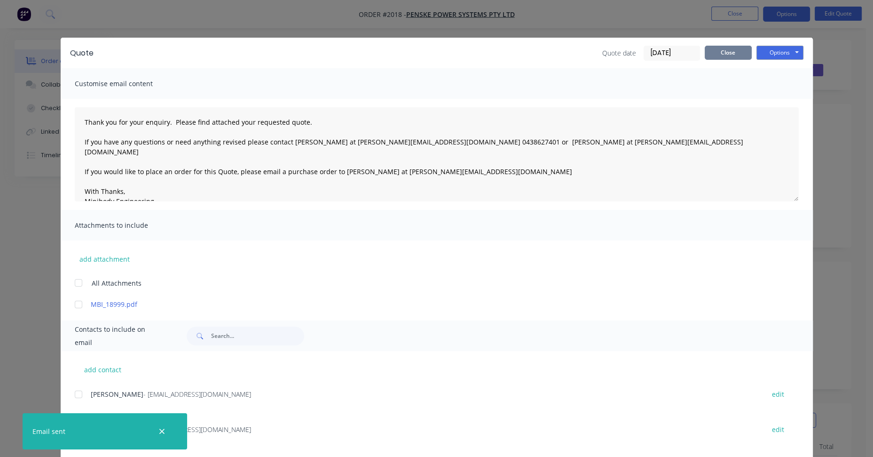
click at [734, 55] on button "Close" at bounding box center [728, 53] width 47 height 14
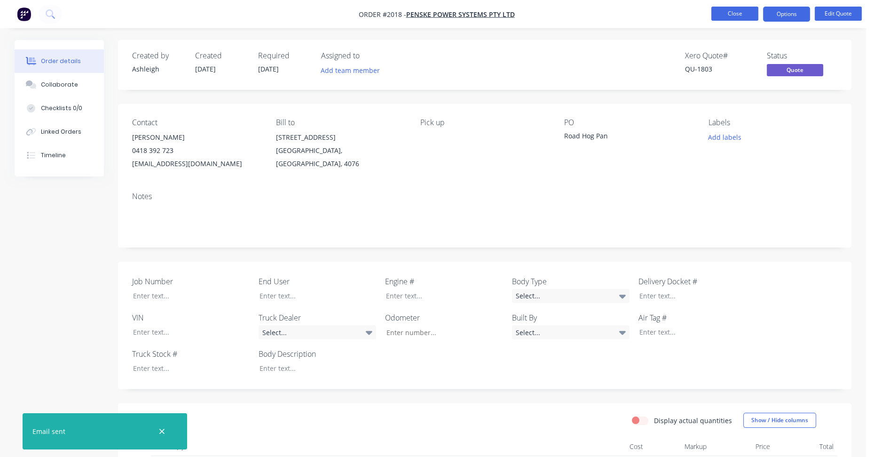
click at [732, 16] on button "Close" at bounding box center [734, 14] width 47 height 14
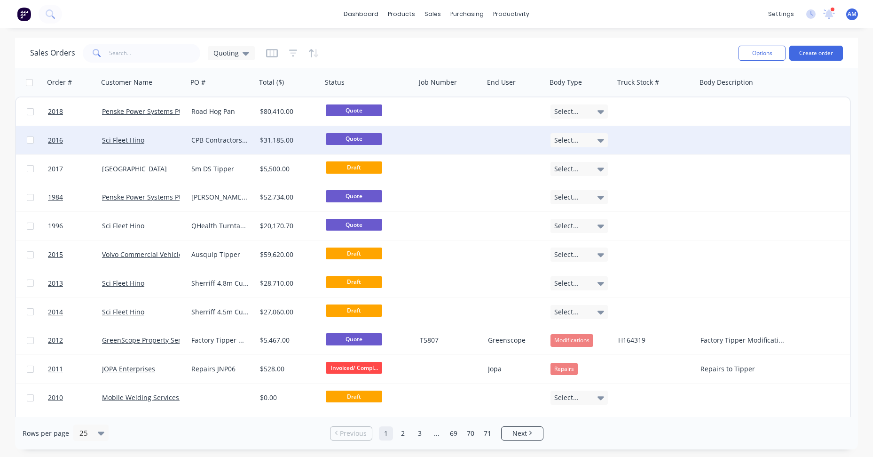
click at [227, 137] on div "CPB Contractors Prime Mover" at bounding box center [220, 139] width 58 height 9
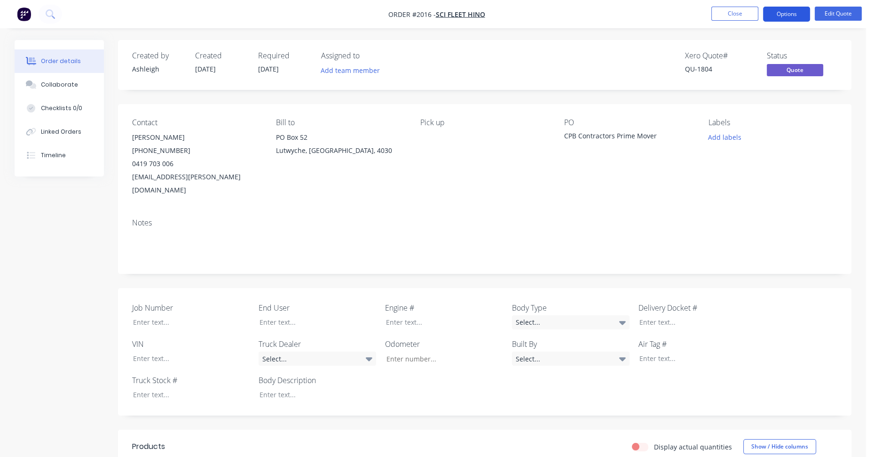
click at [792, 16] on button "Options" at bounding box center [786, 14] width 47 height 15
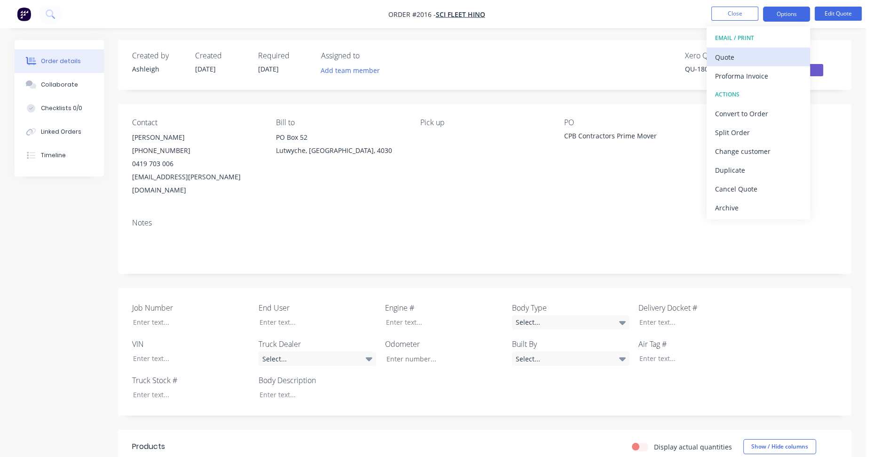
click at [765, 50] on div "Quote" at bounding box center [758, 57] width 87 height 14
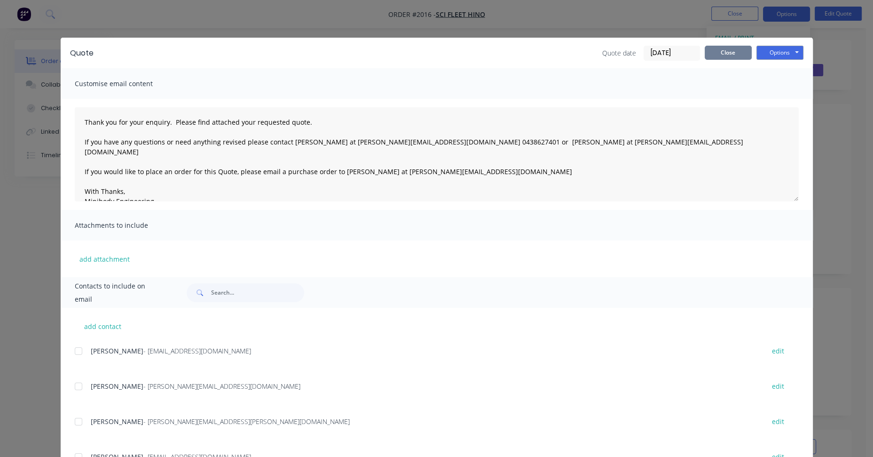
click at [734, 47] on button "Close" at bounding box center [728, 53] width 47 height 14
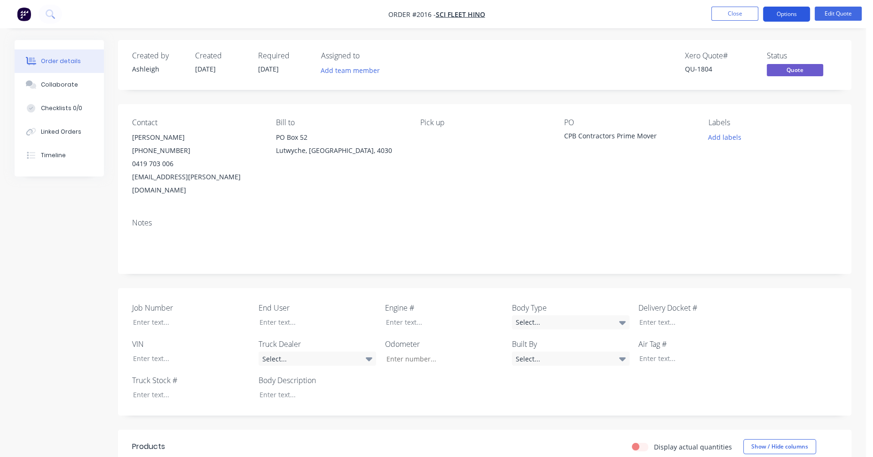
click at [793, 16] on button "Options" at bounding box center [786, 14] width 47 height 15
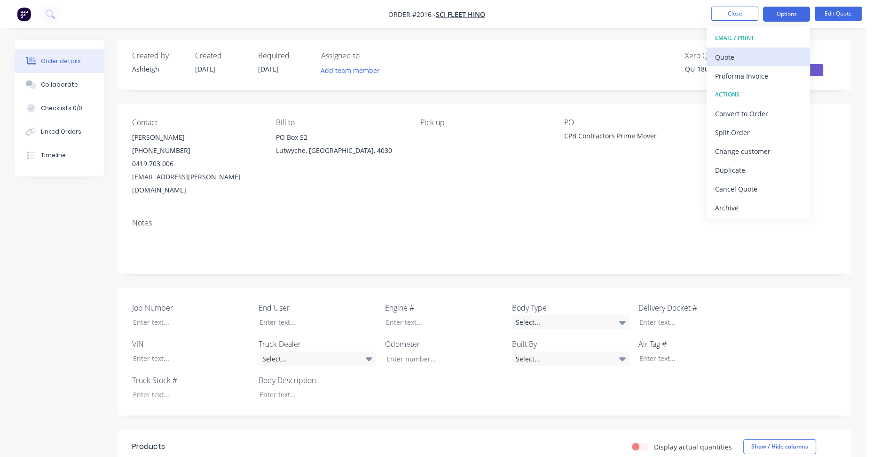
click at [742, 57] on div "Quote" at bounding box center [758, 57] width 87 height 14
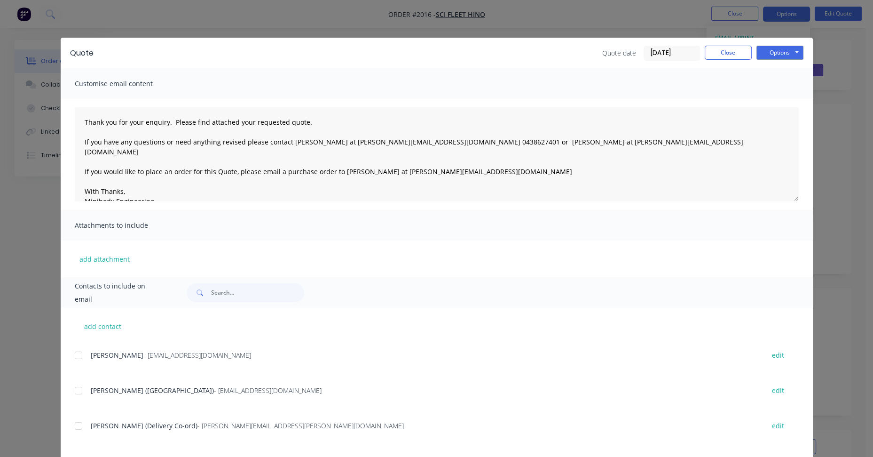
scroll to position [47, 0]
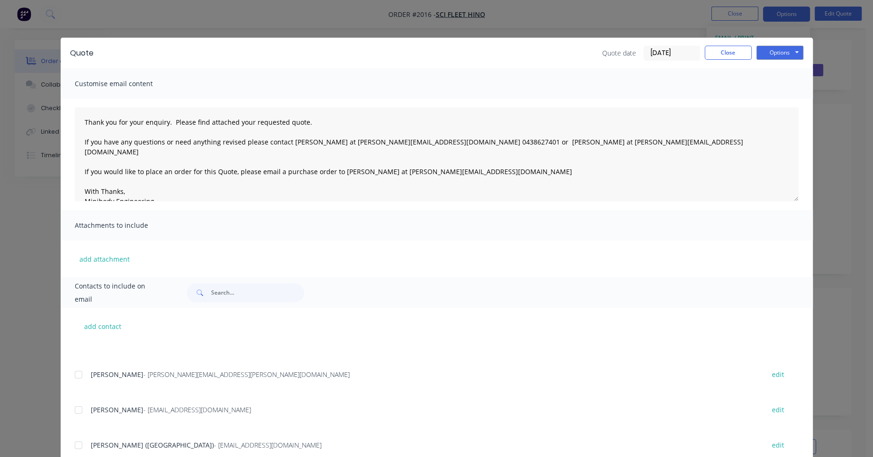
click at [76, 376] on div at bounding box center [78, 374] width 19 height 19
click at [781, 50] on button "Options" at bounding box center [780, 53] width 47 height 14
click at [775, 101] on button "Email" at bounding box center [787, 101] width 60 height 16
type textarea "Thank you for your enquiry. Please find attached your requested quote. If you h…"
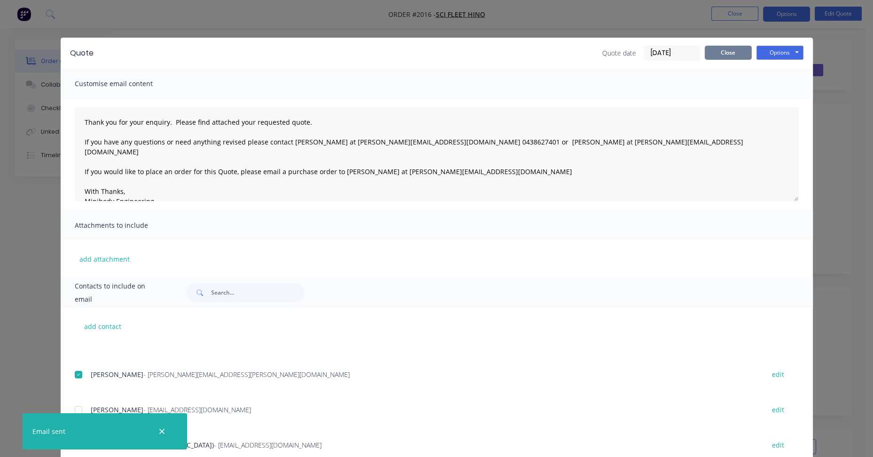
click at [728, 50] on button "Close" at bounding box center [728, 53] width 47 height 14
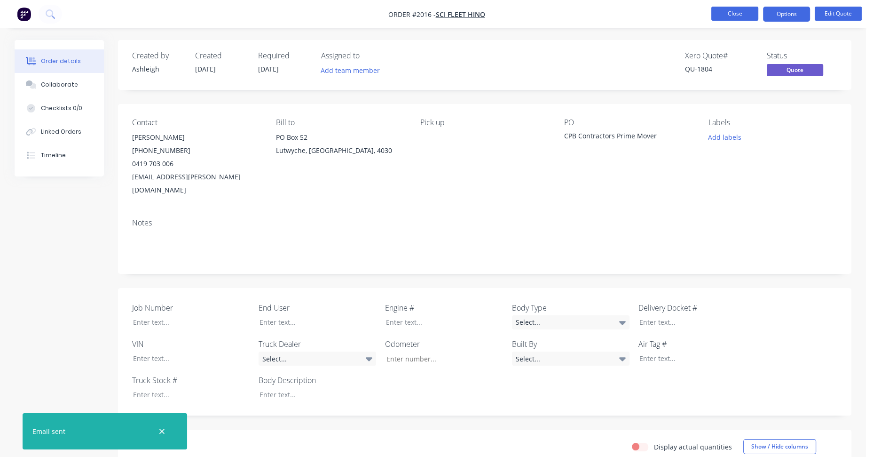
click at [739, 16] on button "Close" at bounding box center [734, 14] width 47 height 14
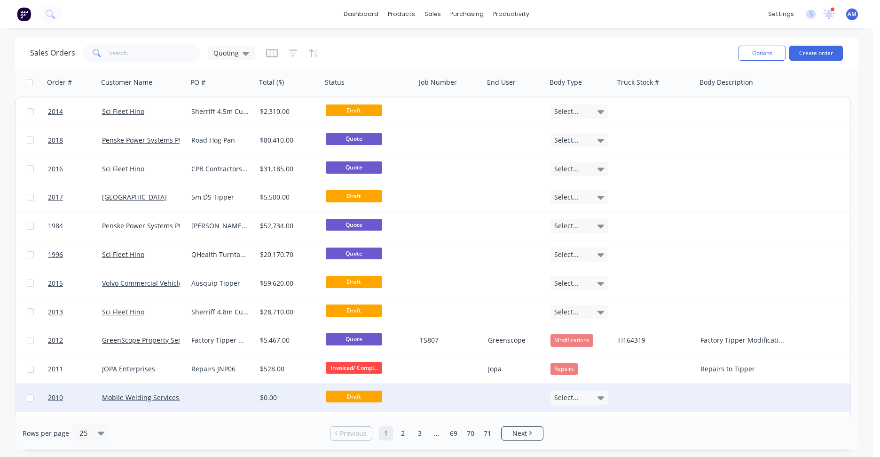
click at [156, 391] on div "Mobile Welding Services [GEOGRAPHIC_DATA]" at bounding box center [142, 397] width 89 height 28
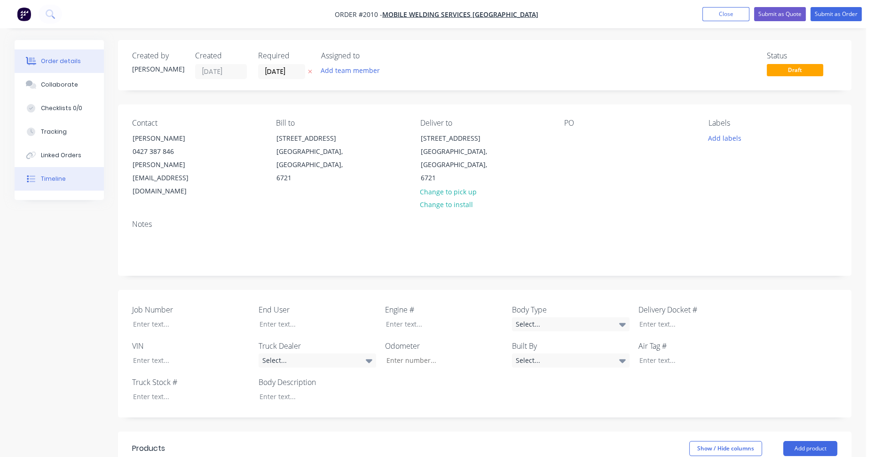
click at [49, 183] on button "Timeline" at bounding box center [59, 179] width 89 height 24
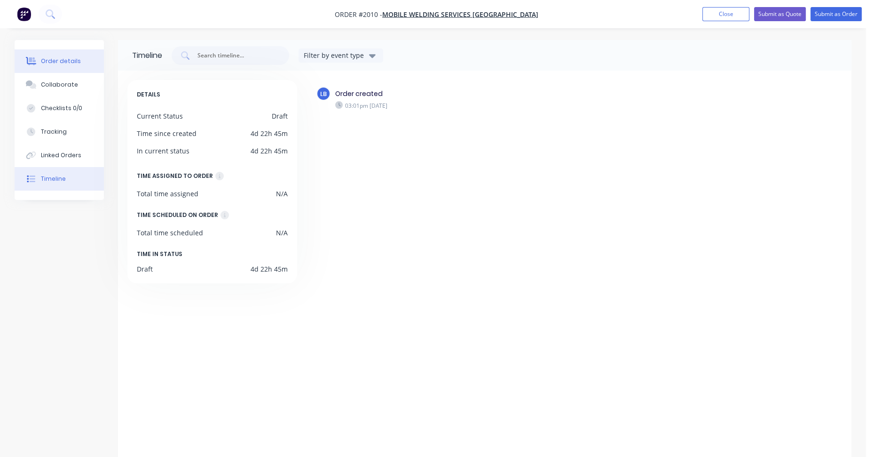
click at [75, 58] on div "Order details" at bounding box center [61, 61] width 40 height 8
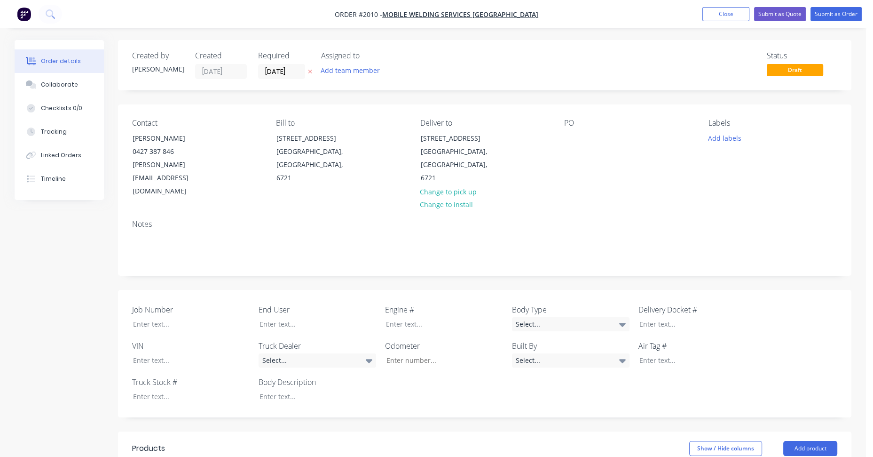
click at [732, 6] on nav "Order #2010 - Mobile Welding Services WA Add product Close Submit as Quote Subm…" at bounding box center [436, 14] width 873 height 28
click at [729, 13] on button "Close" at bounding box center [725, 14] width 47 height 14
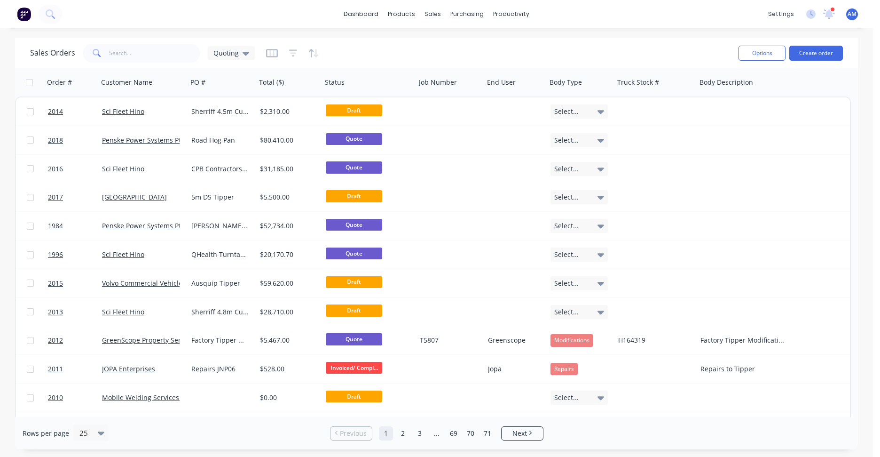
click at [309, 20] on div "dashboard products sales purchasing productivity dashboard products Product Cat…" at bounding box center [436, 14] width 873 height 28
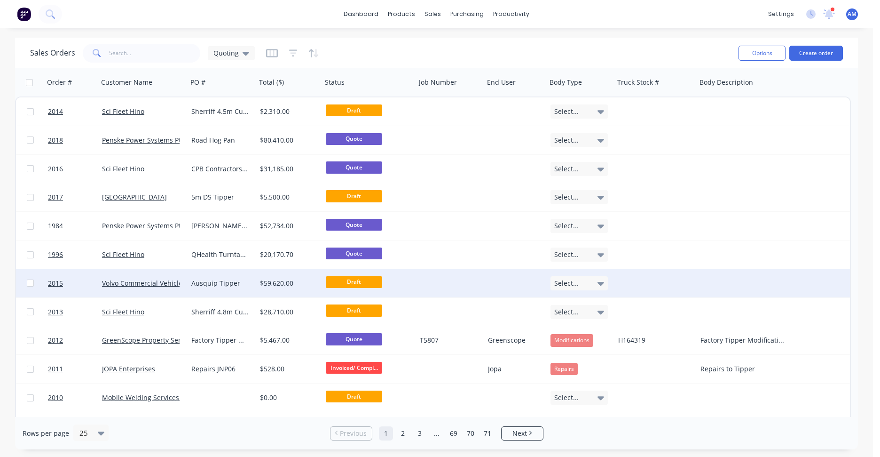
click at [210, 284] on div "Ausquip Tipper" at bounding box center [220, 282] width 58 height 9
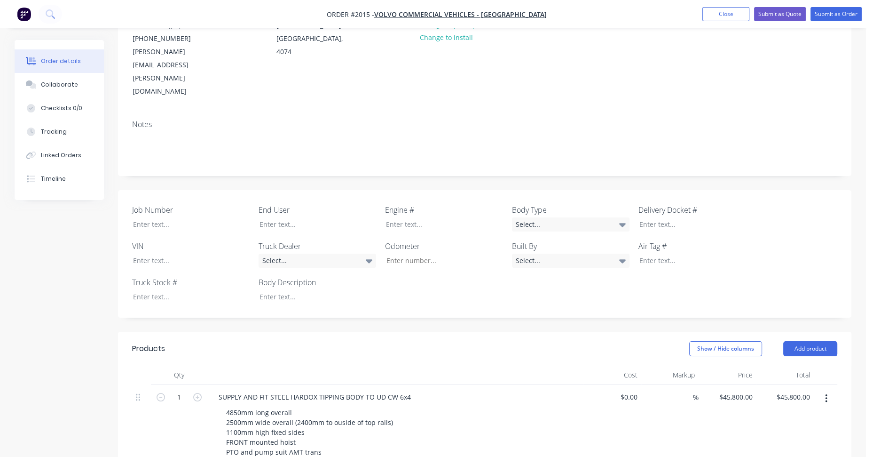
scroll to position [78, 0]
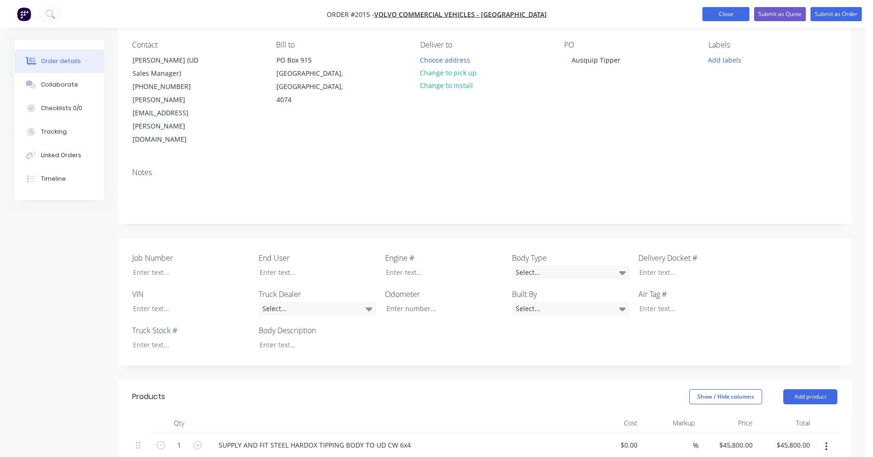
click at [731, 12] on button "Close" at bounding box center [725, 14] width 47 height 14
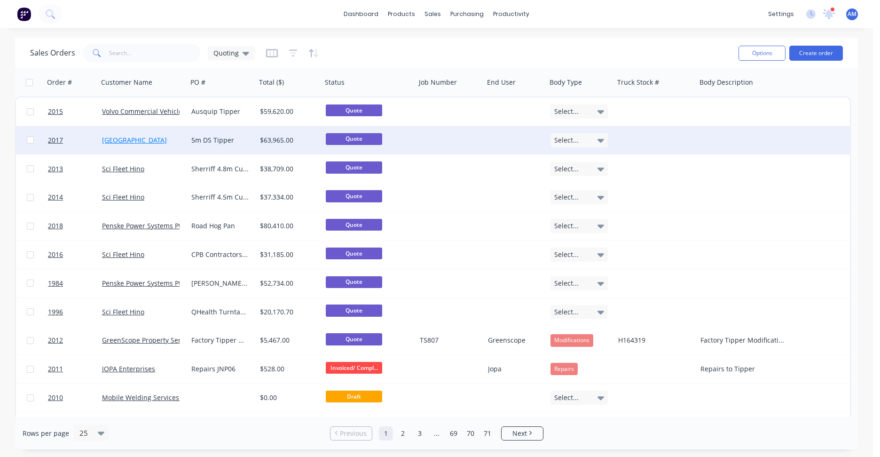
click at [133, 139] on link "[GEOGRAPHIC_DATA]" at bounding box center [134, 139] width 65 height 9
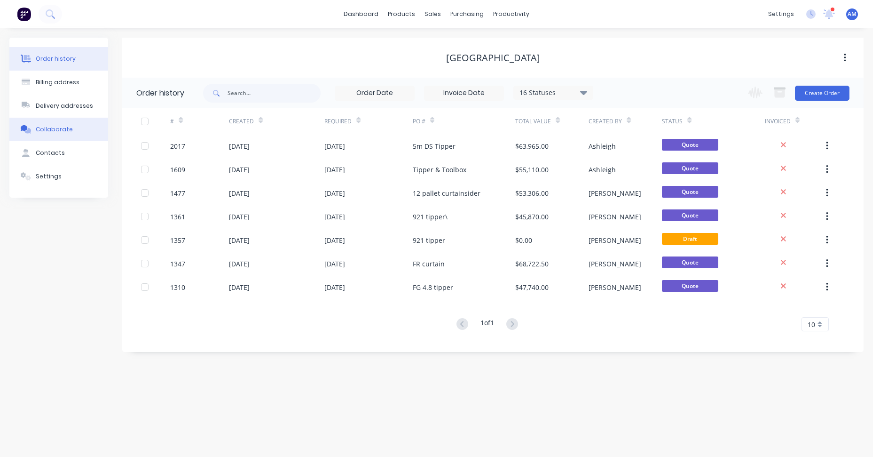
click at [54, 127] on div "Collaborate" at bounding box center [54, 129] width 37 height 8
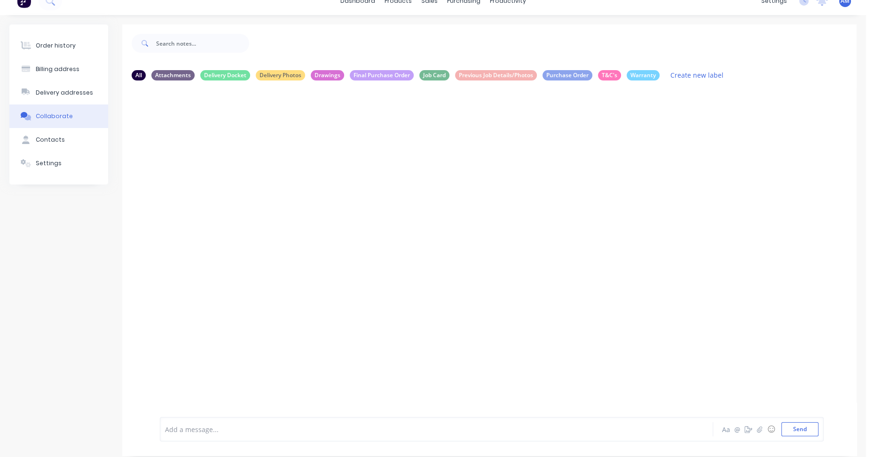
scroll to position [21, 0]
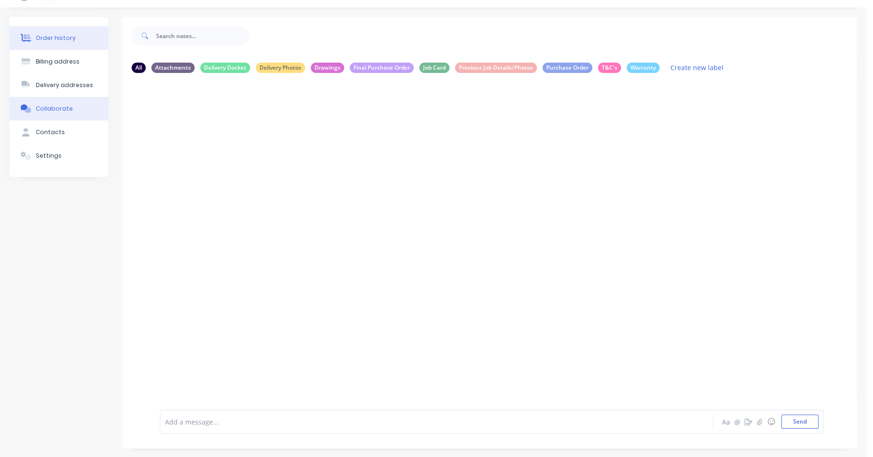
click at [63, 39] on div "Order history" at bounding box center [56, 38] width 40 height 8
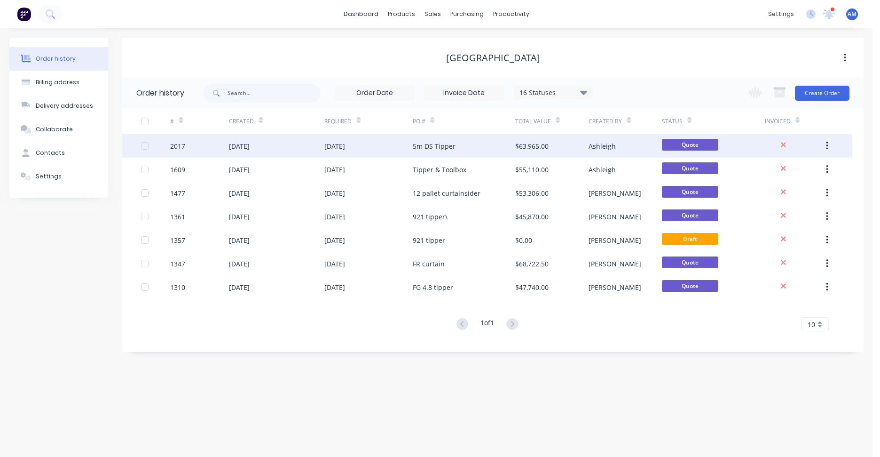
click at [438, 142] on div "5m DS Tipper" at bounding box center [434, 146] width 43 height 10
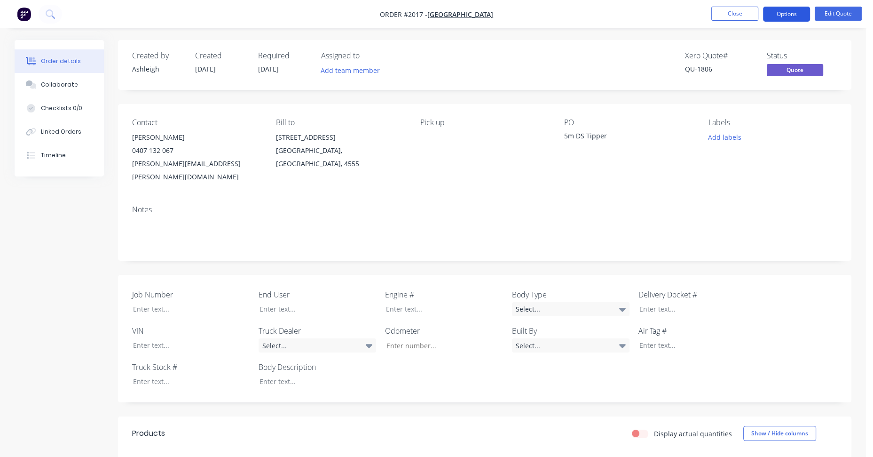
click at [794, 11] on button "Options" at bounding box center [786, 14] width 47 height 15
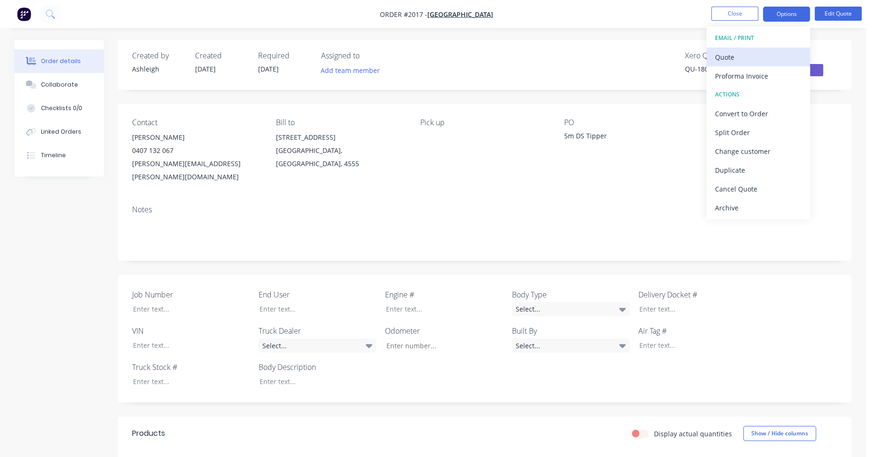
click at [742, 59] on div "Quote" at bounding box center [758, 57] width 87 height 14
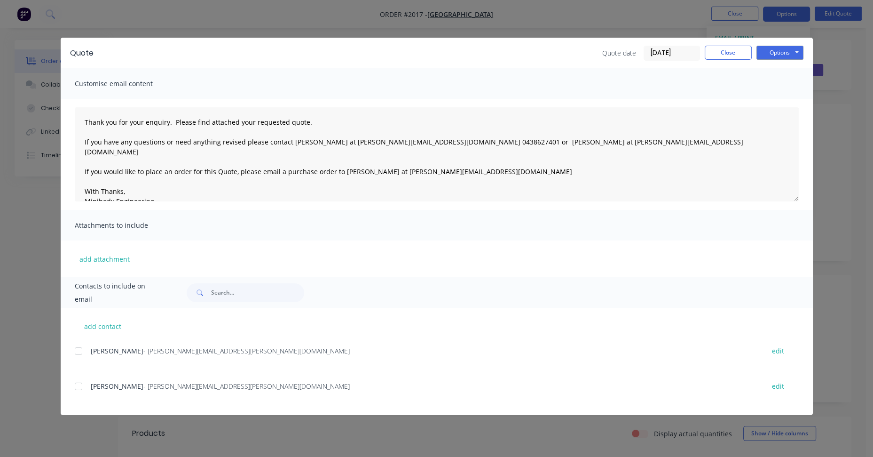
click at [102, 350] on span "Peter Comrie" at bounding box center [117, 350] width 53 height 9
click at [78, 352] on div at bounding box center [78, 350] width 19 height 19
click at [777, 48] on button "Options" at bounding box center [780, 53] width 47 height 14
click at [778, 99] on button "Email" at bounding box center [787, 101] width 60 height 16
type textarea "Thank you for your enquiry. Please find attached your requested quote. If you h…"
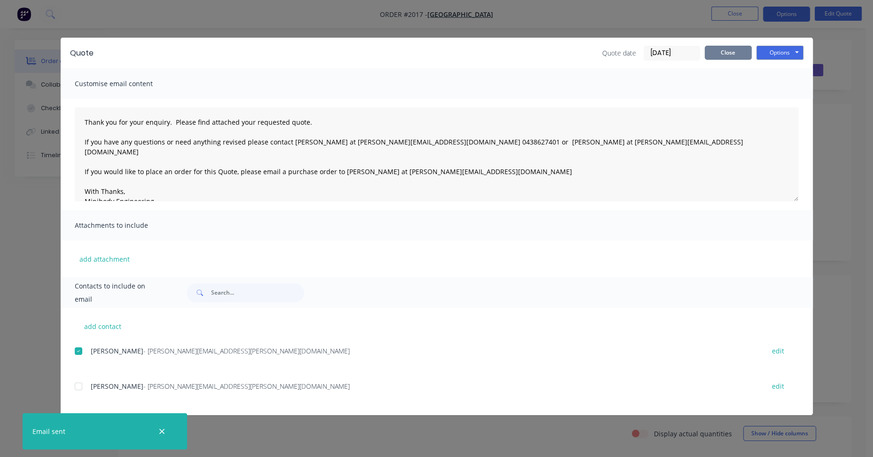
click at [732, 52] on button "Close" at bounding box center [728, 53] width 47 height 14
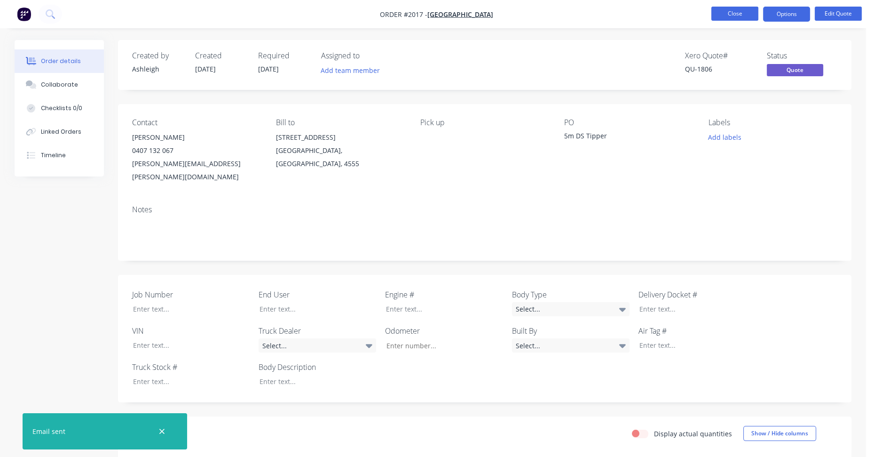
click at [736, 16] on button "Close" at bounding box center [734, 14] width 47 height 14
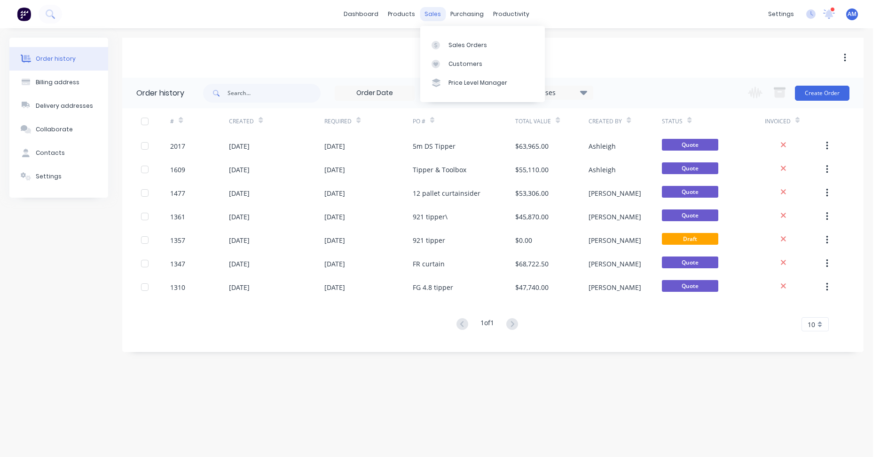
click at [441, 15] on div "sales" at bounding box center [433, 14] width 26 height 14
click at [457, 36] on link "Sales Orders" at bounding box center [482, 44] width 125 height 19
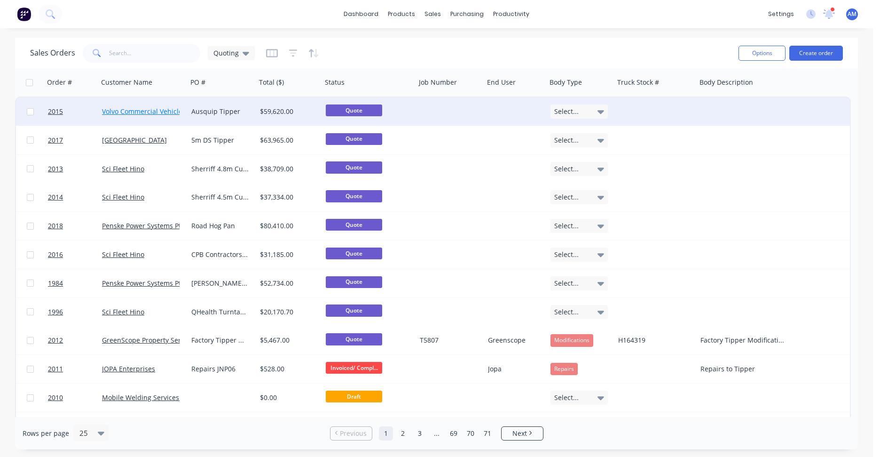
click at [158, 110] on link "Volvo Commercial Vehicles - [GEOGRAPHIC_DATA]" at bounding box center [179, 111] width 155 height 9
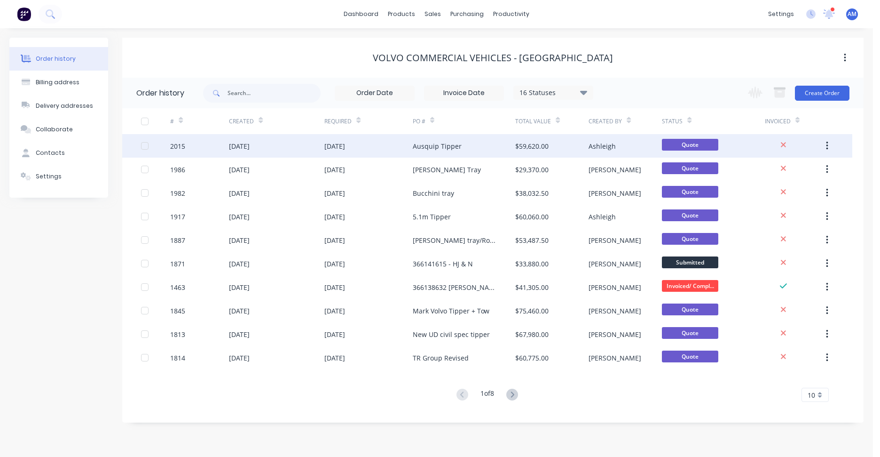
click at [312, 140] on div "[DATE]" at bounding box center [276, 146] width 95 height 24
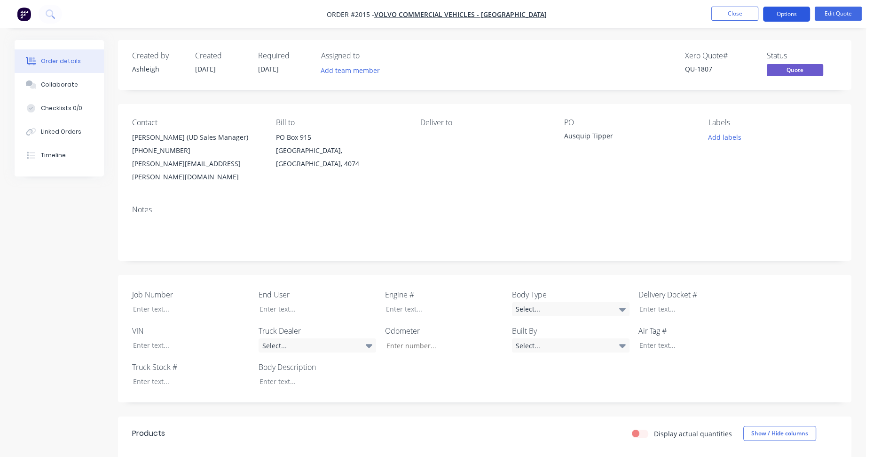
click at [792, 15] on button "Options" at bounding box center [786, 14] width 47 height 15
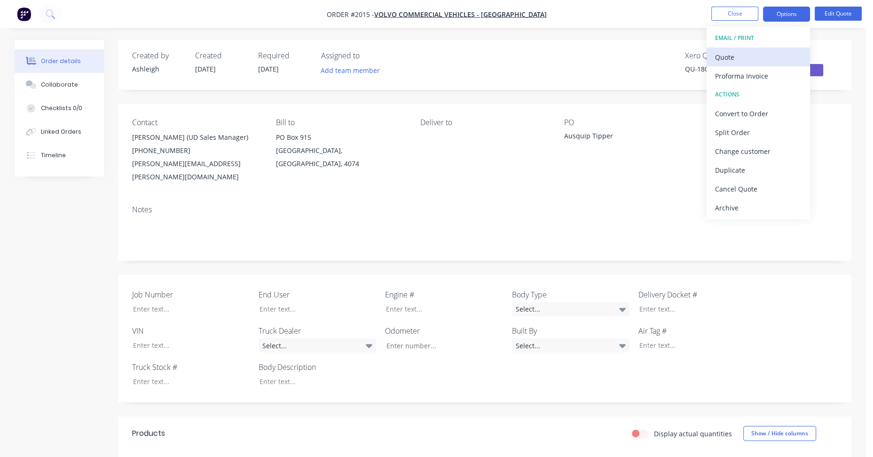
click at [749, 55] on div "Quote" at bounding box center [758, 57] width 87 height 14
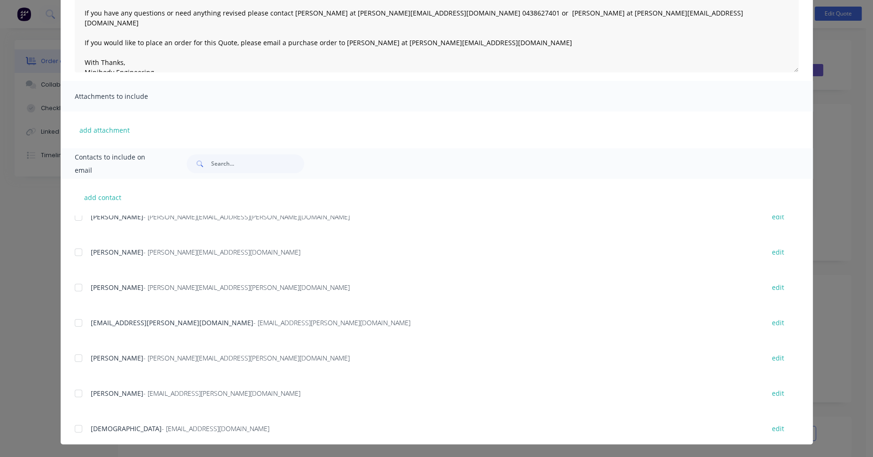
scroll to position [265, 0]
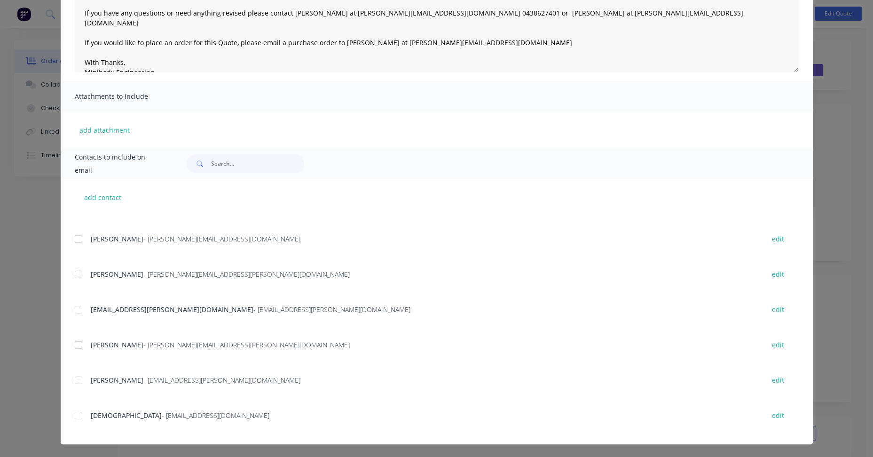
click at [73, 377] on div at bounding box center [78, 380] width 19 height 19
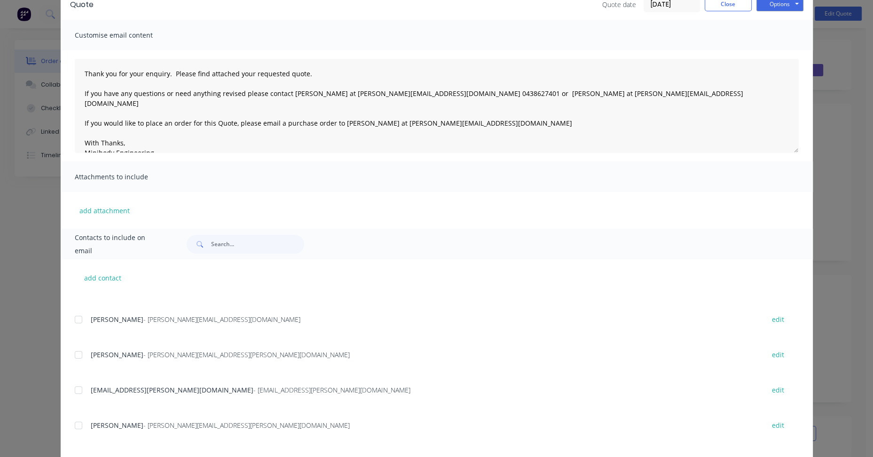
scroll to position [0, 0]
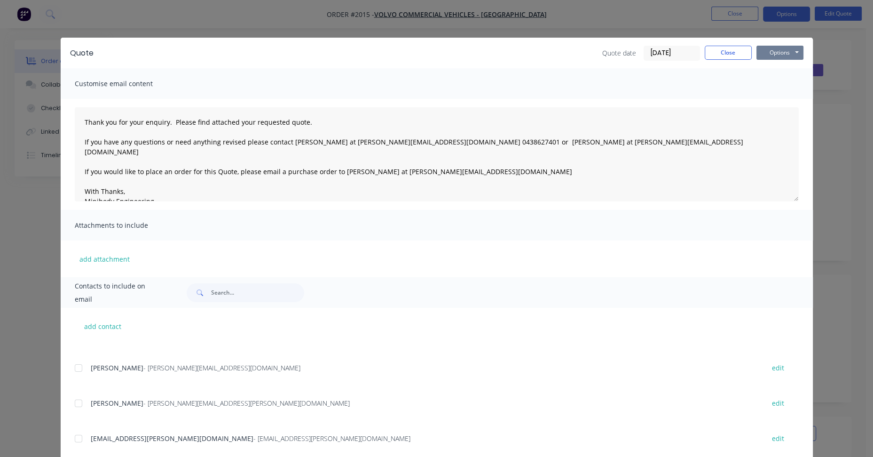
click at [772, 52] on button "Options" at bounding box center [780, 53] width 47 height 14
click at [777, 101] on button "Email" at bounding box center [787, 101] width 60 height 16
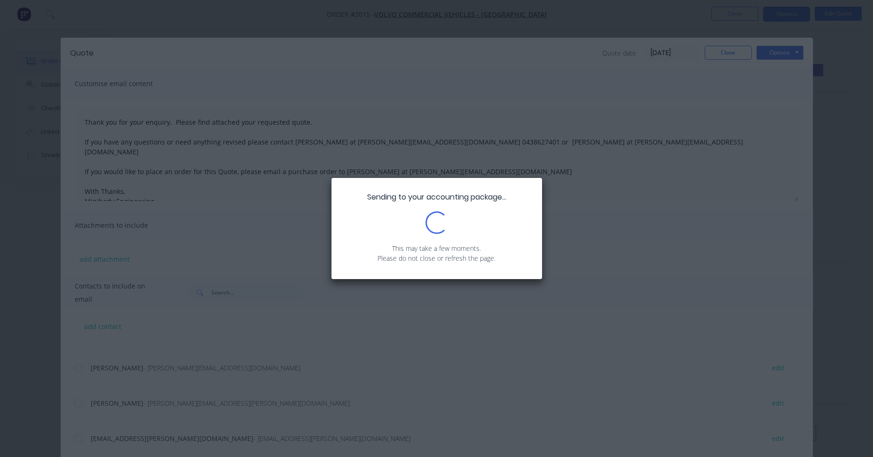
type textarea "Thank you for your enquiry. Please find attached your requested quote. If you h…"
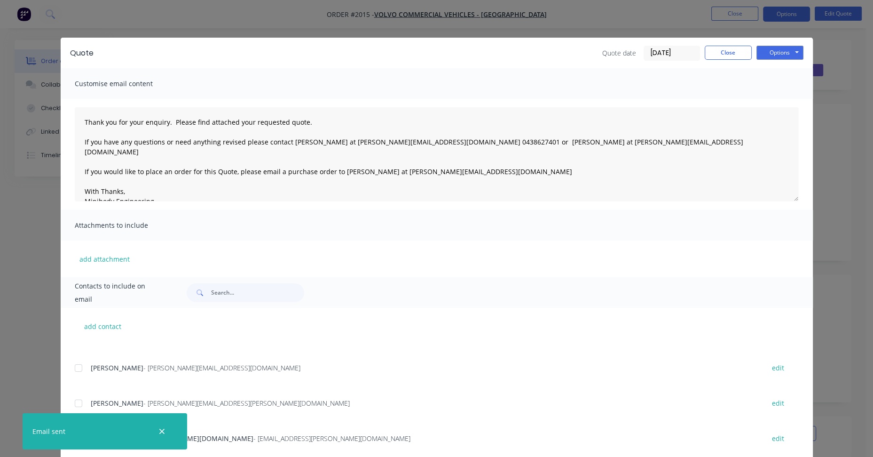
click at [451, 233] on div "Attachments to include" at bounding box center [437, 225] width 752 height 31
click at [732, 48] on button "Close" at bounding box center [728, 53] width 47 height 14
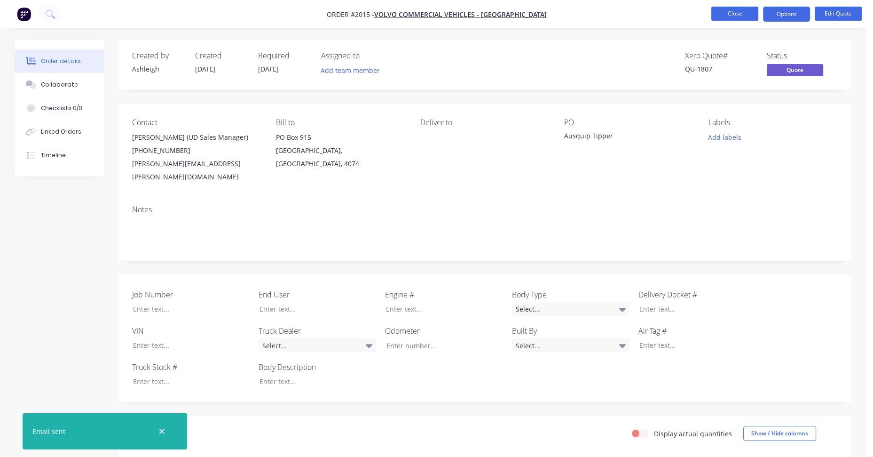
click at [744, 11] on button "Close" at bounding box center [734, 14] width 47 height 14
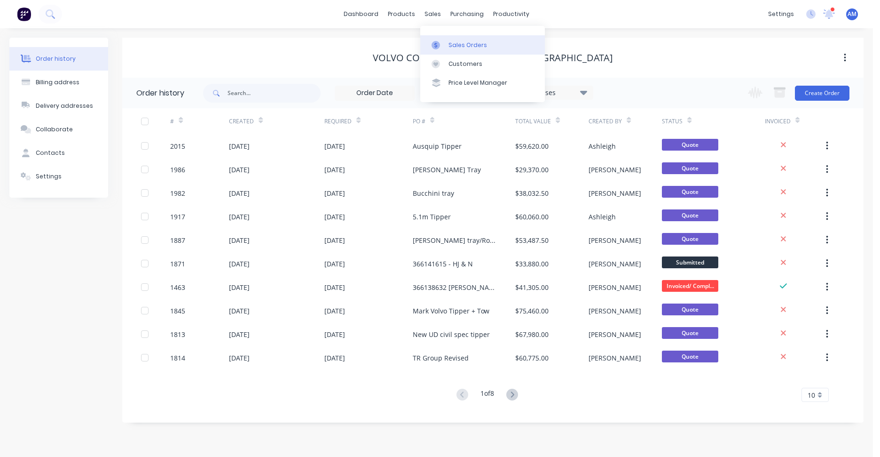
click at [449, 44] on div "Sales Orders" at bounding box center [468, 45] width 39 height 8
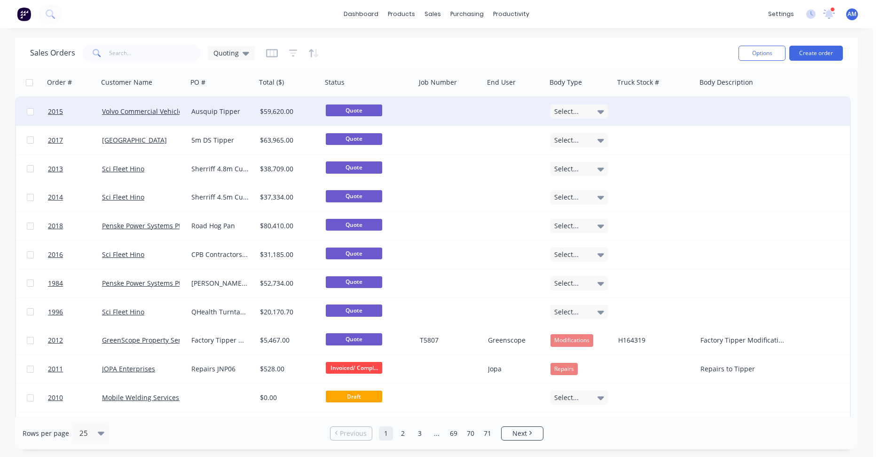
click at [226, 109] on div "Ausquip Tipper" at bounding box center [220, 111] width 58 height 9
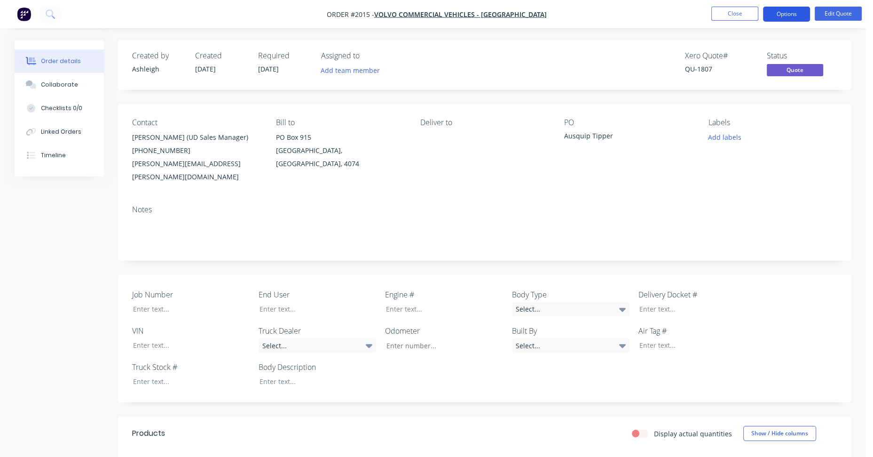
click at [785, 14] on button "Options" at bounding box center [786, 14] width 47 height 15
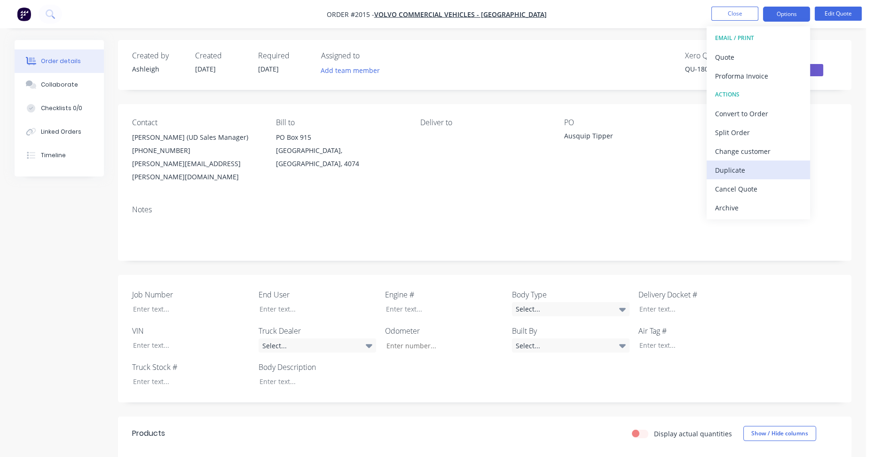
click at [748, 167] on div "Duplicate" at bounding box center [758, 170] width 87 height 14
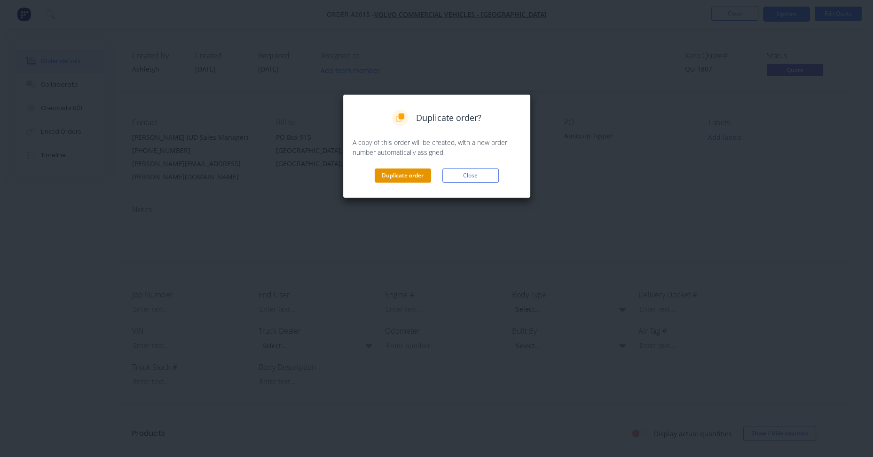
click at [415, 175] on button "Duplicate order" at bounding box center [403, 175] width 56 height 14
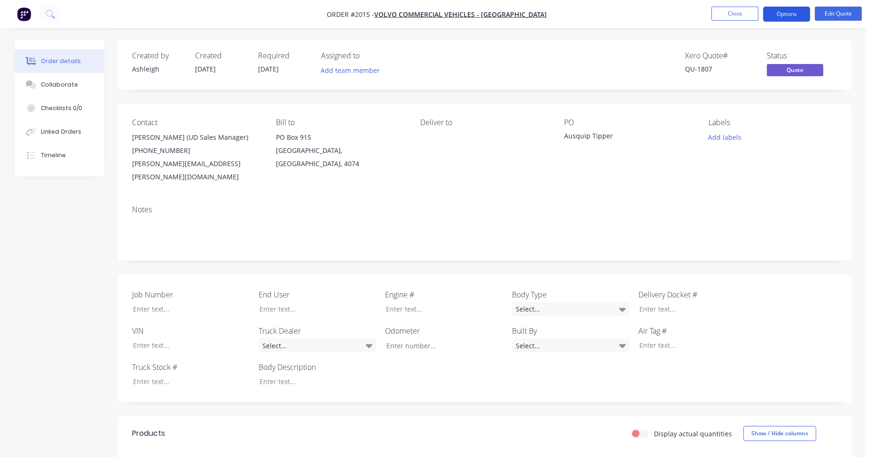
click at [794, 15] on button "Options" at bounding box center [786, 14] width 47 height 15
click at [738, 14] on button "Close" at bounding box center [734, 14] width 47 height 14
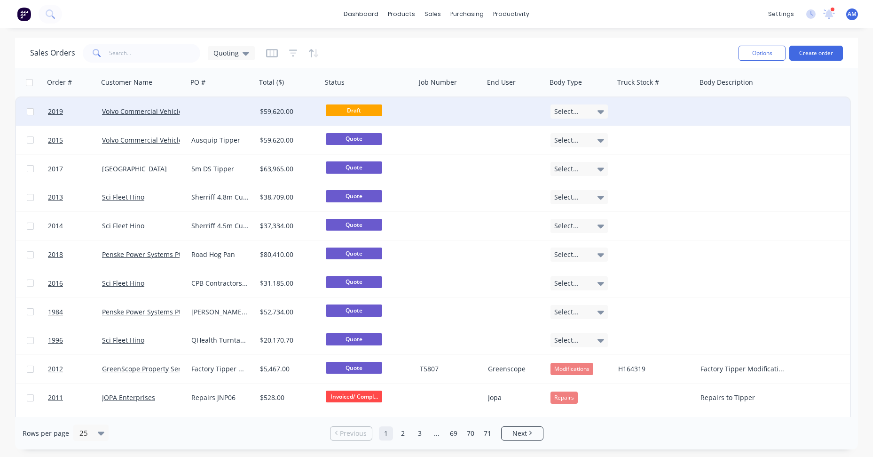
click at [433, 109] on div at bounding box center [450, 111] width 68 height 28
click at [237, 107] on div at bounding box center [222, 111] width 69 height 28
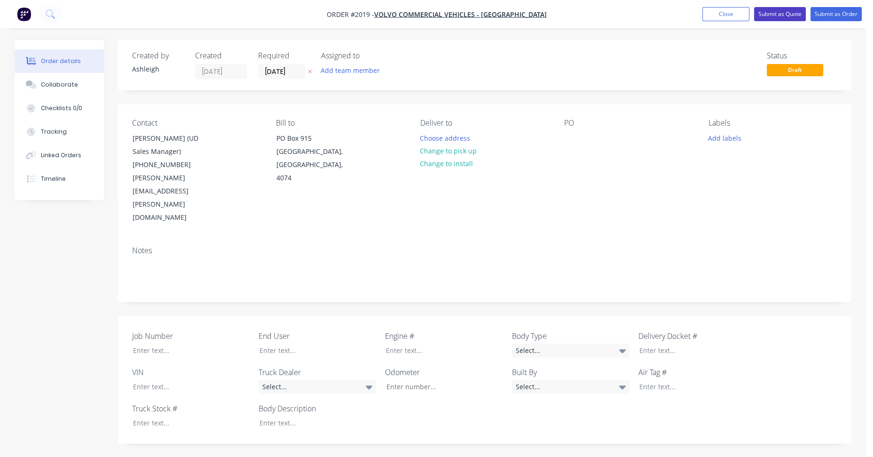
click at [783, 13] on button "Submit as Quote" at bounding box center [780, 14] width 52 height 14
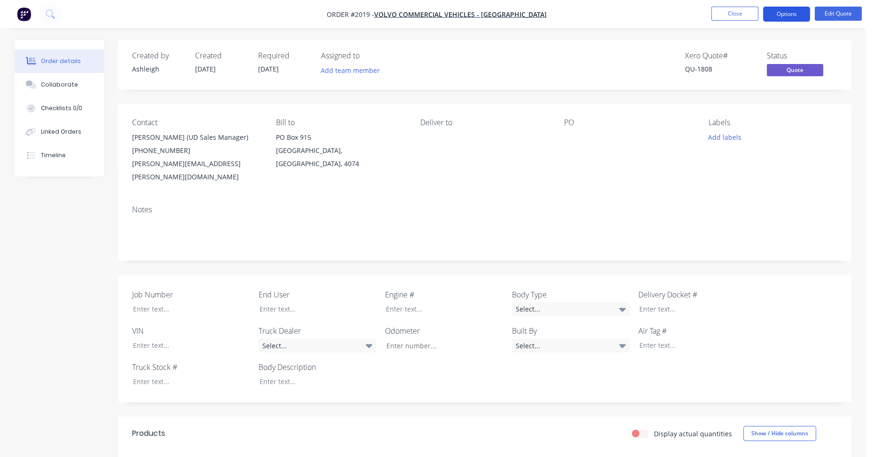
click at [792, 13] on button "Options" at bounding box center [786, 14] width 47 height 15
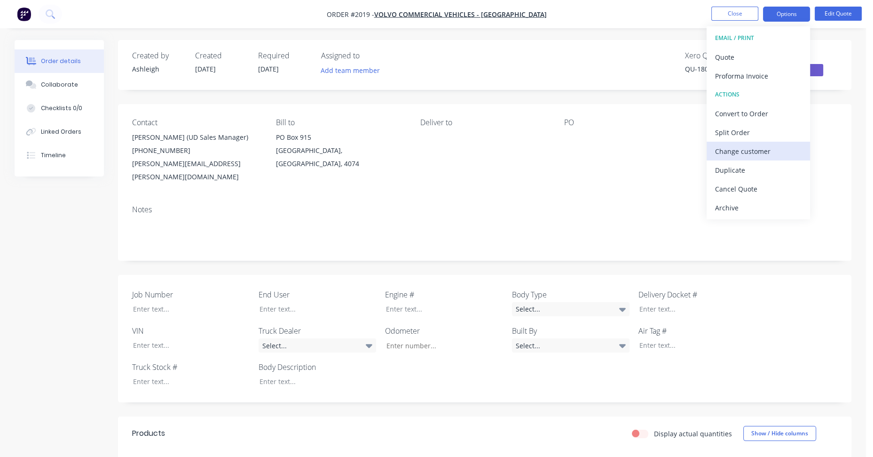
click at [763, 149] on div "Change customer" at bounding box center [758, 151] width 87 height 14
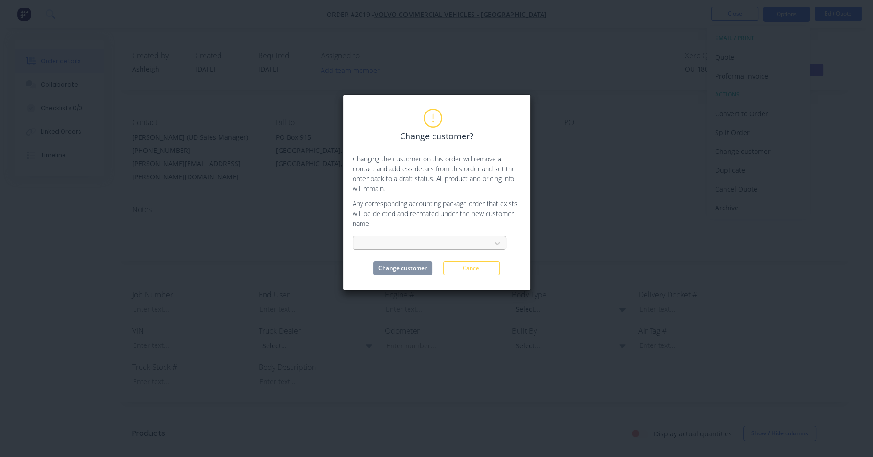
click at [408, 241] on div at bounding box center [424, 243] width 126 height 12
type input "damiler"
drag, startPoint x: 398, startPoint y: 244, endPoint x: 341, endPoint y: 242, distance: 57.4
click at [341, 242] on div "Change customer? Changing the customer on this order will remove all contact an…" at bounding box center [436, 228] width 873 height 457
type input "gold"
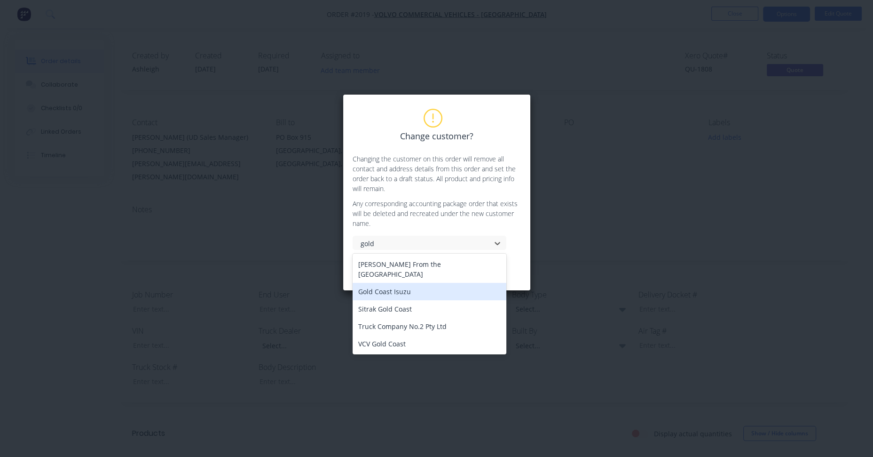
click at [372, 283] on div "Gold Coast Isuzu" at bounding box center [430, 291] width 154 height 17
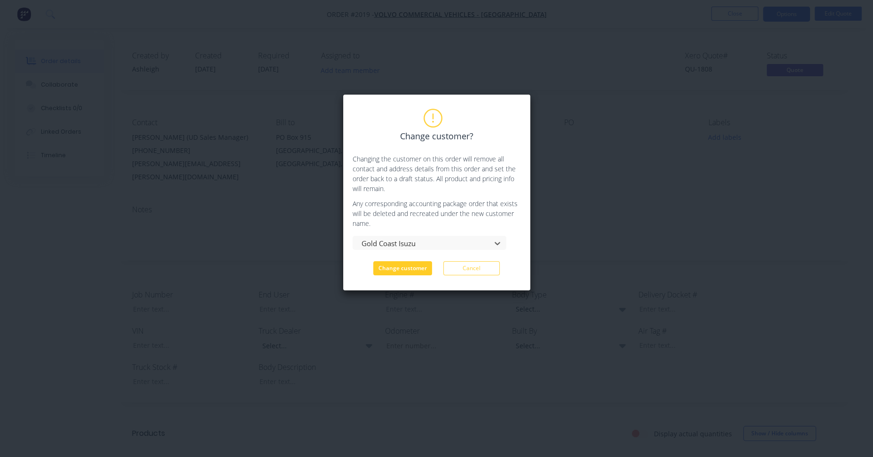
click at [395, 268] on button "Change customer" at bounding box center [402, 268] width 59 height 14
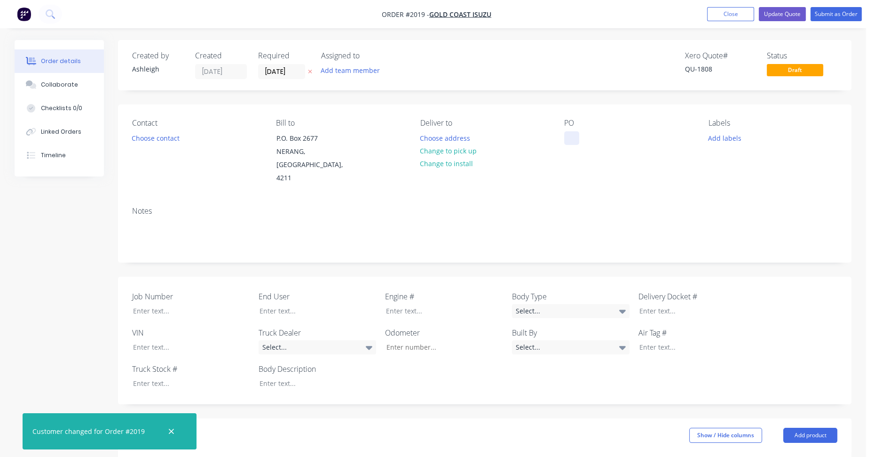
click at [572, 137] on div at bounding box center [571, 138] width 15 height 14
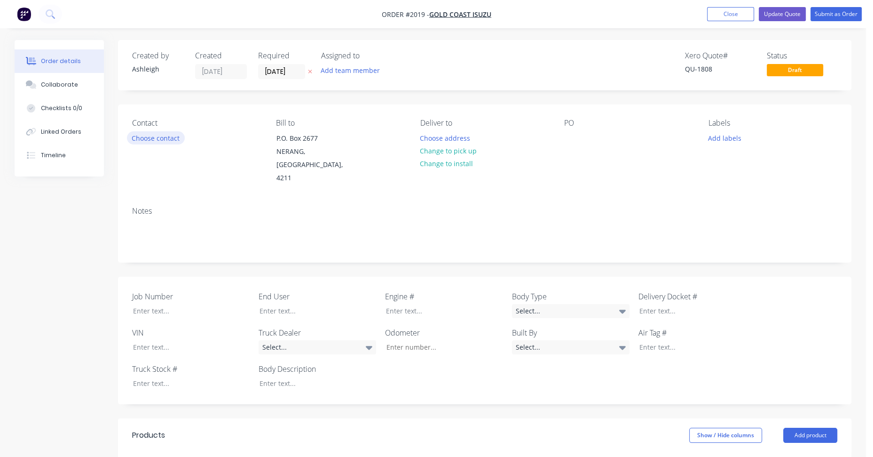
click at [158, 138] on button "Choose contact" at bounding box center [156, 137] width 58 height 13
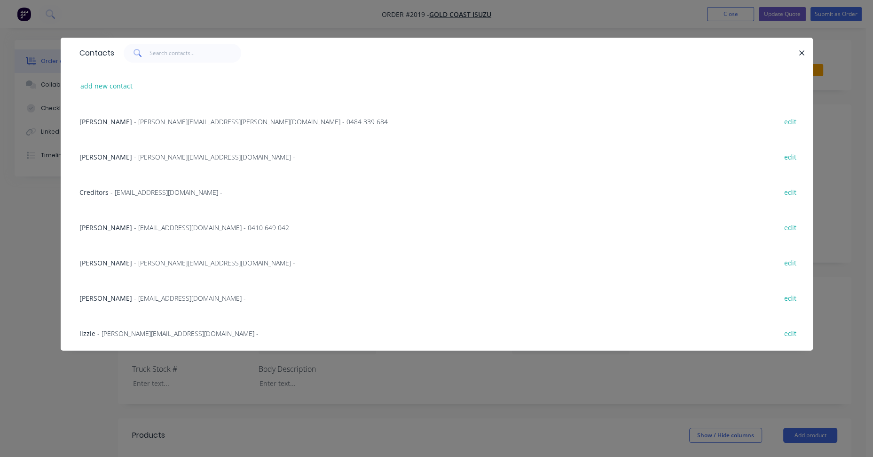
click at [134, 298] on span "- cooperd@frizellesunshine.com.au -" at bounding box center [190, 297] width 112 height 9
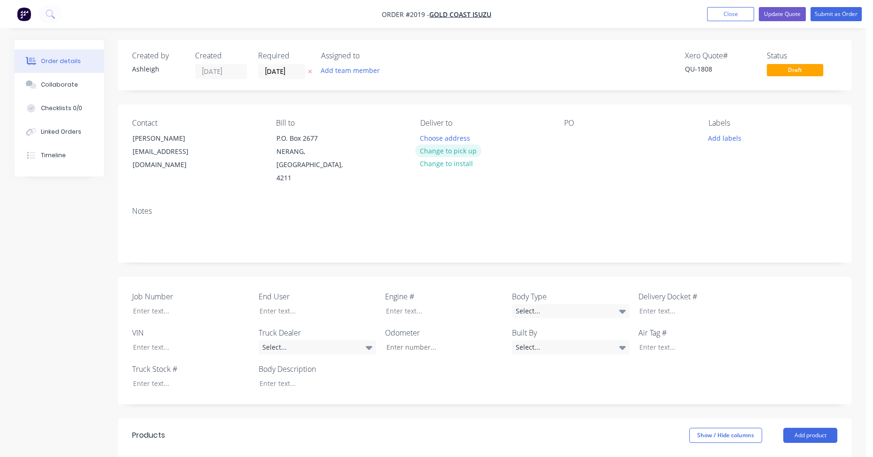
click at [470, 152] on button "Change to pick up" at bounding box center [448, 150] width 67 height 13
click at [572, 139] on div at bounding box center [571, 138] width 15 height 14
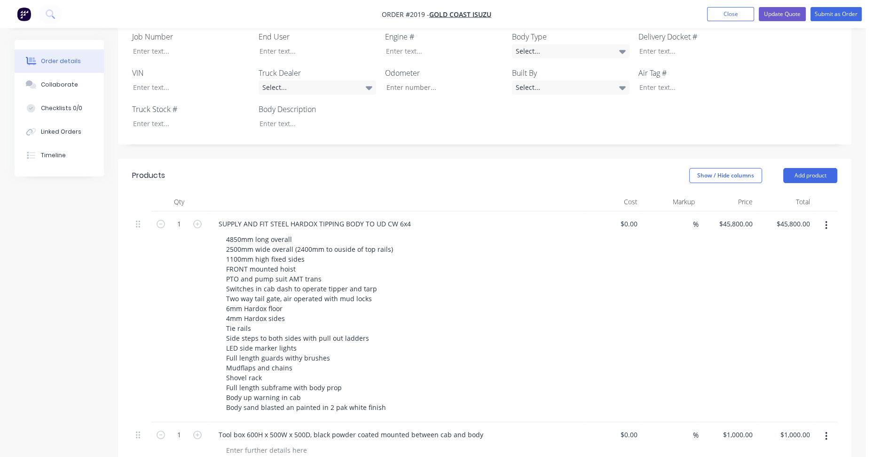
scroll to position [282, 0]
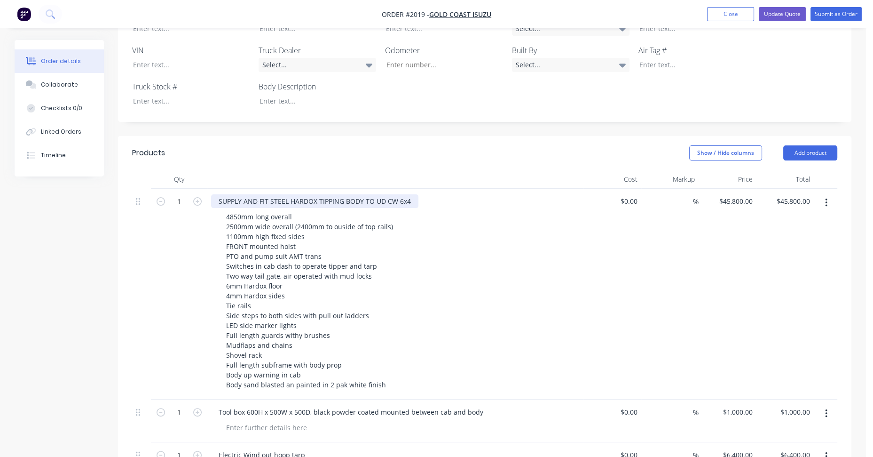
click at [384, 194] on div "SUPPLY AND FIT STEEL HARDOX TIPPING BODY TO UD CW 6x4" at bounding box center [314, 201] width 207 height 14
drag, startPoint x: 374, startPoint y: 188, endPoint x: 408, endPoint y: 184, distance: 34.0
click at [408, 194] on div "SUPPLY AND FIT STEEL HARDOX TIPPING BODY TO UD CW 6x4" at bounding box center [314, 201] width 207 height 14
click at [491, 229] on div "4850mm long overall 2500mm wide overall (2400mm to ouside of top rails) 1100mm …" at bounding box center [399, 300] width 361 height 181
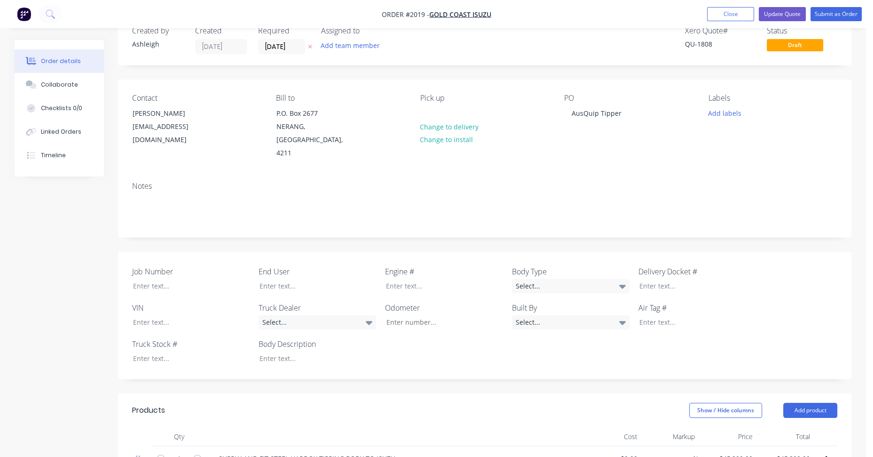
scroll to position [0, 0]
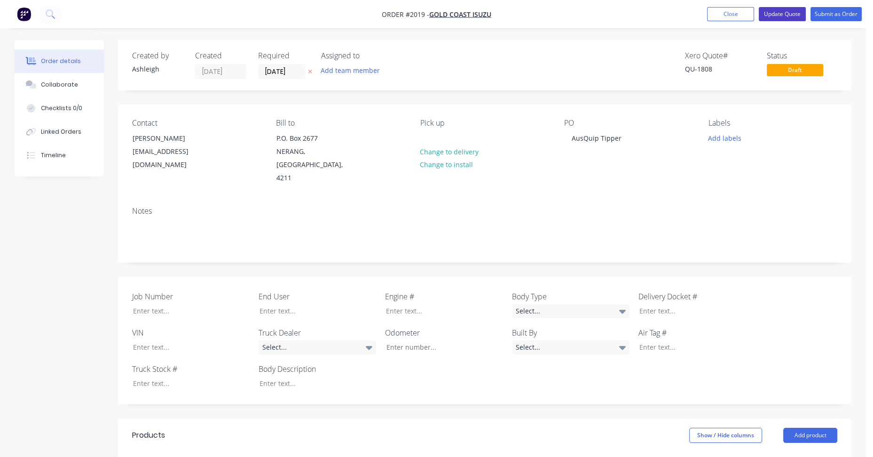
click at [781, 13] on button "Update Quote" at bounding box center [782, 14] width 47 height 14
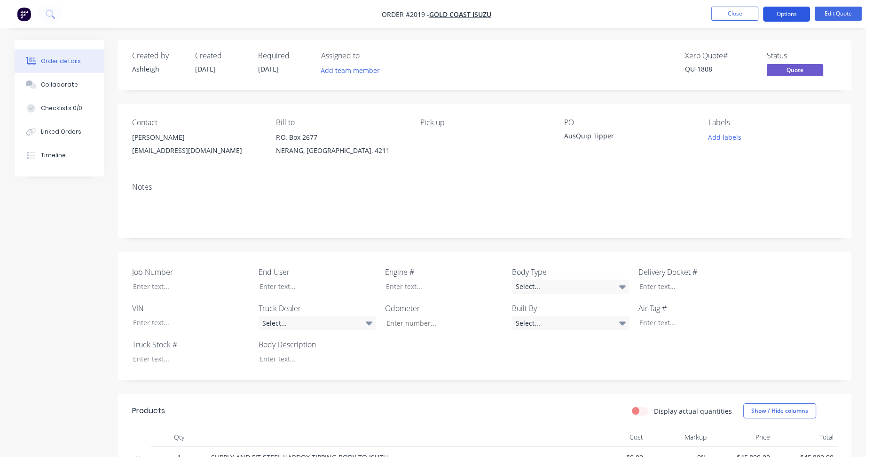
click at [780, 13] on button "Options" at bounding box center [786, 14] width 47 height 15
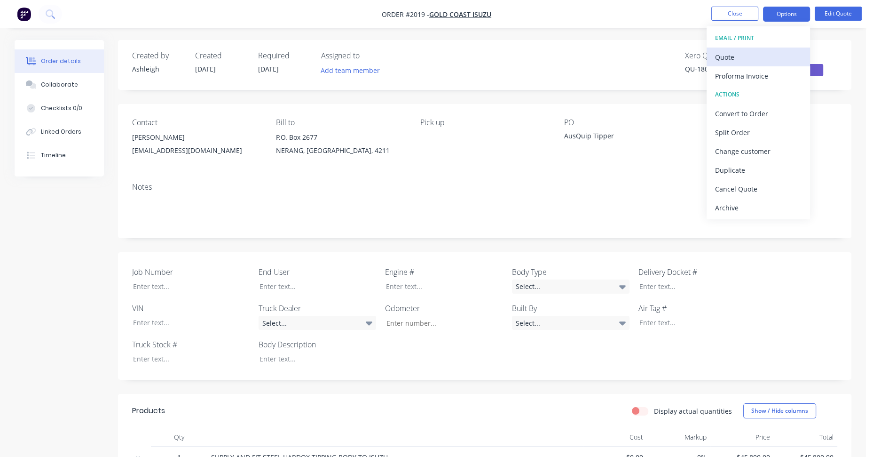
click at [758, 52] on div "Quote" at bounding box center [758, 57] width 87 height 14
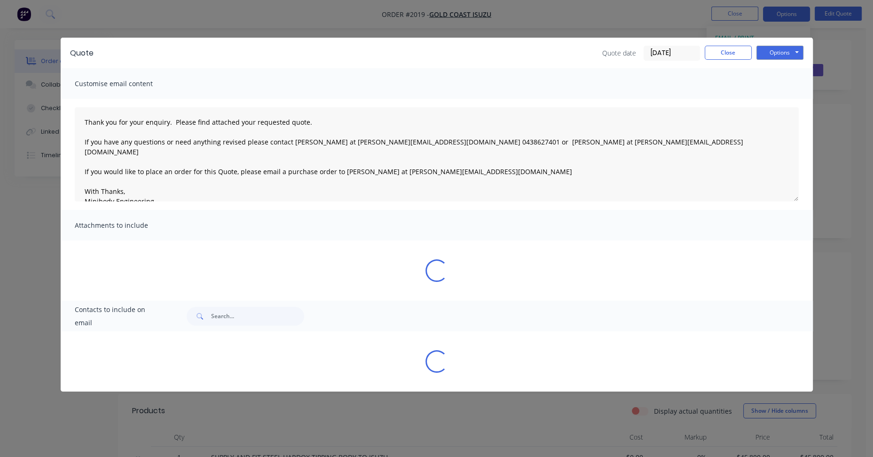
type textarea "Thank you for your enquiry. Please find attached your requested quote. If you h…"
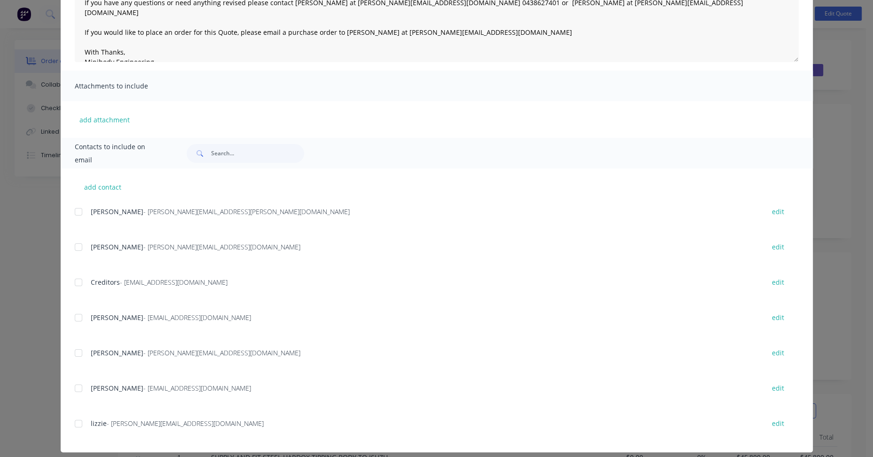
scroll to position [147, 0]
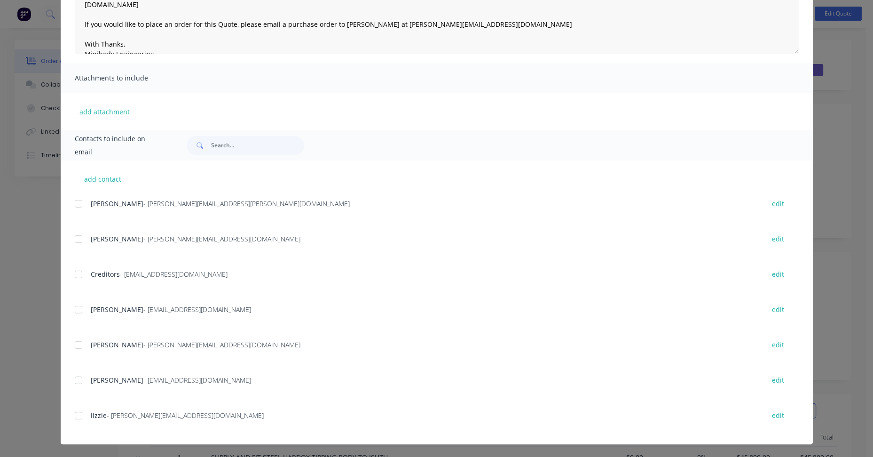
click at [859, 87] on div "Quote Quote date 26/08/25 Close Options Preview Print Email Customise email con…" at bounding box center [436, 228] width 873 height 457
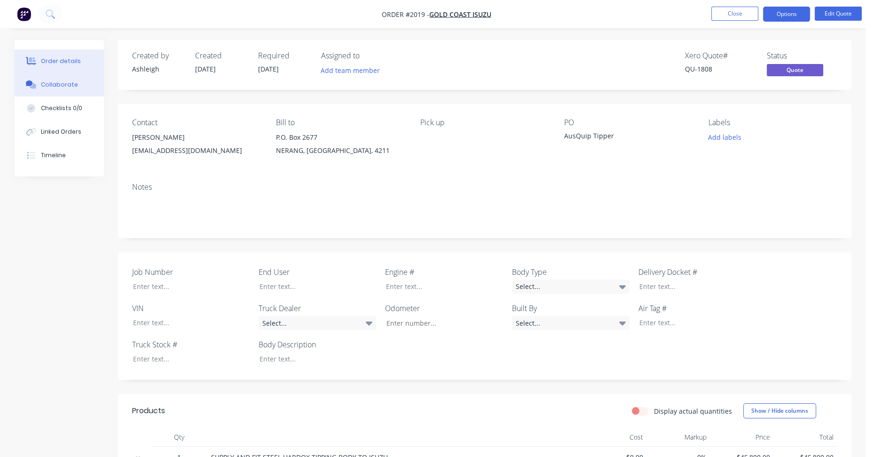
click at [50, 87] on div "Collaborate" at bounding box center [59, 84] width 37 height 8
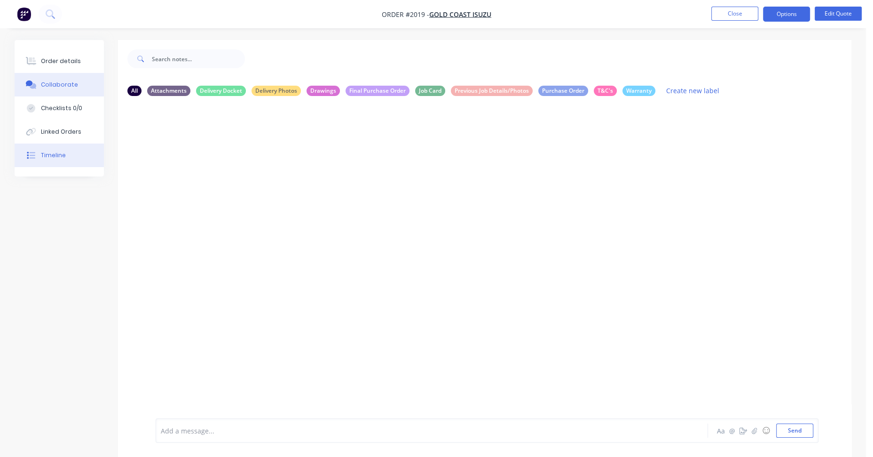
click at [59, 155] on div "Timeline" at bounding box center [53, 155] width 25 height 8
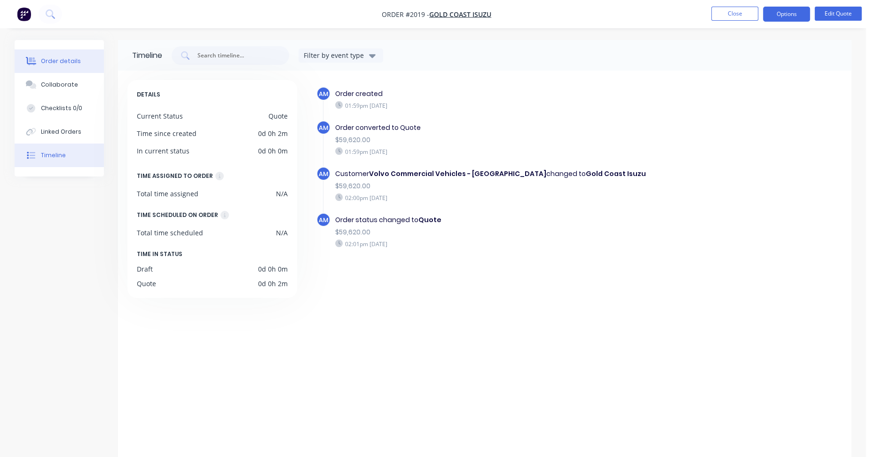
click at [72, 60] on div "Order details" at bounding box center [61, 61] width 40 height 8
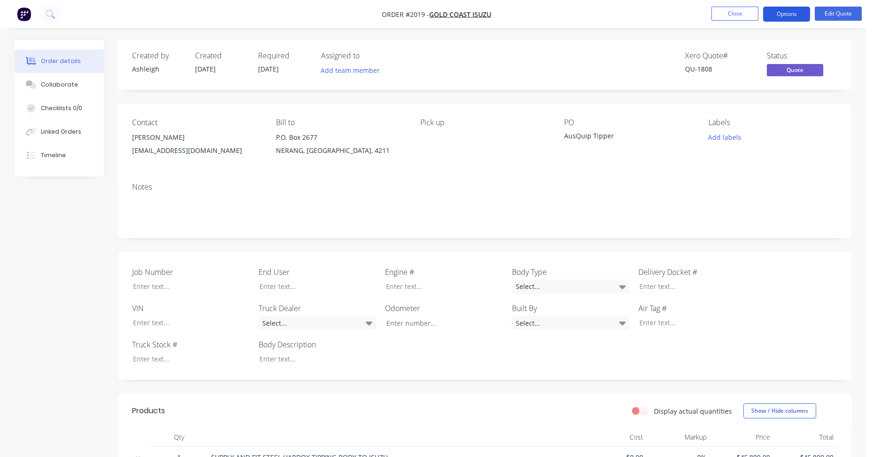
click at [796, 7] on button "Options" at bounding box center [786, 14] width 47 height 15
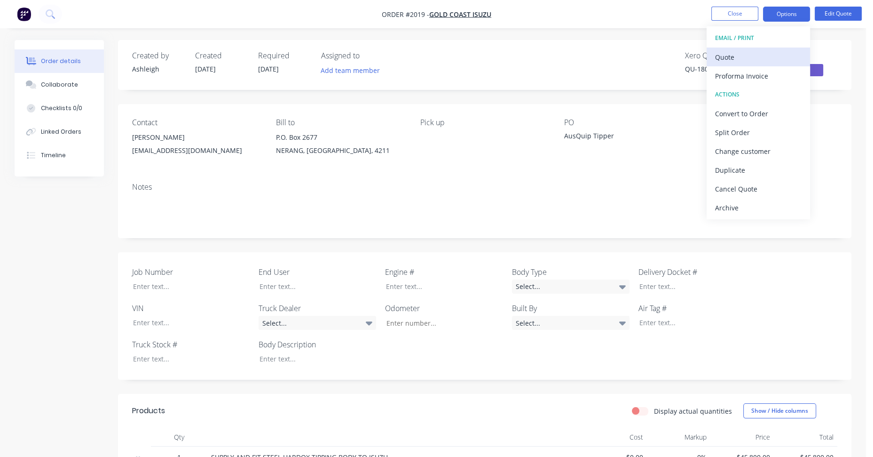
click at [741, 60] on div "Quote" at bounding box center [758, 57] width 87 height 14
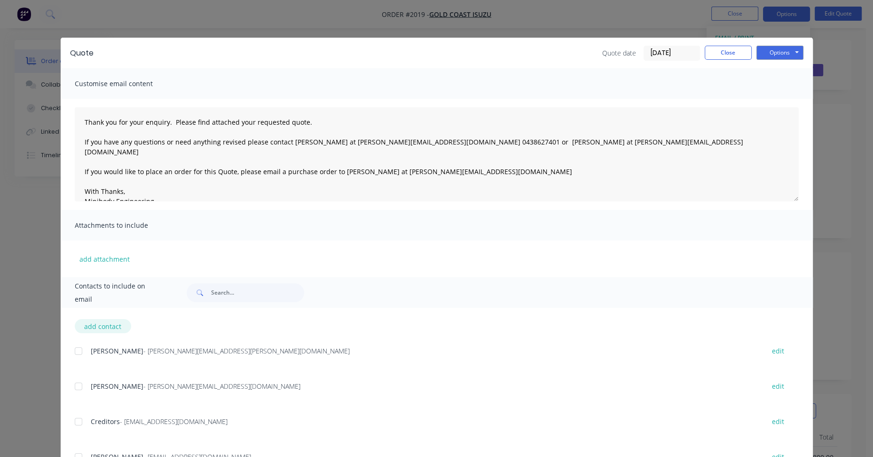
scroll to position [147, 0]
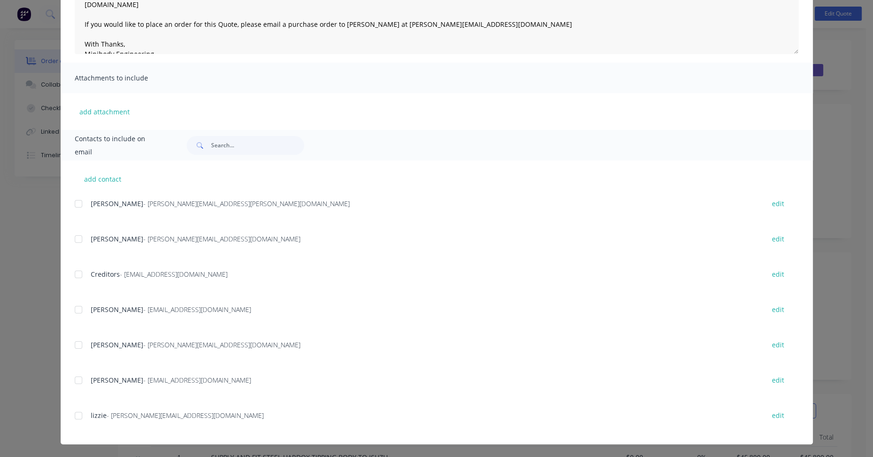
click at [74, 378] on div at bounding box center [78, 380] width 19 height 19
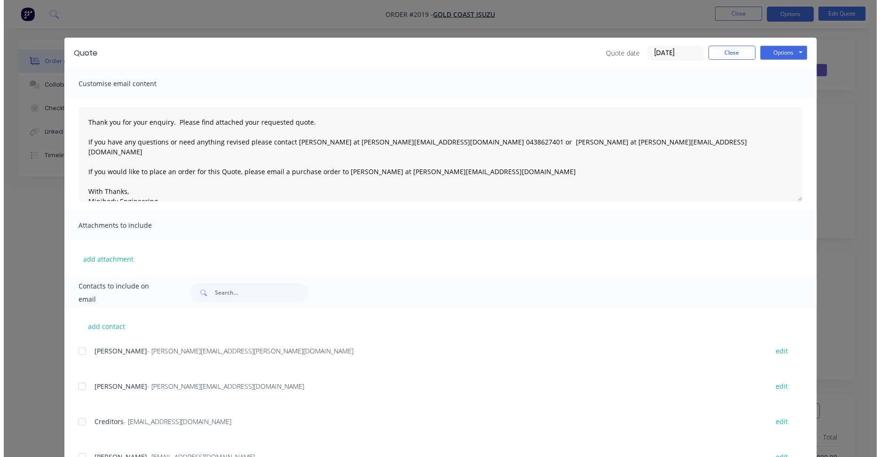
scroll to position [0, 0]
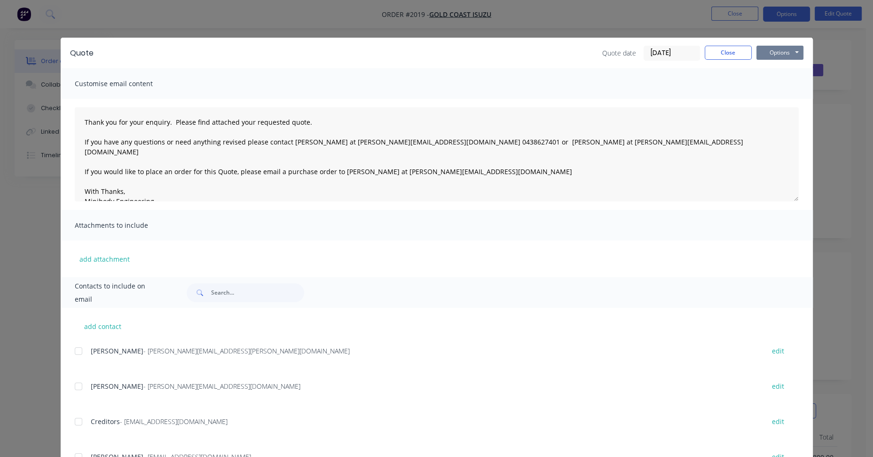
click at [774, 52] on button "Options" at bounding box center [780, 53] width 47 height 14
click at [771, 100] on button "Email" at bounding box center [787, 101] width 60 height 16
type textarea "Thank you for your enquiry. Please find attached your requested quote. If you h…"
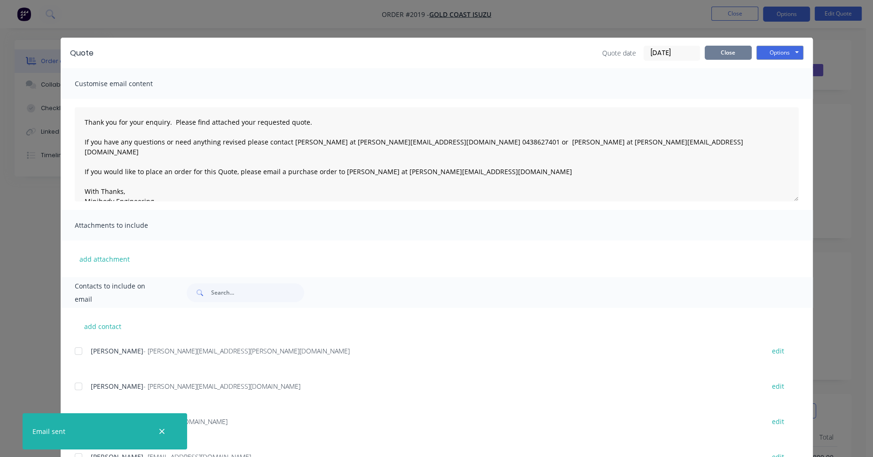
click at [738, 53] on button "Close" at bounding box center [728, 53] width 47 height 14
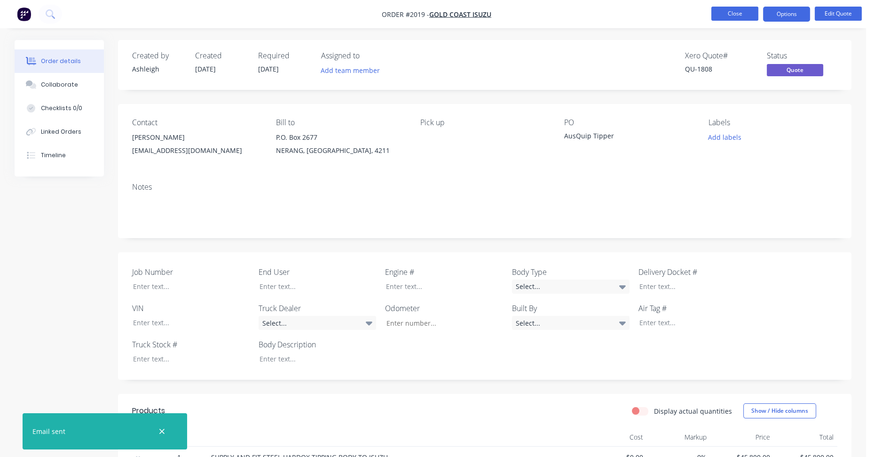
click at [739, 15] on button "Close" at bounding box center [734, 14] width 47 height 14
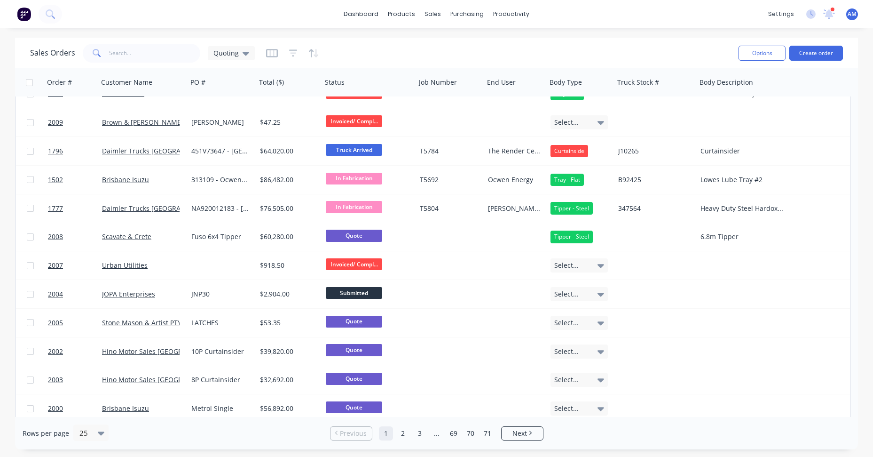
scroll to position [394, 0]
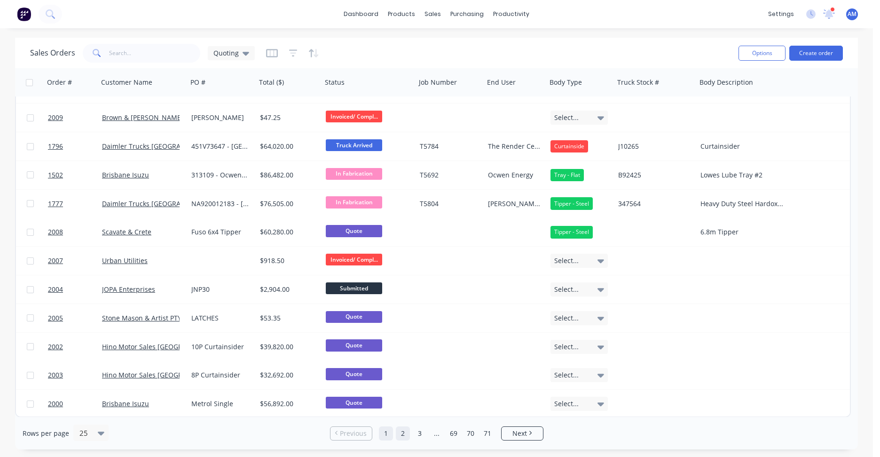
click at [404, 432] on link "2" at bounding box center [403, 433] width 14 height 14
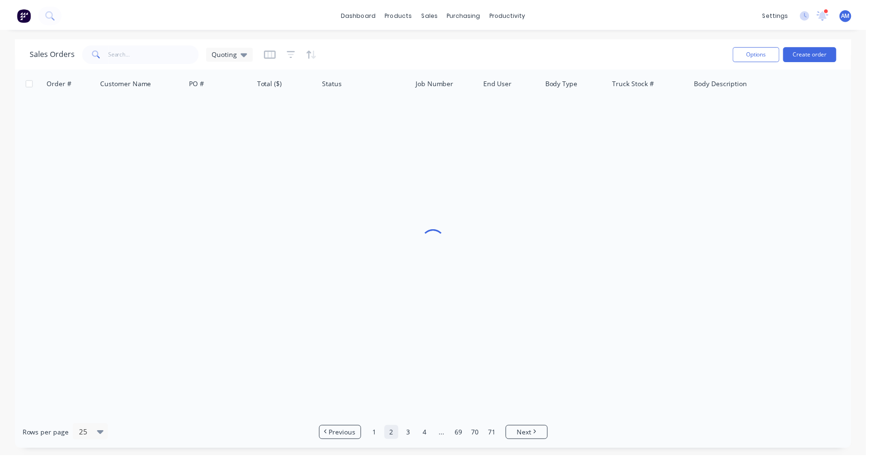
scroll to position [0, 0]
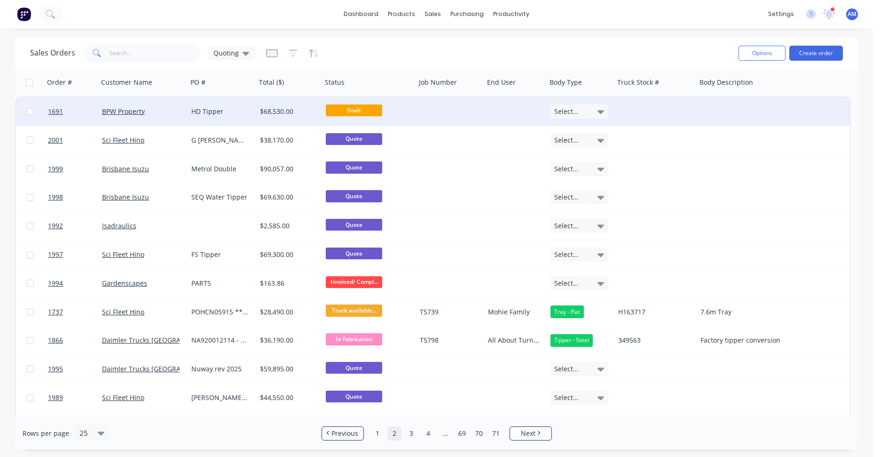
click at [221, 110] on div "HD Tipper" at bounding box center [220, 111] width 58 height 9
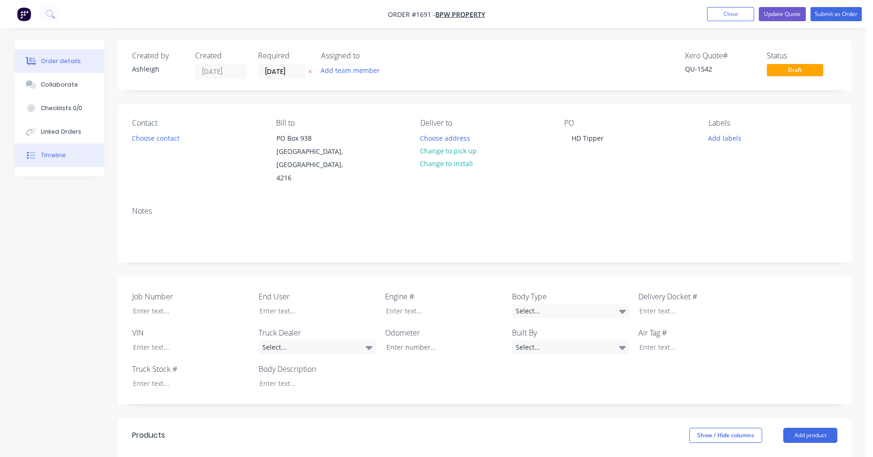
click at [57, 154] on div "Timeline" at bounding box center [53, 155] width 25 height 8
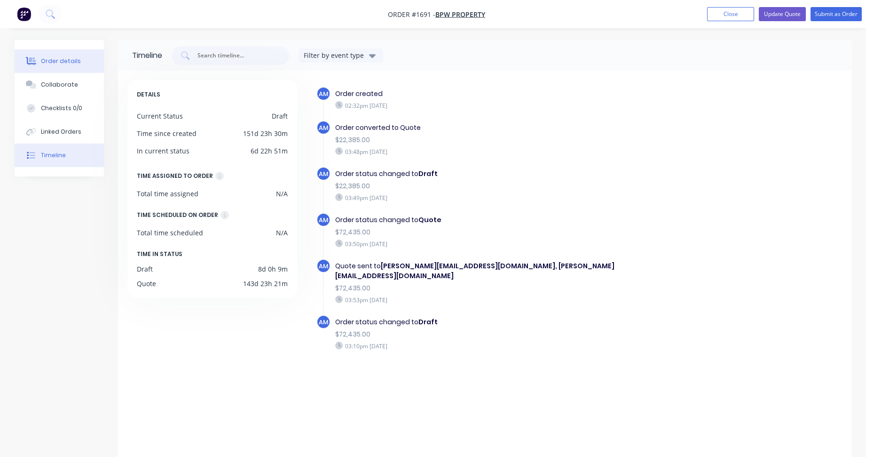
click at [73, 65] on button "Order details" at bounding box center [59, 61] width 89 height 24
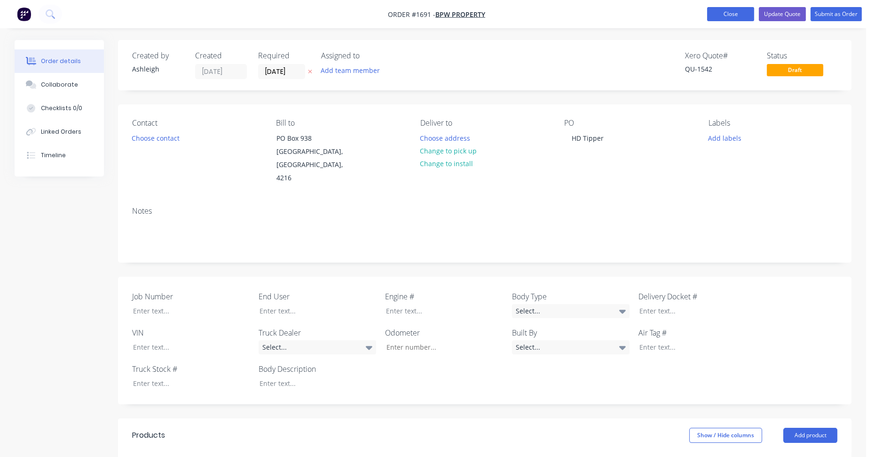
click at [741, 9] on button "Close" at bounding box center [730, 14] width 47 height 14
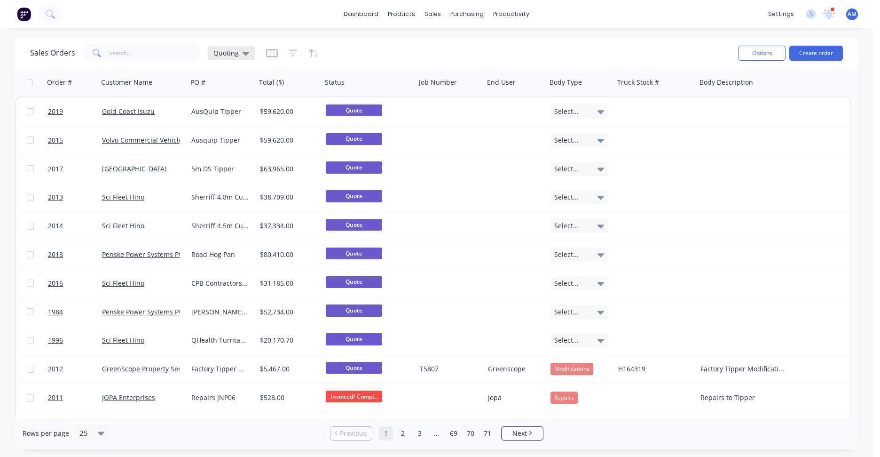
click at [243, 55] on icon at bounding box center [246, 53] width 7 height 10
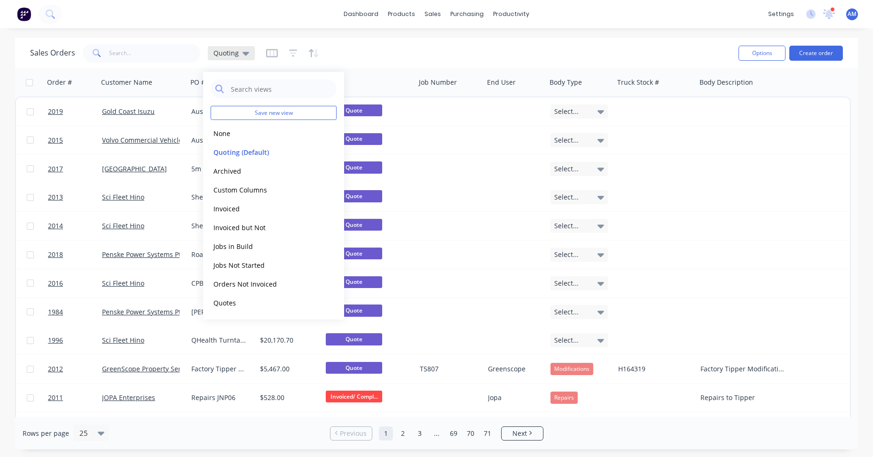
click at [243, 55] on icon at bounding box center [246, 53] width 7 height 10
